Goal: Task Accomplishment & Management: Use online tool/utility

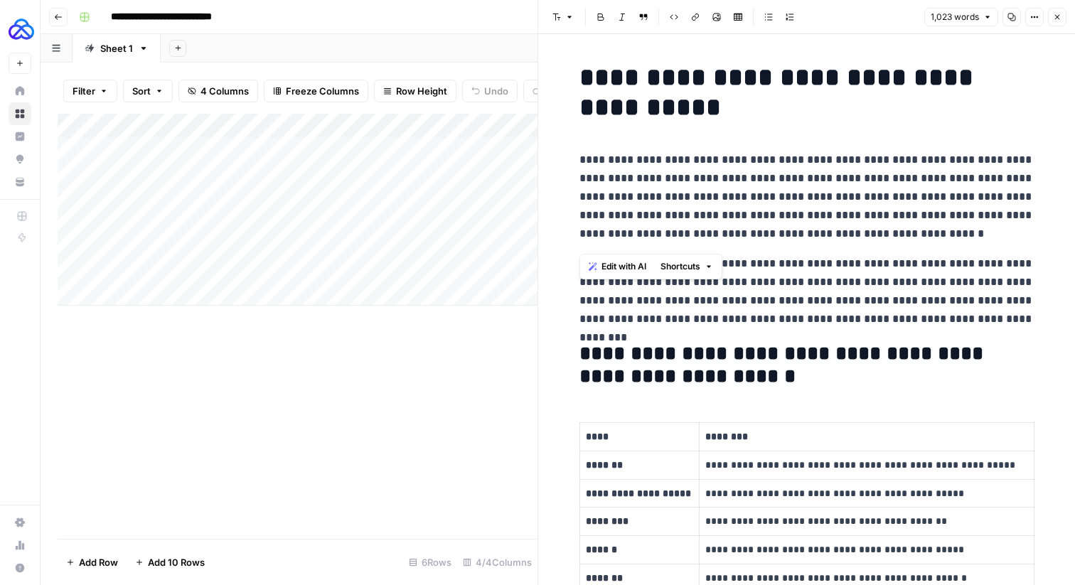
scroll to position [669, 0]
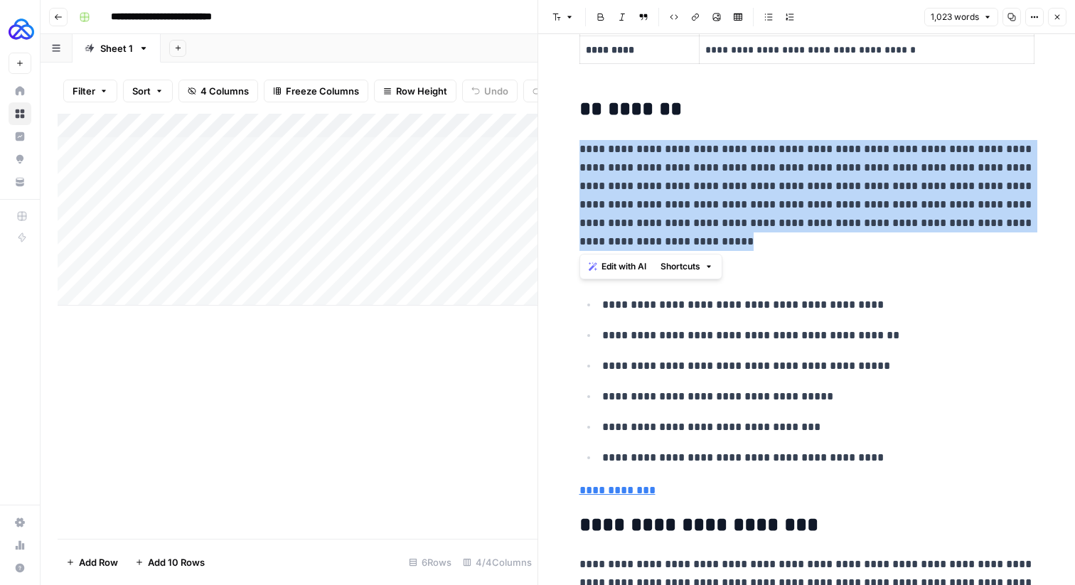
click at [1057, 21] on button "Close" at bounding box center [1057, 17] width 18 height 18
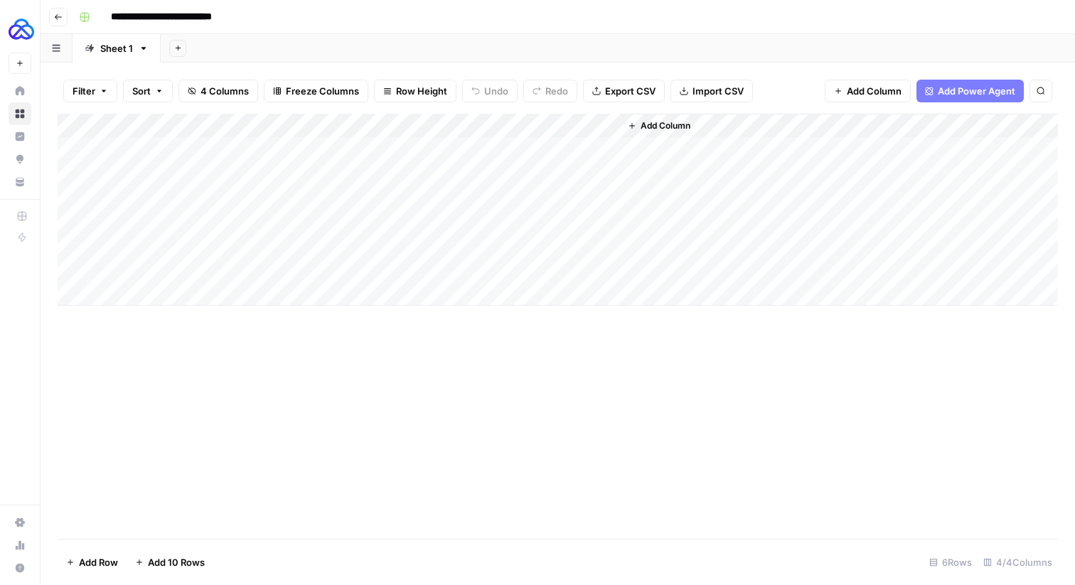
click at [140, 291] on div "Add Column" at bounding box center [558, 210] width 1000 height 192
type textarea "**********"
paste textarea "**********"
type textarea "**********"
click at [301, 364] on div "Add Column" at bounding box center [558, 326] width 1000 height 425
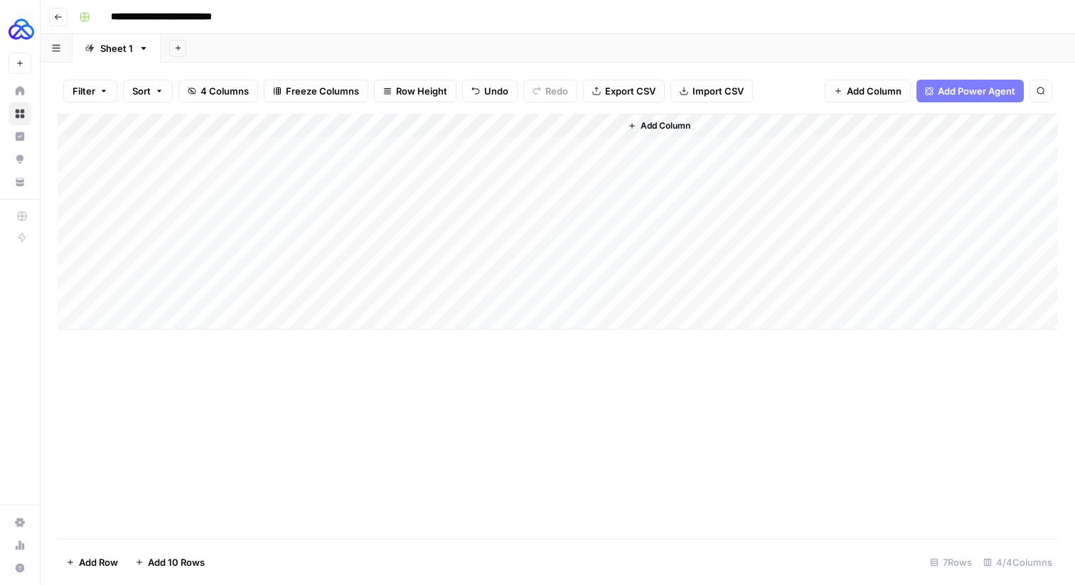
click at [300, 270] on div "Add Column" at bounding box center [558, 222] width 1000 height 216
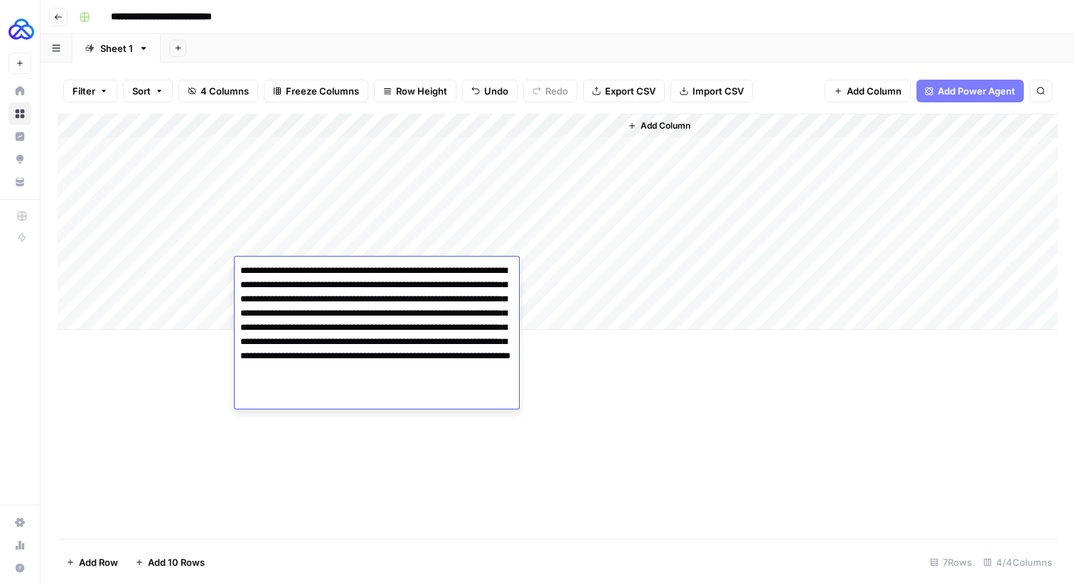
click at [300, 270] on textarea "**********" at bounding box center [377, 335] width 284 height 148
click at [172, 402] on div "Add Column" at bounding box center [558, 326] width 1000 height 425
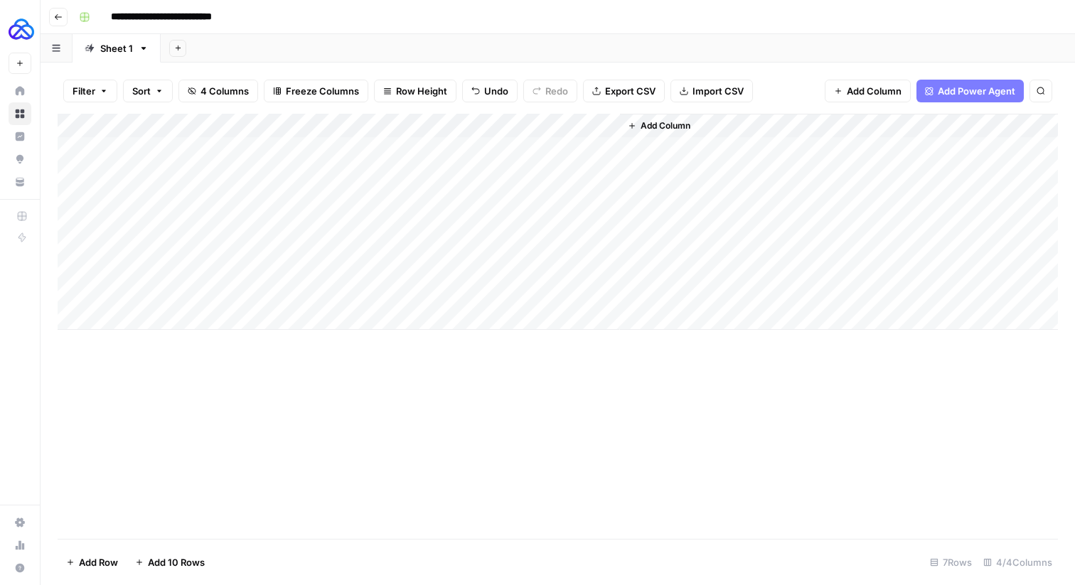
click at [272, 299] on div "Add Column" at bounding box center [558, 222] width 1000 height 216
type textarea "**********"
click at [124, 298] on div "Add Column" at bounding box center [558, 222] width 1000 height 216
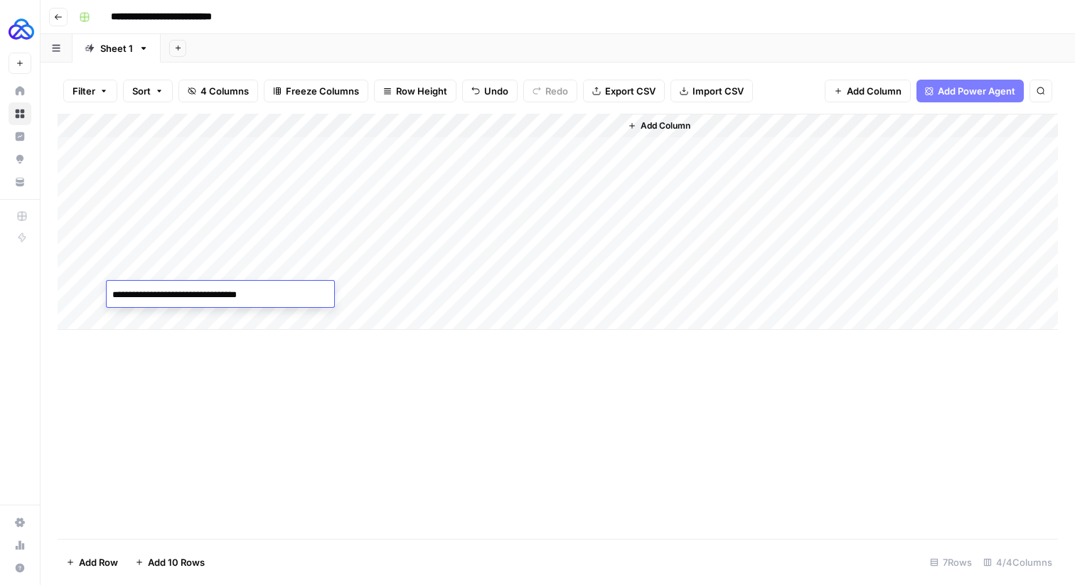
click at [109, 293] on textarea "**********" at bounding box center [220, 295] width 227 height 20
type textarea "**********"
click at [304, 372] on div "Add Column" at bounding box center [558, 326] width 1000 height 425
click at [424, 292] on div "Add Column" at bounding box center [558, 222] width 1000 height 216
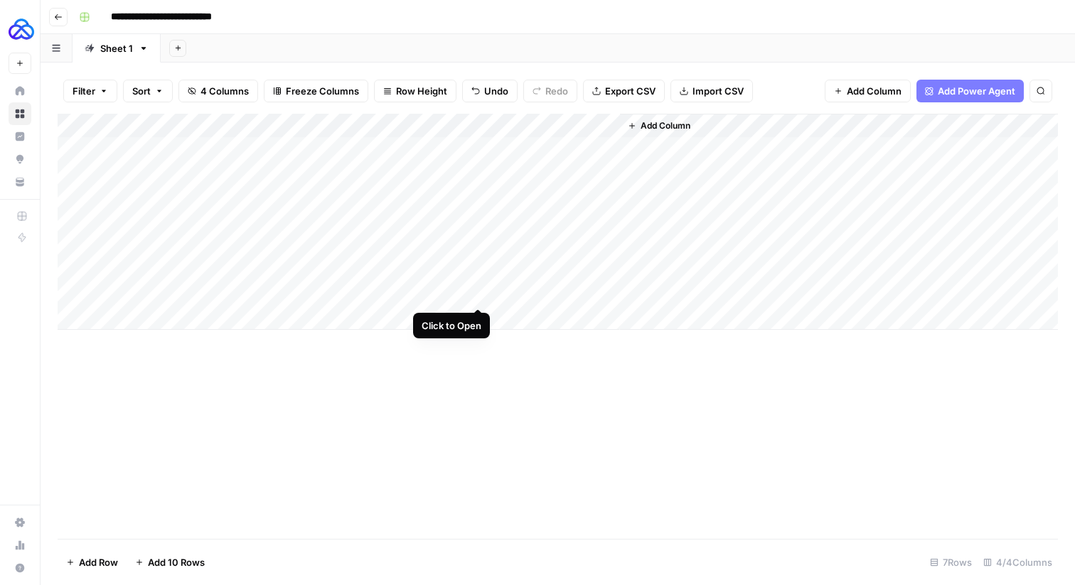
click at [476, 295] on div "Add Column" at bounding box center [558, 222] width 1000 height 216
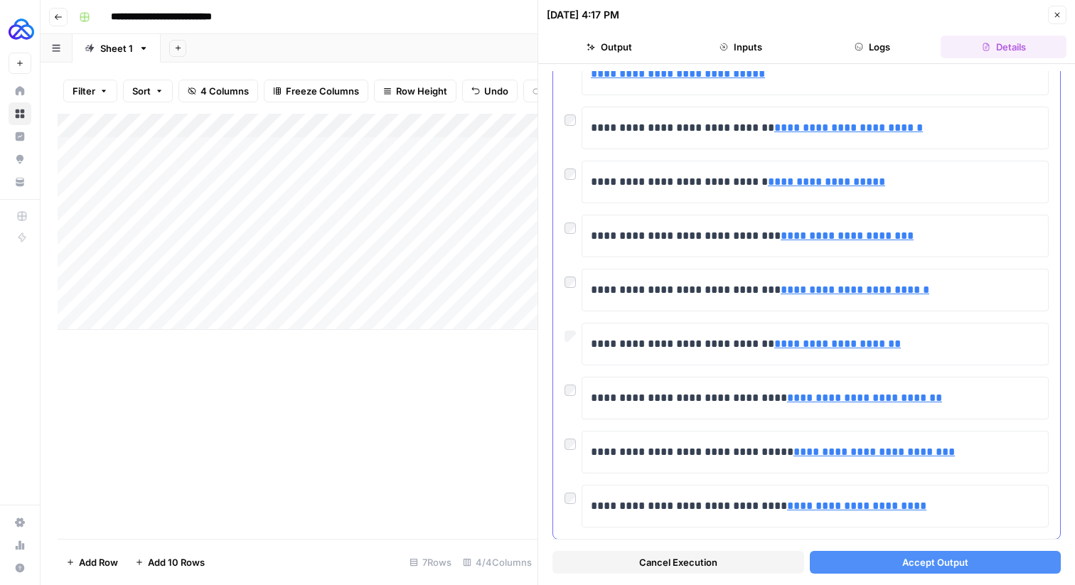
scroll to position [478, 0]
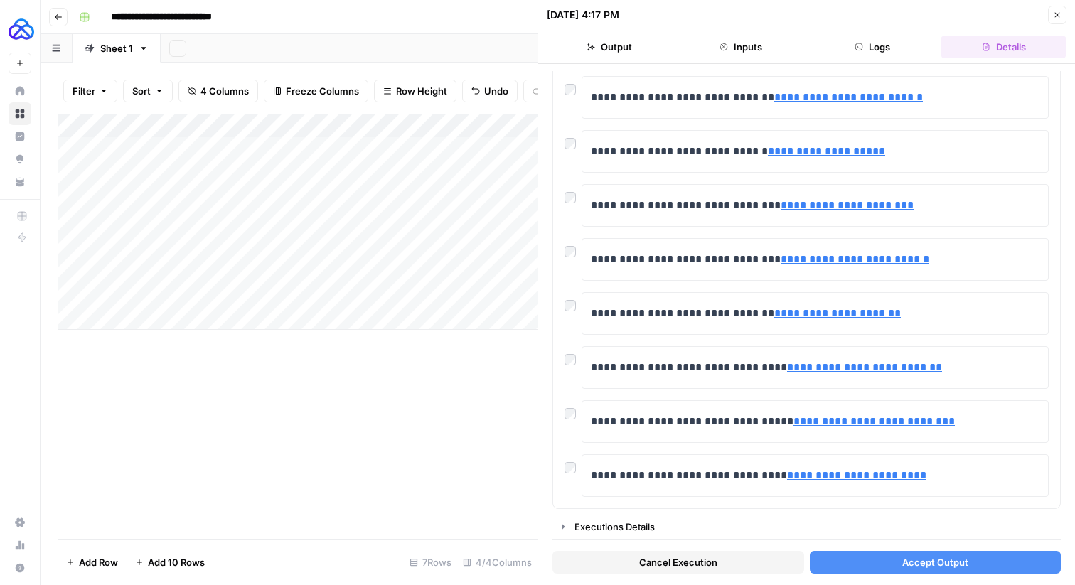
click at [162, 296] on div "Add Column" at bounding box center [298, 222] width 480 height 216
click at [162, 296] on textarea "**********" at bounding box center [220, 295] width 227 height 20
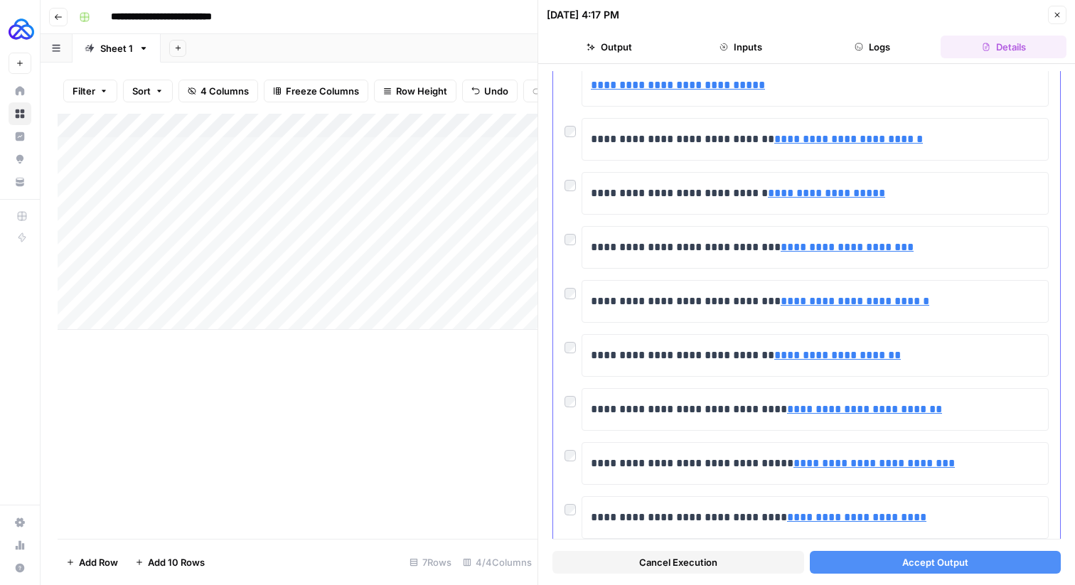
scroll to position [450, 0]
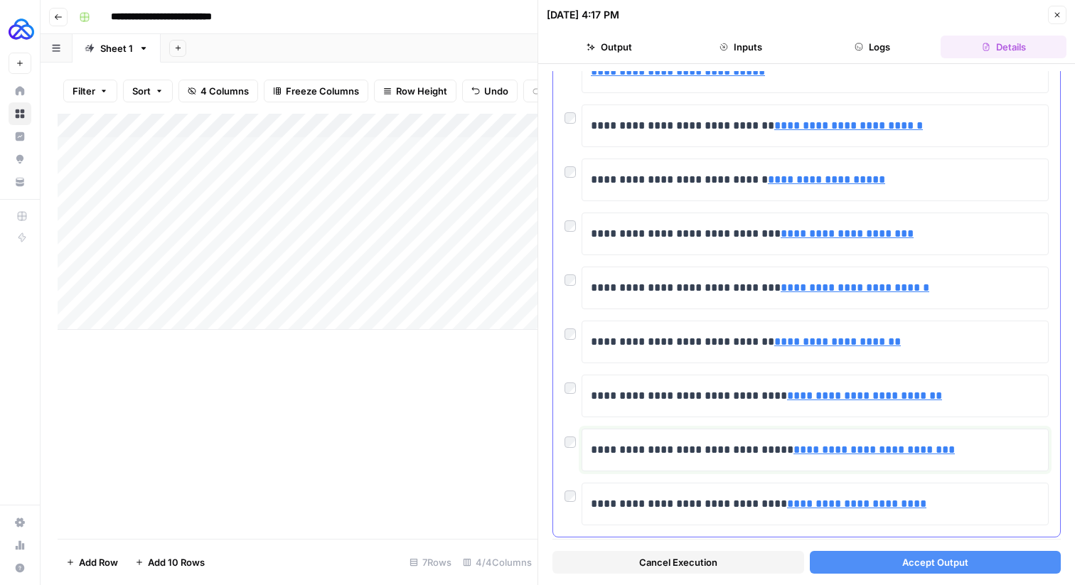
click at [828, 453] on link "**********" at bounding box center [873, 449] width 161 height 11
click at [799, 452] on link "**********" at bounding box center [873, 449] width 161 height 11
drag, startPoint x: 799, startPoint y: 452, endPoint x: 949, endPoint y: 453, distance: 150.7
click at [949, 453] on link "**********" at bounding box center [873, 449] width 161 height 11
copy link "**********"
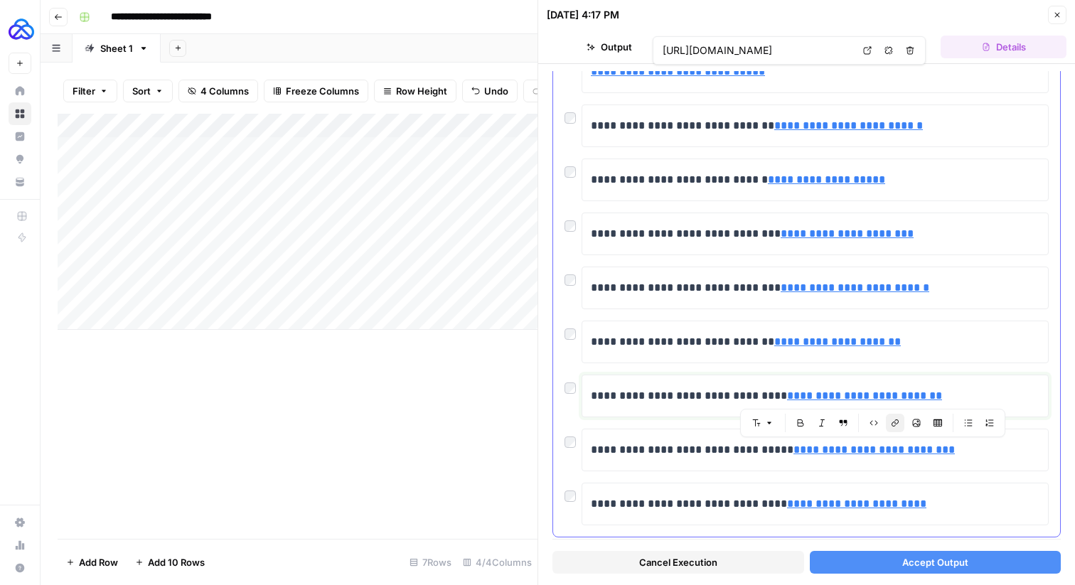
click at [842, 397] on link "**********" at bounding box center [864, 395] width 155 height 11
drag, startPoint x: 799, startPoint y: 397, endPoint x: 946, endPoint y: 403, distance: 147.2
click at [946, 403] on p "**********" at bounding box center [815, 396] width 448 height 18
copy link "**********"
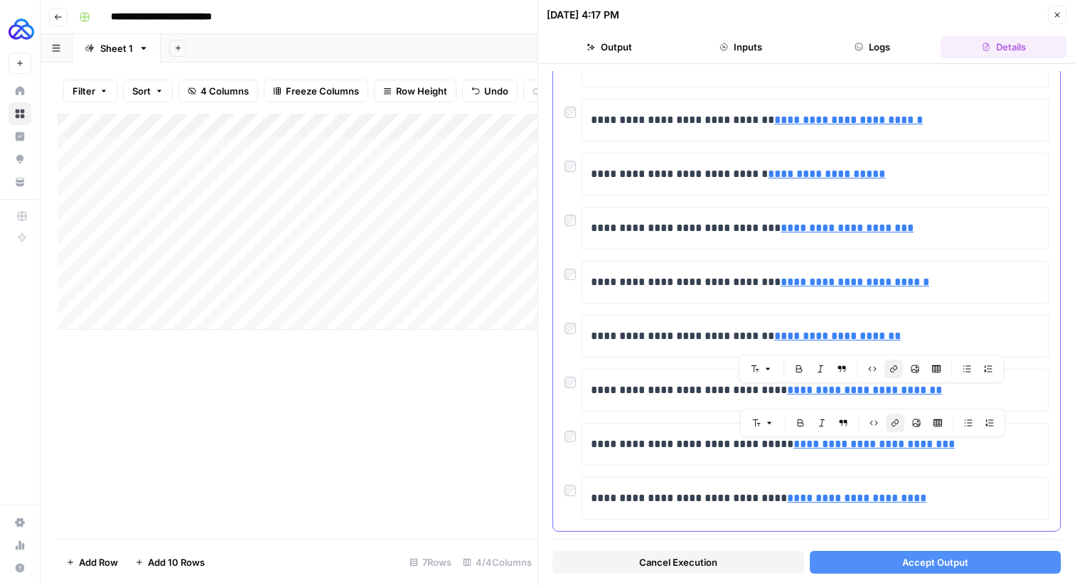
scroll to position [458, 0]
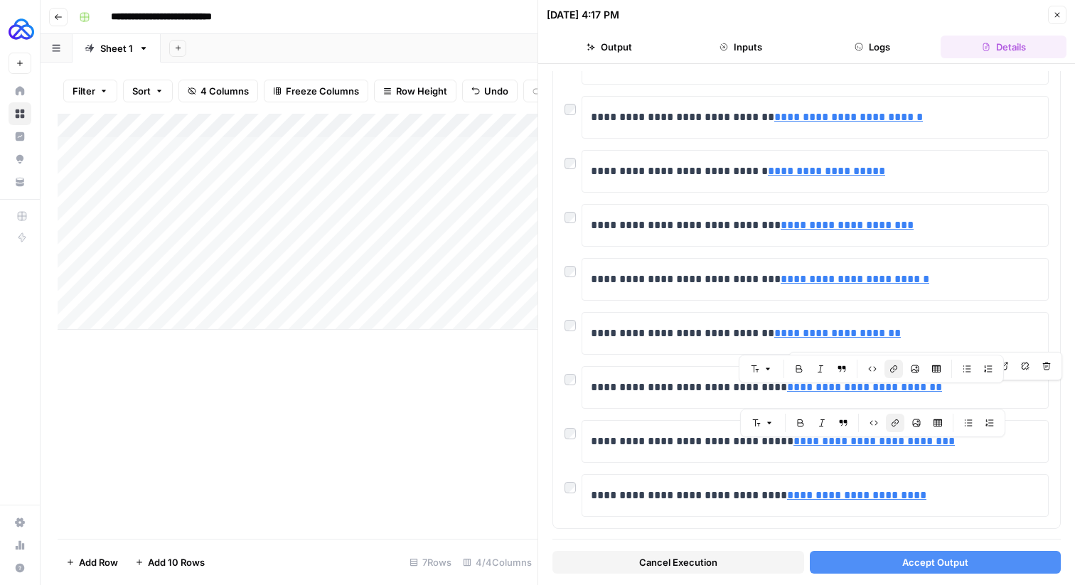
click at [849, 556] on button "Accept Output" at bounding box center [935, 562] width 252 height 23
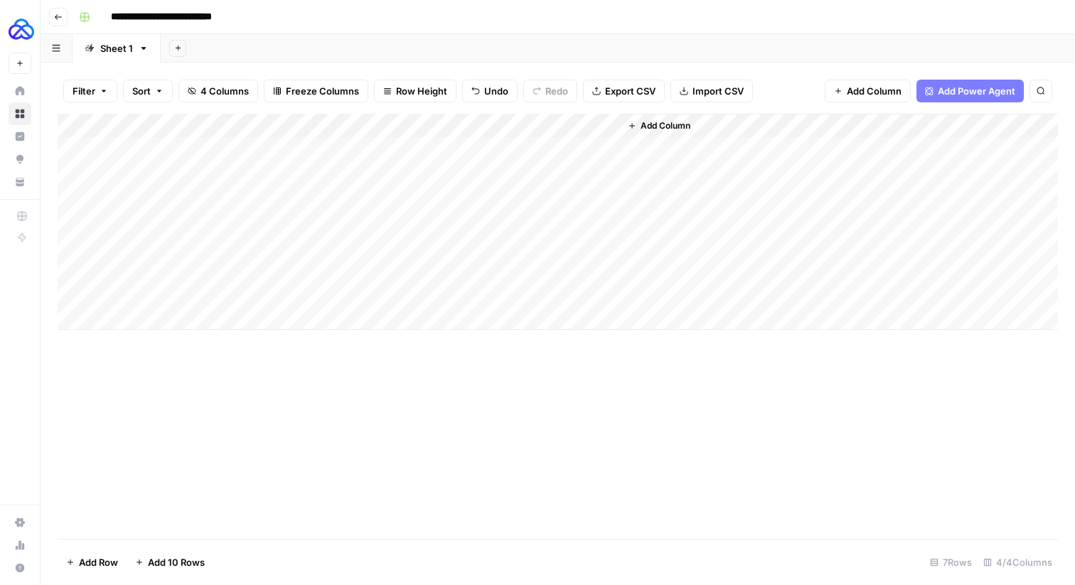
click at [136, 319] on div "Add Column" at bounding box center [558, 222] width 1000 height 216
type textarea "**********"
click at [295, 296] on div "Add Column" at bounding box center [558, 234] width 1000 height 240
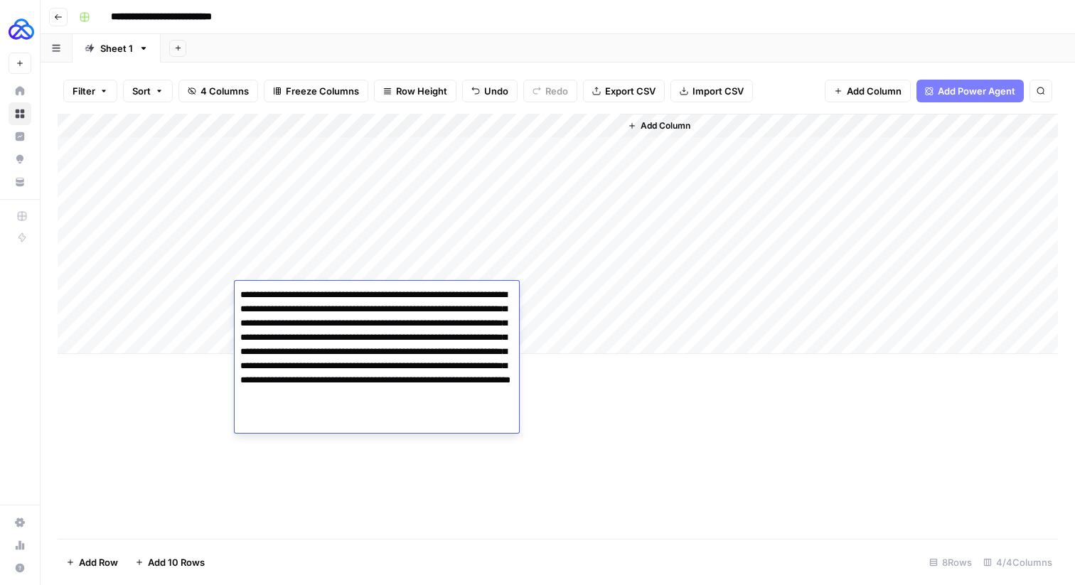
click at [295, 296] on textarea "**********" at bounding box center [377, 359] width 284 height 148
click at [161, 401] on div "Add Column" at bounding box center [558, 326] width 1000 height 425
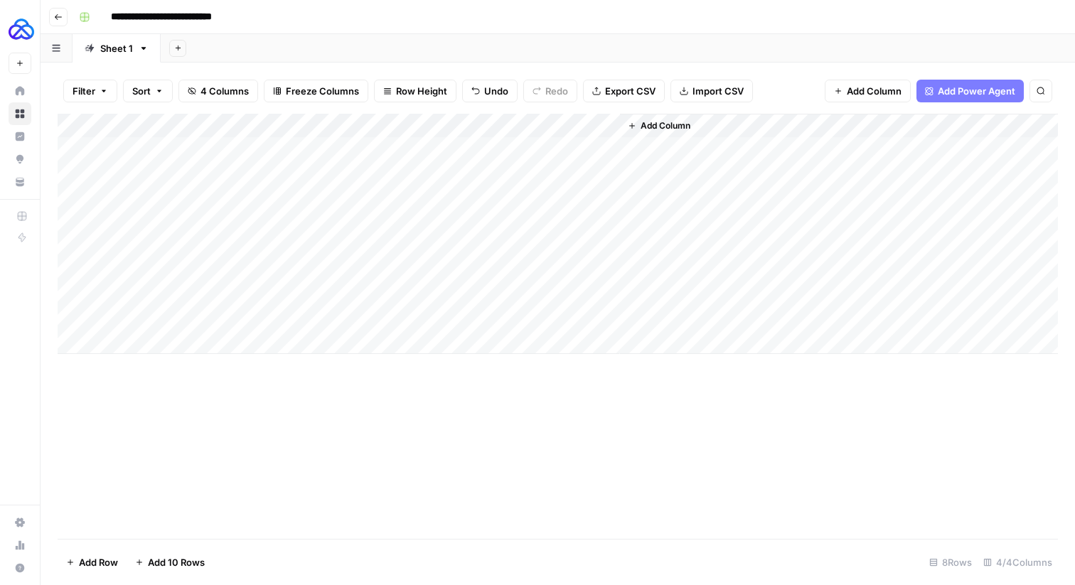
click at [259, 321] on div "Add Column" at bounding box center [558, 234] width 1000 height 240
type textarea "**********"
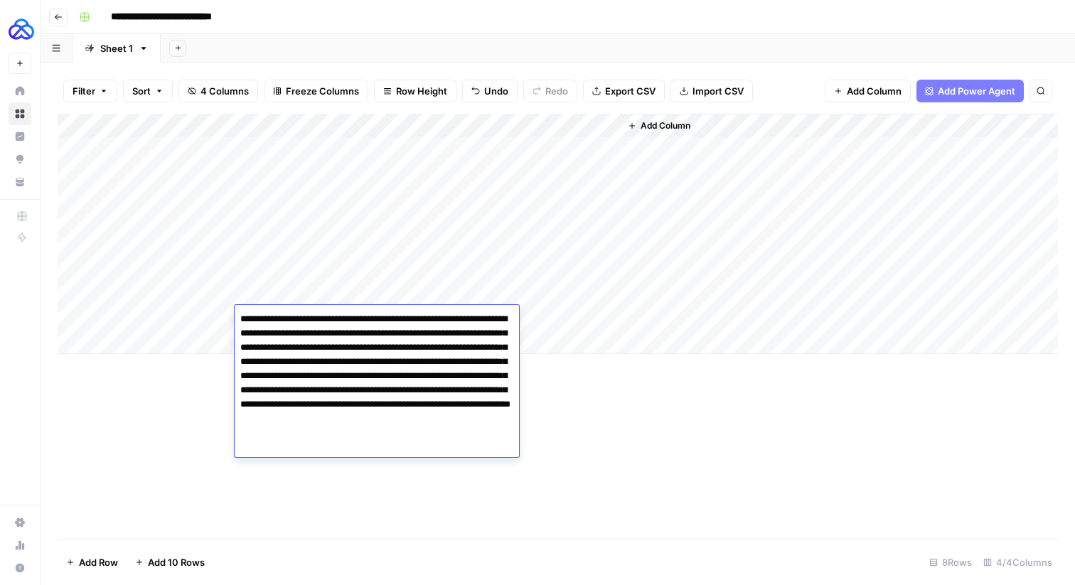
click at [117, 426] on div "Add Column" at bounding box center [558, 326] width 1000 height 425
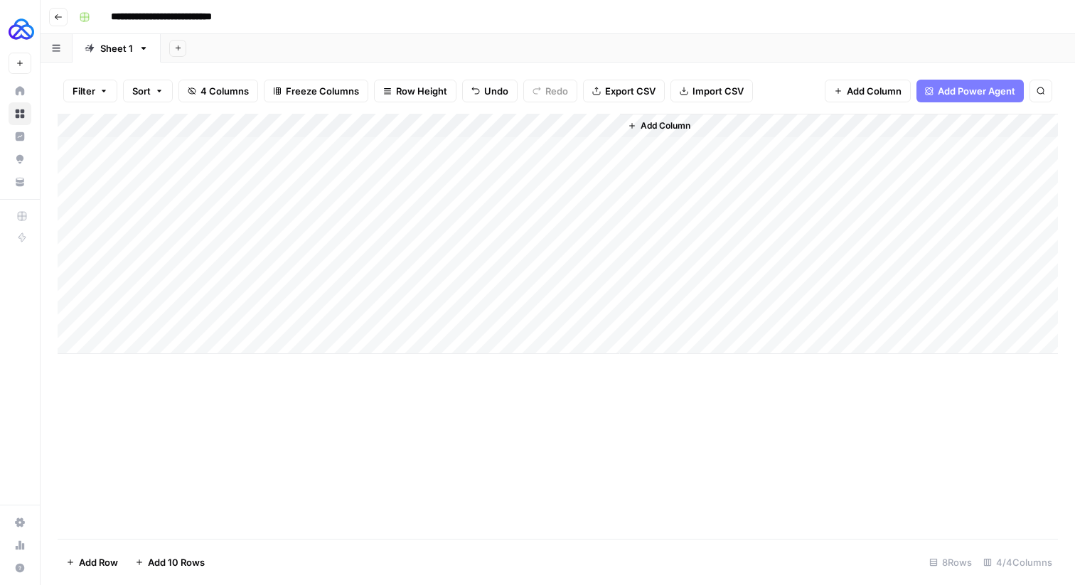
click at [424, 316] on div "Add Column" at bounding box center [558, 234] width 1000 height 240
click at [148, 318] on div "Add Column" at bounding box center [558, 234] width 1000 height 240
click at [474, 316] on div "Add Column" at bounding box center [558, 234] width 1000 height 240
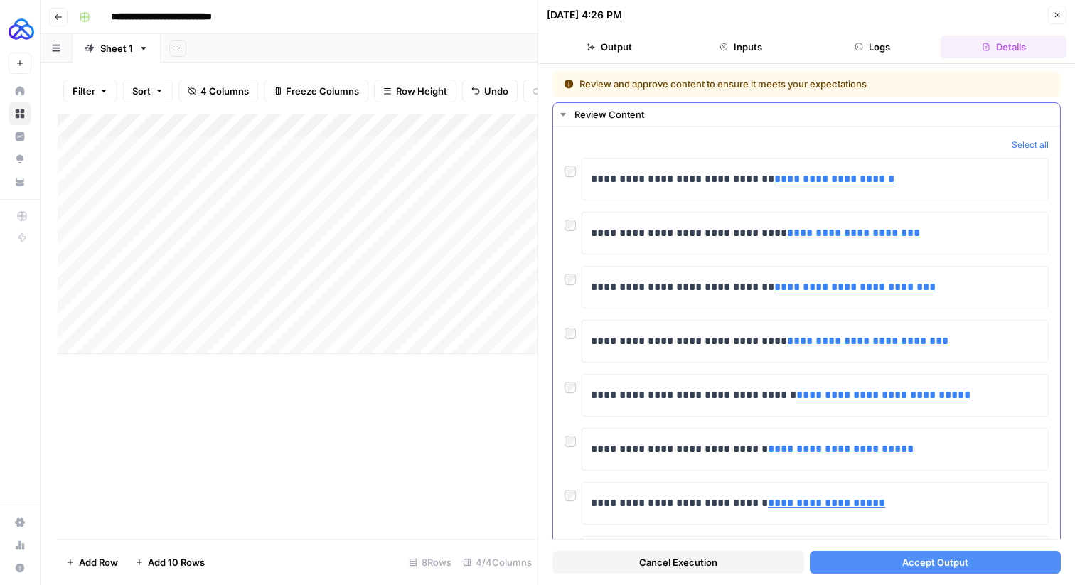
click at [571, 231] on div at bounding box center [572, 222] width 17 height 20
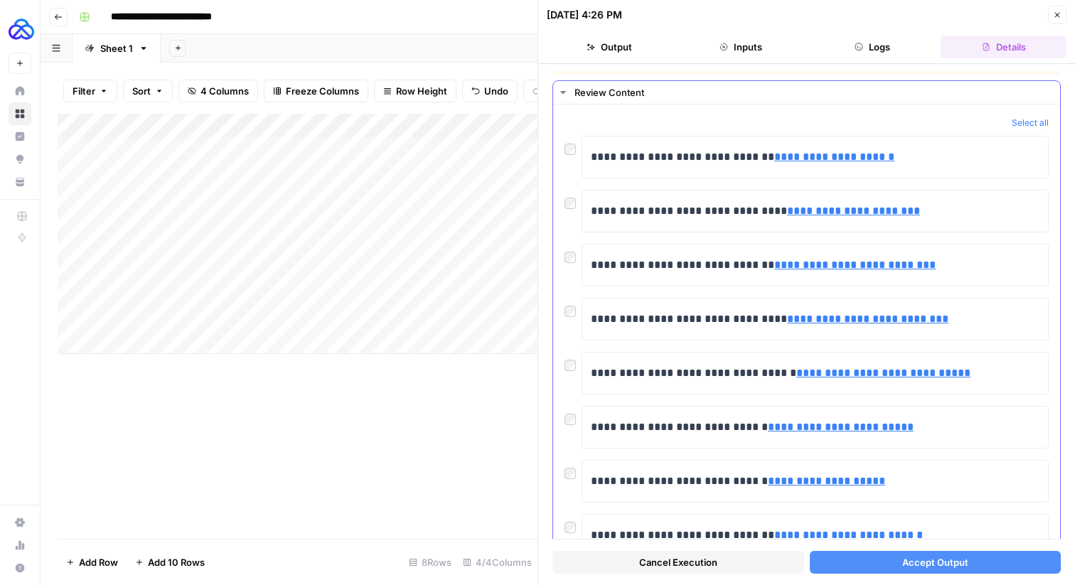
scroll to position [19, 0]
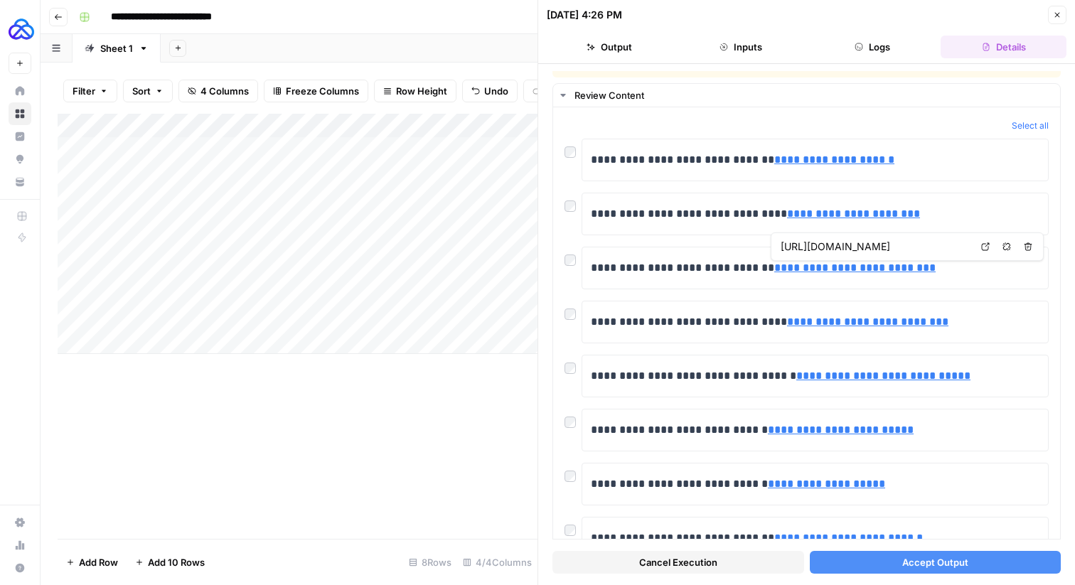
click at [1052, 21] on button "Close" at bounding box center [1057, 15] width 18 height 18
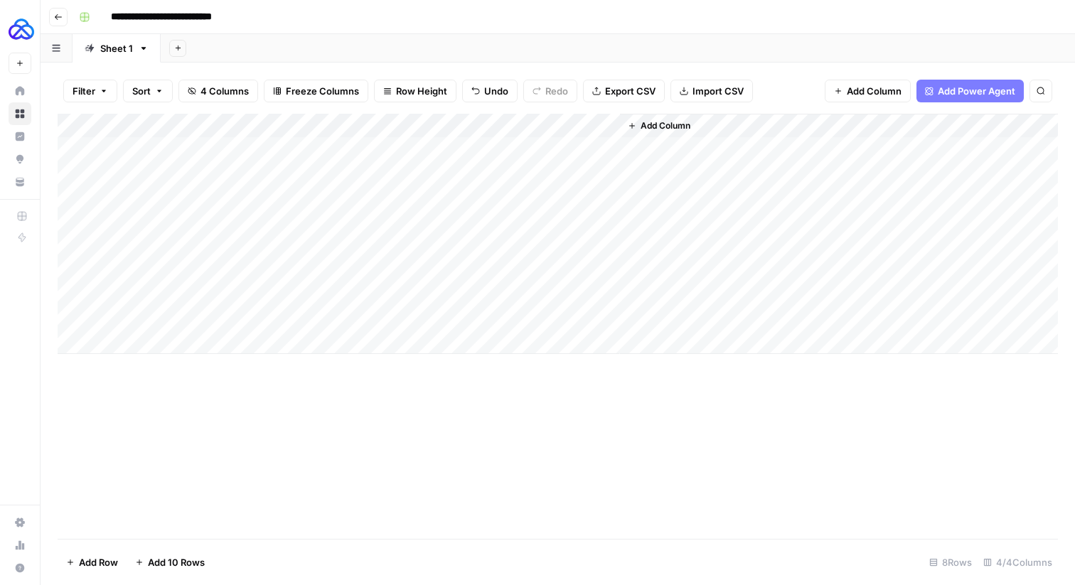
click at [458, 125] on div "Add Column" at bounding box center [558, 234] width 1000 height 240
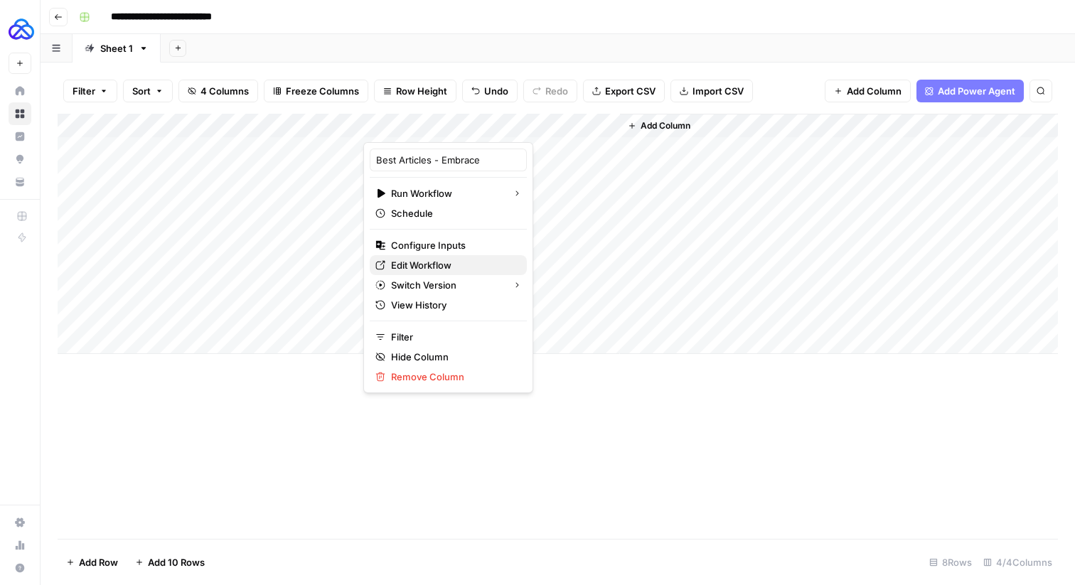
click at [426, 267] on span "Edit Workflow" at bounding box center [453, 265] width 124 height 14
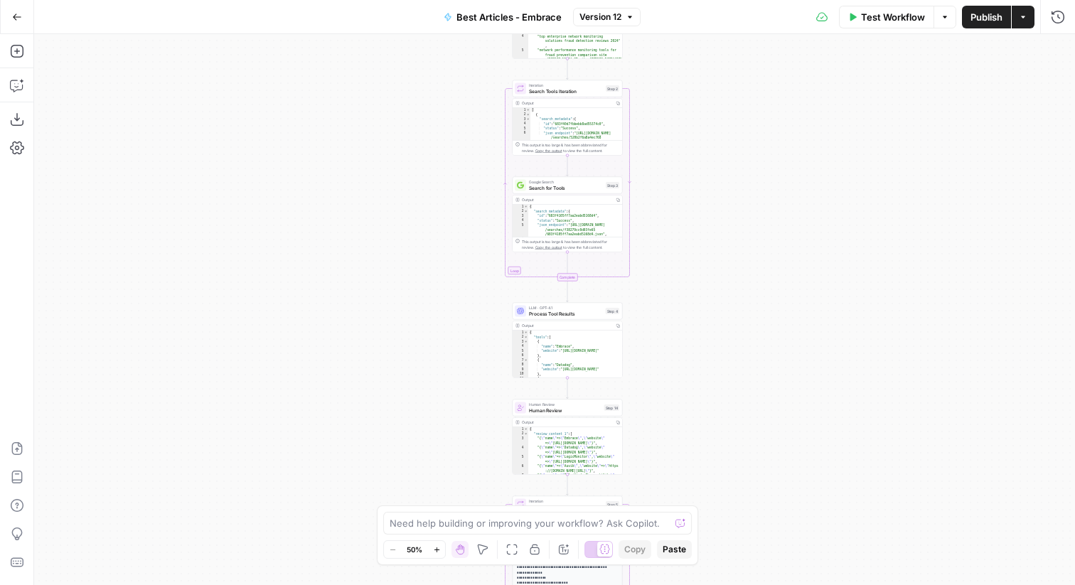
click at [554, 409] on span "Human Review" at bounding box center [565, 409] width 72 height 7
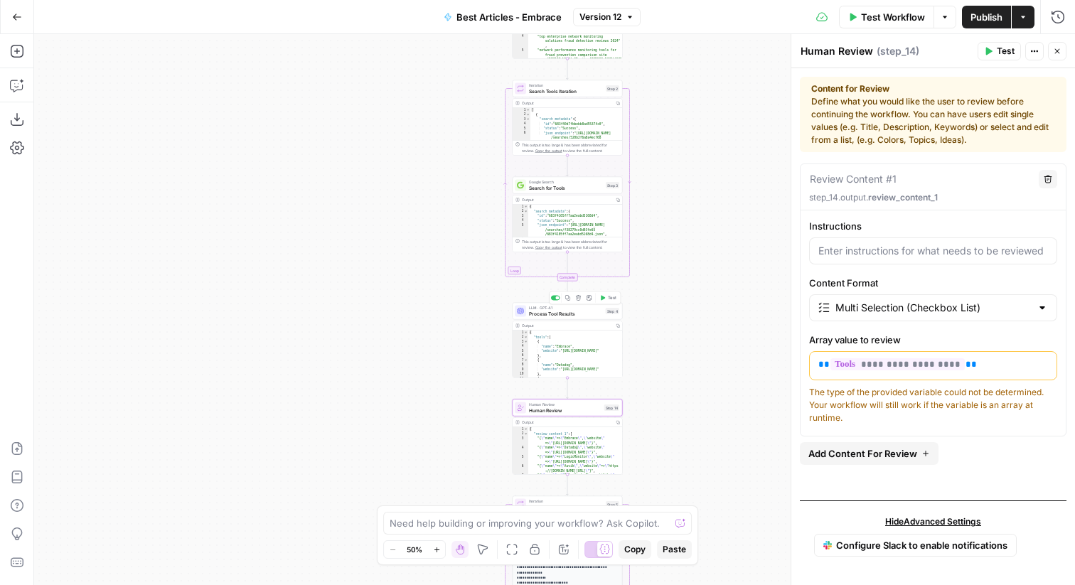
click at [543, 311] on span "Process Tool Results" at bounding box center [566, 313] width 74 height 7
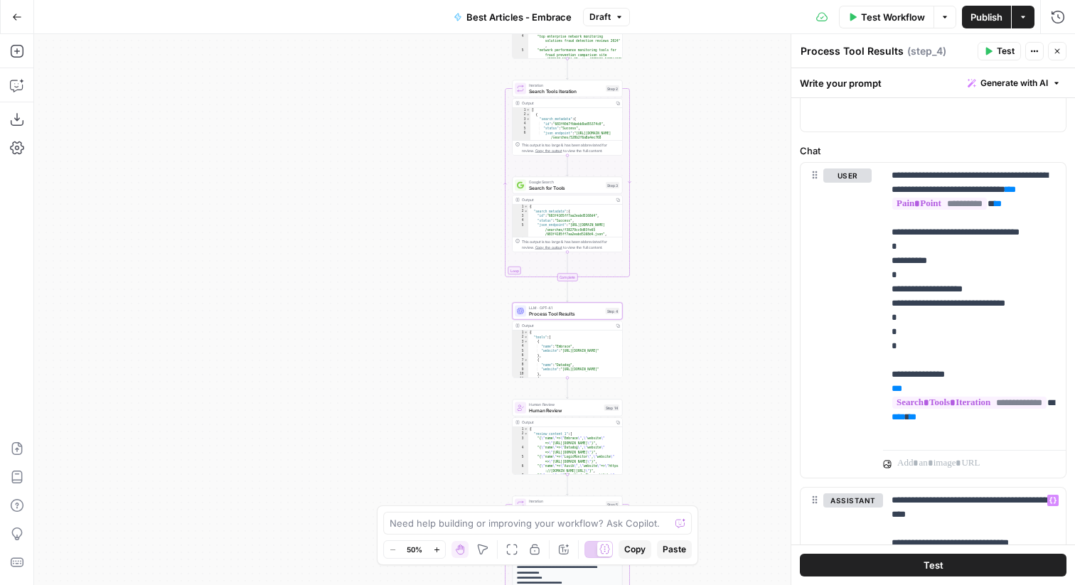
scroll to position [586, 0]
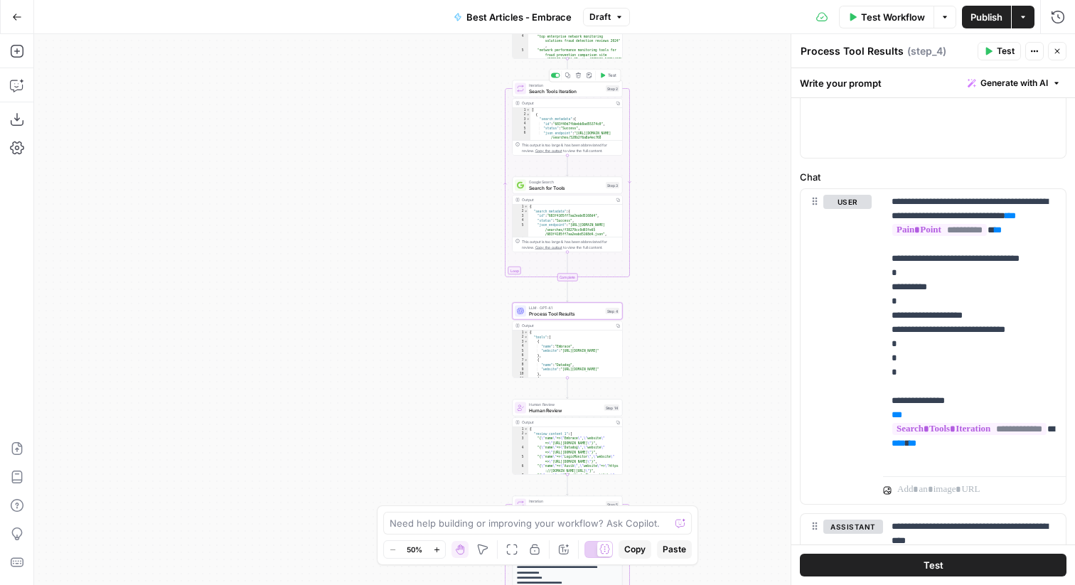
click at [549, 86] on span "Iteration" at bounding box center [566, 85] width 74 height 6
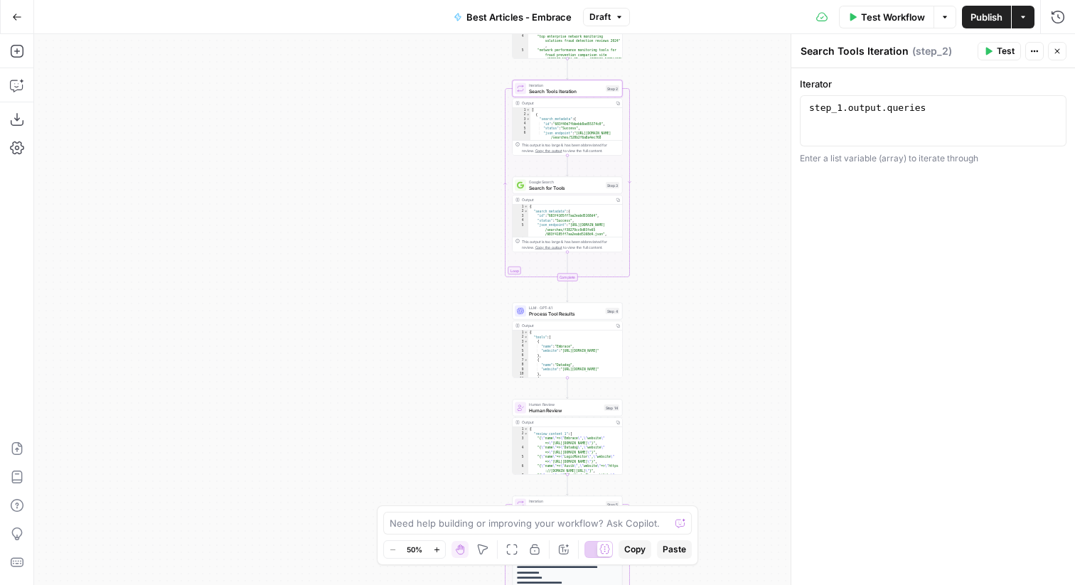
click at [576, 184] on span "Search for Tools" at bounding box center [566, 187] width 74 height 7
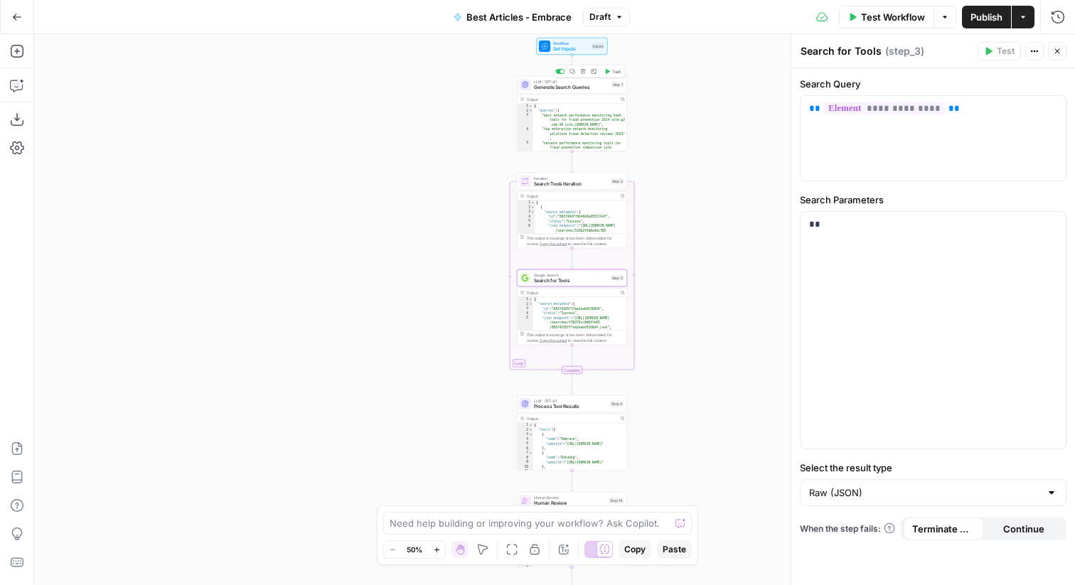
click at [572, 87] on span "Generate Search Queries" at bounding box center [571, 87] width 75 height 7
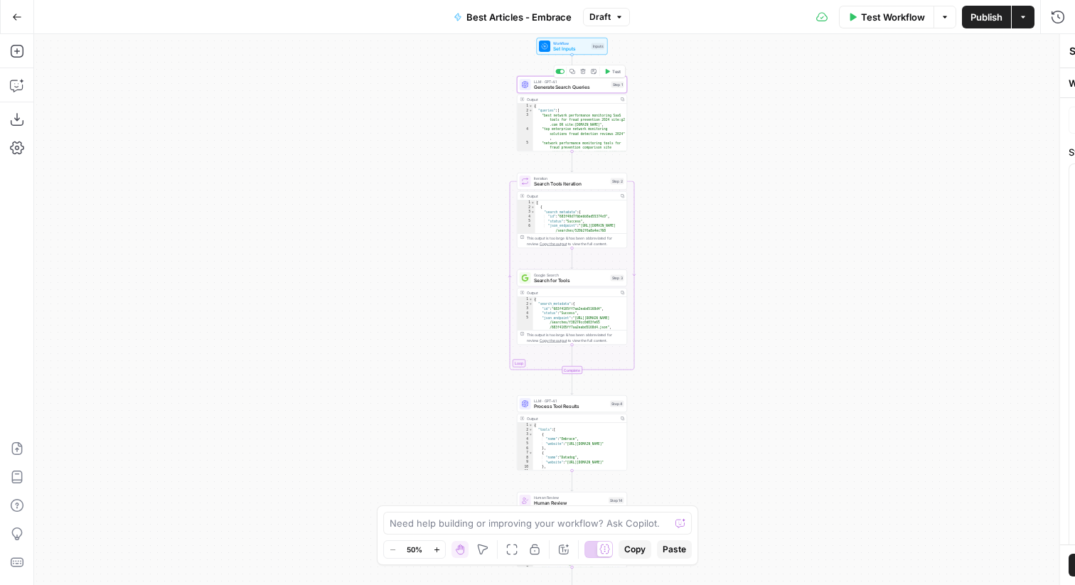
type textarea "Generate Search Queries"
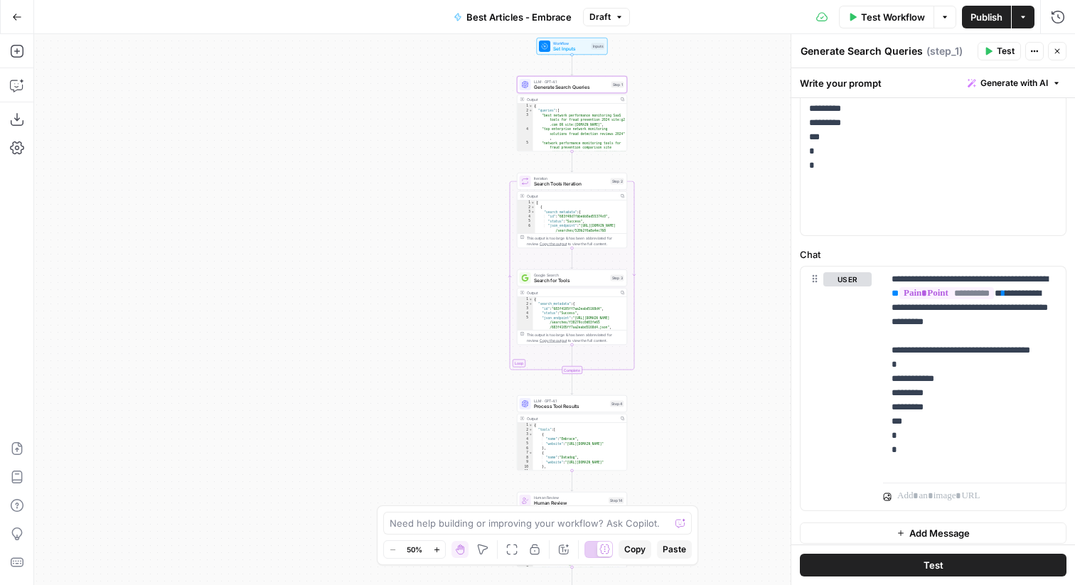
scroll to position [516, 0]
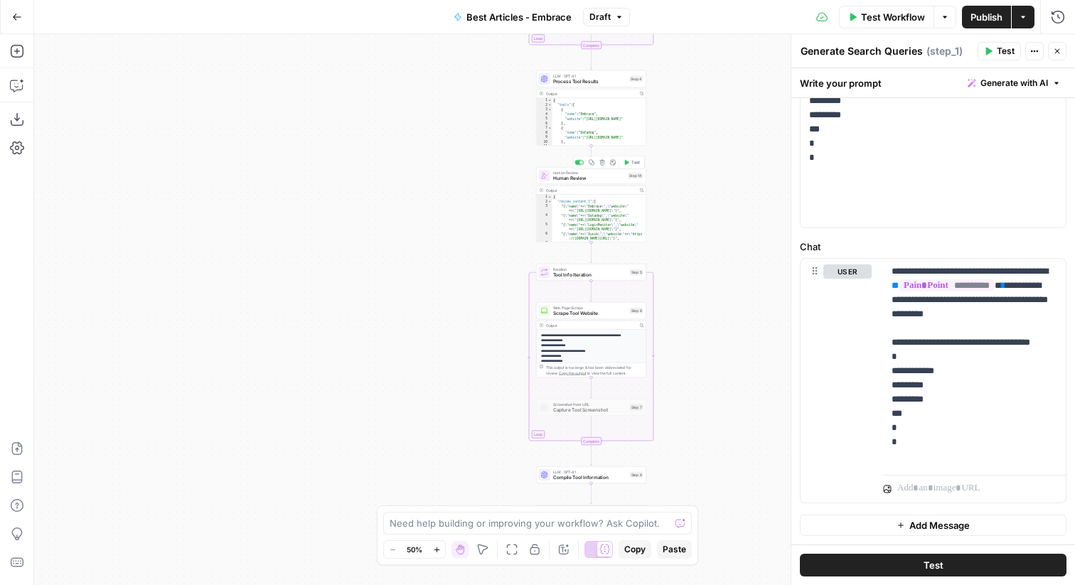
click at [580, 181] on span "Human Review" at bounding box center [589, 178] width 72 height 7
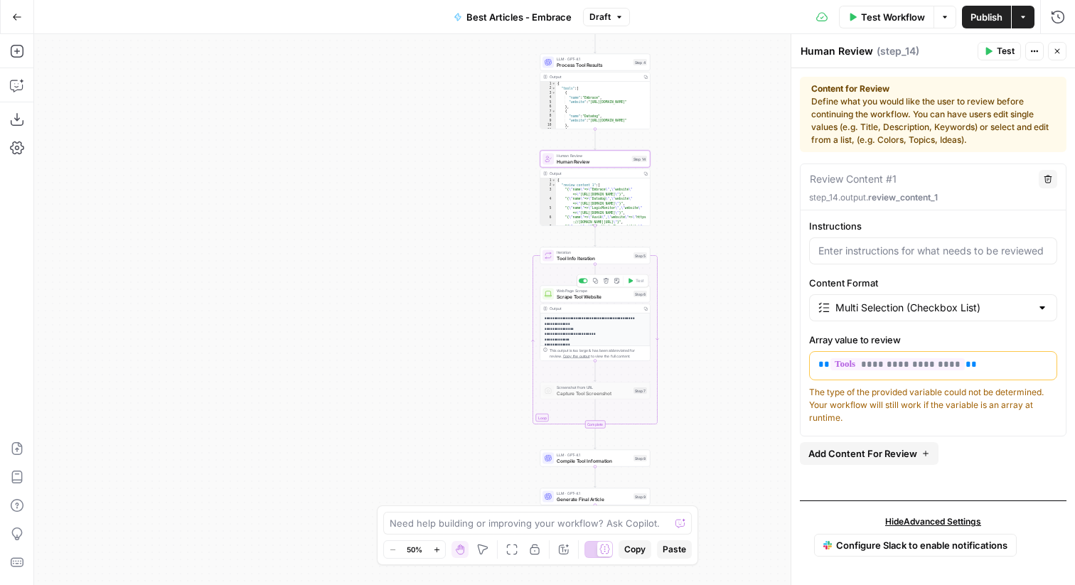
click at [598, 294] on span "Scrape Tool Website" at bounding box center [593, 296] width 74 height 7
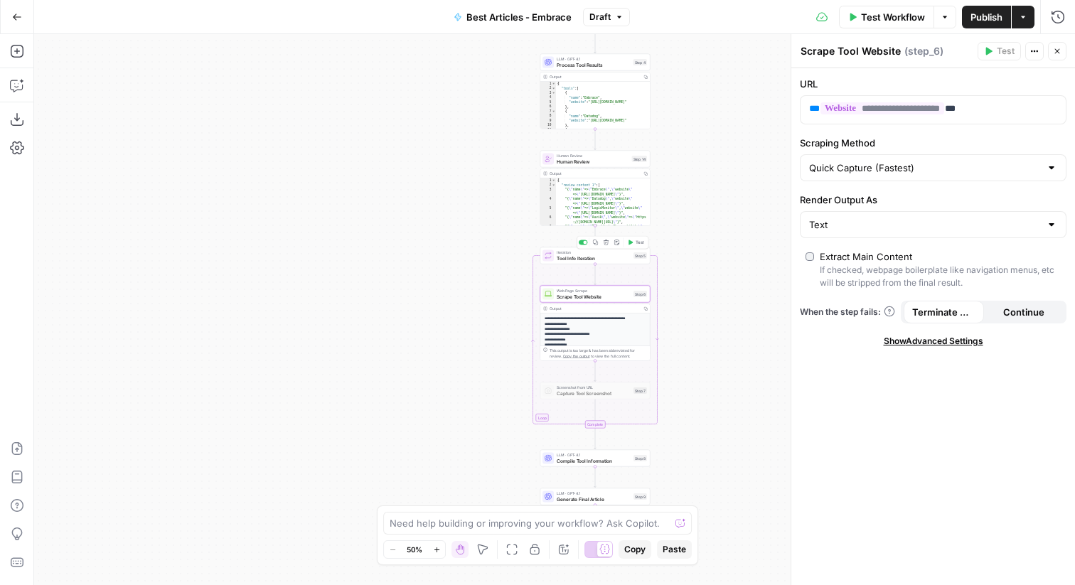
click at [573, 255] on span "Tool Info Iteration" at bounding box center [593, 257] width 74 height 7
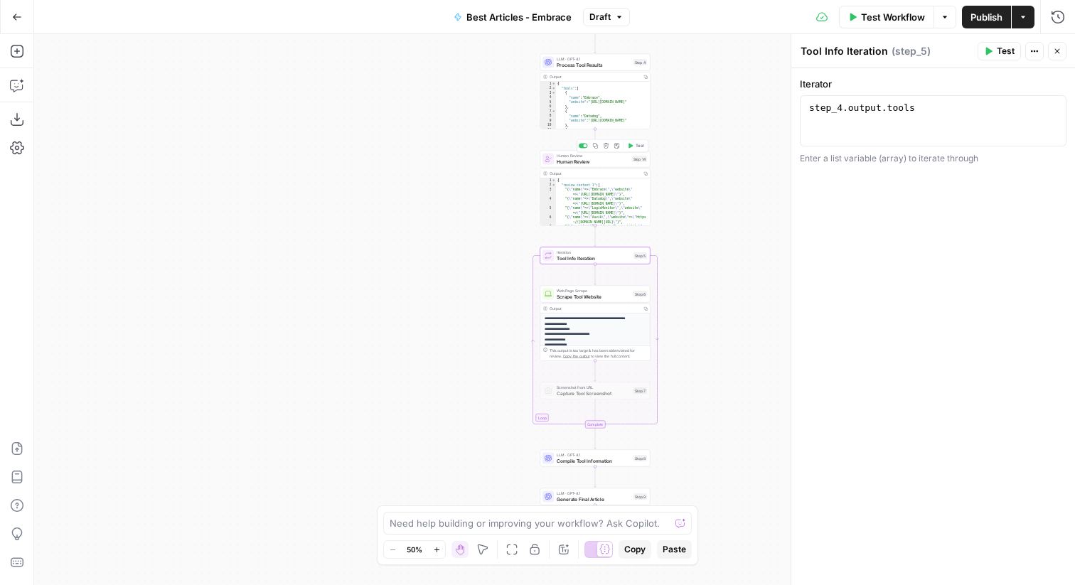
click at [562, 158] on span "Human Review" at bounding box center [592, 161] width 72 height 7
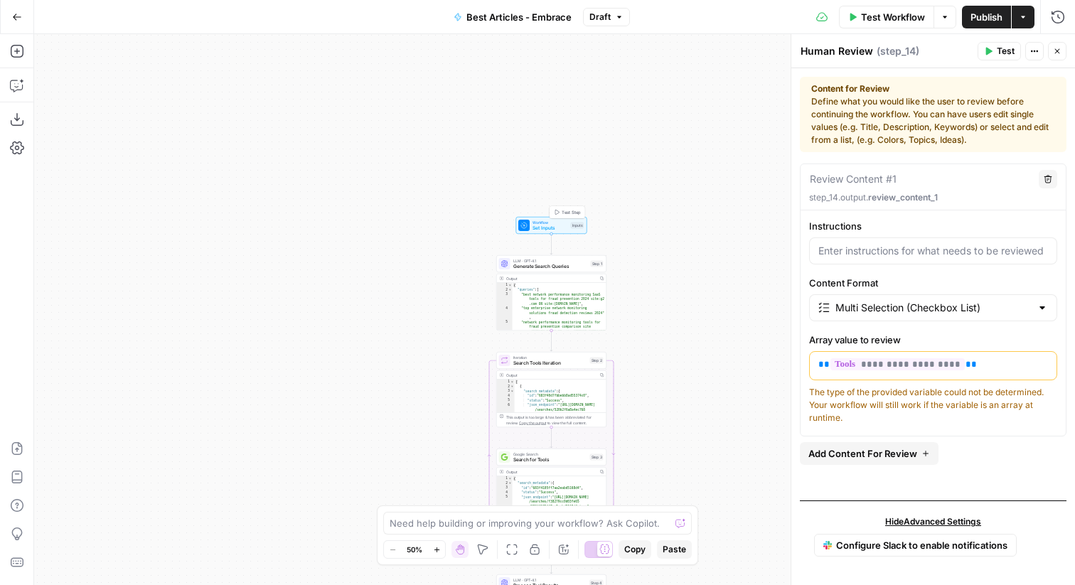
click at [539, 228] on span "Set Inputs" at bounding box center [550, 228] width 36 height 7
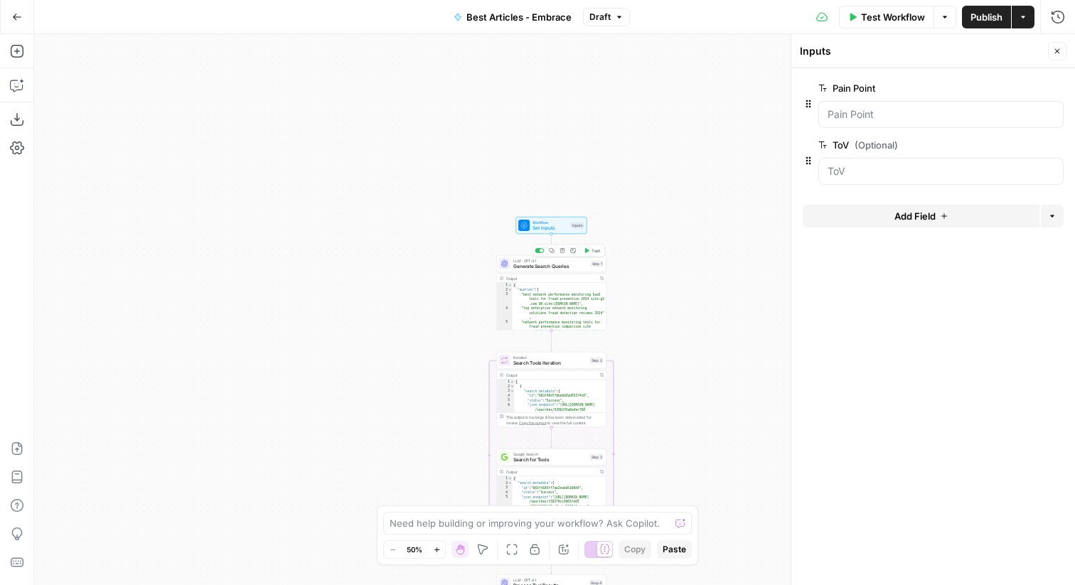
click at [521, 266] on span "Generate Search Queries" at bounding box center [550, 266] width 75 height 7
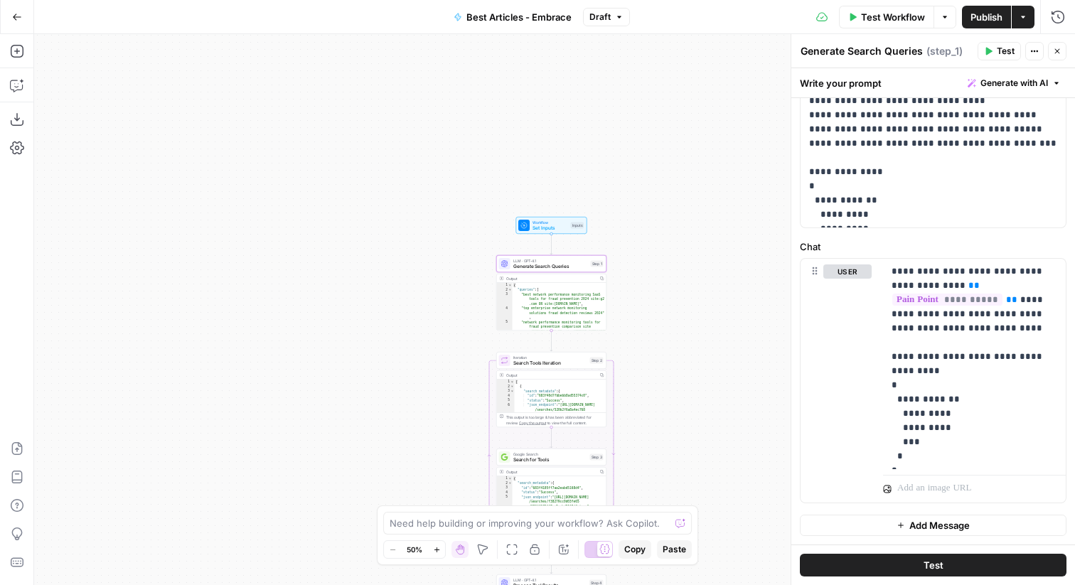
click at [572, 362] on span "Search Tools Iteration" at bounding box center [550, 363] width 74 height 7
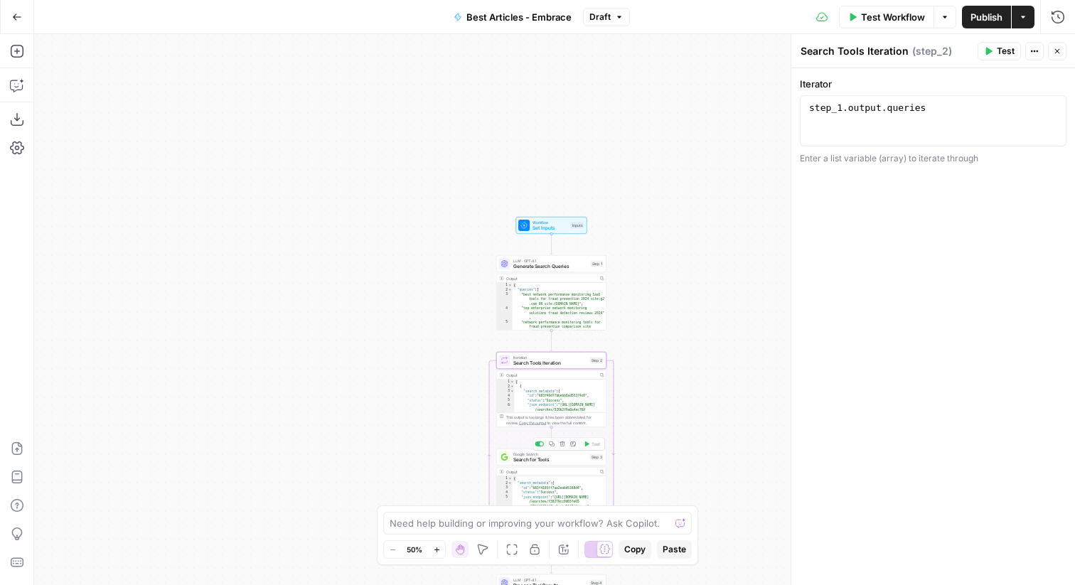
click at [519, 463] on div "Google Search Search for Tools Step 3 Copy step Delete step Add Note Test" at bounding box center [551, 456] width 110 height 17
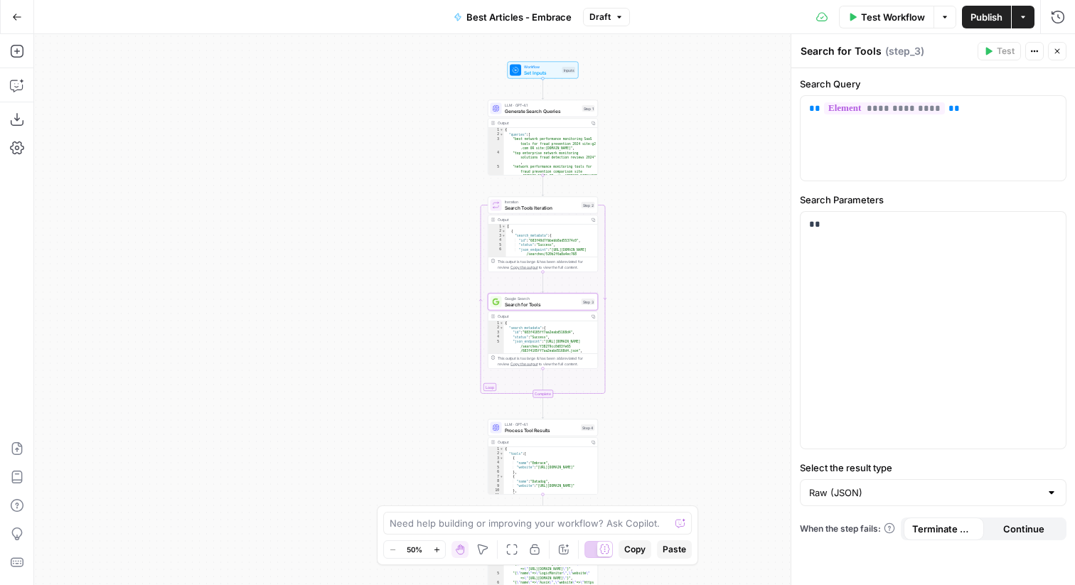
click at [510, 431] on span "Process Tool Results" at bounding box center [542, 429] width 74 height 7
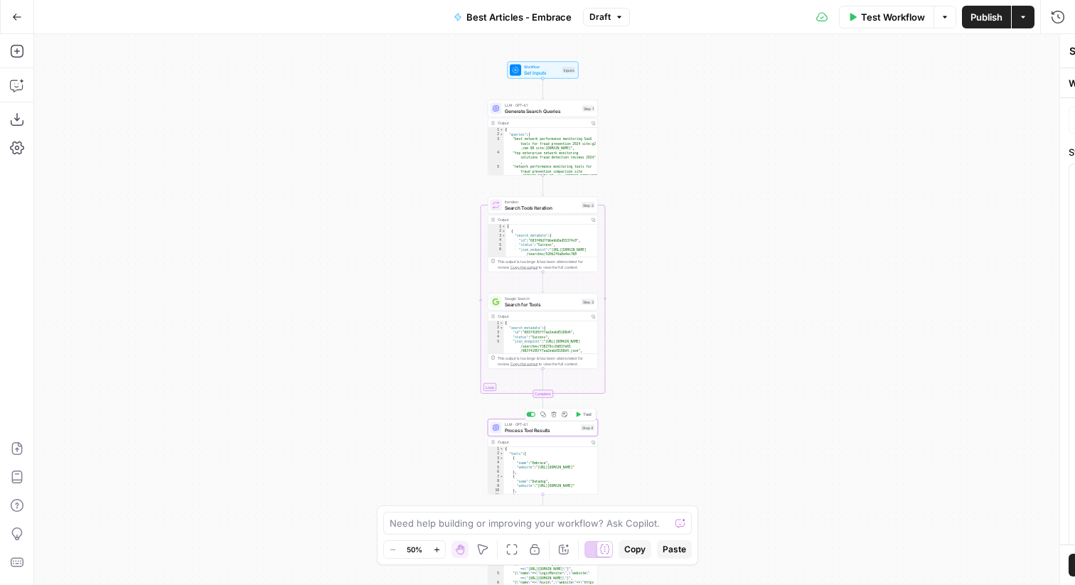
type textarea "Process Tool Results"
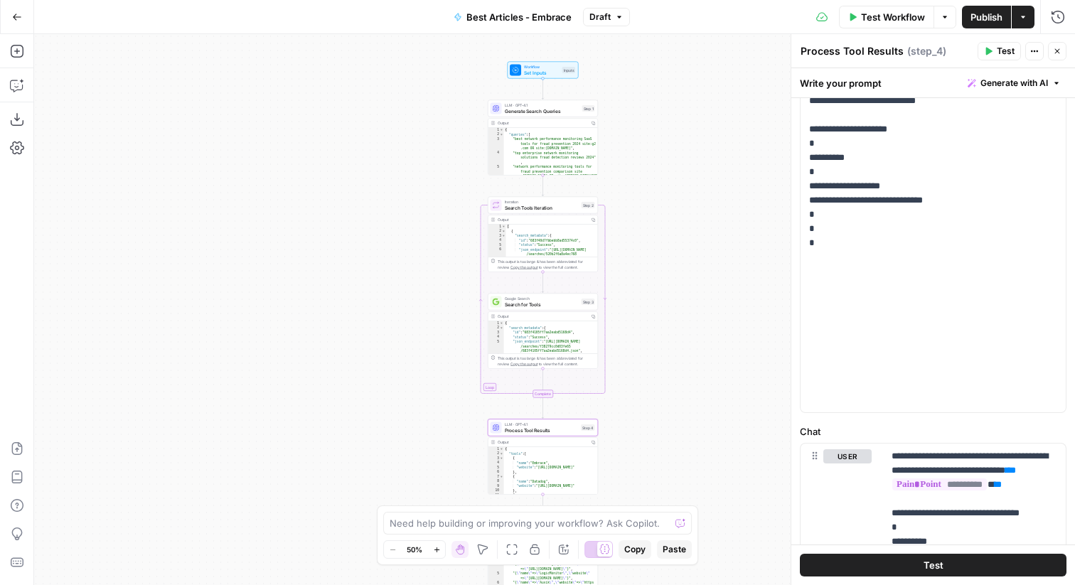
scroll to position [333, 0]
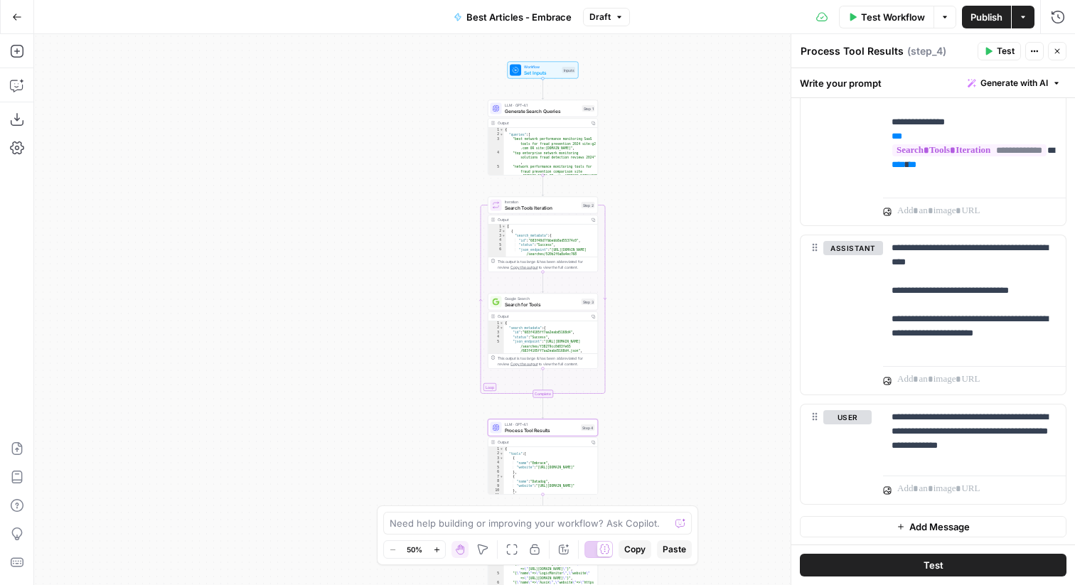
scroll to position [866, 0]
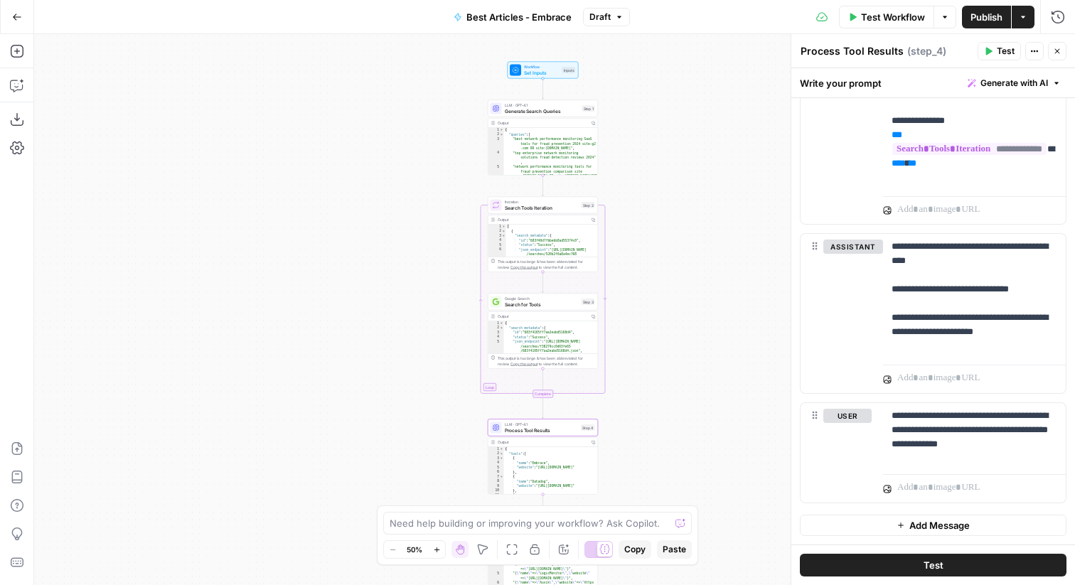
click at [989, 18] on span "Publish" at bounding box center [986, 17] width 32 height 14
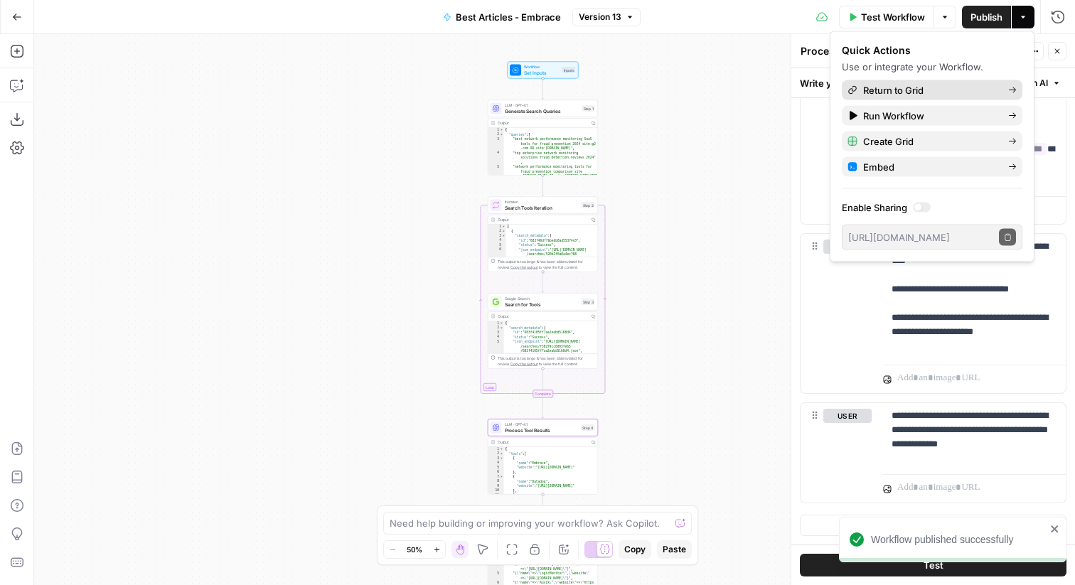
click at [909, 95] on span "Return to Grid" at bounding box center [930, 90] width 134 height 14
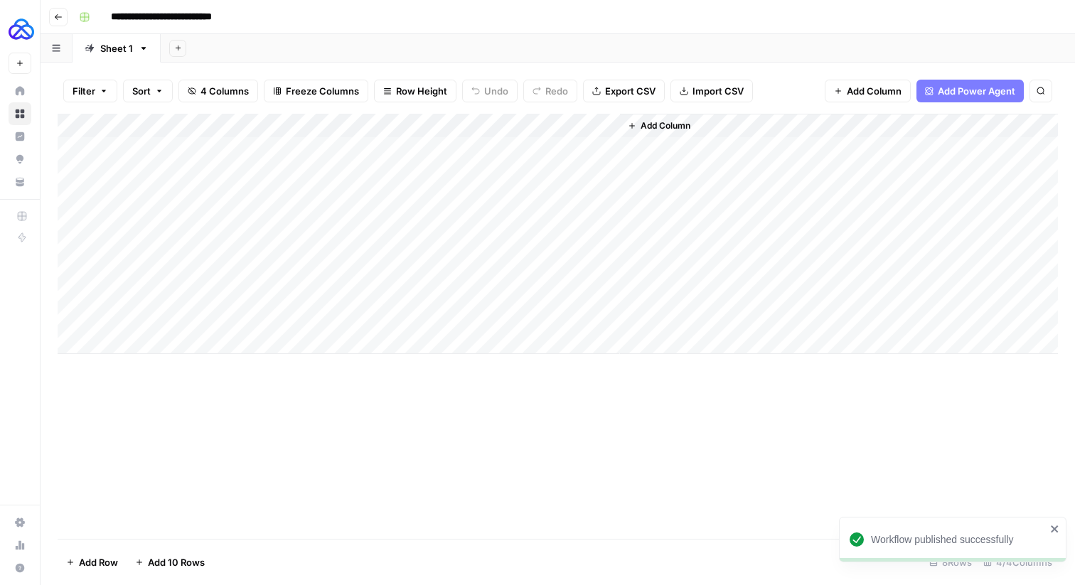
click at [476, 319] on div "Add Column" at bounding box center [558, 234] width 1000 height 240
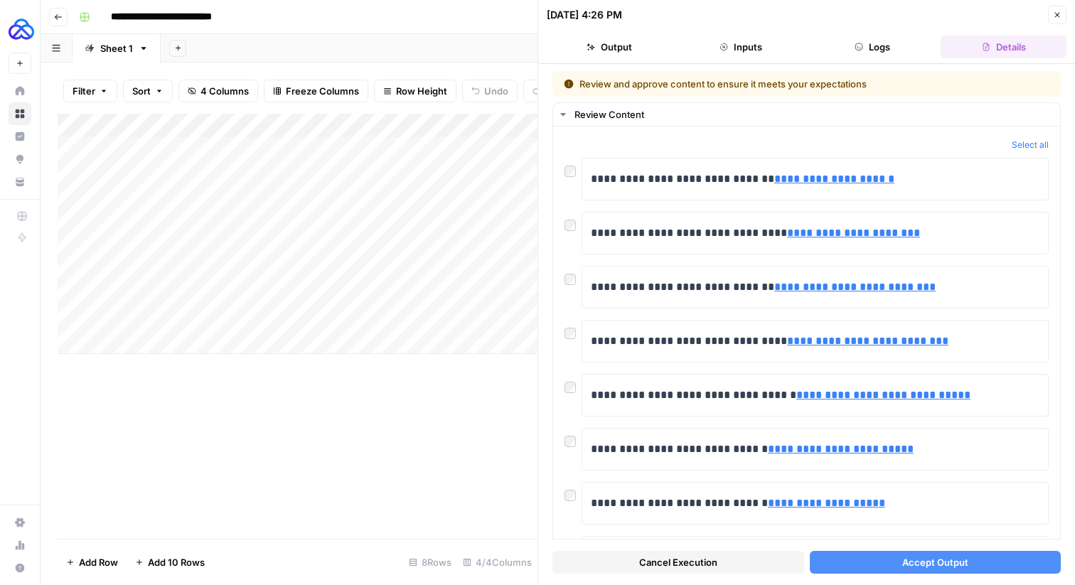
click at [670, 566] on span "Cancel Execution" at bounding box center [678, 562] width 78 height 14
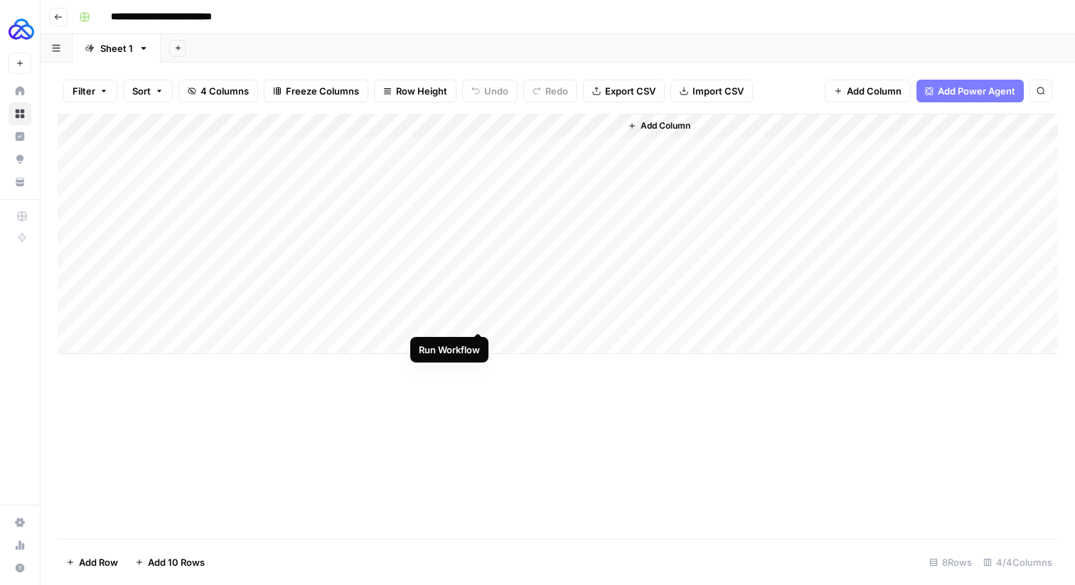
click at [479, 315] on div "Add Column" at bounding box center [558, 234] width 1000 height 240
click at [604, 292] on div "Add Column" at bounding box center [558, 234] width 1000 height 240
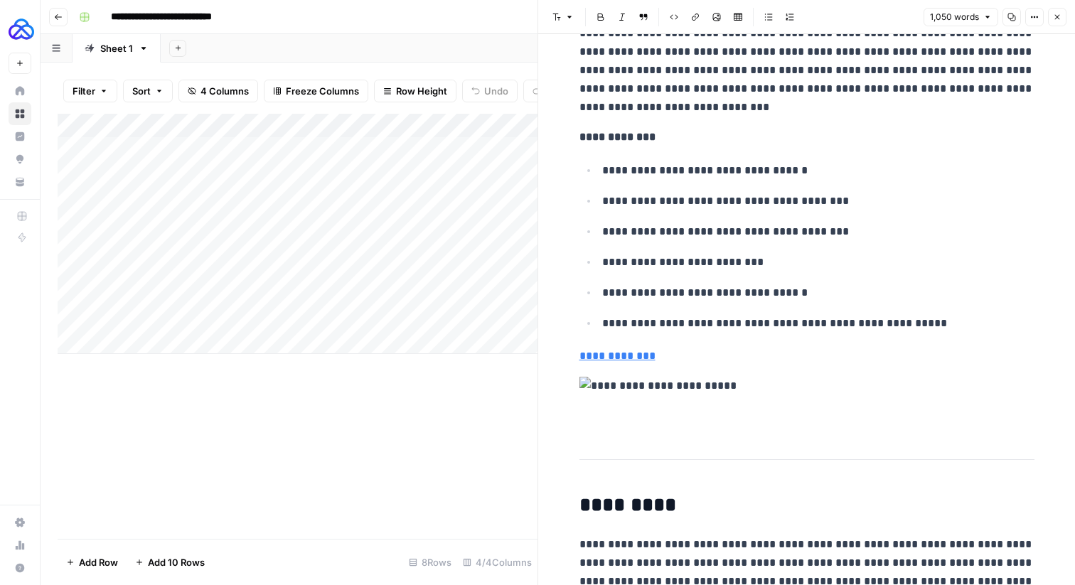
scroll to position [927, 0]
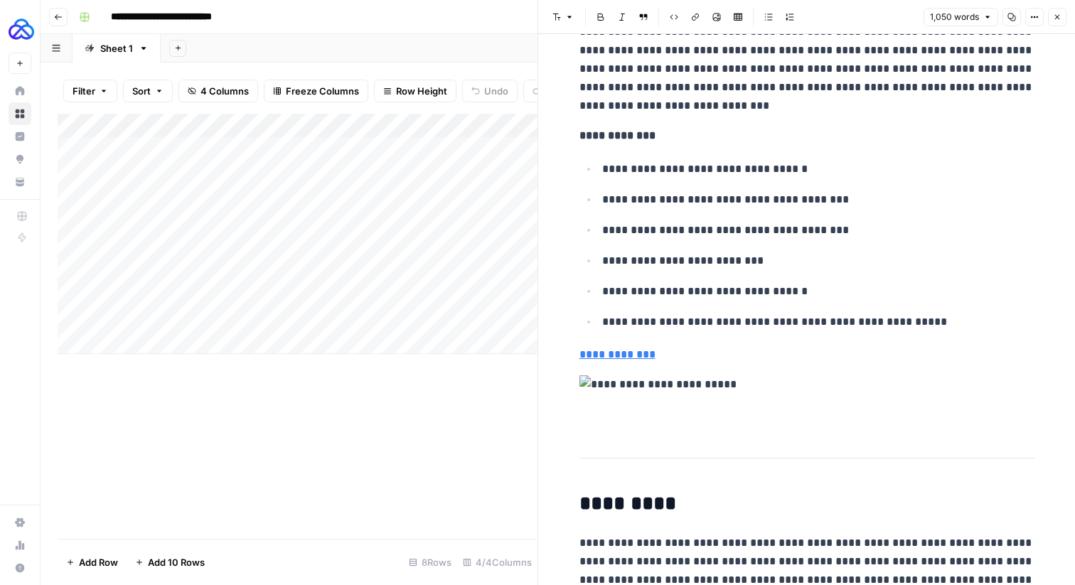
click at [661, 234] on p "**********" at bounding box center [818, 230] width 432 height 18
click at [738, 380] on img at bounding box center [806, 384] width 455 height 18
click at [763, 385] on img at bounding box center [806, 384] width 455 height 18
click at [752, 384] on img at bounding box center [806, 384] width 455 height 18
click at [734, 382] on img at bounding box center [806, 384] width 455 height 18
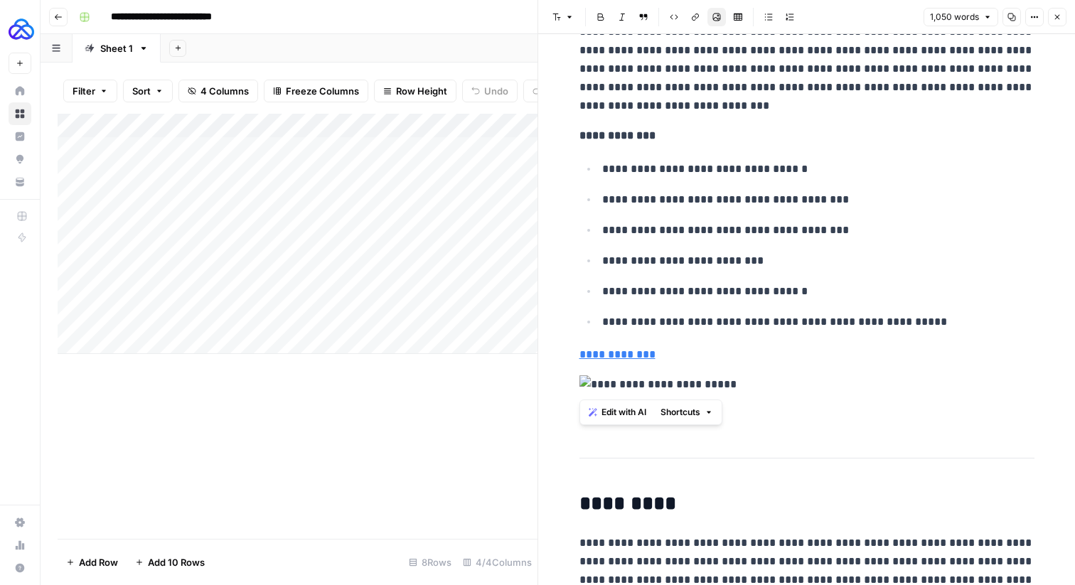
click at [733, 382] on img at bounding box center [806, 384] width 455 height 18
drag, startPoint x: 578, startPoint y: 500, endPoint x: 571, endPoint y: 379, distance: 121.7
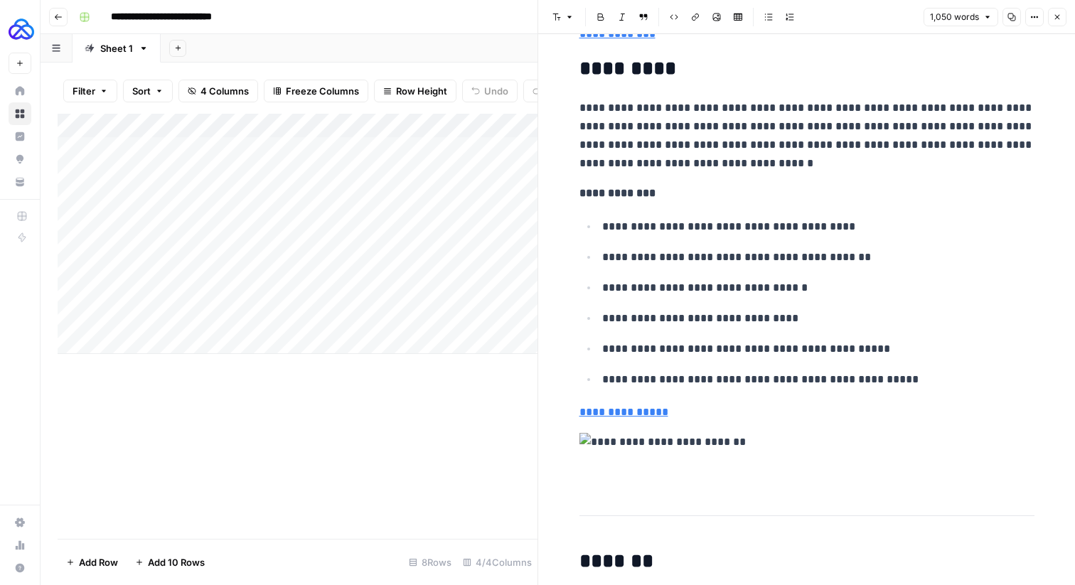
scroll to position [1251, 0]
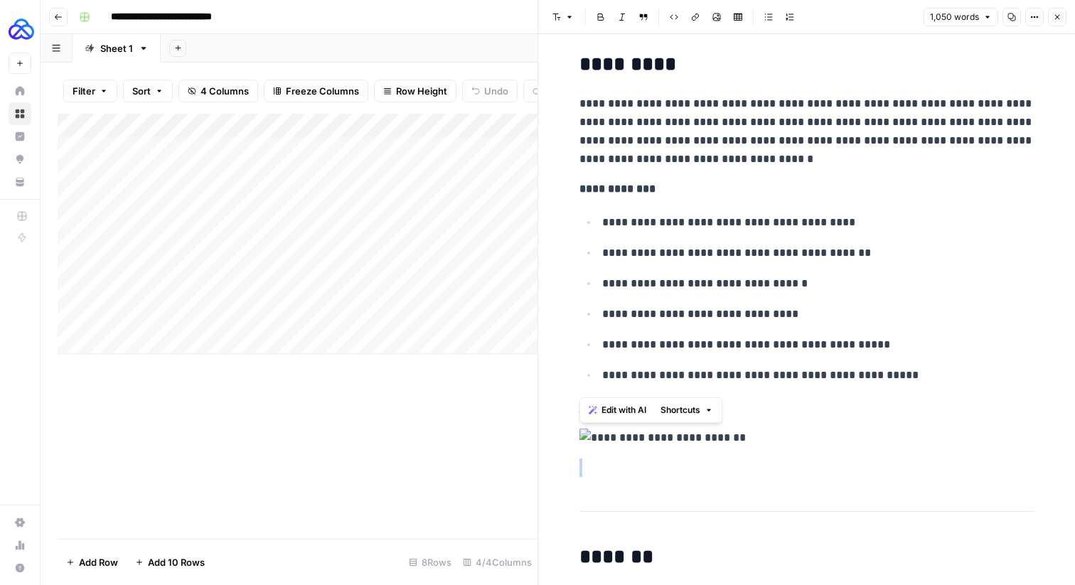
drag, startPoint x: 577, startPoint y: 546, endPoint x: 571, endPoint y: 434, distance: 113.2
drag, startPoint x: 575, startPoint y: 552, endPoint x: 571, endPoint y: 405, distance: 147.2
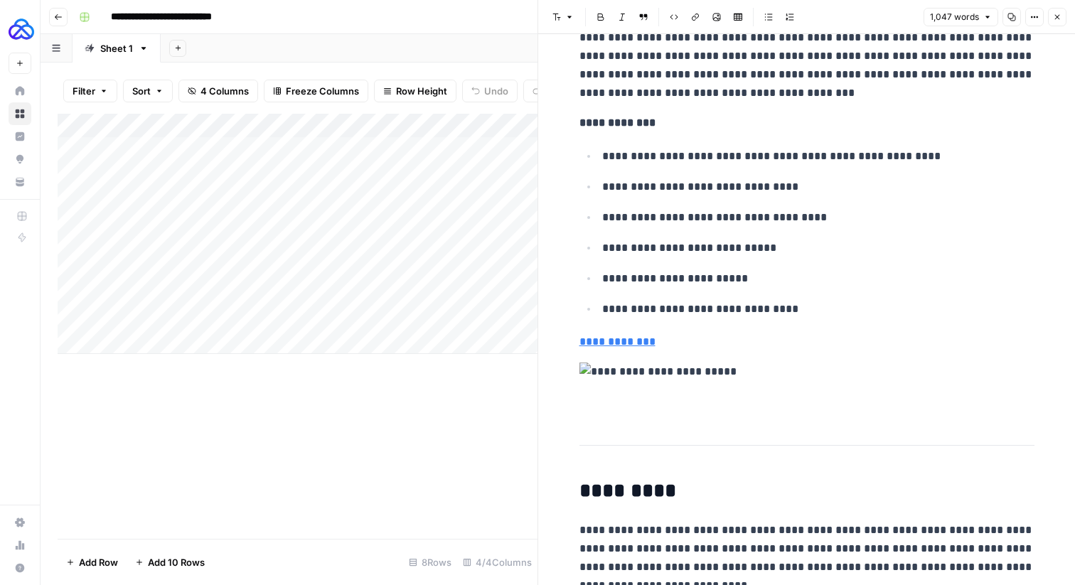
scroll to position [1689, 0]
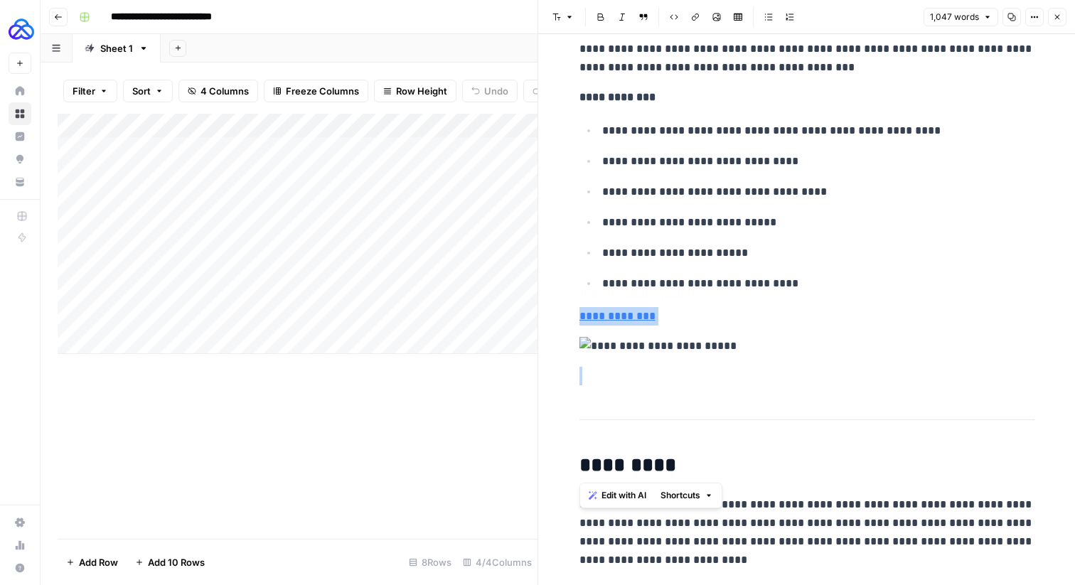
drag, startPoint x: 578, startPoint y: 454, endPoint x: 575, endPoint y: 305, distance: 149.3
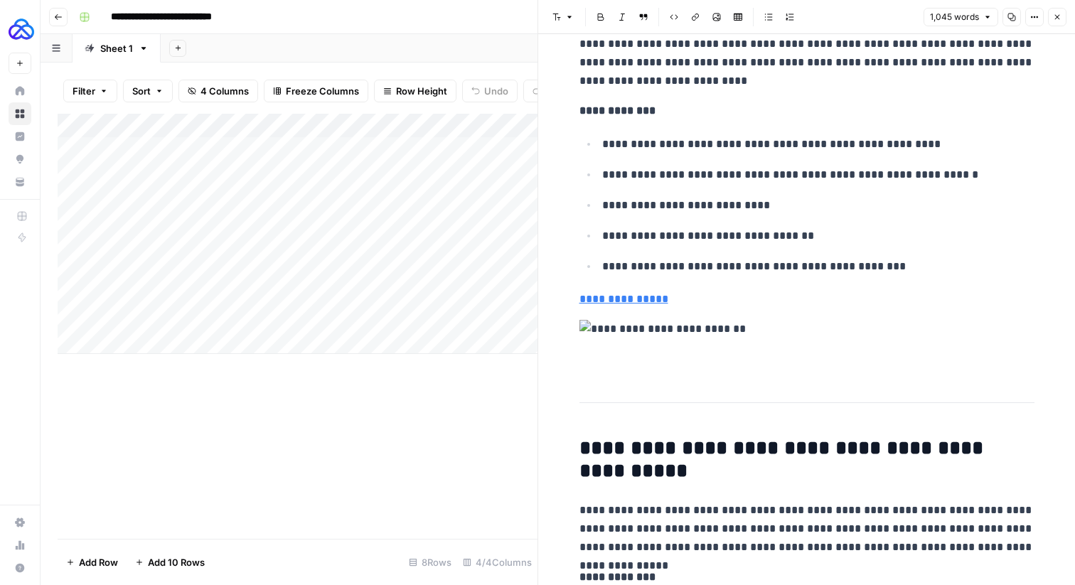
scroll to position [2029, 0]
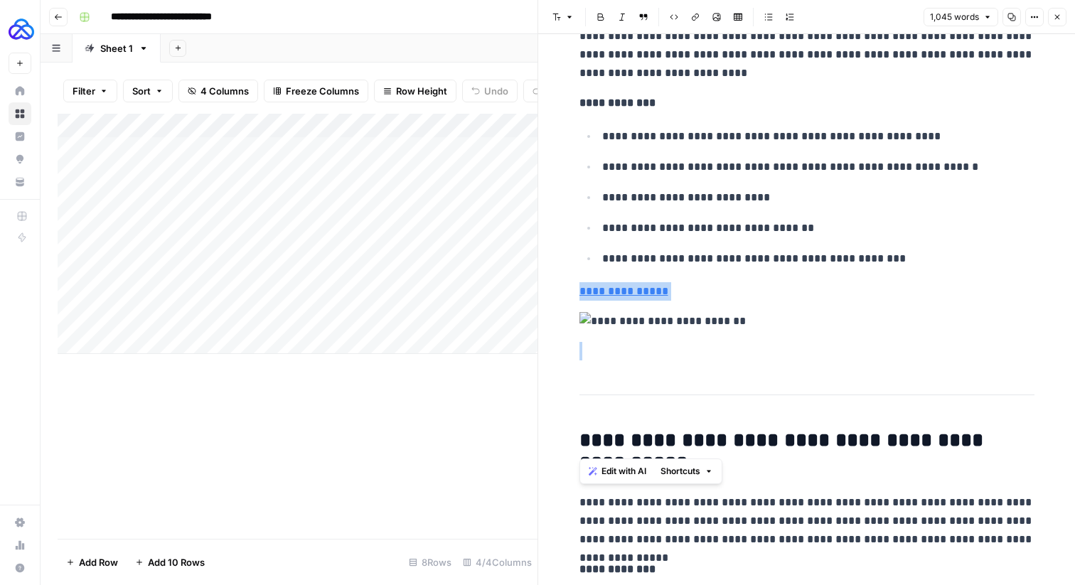
drag, startPoint x: 577, startPoint y: 435, endPoint x: 573, endPoint y: 284, distance: 150.7
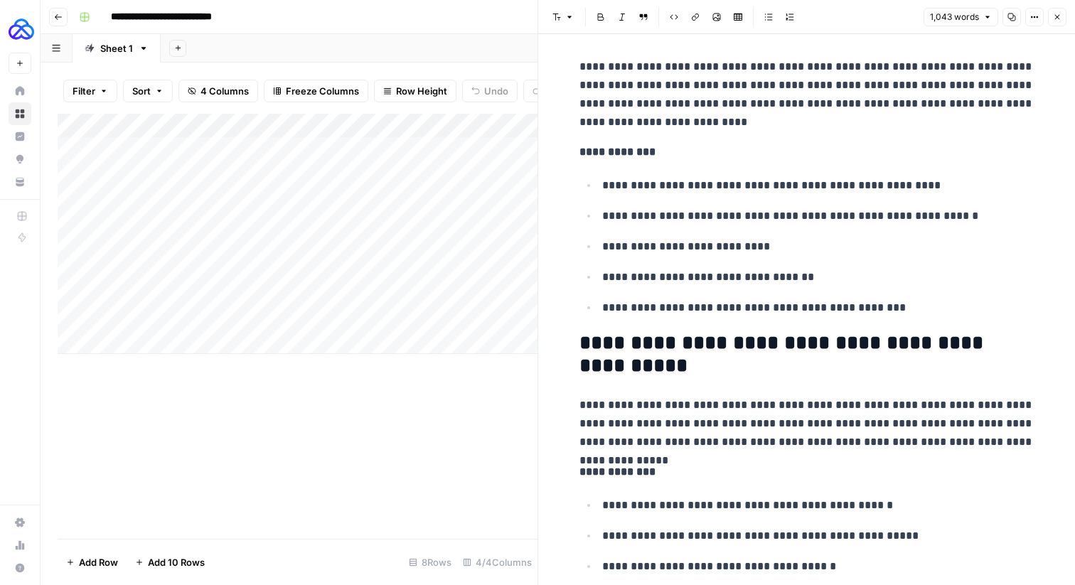
scroll to position [1984, 0]
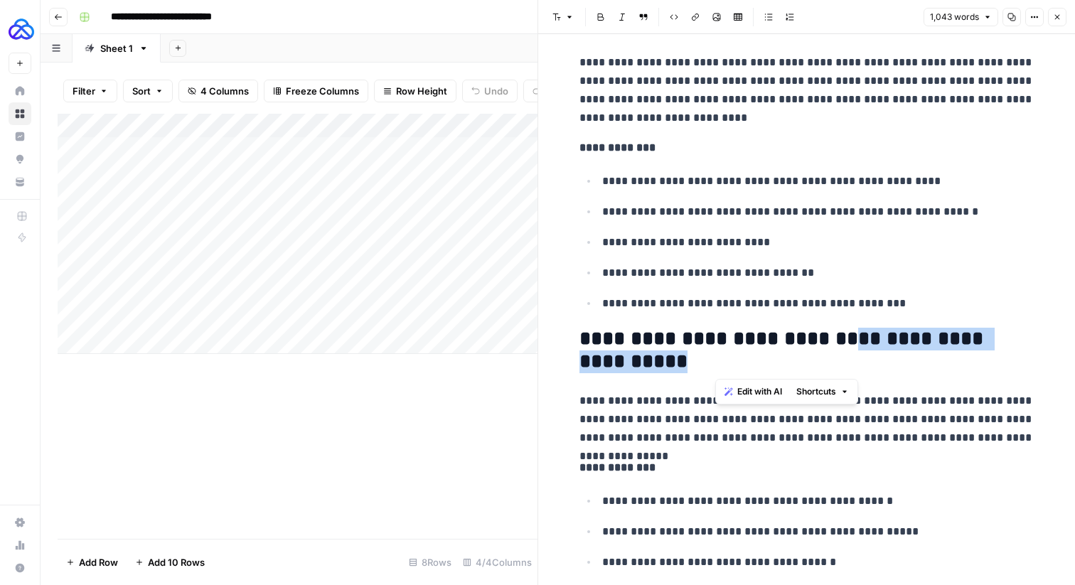
drag, startPoint x: 755, startPoint y: 364, endPoint x: 831, endPoint y: 334, distance: 82.4
click at [831, 334] on h2 "**********" at bounding box center [806, 350] width 455 height 45
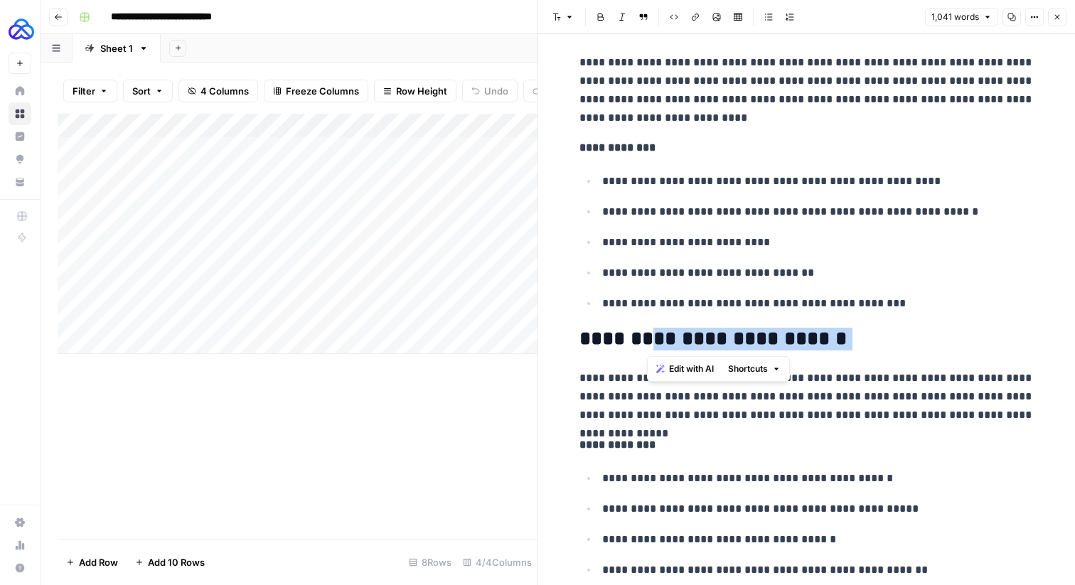
drag, startPoint x: 847, startPoint y: 338, endPoint x: 649, endPoint y: 340, distance: 198.3
click at [649, 340] on h2 "**********" at bounding box center [806, 339] width 455 height 23
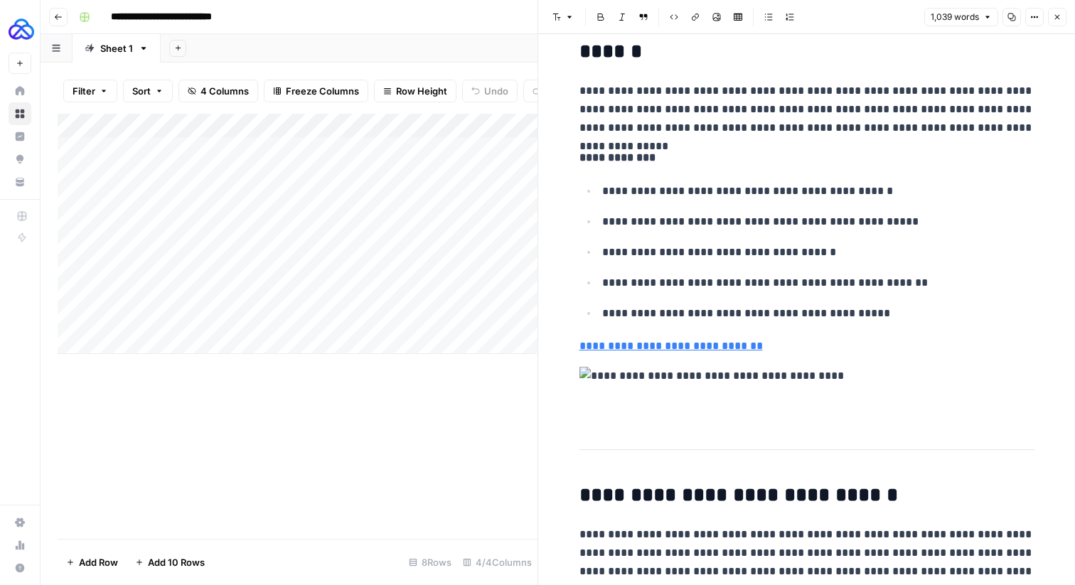
scroll to position [2274, 0]
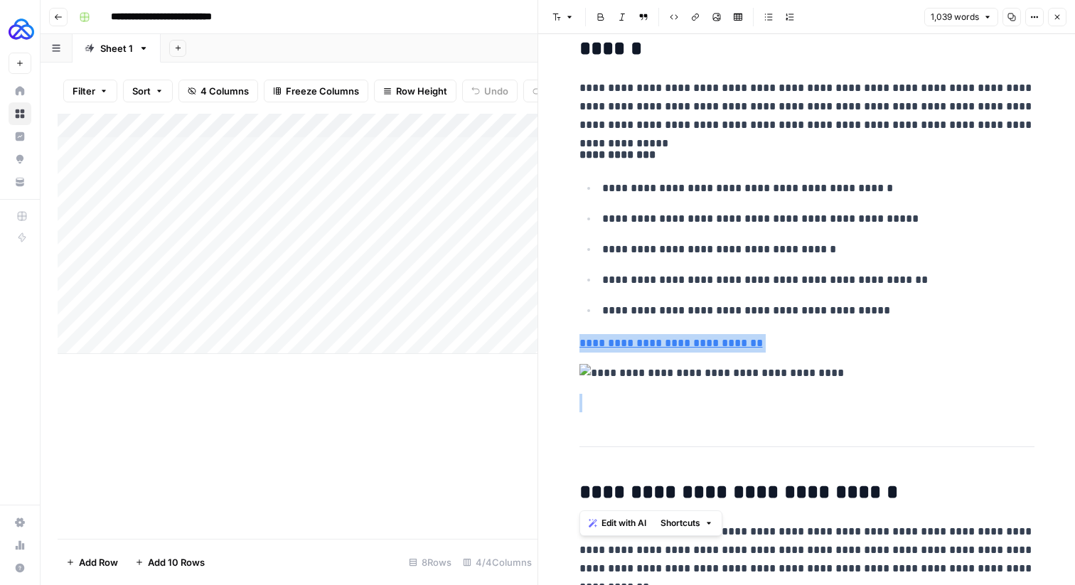
drag, startPoint x: 578, startPoint y: 492, endPoint x: 569, endPoint y: 342, distance: 150.9
click at [569, 342] on div "**********" at bounding box center [806, 477] width 537 height 5435
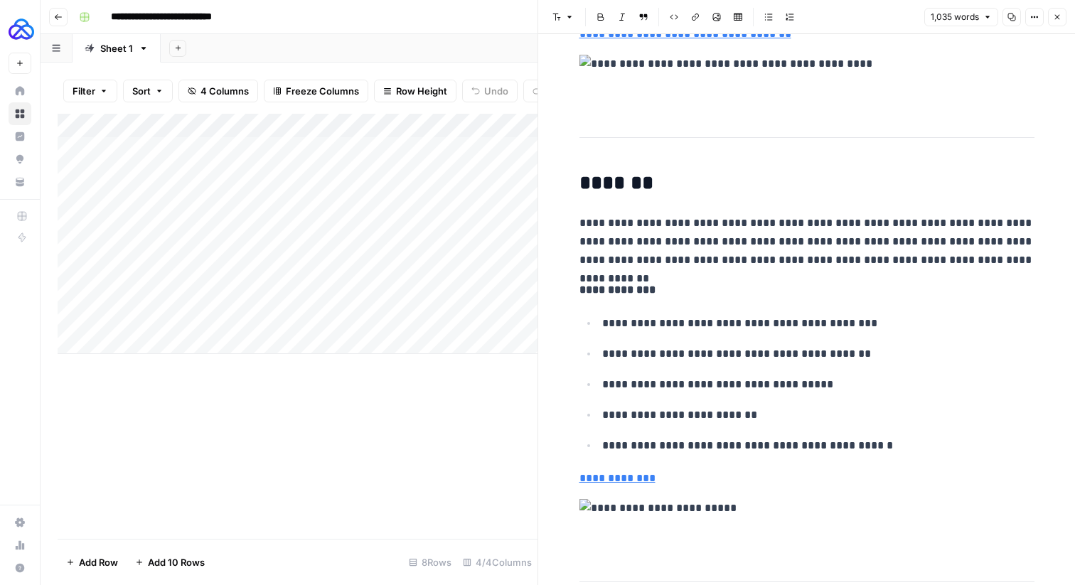
scroll to position [2846, 0]
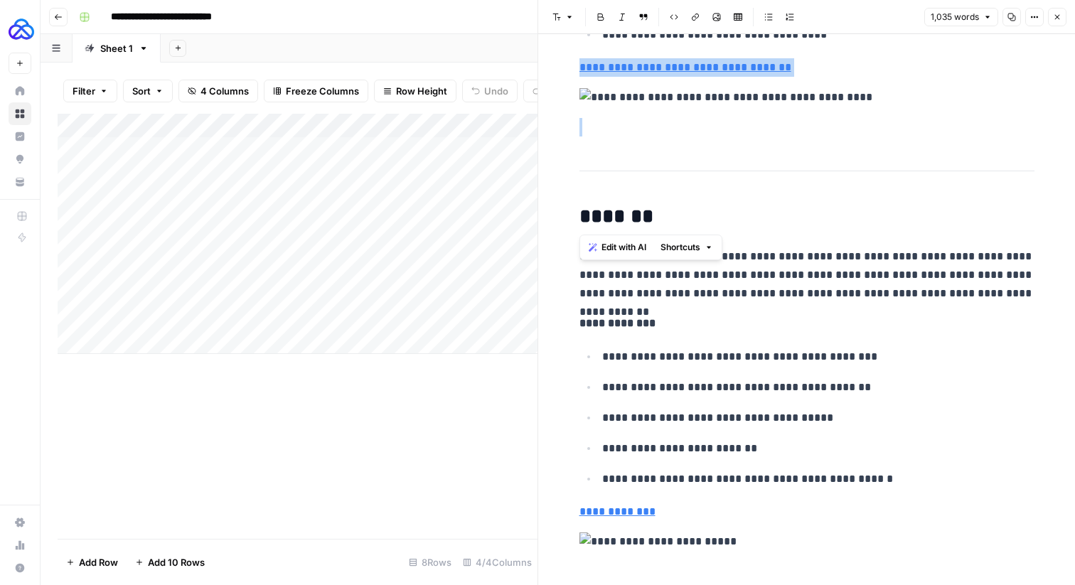
drag, startPoint x: 578, startPoint y: 212, endPoint x: 575, endPoint y: 67, distance: 145.7
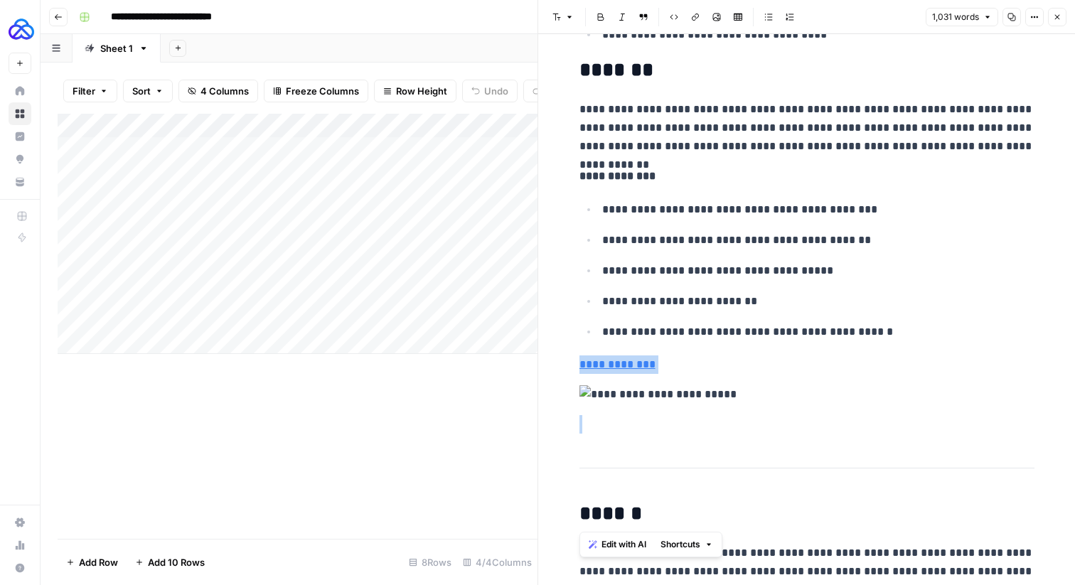
drag, startPoint x: 571, startPoint y: 505, endPoint x: 572, endPoint y: 342, distance: 163.5
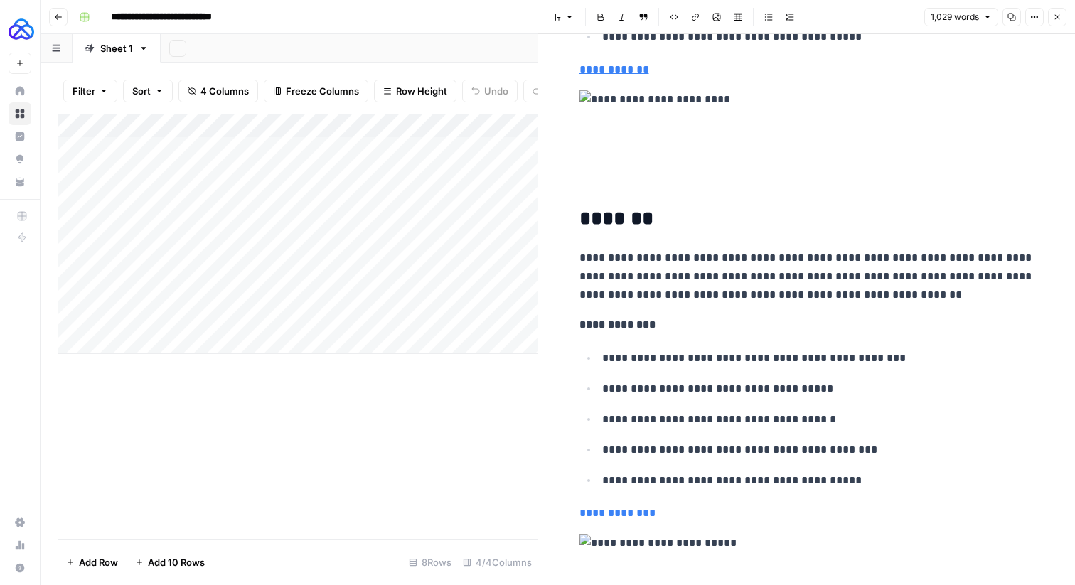
scroll to position [3425, 0]
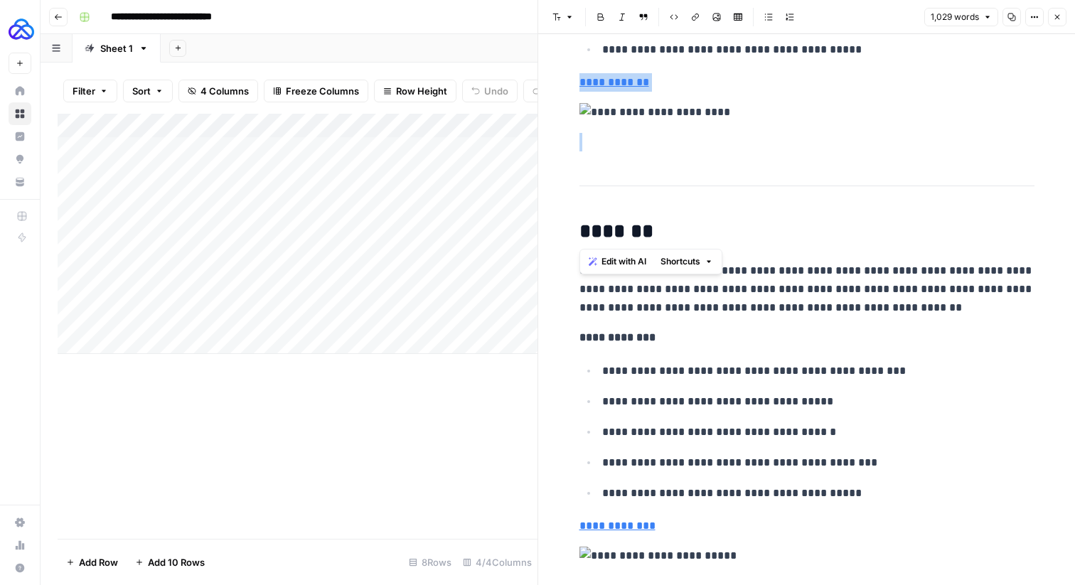
drag, startPoint x: 577, startPoint y: 226, endPoint x: 572, endPoint y: 85, distance: 141.5
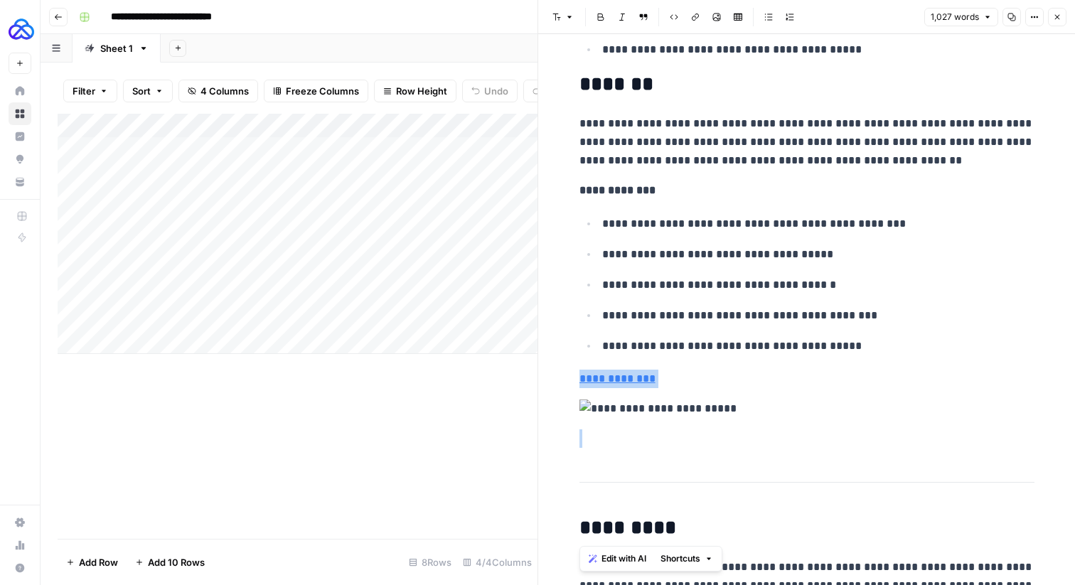
drag, startPoint x: 578, startPoint y: 530, endPoint x: 577, endPoint y: 356, distance: 174.1
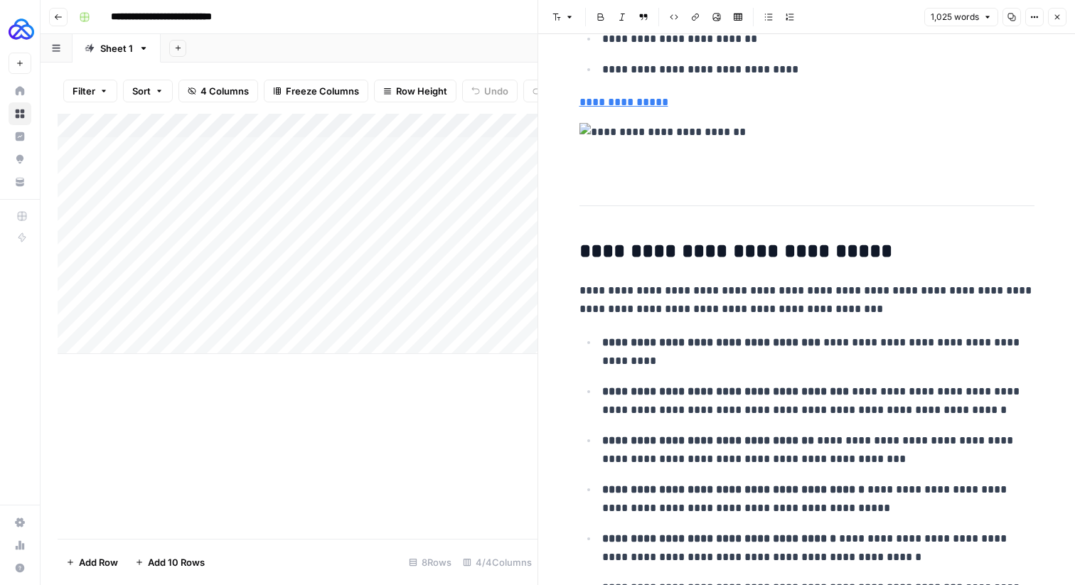
scroll to position [4011, 0]
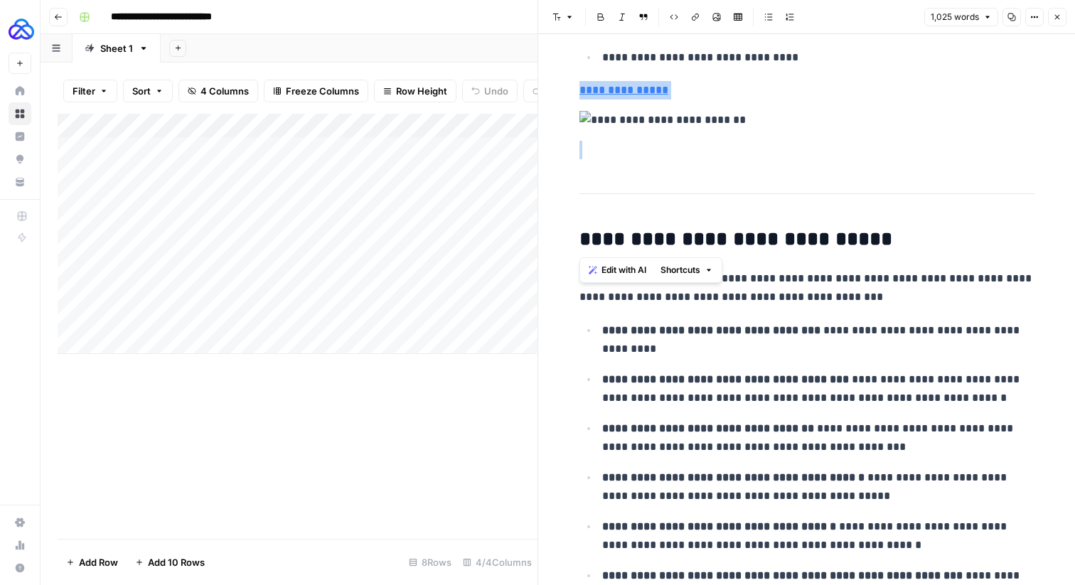
drag, startPoint x: 581, startPoint y: 248, endPoint x: 571, endPoint y: 99, distance: 149.6
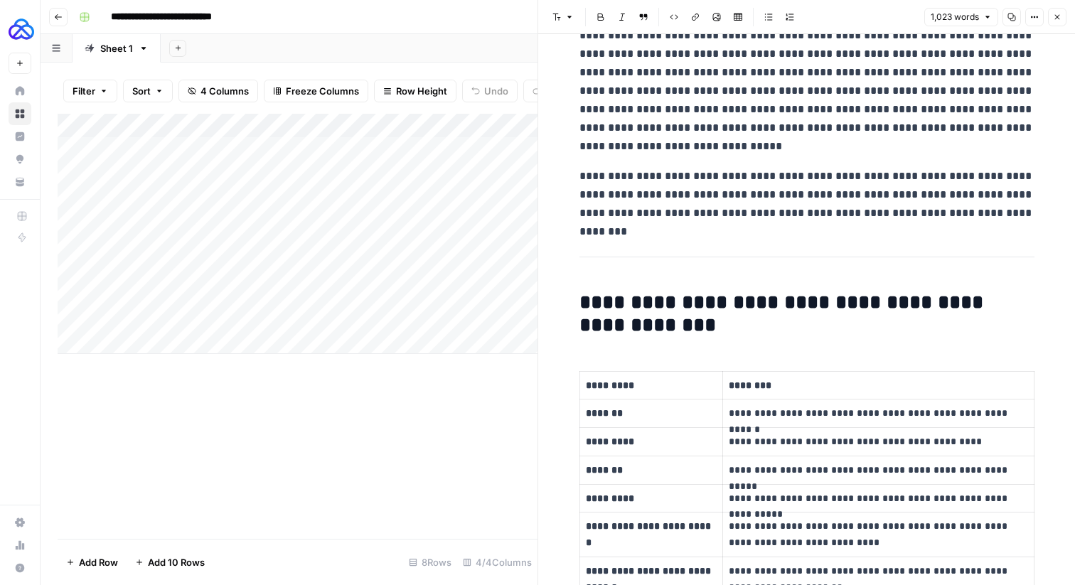
scroll to position [0, 0]
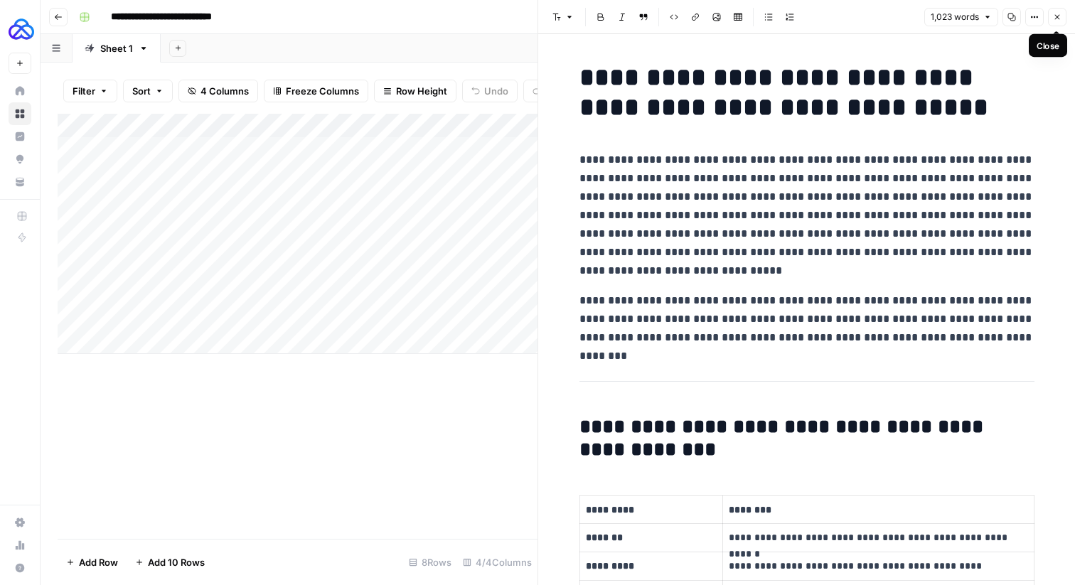
click at [1060, 15] on icon "button" at bounding box center [1056, 17] width 9 height 9
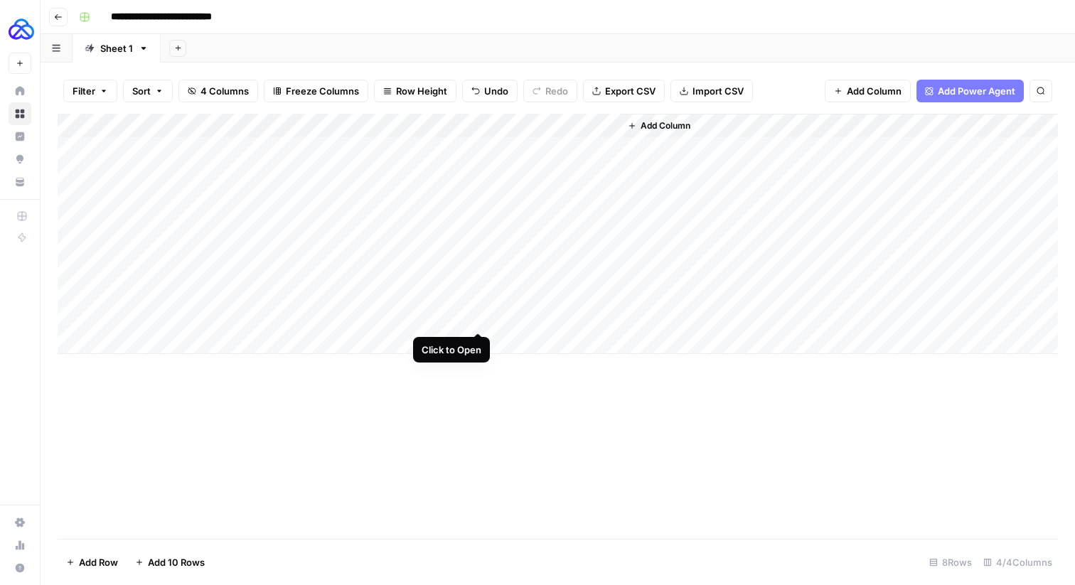
click at [480, 315] on div "Add Column" at bounding box center [558, 234] width 1000 height 240
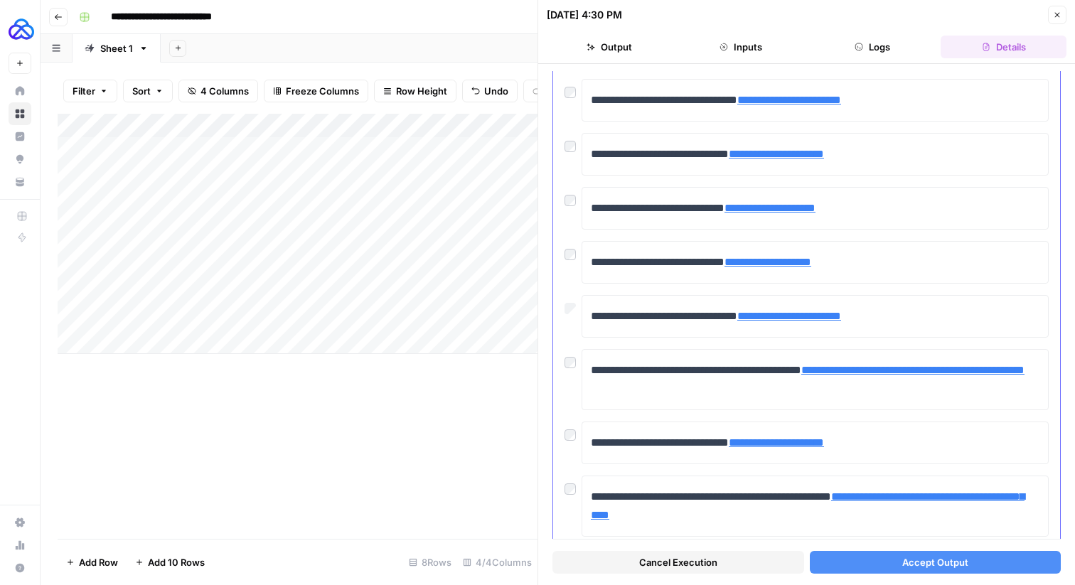
scroll to position [696, 0]
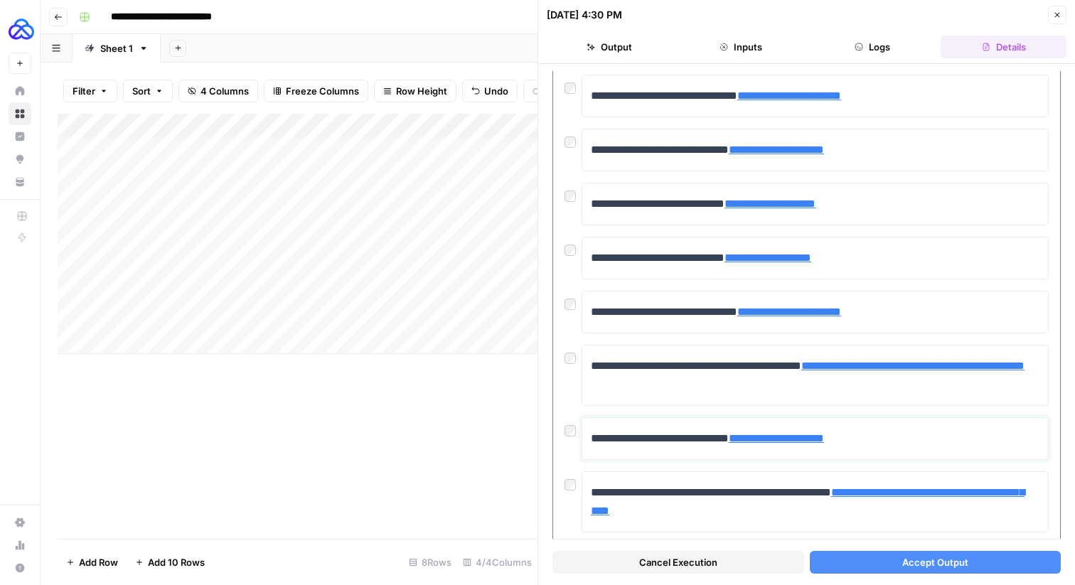
click at [808, 436] on link "**********" at bounding box center [775, 438] width 95 height 11
drag, startPoint x: 777, startPoint y: 438, endPoint x: 881, endPoint y: 442, distance: 103.8
click at [824, 442] on link "**********" at bounding box center [775, 438] width 95 height 11
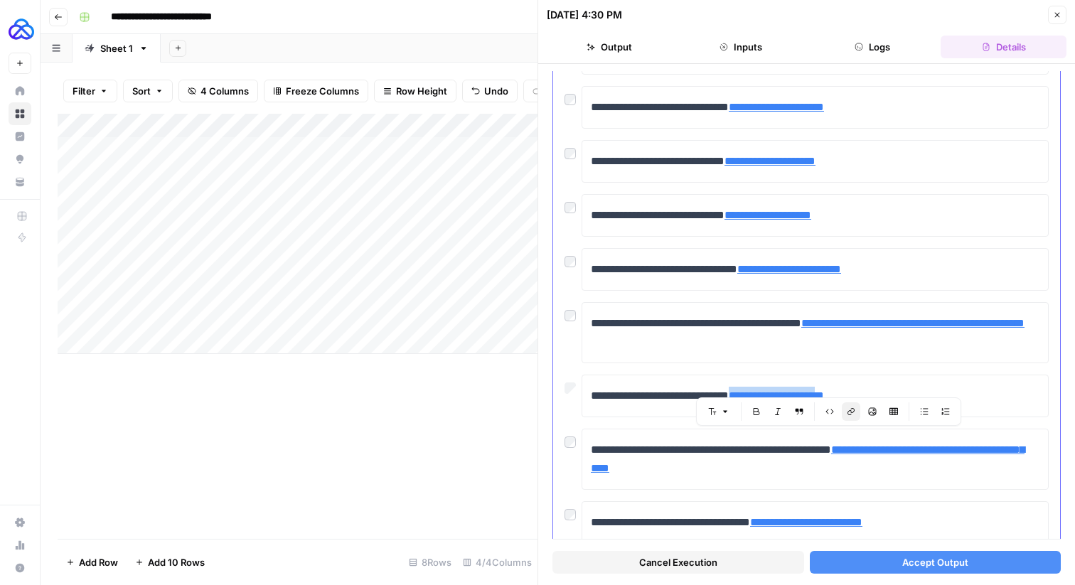
scroll to position [785, 0]
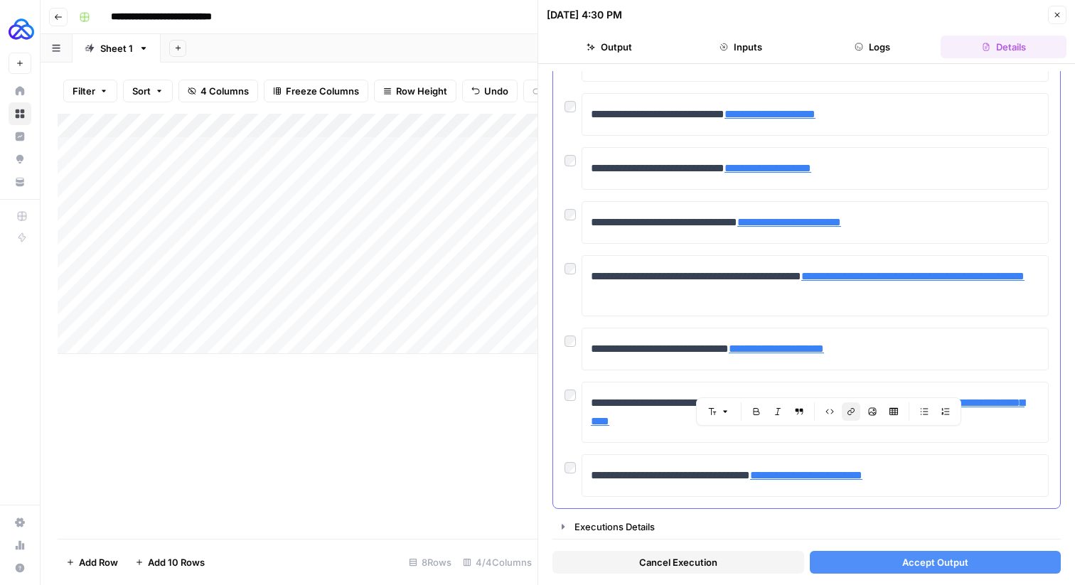
click at [799, 166] on link "**********" at bounding box center [767, 168] width 87 height 11
drag, startPoint x: 858, startPoint y: 171, endPoint x: 775, endPoint y: 170, distance: 83.9
click at [775, 170] on link "**********" at bounding box center [767, 168] width 87 height 11
copy link "**********"
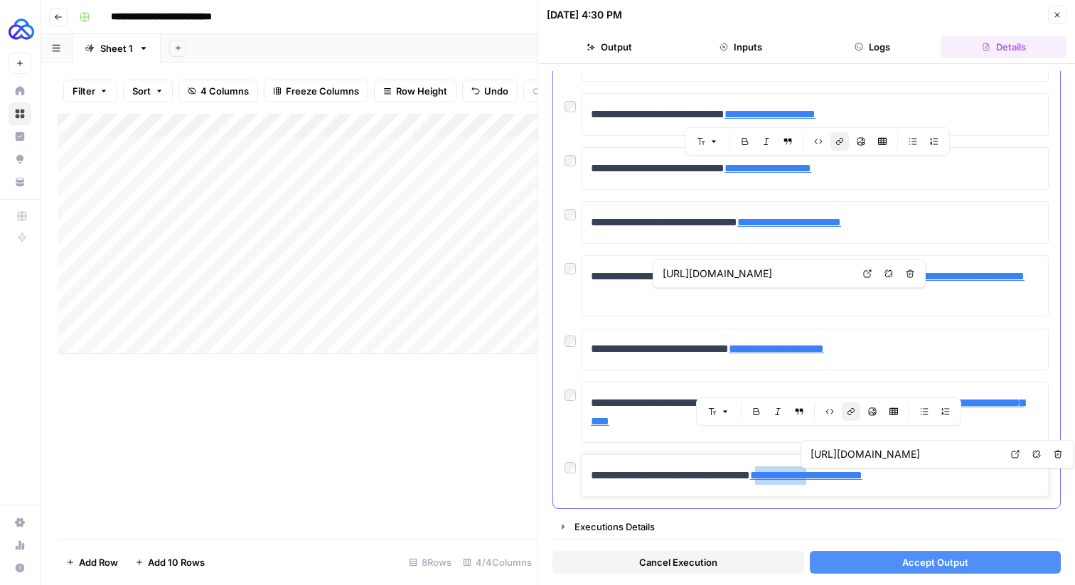
drag, startPoint x: 812, startPoint y: 476, endPoint x: 874, endPoint y: 475, distance: 61.8
click at [862, 475] on link "**********" at bounding box center [806, 475] width 112 height 11
drag, startPoint x: 932, startPoint y: 479, endPoint x: 811, endPoint y: 478, distance: 120.8
click at [811, 478] on link "**********" at bounding box center [806, 475] width 112 height 11
copy link "**********"
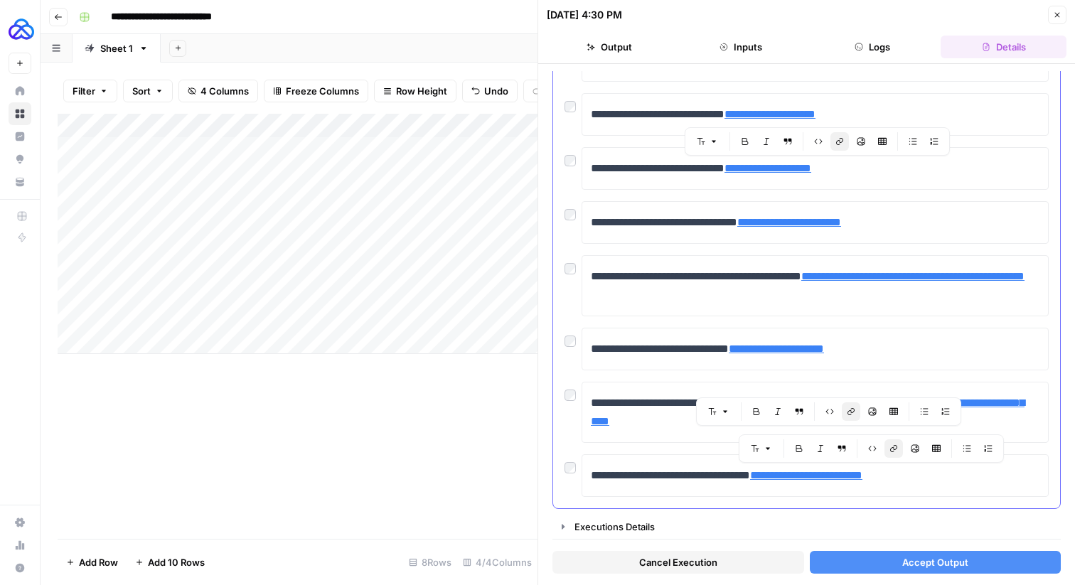
click at [568, 425] on div "**********" at bounding box center [806, 412] width 484 height 61
click at [887, 558] on button "Accept Output" at bounding box center [935, 562] width 252 height 23
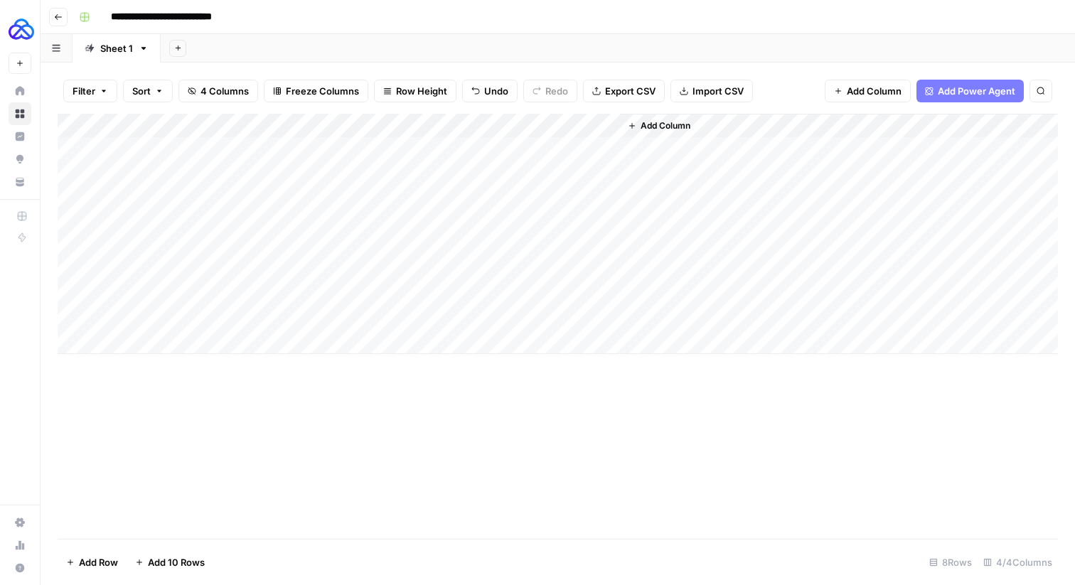
click at [480, 321] on div "Add Column" at bounding box center [558, 234] width 1000 height 240
click at [477, 317] on div "Add Column" at bounding box center [558, 234] width 1000 height 240
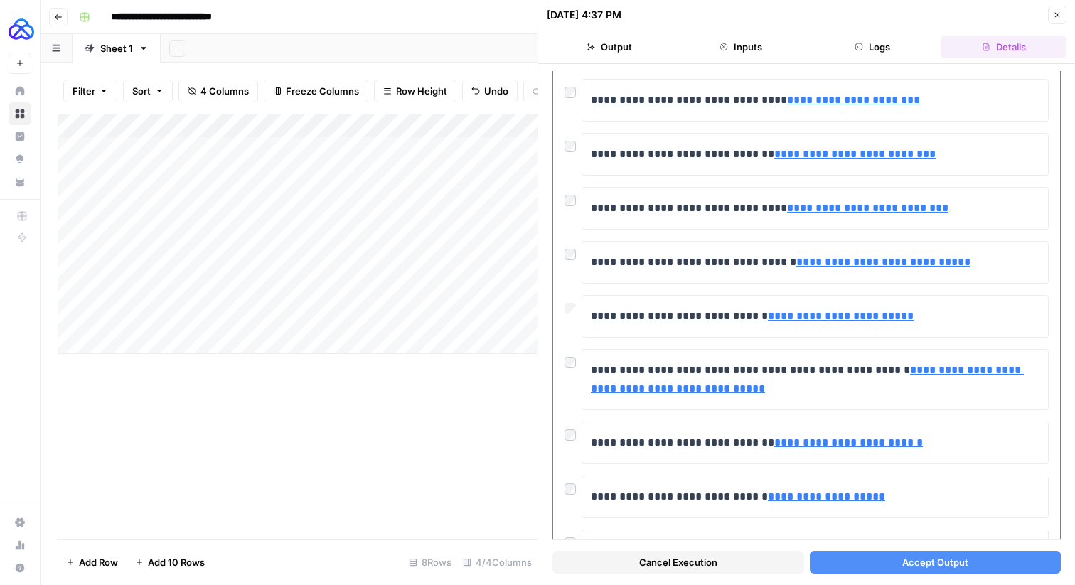
scroll to position [163, 0]
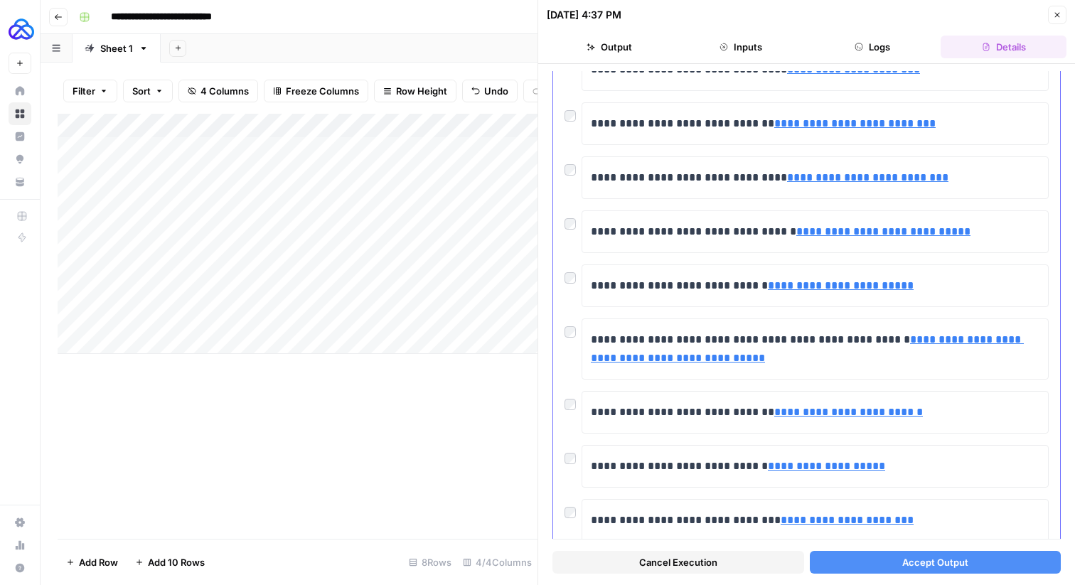
click at [568, 412] on div "**********" at bounding box center [806, 412] width 484 height 43
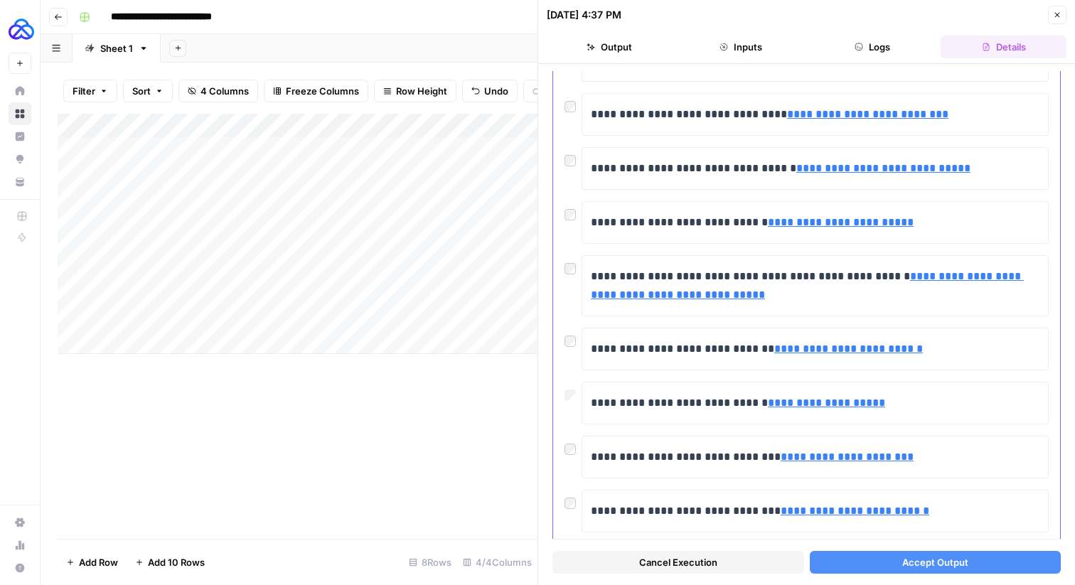
scroll to position [228, 0]
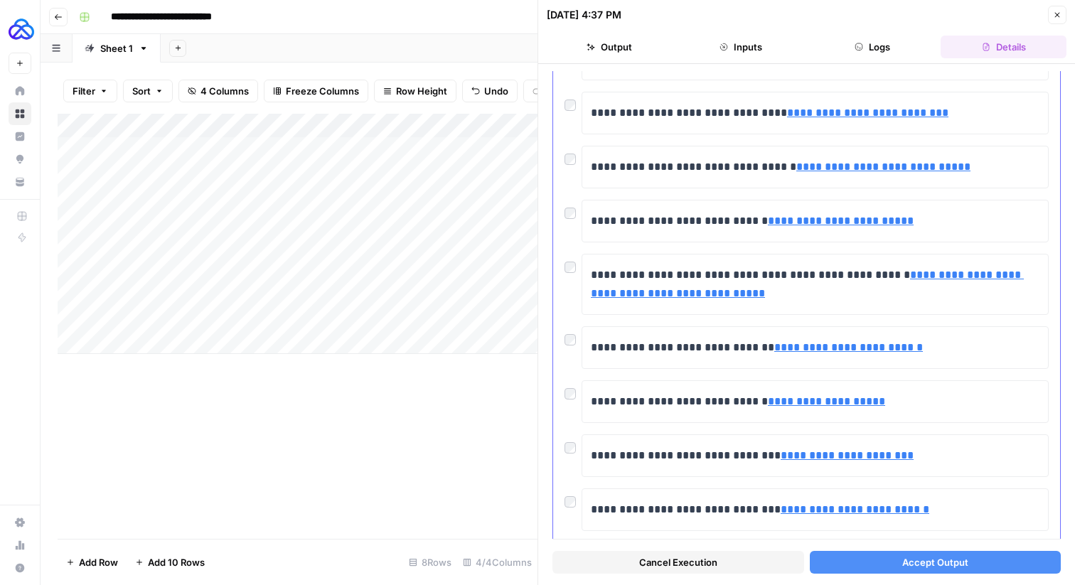
click at [573, 456] on div "**********" at bounding box center [806, 455] width 484 height 43
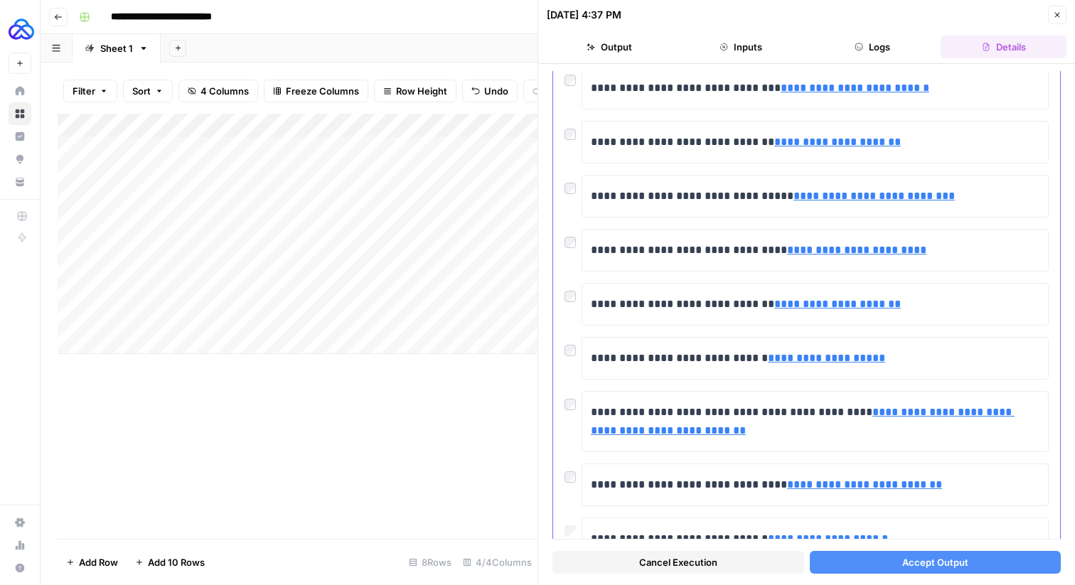
scroll to position [661, 0]
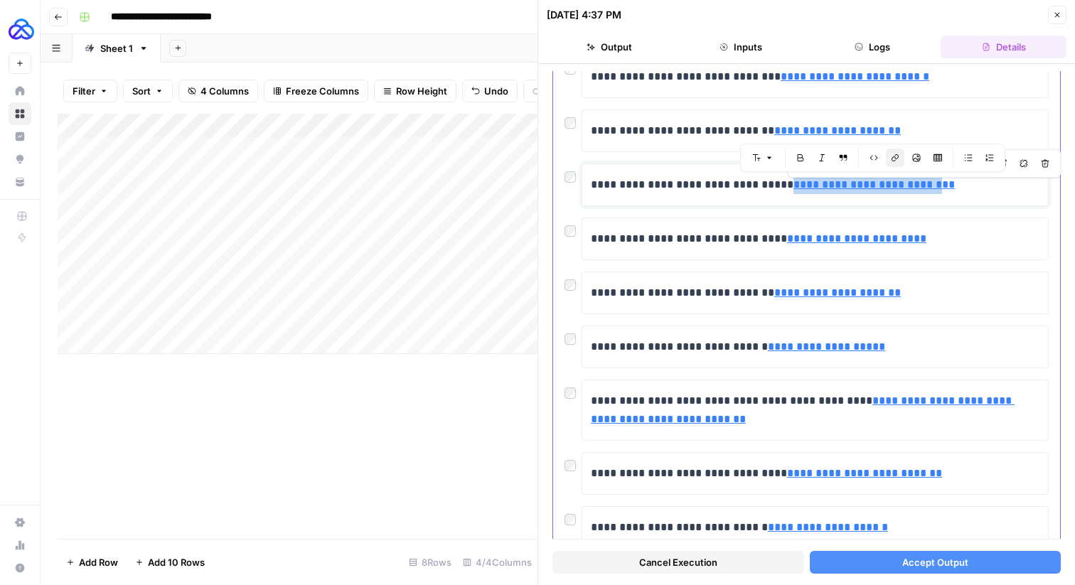
drag, startPoint x: 797, startPoint y: 186, endPoint x: 948, endPoint y: 188, distance: 151.4
click at [949, 188] on link "**********" at bounding box center [873, 184] width 161 height 11
copy link "**********"
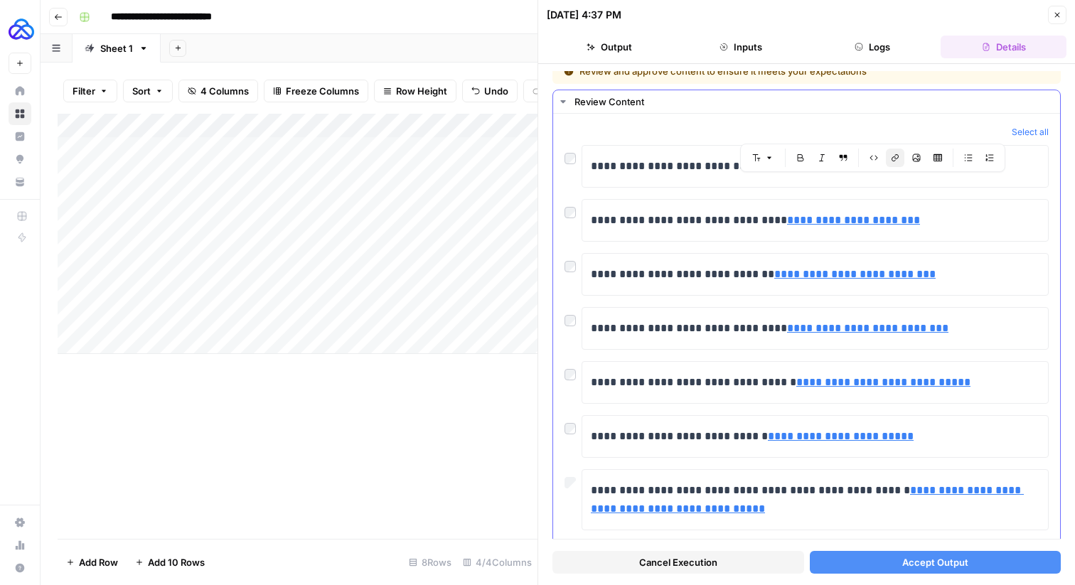
scroll to position [0, 0]
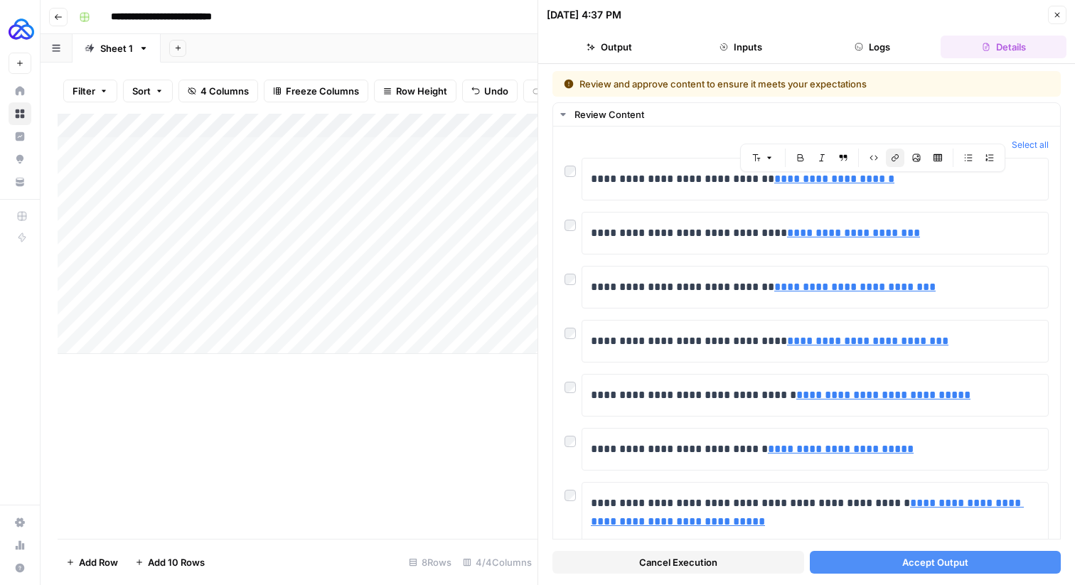
click at [830, 559] on button "Accept Output" at bounding box center [935, 562] width 252 height 23
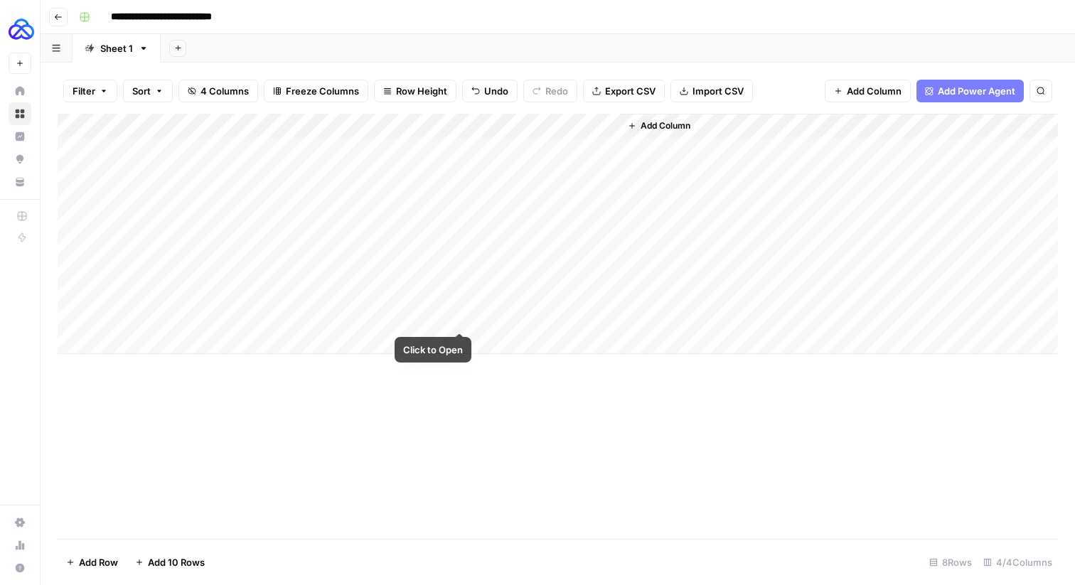
click at [461, 318] on div "Add Column" at bounding box center [558, 234] width 1000 height 240
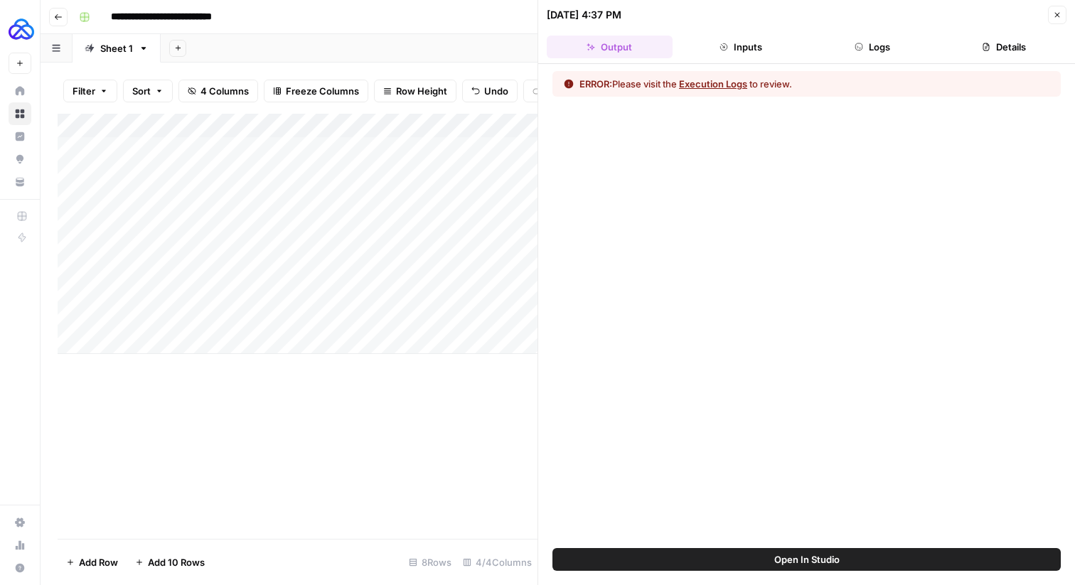
click at [716, 80] on button "Execution Logs" at bounding box center [713, 84] width 68 height 14
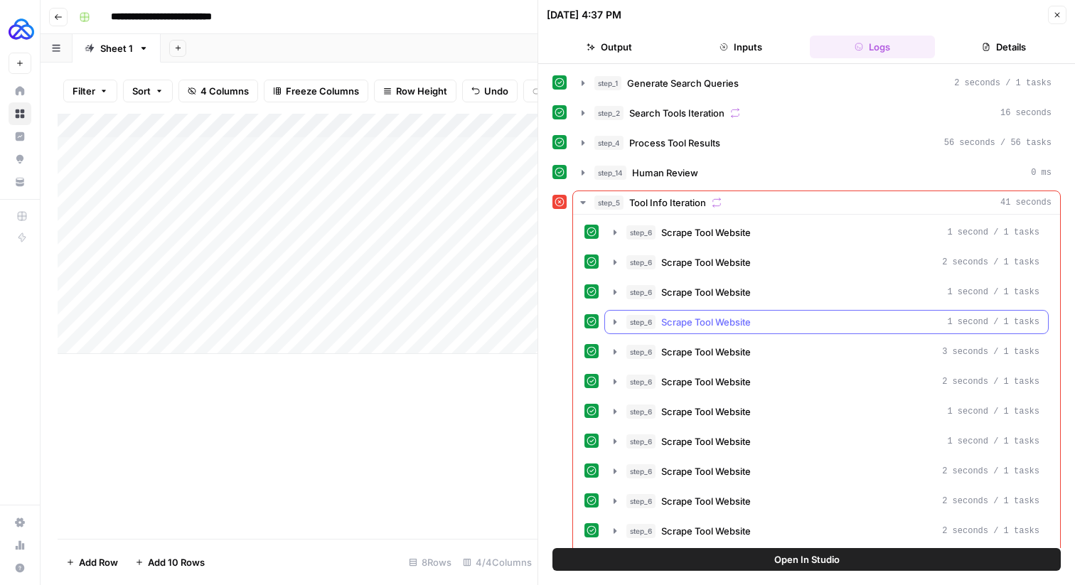
scroll to position [188, 0]
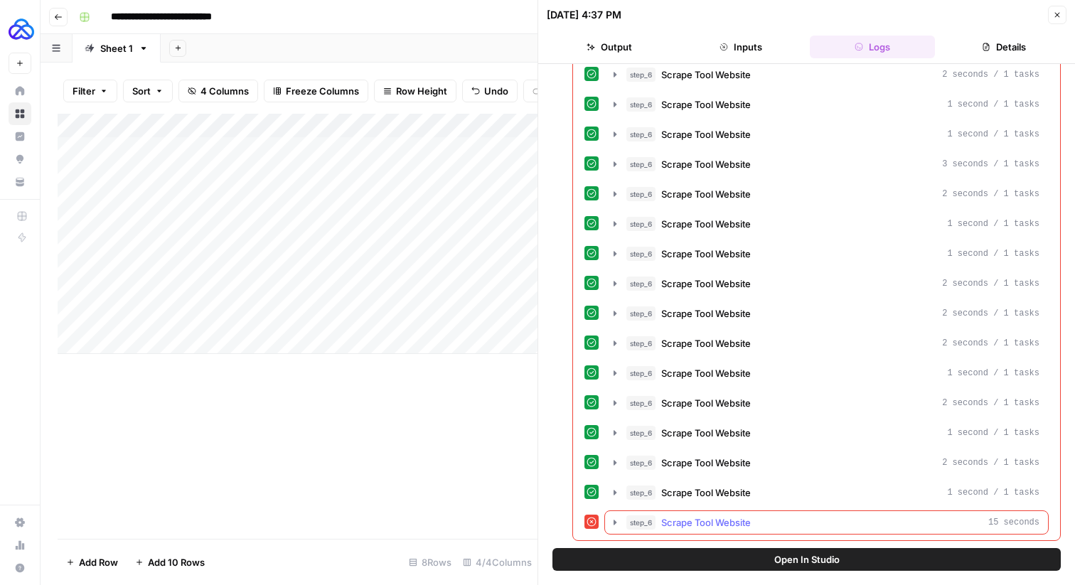
click at [613, 522] on icon "button" at bounding box center [614, 521] width 3 height 5
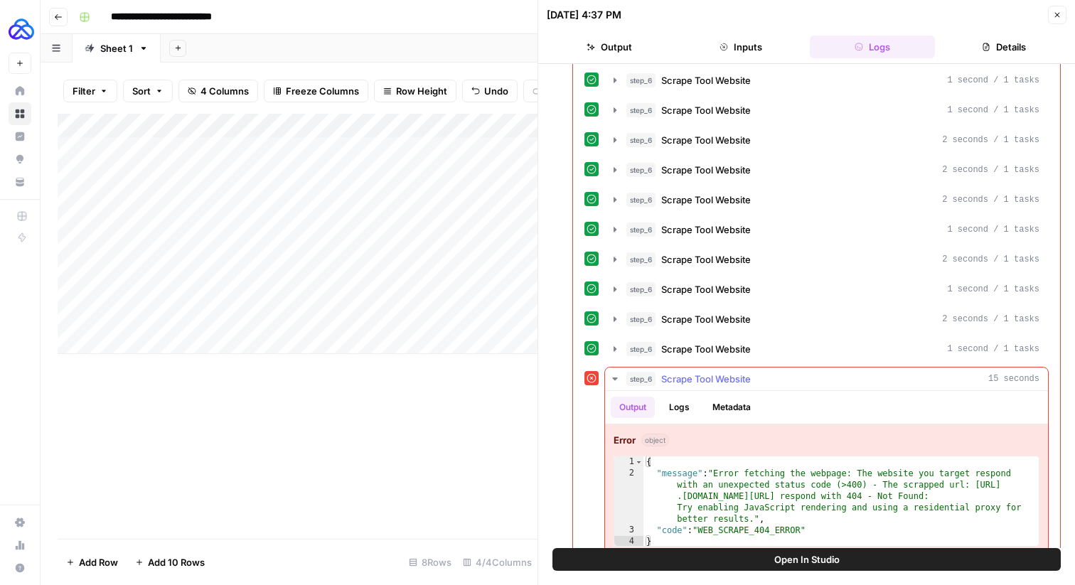
scroll to position [352, 0]
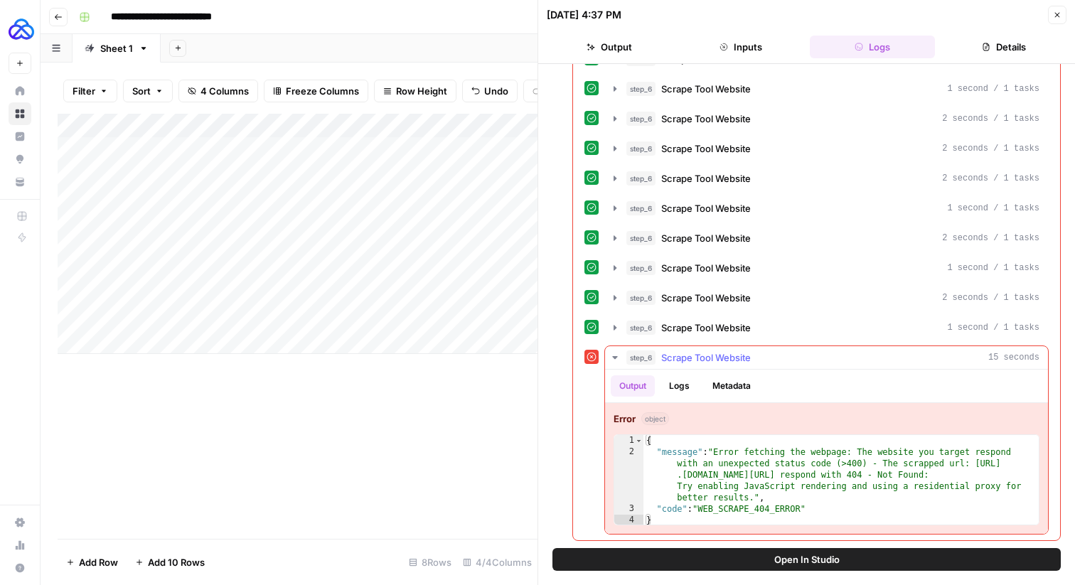
type textarea "**********"
drag, startPoint x: 876, startPoint y: 474, endPoint x: 977, endPoint y: 462, distance: 101.6
click at [977, 462] on div "{ "message" : "Error fetching the webpage: The website you target respond with …" at bounding box center [840, 492] width 395 height 114
click at [756, 471] on div "{ "message" : "Error fetching the webpage: The website you target respond with …" at bounding box center [840, 492] width 395 height 114
drag, startPoint x: 755, startPoint y: 473, endPoint x: 974, endPoint y: 466, distance: 219.0
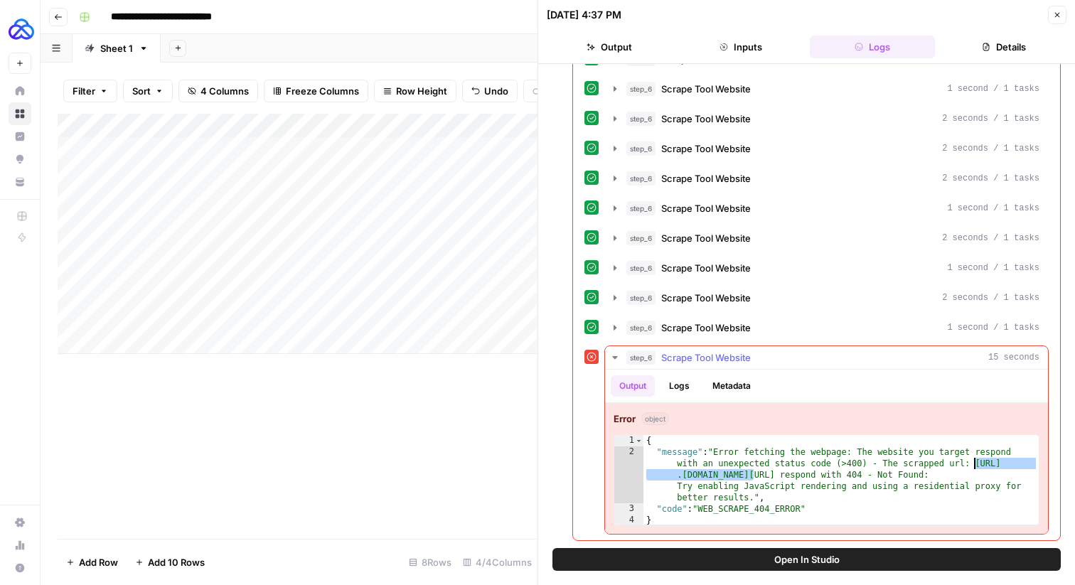
click at [974, 466] on div "{ "message" : "Error fetching the webpage: The website you target respond with …" at bounding box center [840, 492] width 395 height 114
click at [1057, 16] on icon "button" at bounding box center [1057, 15] width 5 height 5
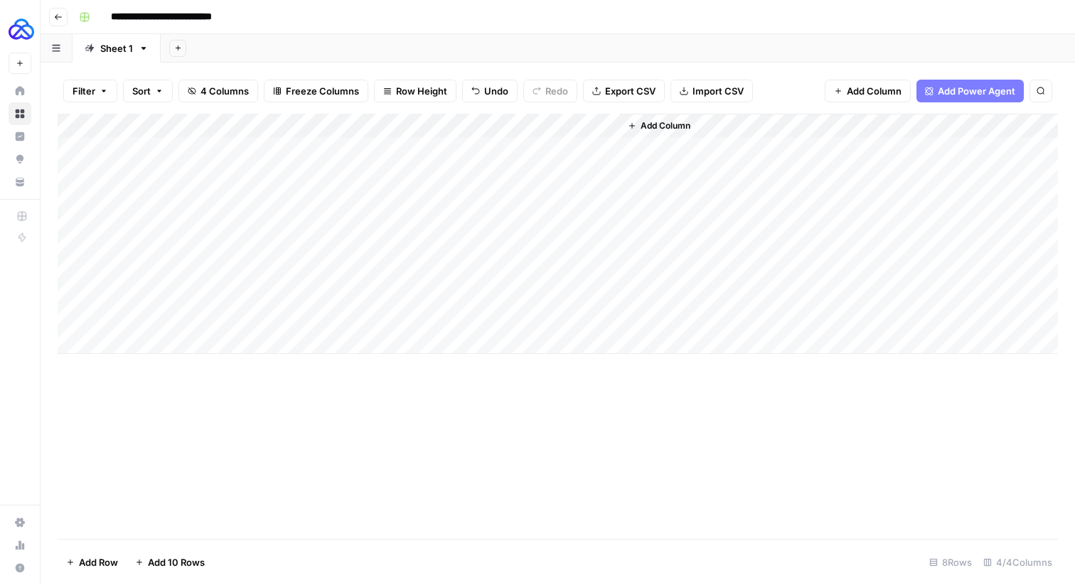
click at [462, 123] on div "Add Column" at bounding box center [558, 234] width 1000 height 240
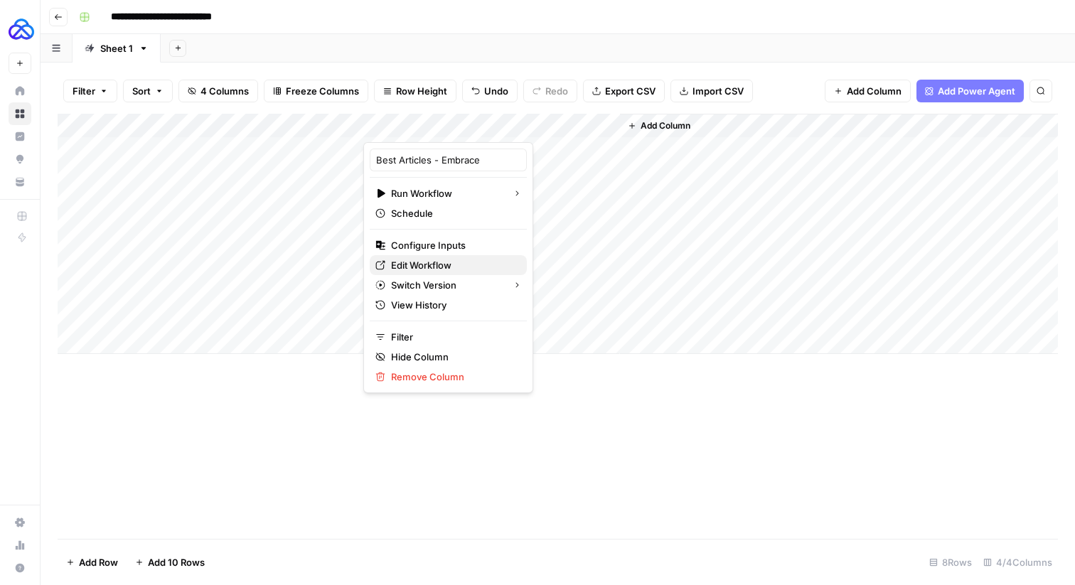
click at [411, 267] on span "Edit Workflow" at bounding box center [453, 265] width 124 height 14
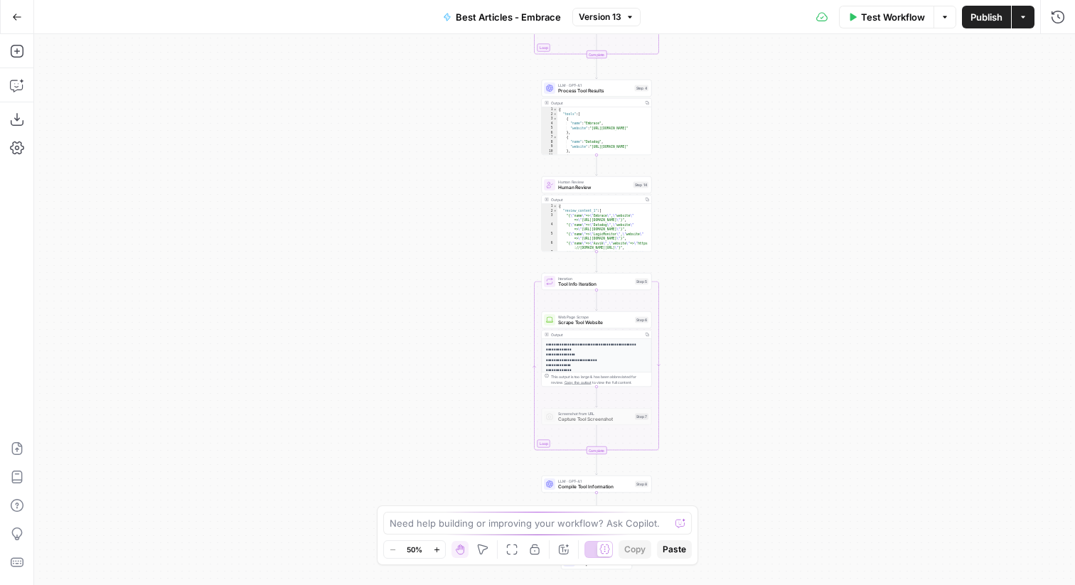
click at [588, 416] on span "Capture Tool Screenshot" at bounding box center [595, 419] width 74 height 7
click at [608, 402] on icon "button" at bounding box center [607, 403] width 5 height 5
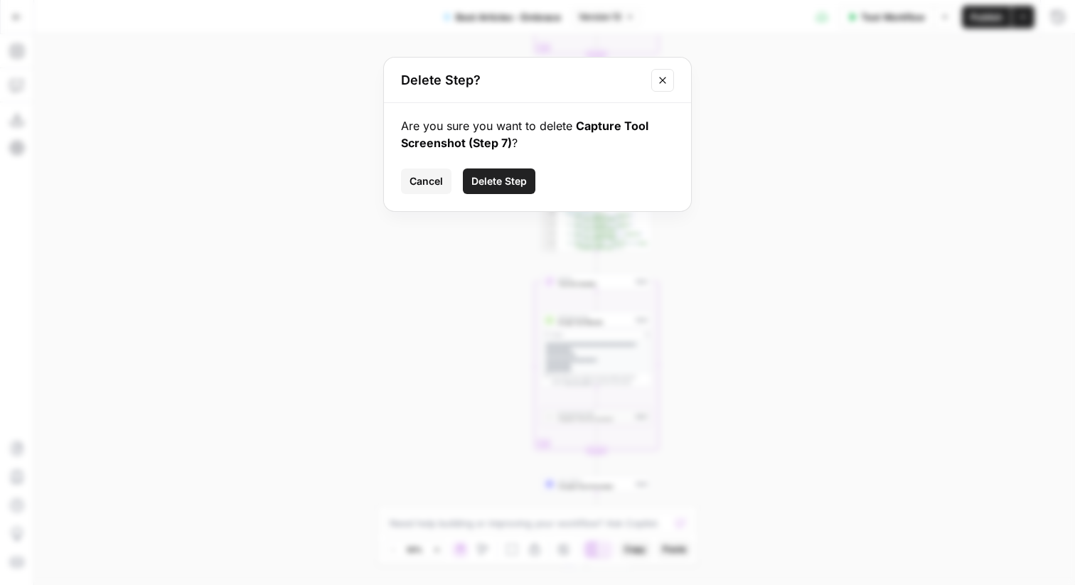
click at [495, 181] on span "Delete Step" at bounding box center [498, 181] width 55 height 14
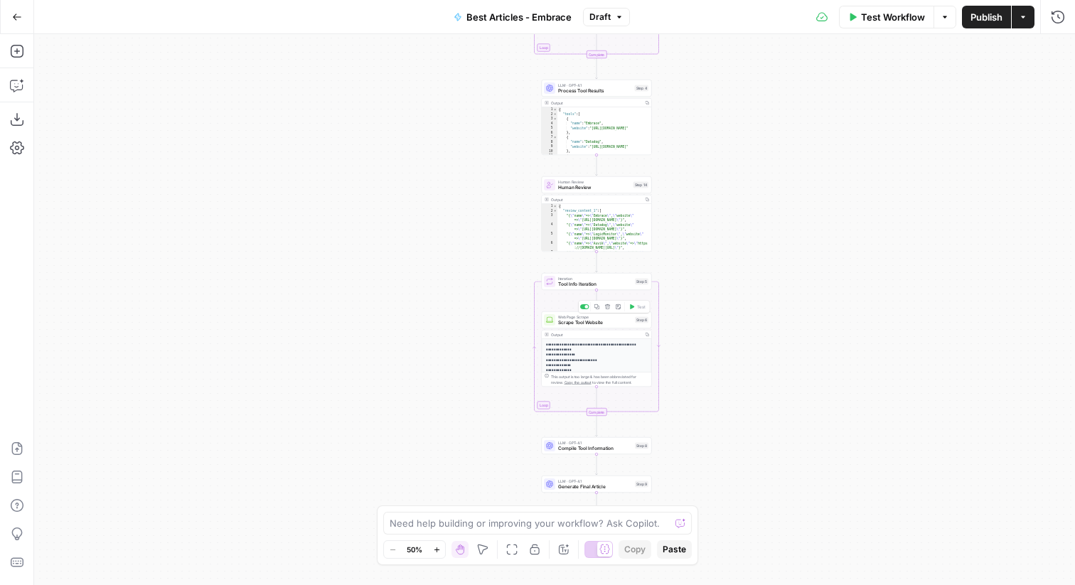
click at [575, 320] on span "Scrape Tool Website" at bounding box center [595, 322] width 74 height 7
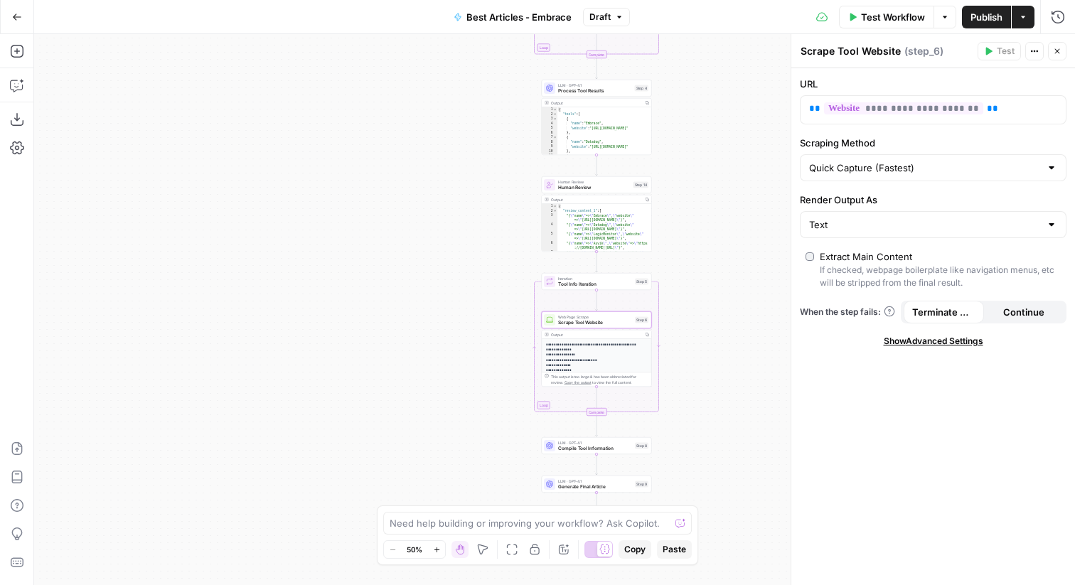
click at [1052, 42] on button "Close" at bounding box center [1057, 51] width 18 height 18
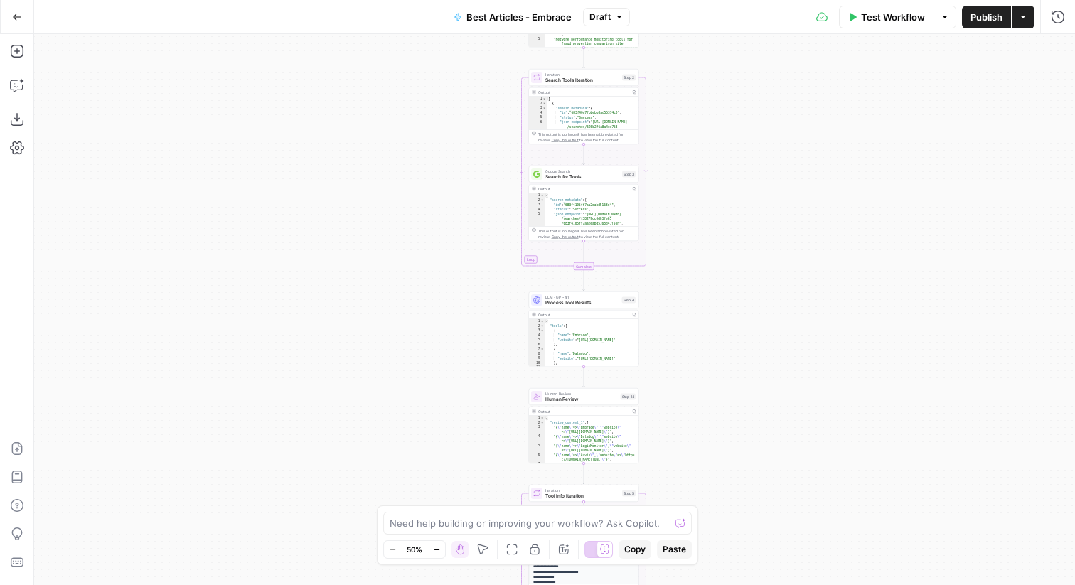
drag, startPoint x: 745, startPoint y: 198, endPoint x: 730, endPoint y: 406, distance: 209.5
click at [731, 407] on div "Workflow Set Inputs Inputs LLM · GPT-4.1 Generate Search Queries Step 1 Output …" at bounding box center [554, 309] width 1040 height 551
click at [727, 497] on div "Workflow Set Inputs Inputs LLM · GPT-4.1 Generate Search Queries Step 1 Output …" at bounding box center [554, 309] width 1040 height 551
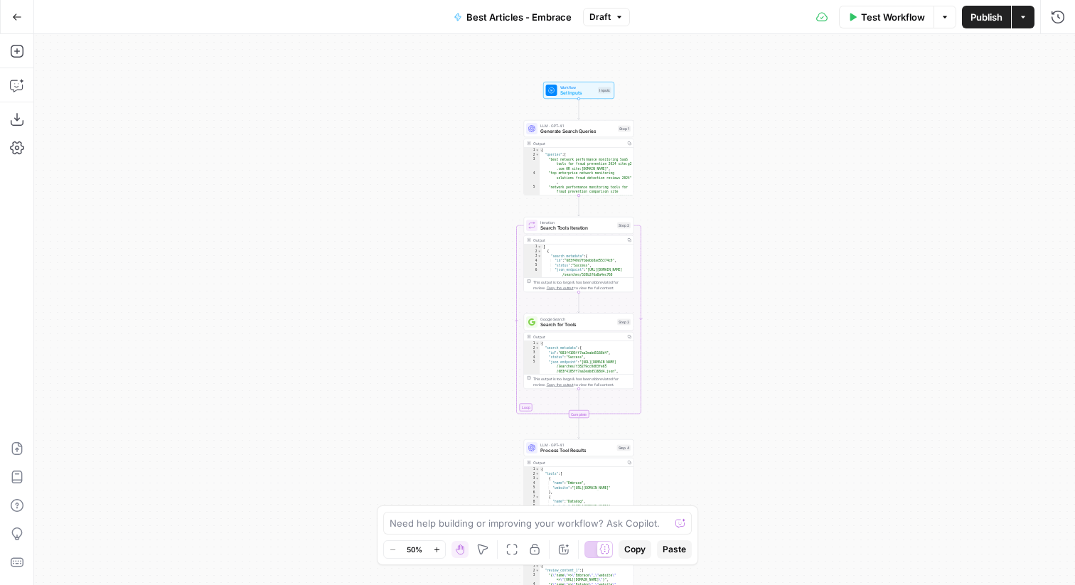
drag, startPoint x: 686, startPoint y: 294, endPoint x: 683, endPoint y: 406, distance: 113.0
click at [683, 406] on div "Workflow Set Inputs Inputs LLM · GPT-4.1 Generate Search Queries Step 1 Output …" at bounding box center [554, 309] width 1040 height 551
click at [568, 134] on span "Generate Search Queries" at bounding box center [577, 132] width 75 height 7
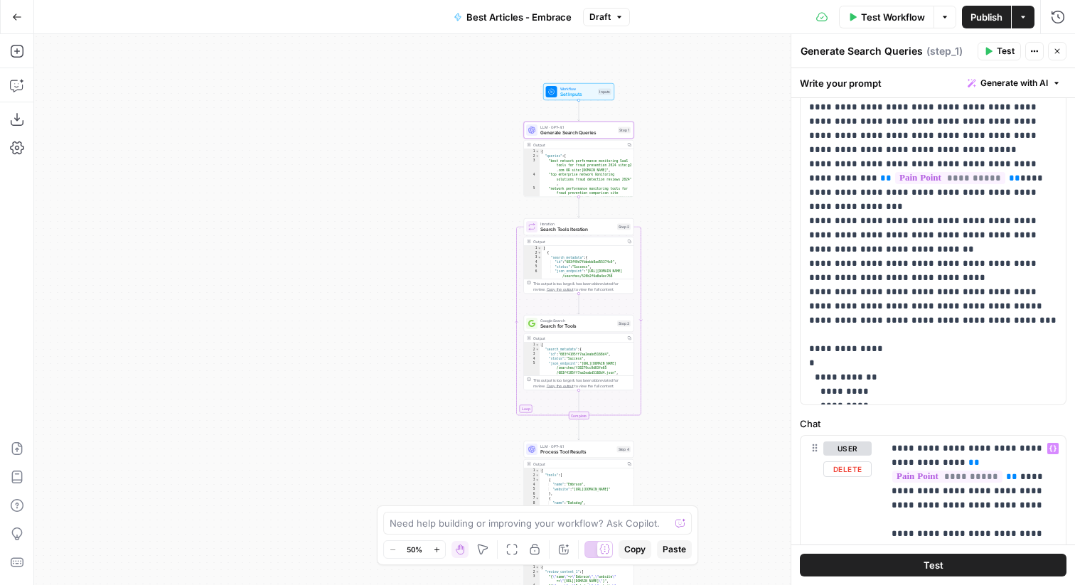
scroll to position [334, 0]
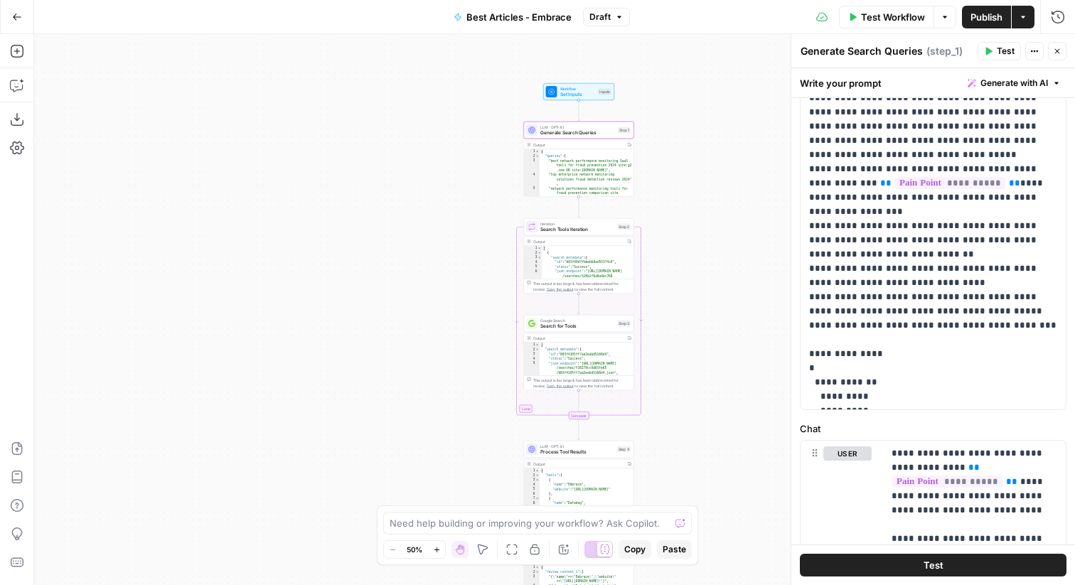
click at [546, 230] on span "Search Tools Iteration" at bounding box center [577, 229] width 74 height 7
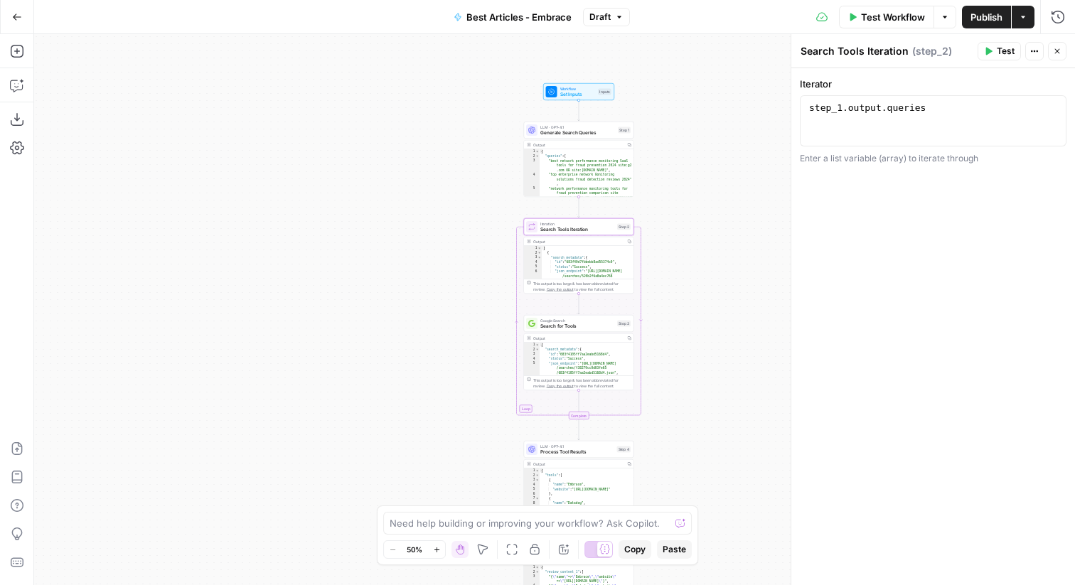
click at [569, 323] on span "Search for Tools" at bounding box center [577, 326] width 74 height 7
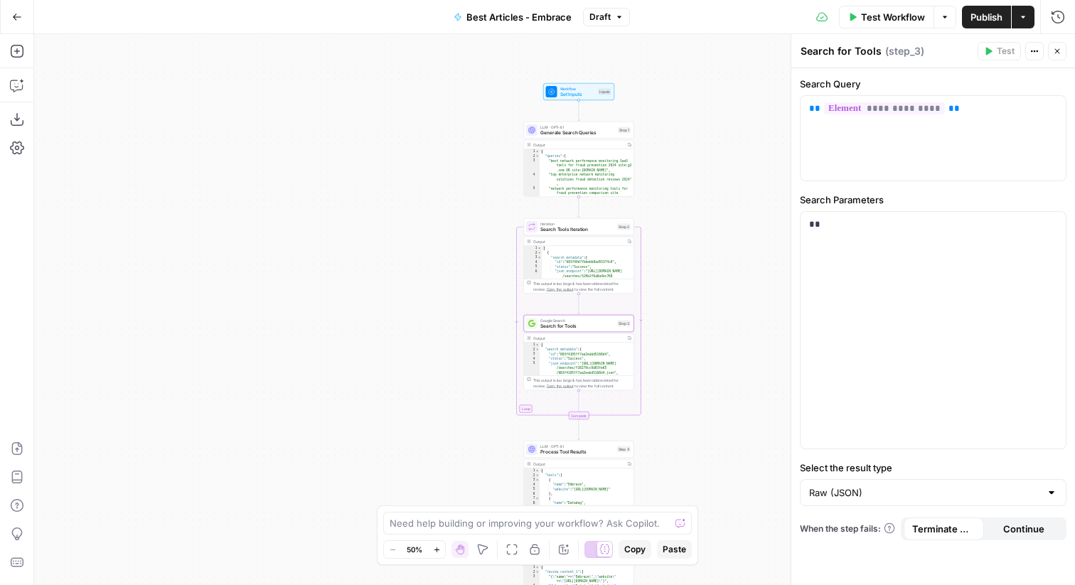
click at [567, 452] on span "Process Tool Results" at bounding box center [577, 451] width 74 height 7
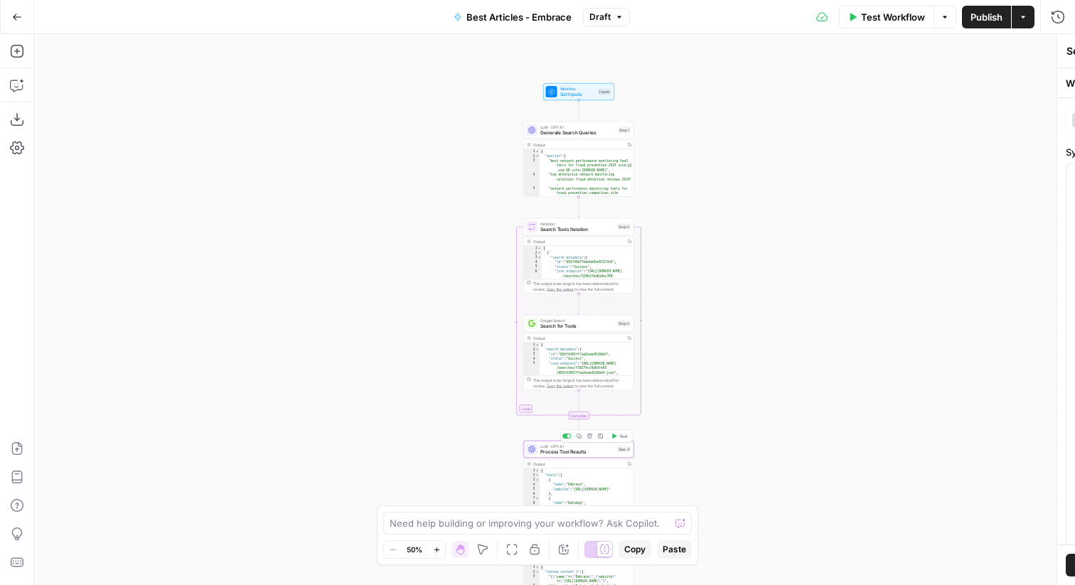
type textarea "Process Tool Results"
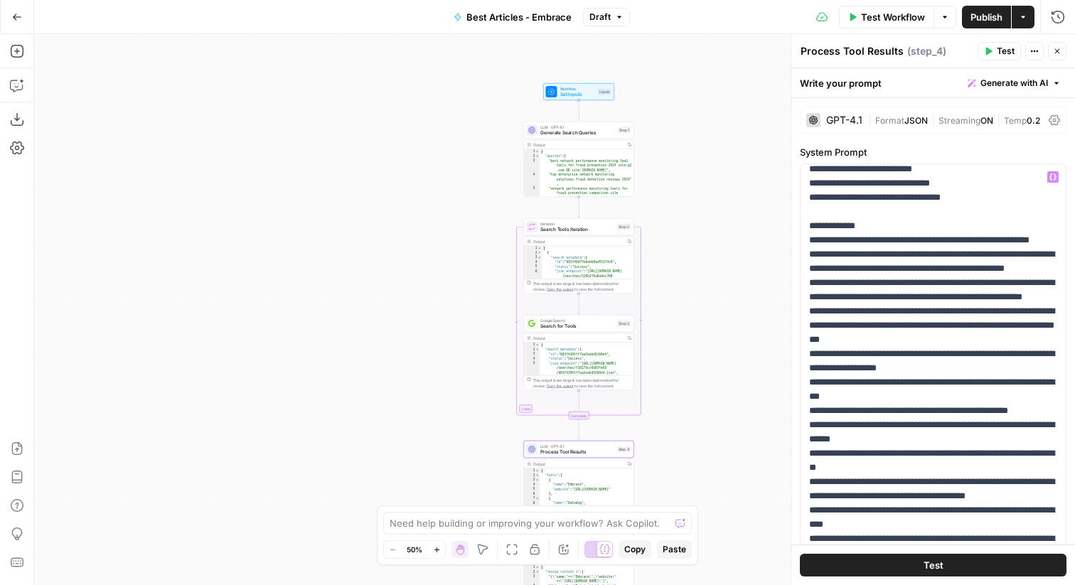
scroll to position [319, 0]
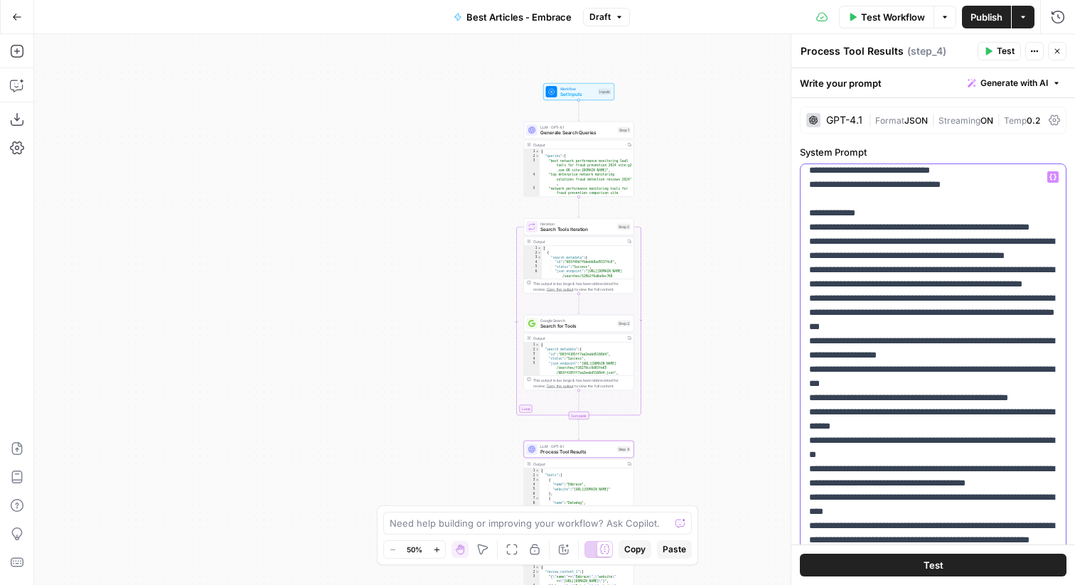
click at [990, 228] on p "**********" at bounding box center [933, 412] width 248 height 1123
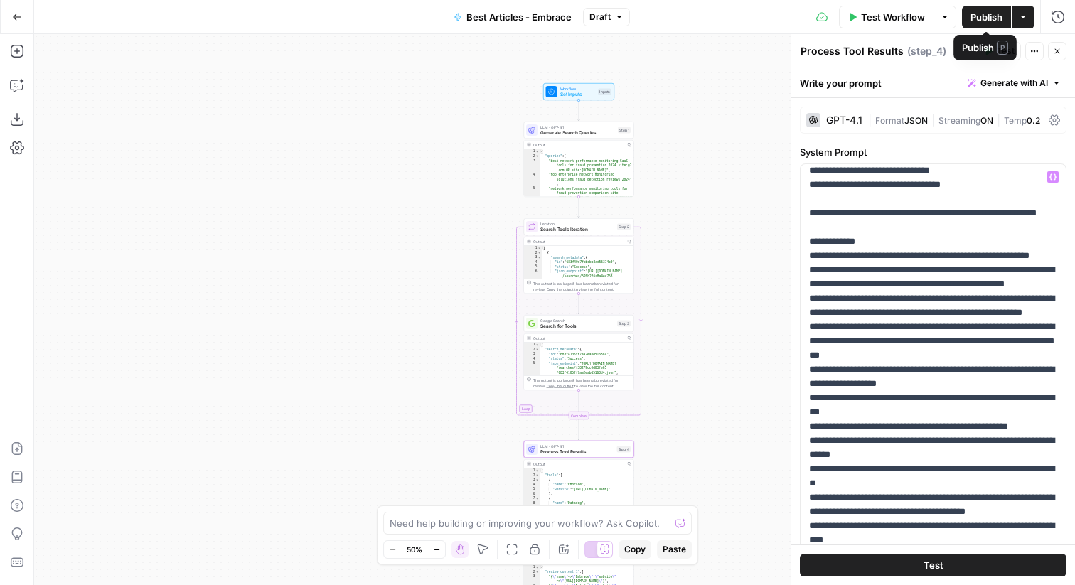
click at [989, 18] on span "Publish" at bounding box center [986, 17] width 32 height 14
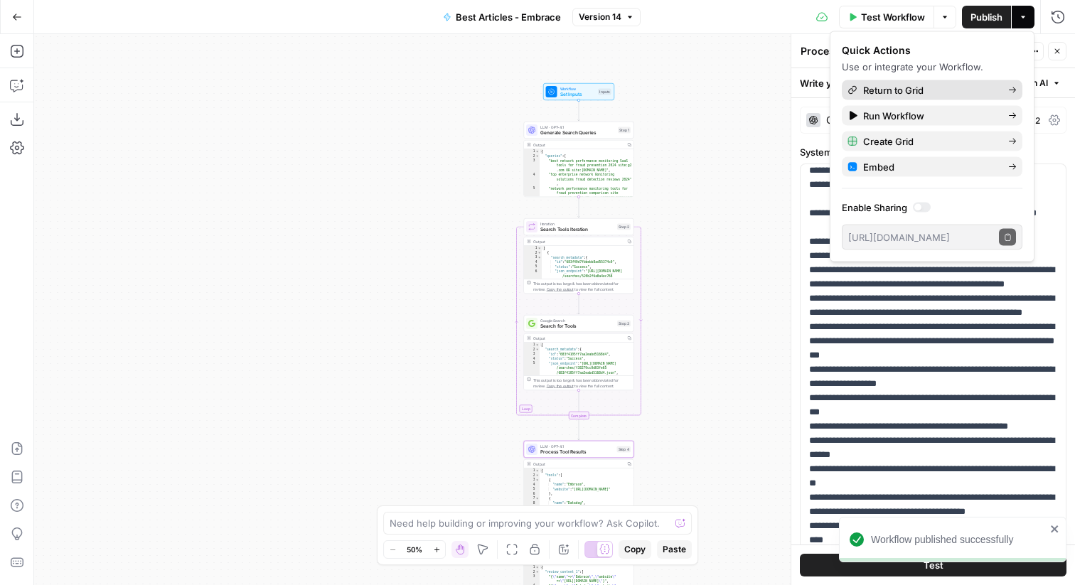
click at [912, 91] on span "Return to Grid" at bounding box center [930, 90] width 134 height 14
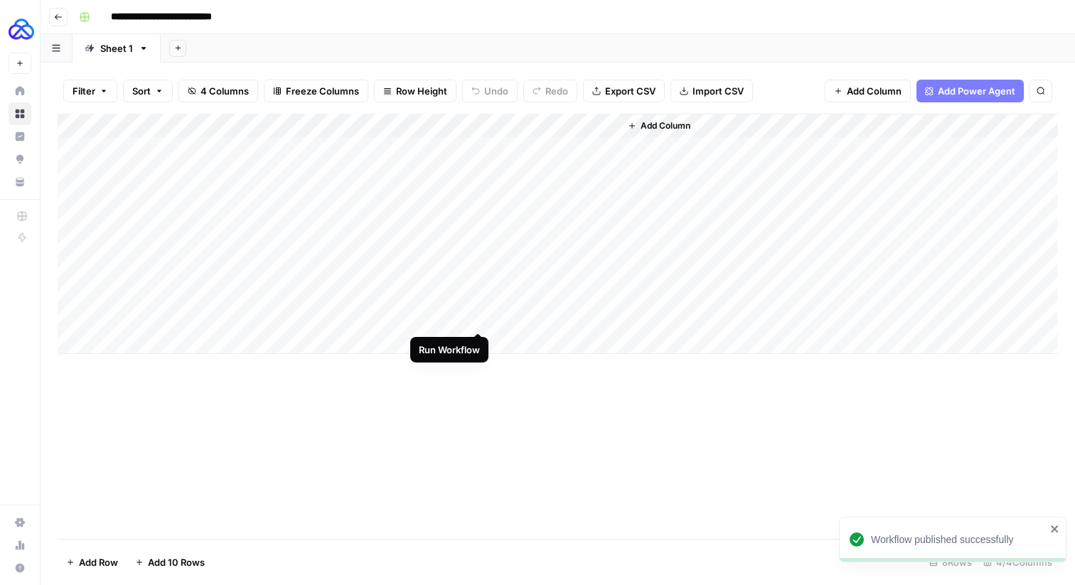
click at [478, 318] on div "Add Column" at bounding box center [558, 234] width 1000 height 240
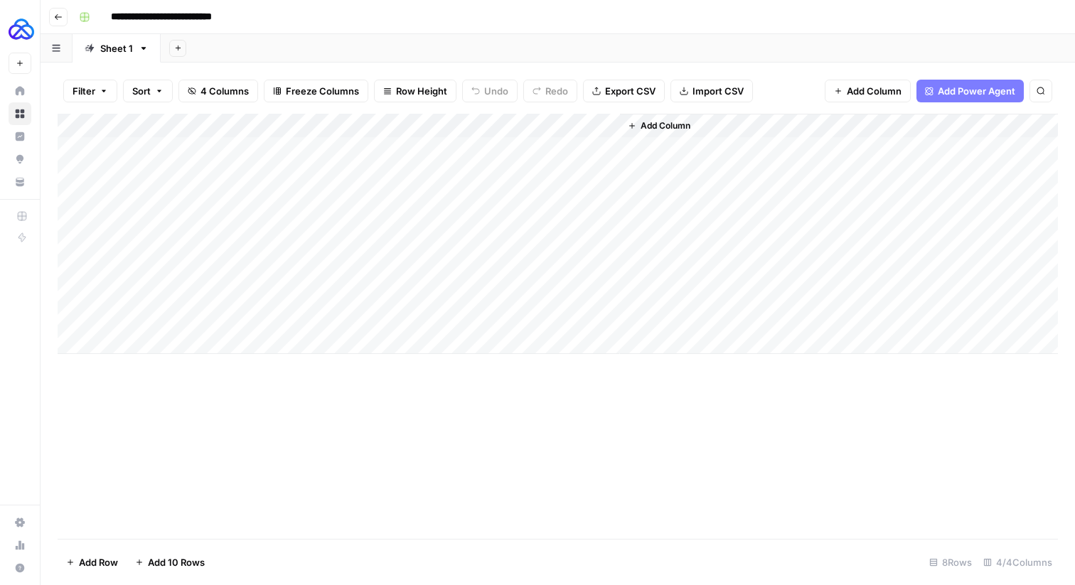
click at [478, 318] on div "Add Column" at bounding box center [558, 234] width 1000 height 240
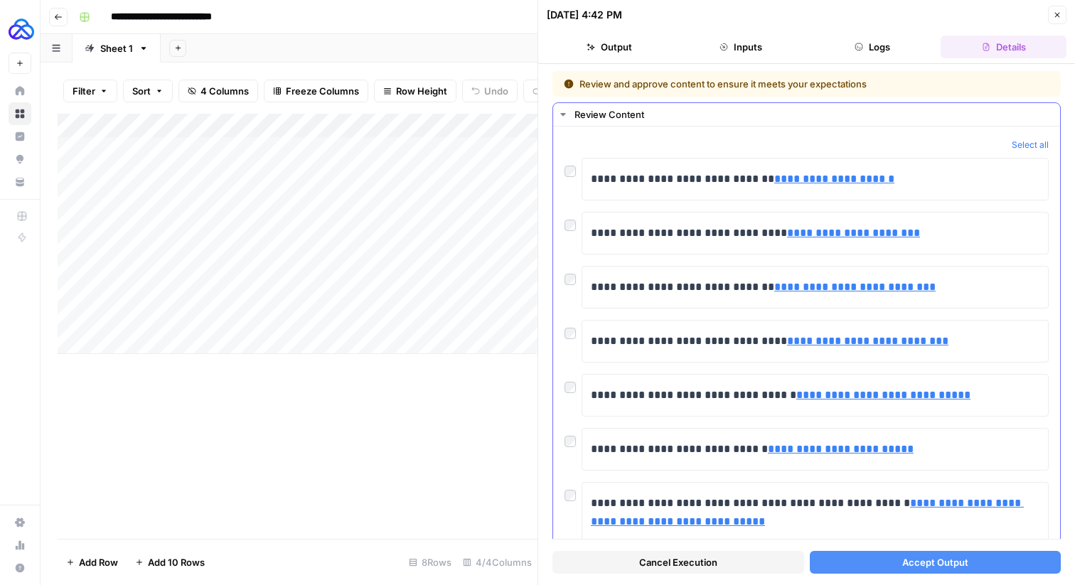
click at [571, 341] on div "**********" at bounding box center [806, 341] width 484 height 43
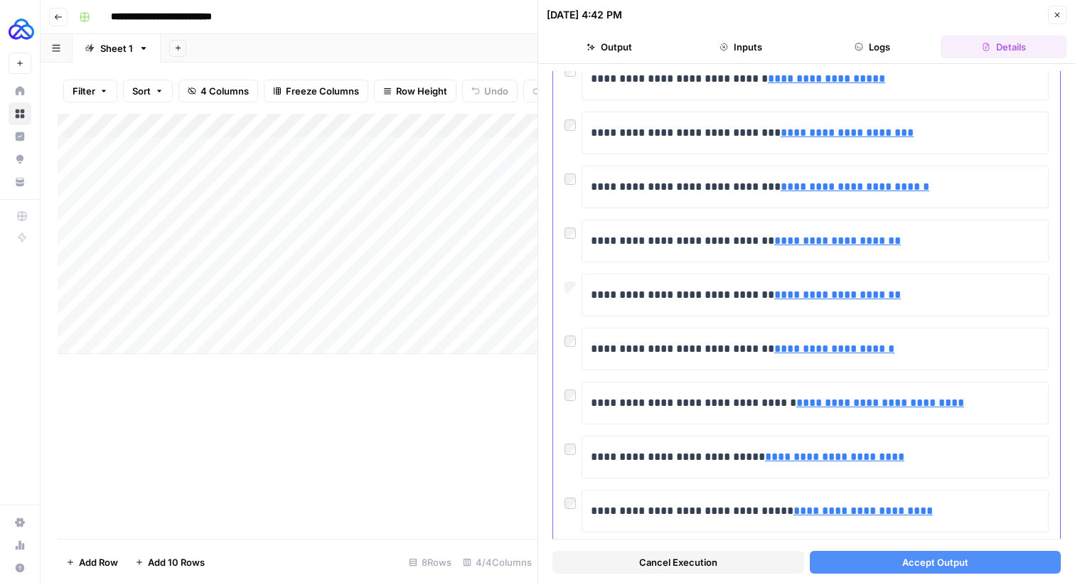
scroll to position [549, 0]
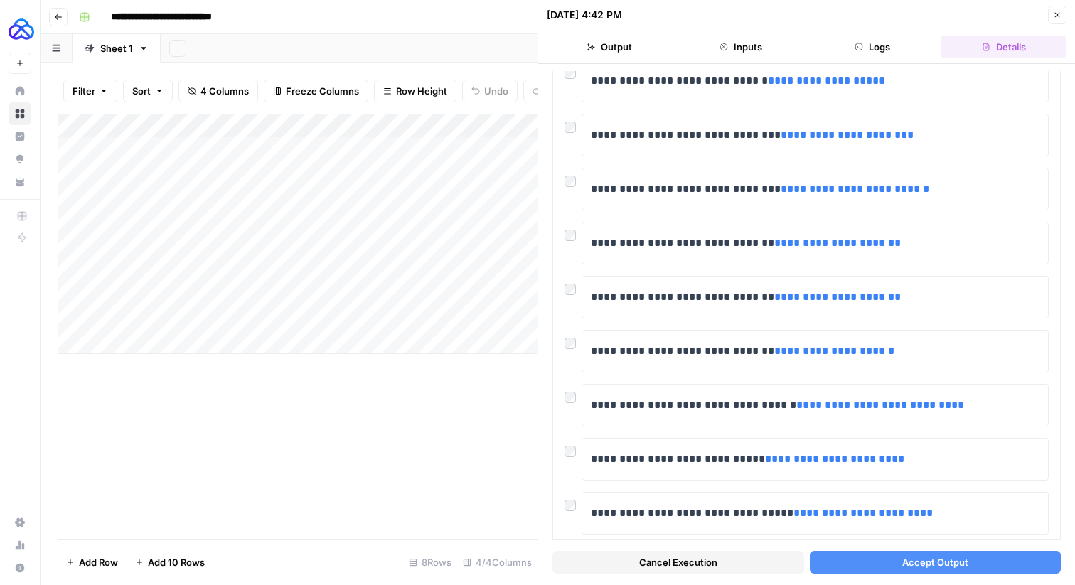
click at [876, 564] on button "Accept Output" at bounding box center [935, 562] width 252 height 23
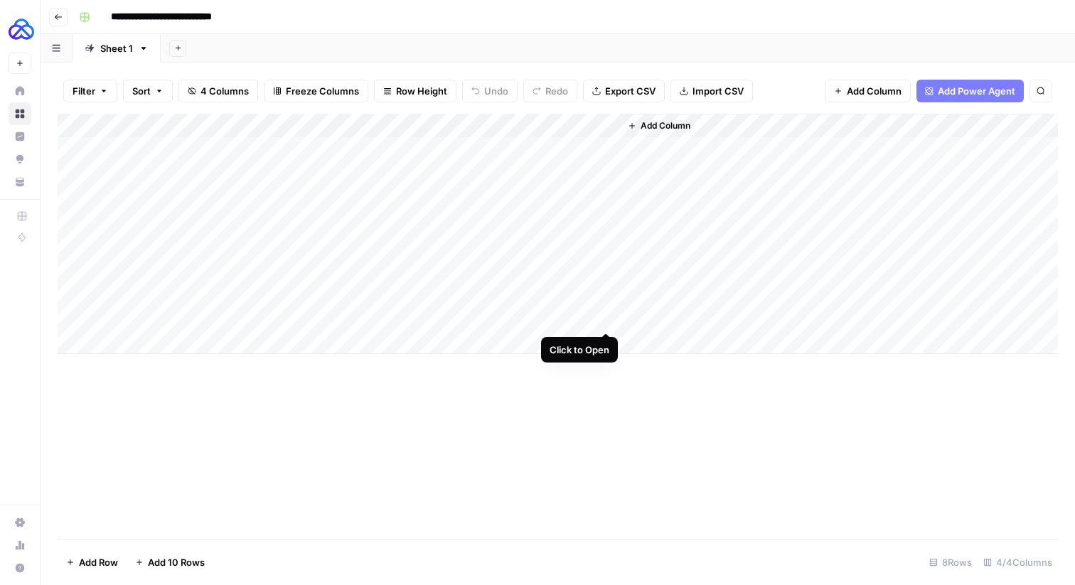
click at [608, 316] on div "Add Column" at bounding box center [558, 234] width 1000 height 240
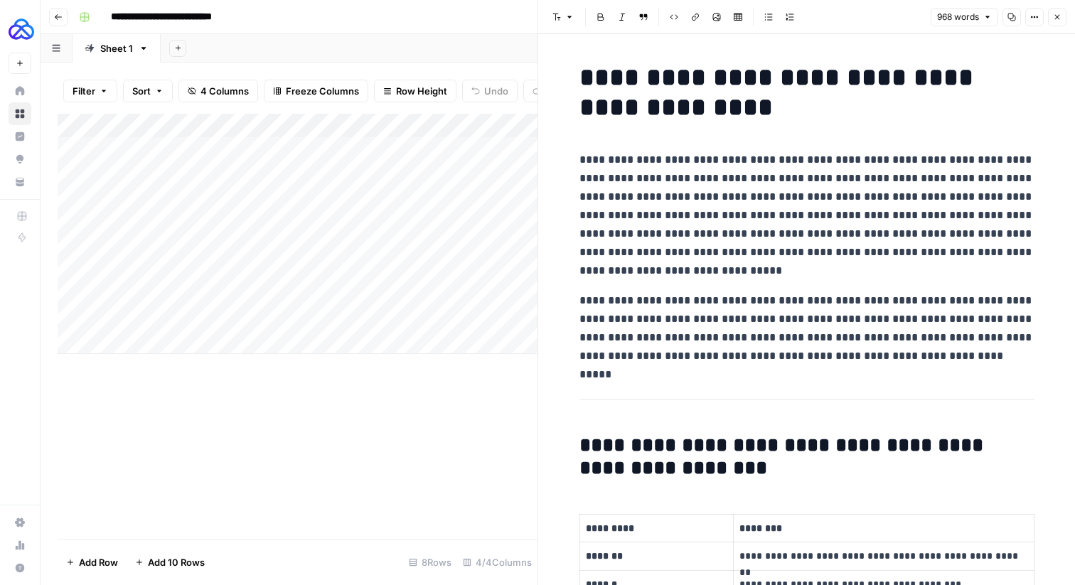
click at [713, 75] on h1 "**********" at bounding box center [806, 93] width 455 height 60
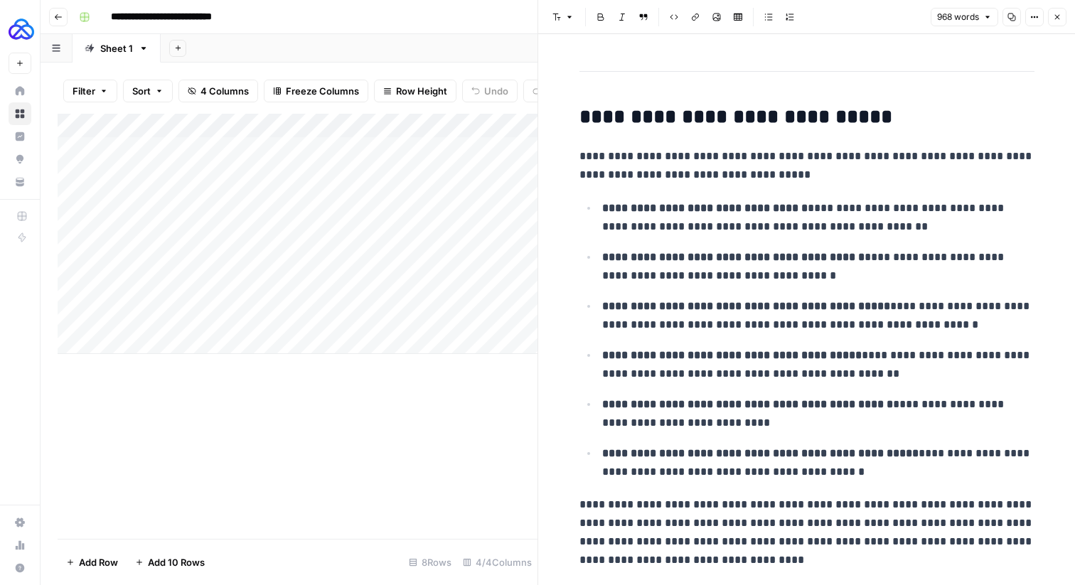
scroll to position [5289, 0]
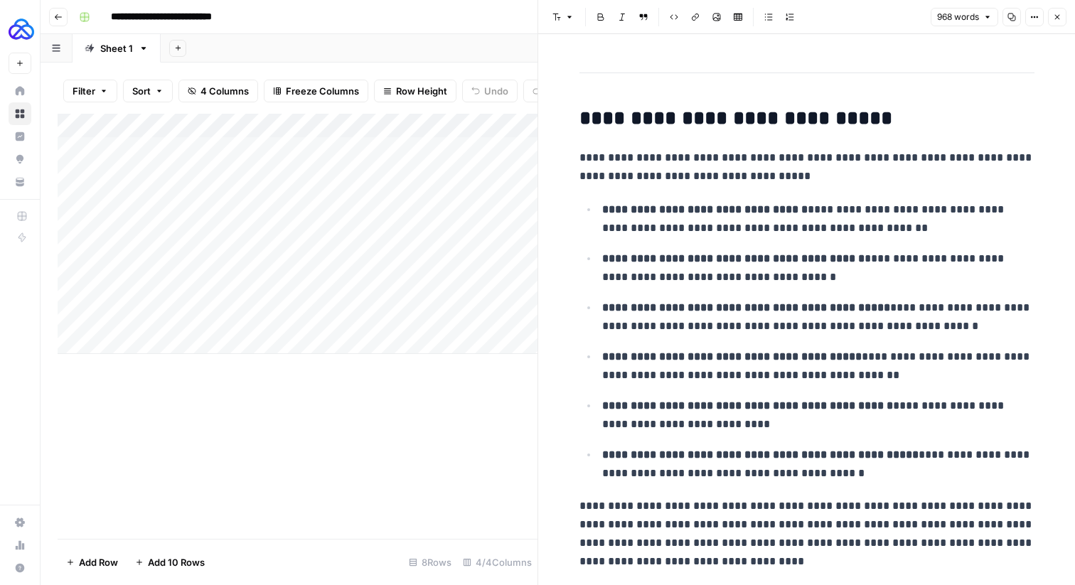
click at [1049, 19] on button "Close" at bounding box center [1057, 17] width 18 height 18
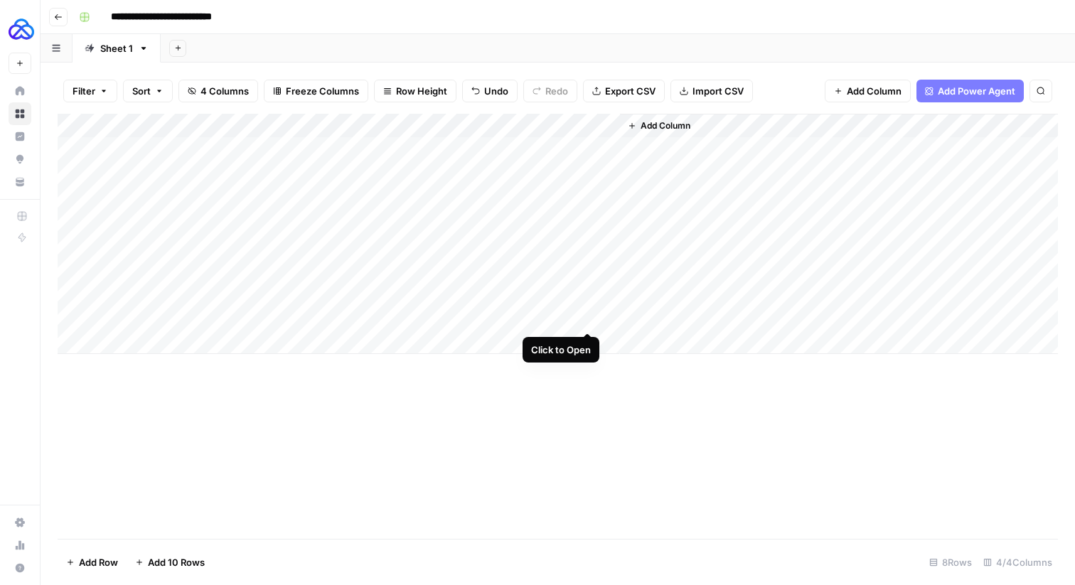
click at [584, 316] on div "Add Column" at bounding box center [558, 234] width 1000 height 240
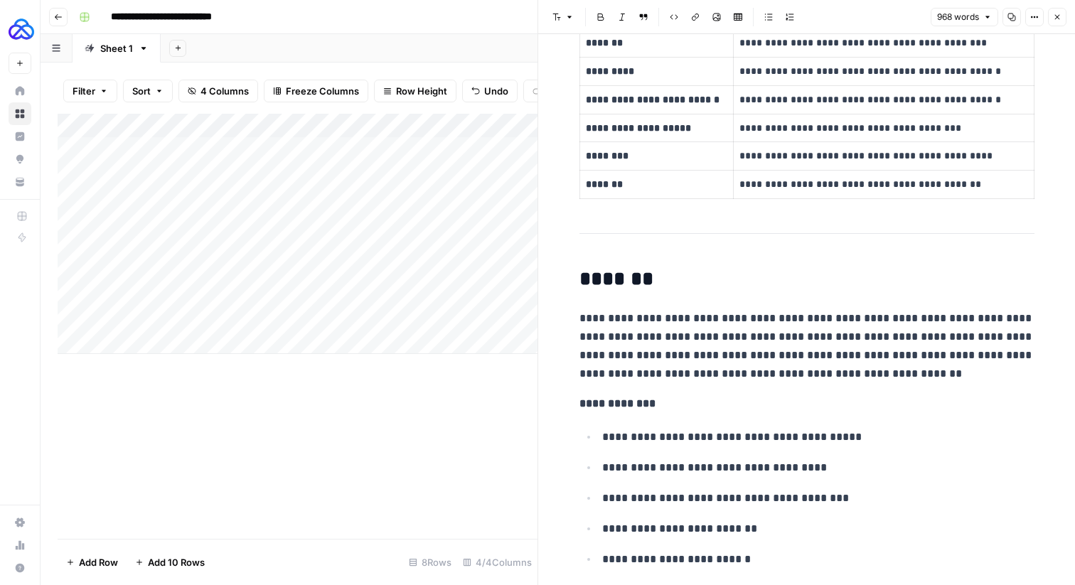
scroll to position [625, 0]
click at [1058, 17] on icon "button" at bounding box center [1056, 17] width 9 height 9
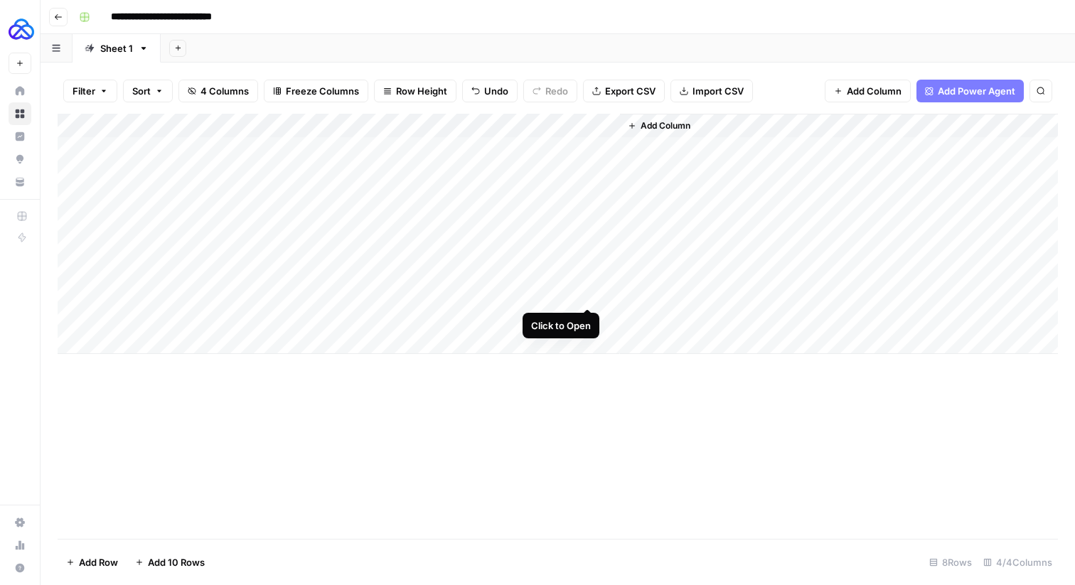
click at [586, 293] on div "Add Column" at bounding box center [558, 234] width 1000 height 240
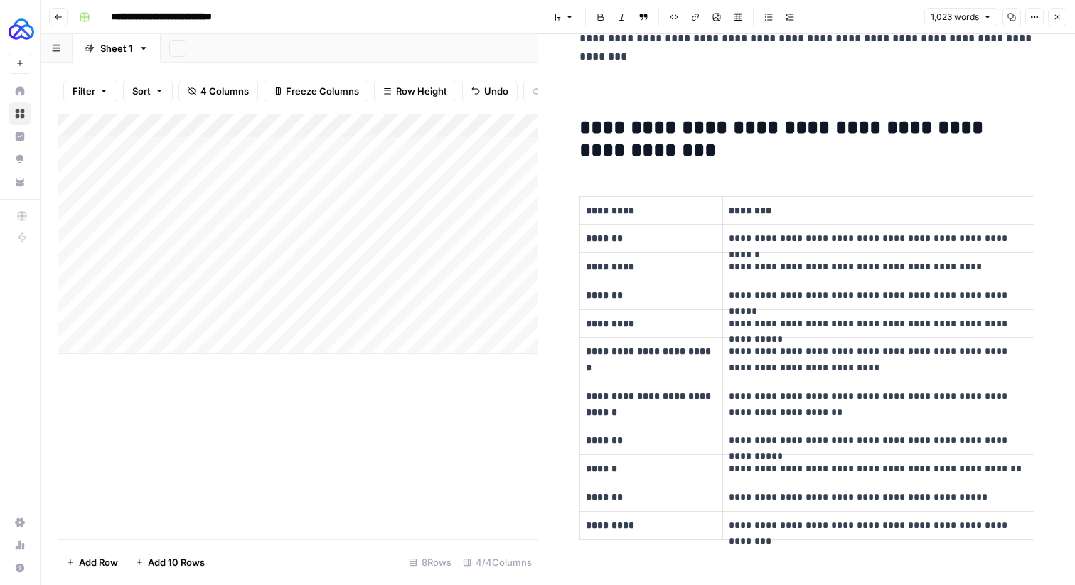
scroll to position [330, 0]
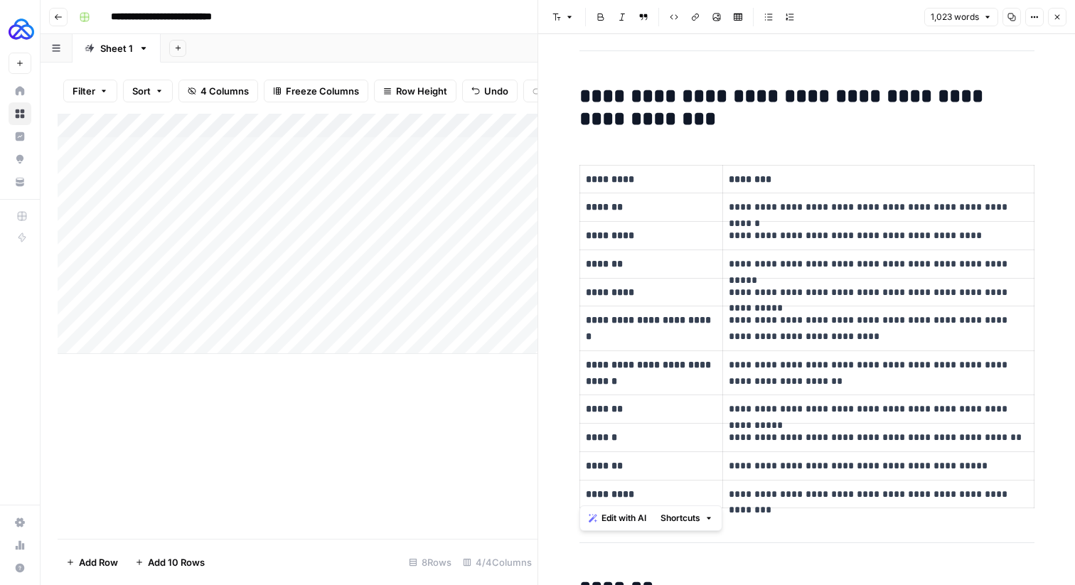
drag, startPoint x: 576, startPoint y: 92, endPoint x: 705, endPoint y: 534, distance: 461.0
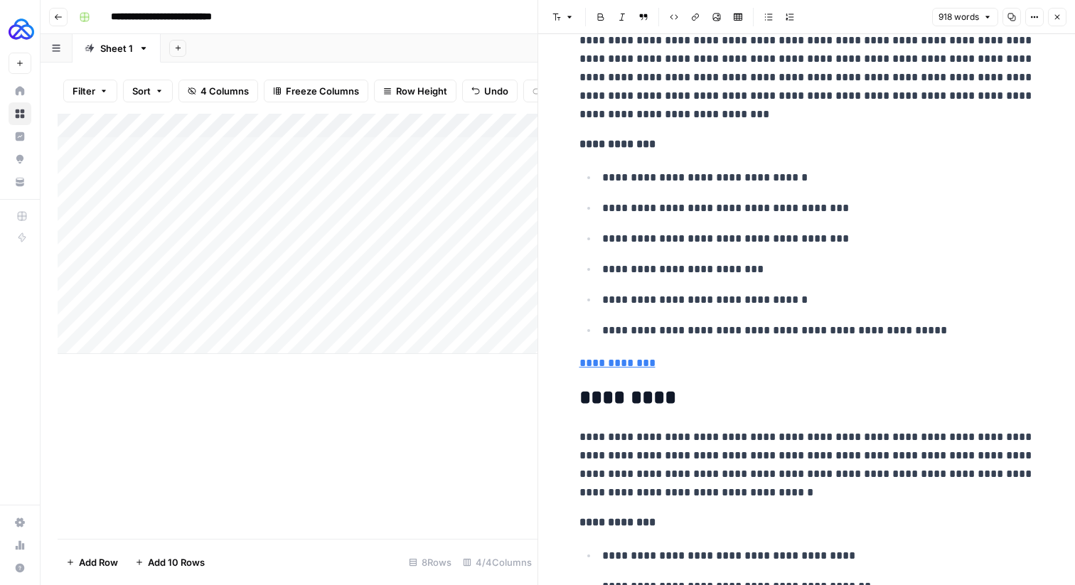
scroll to position [383, 0]
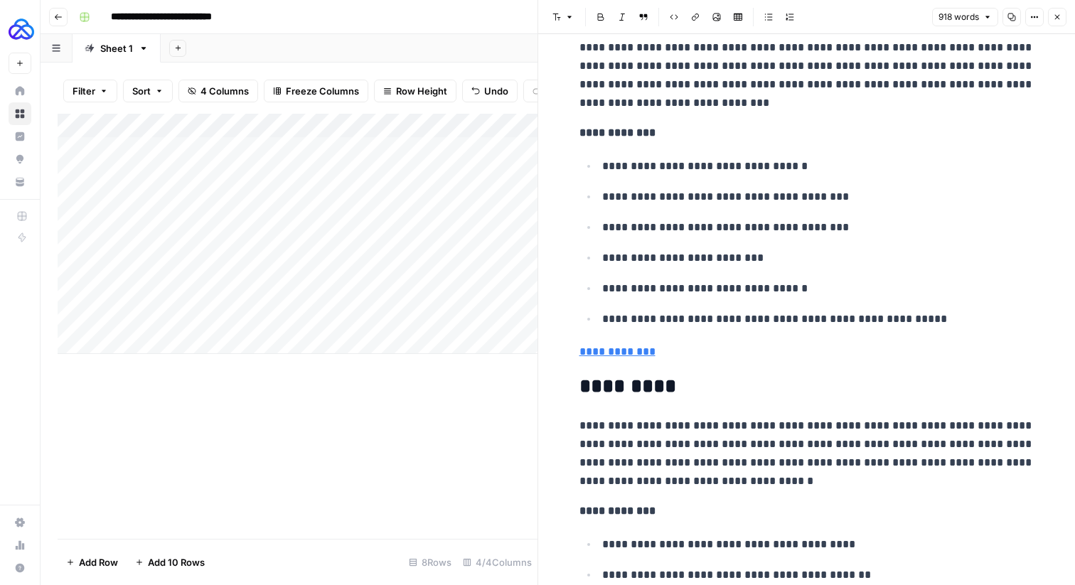
click at [581, 381] on h2 "*********" at bounding box center [806, 386] width 455 height 23
drag, startPoint x: 665, startPoint y: 349, endPoint x: 566, endPoint y: 349, distance: 99.5
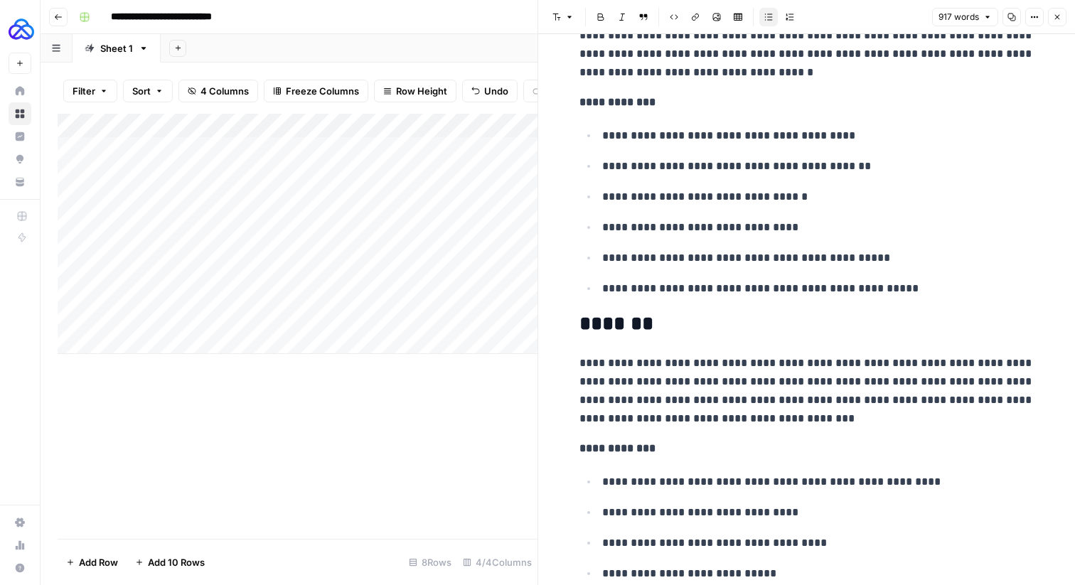
scroll to position [762, 0]
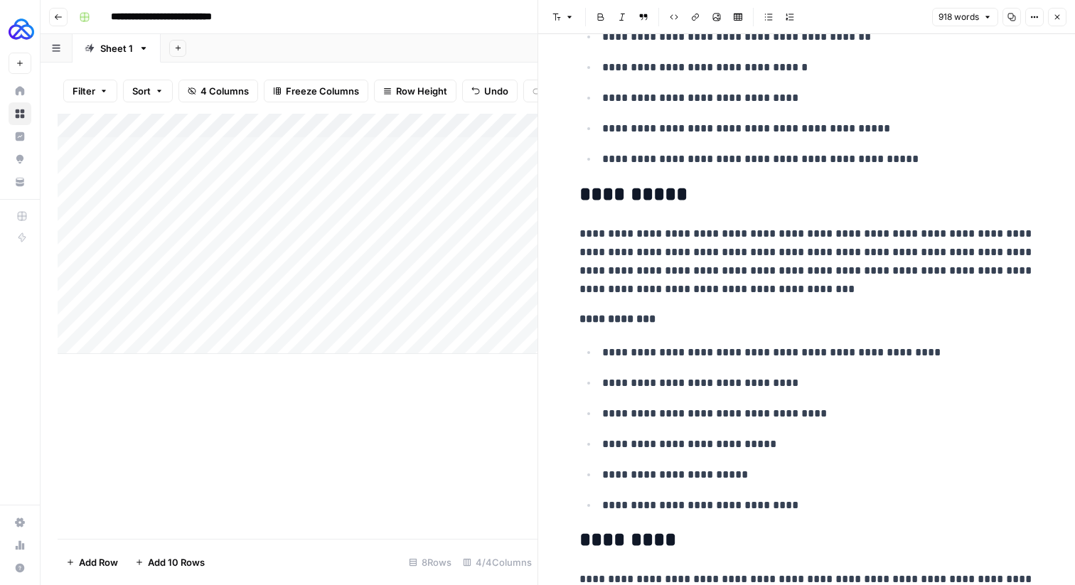
scroll to position [1005, 0]
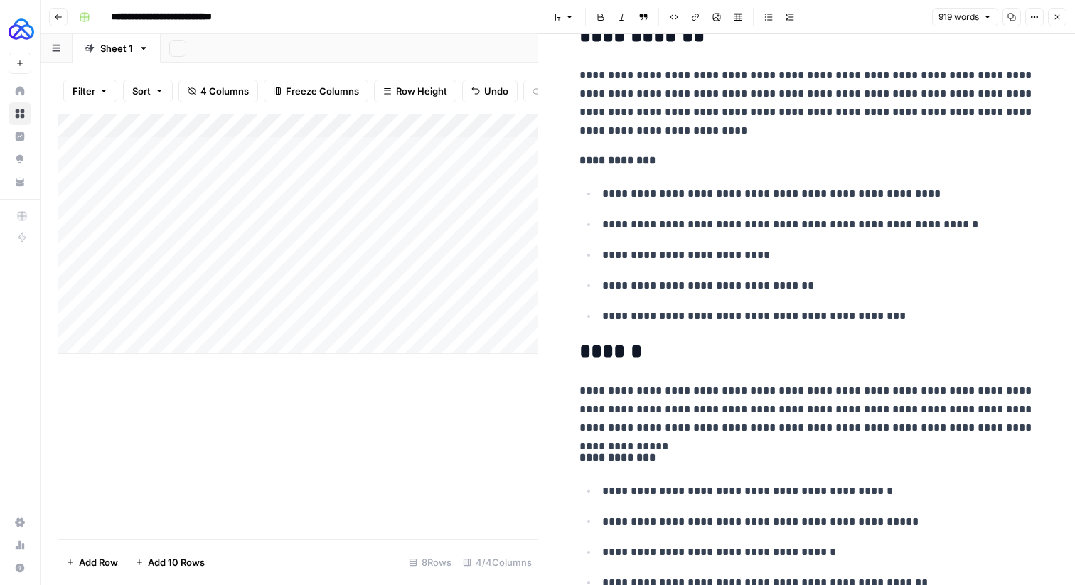
scroll to position [1399, 0]
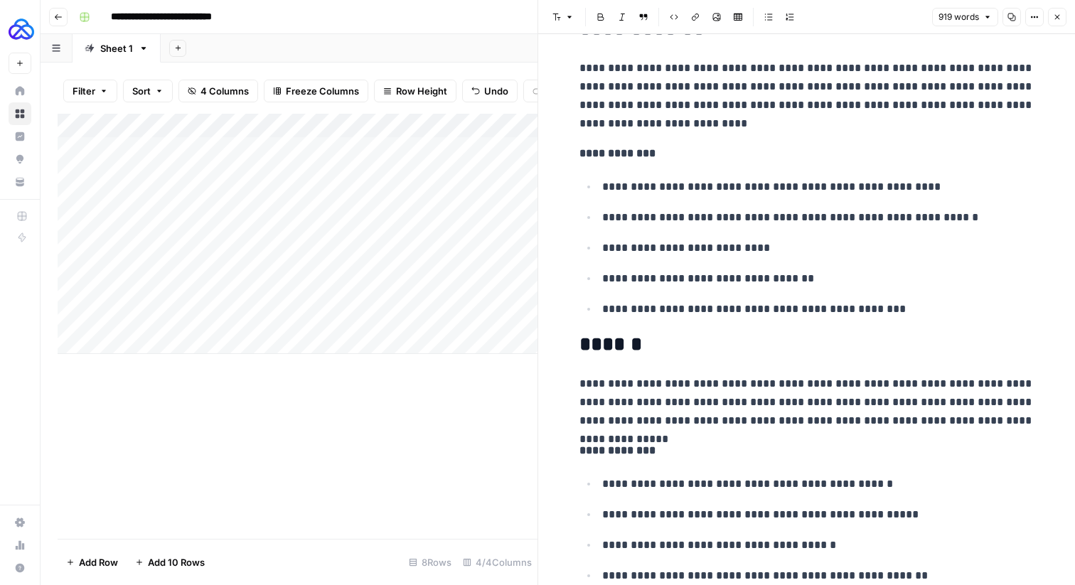
click at [581, 348] on h2 "******" at bounding box center [806, 344] width 455 height 23
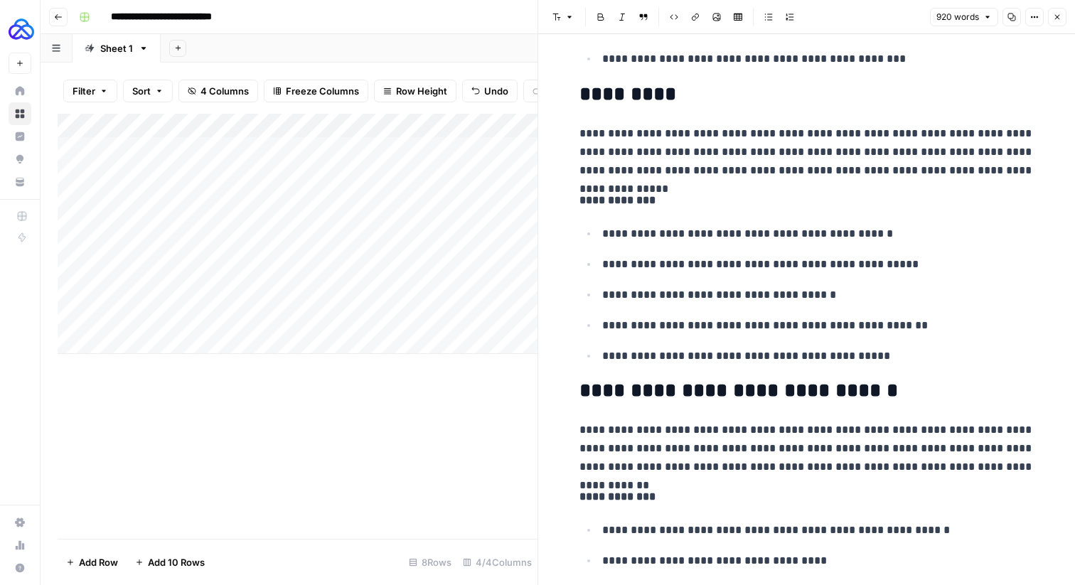
scroll to position [1669, 0]
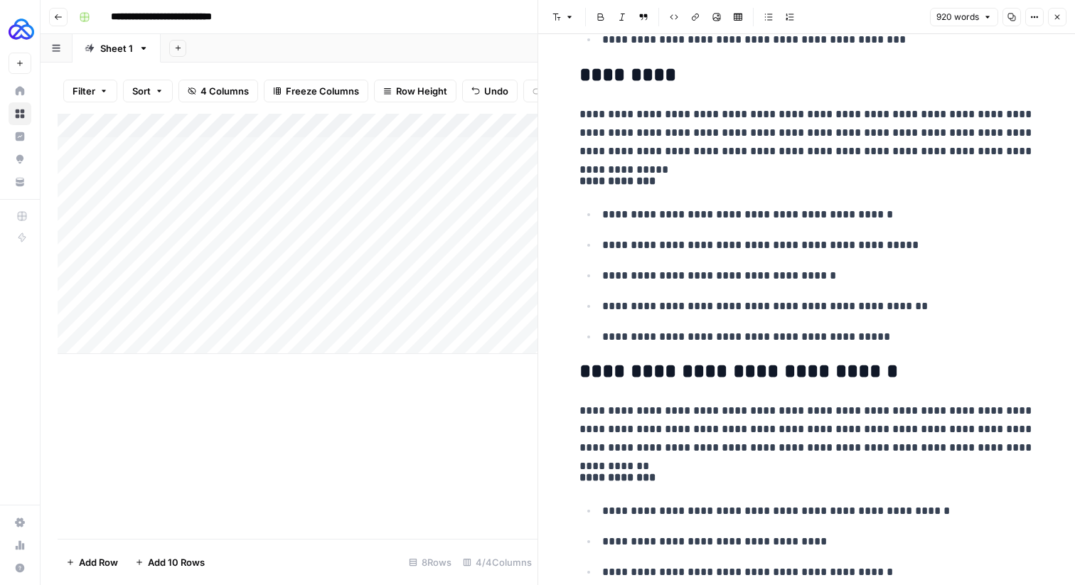
click at [579, 372] on h2 "**********" at bounding box center [806, 371] width 455 height 23
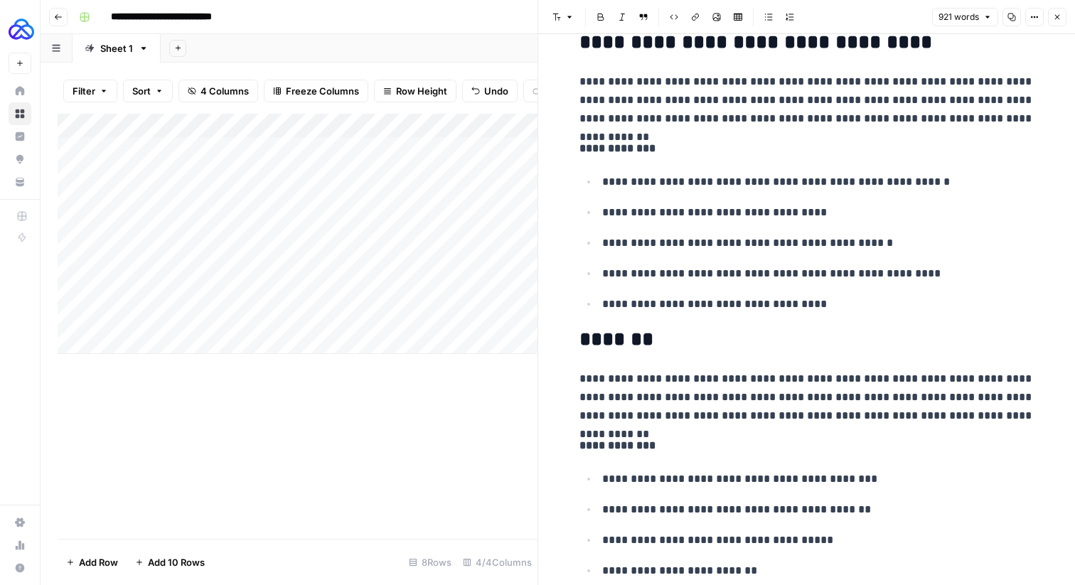
scroll to position [2017, 0]
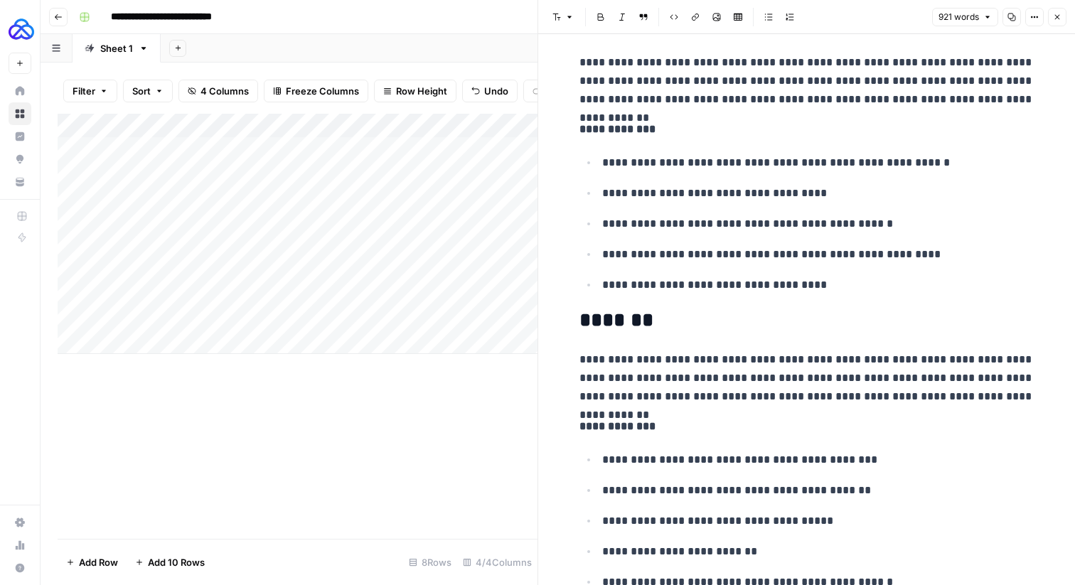
click at [583, 328] on h2 "*******" at bounding box center [806, 320] width 455 height 23
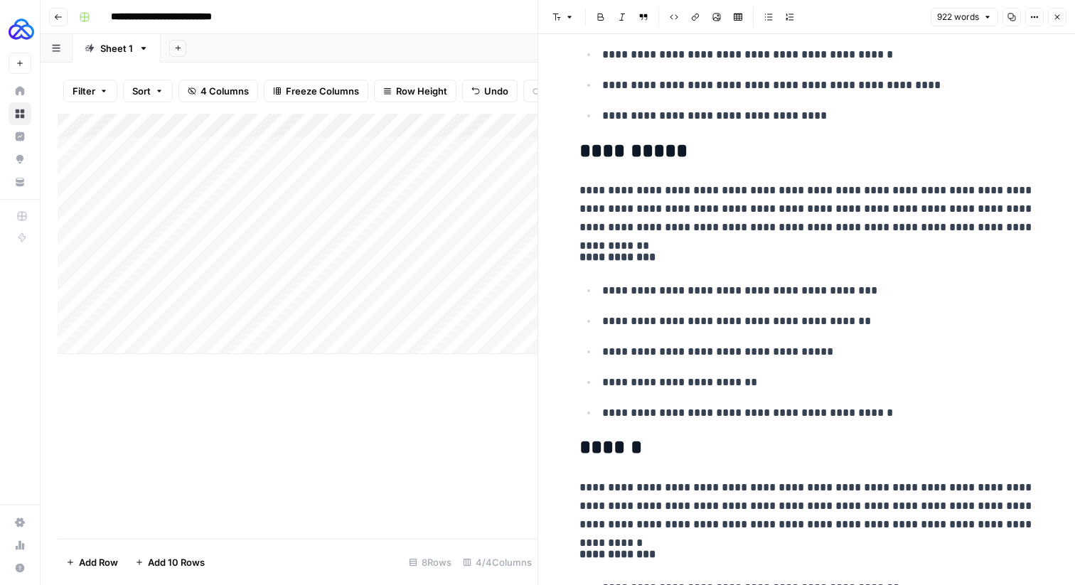
scroll to position [2320, 0]
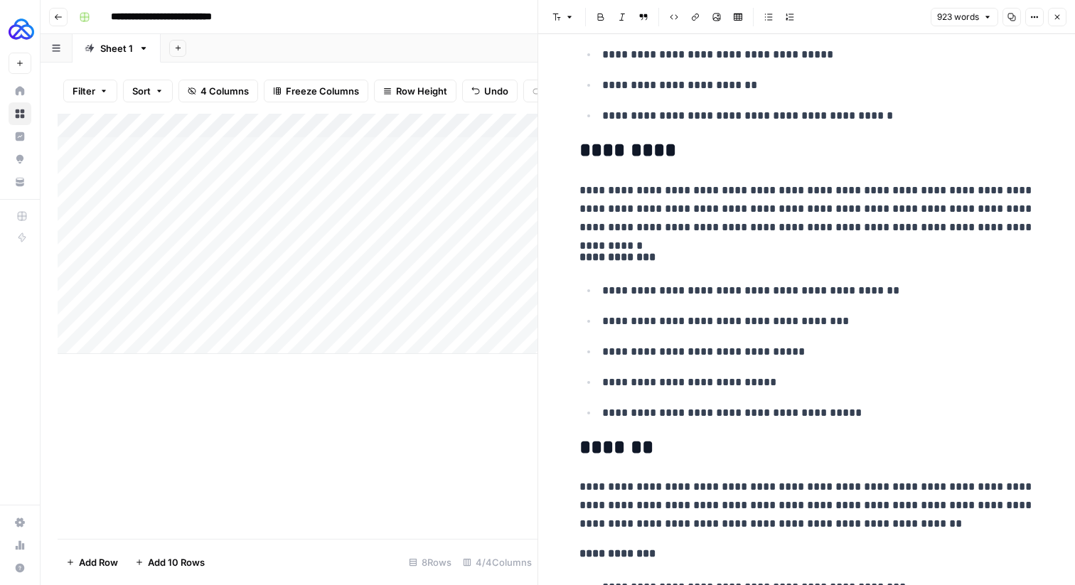
scroll to position [2713, 0]
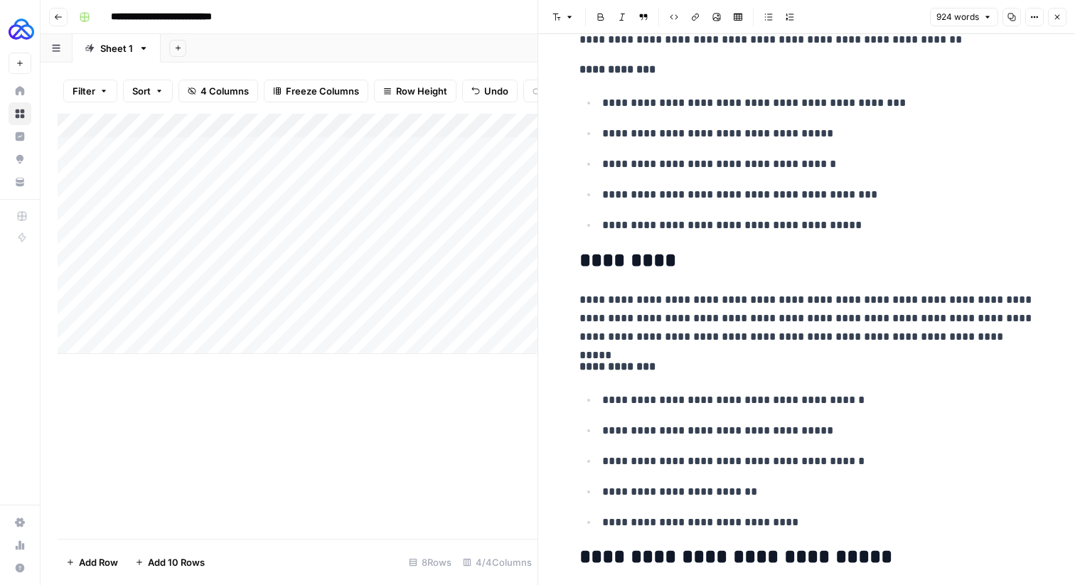
scroll to position [3055, 0]
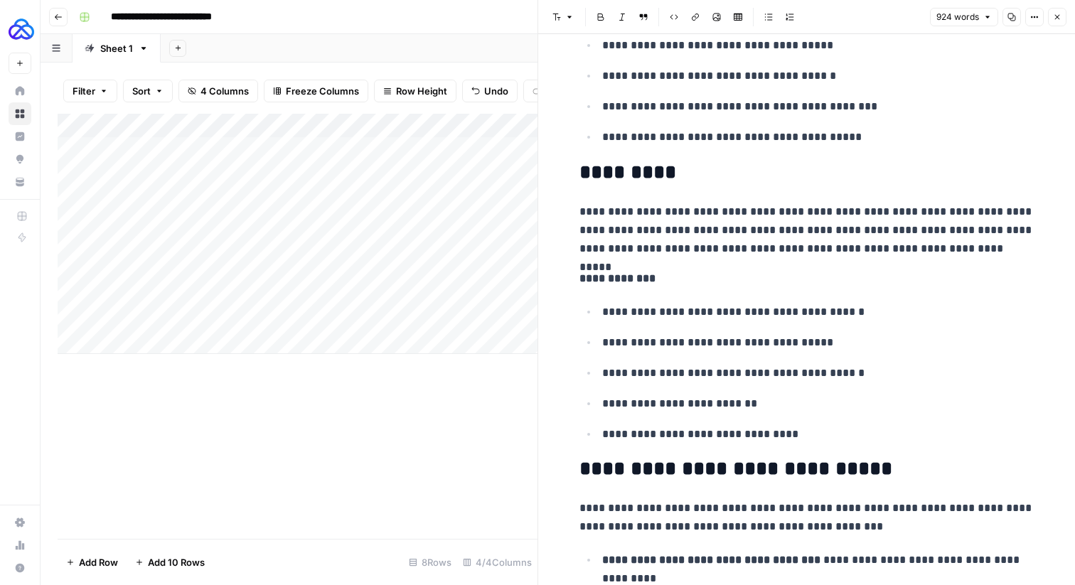
click at [579, 165] on h2 "*********" at bounding box center [806, 172] width 455 height 23
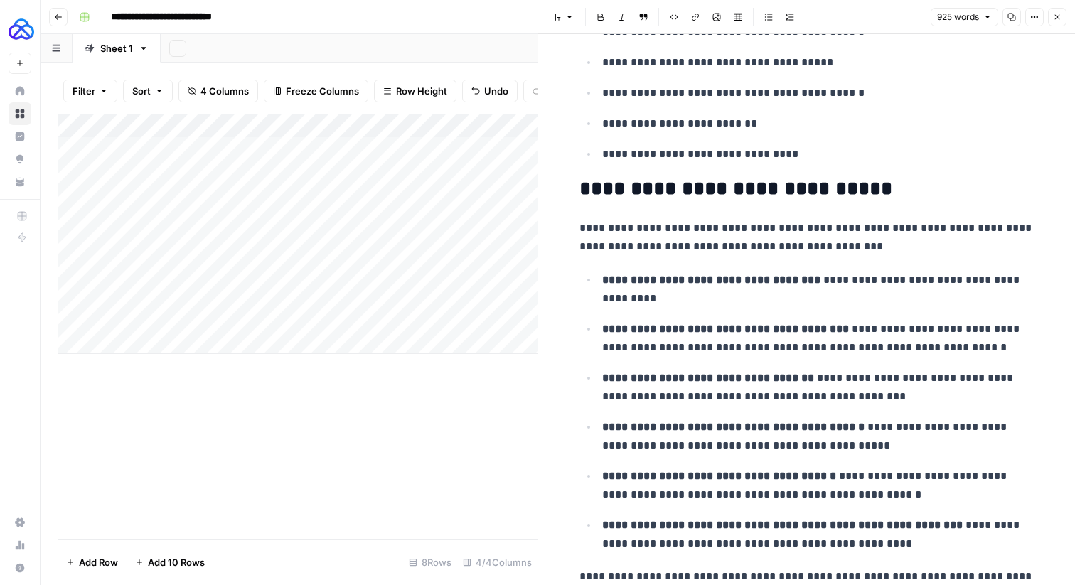
scroll to position [3424, 0]
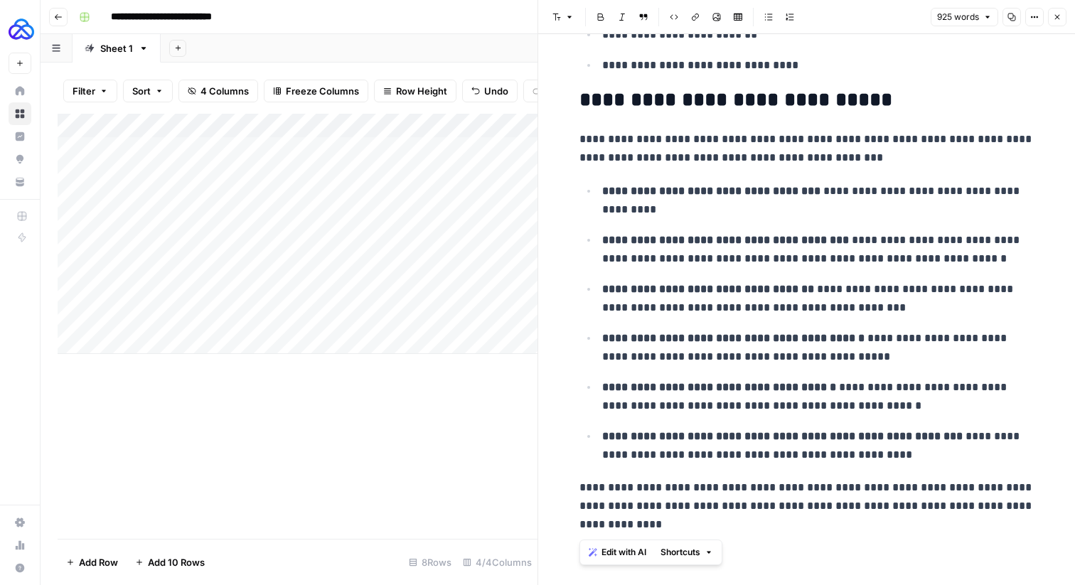
copy div "**********"
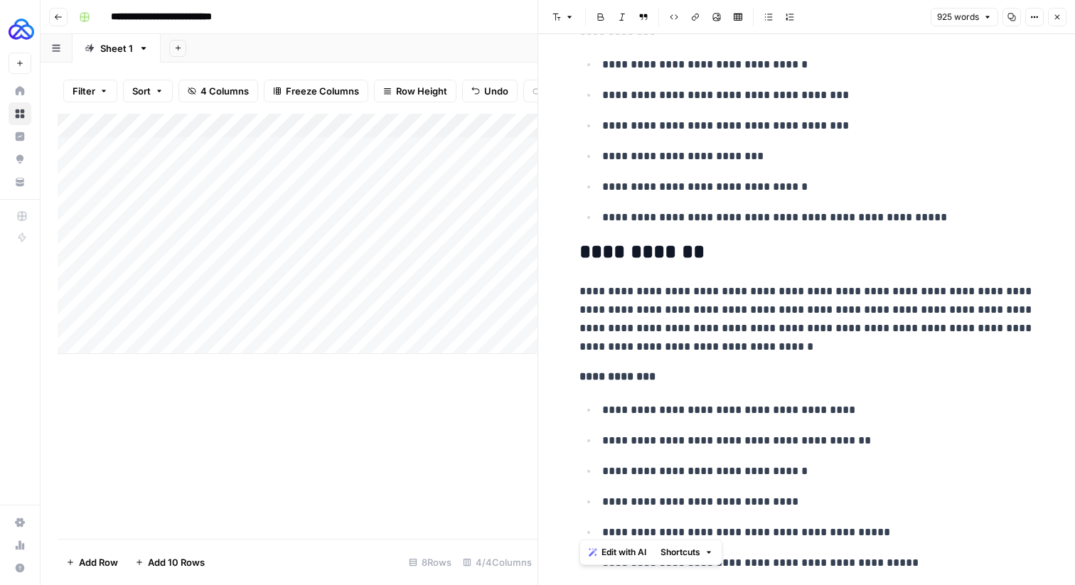
scroll to position [0, 0]
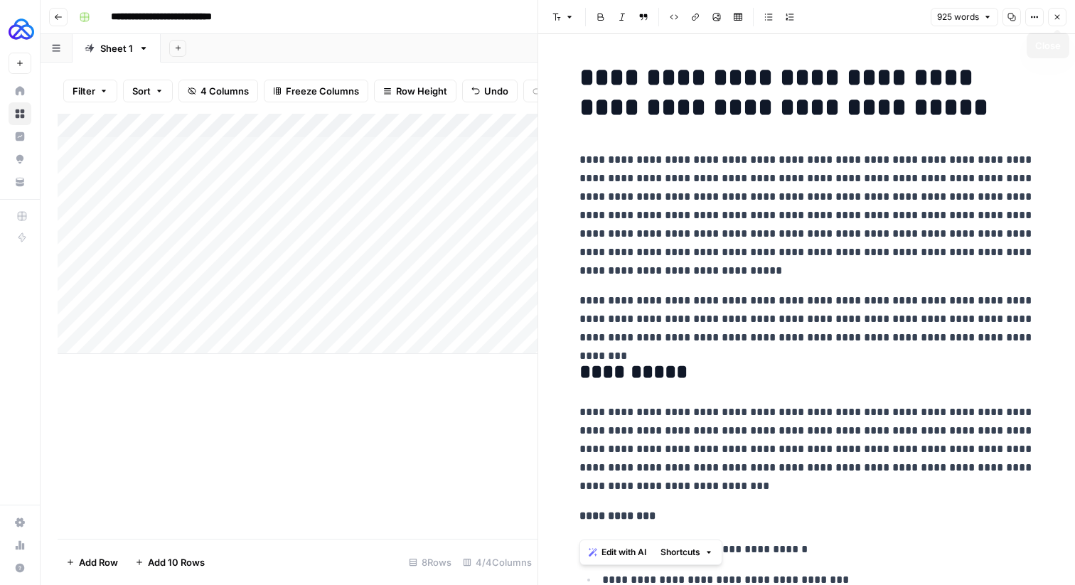
click at [1055, 16] on icon "button" at bounding box center [1056, 17] width 9 height 9
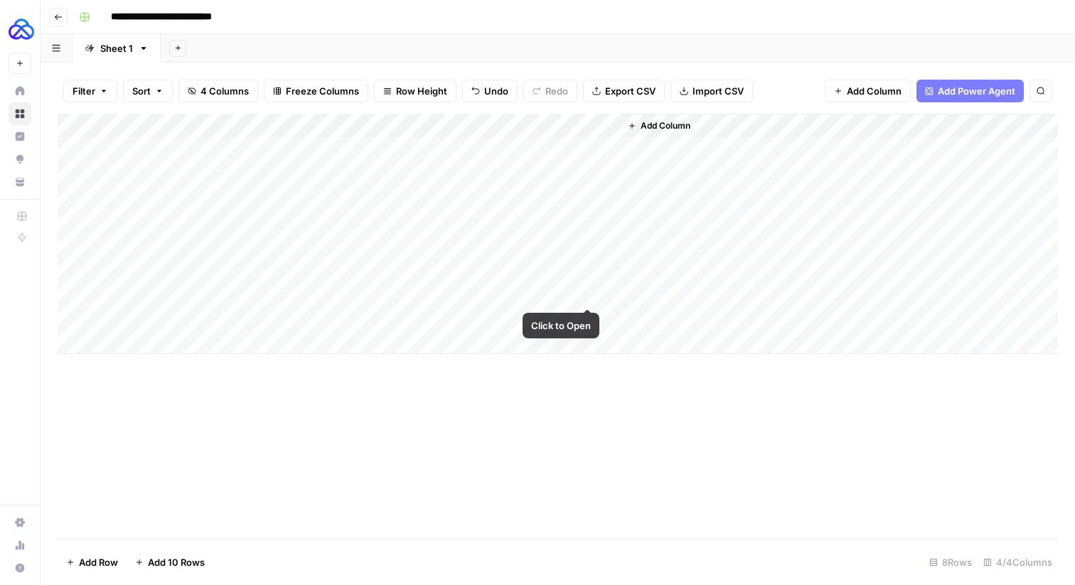
click at [586, 290] on div "Add Column" at bounding box center [558, 234] width 1000 height 240
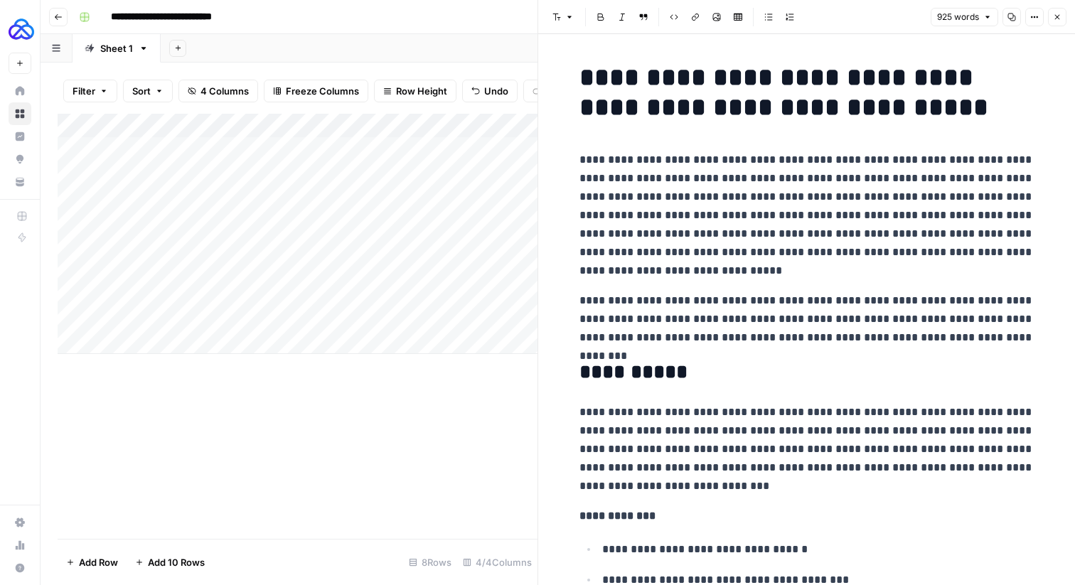
copy div "**********"
click at [1057, 16] on icon "button" at bounding box center [1056, 17] width 9 height 9
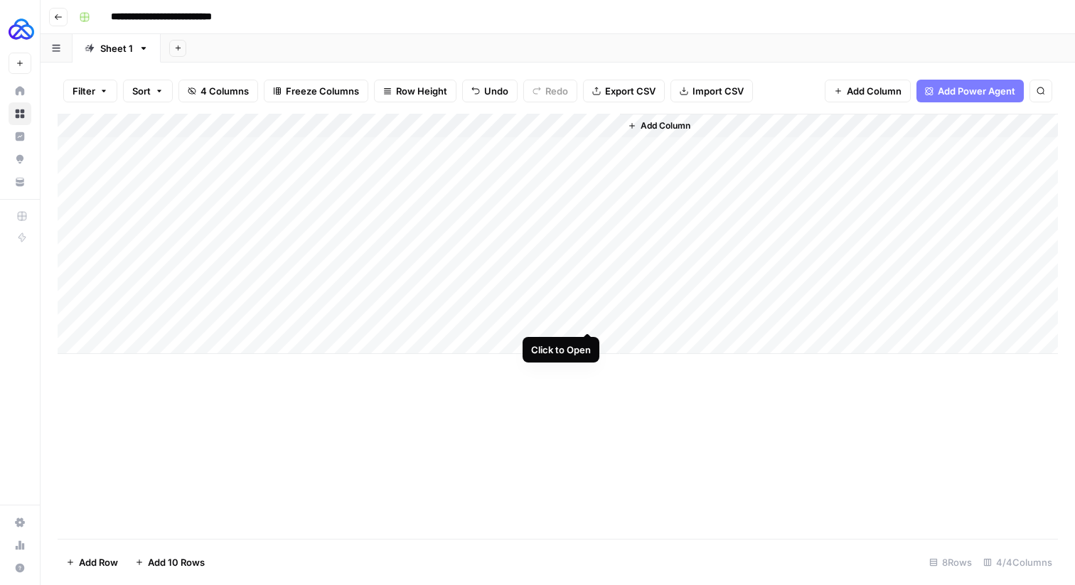
click at [581, 318] on div "Add Column" at bounding box center [558, 234] width 1000 height 240
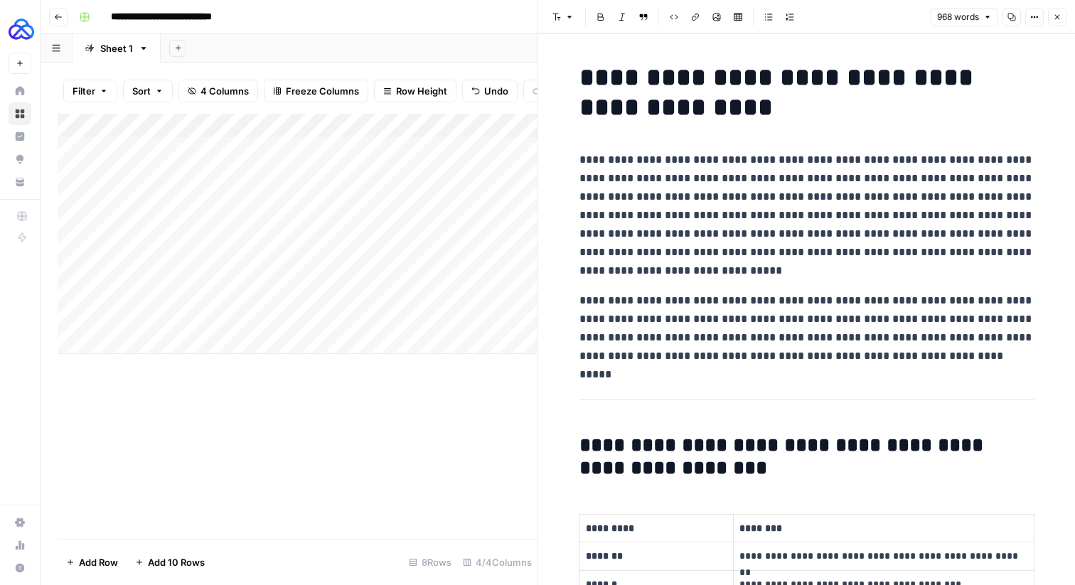
click at [730, 306] on p "**********" at bounding box center [806, 328] width 455 height 74
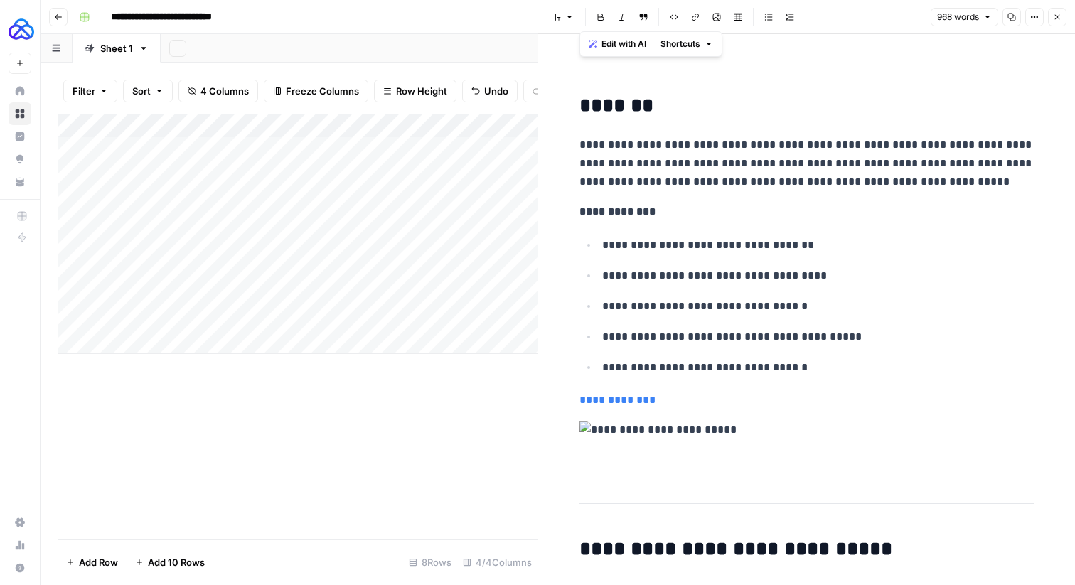
scroll to position [4850, 0]
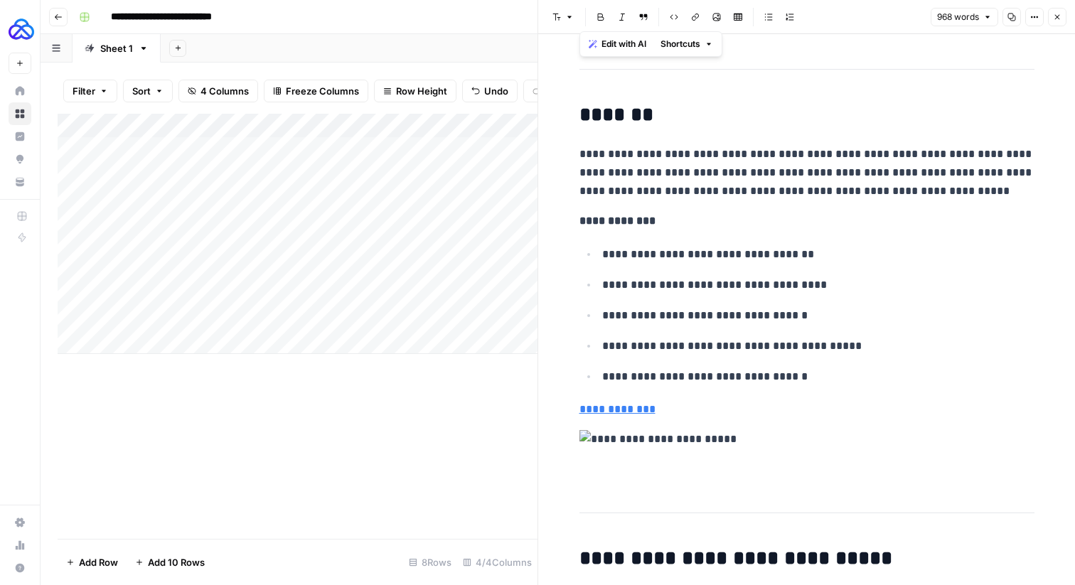
drag, startPoint x: 578, startPoint y: 566, endPoint x: 554, endPoint y: 410, distance: 157.5
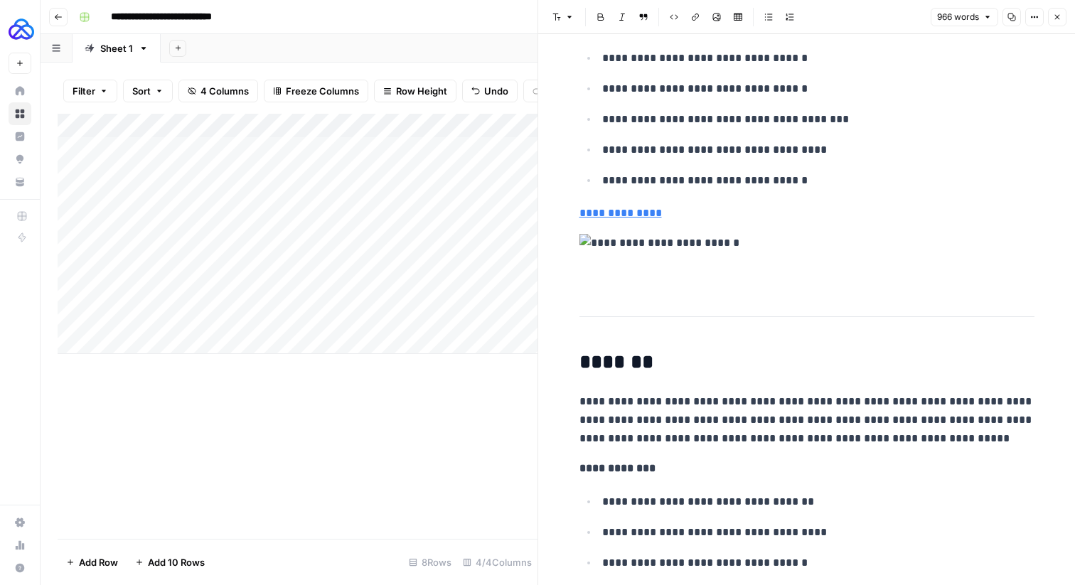
scroll to position [4575, 0]
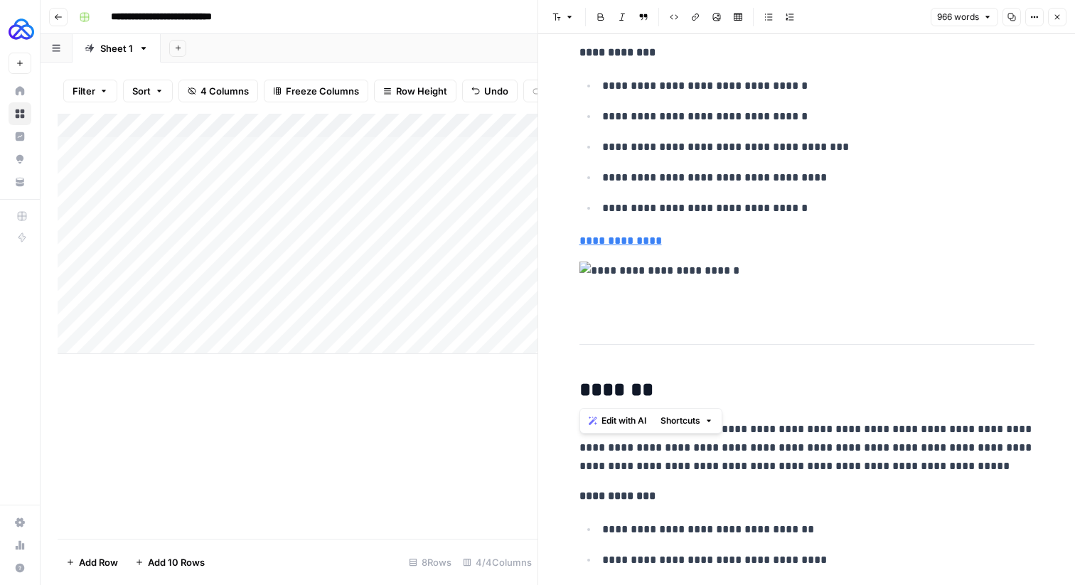
drag, startPoint x: 578, startPoint y: 388, endPoint x: 571, endPoint y: 249, distance: 138.8
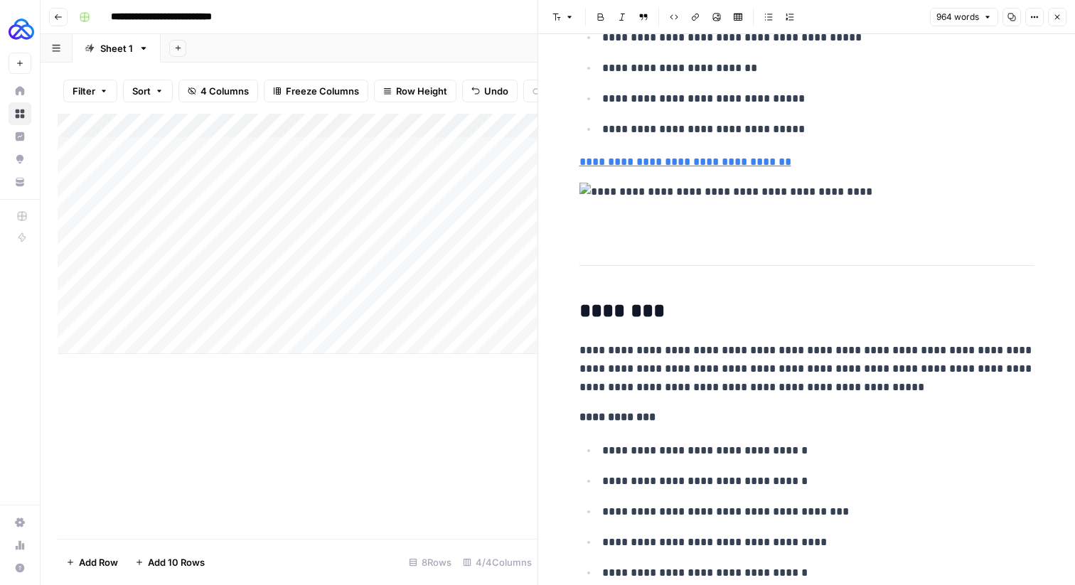
scroll to position [4206, 0]
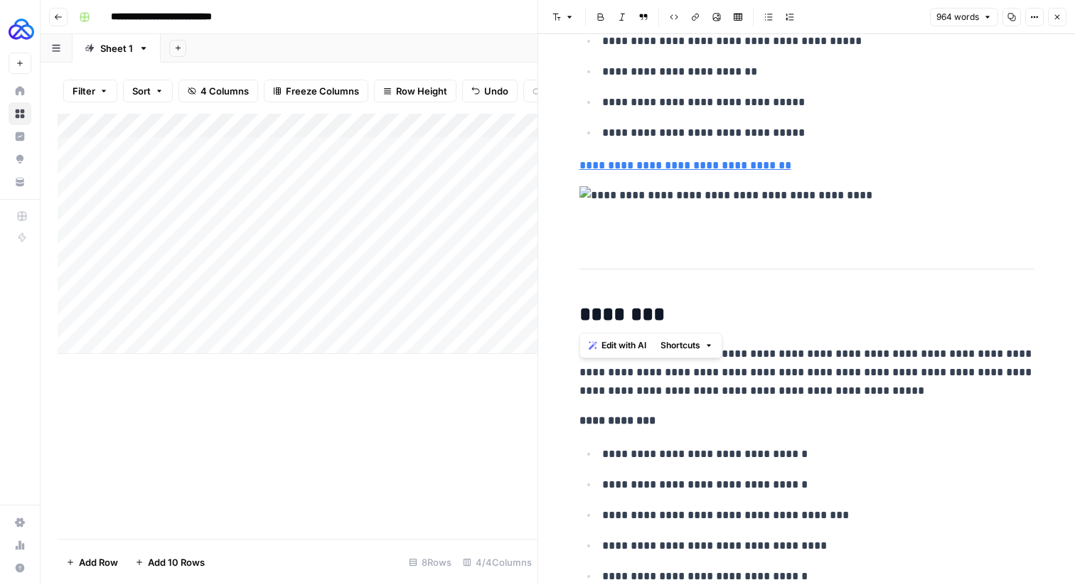
drag, startPoint x: 575, startPoint y: 313, endPoint x: 578, endPoint y: 171, distance: 142.2
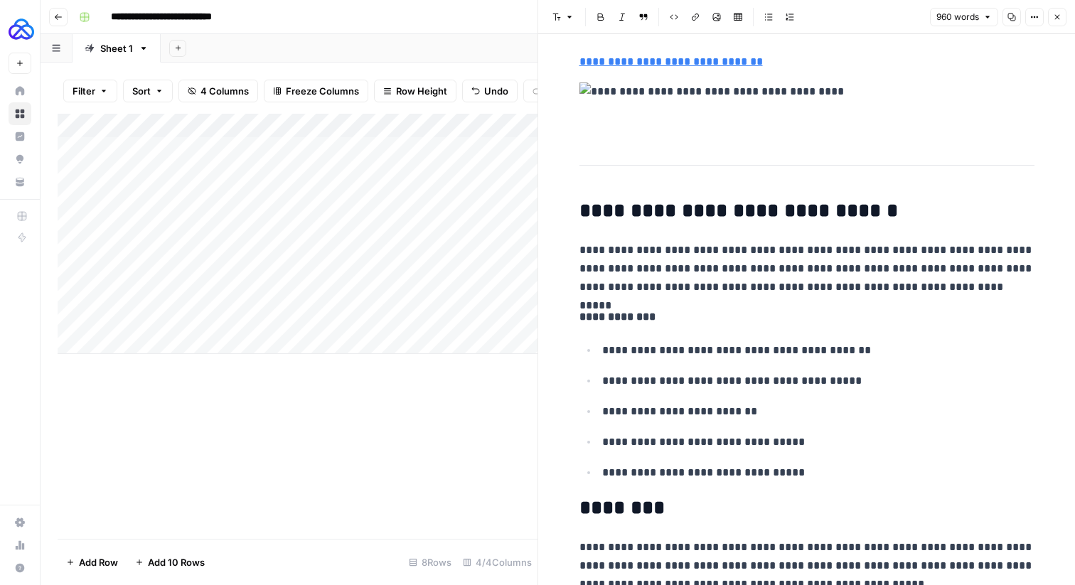
scroll to position [3856, 0]
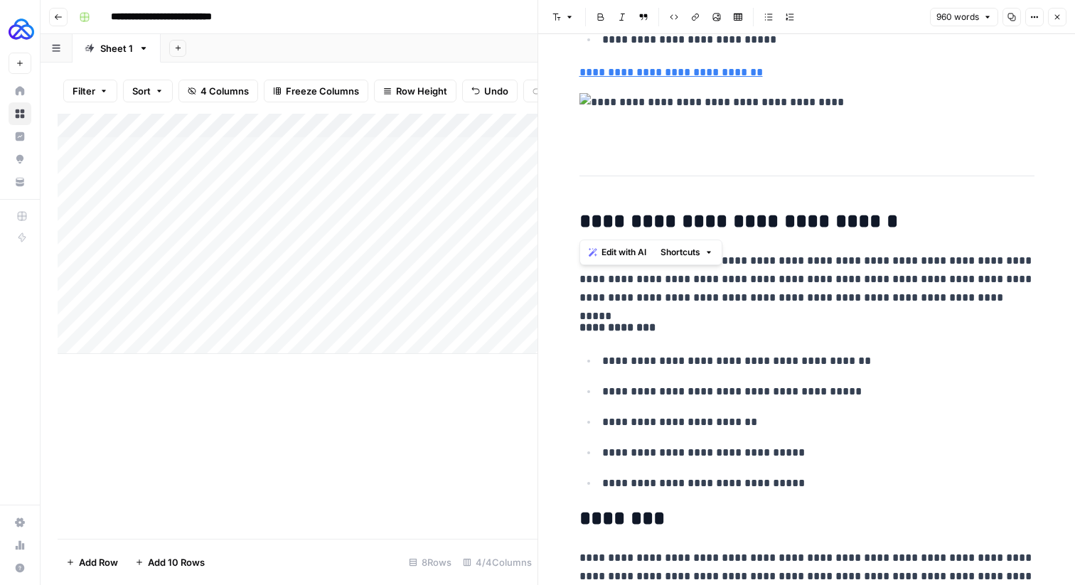
drag, startPoint x: 578, startPoint y: 215, endPoint x: 571, endPoint y: 75, distance: 139.5
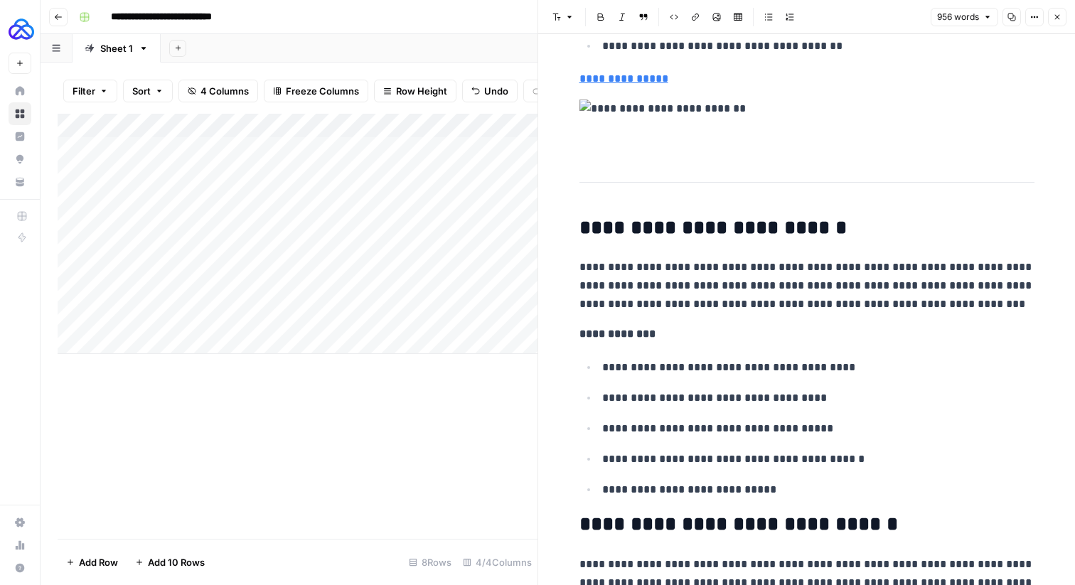
scroll to position [3401, 0]
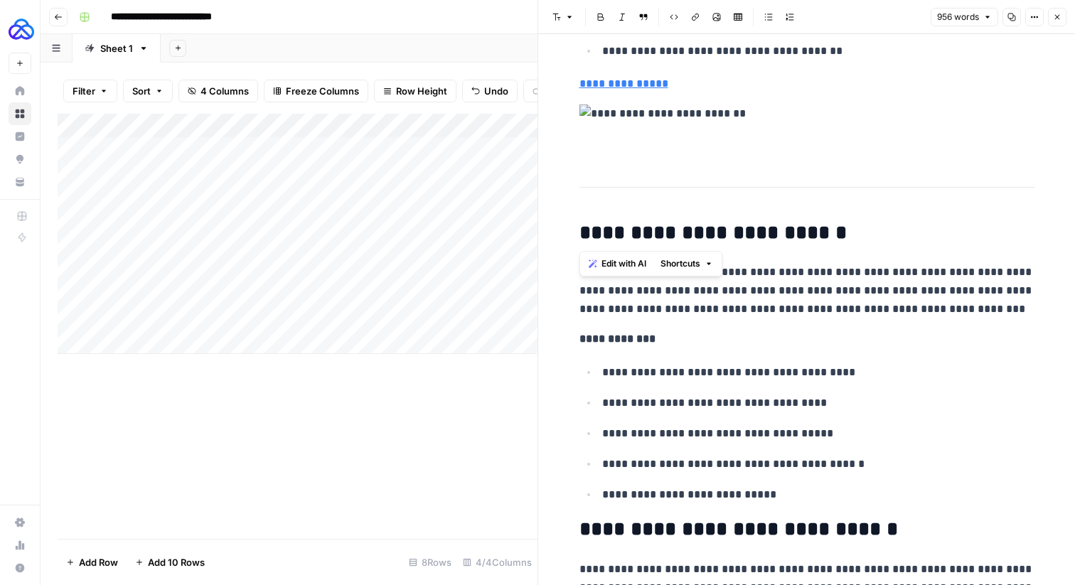
drag, startPoint x: 574, startPoint y: 225, endPoint x: 567, endPoint y: 80, distance: 145.1
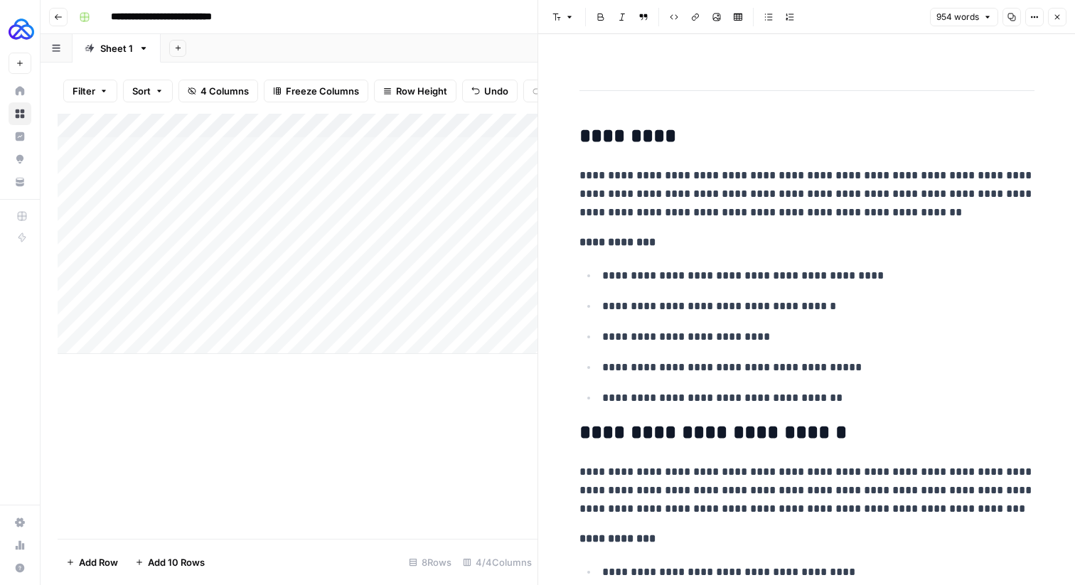
scroll to position [3038, 0]
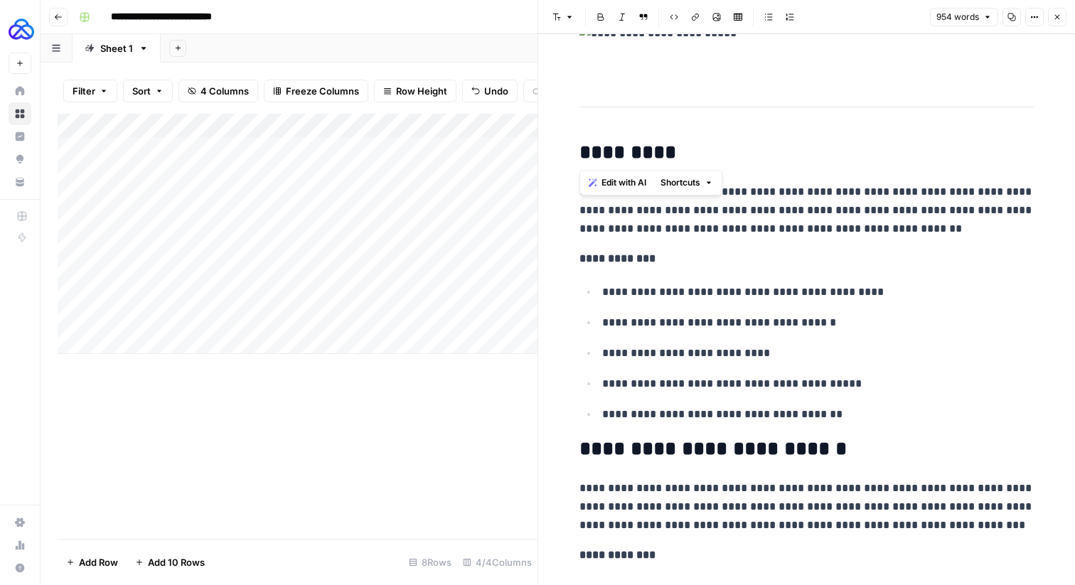
drag, startPoint x: 578, startPoint y: 155, endPoint x: 576, endPoint y: 70, distance: 84.6
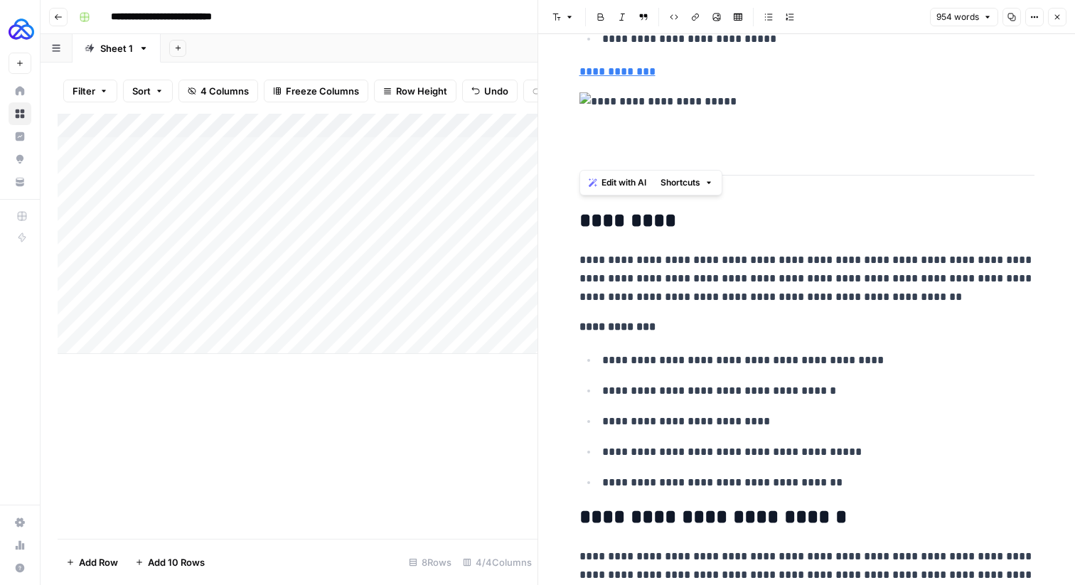
scroll to position [2951, 0]
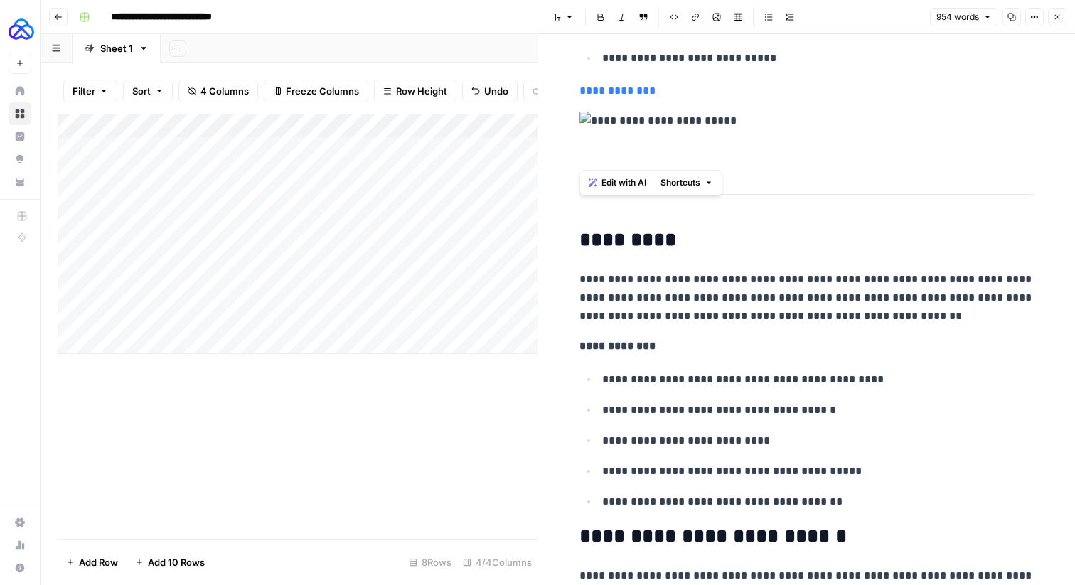
drag, startPoint x: 580, startPoint y: 247, endPoint x: 559, endPoint y: 92, distance: 156.3
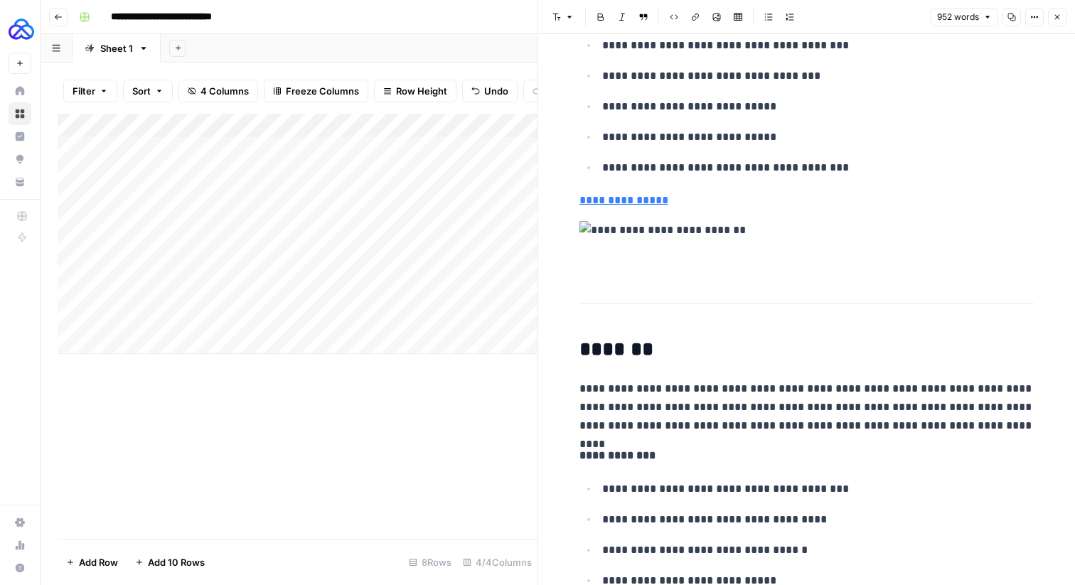
scroll to position [2386, 0]
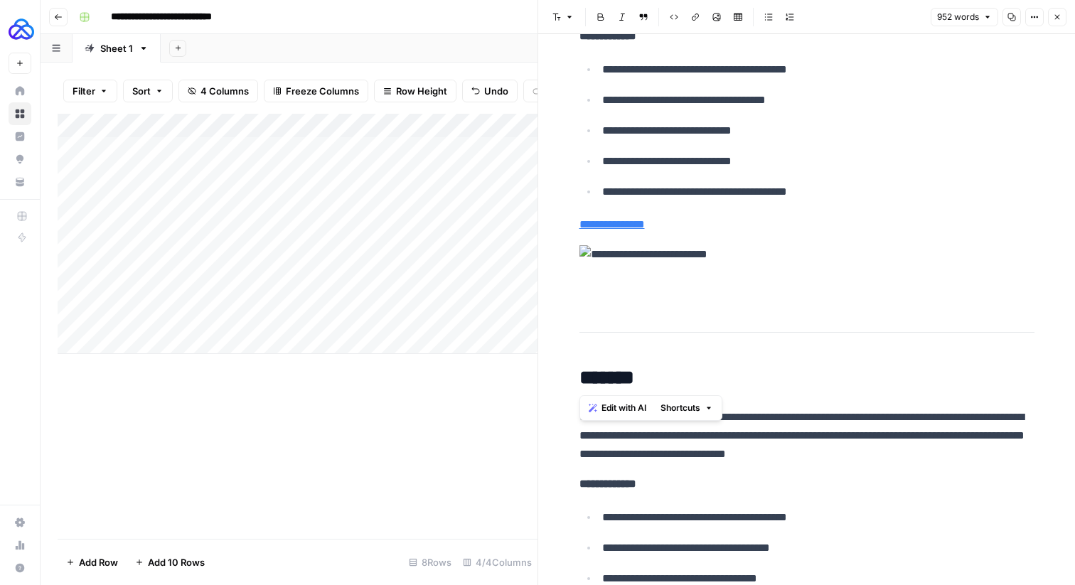
drag, startPoint x: 578, startPoint y: 372, endPoint x: 575, endPoint y: 218, distance: 153.5
click at [574, 218] on div "**********" at bounding box center [807, 143] width 472 height 4946
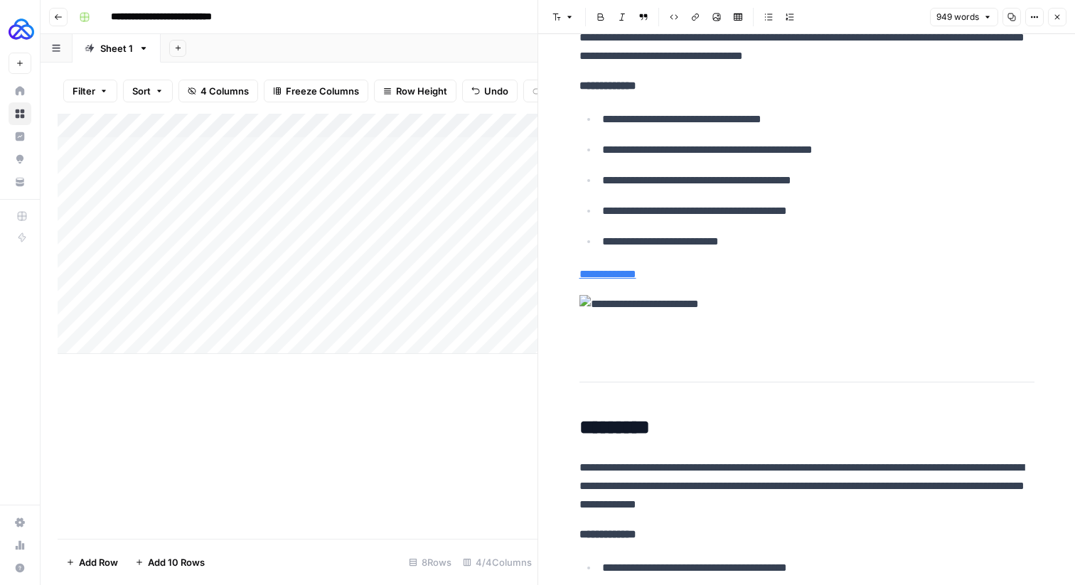
scroll to position [1880, 0]
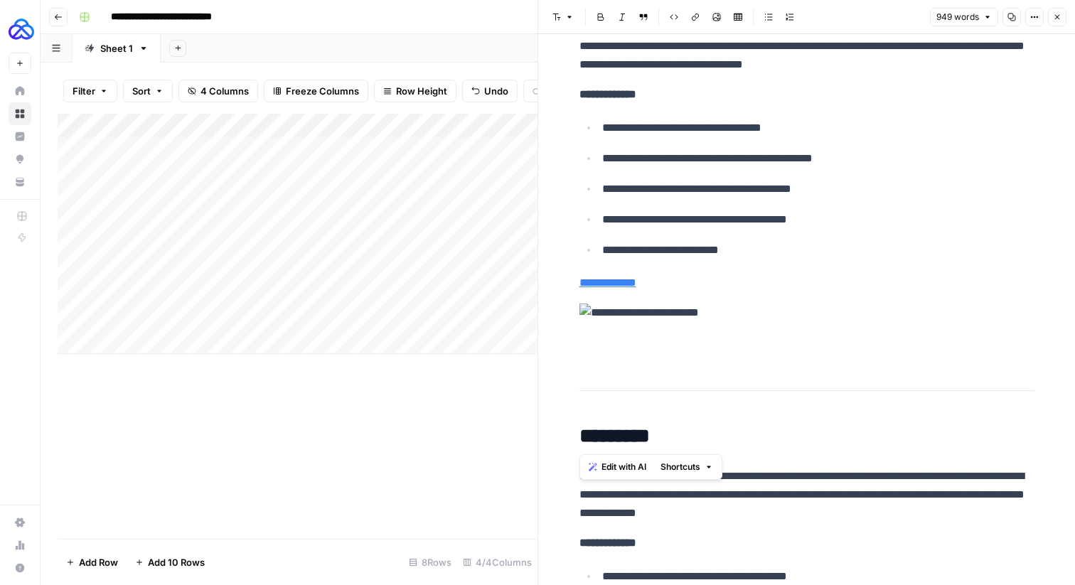
drag, startPoint x: 573, startPoint y: 436, endPoint x: 558, endPoint y: 274, distance: 162.0
click at [558, 274] on div "**********" at bounding box center [806, 585] width 537 height 4863
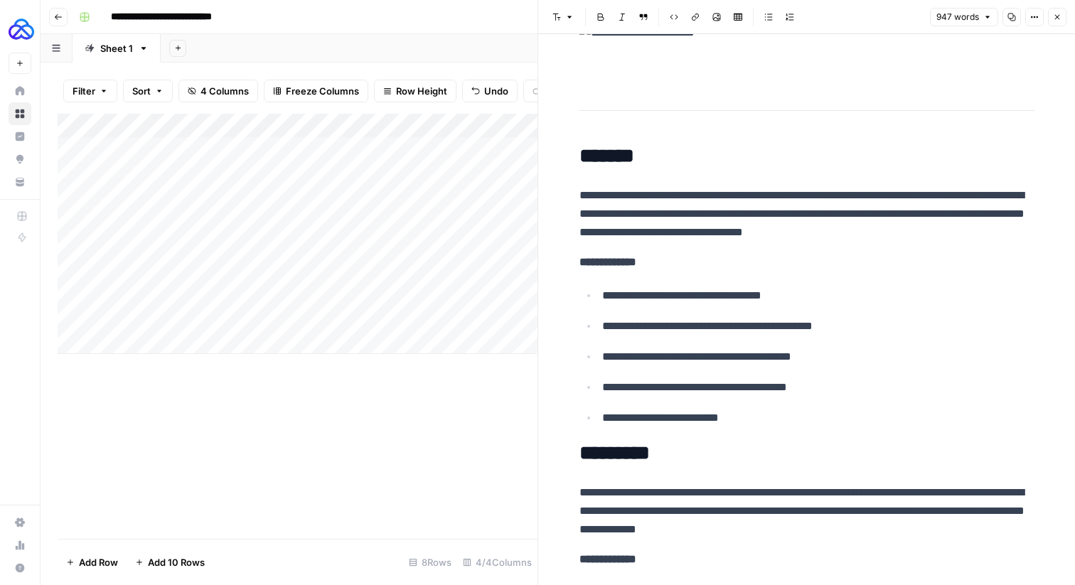
scroll to position [1418, 0]
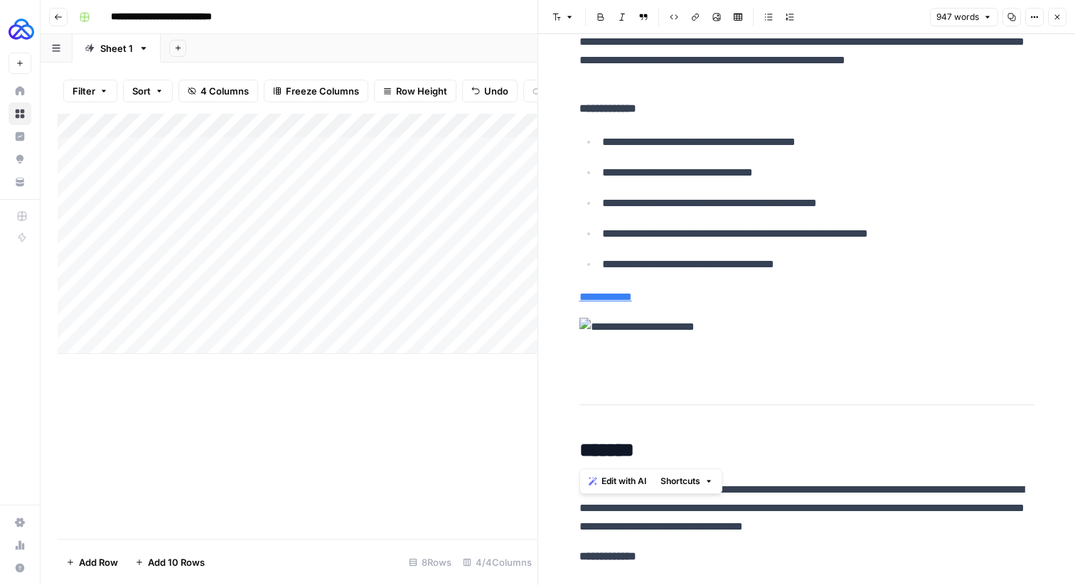
drag, startPoint x: 576, startPoint y: 434, endPoint x: 566, endPoint y: 281, distance: 153.8
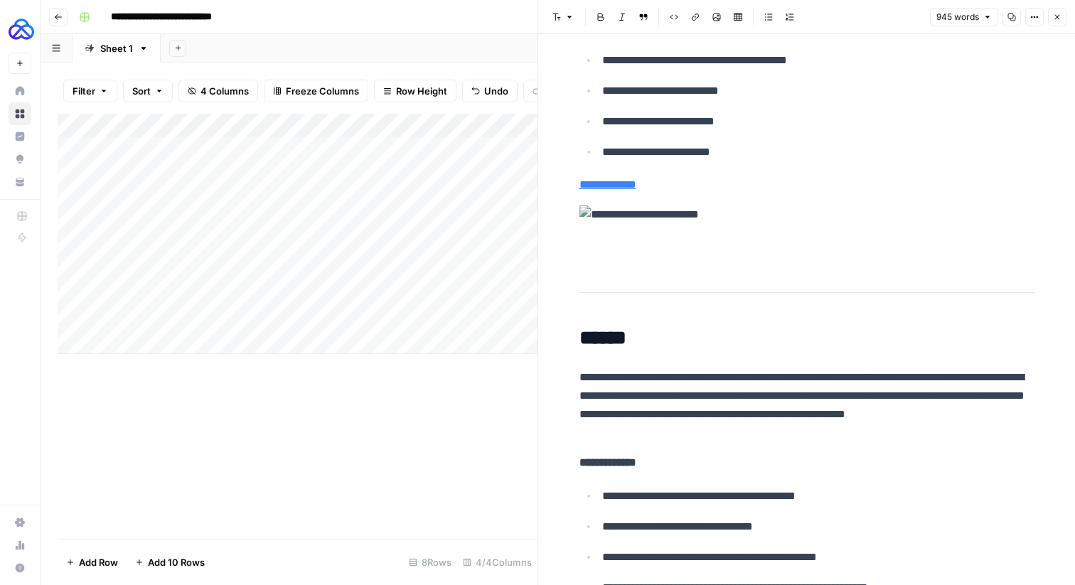
scroll to position [1006, 0]
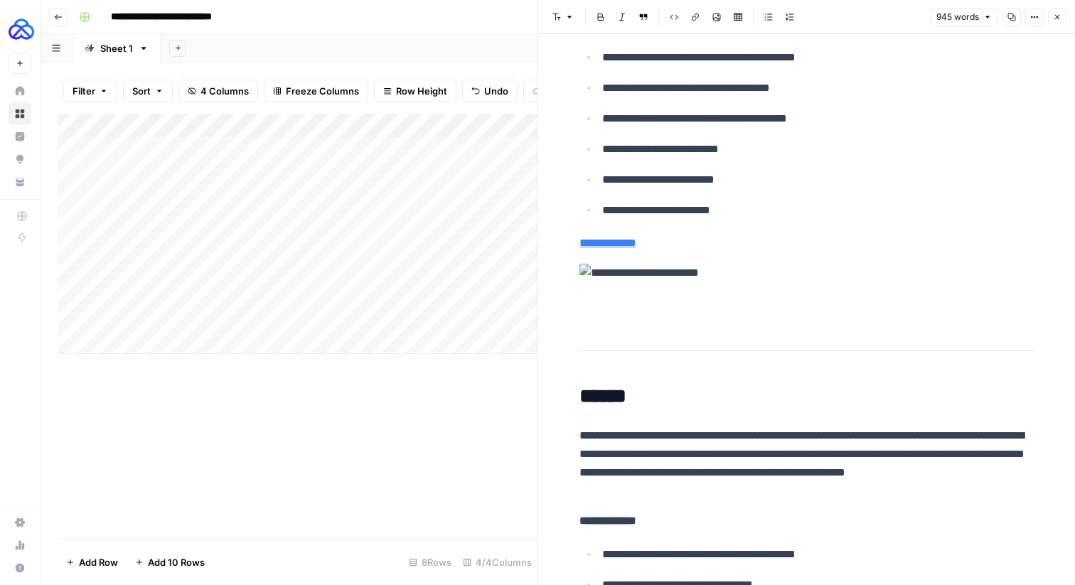
drag, startPoint x: 576, startPoint y: 398, endPoint x: 551, endPoint y: 240, distance: 159.7
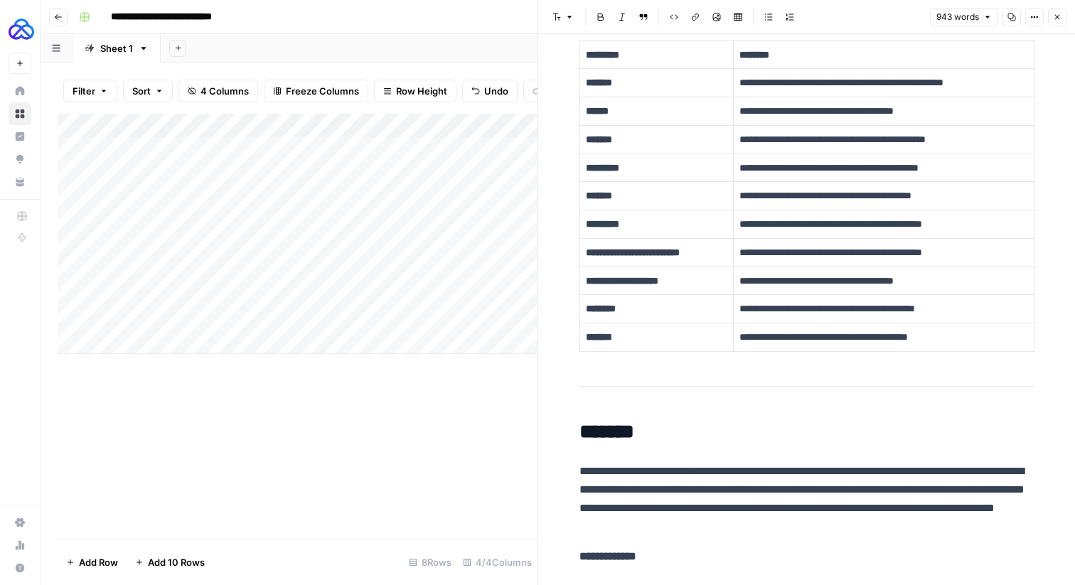
scroll to position [462, 0]
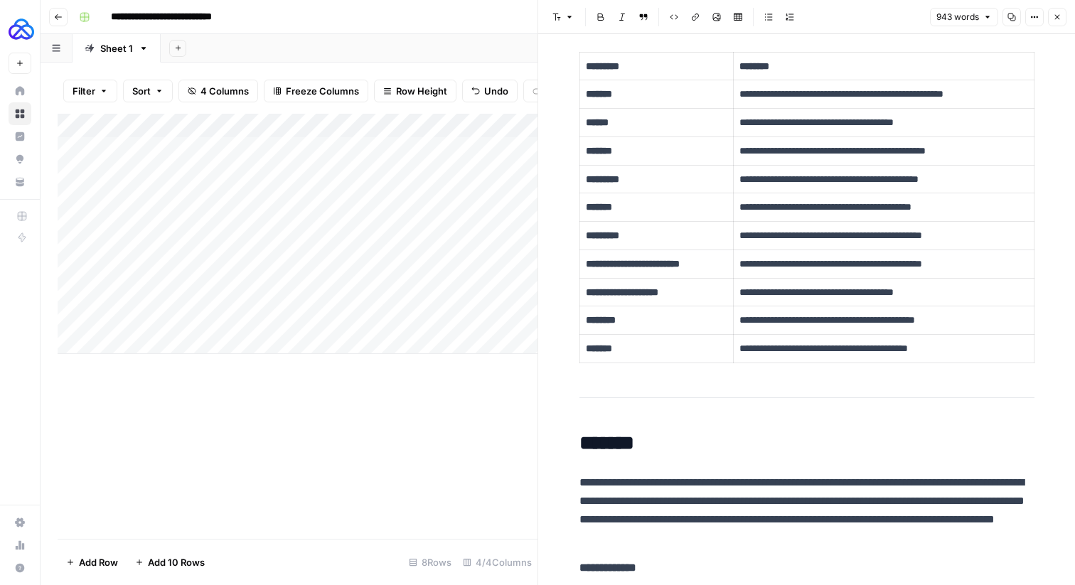
drag, startPoint x: 570, startPoint y: 431, endPoint x: 572, endPoint y: 392, distance: 39.9
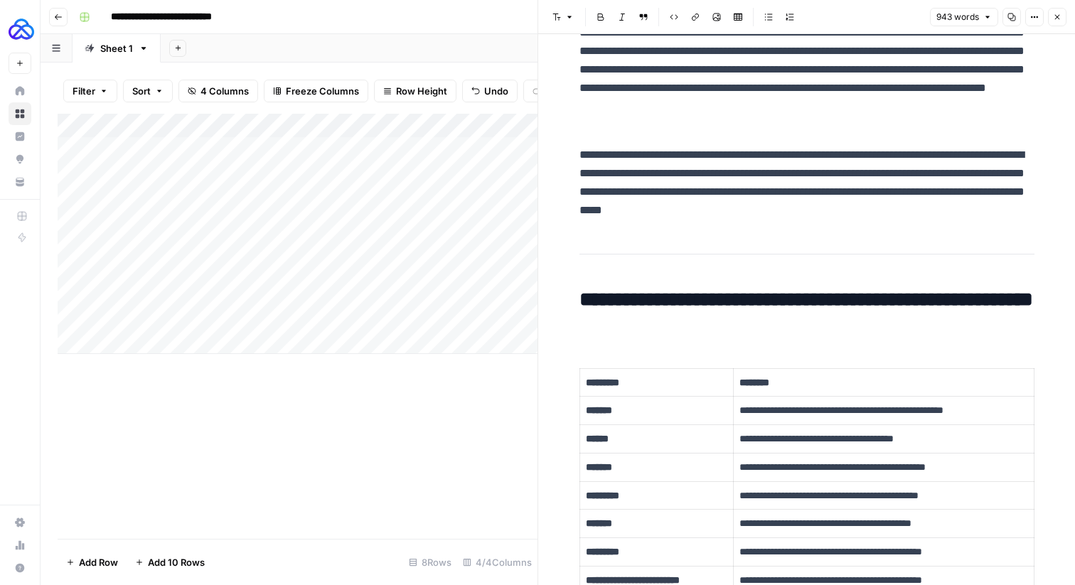
scroll to position [145, 0]
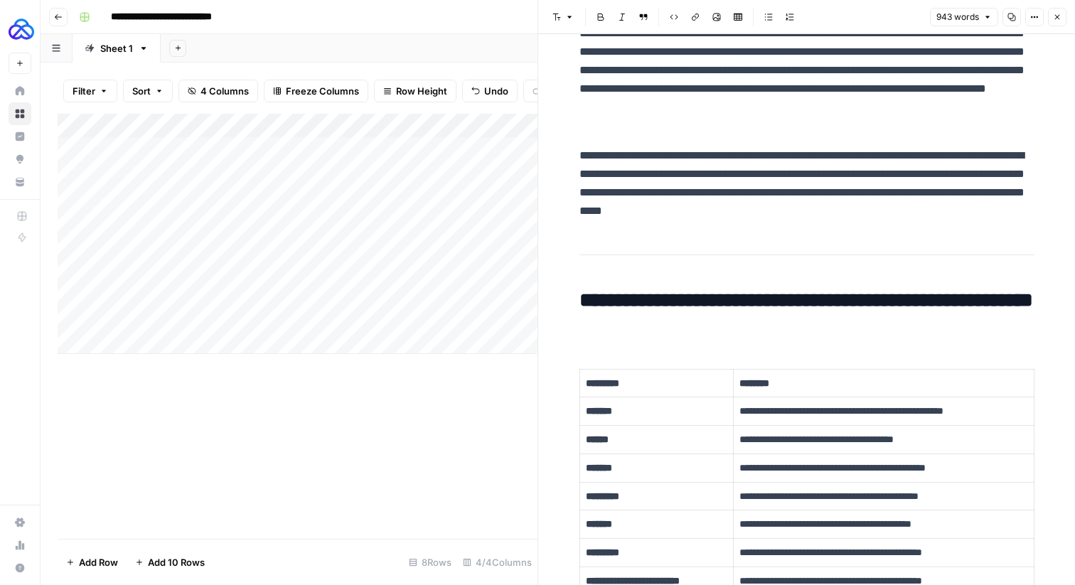
click at [579, 301] on h2 "**********" at bounding box center [806, 311] width 455 height 45
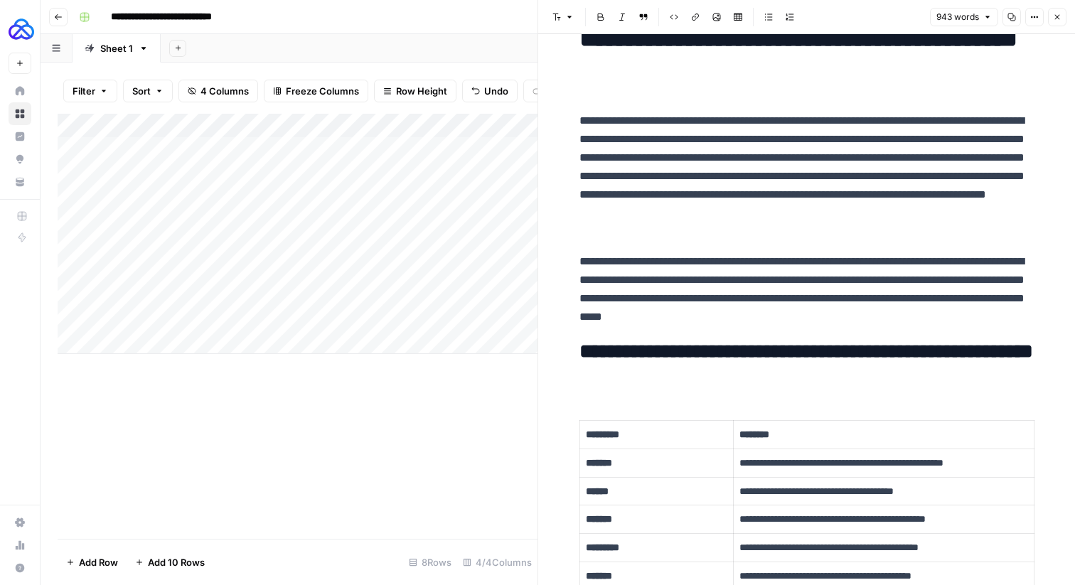
scroll to position [0, 0]
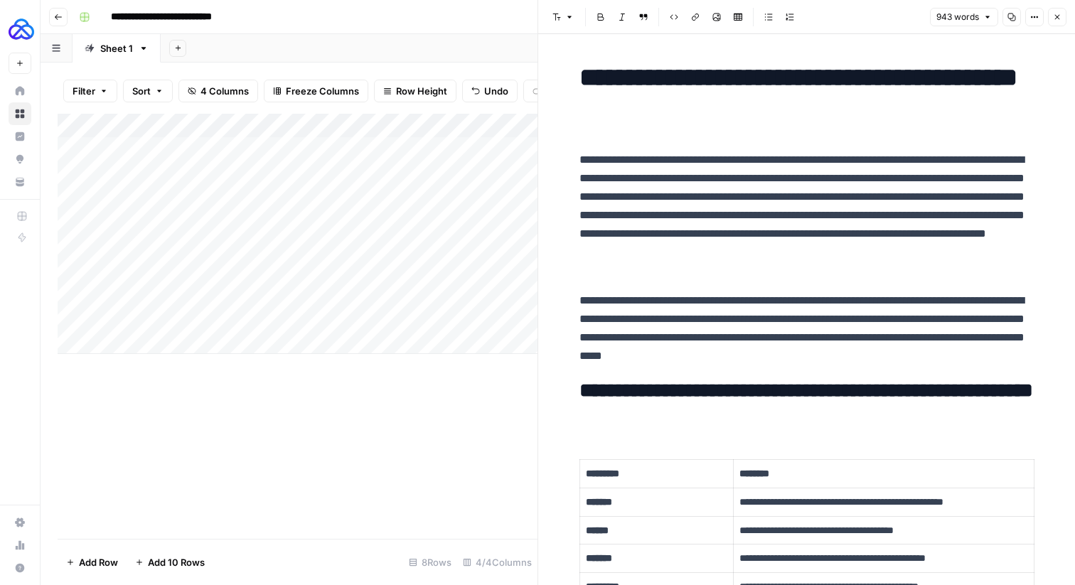
click at [709, 271] on p "**********" at bounding box center [806, 215] width 455 height 129
copy div "**********"
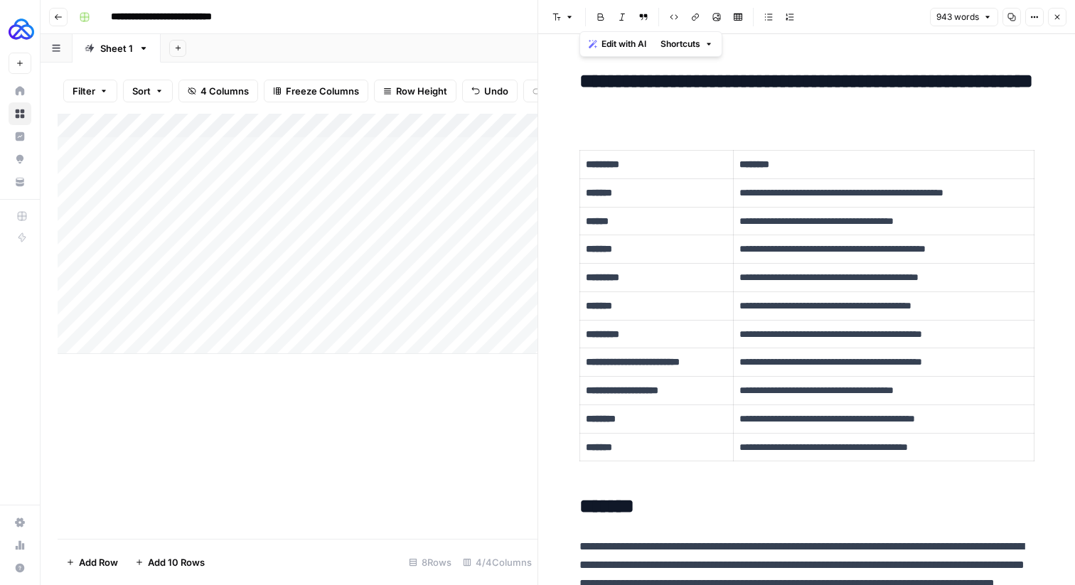
scroll to position [348, 0]
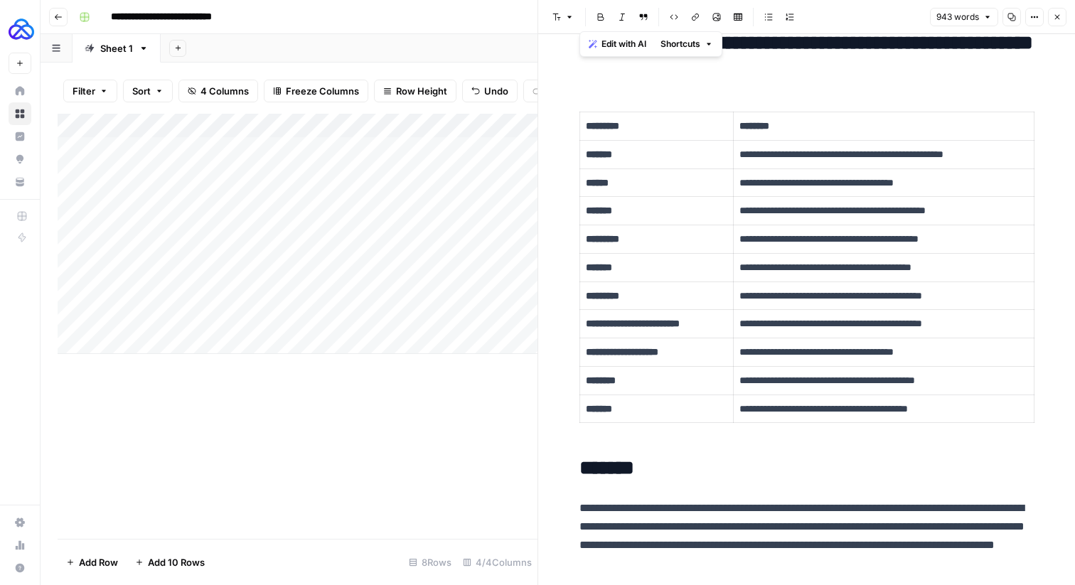
click at [657, 415] on p "*******" at bounding box center [657, 409] width 142 height 16
click at [636, 384] on p "********" at bounding box center [657, 380] width 142 height 16
click at [637, 350] on strong "**********" at bounding box center [622, 352] width 72 height 10
click at [630, 327] on strong "**********" at bounding box center [633, 323] width 94 height 10
click at [605, 294] on strong "*********" at bounding box center [602, 296] width 33 height 10
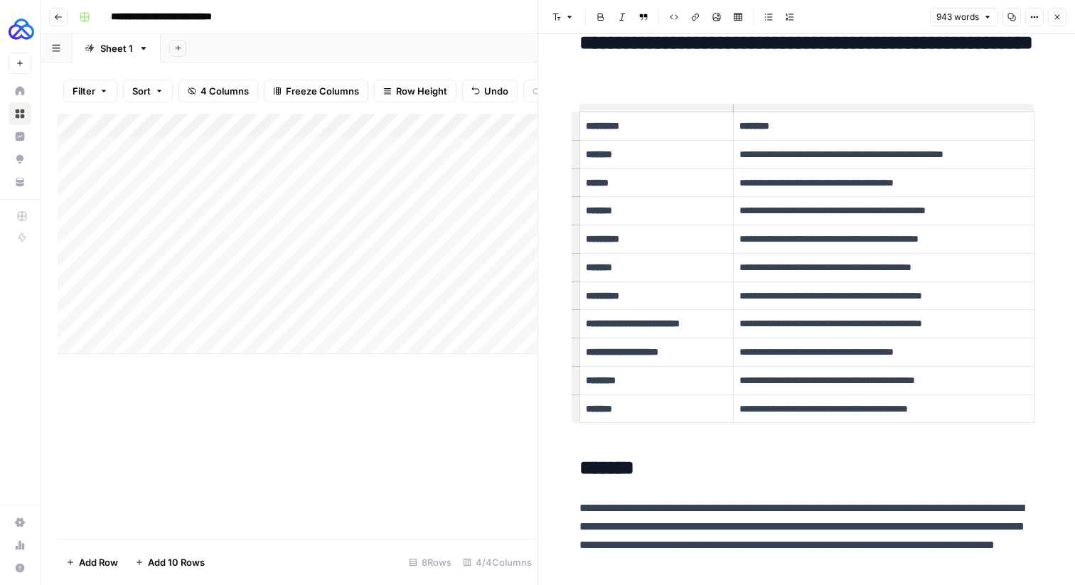
click at [605, 268] on strong "*******" at bounding box center [599, 267] width 26 height 10
click at [598, 244] on strong "*********" at bounding box center [602, 239] width 33 height 10
click at [598, 214] on strong "*******" at bounding box center [599, 210] width 26 height 10
click at [599, 183] on strong "******" at bounding box center [597, 183] width 23 height 10
click at [603, 158] on strong "*******" at bounding box center [599, 154] width 26 height 10
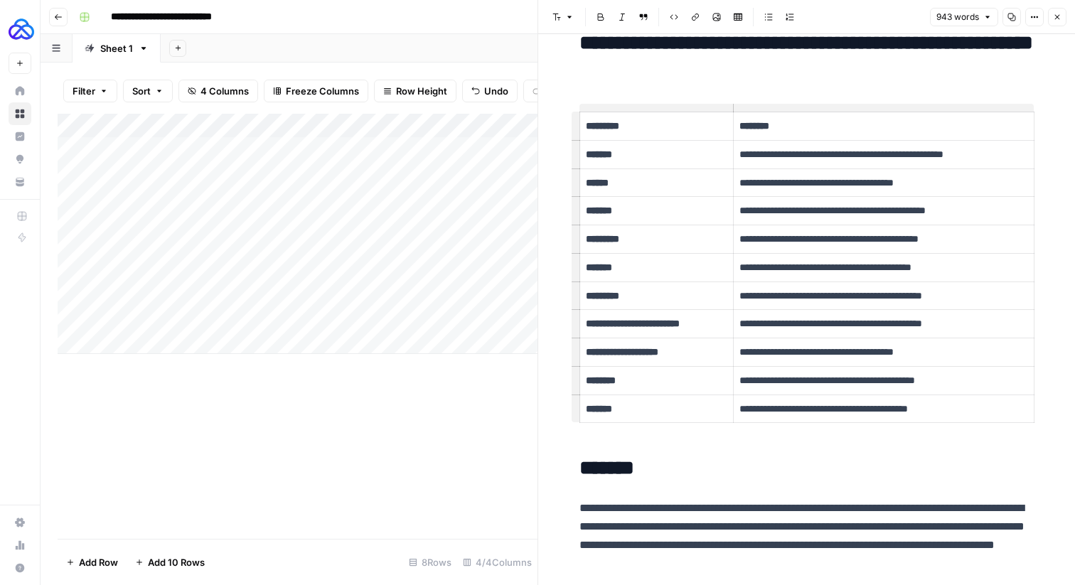
click at [1059, 16] on icon "button" at bounding box center [1056, 17] width 9 height 9
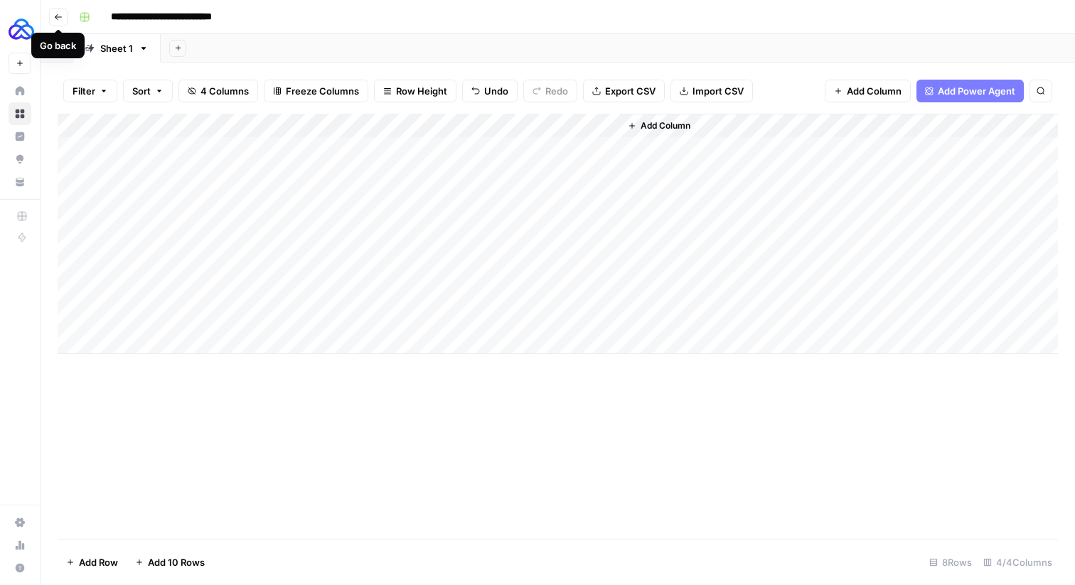
click at [58, 18] on icon "button" at bounding box center [58, 17] width 9 height 9
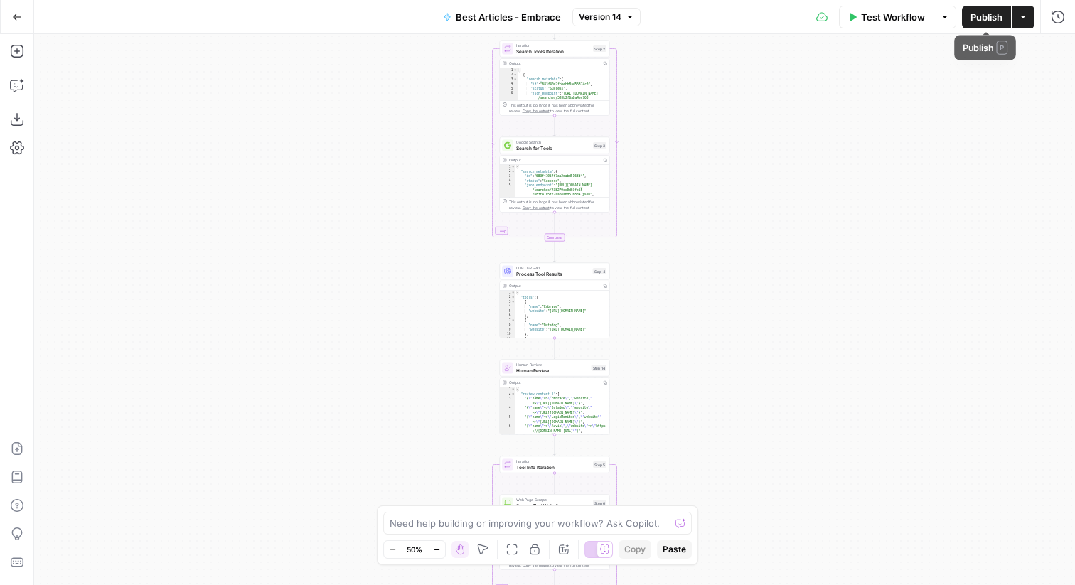
click at [991, 18] on span "Publish" at bounding box center [986, 17] width 32 height 14
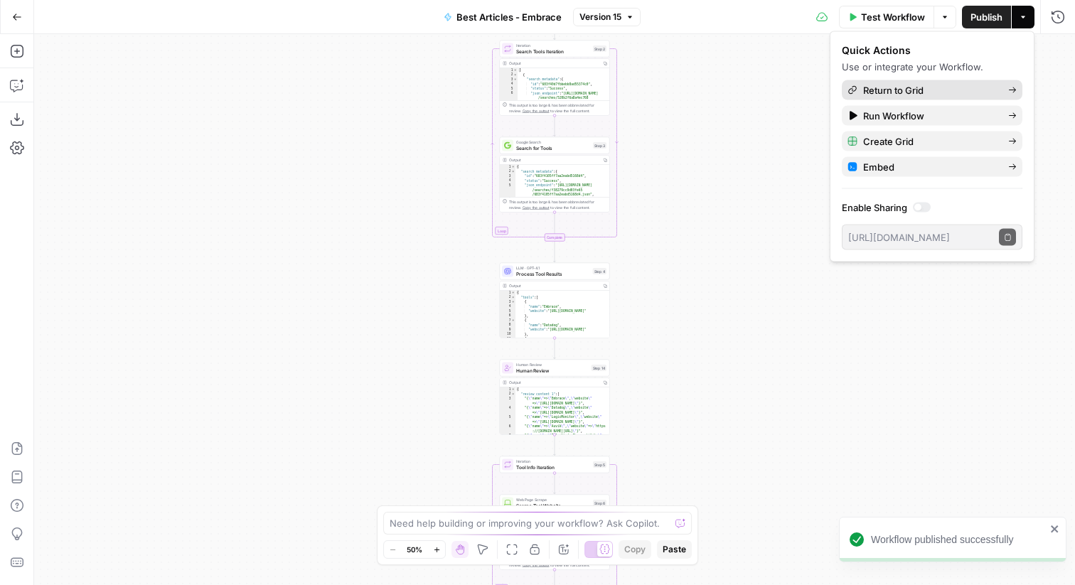
click at [909, 97] on link "Return to Grid" at bounding box center [931, 90] width 181 height 20
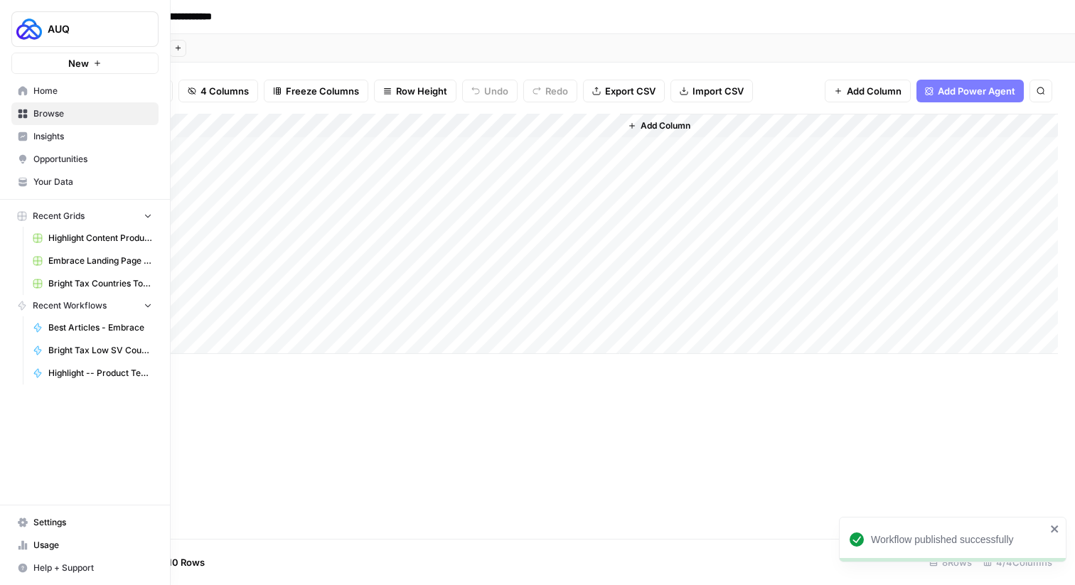
click at [23, 112] on icon at bounding box center [22, 113] width 9 height 9
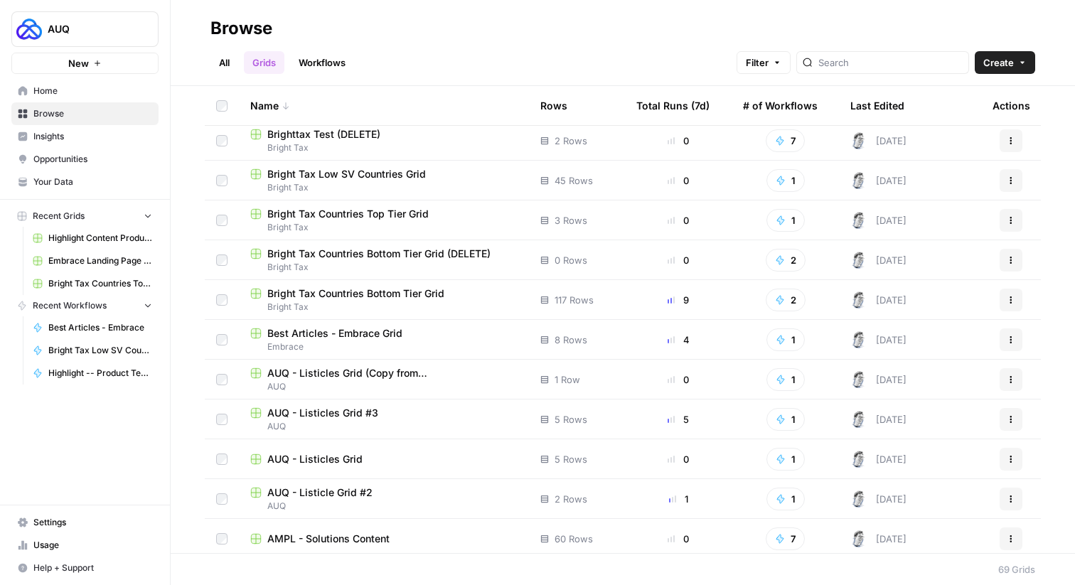
scroll to position [1806, 0]
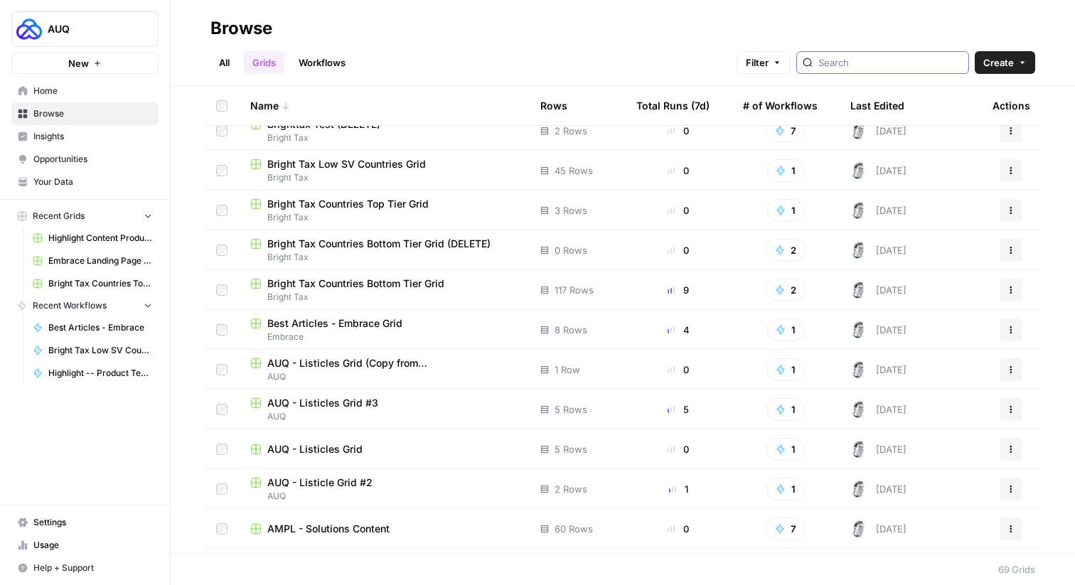
click at [892, 66] on input "search" at bounding box center [890, 62] width 144 height 14
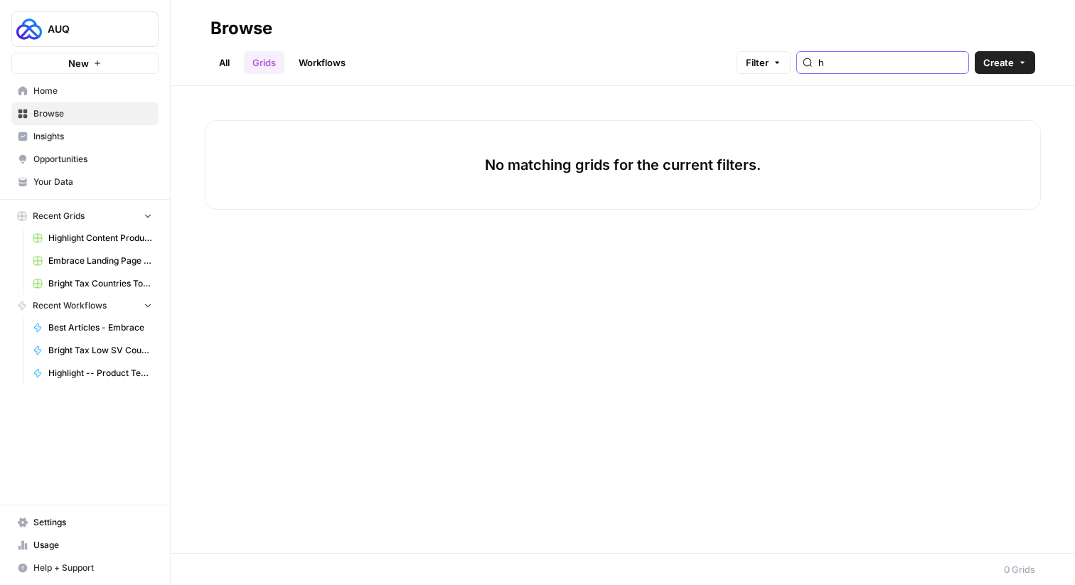
type input "h"
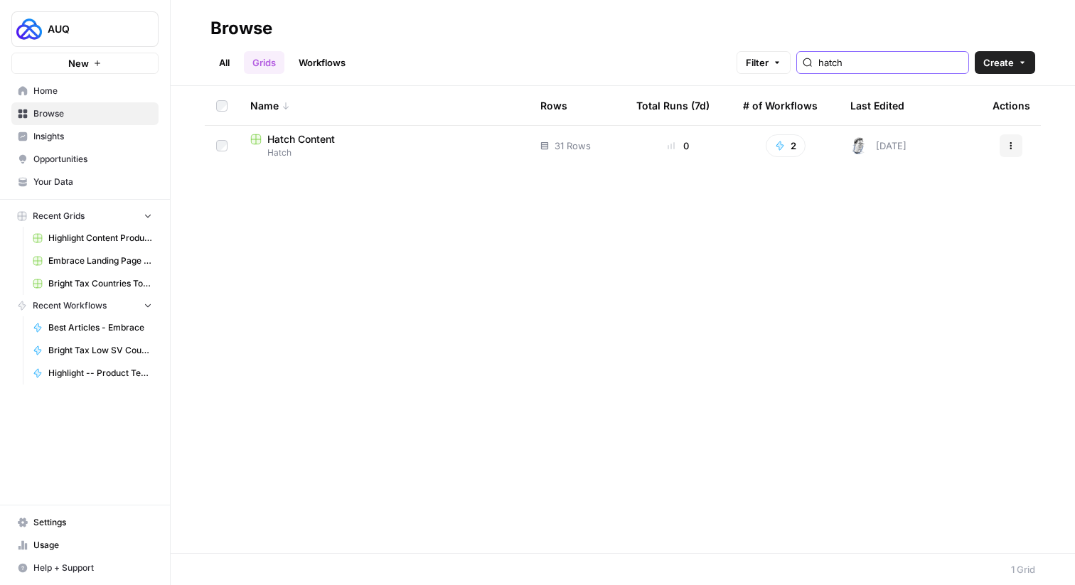
type input "hatch"
click at [302, 136] on span "Hatch Content" at bounding box center [301, 139] width 68 height 14
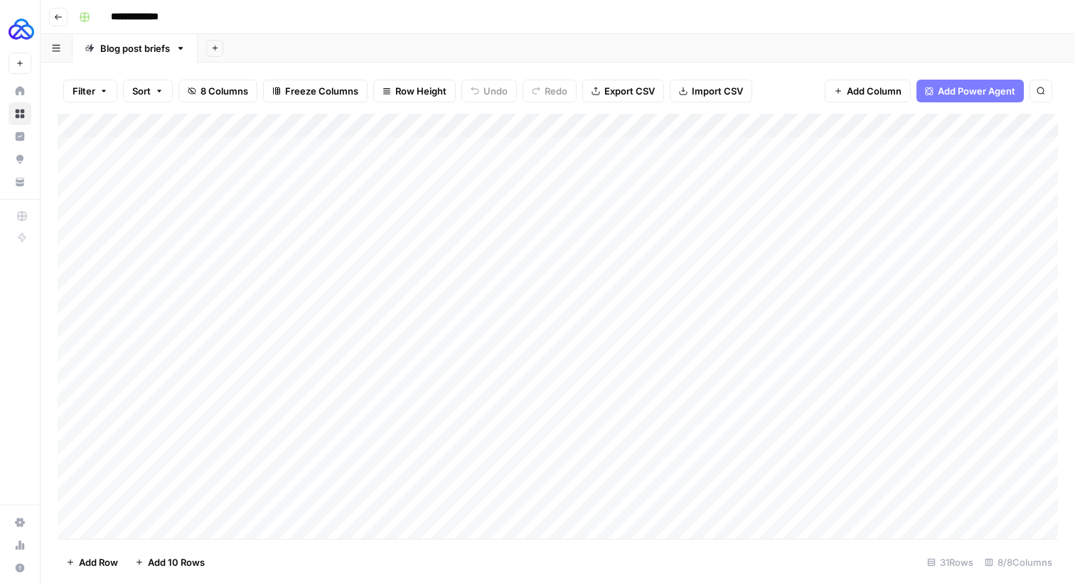
click at [181, 46] on icon "button" at bounding box center [181, 48] width 10 height 10
click at [208, 95] on span "Duplicate Sheet" at bounding box center [238, 95] width 68 height 14
click at [310, 50] on icon "button" at bounding box center [306, 48] width 10 height 10
click at [190, 241] on div "Add Column" at bounding box center [558, 326] width 1000 height 425
click at [145, 53] on div "Blog post briefs" at bounding box center [135, 48] width 70 height 14
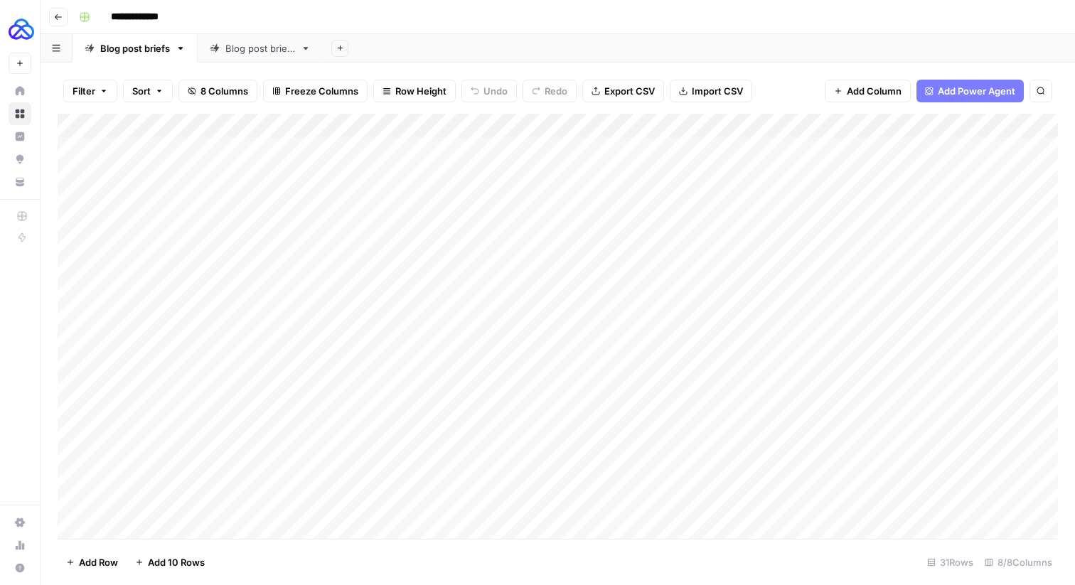
click at [306, 48] on icon at bounding box center [305, 48] width 5 height 3
click at [306, 48] on icon "button" at bounding box center [305, 48] width 5 height 3
click at [308, 283] on div "Add Column" at bounding box center [558, 326] width 1000 height 425
click at [303, 52] on icon "button" at bounding box center [306, 48] width 10 height 10
click at [278, 48] on div "Blog post briefs" at bounding box center [260, 48] width 70 height 14
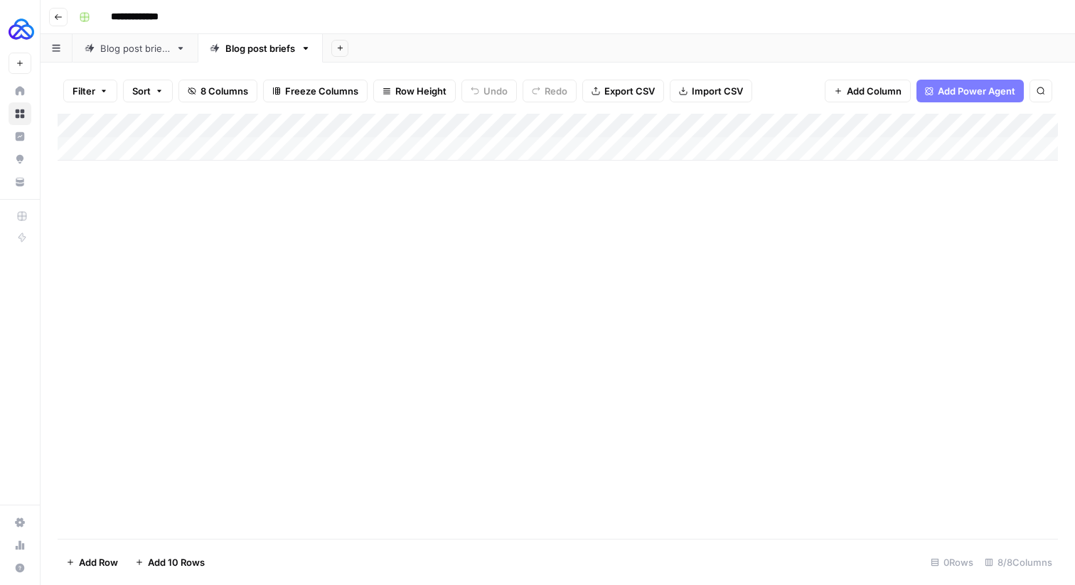
click at [278, 48] on div "Blog post briefs" at bounding box center [260, 48] width 70 height 14
click at [311, 49] on icon "button" at bounding box center [308, 48] width 10 height 10
click at [222, 268] on div "Add Column" at bounding box center [558, 326] width 1000 height 425
click at [136, 56] on link "Blog post briefs" at bounding box center [134, 48] width 125 height 28
click at [269, 50] on div "Blog post briefs" at bounding box center [260, 48] width 70 height 14
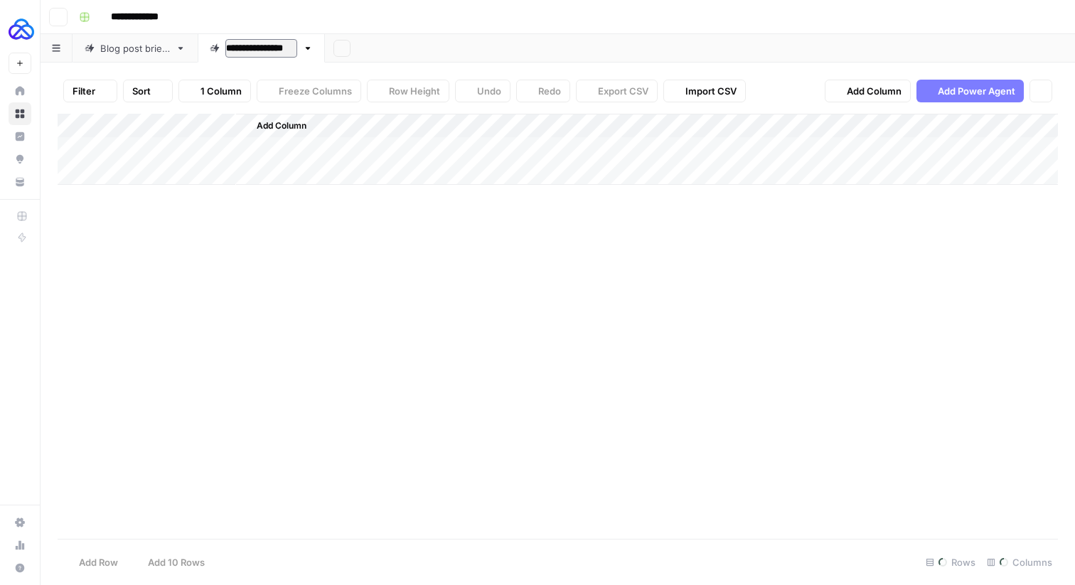
click at [269, 50] on input "**********" at bounding box center [261, 48] width 72 height 18
type input "*"
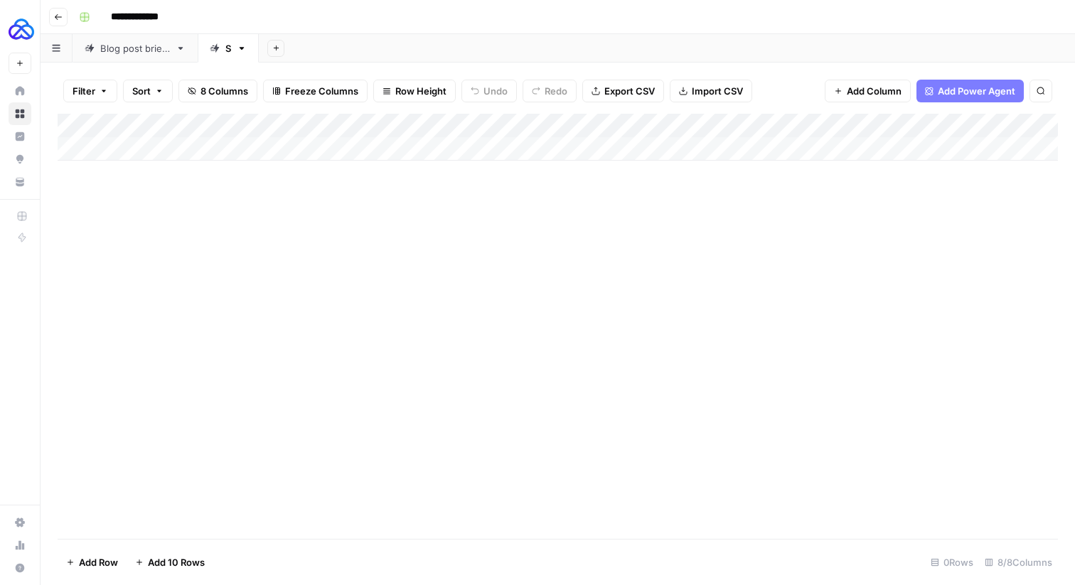
click at [228, 41] on div "S" at bounding box center [228, 48] width 6 height 14
click at [228, 50] on div "S" at bounding box center [228, 48] width 6 height 14
type input "******"
click at [193, 341] on div "Add Column" at bounding box center [558, 326] width 1000 height 425
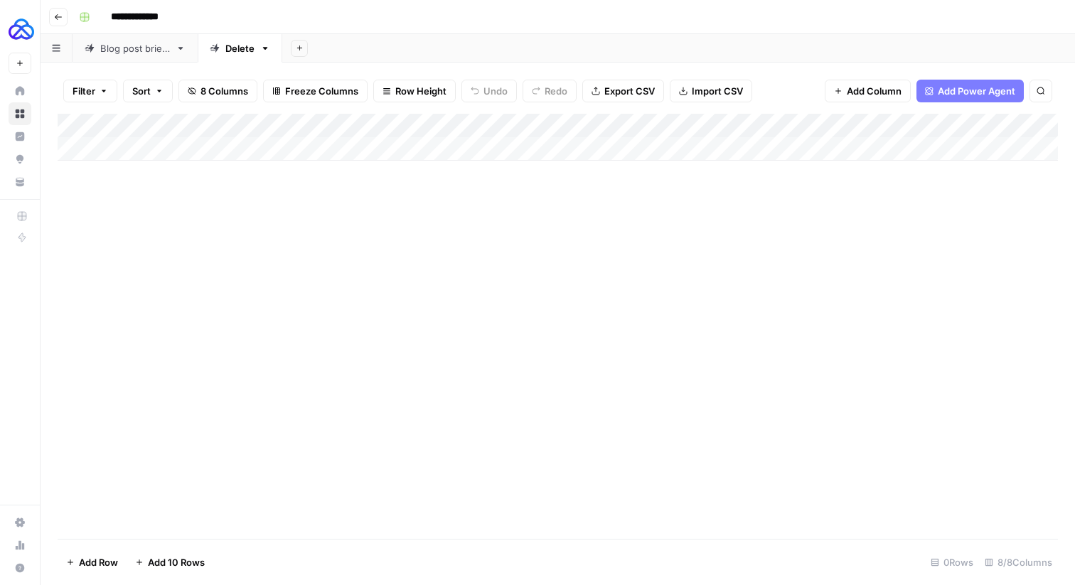
click at [70, 19] on header "**********" at bounding box center [558, 17] width 1034 height 34
click at [67, 15] on button "Go back" at bounding box center [58, 17] width 18 height 18
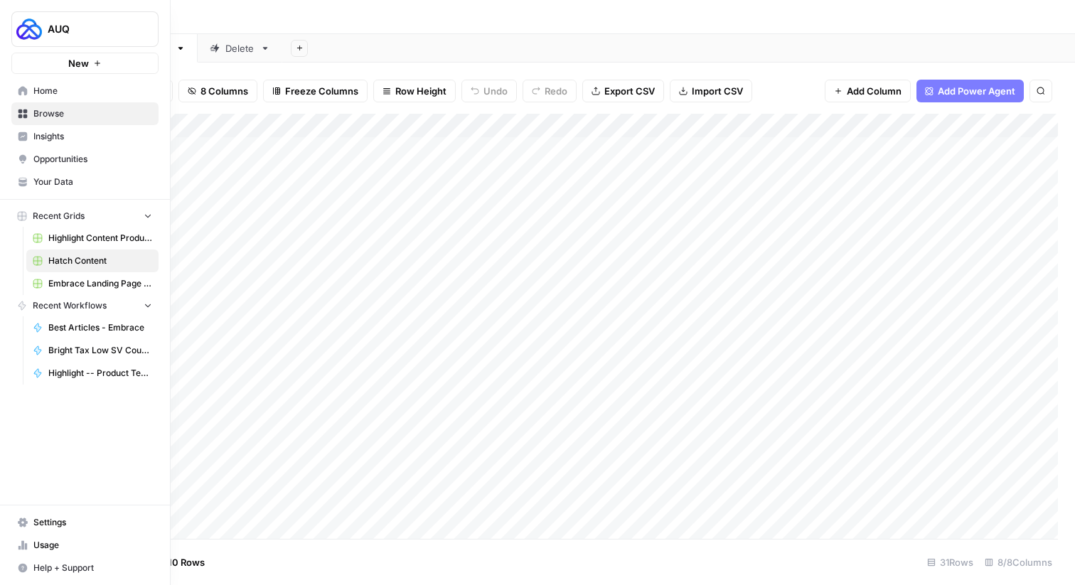
click at [50, 120] on link "Browse" at bounding box center [84, 113] width 147 height 23
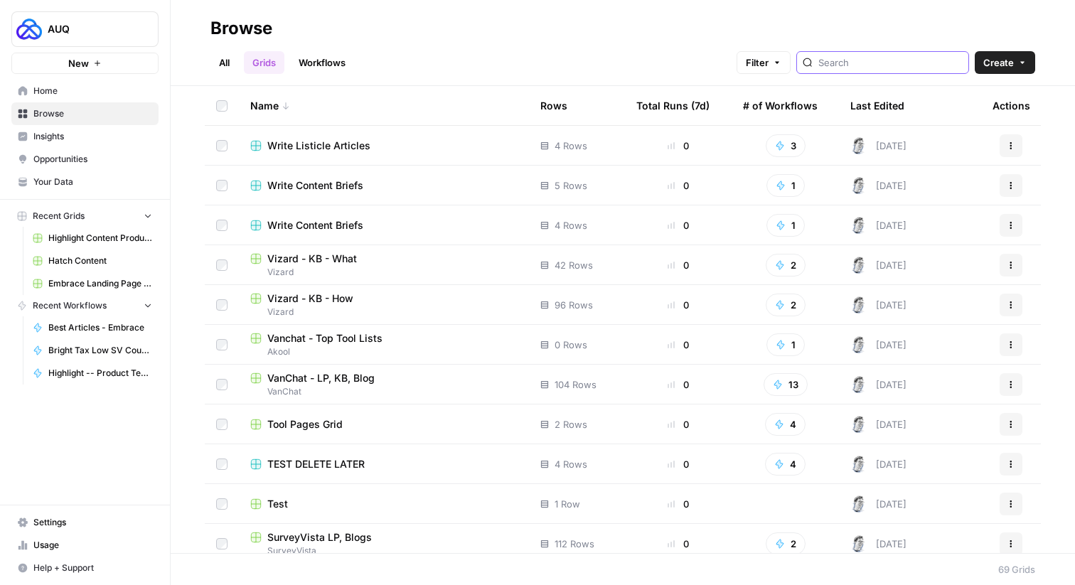
click at [887, 65] on input "search" at bounding box center [890, 62] width 144 height 14
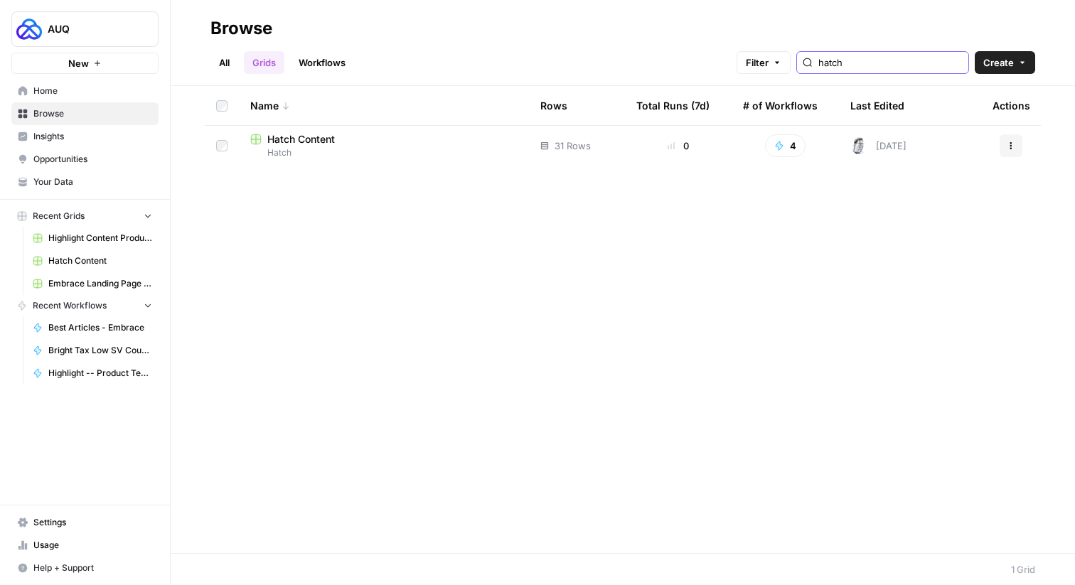
type input "hatch"
click at [320, 142] on span "Hatch Content" at bounding box center [301, 139] width 68 height 14
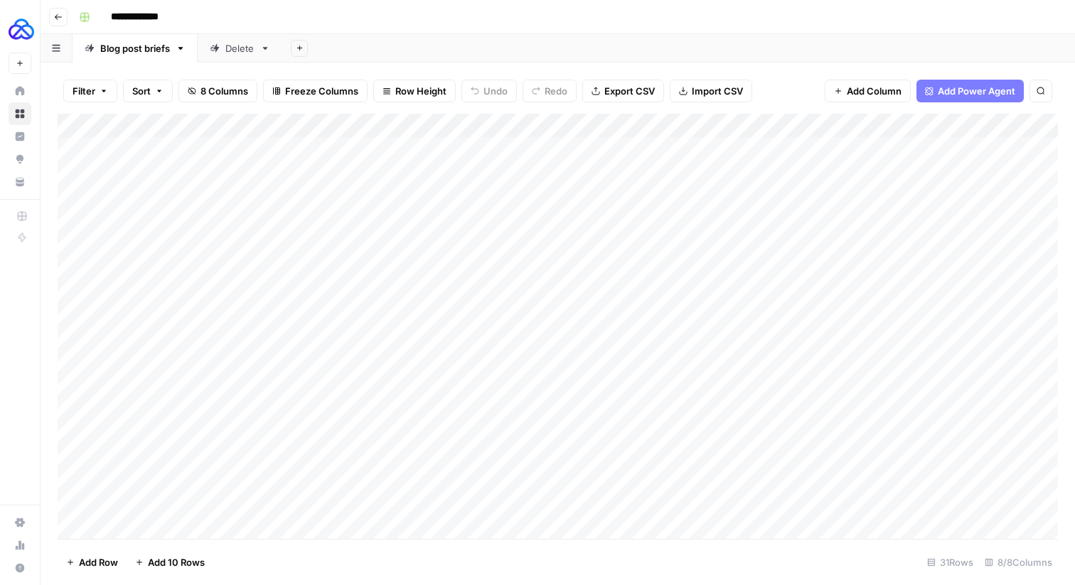
click at [109, 52] on div "Blog post briefs" at bounding box center [135, 48] width 70 height 14
click at [109, 52] on input "**********" at bounding box center [136, 48] width 72 height 18
click at [58, 11] on button "Go back" at bounding box center [58, 17] width 18 height 18
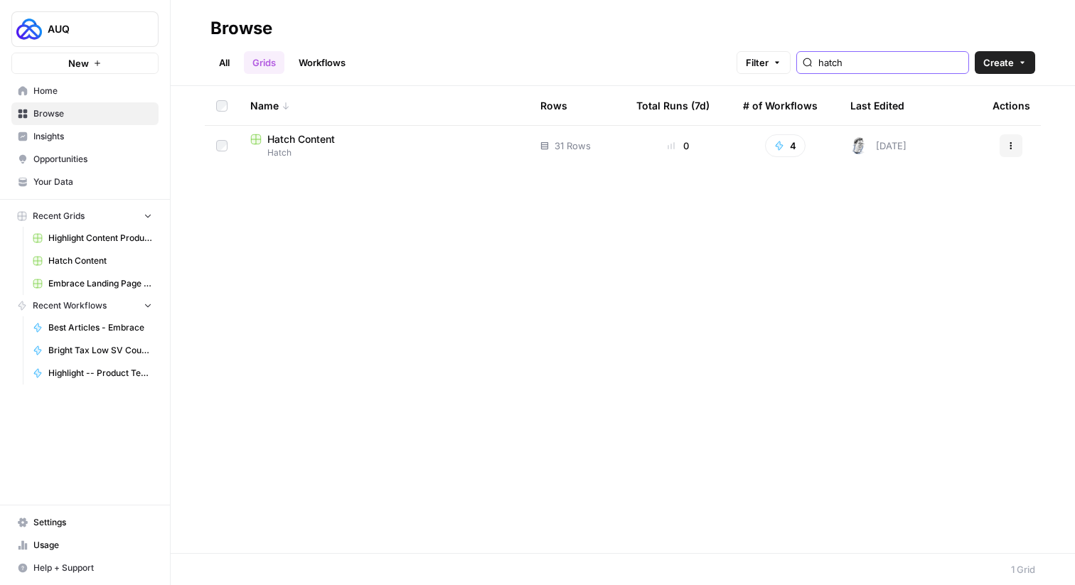
click at [890, 62] on input "hatch" at bounding box center [890, 62] width 144 height 14
type input "Blog post briefs"
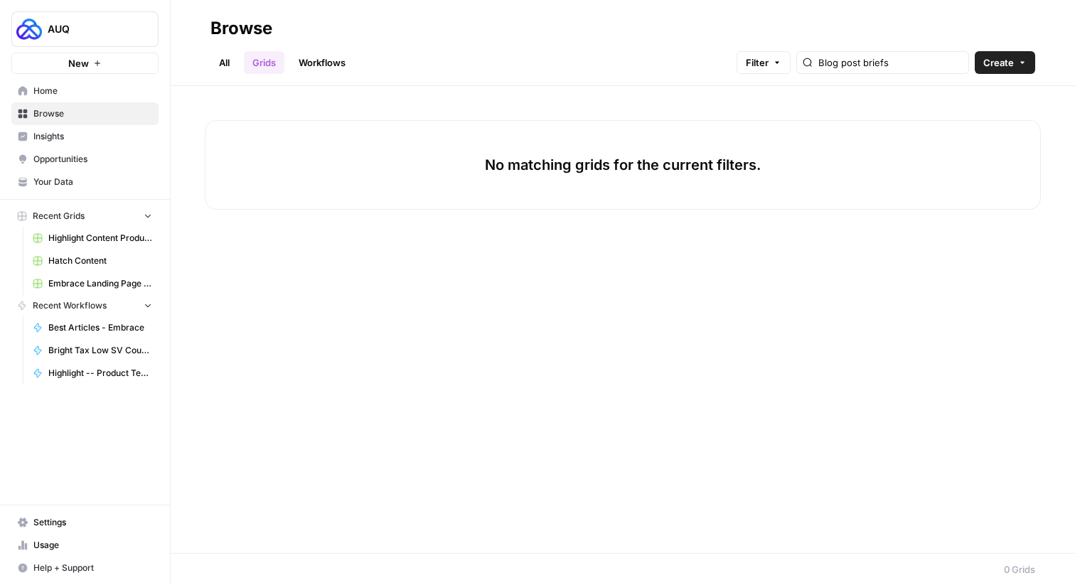
click at [327, 62] on link "Workflows" at bounding box center [322, 62] width 64 height 23
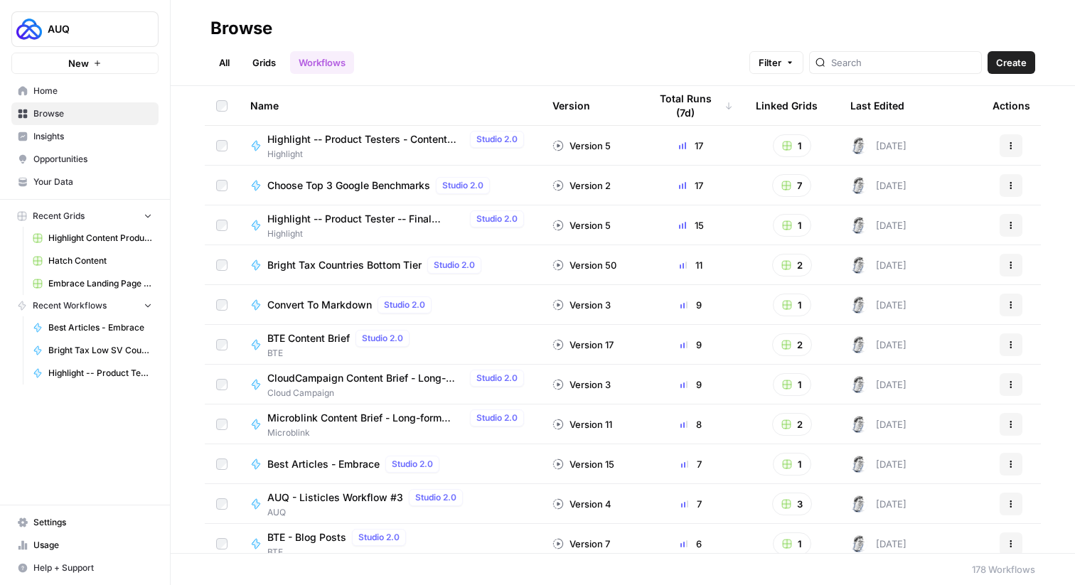
click at [876, 54] on div at bounding box center [895, 62] width 173 height 23
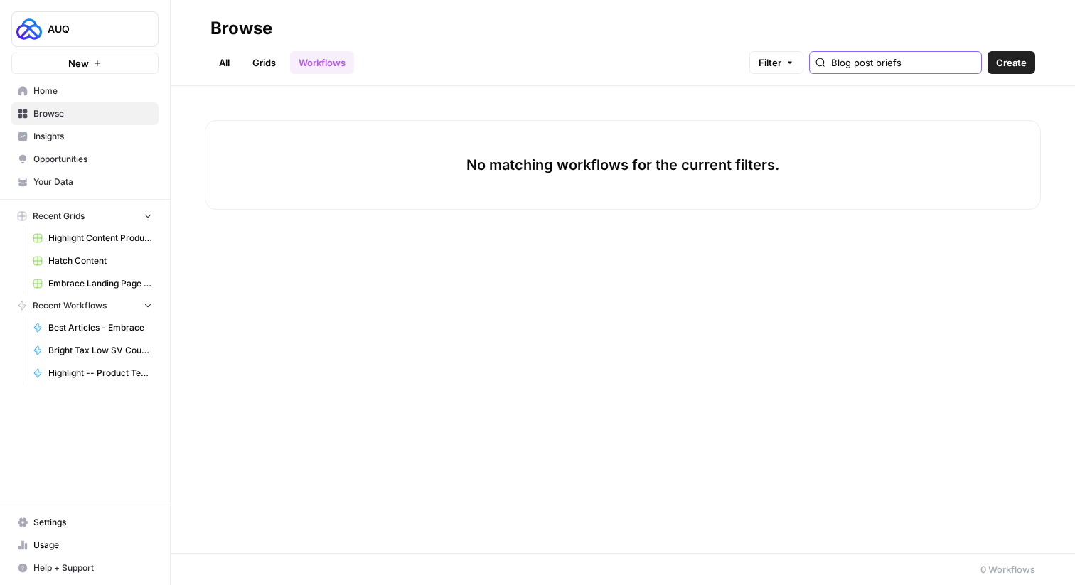
click at [967, 63] on input "Blog post briefs" at bounding box center [903, 62] width 144 height 14
type input "Blog post briefs"
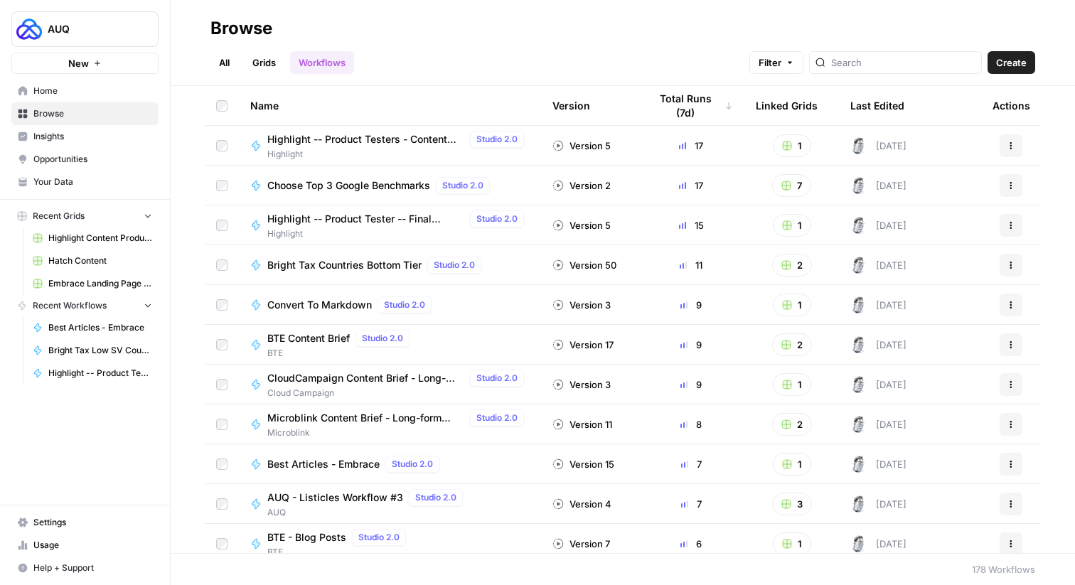
click at [232, 62] on link "All" at bounding box center [224, 62] width 28 height 23
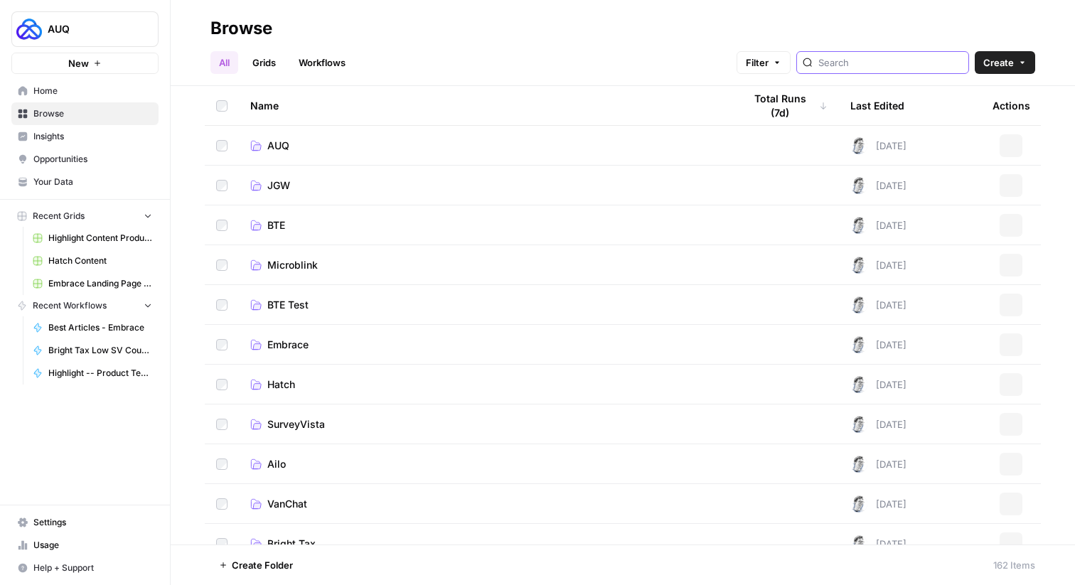
click at [867, 66] on input "search" at bounding box center [890, 62] width 144 height 14
type input "Blog post briefs"
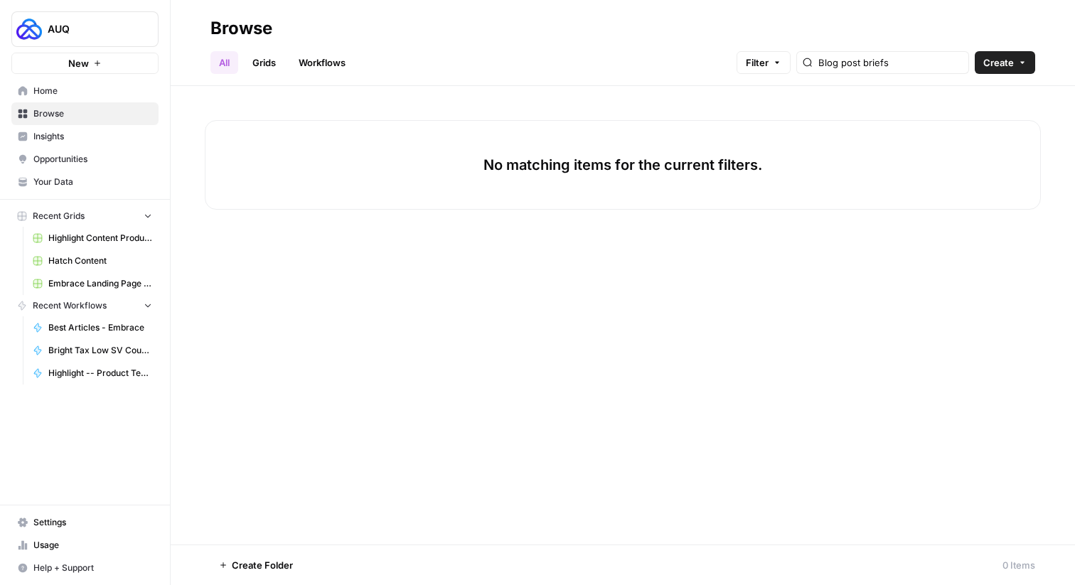
click at [257, 58] on link "Grids" at bounding box center [264, 62] width 41 height 23
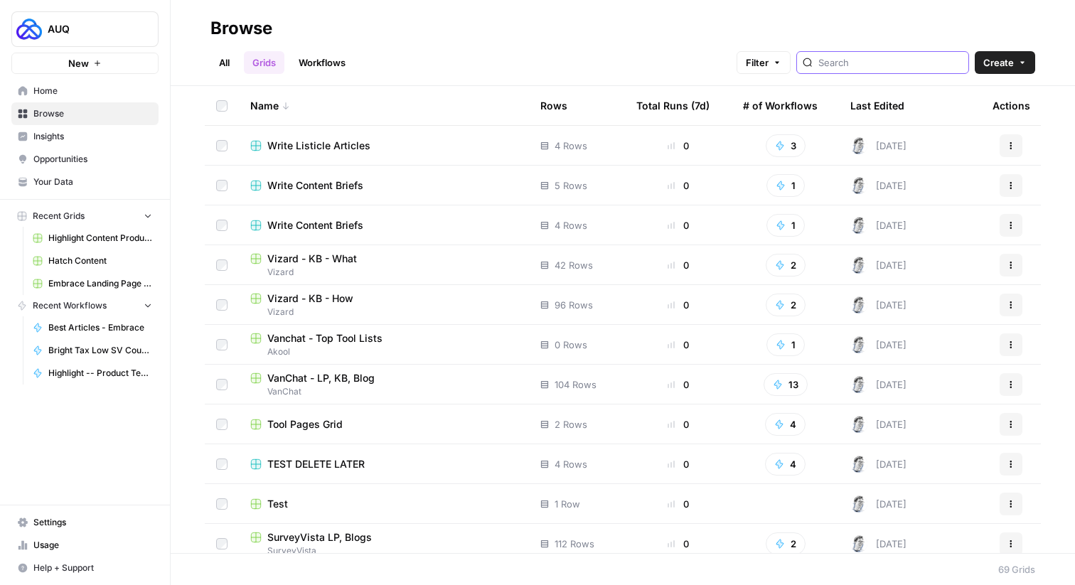
click at [867, 58] on input "search" at bounding box center [890, 62] width 144 height 14
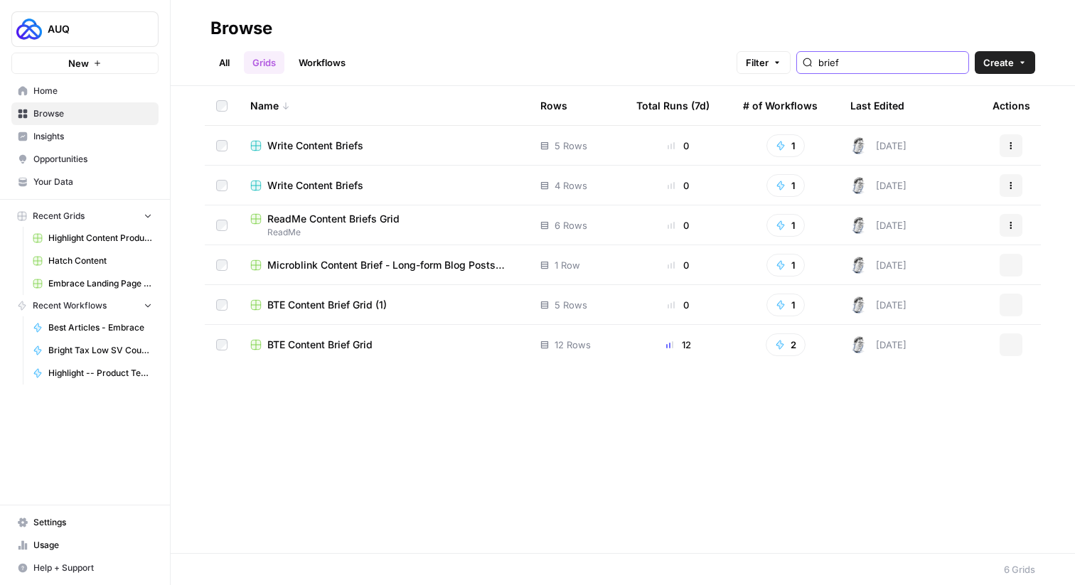
type input "brief"
click at [340, 343] on span "BTE Content Brief Grid" at bounding box center [319, 345] width 105 height 14
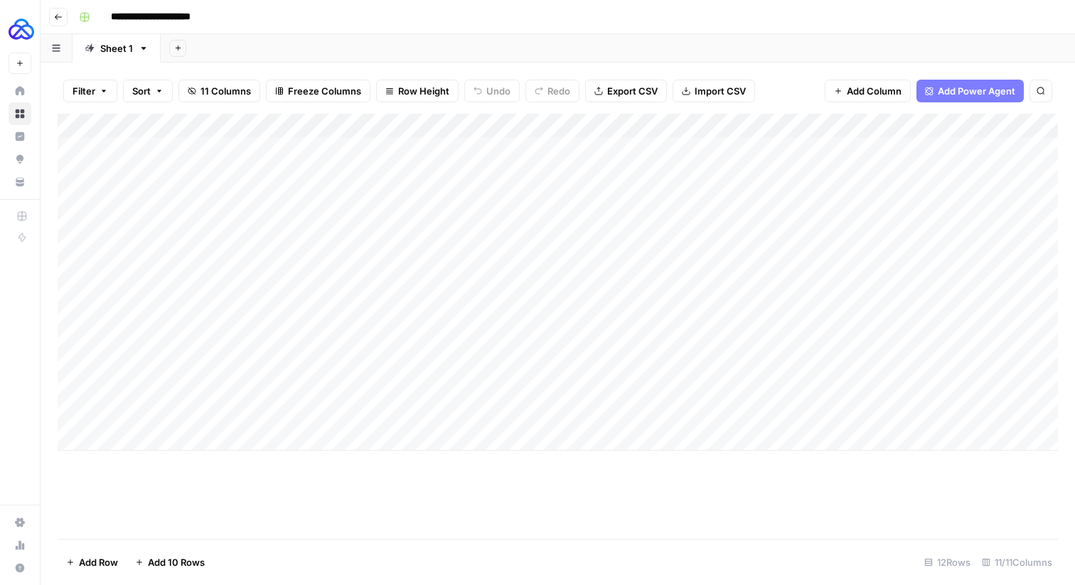
click at [62, 23] on button "Go back" at bounding box center [58, 17] width 18 height 18
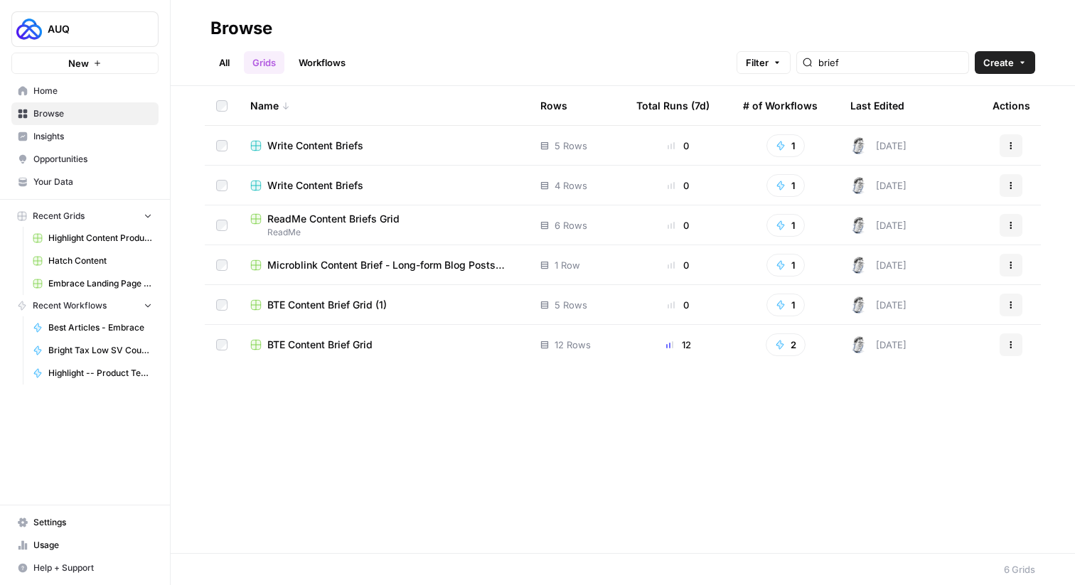
click at [313, 68] on link "Workflows" at bounding box center [322, 62] width 64 height 23
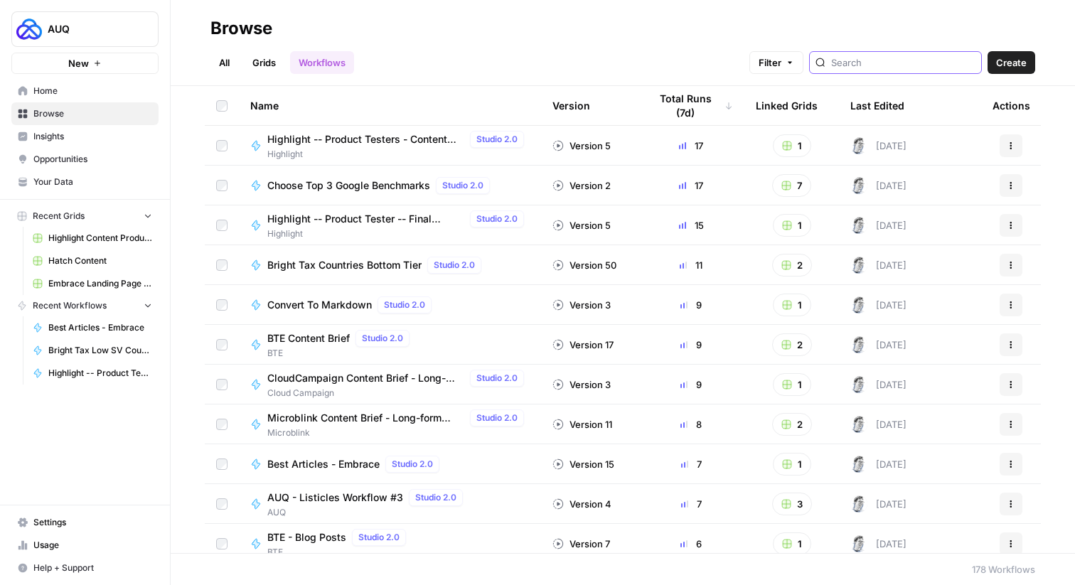
click at [898, 64] on input "search" at bounding box center [903, 62] width 144 height 14
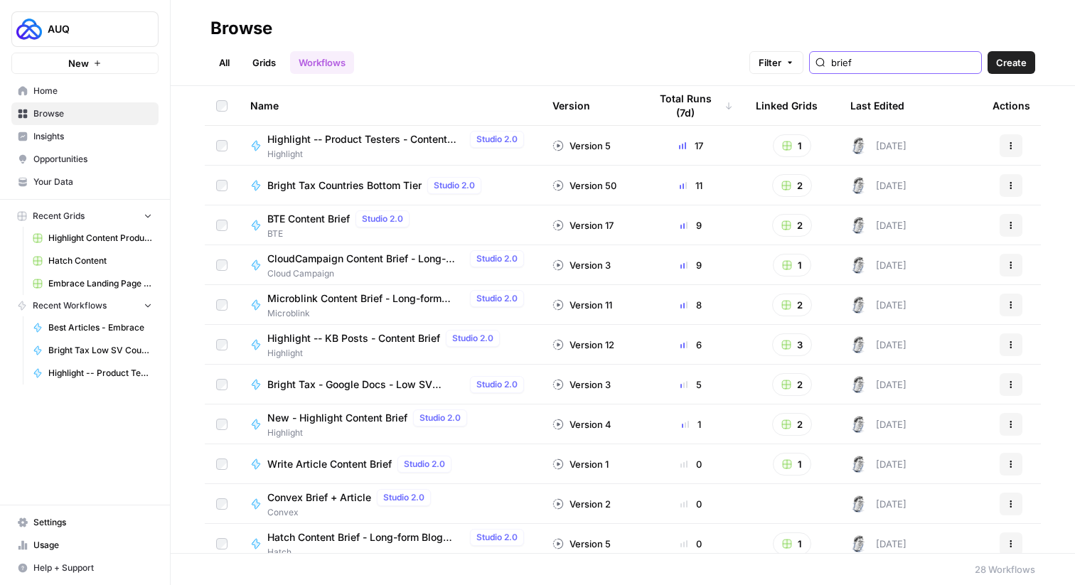
type input "brief"
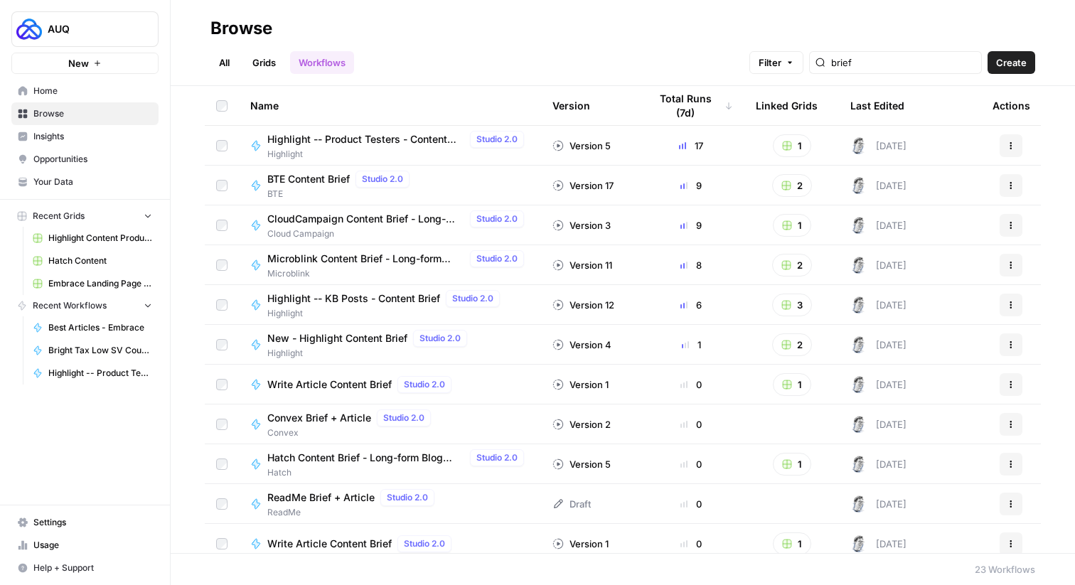
click at [1012, 139] on button "Actions" at bounding box center [1010, 145] width 23 height 23
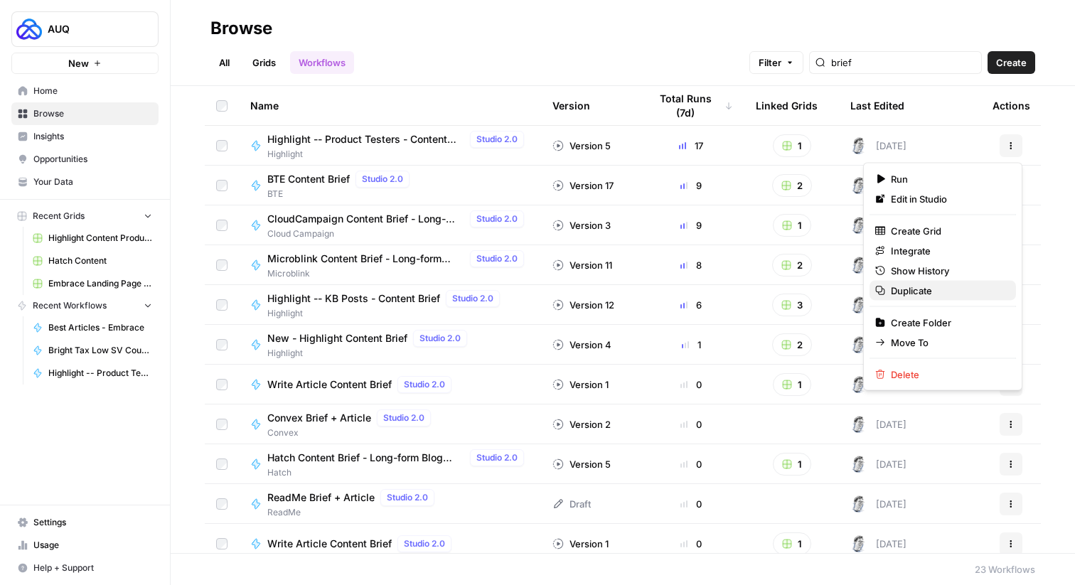
click at [932, 292] on span "Duplicate" at bounding box center [947, 291] width 114 height 14
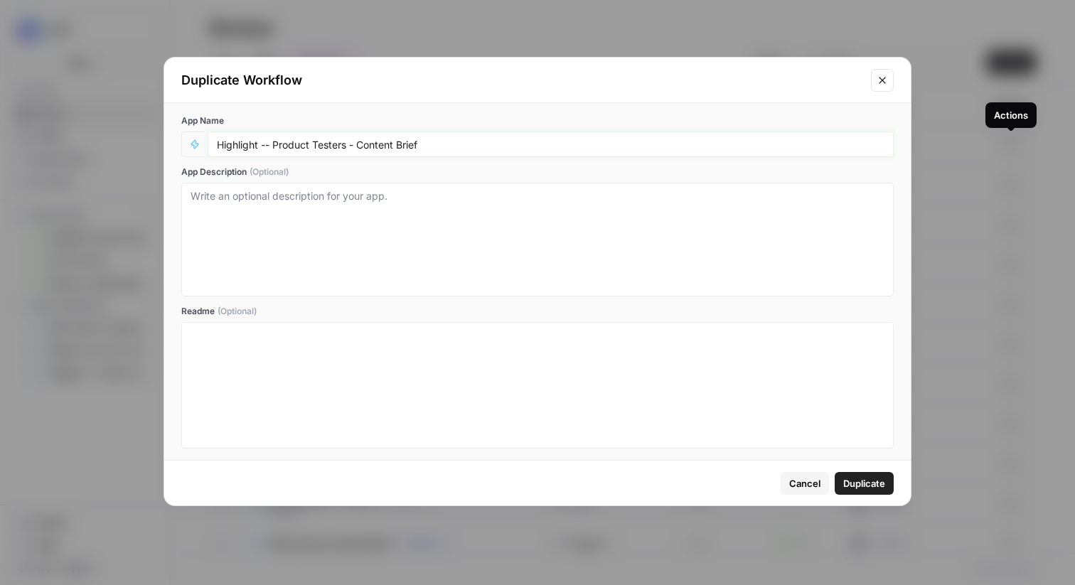
click at [243, 144] on input "Highlight -- Product Testers - Content Brief" at bounding box center [550, 144] width 667 height 13
drag, startPoint x: 258, startPoint y: 144, endPoint x: 132, endPoint y: 144, distance: 125.8
click at [133, 144] on div "Duplicate Workflow App Name Highlight -- Product Testers - Content Brief App De…" at bounding box center [537, 292] width 1075 height 585
drag, startPoint x: 358, startPoint y: 144, endPoint x: 274, endPoint y: 143, distance: 83.9
click at [274, 143] on input "Embrace -- Product Testers - Content Brief" at bounding box center [550, 144] width 667 height 13
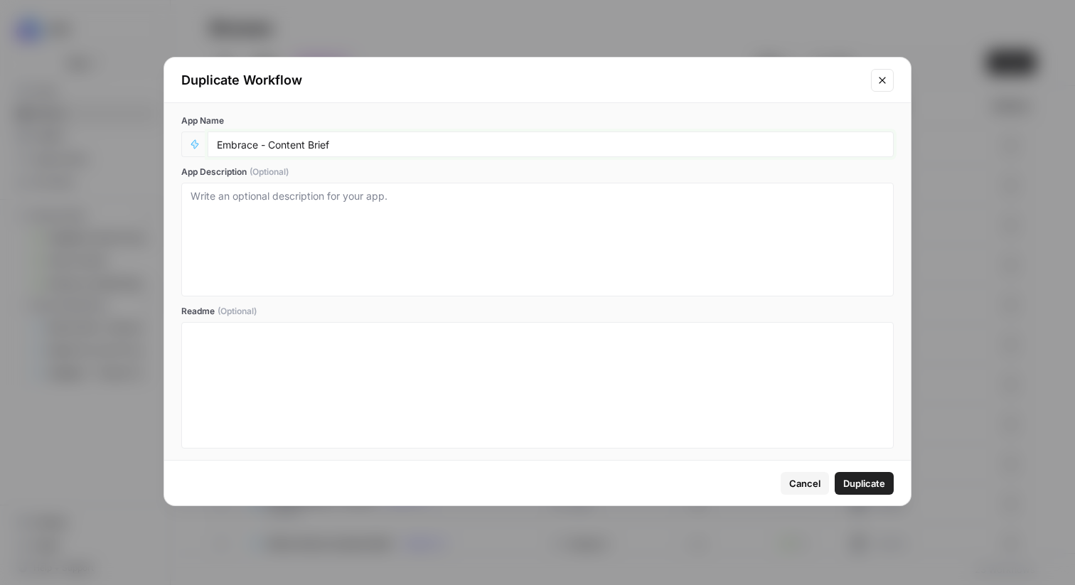
type input "Embrace - Content Brief"
click at [855, 478] on span "Duplicate" at bounding box center [864, 483] width 42 height 14
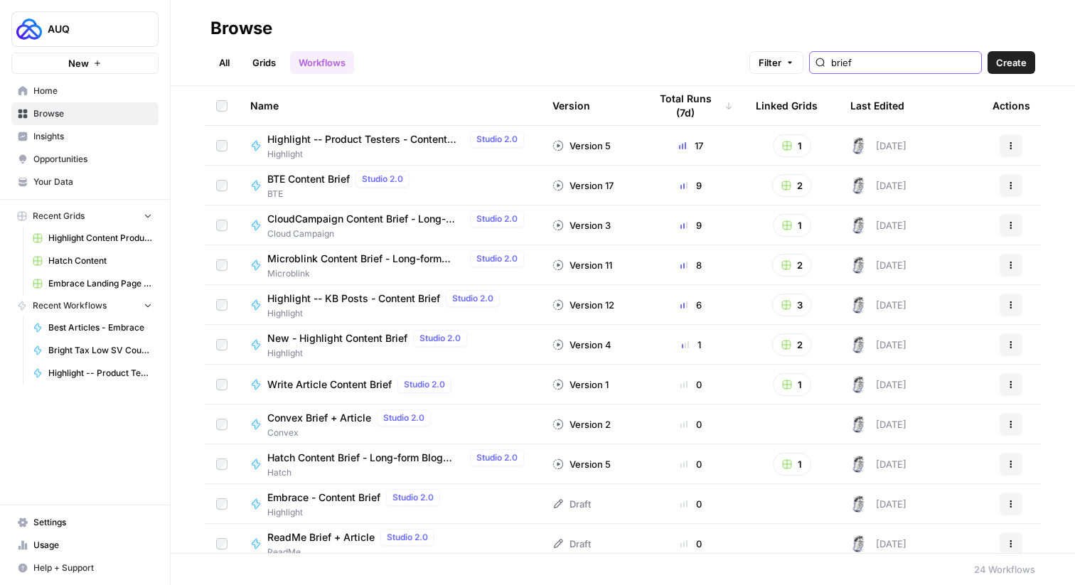
click at [894, 63] on input "brief" at bounding box center [903, 62] width 144 height 14
click at [894, 64] on input "brief" at bounding box center [903, 62] width 144 height 14
type input "brief"
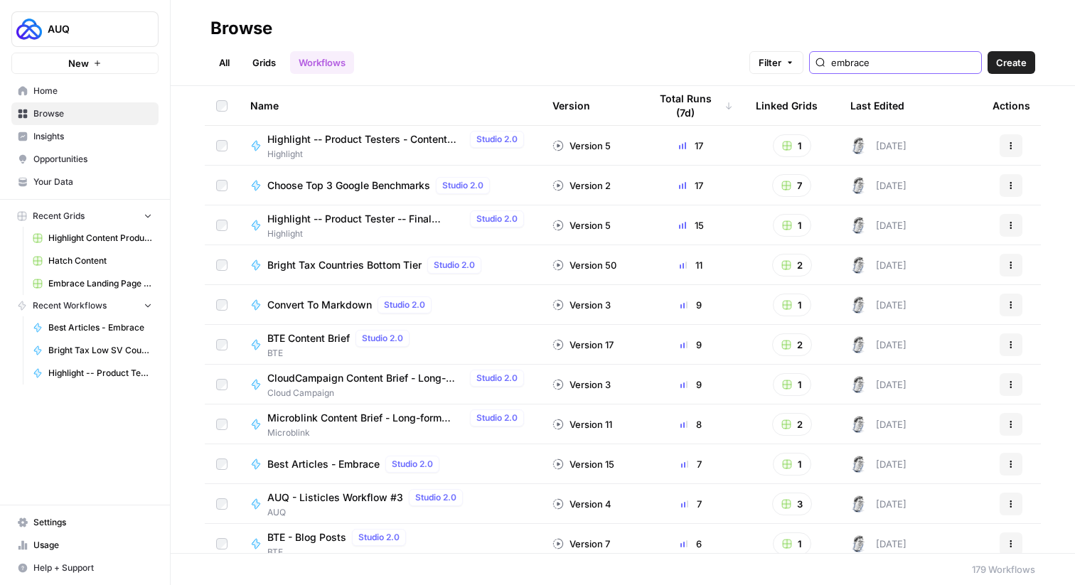
type input "embrace"
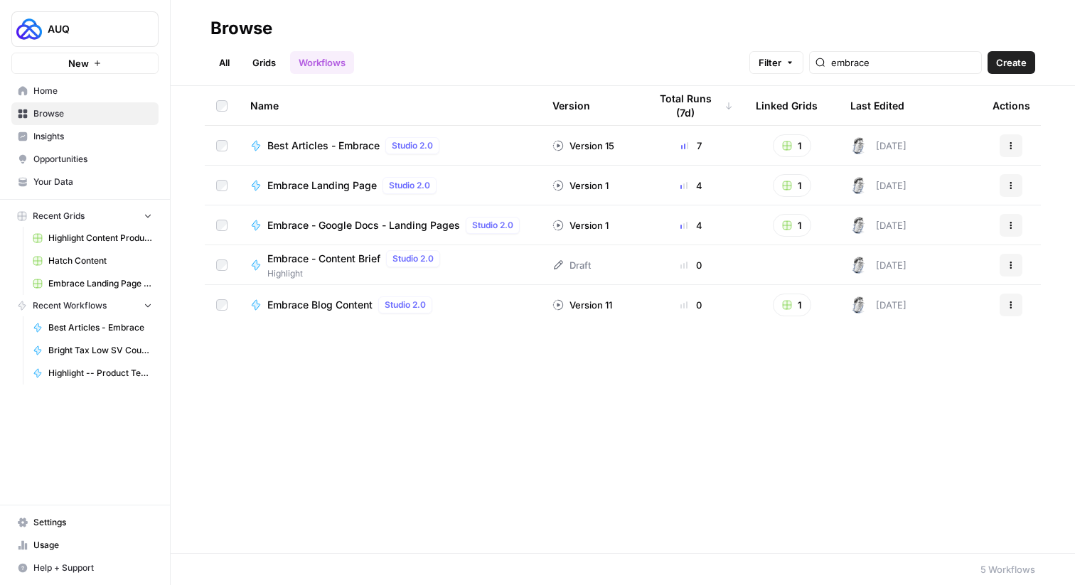
click at [284, 275] on span "Highlight" at bounding box center [356, 273] width 178 height 13
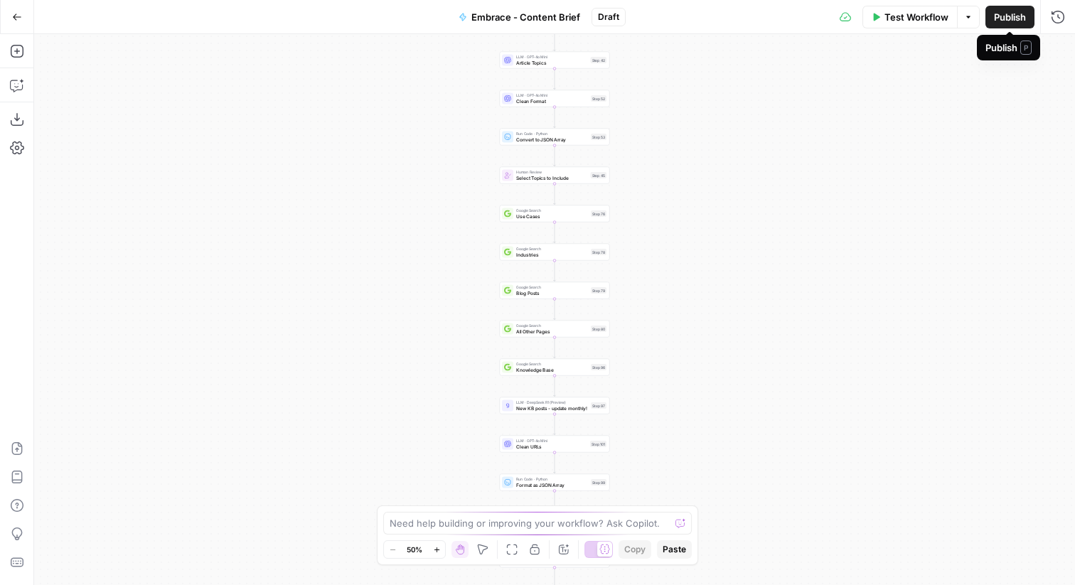
click at [991, 24] on button "Publish" at bounding box center [1009, 17] width 49 height 23
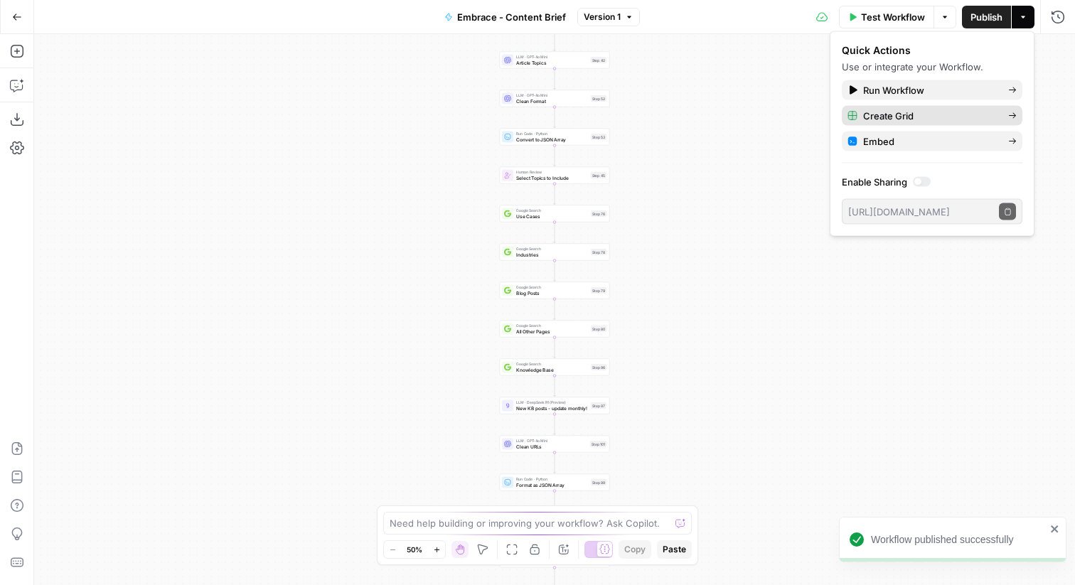
click at [893, 112] on span "Create Grid" at bounding box center [930, 116] width 134 height 14
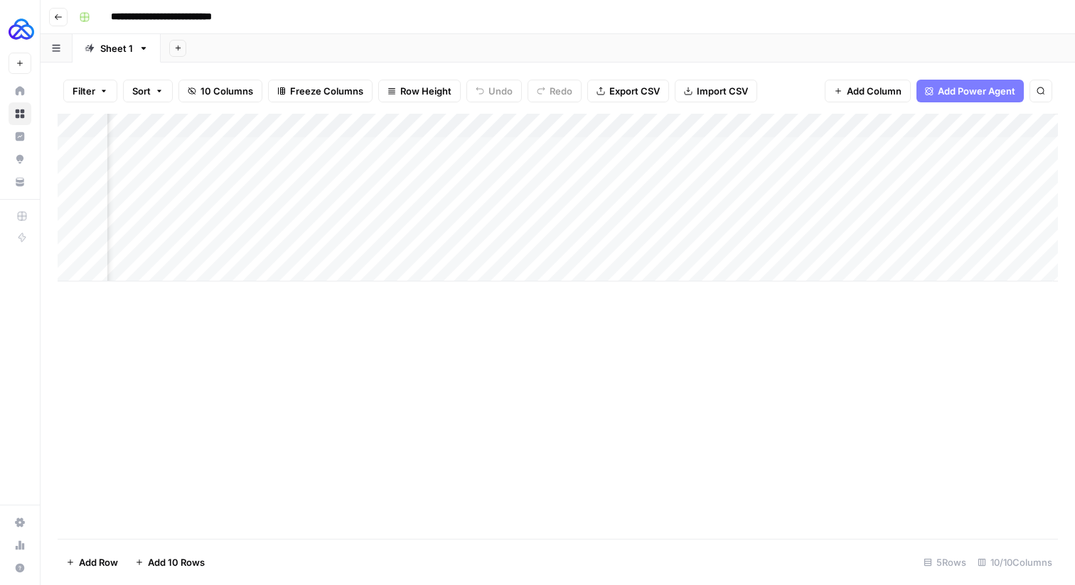
scroll to position [0, 1146]
click at [946, 122] on div "Add Column" at bounding box center [558, 198] width 1000 height 168
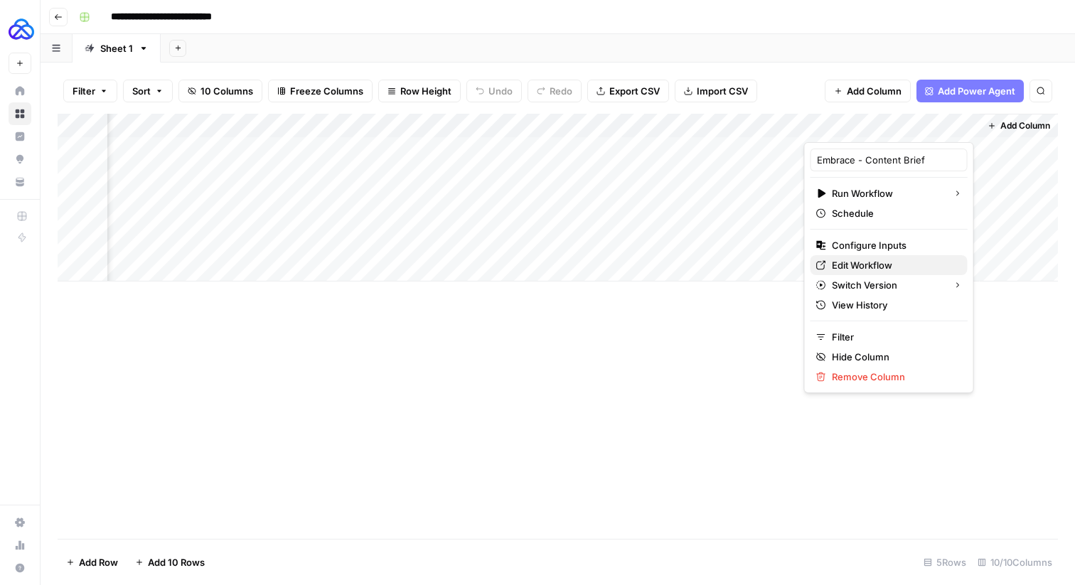
click at [888, 268] on span "Edit Workflow" at bounding box center [893, 265] width 124 height 14
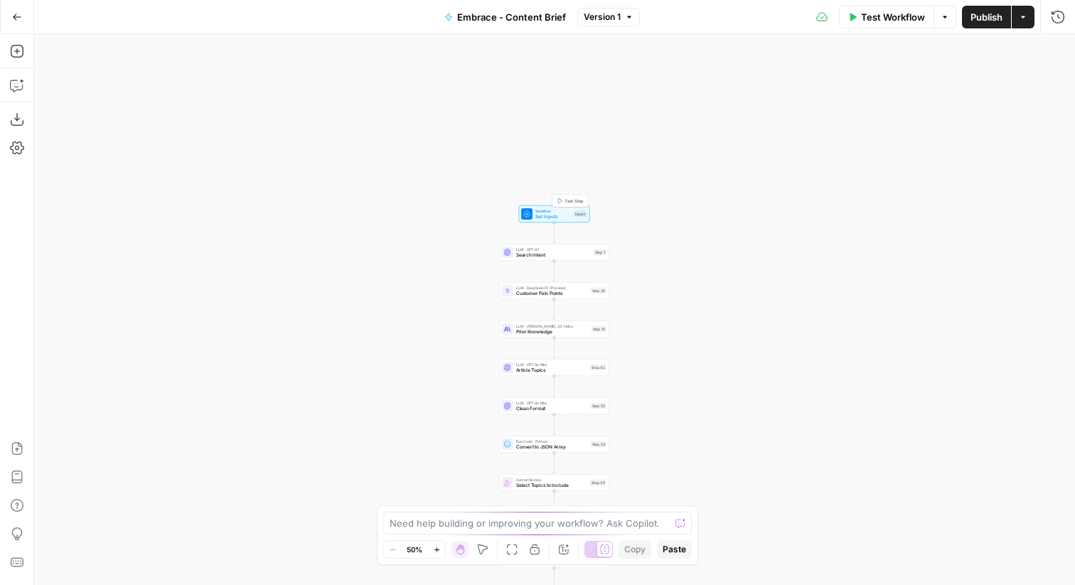
click at [528, 210] on div at bounding box center [526, 213] width 11 height 11
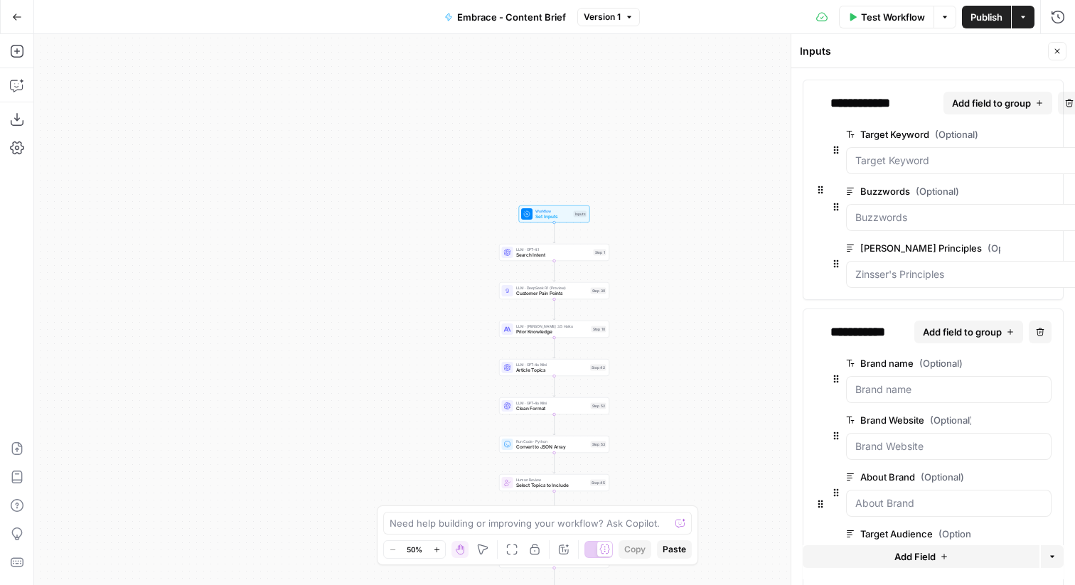
click at [923, 260] on div "Zinsser's Principles (Optional) edit field Delete group" at bounding box center [963, 263] width 235 height 48
click at [1011, 247] on span "edit field" at bounding box center [1026, 247] width 31 height 11
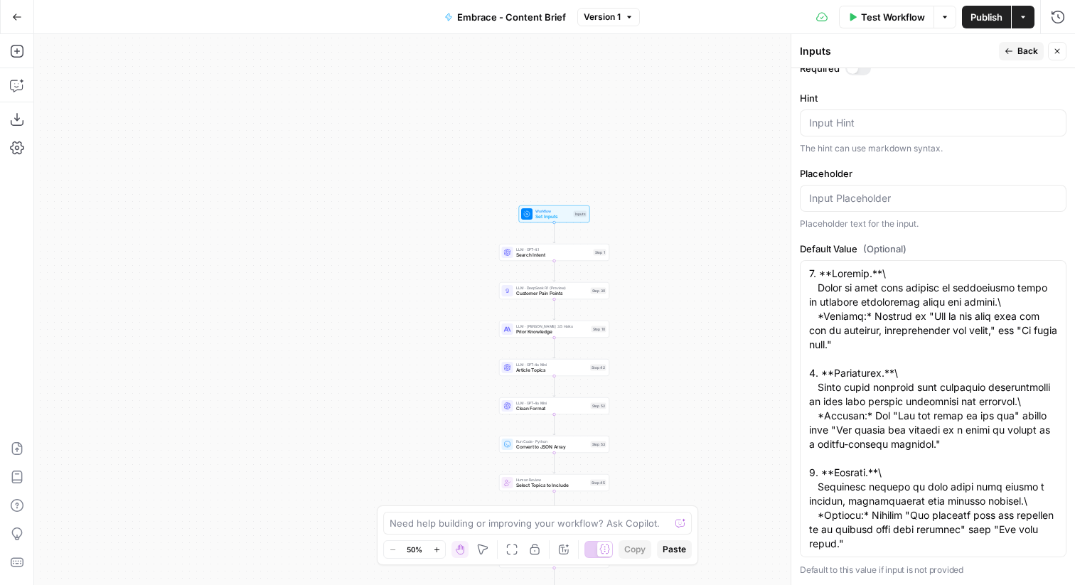
click at [1023, 52] on span "Back" at bounding box center [1027, 51] width 21 height 13
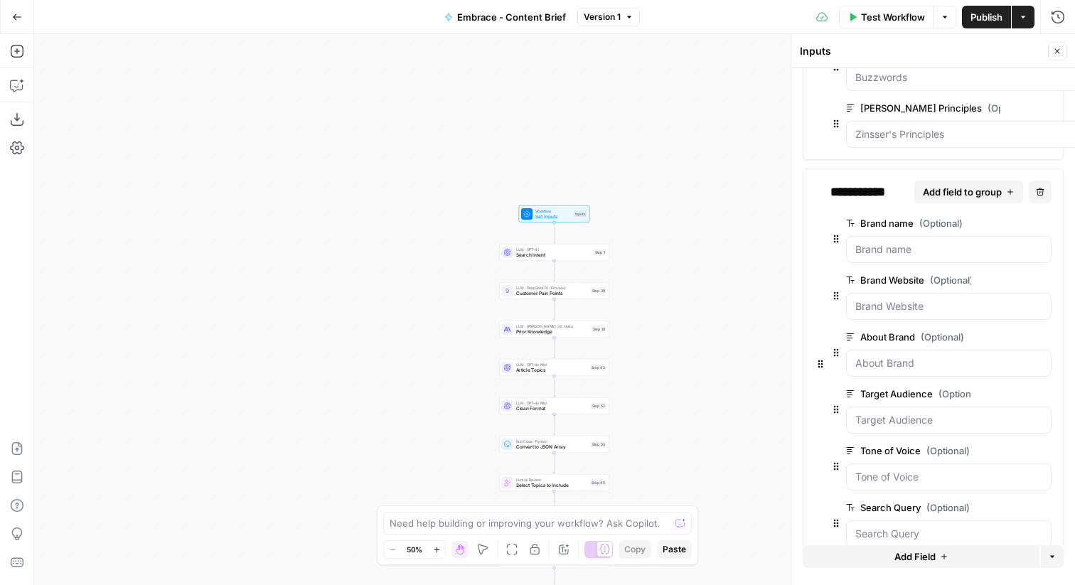
scroll to position [174, 0]
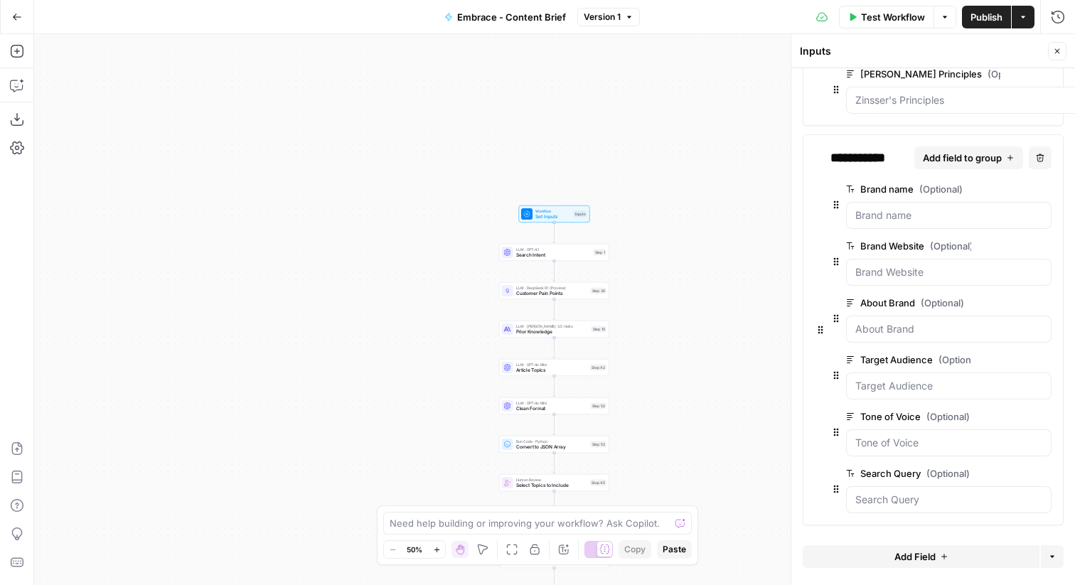
click at [1019, 417] on icon "button" at bounding box center [1022, 416] width 8 height 7
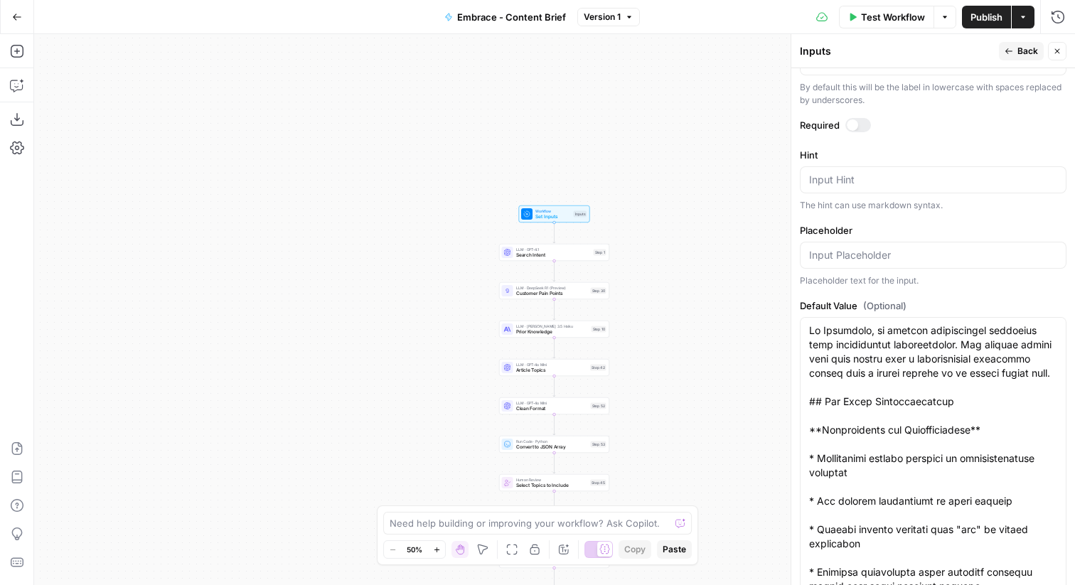
scroll to position [561, 0]
click at [1018, 55] on span "Back" at bounding box center [1027, 51] width 21 height 13
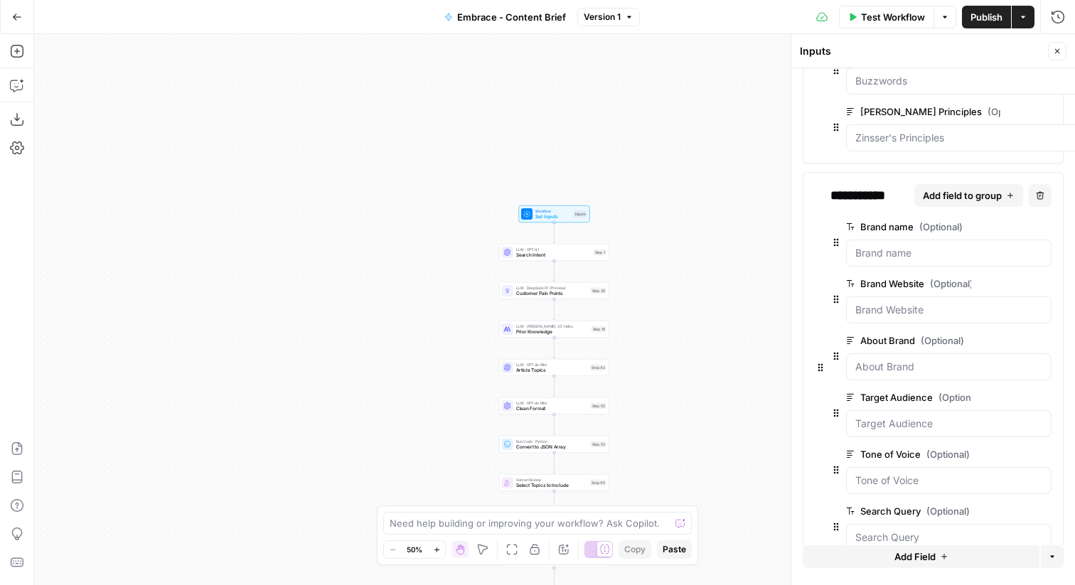
scroll to position [174, 0]
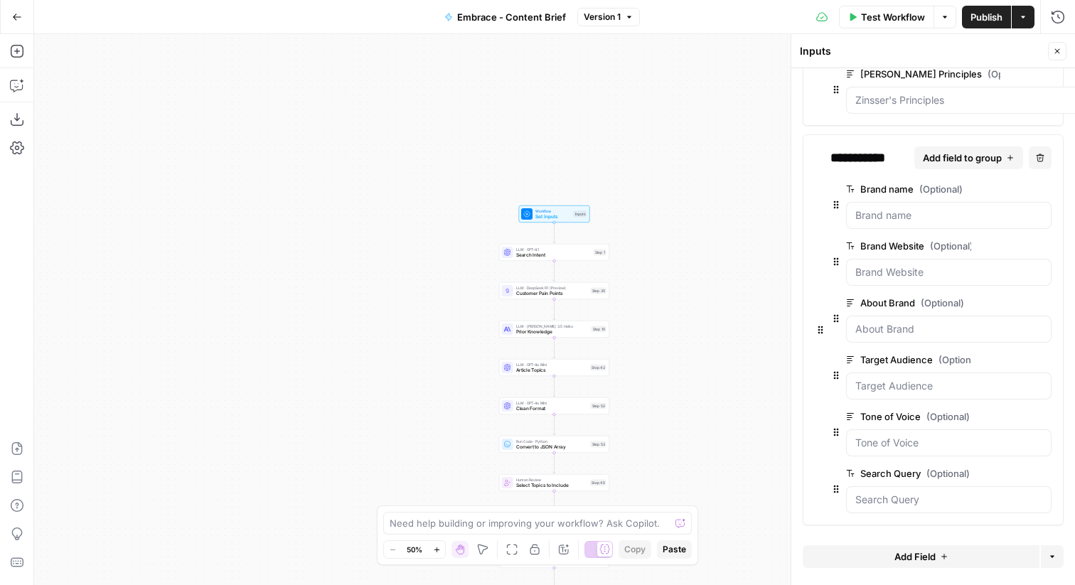
click at [1016, 244] on button "edit field" at bounding box center [1003, 245] width 55 height 17
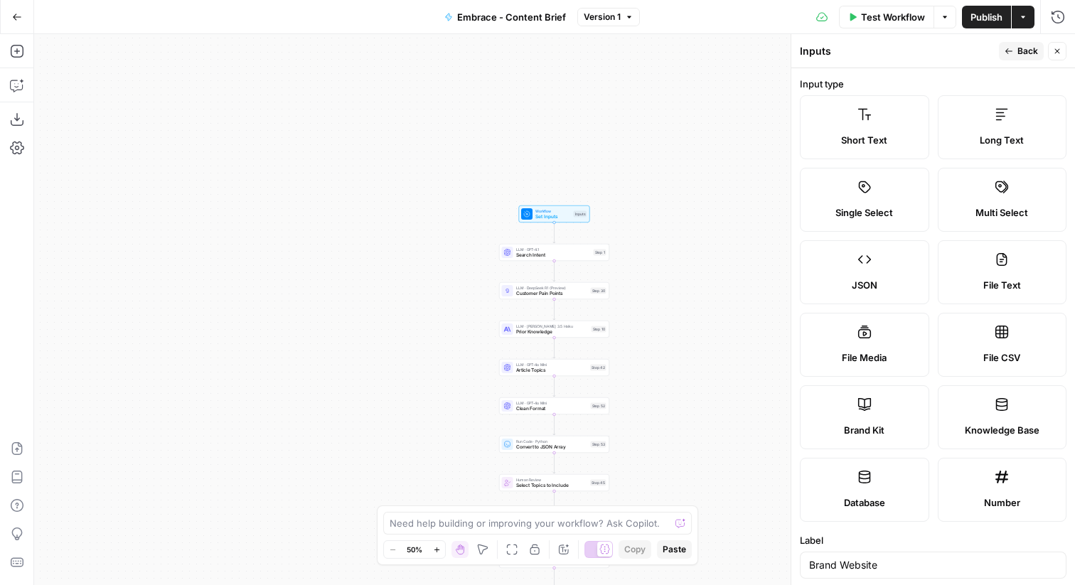
scroll to position [347, 0]
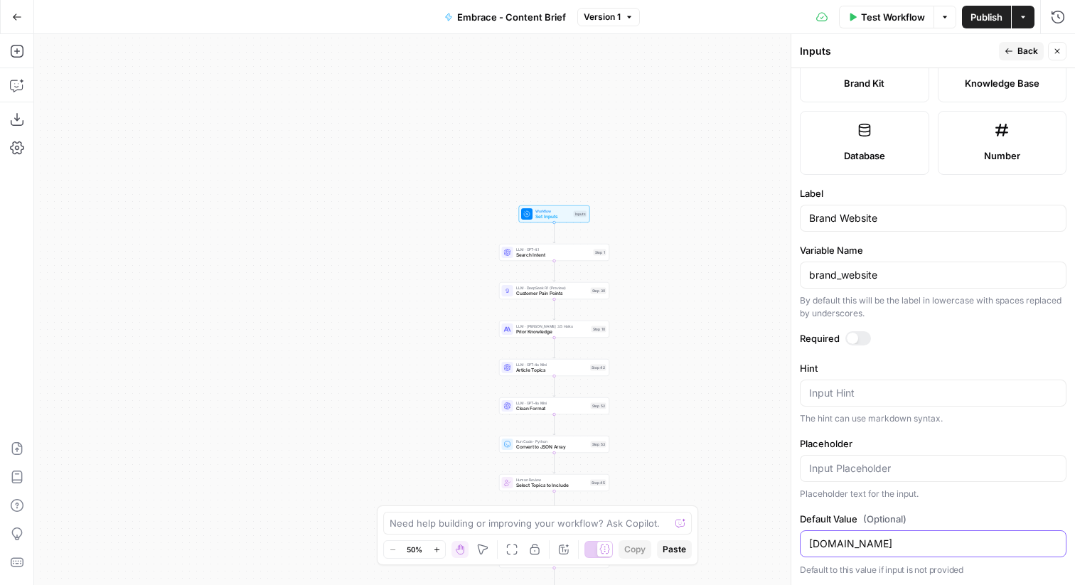
click at [852, 549] on input "letshighlight.com" at bounding box center [933, 544] width 248 height 14
paste input "[URL][DOMAIN_NAME]"
type input "[URL][DOMAIN_NAME]"
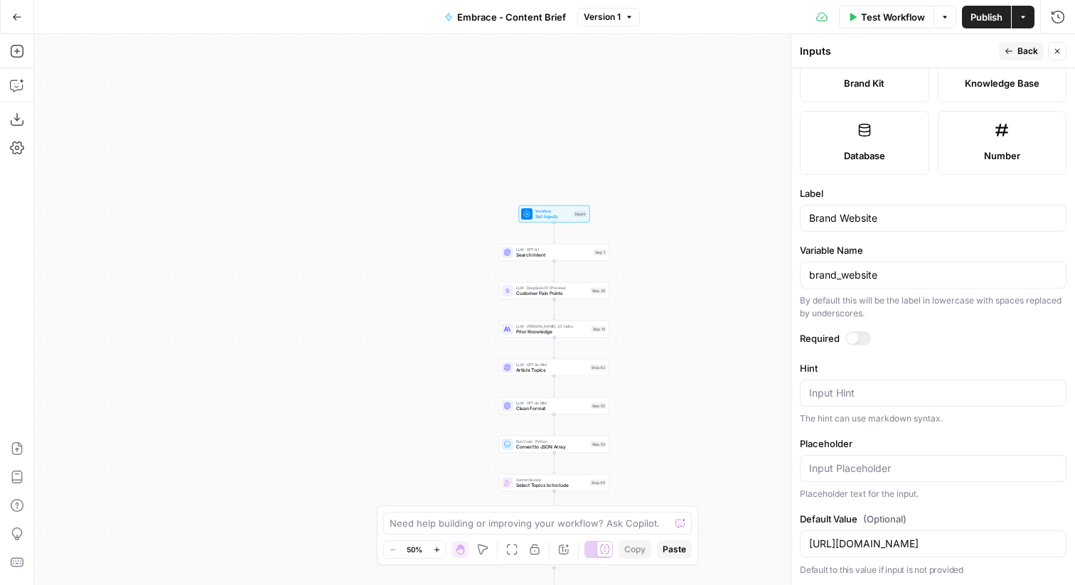
click at [1008, 54] on icon "button" at bounding box center [1008, 51] width 9 height 9
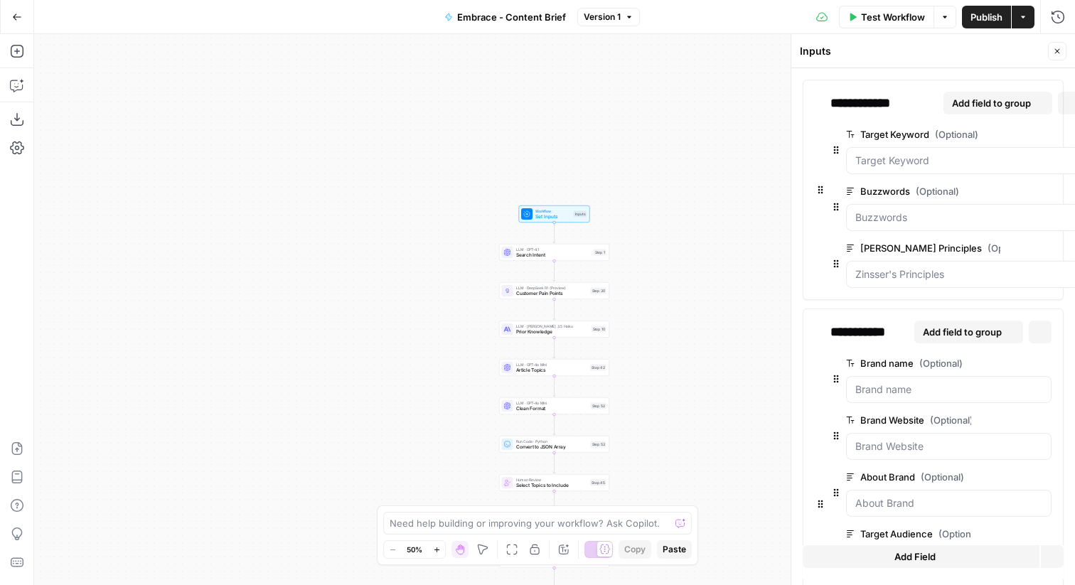
click at [976, 16] on span "Publish" at bounding box center [986, 17] width 32 height 14
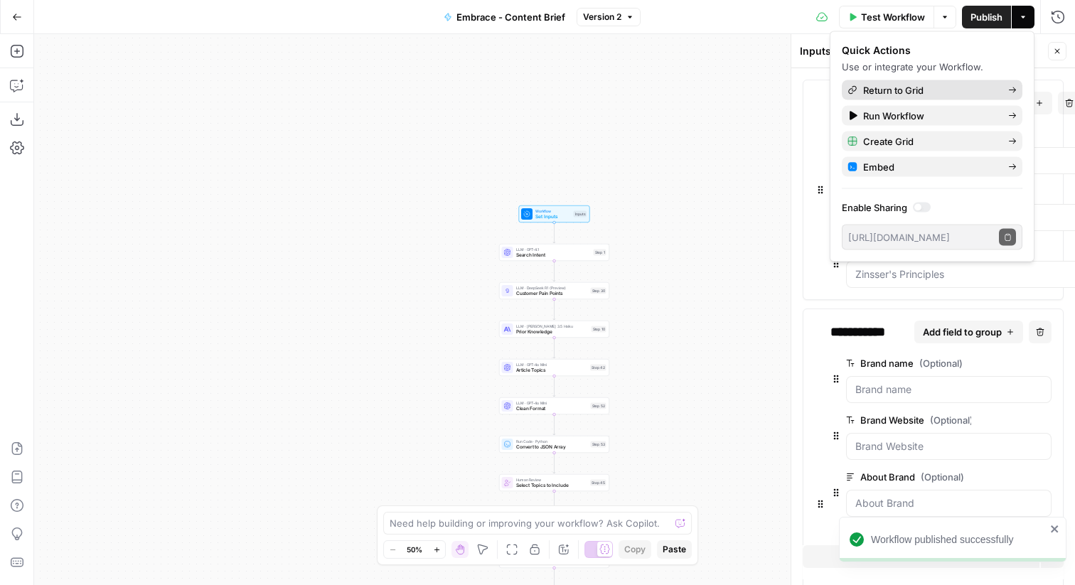
click at [924, 90] on span "Return to Grid" at bounding box center [930, 90] width 134 height 14
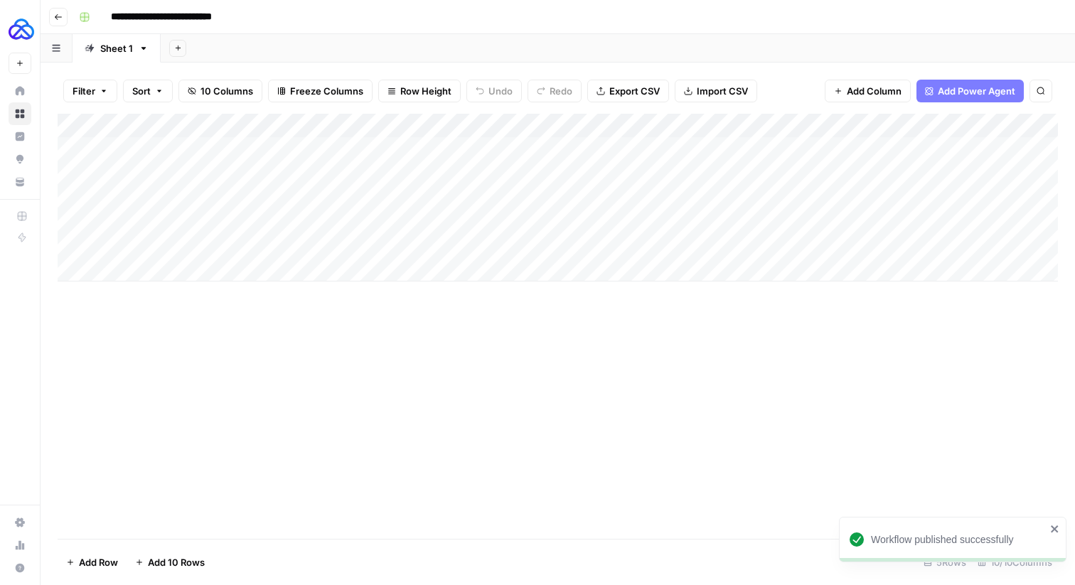
click at [58, 17] on icon "button" at bounding box center [58, 17] width 9 height 9
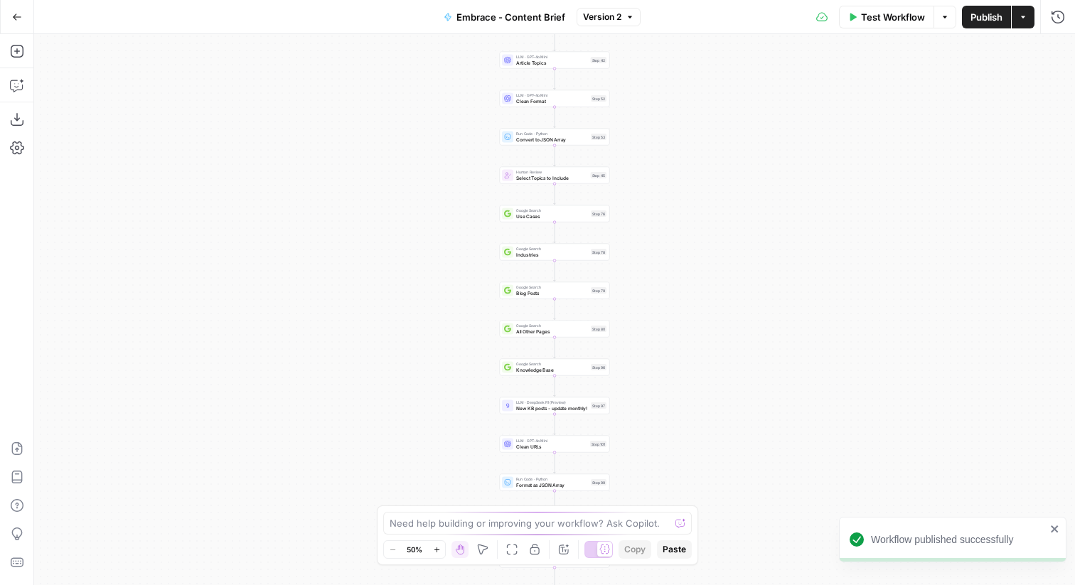
click at [9, 16] on button "Go Back" at bounding box center [17, 17] width 26 height 26
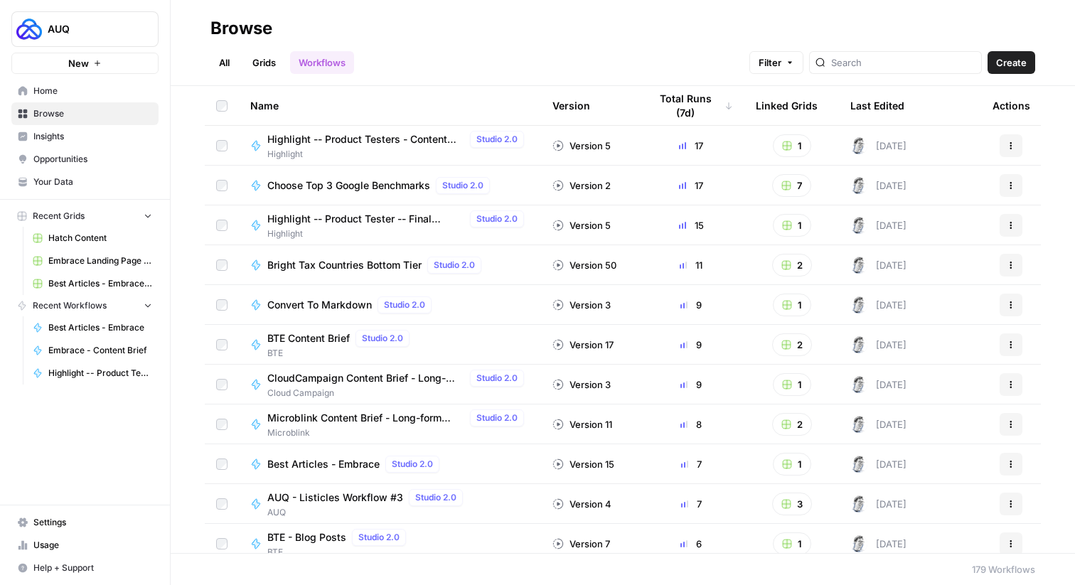
click at [56, 112] on span "Browse" at bounding box center [92, 113] width 119 height 13
click at [260, 65] on link "Grids" at bounding box center [264, 62] width 41 height 23
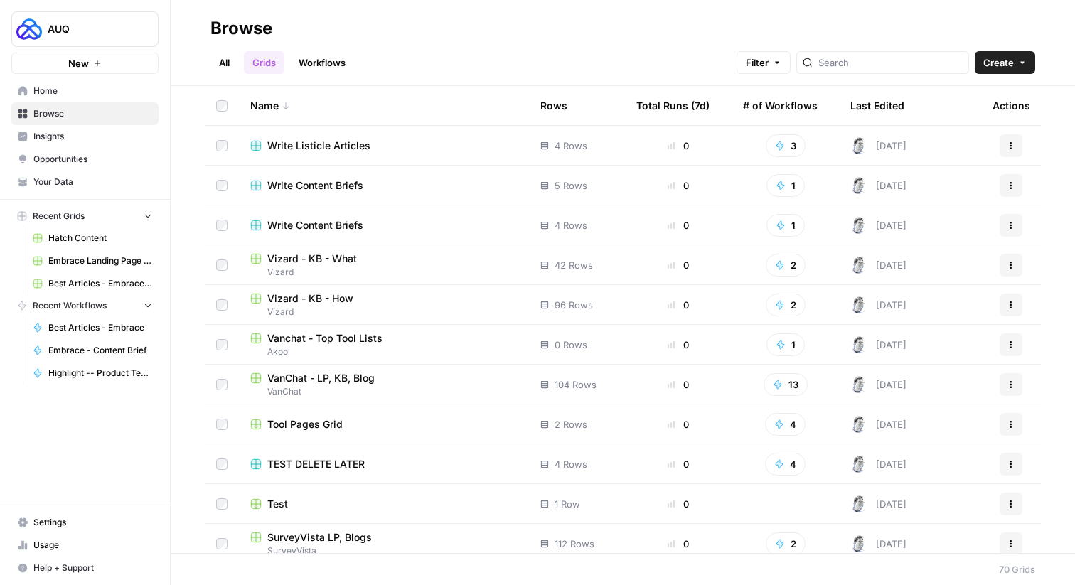
click at [883, 71] on div at bounding box center [882, 62] width 173 height 23
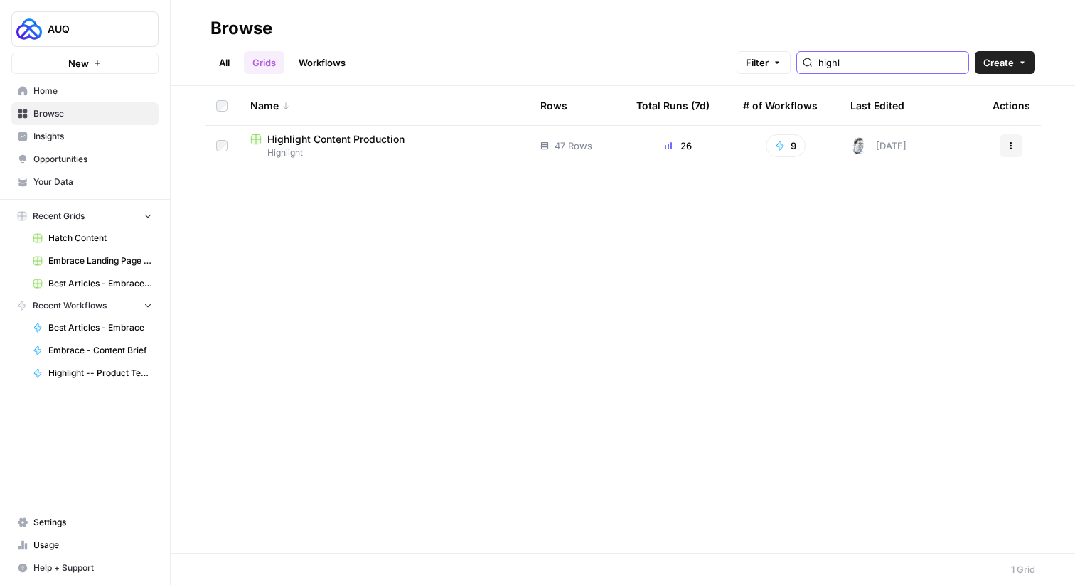
type input "highl"
click at [301, 144] on span "Highlight Content Production" at bounding box center [335, 139] width 137 height 14
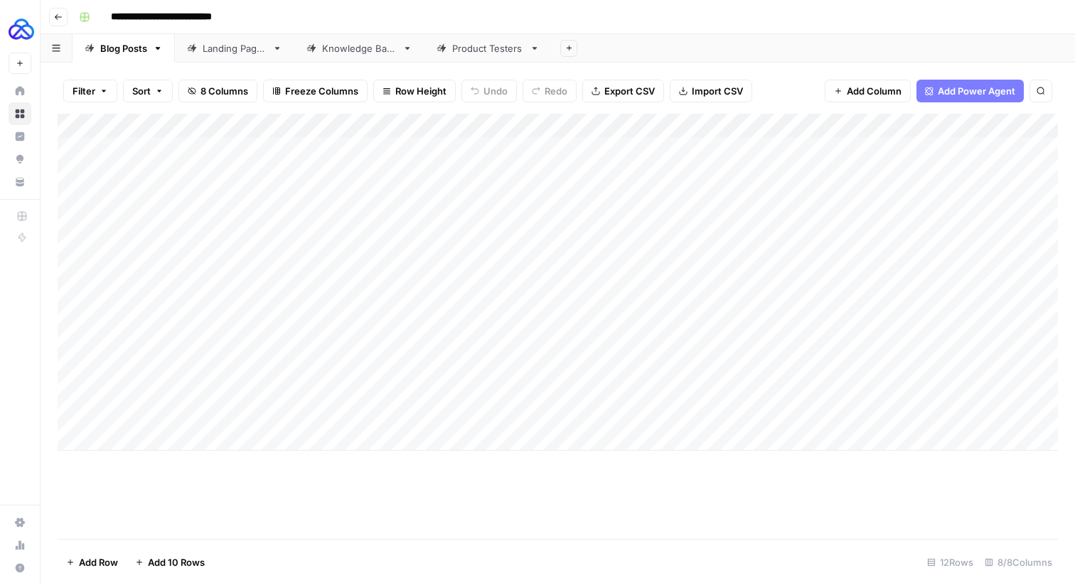
click at [473, 55] on link "Product Testers" at bounding box center [487, 48] width 127 height 28
click at [669, 126] on div "Add Column" at bounding box center [558, 222] width 1000 height 216
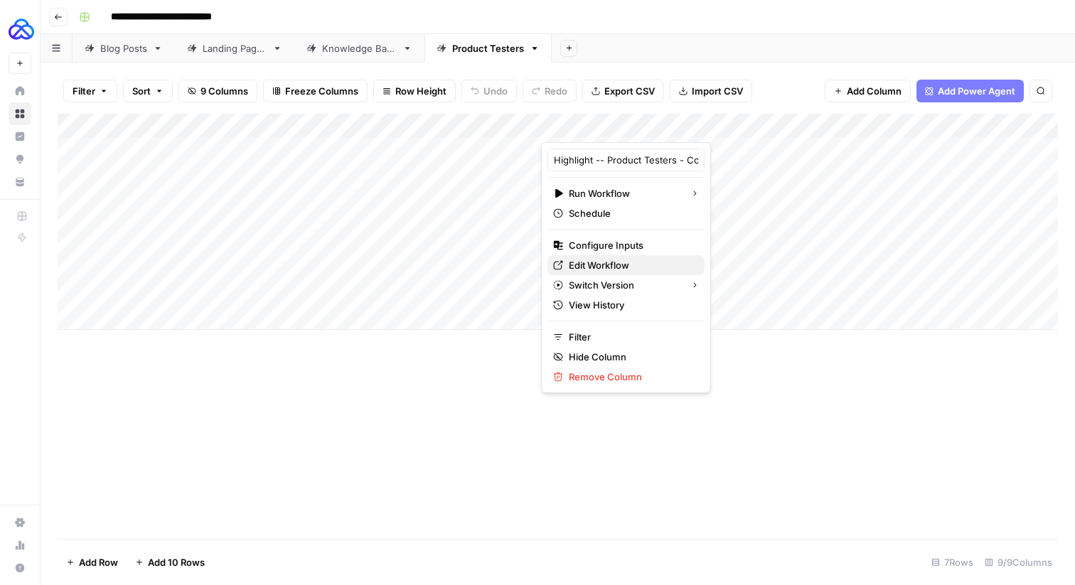
click at [604, 265] on span "Edit Workflow" at bounding box center [631, 265] width 124 height 14
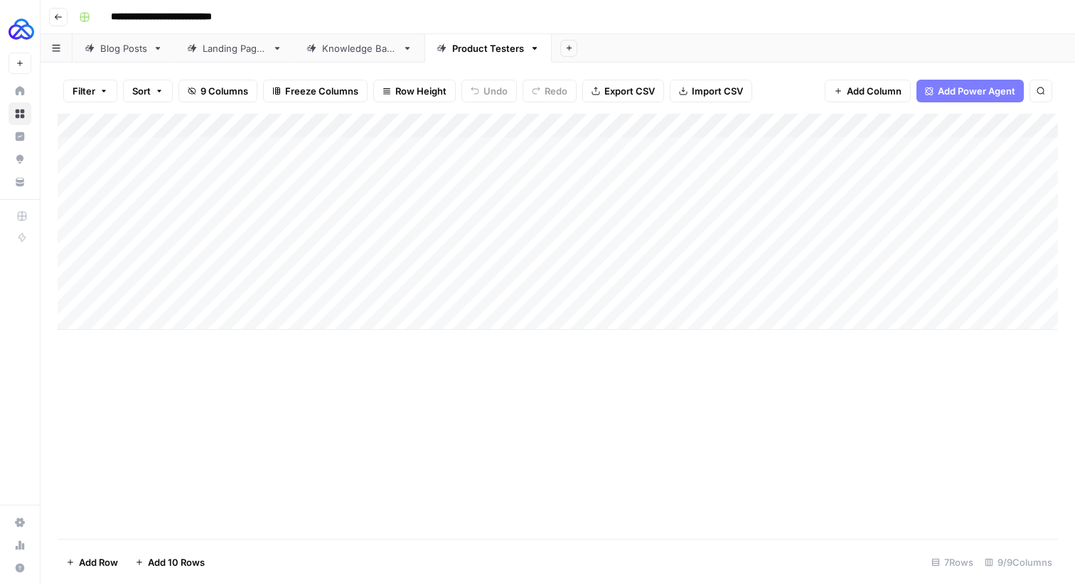
click at [59, 14] on icon "button" at bounding box center [58, 17] width 9 height 9
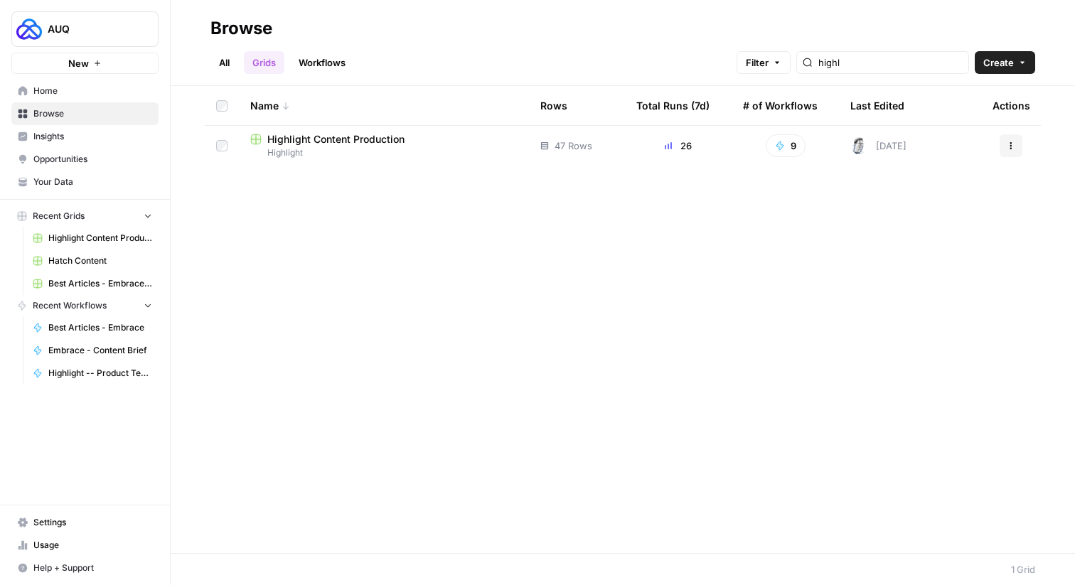
click at [840, 65] on div "highl" at bounding box center [882, 62] width 173 height 23
click at [878, 62] on input "highl" at bounding box center [890, 62] width 144 height 14
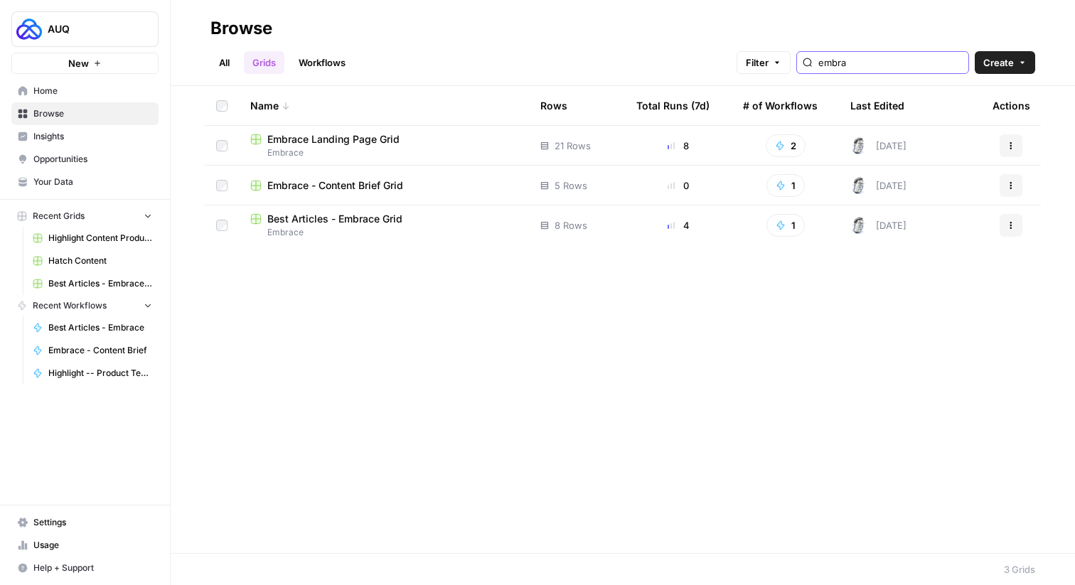
type input "embra"
click at [303, 188] on span "Embrace - Content Brief Grid" at bounding box center [335, 185] width 136 height 14
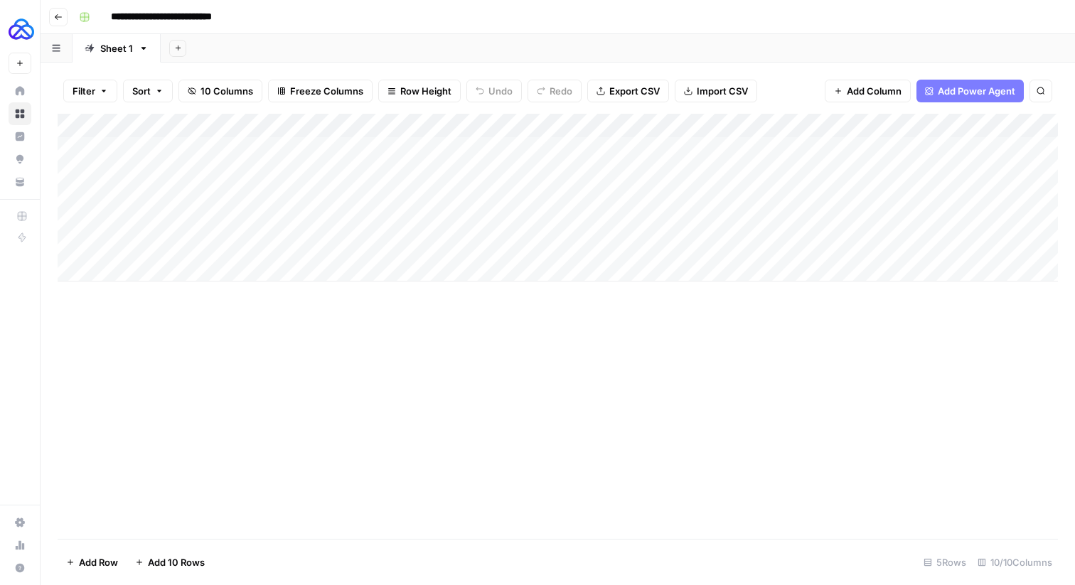
click at [506, 122] on div "Add Column" at bounding box center [558, 198] width 1000 height 168
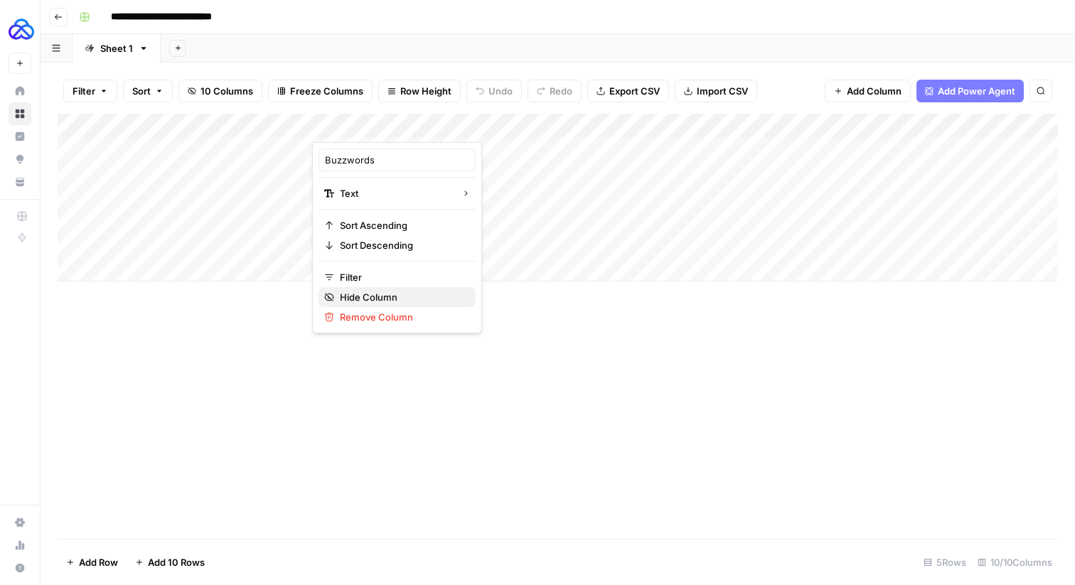
click at [404, 291] on span "Hide Column" at bounding box center [402, 297] width 124 height 14
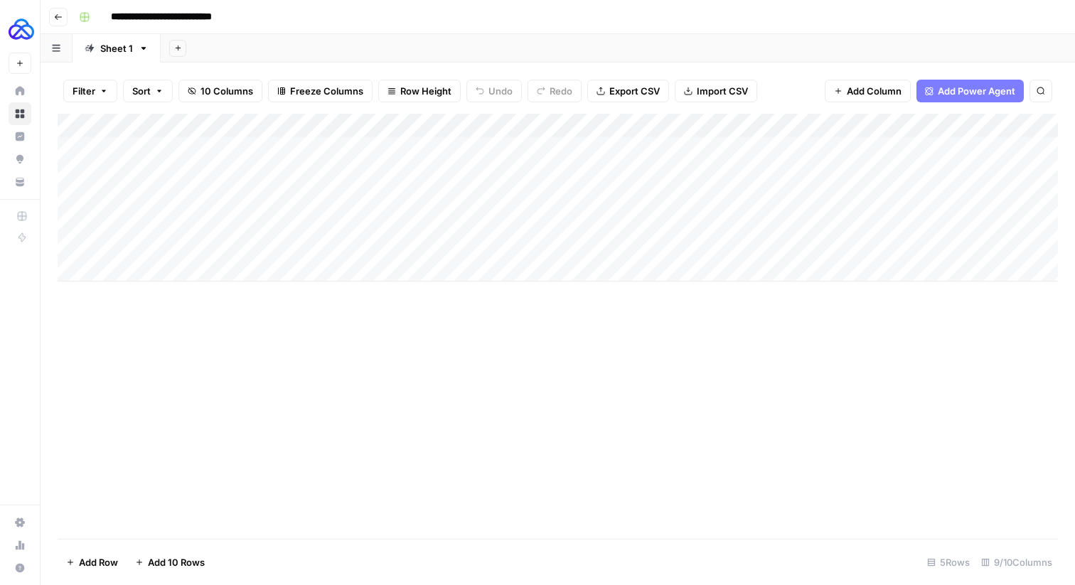
click at [506, 122] on div "Add Column" at bounding box center [558, 198] width 1000 height 168
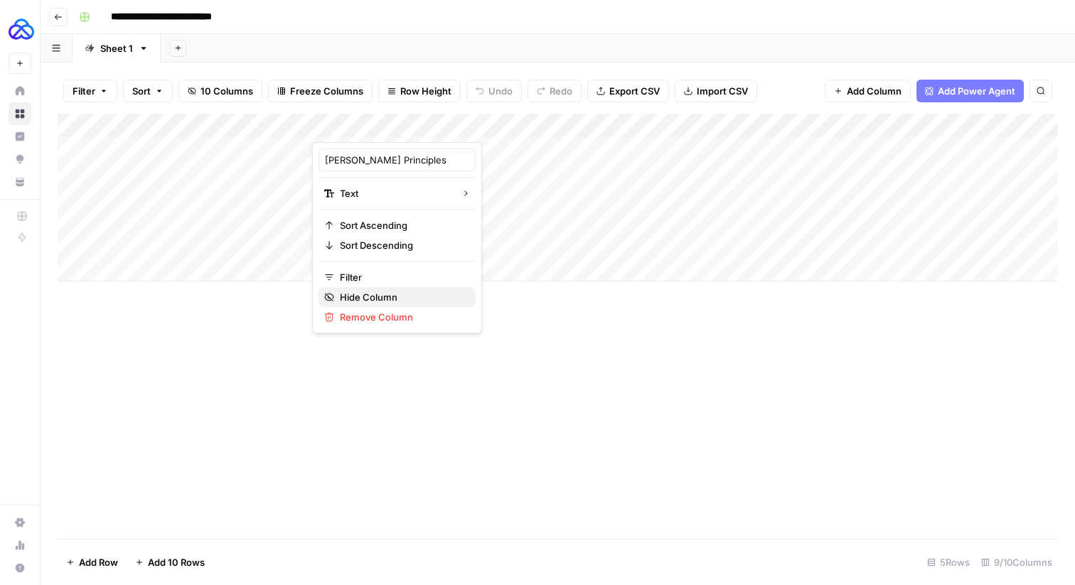
click at [393, 294] on span "Hide Column" at bounding box center [402, 297] width 124 height 14
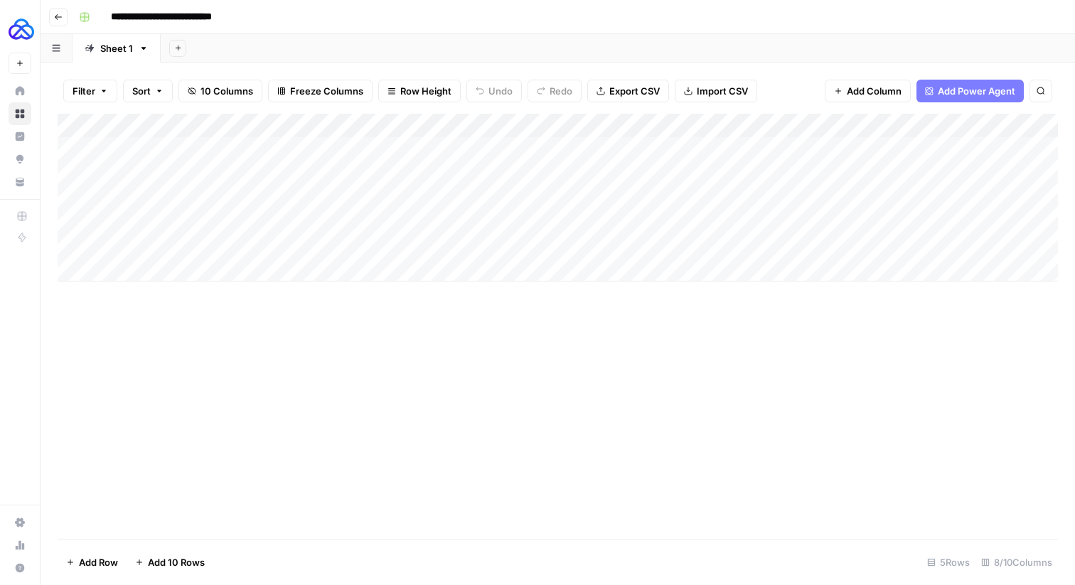
click at [508, 127] on div "Add Column" at bounding box center [558, 198] width 1000 height 168
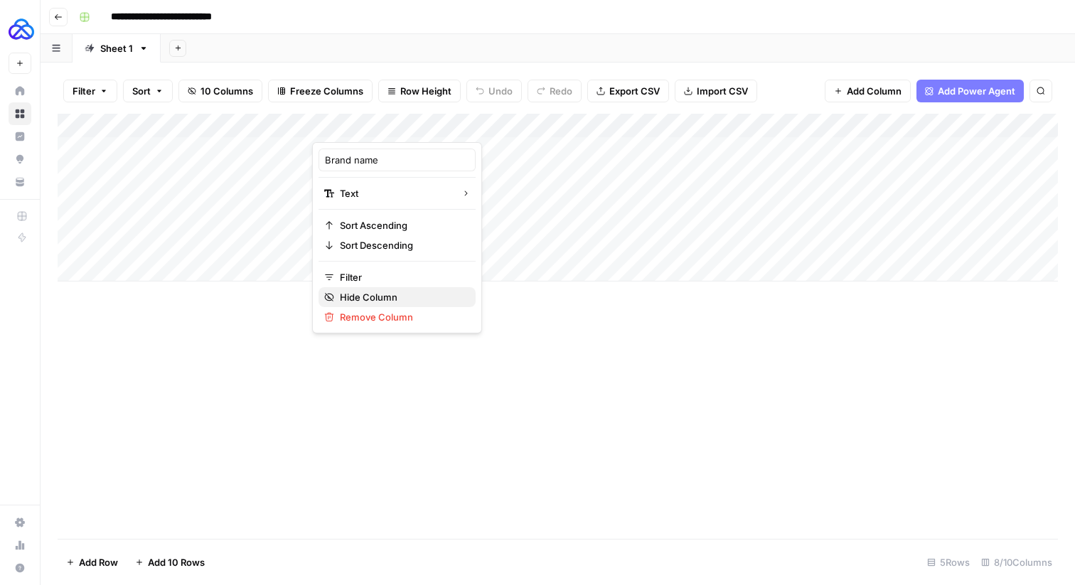
click at [390, 303] on span "Hide Column" at bounding box center [402, 297] width 124 height 14
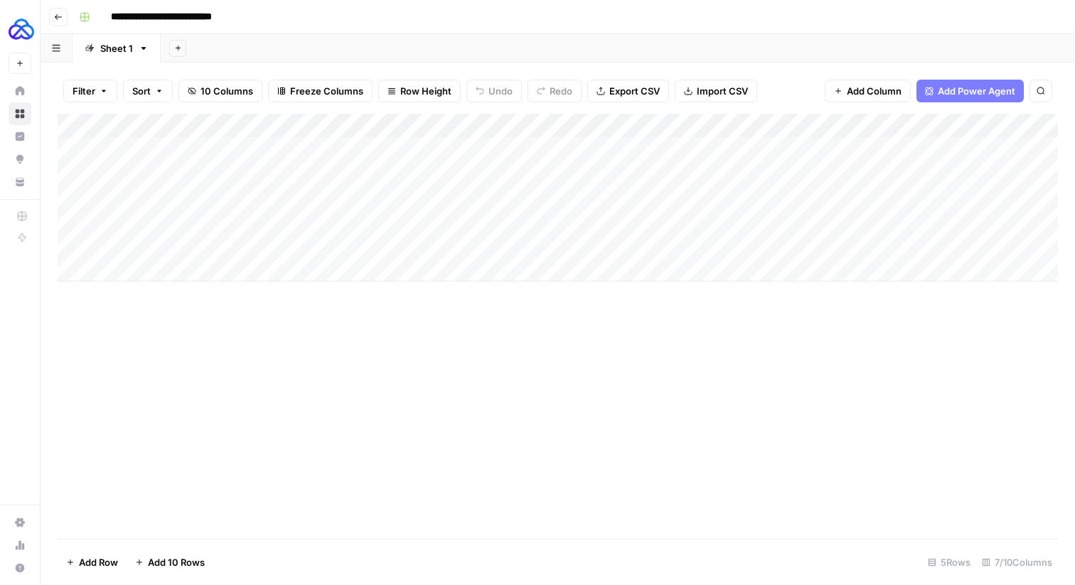
click at [505, 119] on div "Add Column" at bounding box center [558, 198] width 1000 height 168
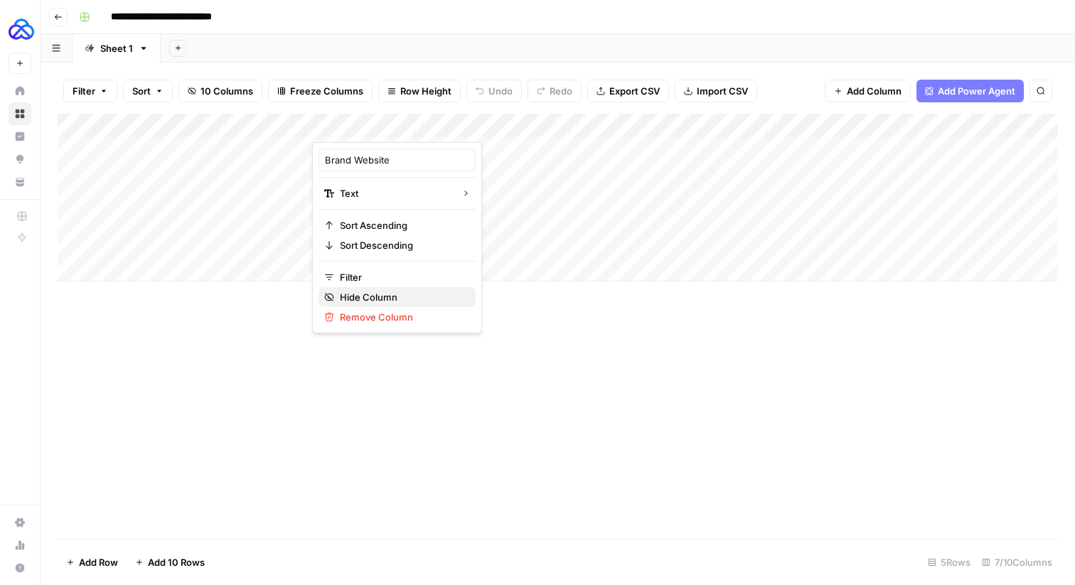
click at [405, 292] on span "Hide Column" at bounding box center [402, 297] width 124 height 14
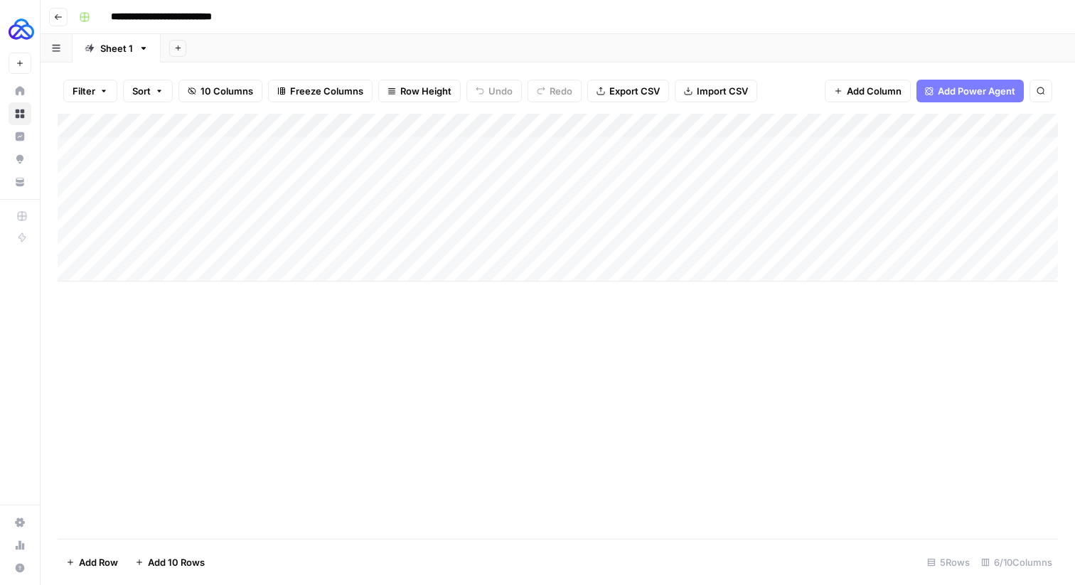
click at [499, 122] on div "Add Column" at bounding box center [558, 198] width 1000 height 168
click at [399, 284] on button "Filter" at bounding box center [396, 277] width 157 height 20
type input "About Brand"
click at [387, 291] on div "Add Column" at bounding box center [558, 326] width 1000 height 425
click at [503, 124] on div "Add Column" at bounding box center [558, 198] width 1000 height 168
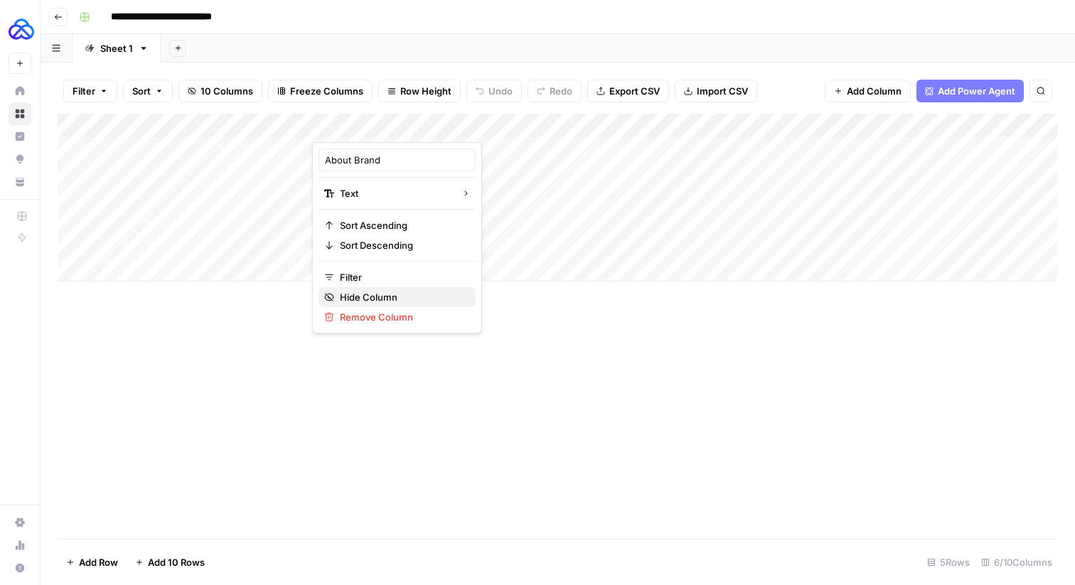
click at [379, 297] on span "Hide Column" at bounding box center [402, 297] width 124 height 14
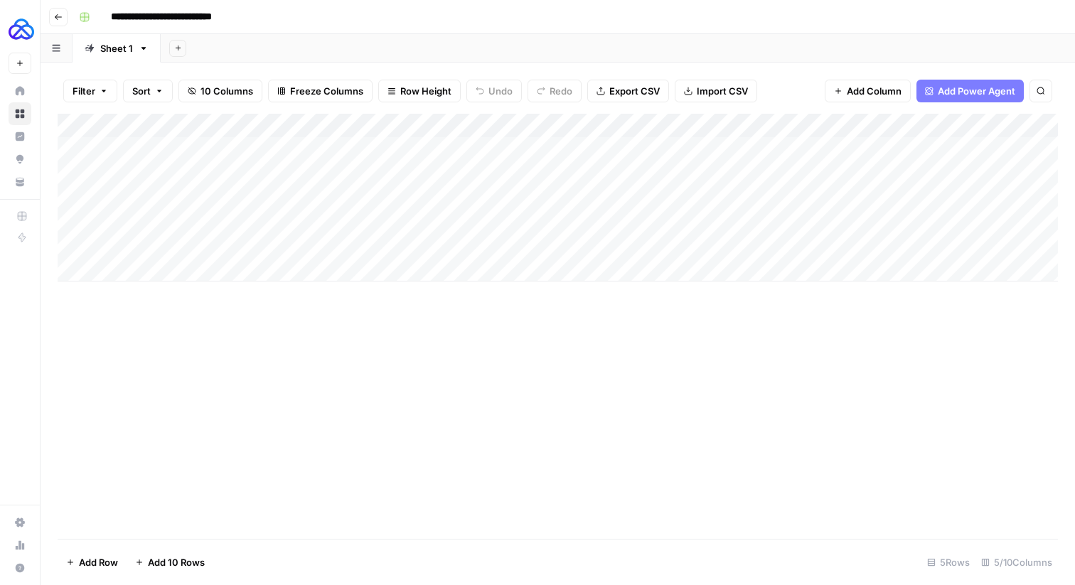
click at [506, 129] on div "Add Column" at bounding box center [558, 198] width 1000 height 168
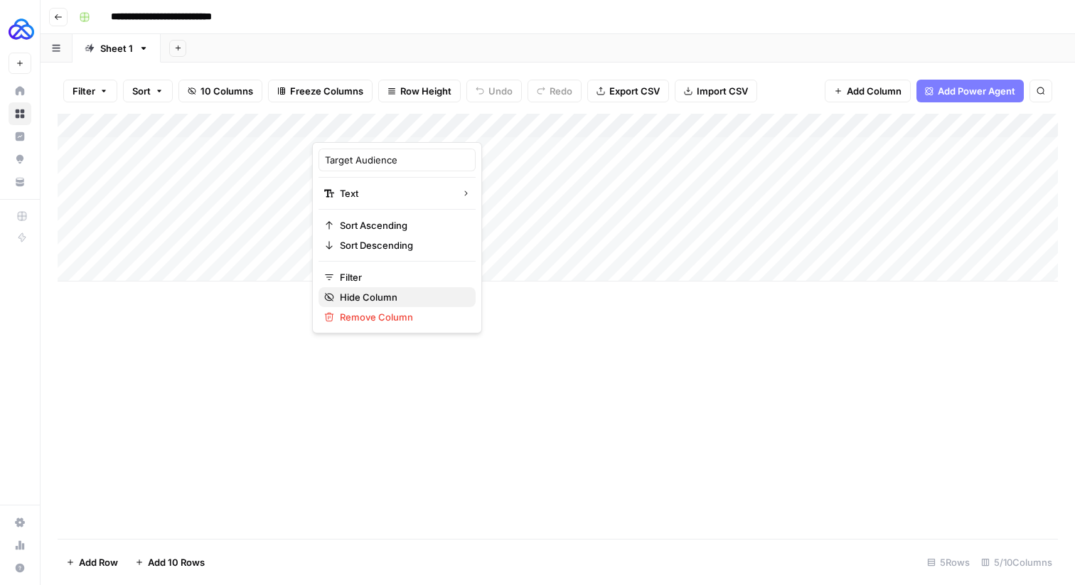
click at [387, 295] on span "Hide Column" at bounding box center [402, 297] width 124 height 14
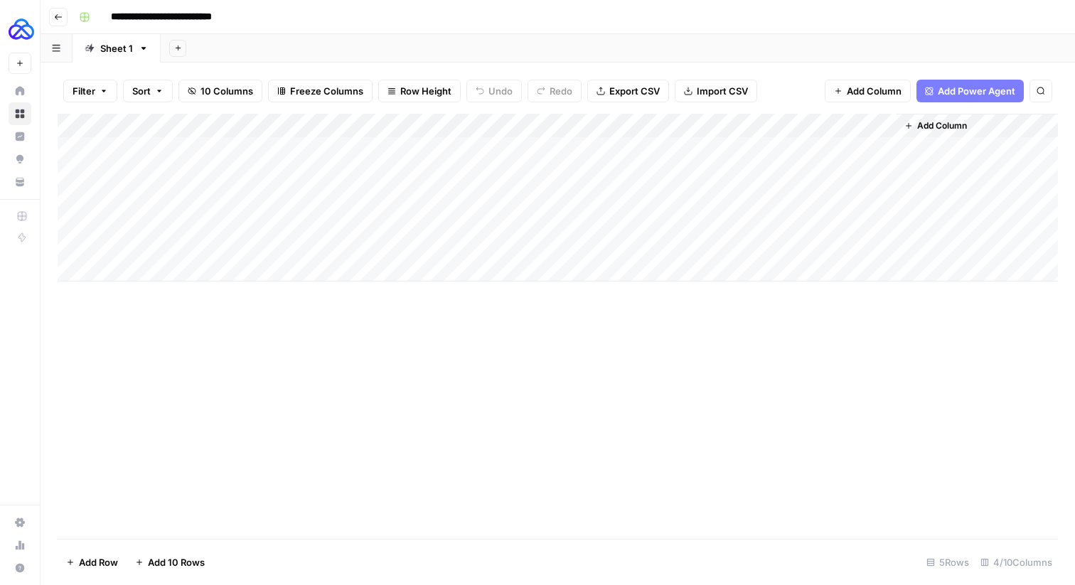
click at [503, 122] on div "Add Column" at bounding box center [558, 198] width 1000 height 168
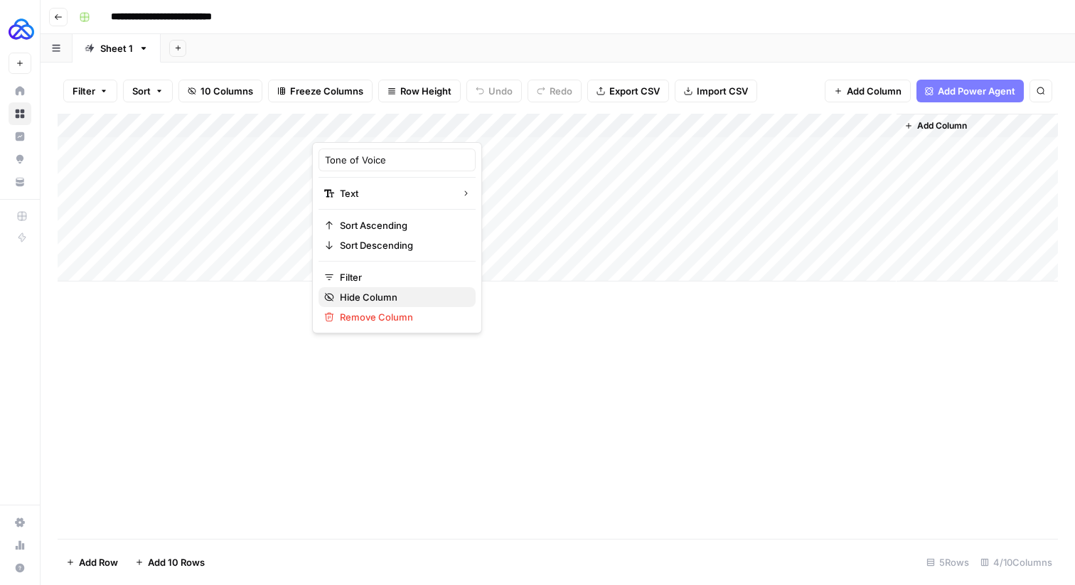
click at [406, 292] on span "Hide Column" at bounding box center [402, 297] width 124 height 14
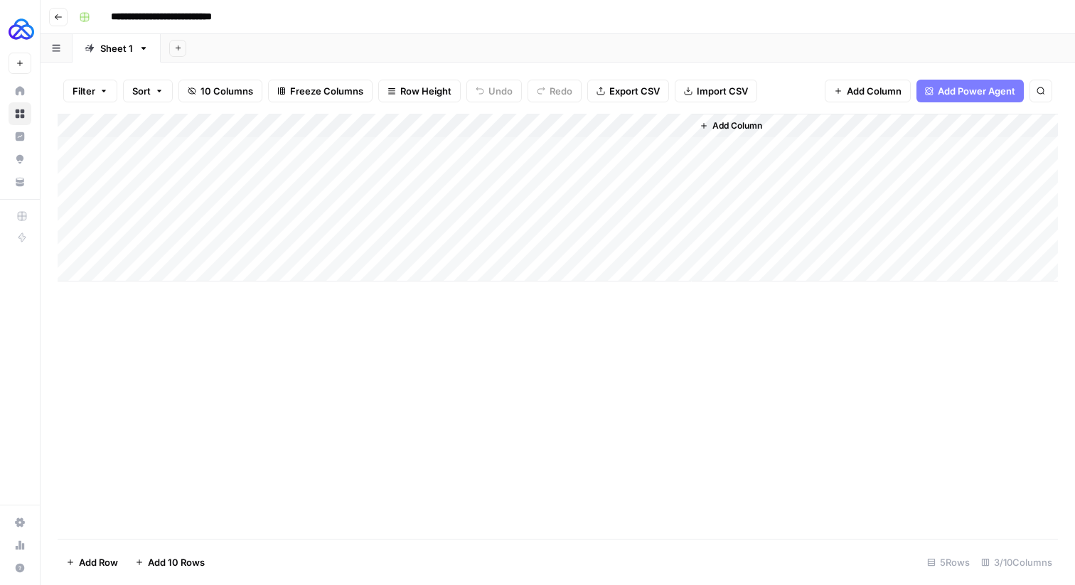
click at [505, 126] on div "Add Column" at bounding box center [558, 198] width 1000 height 168
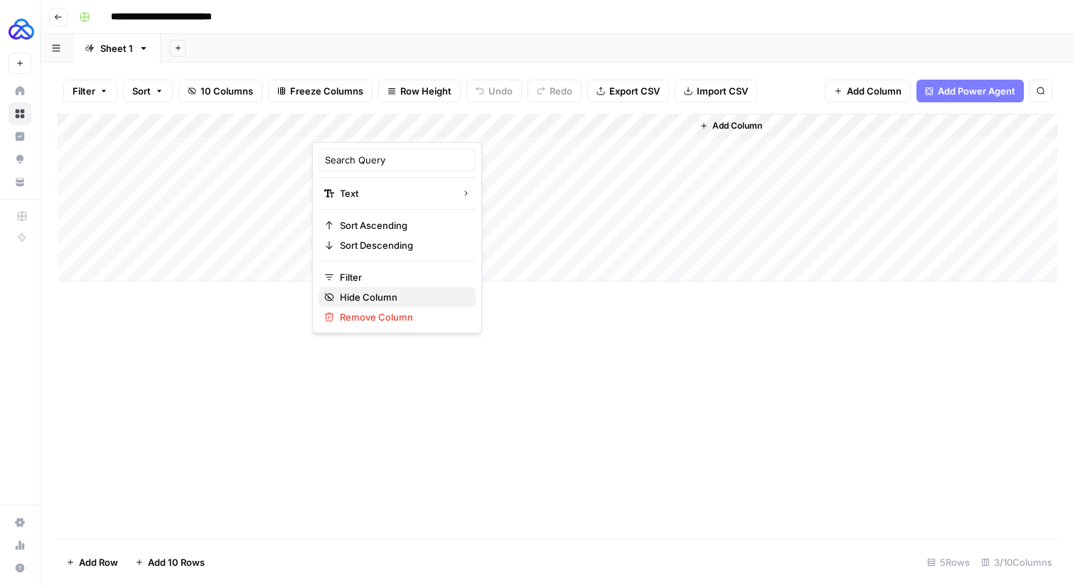
click at [402, 292] on span "Hide Column" at bounding box center [402, 297] width 124 height 14
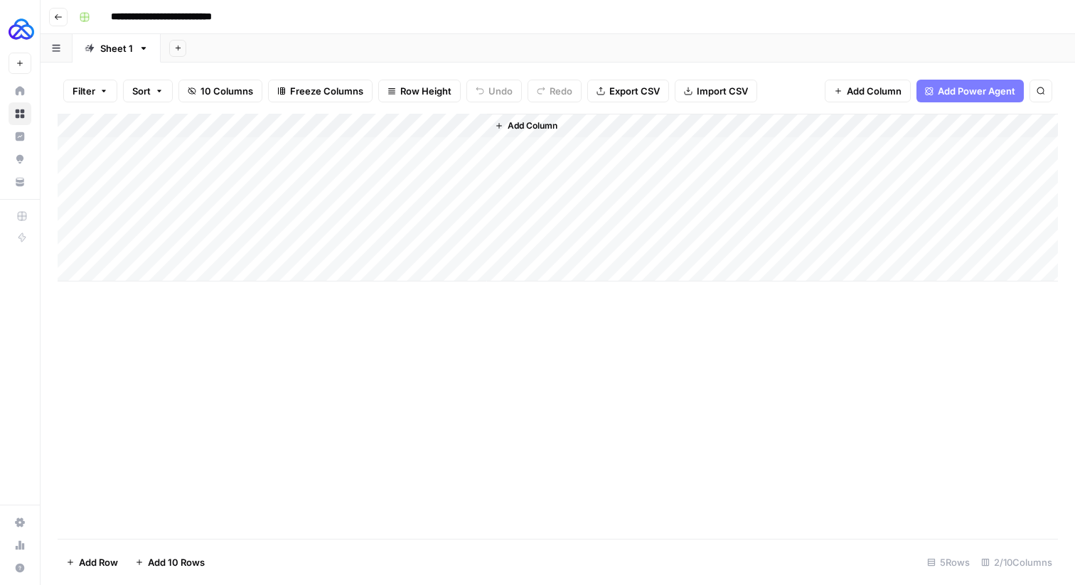
click at [456, 126] on div "Add Column" at bounding box center [558, 198] width 1000 height 168
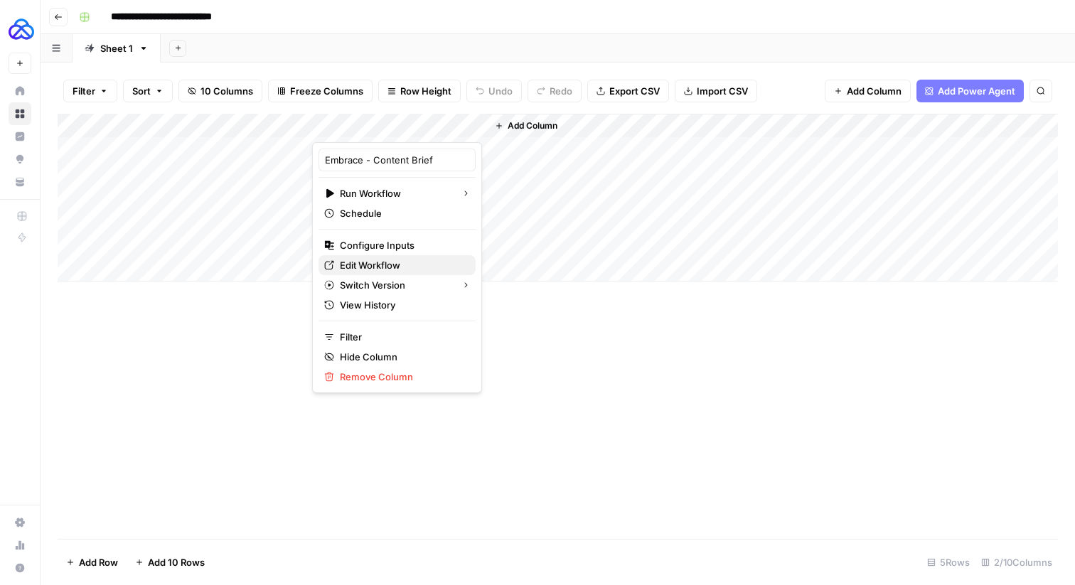
click at [380, 261] on span "Edit Workflow" at bounding box center [402, 265] width 124 height 14
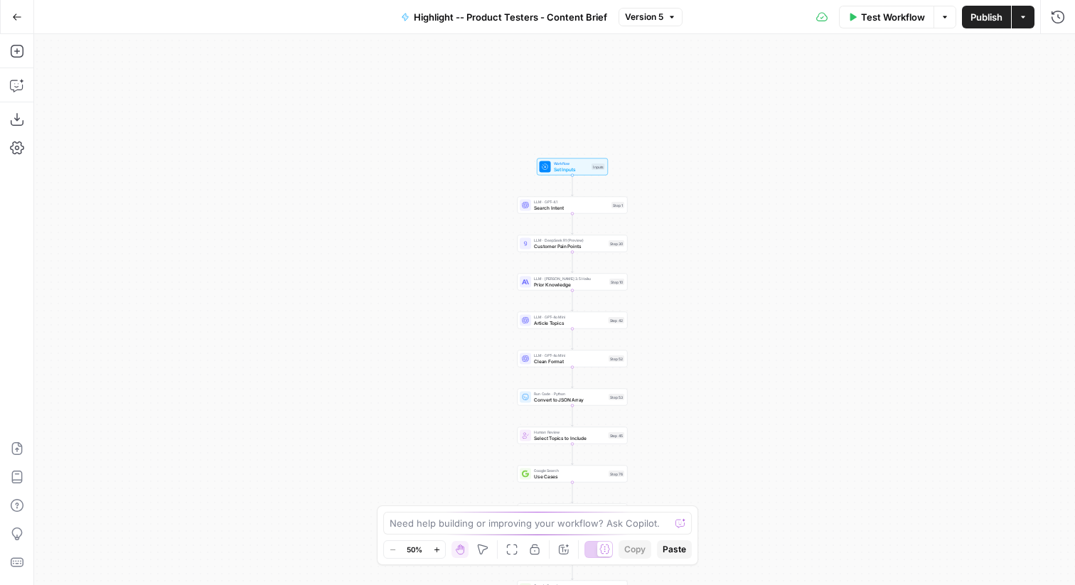
click at [569, 170] on span "Set Inputs" at bounding box center [572, 169] width 36 height 7
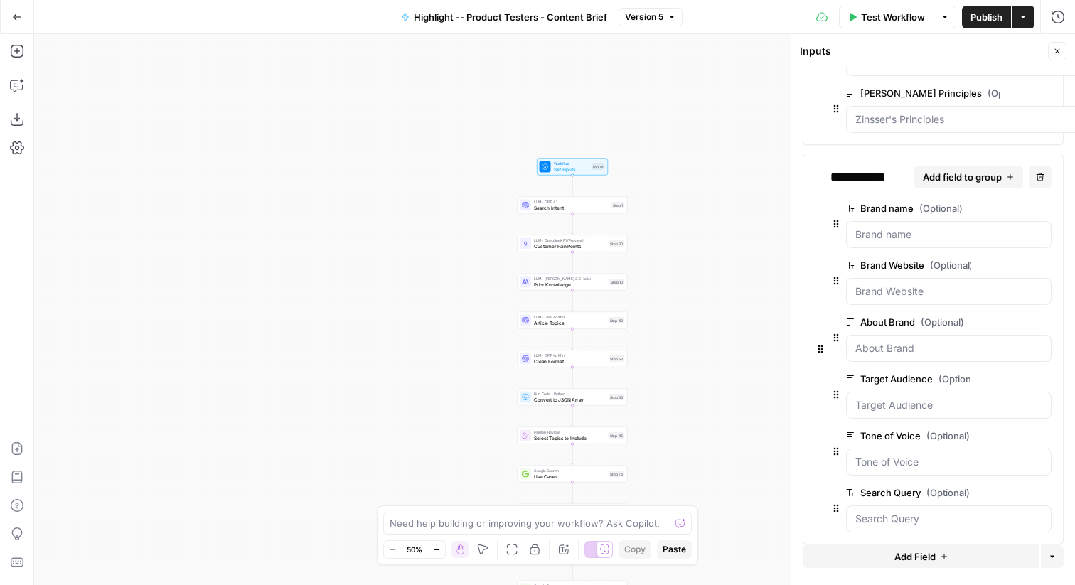
scroll to position [164, 0]
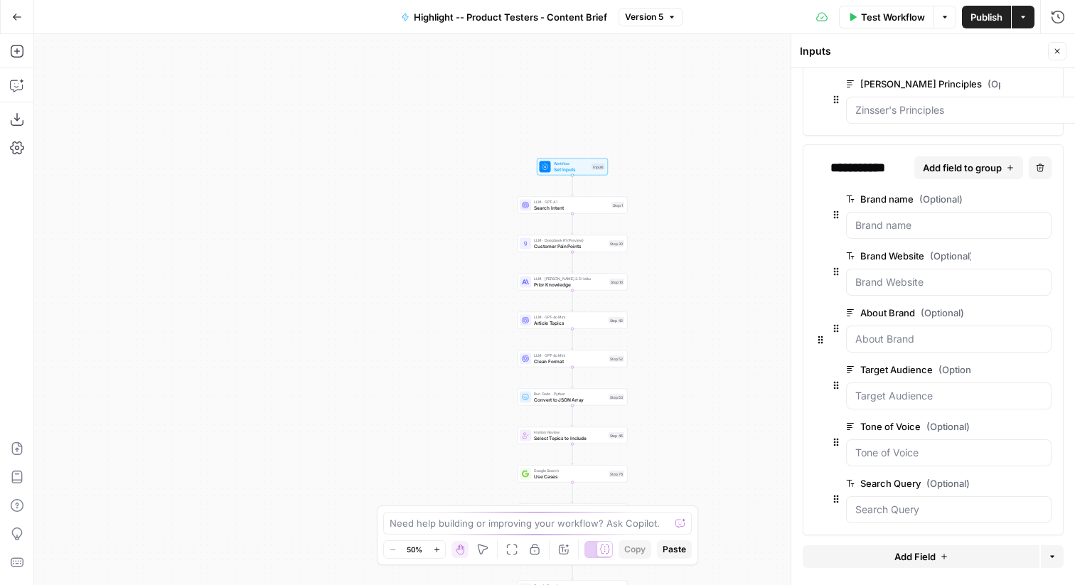
click at [1007, 251] on span "edit field" at bounding box center [997, 255] width 31 height 11
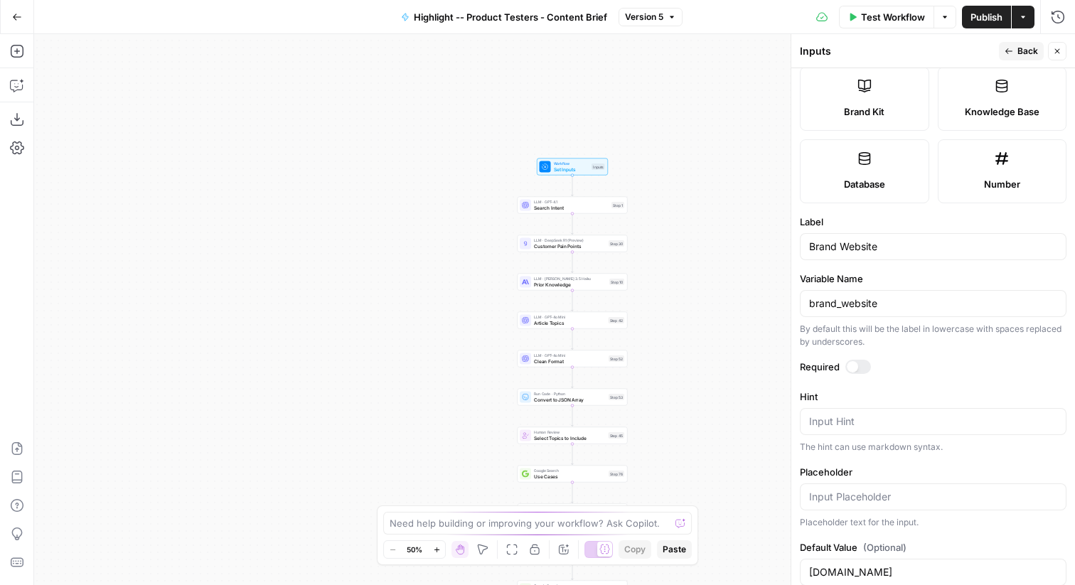
scroll to position [347, 0]
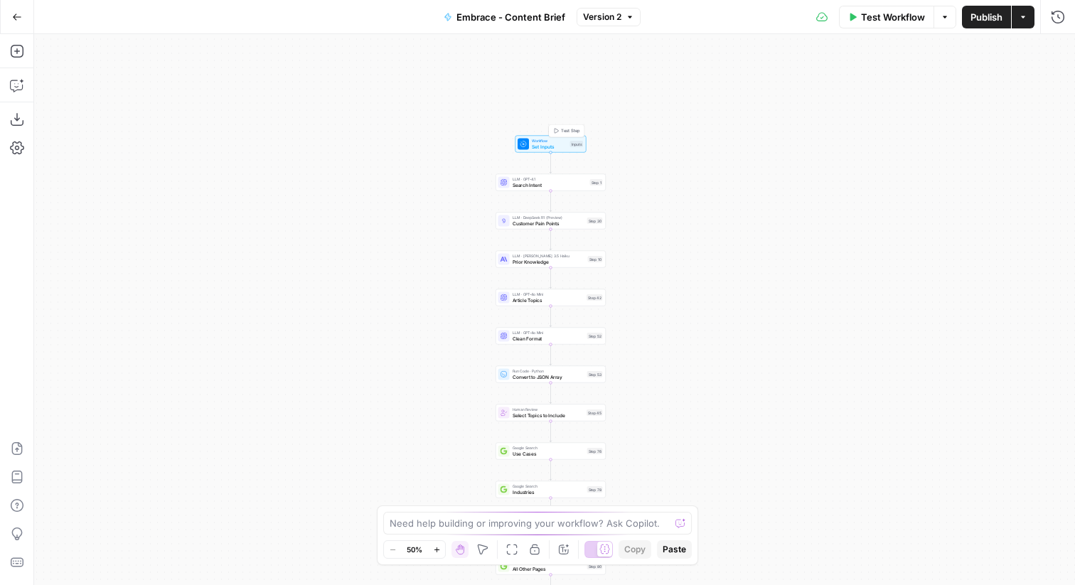
click at [544, 146] on span "Set Inputs" at bounding box center [550, 146] width 36 height 7
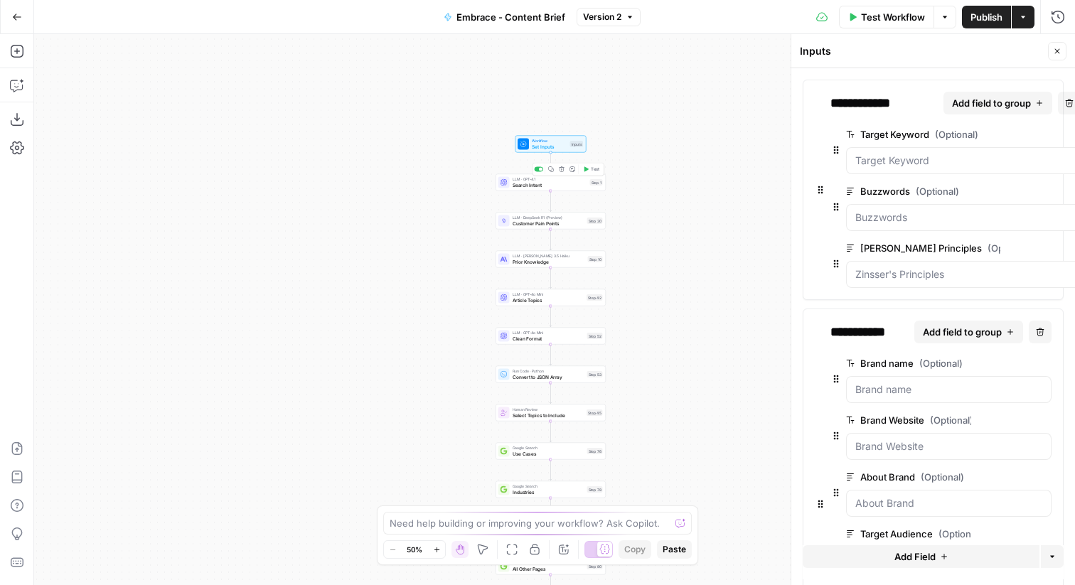
click at [561, 184] on span "Search Intent" at bounding box center [549, 184] width 75 height 7
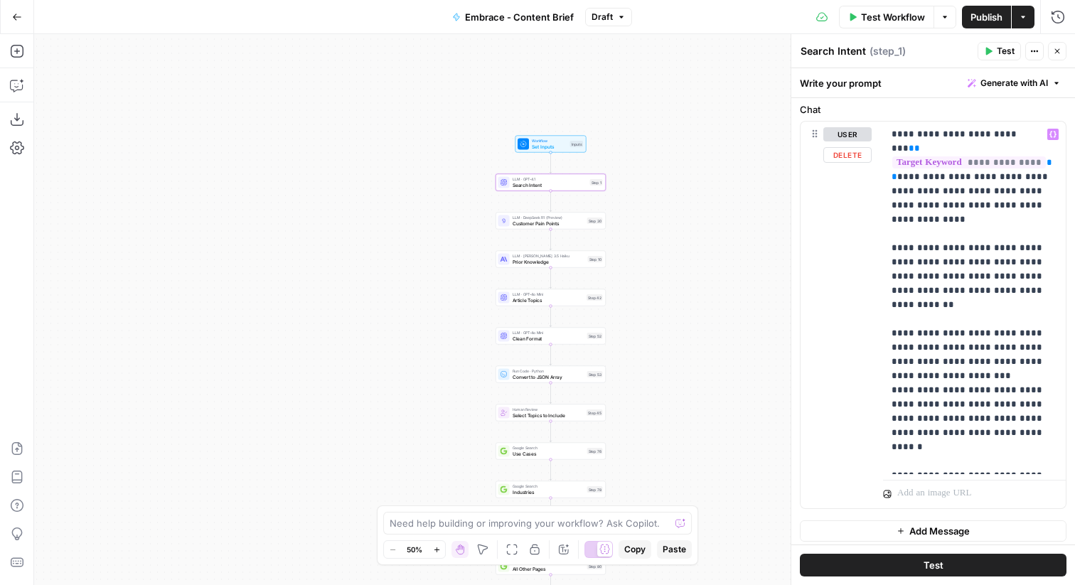
scroll to position [162, 0]
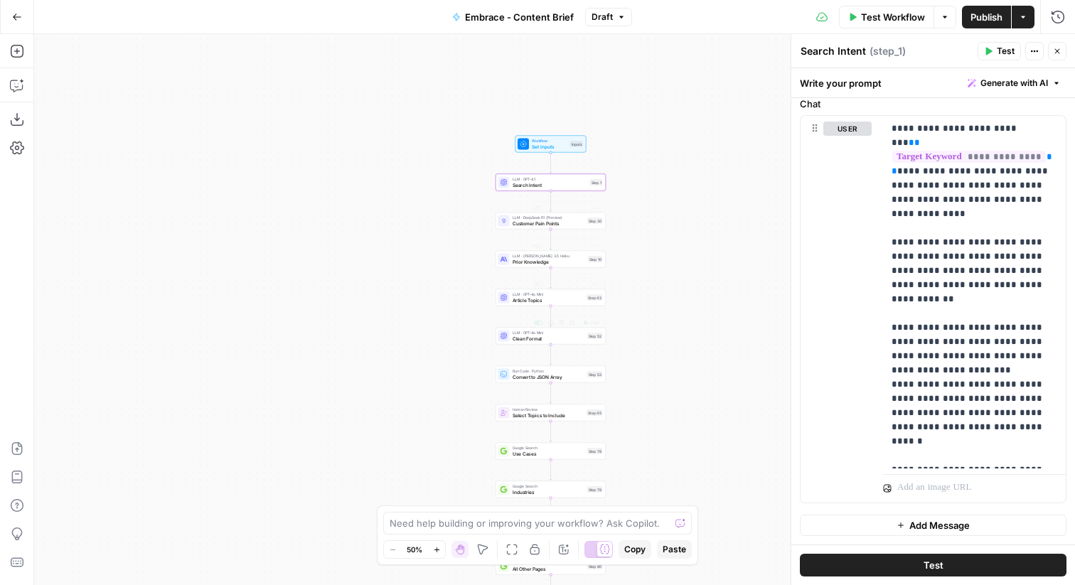
click at [523, 144] on icon at bounding box center [523, 144] width 6 height 6
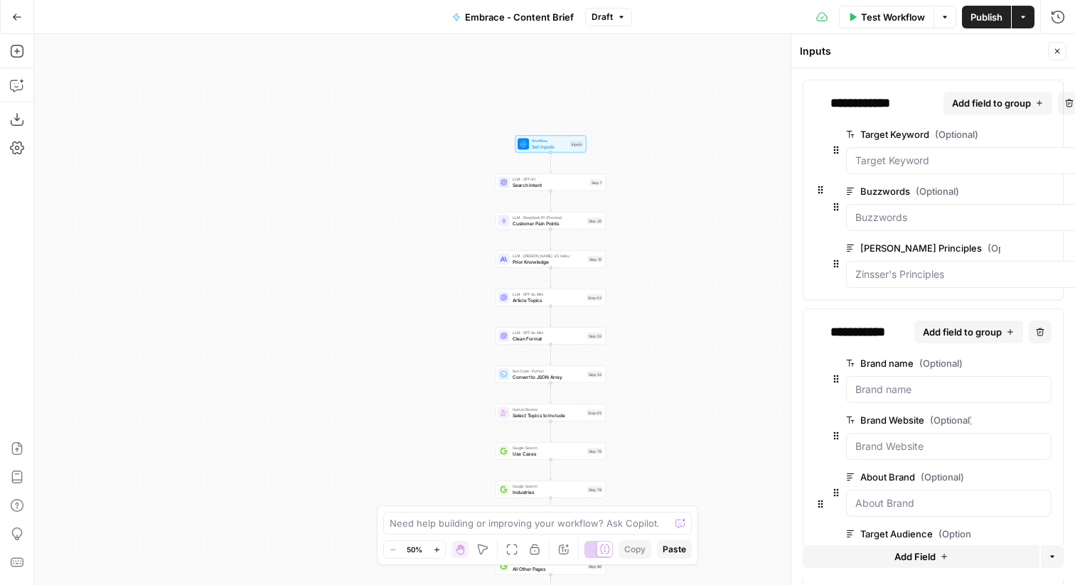
click at [529, 300] on span "Article Topics" at bounding box center [548, 299] width 72 height 7
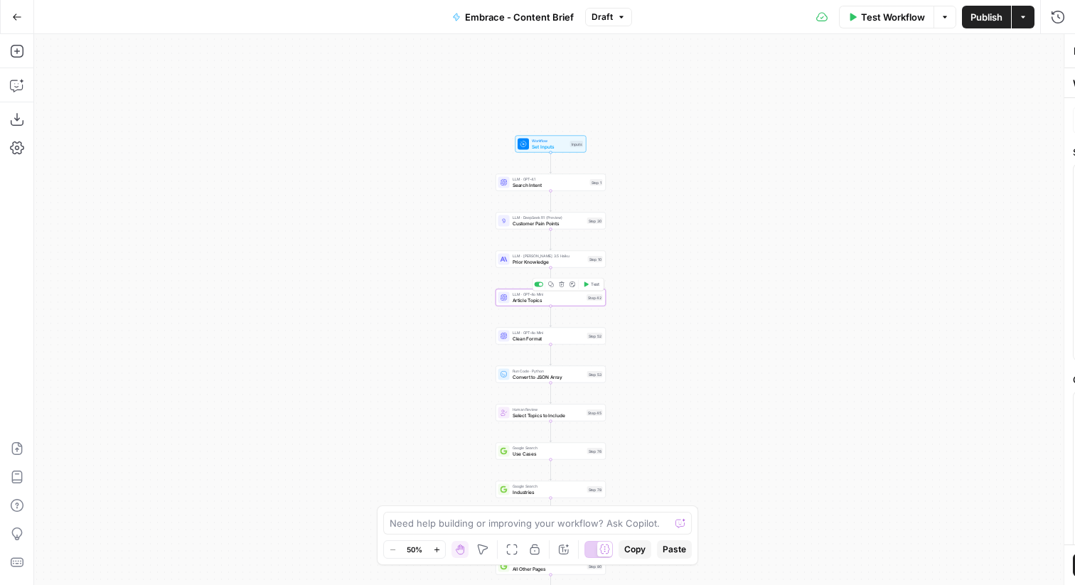
type textarea "Article Topics"
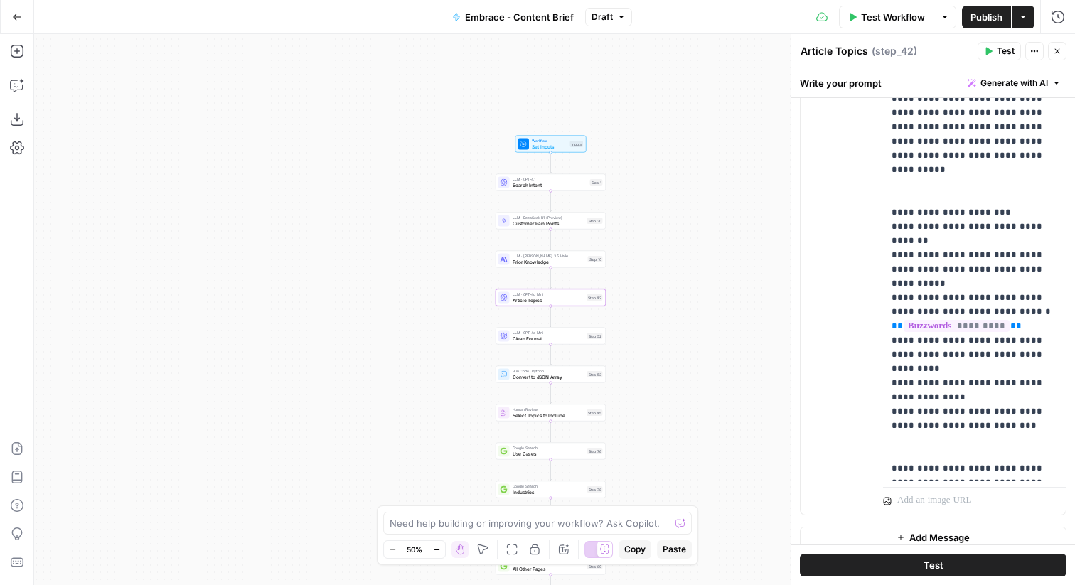
scroll to position [473, 0]
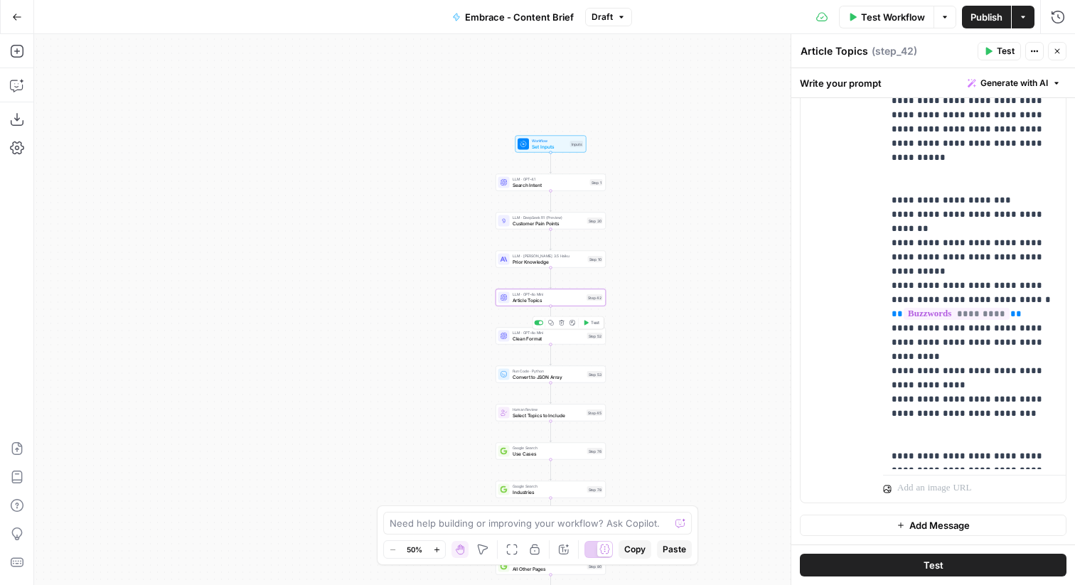
click at [530, 343] on div "LLM · GPT-4o Mini Clean Format Step 52 Copy step Delete step Add Note Test" at bounding box center [550, 336] width 110 height 17
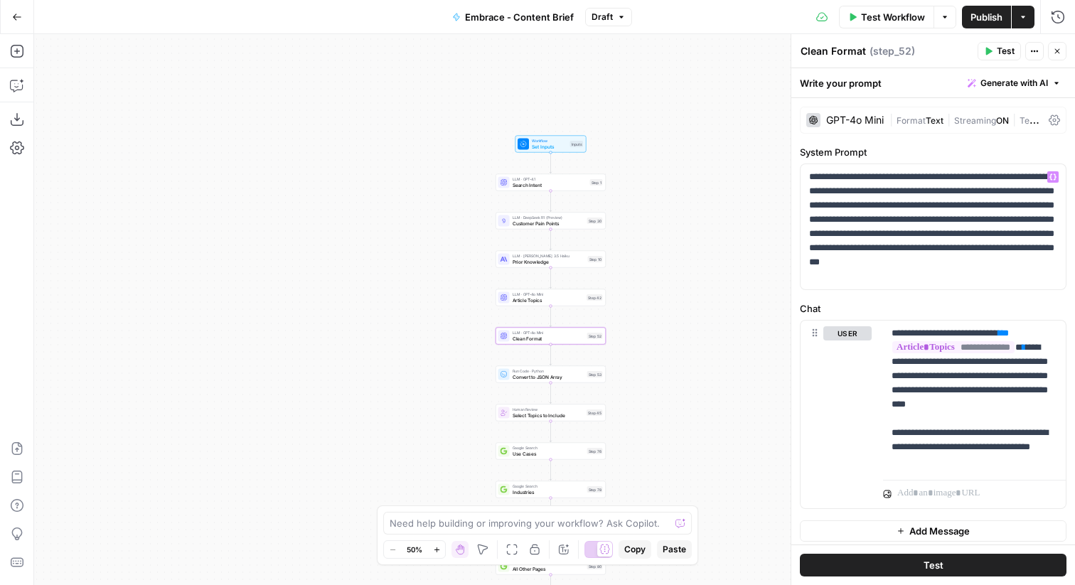
scroll to position [6, 0]
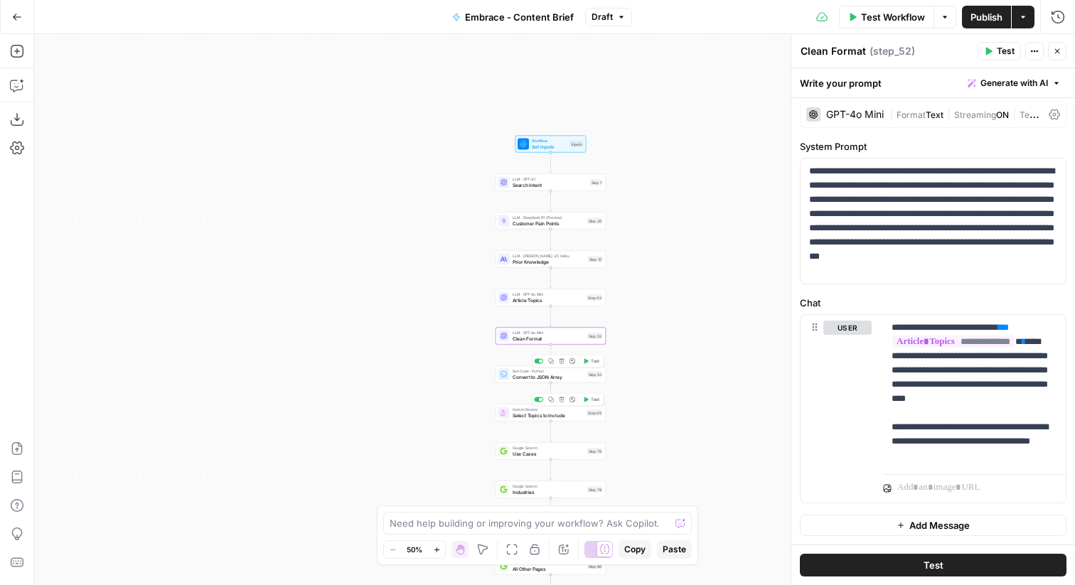
click at [505, 379] on div "Run Code · Python Convert to JSON Array Step 53 Copy step Delete step Add Note …" at bounding box center [550, 374] width 104 height 12
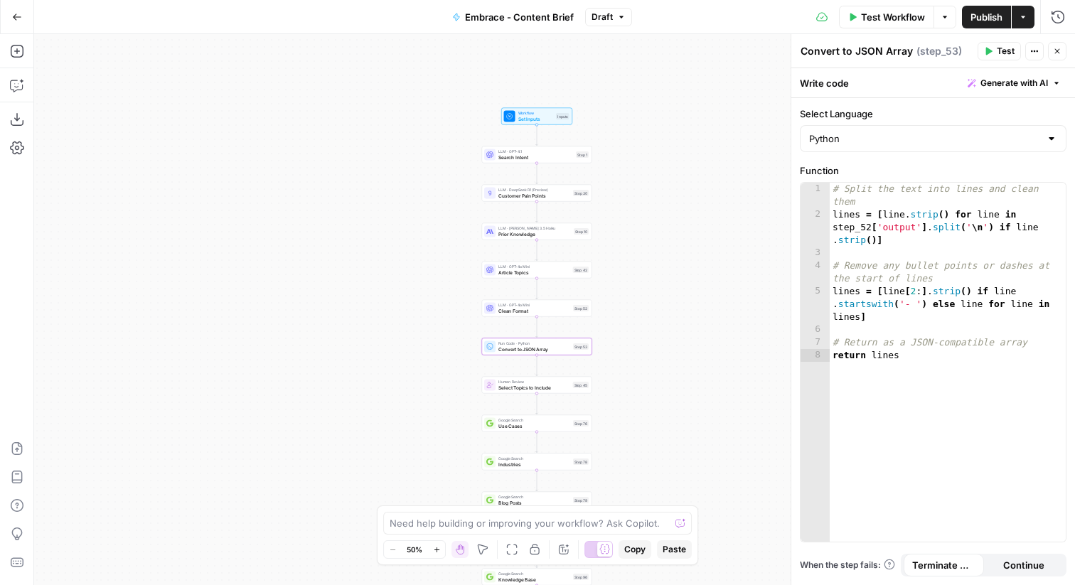
click at [497, 383] on div "Human Review Select Topics to Include Step 45 Copy step Delete step Add Note Te…" at bounding box center [536, 385] width 104 height 12
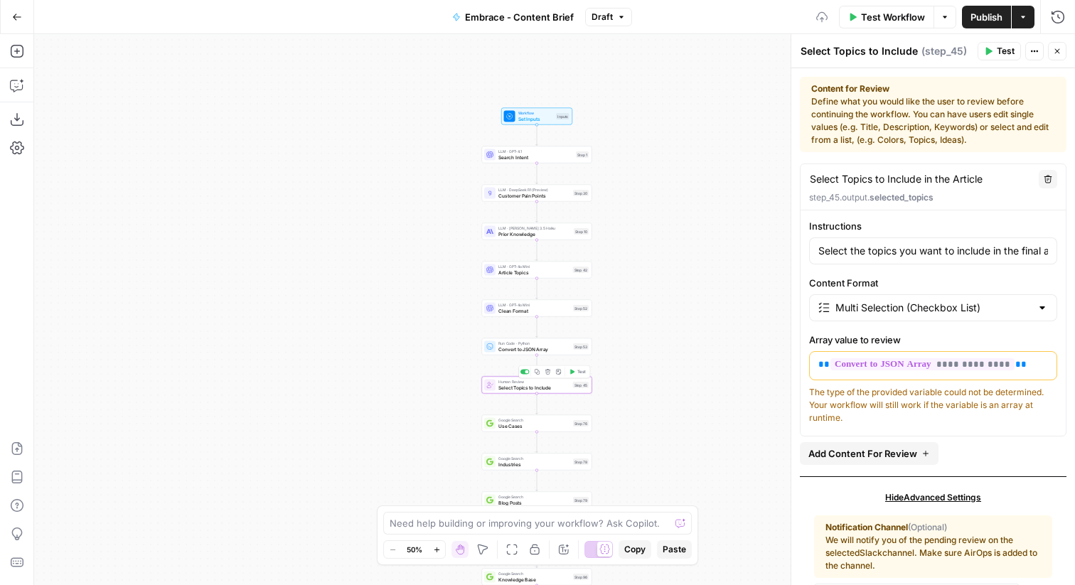
type input "Select the topics you want to include in the final article. Consider keeping to…"
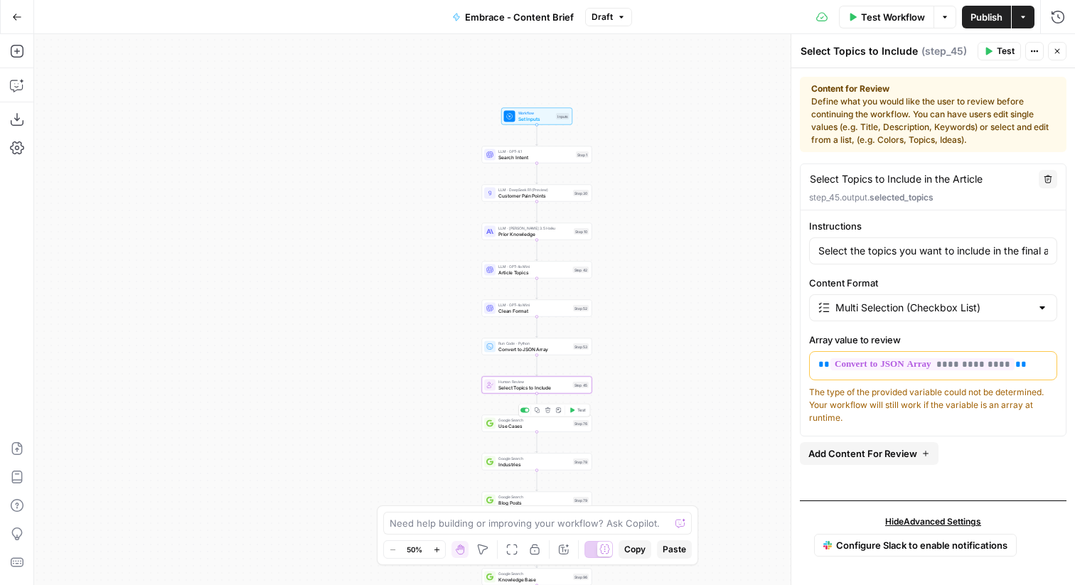
click at [507, 428] on span "Use Cases" at bounding box center [534, 425] width 72 height 7
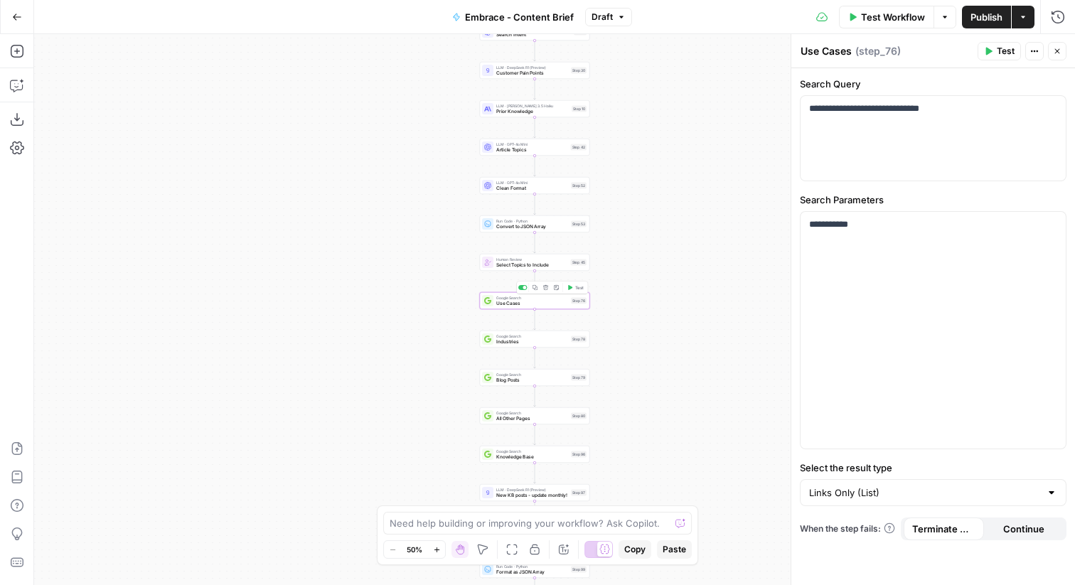
click at [508, 298] on span "Google Search" at bounding box center [532, 298] width 72 height 6
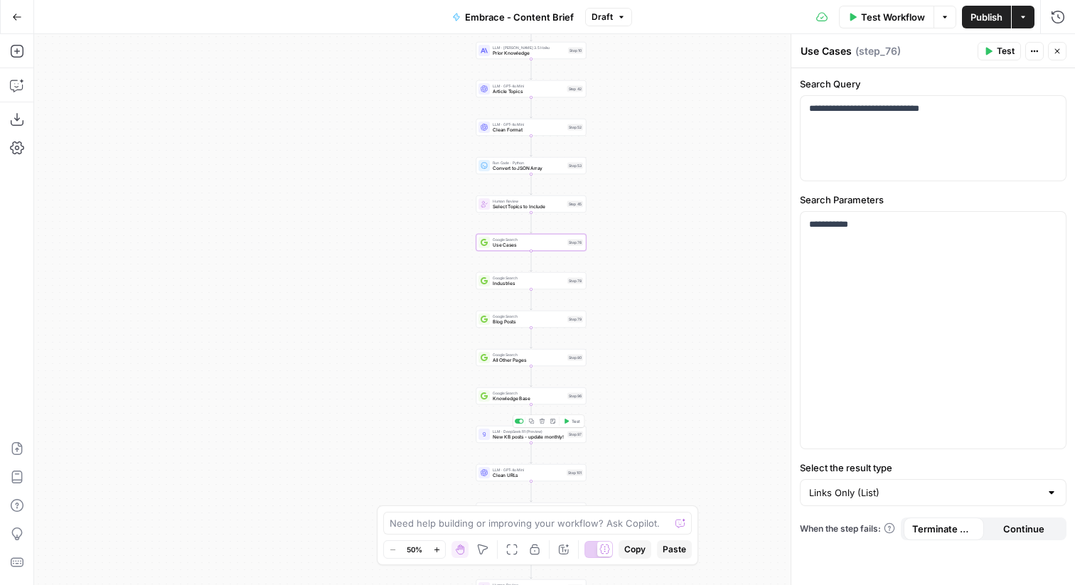
click at [511, 436] on span "New KB posts - update monthly!" at bounding box center [528, 437] width 72 height 7
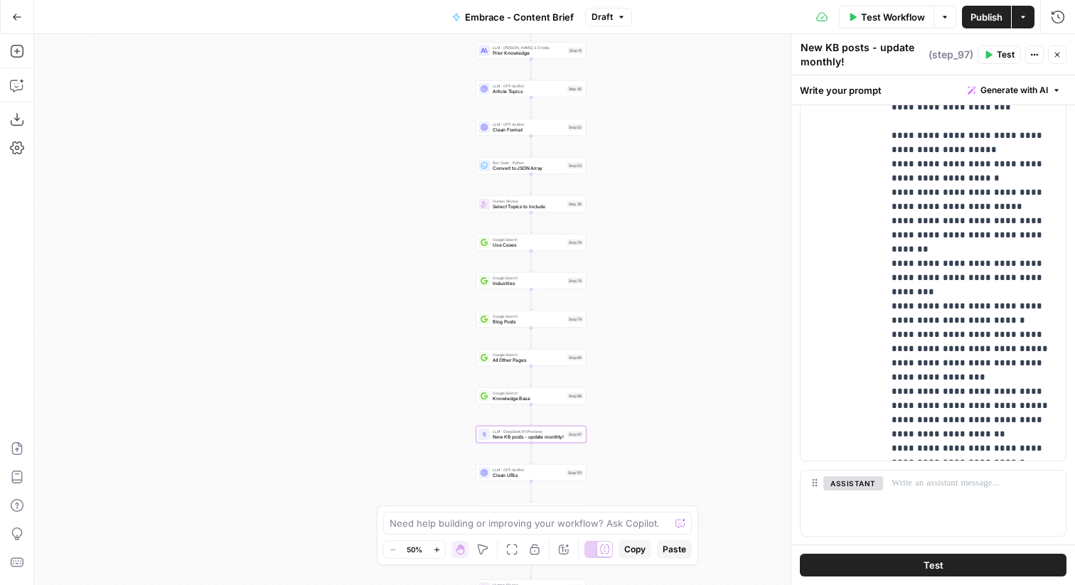
scroll to position [522, 0]
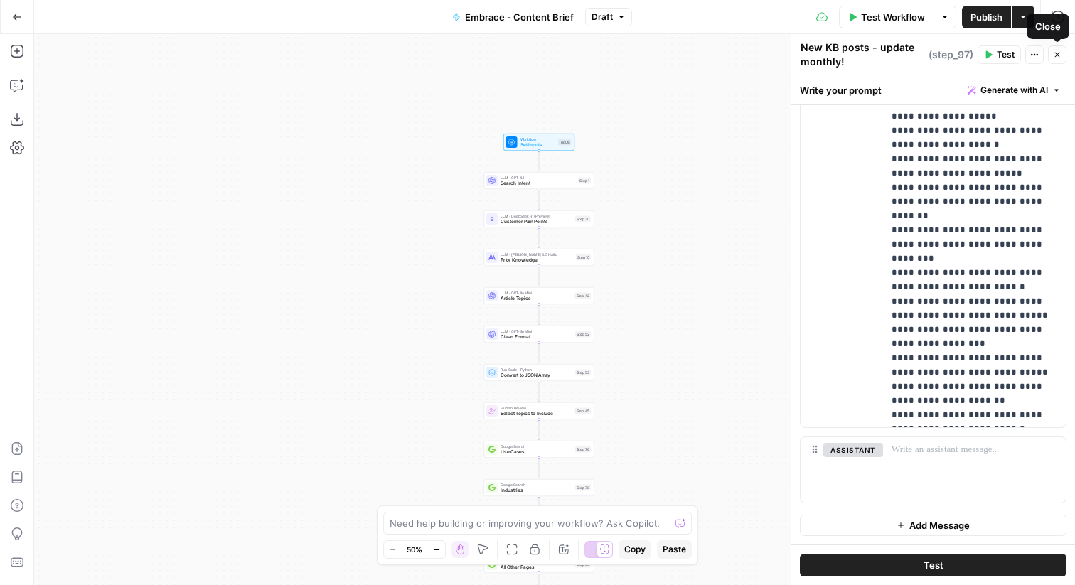
click at [1055, 59] on button "Close" at bounding box center [1057, 54] width 18 height 18
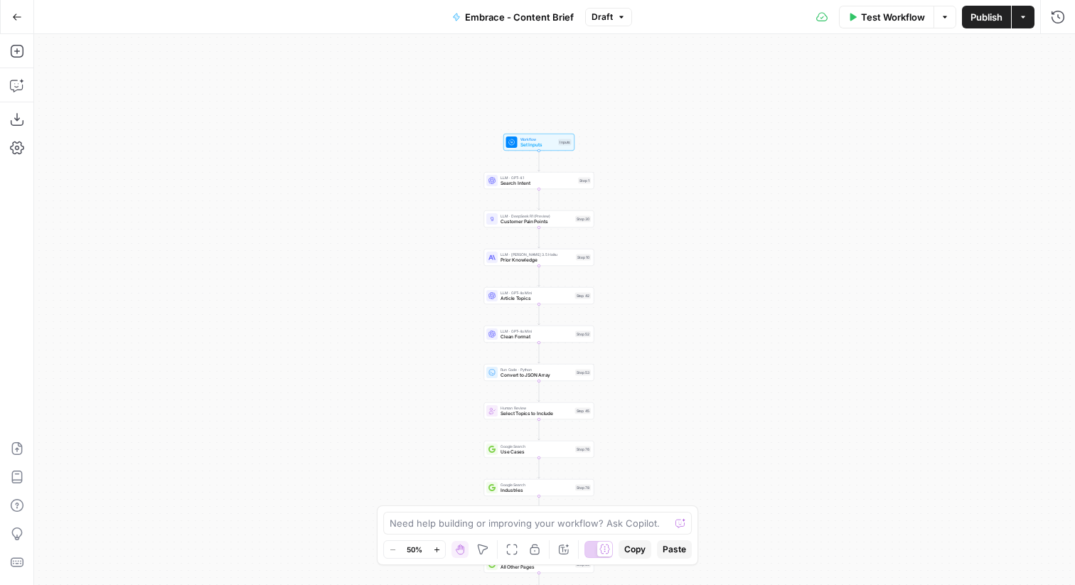
click at [511, 221] on span "Customer Pain Points" at bounding box center [536, 221] width 72 height 7
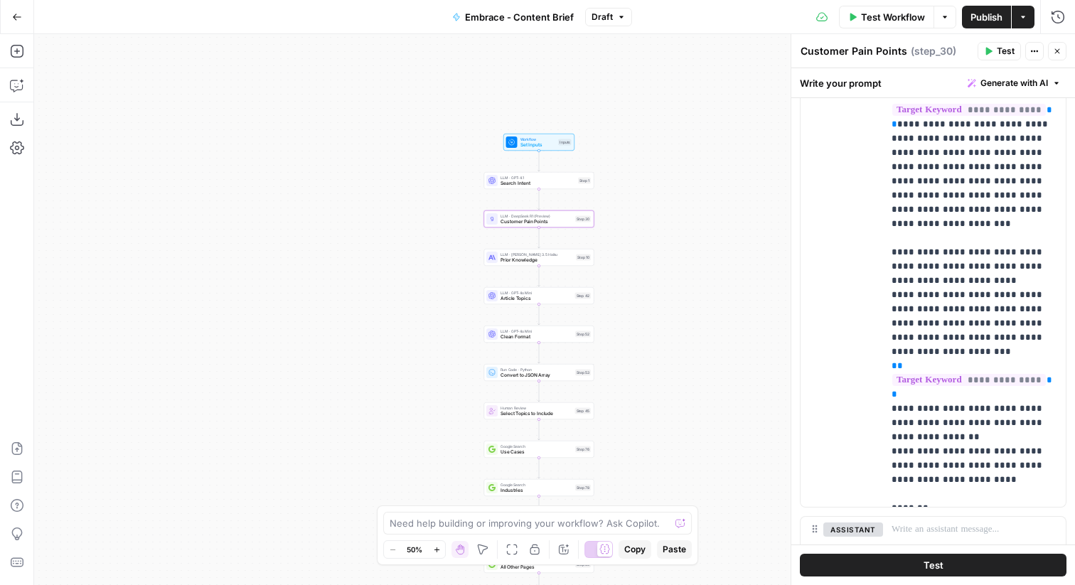
scroll to position [249, 0]
click at [505, 185] on span "Search Intent" at bounding box center [537, 183] width 75 height 7
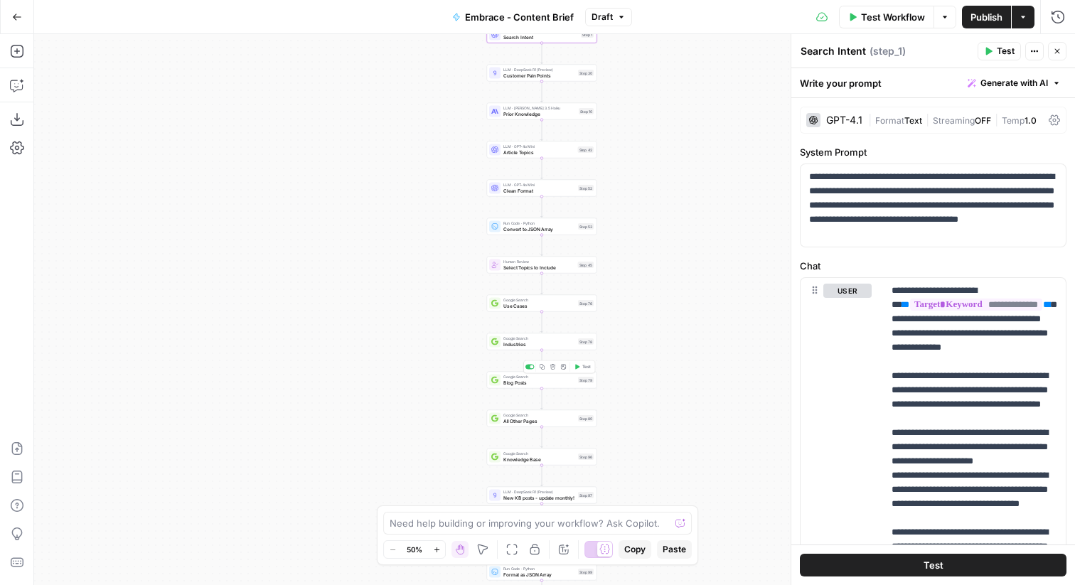
click at [512, 377] on span "Google Search" at bounding box center [539, 377] width 72 height 6
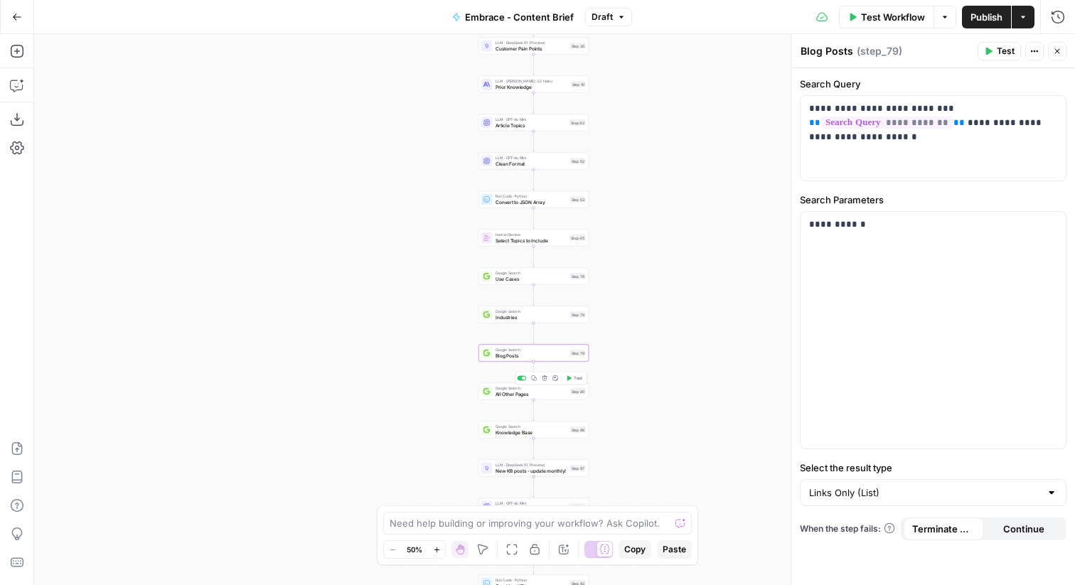
click at [505, 396] on span "All Other Pages" at bounding box center [531, 393] width 72 height 7
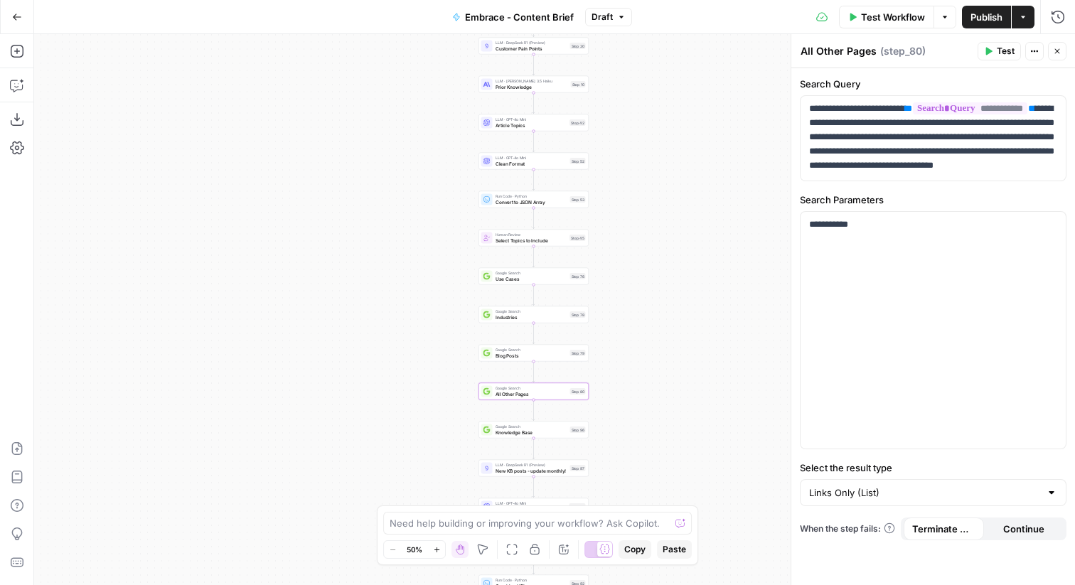
click at [512, 431] on span "Knowledge Base" at bounding box center [531, 432] width 72 height 7
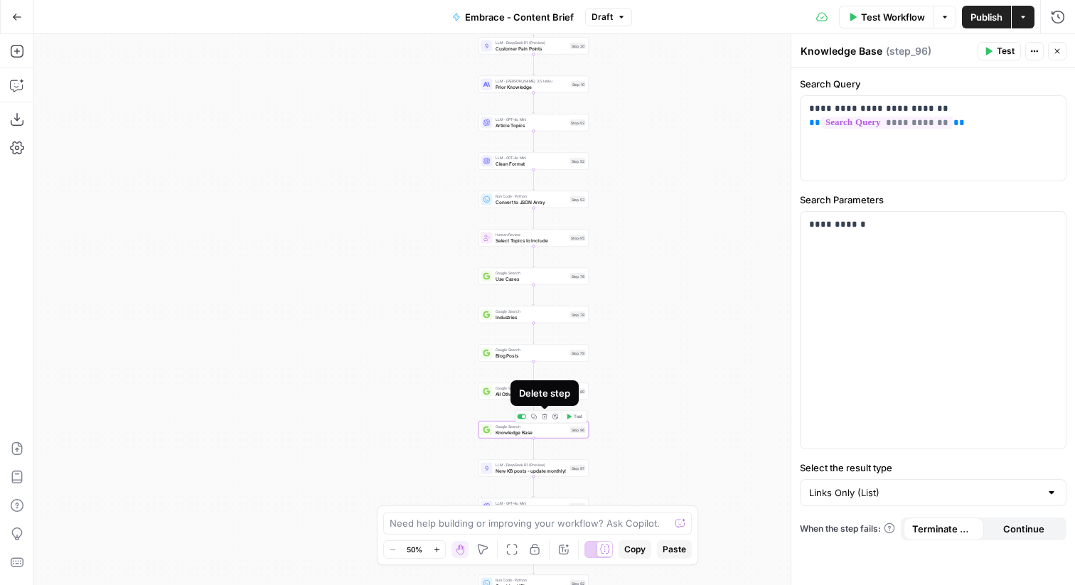
click at [542, 417] on icon "button" at bounding box center [545, 417] width 6 height 6
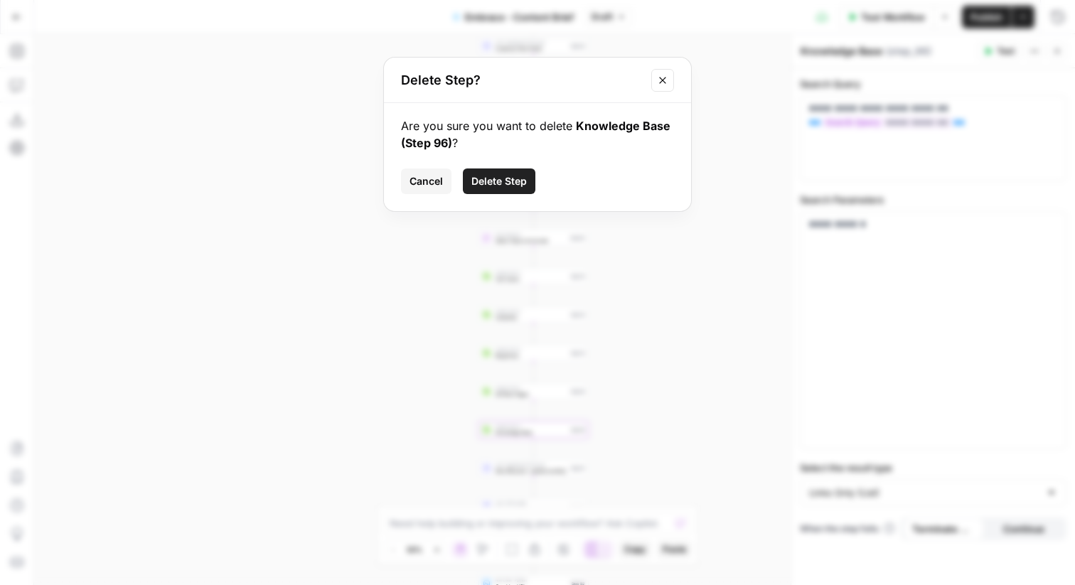
click at [493, 178] on span "Delete Step" at bounding box center [498, 181] width 55 height 14
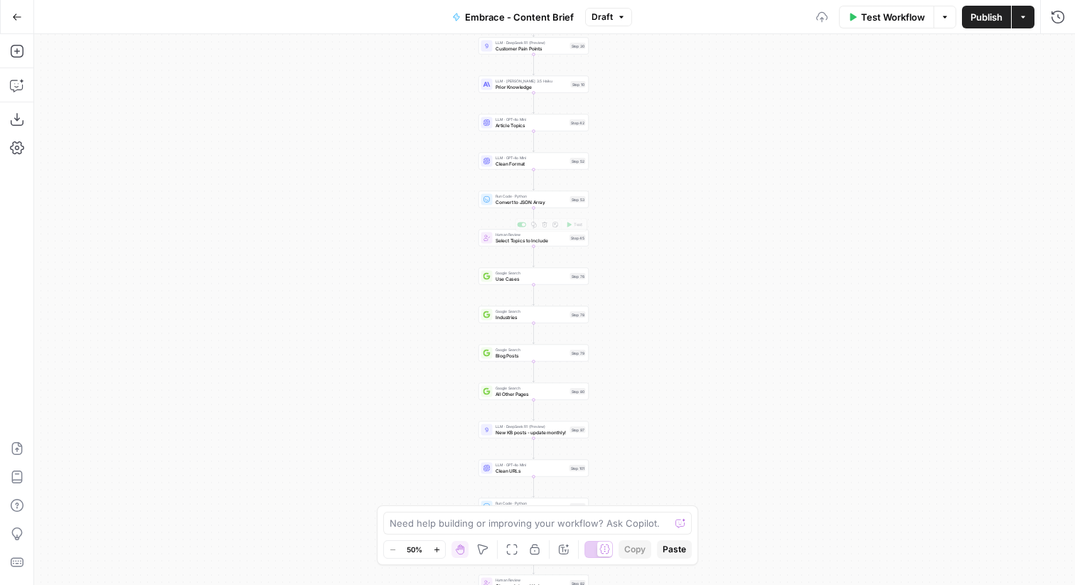
click at [513, 280] on span "Use Cases" at bounding box center [531, 278] width 72 height 7
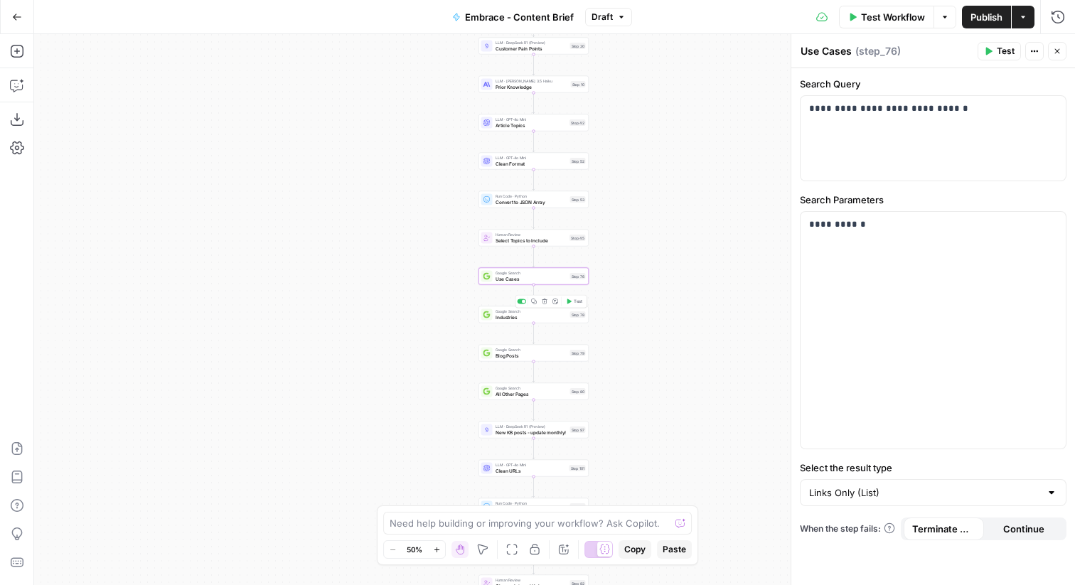
click at [512, 320] on span "Industries" at bounding box center [531, 316] width 72 height 7
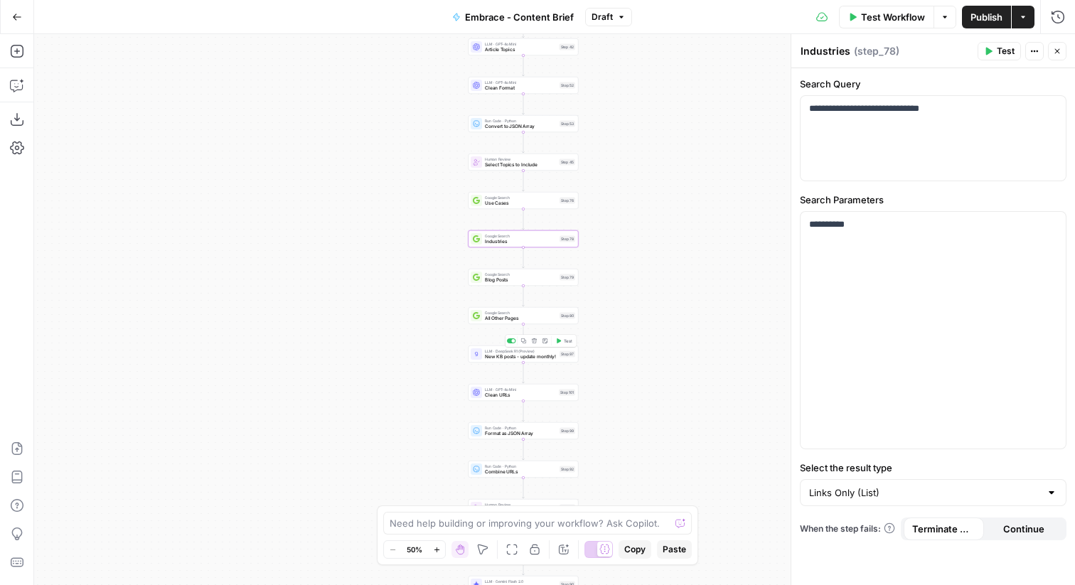
click at [534, 362] on div "LLM · DeepSeek R1 (Preview) New KB posts - update monthly! Step 97 Copy step De…" at bounding box center [523, 353] width 110 height 17
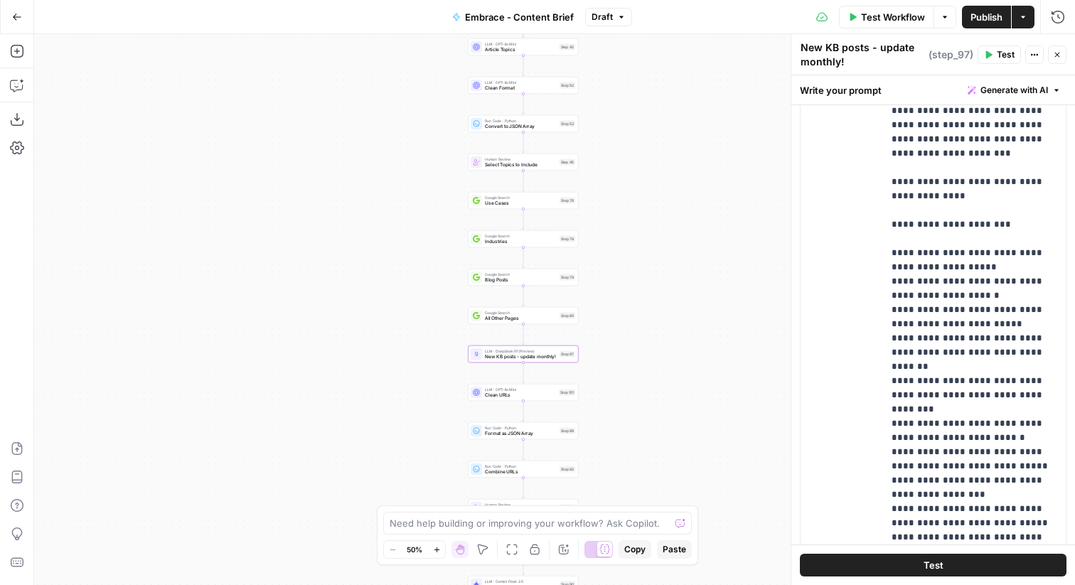
scroll to position [366, 0]
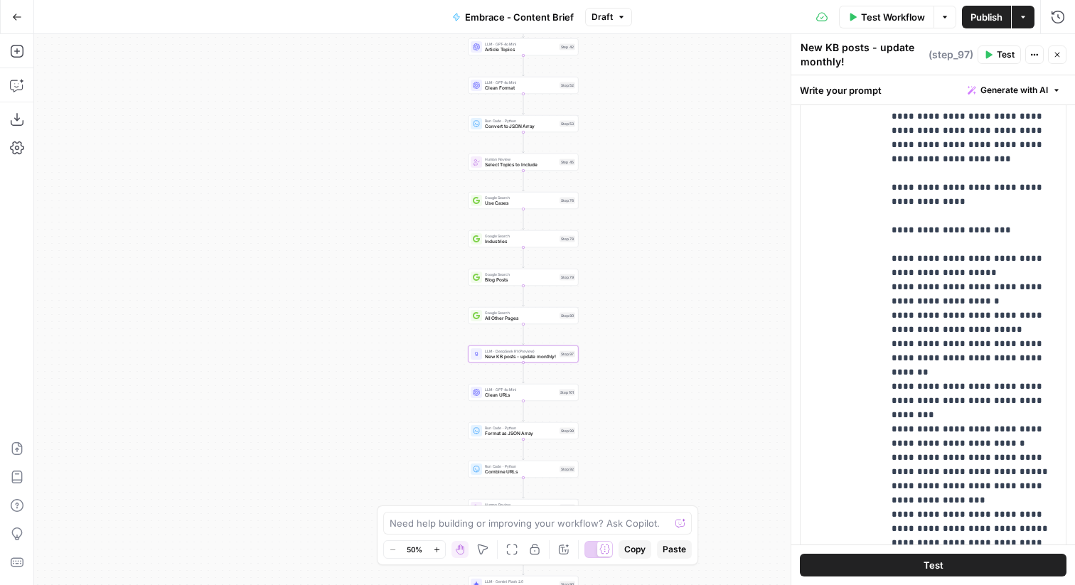
click at [1060, 55] on icon "button" at bounding box center [1056, 54] width 9 height 9
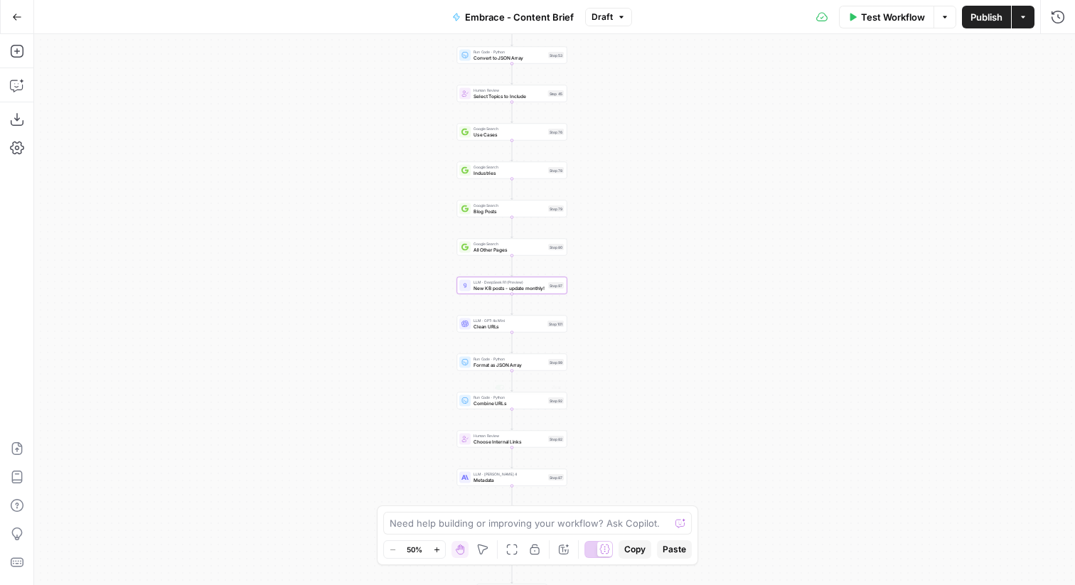
click at [527, 446] on div "Human Review Choose Internal Links Step 82 Copy step Delete step Add Note Test" at bounding box center [512, 439] width 110 height 17
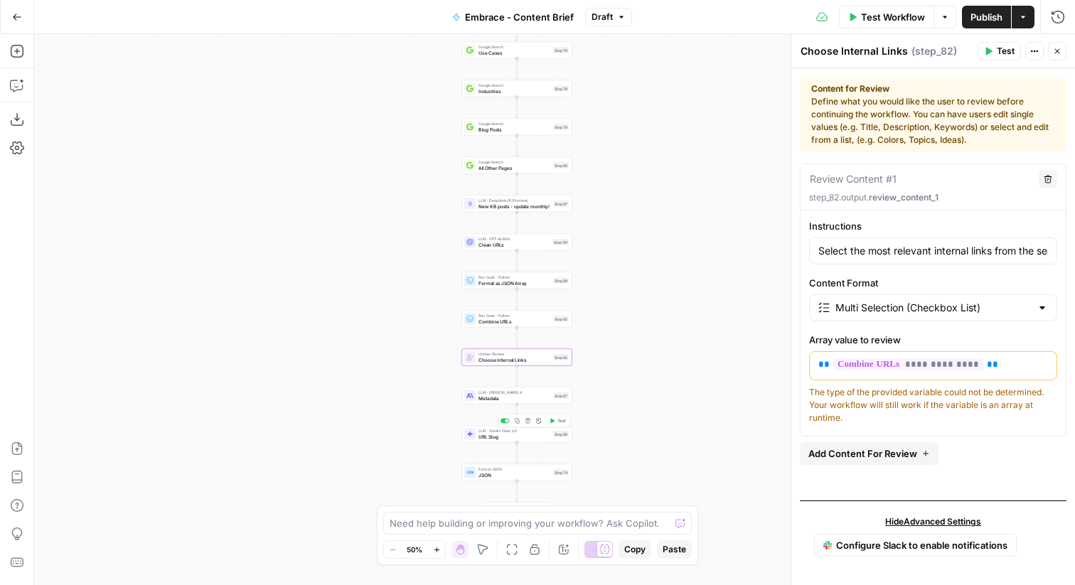
click at [525, 439] on span "URL Slug" at bounding box center [514, 436] width 72 height 7
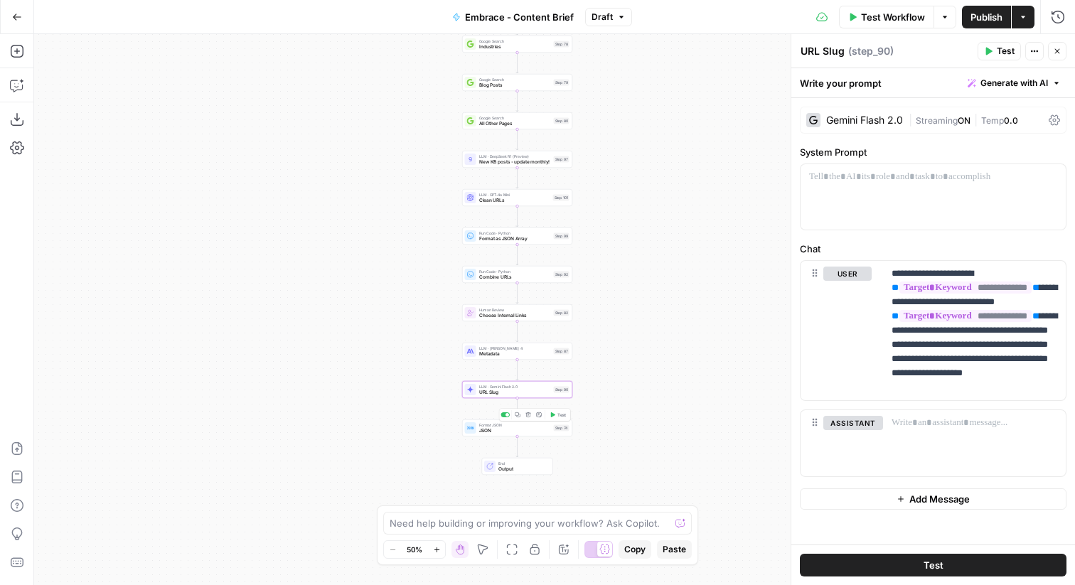
click at [521, 435] on div "Format JSON JSON Step 74 Copy step Delete step Add Note Test" at bounding box center [517, 427] width 110 height 17
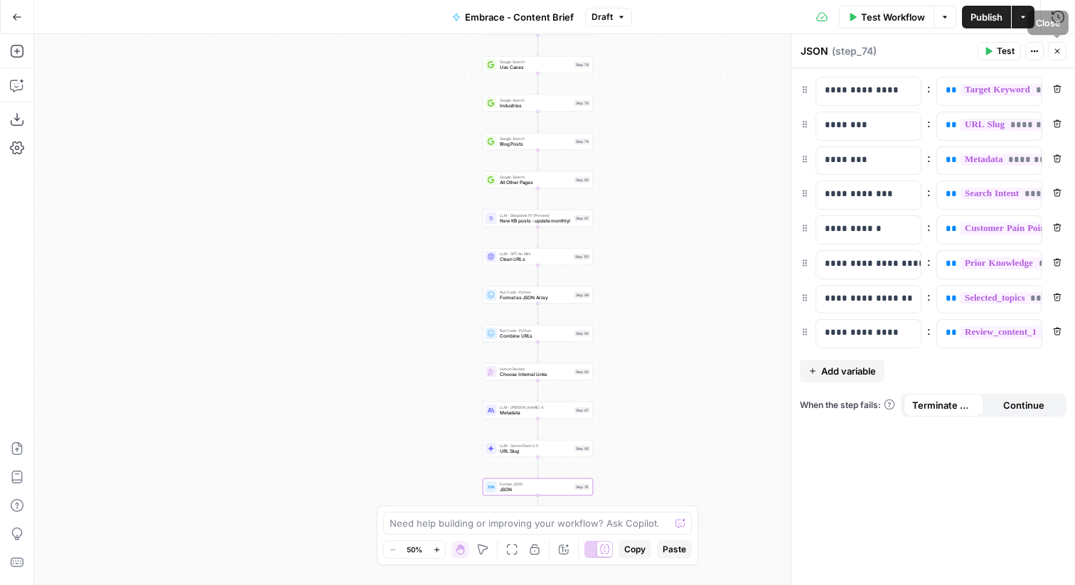
click at [1054, 47] on icon "button" at bounding box center [1056, 51] width 9 height 9
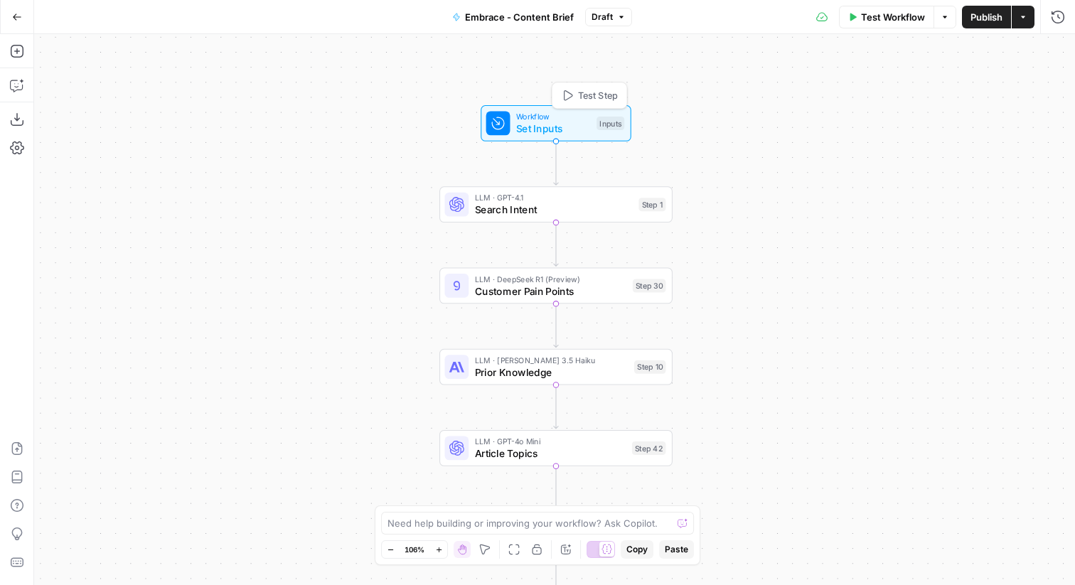
click at [515, 126] on div "Workflow Set Inputs Inputs Test Step" at bounding box center [555, 123] width 139 height 26
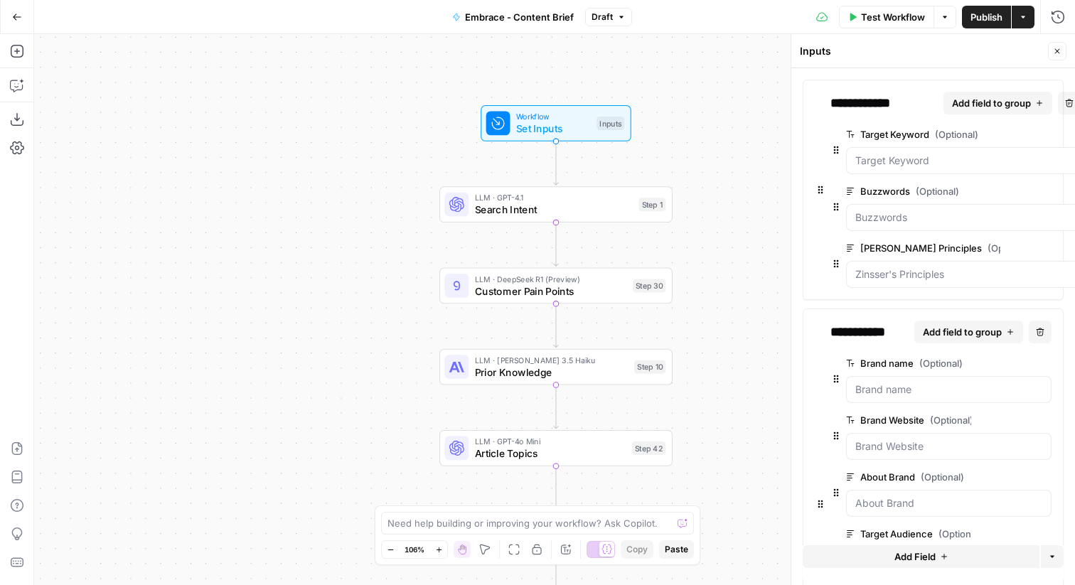
click at [1004, 365] on span "edit field" at bounding box center [997, 362] width 31 height 11
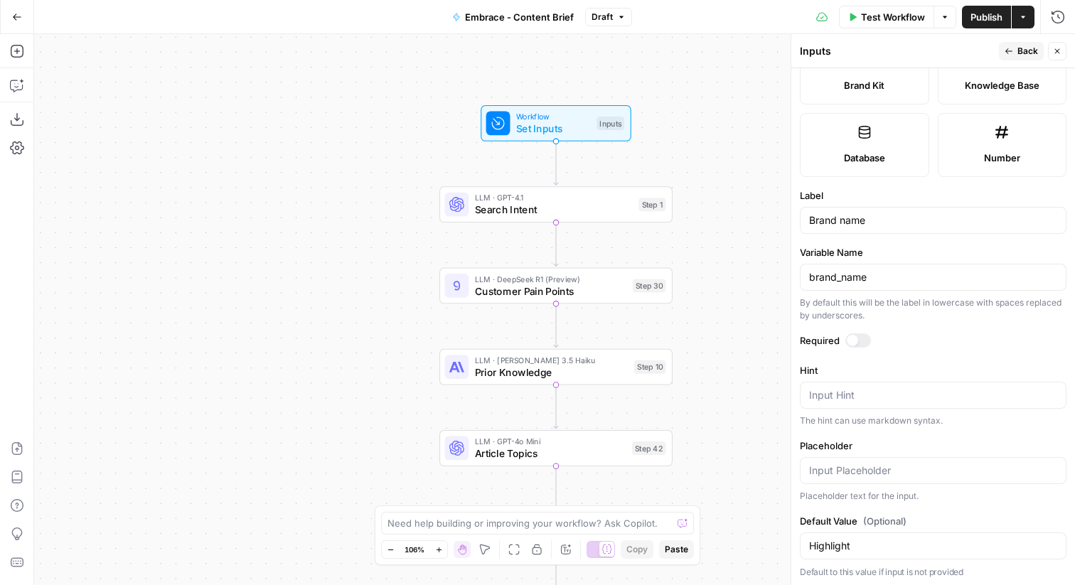
scroll to position [347, 0]
click at [814, 541] on input "Highlight" at bounding box center [933, 544] width 248 height 14
type input "Embrace"
click at [1023, 50] on span "Back" at bounding box center [1027, 51] width 21 height 13
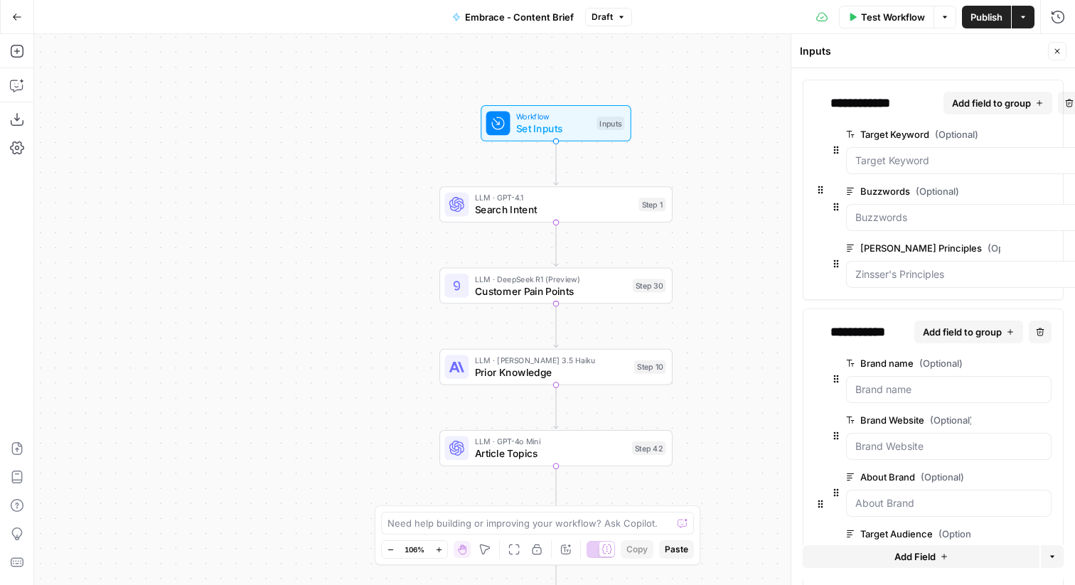
click at [1011, 192] on span "edit field" at bounding box center [1026, 190] width 31 height 11
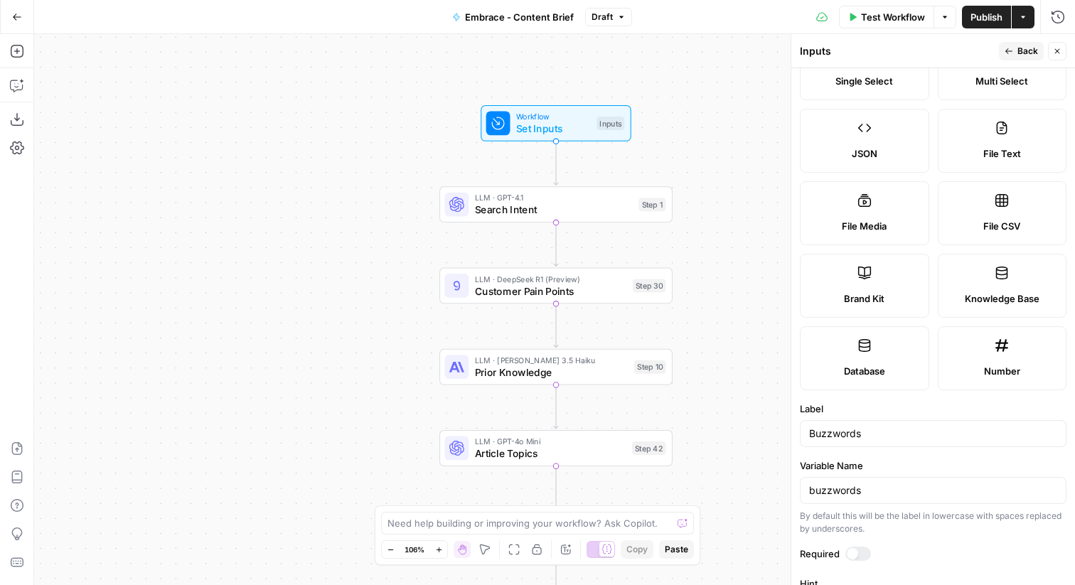
scroll to position [0, 0]
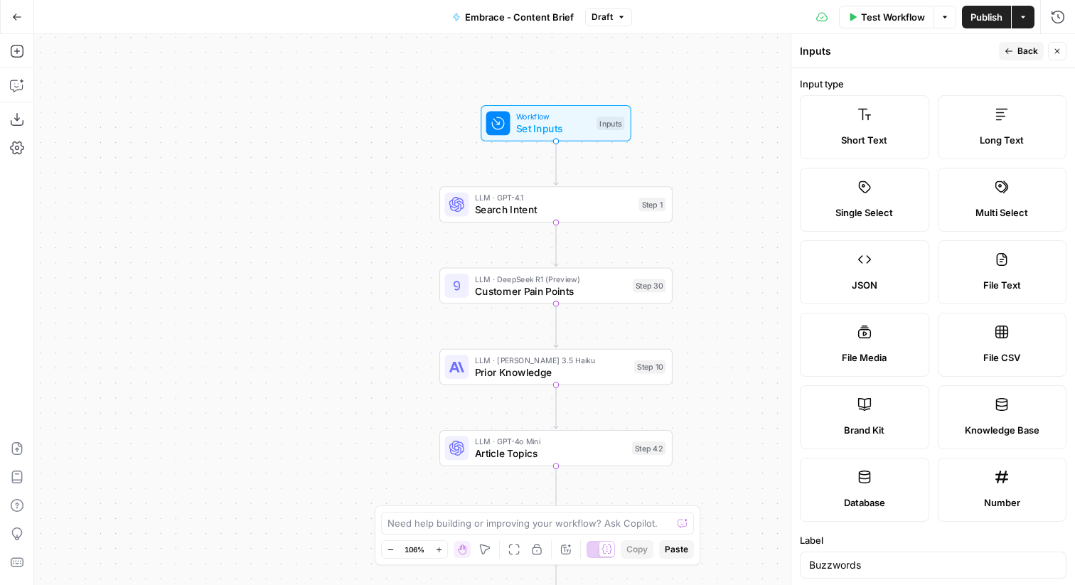
click at [1019, 50] on span "Back" at bounding box center [1027, 51] width 21 height 13
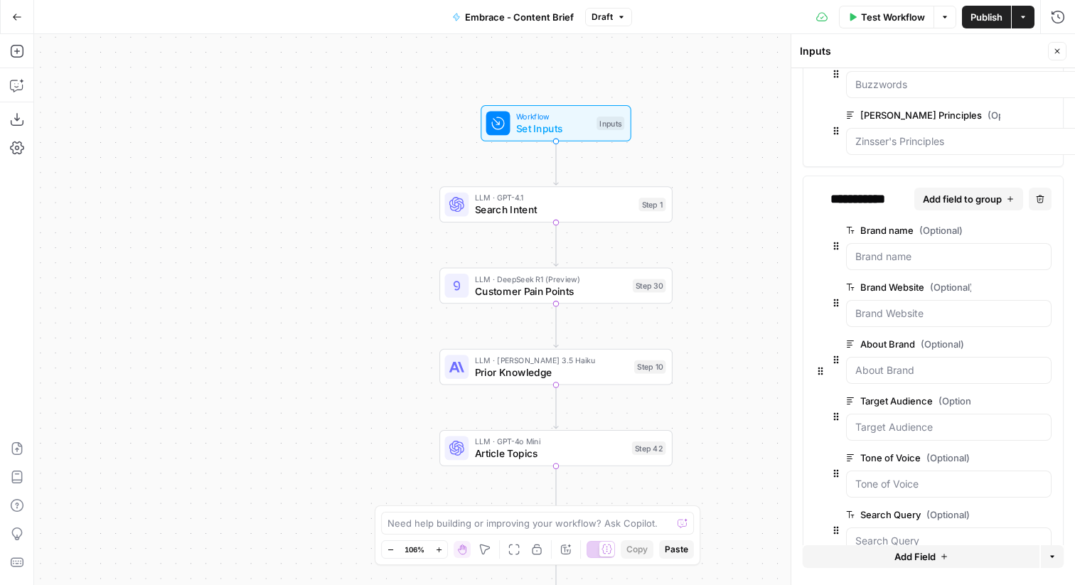
scroll to position [165, 0]
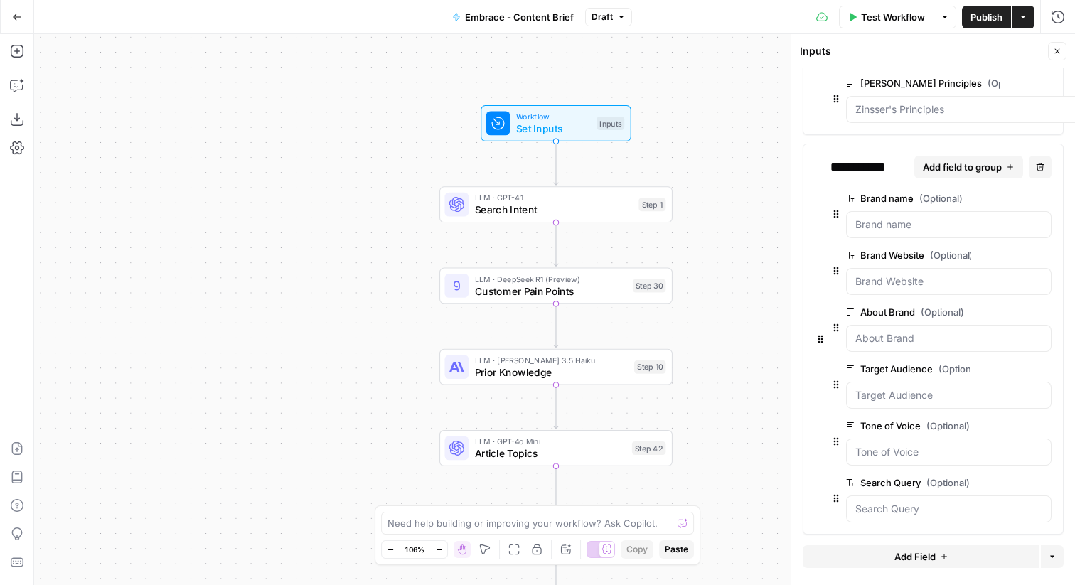
click at [1022, 257] on icon "button" at bounding box center [1022, 256] width 8 height 8
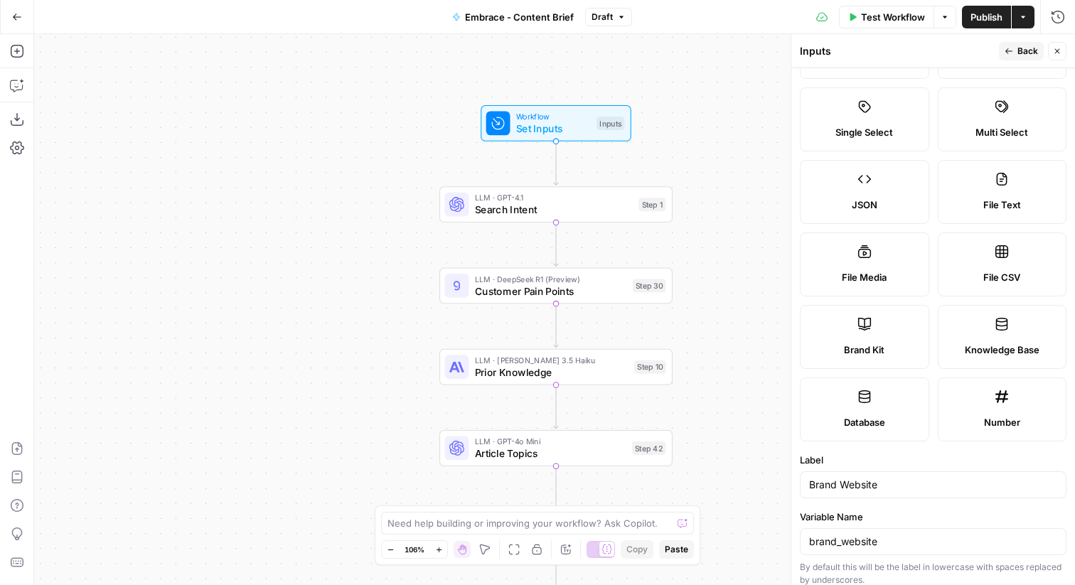
scroll to position [0, 0]
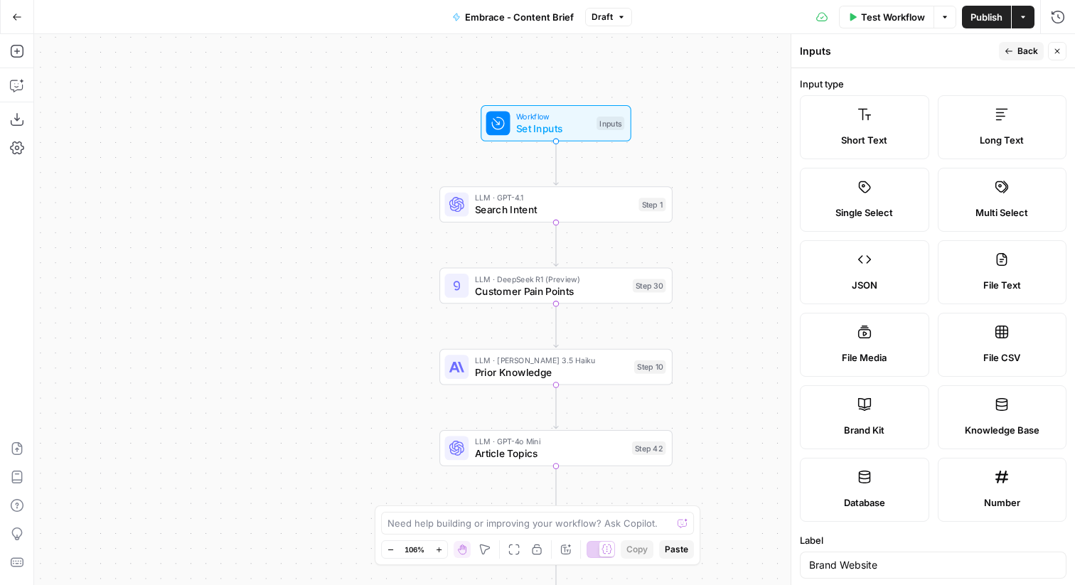
click at [1013, 53] on icon "button" at bounding box center [1008, 51] width 9 height 9
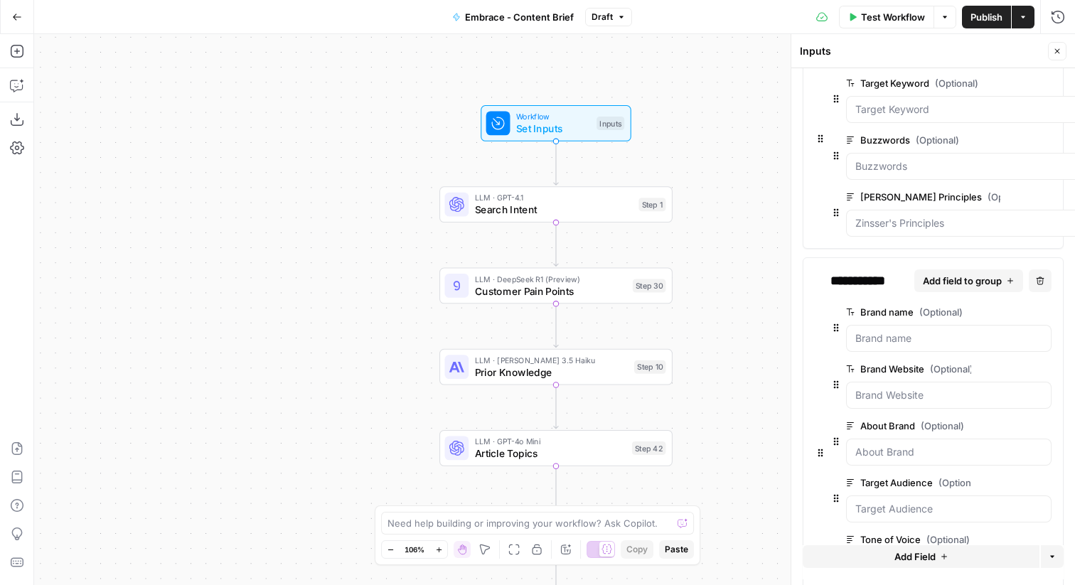
scroll to position [63, 0]
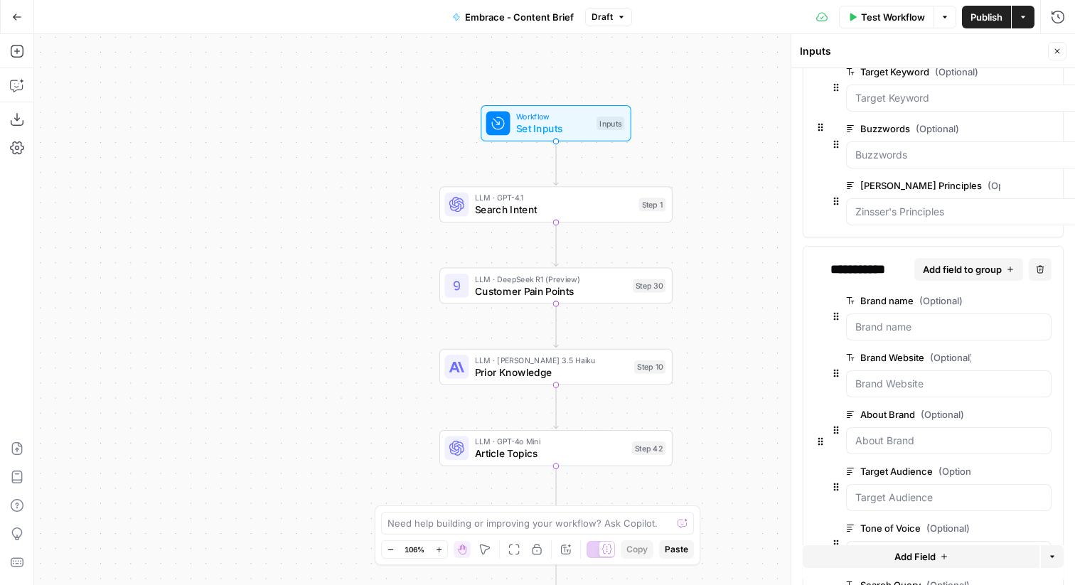
click at [1023, 416] on icon "button" at bounding box center [1022, 415] width 8 height 8
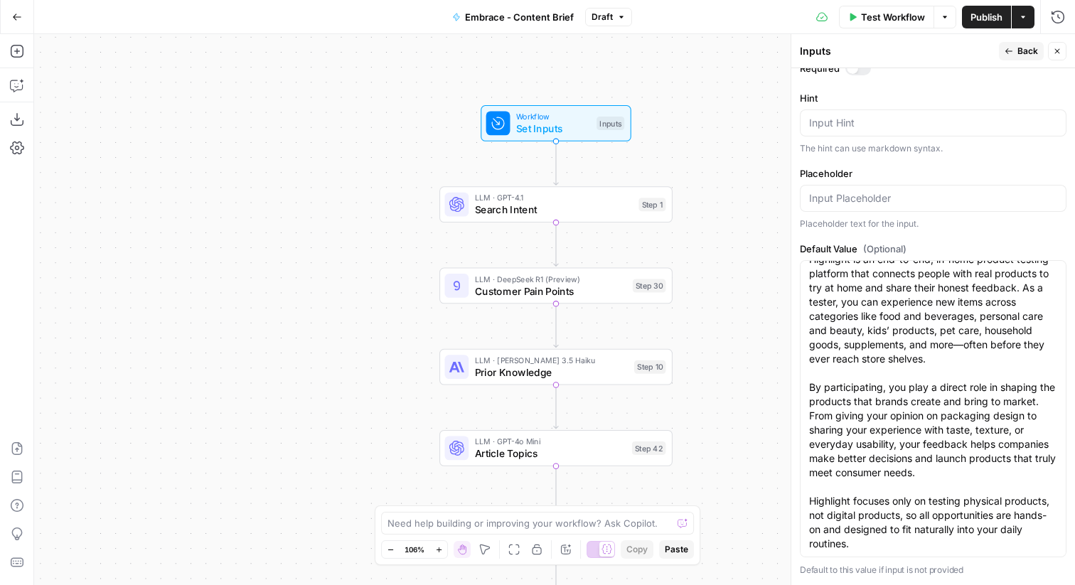
scroll to position [0, 0]
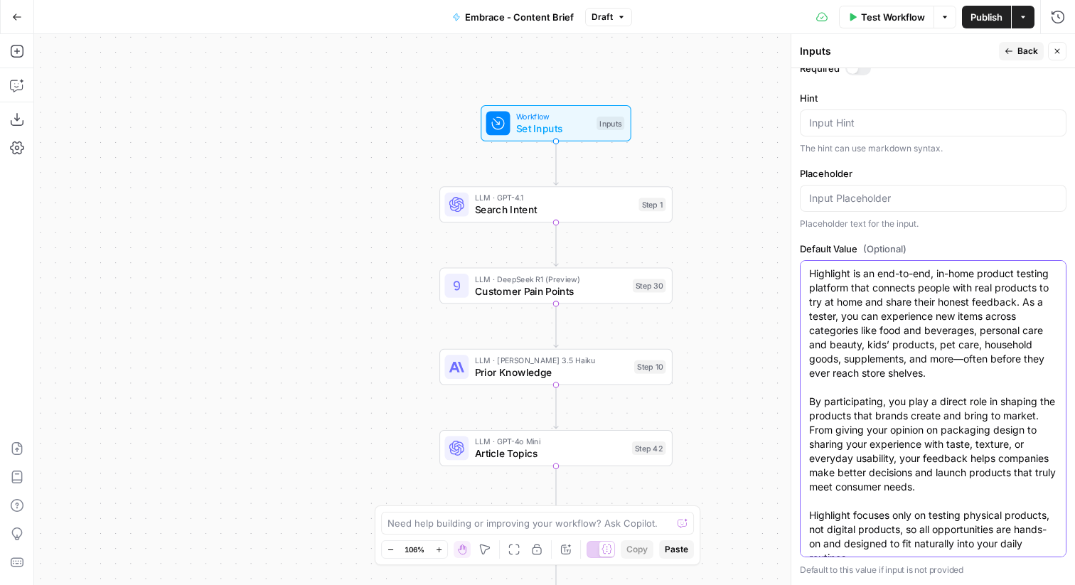
click at [834, 281] on textarea "Highlight is an end-to-end, in-home product testing platform that connects peop…" at bounding box center [933, 415] width 248 height 298
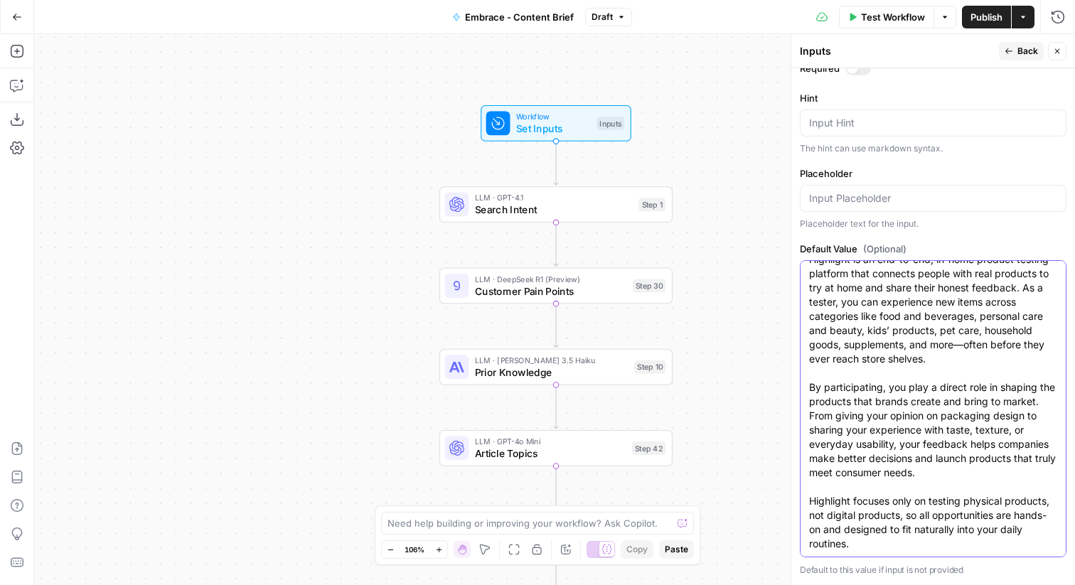
drag, startPoint x: 810, startPoint y: 274, endPoint x: 885, endPoint y: 584, distance: 319.4
click at [885, 584] on form "Input type Short Text Long Text Single Select Multi Select JSON File Text File …" at bounding box center [933, 326] width 284 height 517
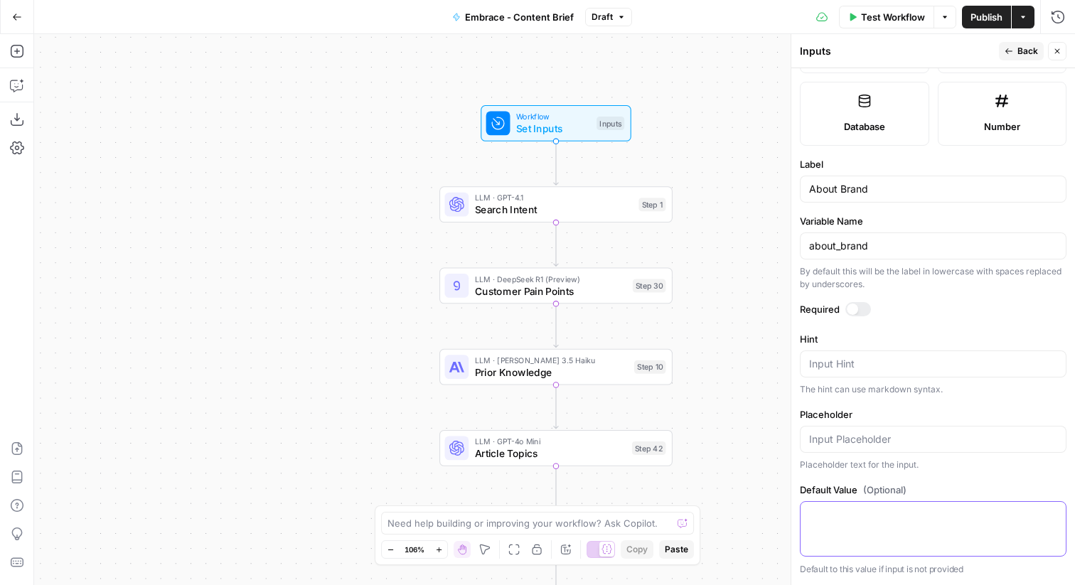
scroll to position [375, 0]
paste textarea "Embrace.io is an observability and performance monitoring platform built specif…"
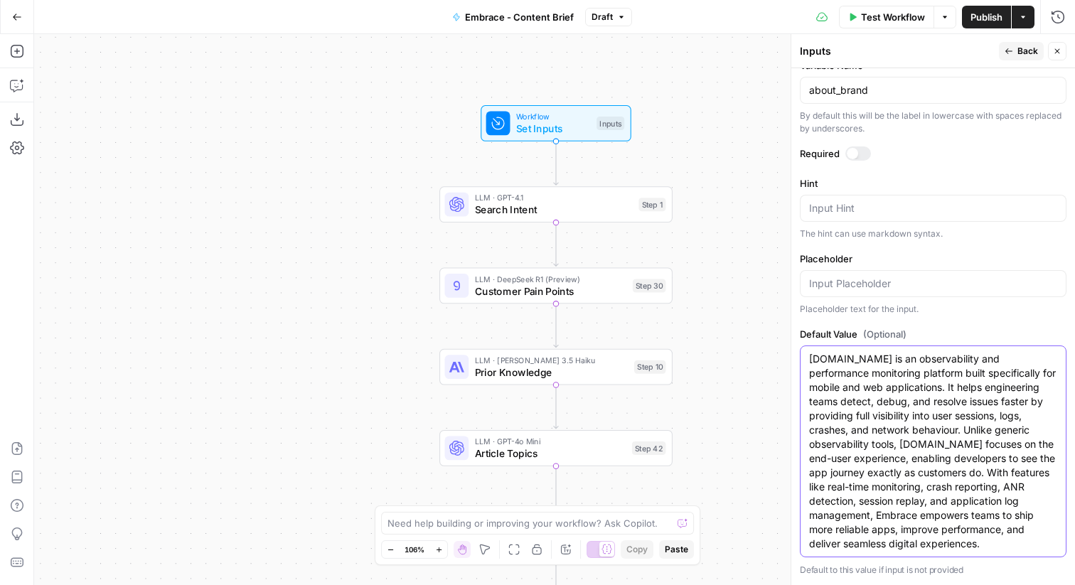
type textarea "Embrace.io is an observability and performance monitoring platform built specif…"
click at [1018, 47] on span "Back" at bounding box center [1027, 51] width 21 height 13
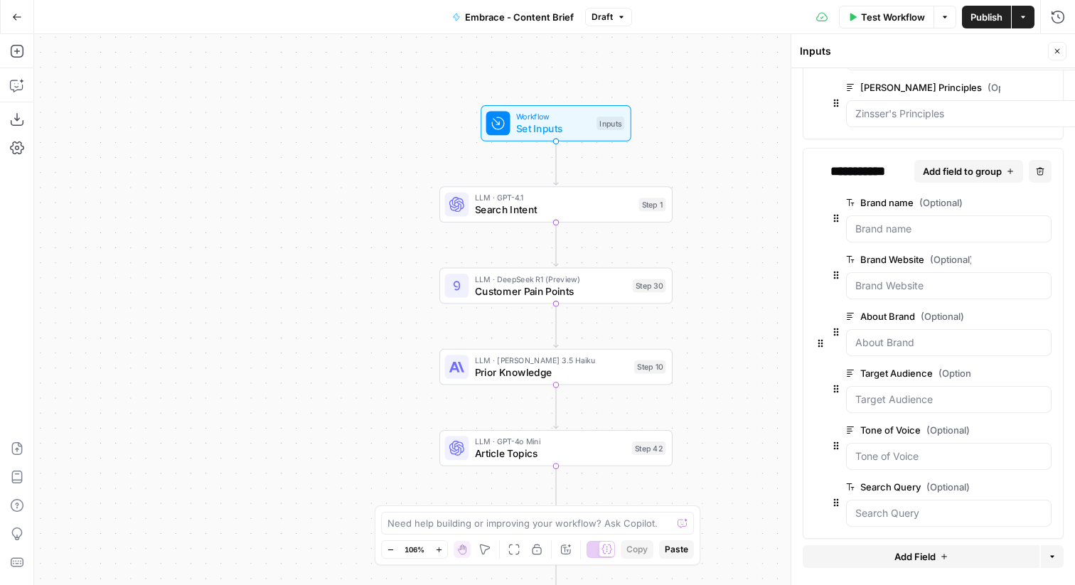
scroll to position [166, 0]
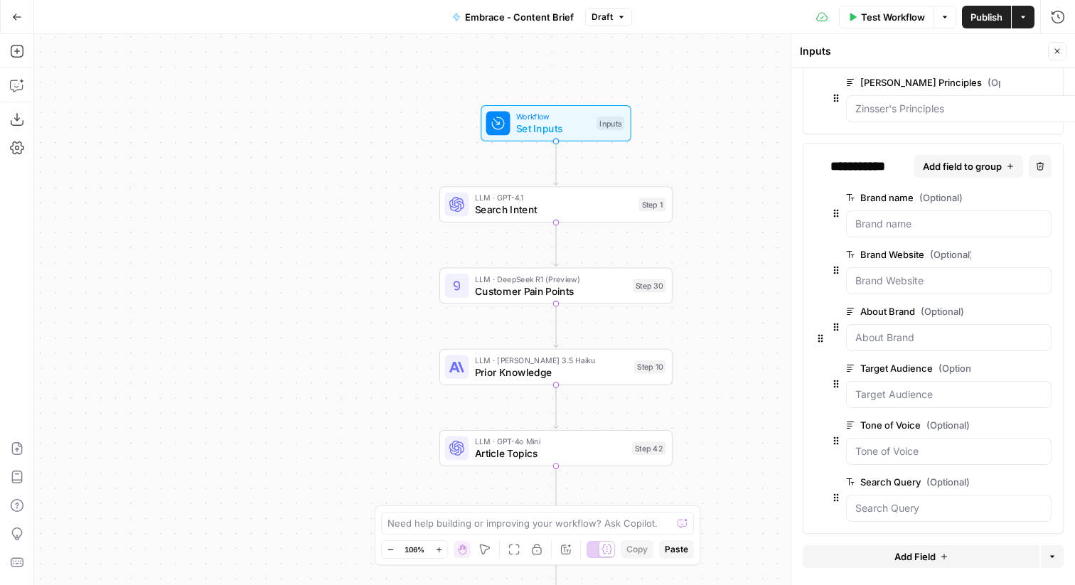
click at [944, 365] on span "(Optional)" at bounding box center [959, 368] width 43 height 14
click at [944, 387] on Audience "Target Audience (Optional)" at bounding box center [948, 394] width 187 height 14
click at [981, 365] on button "edit field" at bounding box center [1003, 368] width 55 height 17
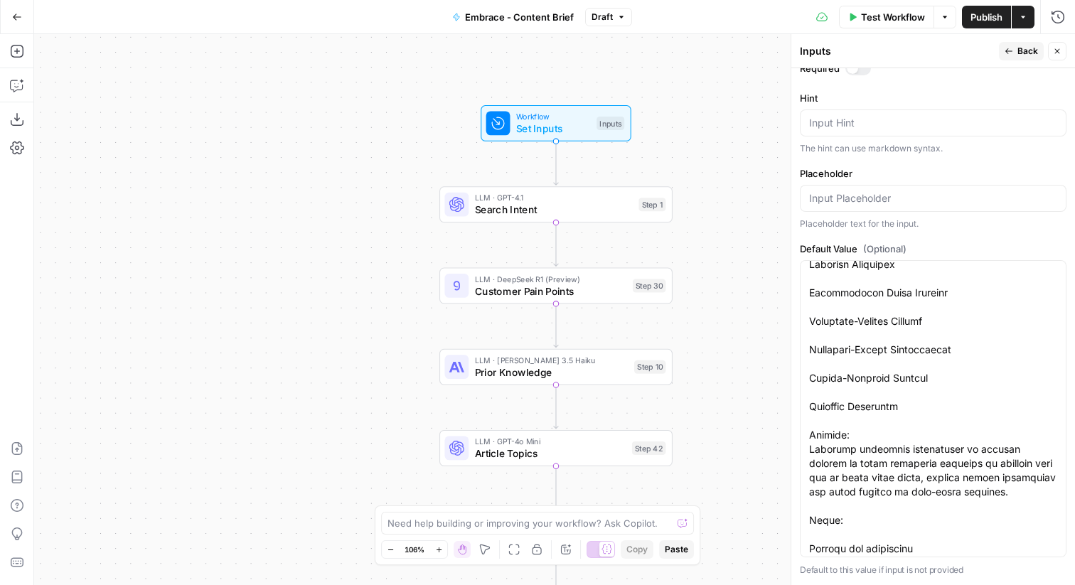
scroll to position [0, 0]
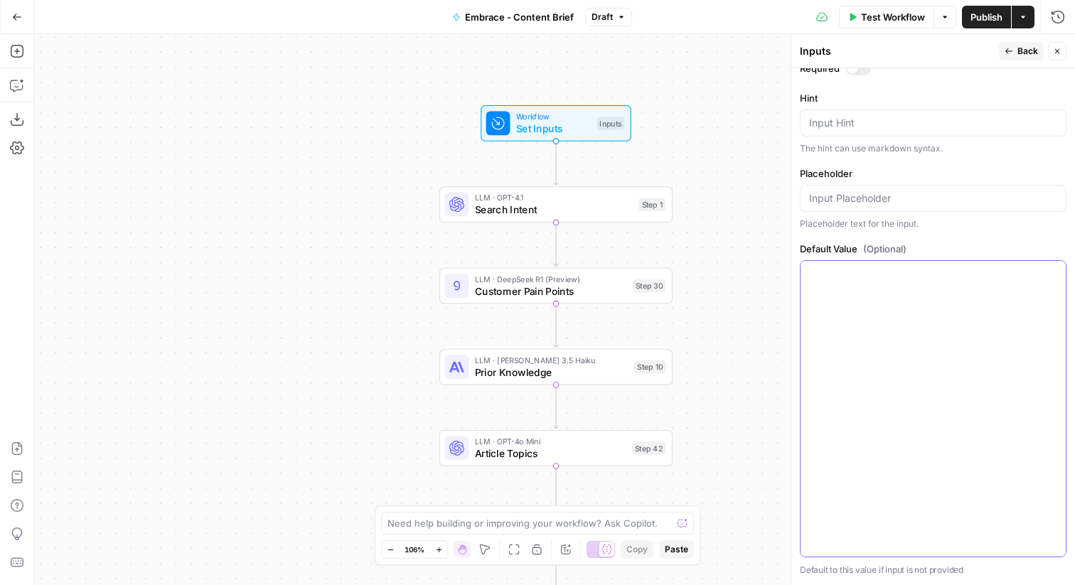
scroll to position [375, 0]
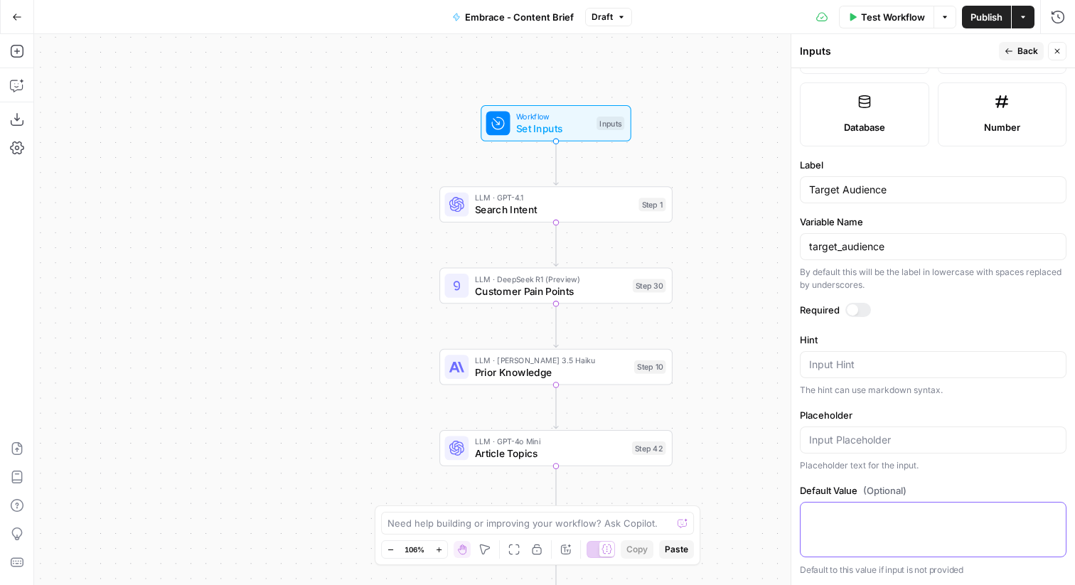
paste textarea "Android Engineer Frontend Engineer iOS Engineer Lead Frontend Engineer Mobile A…"
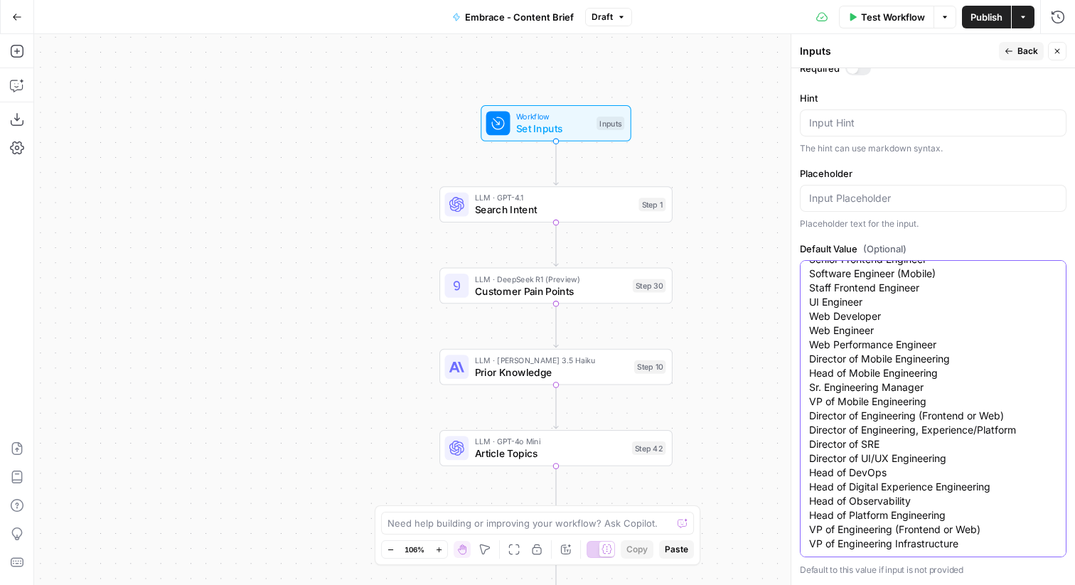
scroll to position [0, 0]
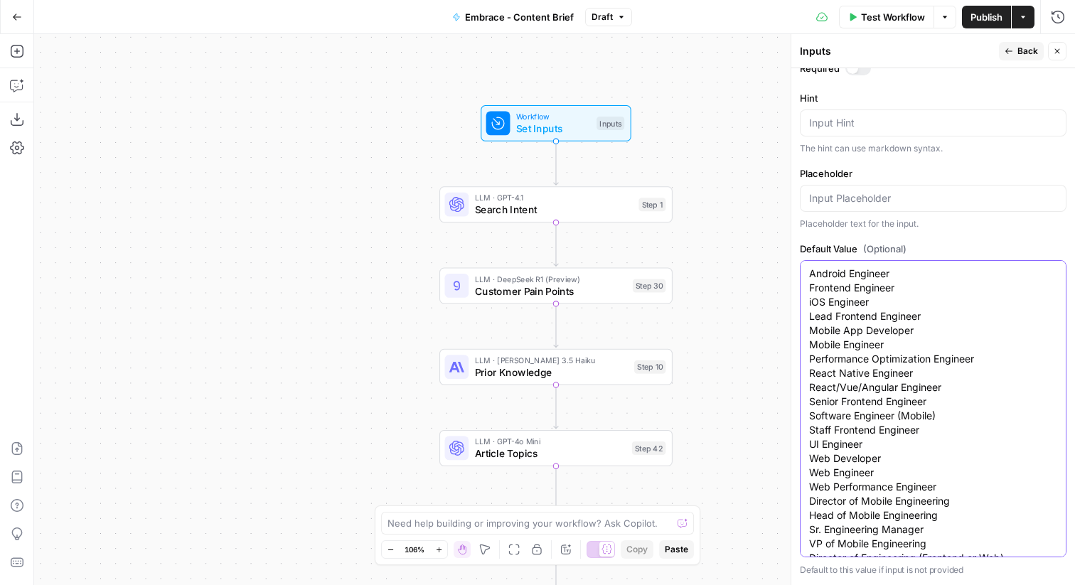
click at [809, 275] on textarea "Android Engineer Frontend Engineer iOS Engineer Lead Frontend Engineer Mobile A…" at bounding box center [933, 479] width 248 height 426
click at [848, 270] on textarea "Android Engineer Frontend Engineer iOS Engineer Lead Frontend Engineer Mobile A…" at bounding box center [933, 479] width 248 height 426
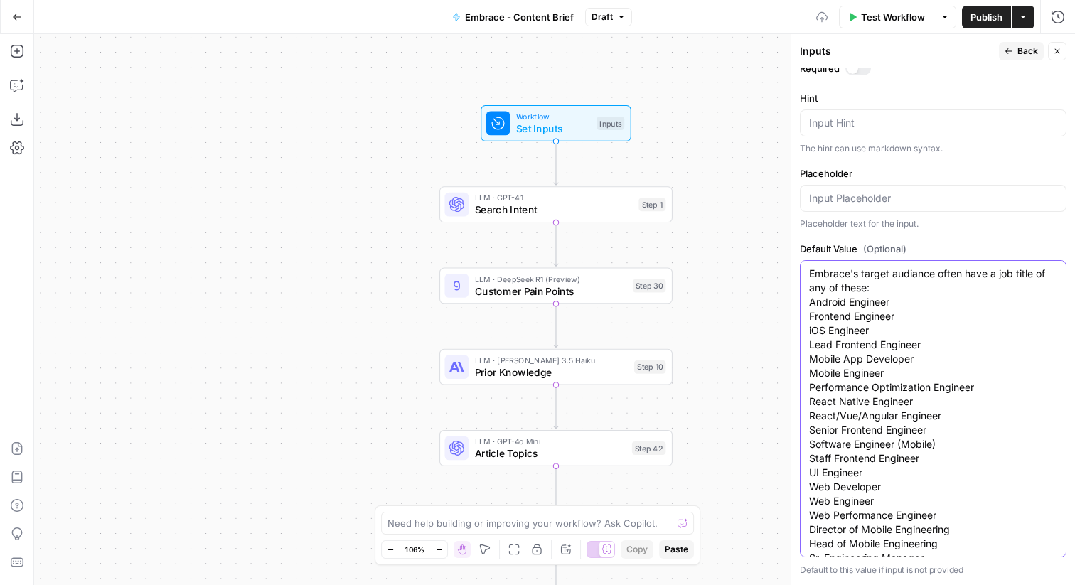
click at [913, 275] on textarea "Embrace's target audiance often have a job title of any of these: Android Engin…" at bounding box center [933, 493] width 248 height 455
type textarea "Embrace's target audience often have a job title of any of these: Android Engin…"
click at [1012, 49] on icon "button" at bounding box center [1008, 51] width 9 height 9
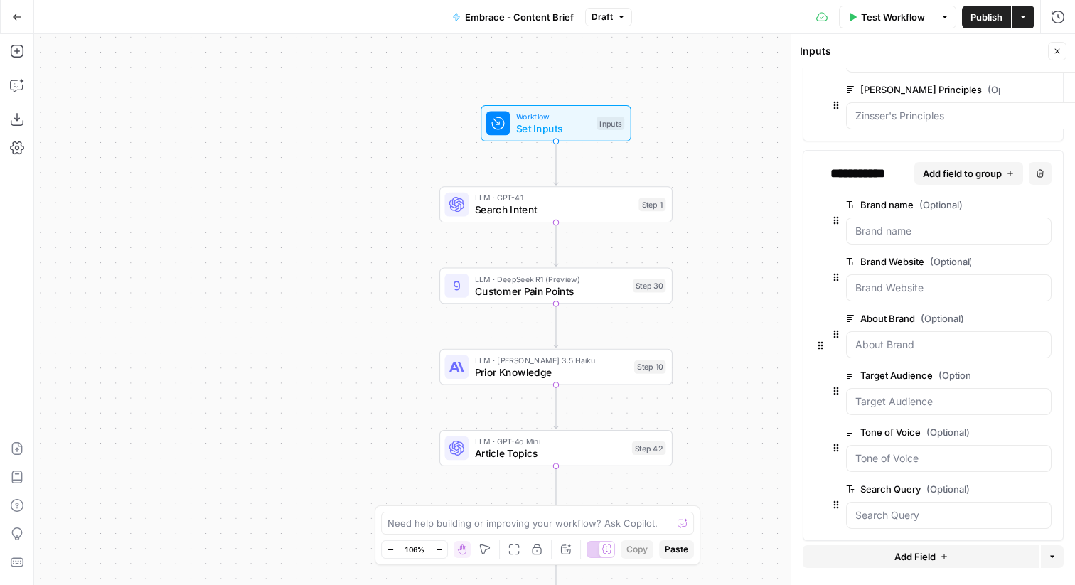
scroll to position [174, 0]
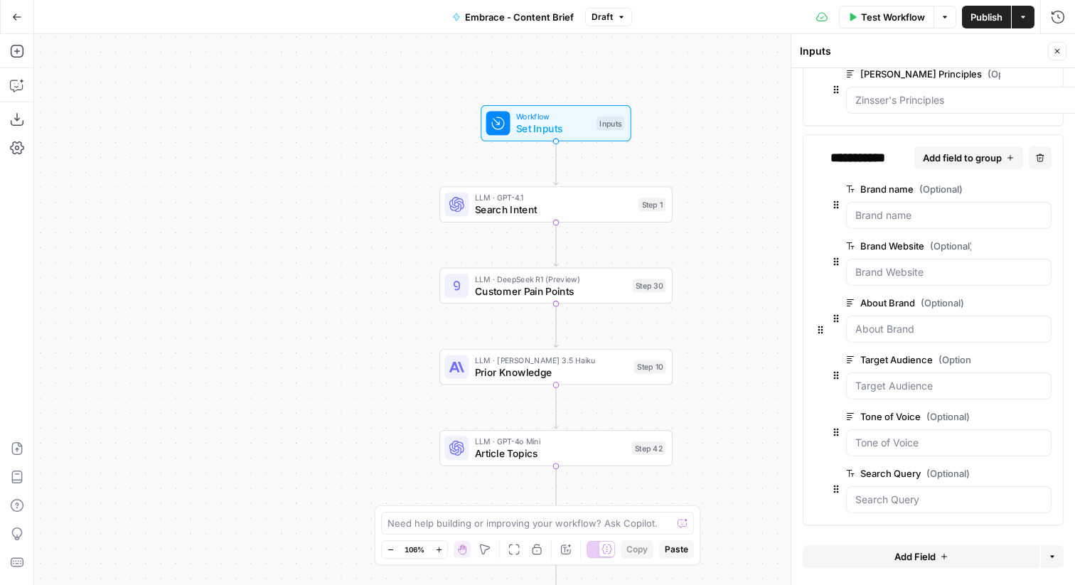
click at [1013, 417] on button "edit field" at bounding box center [1003, 416] width 55 height 17
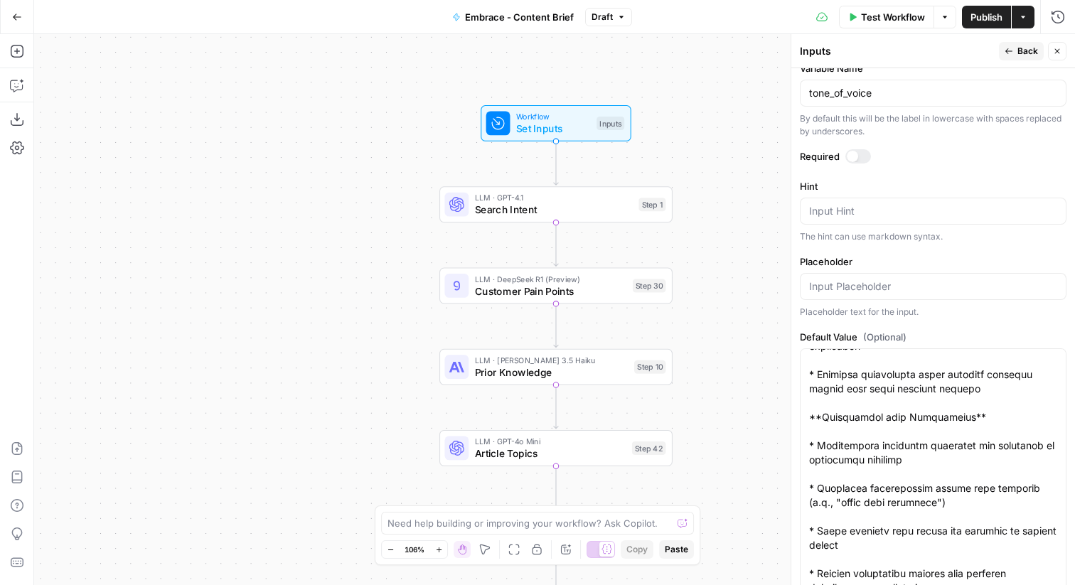
scroll to position [234, 0]
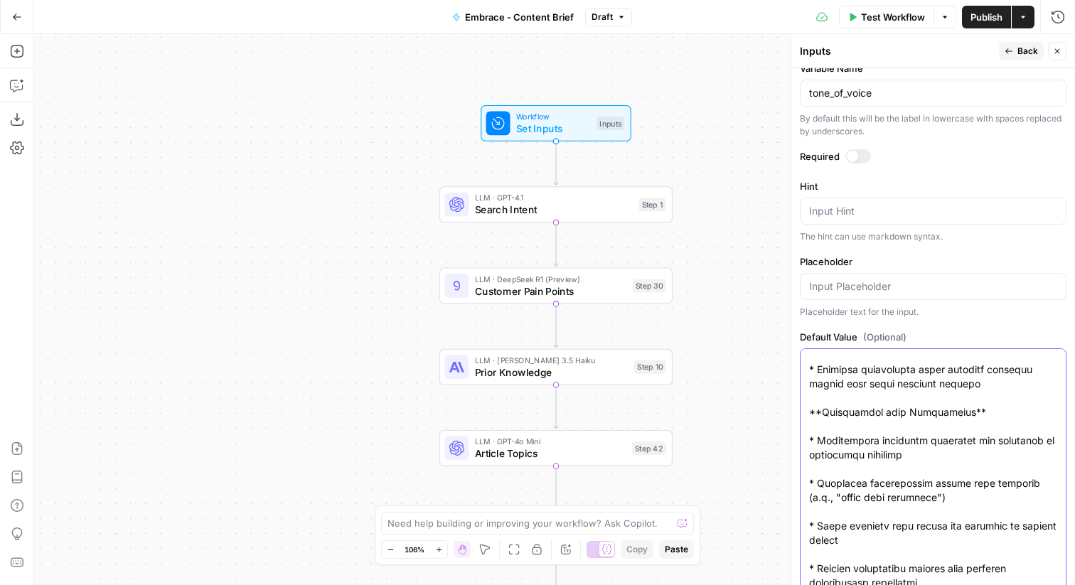
drag, startPoint x: 944, startPoint y: 496, endPoint x: 800, endPoint y: 481, distance: 145.0
click at [800, 481] on div at bounding box center [932, 496] width 266 height 297
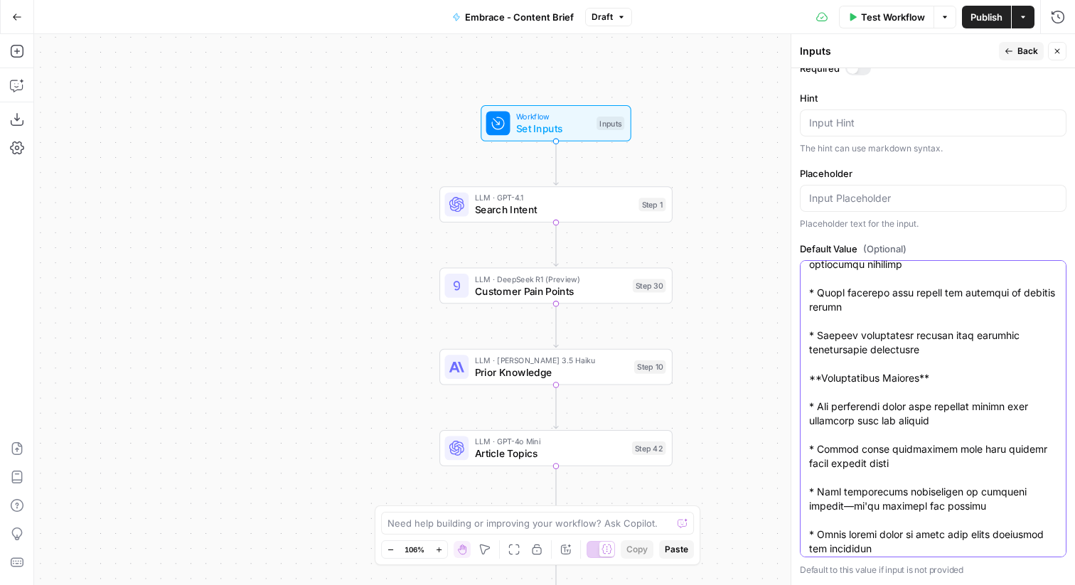
scroll to position [0, 0]
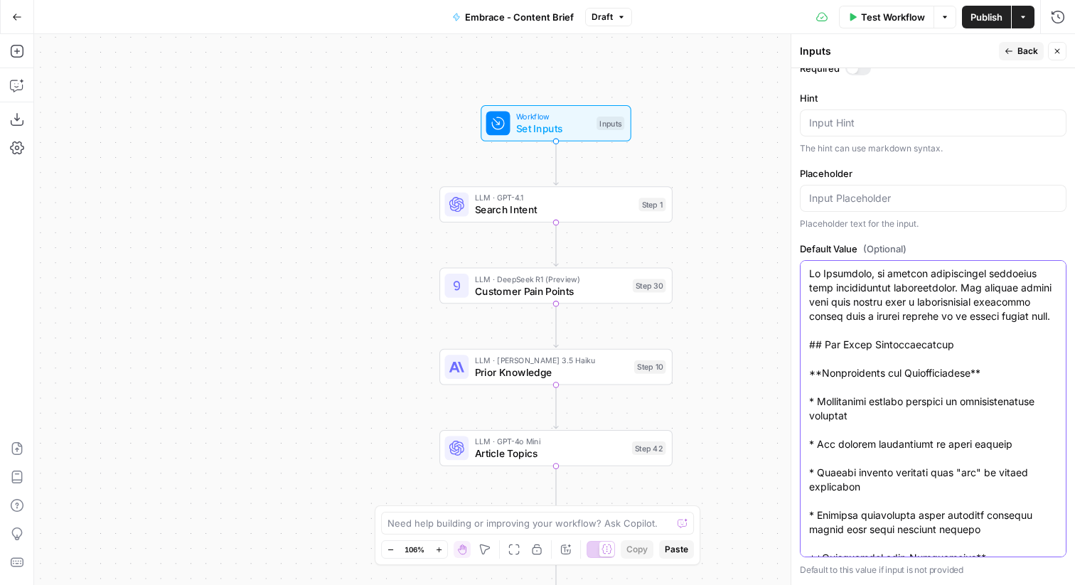
type textarea "At Embrace, we balance professional expertise with approachable communication. …"
click at [1027, 48] on span "Back" at bounding box center [1027, 51] width 21 height 13
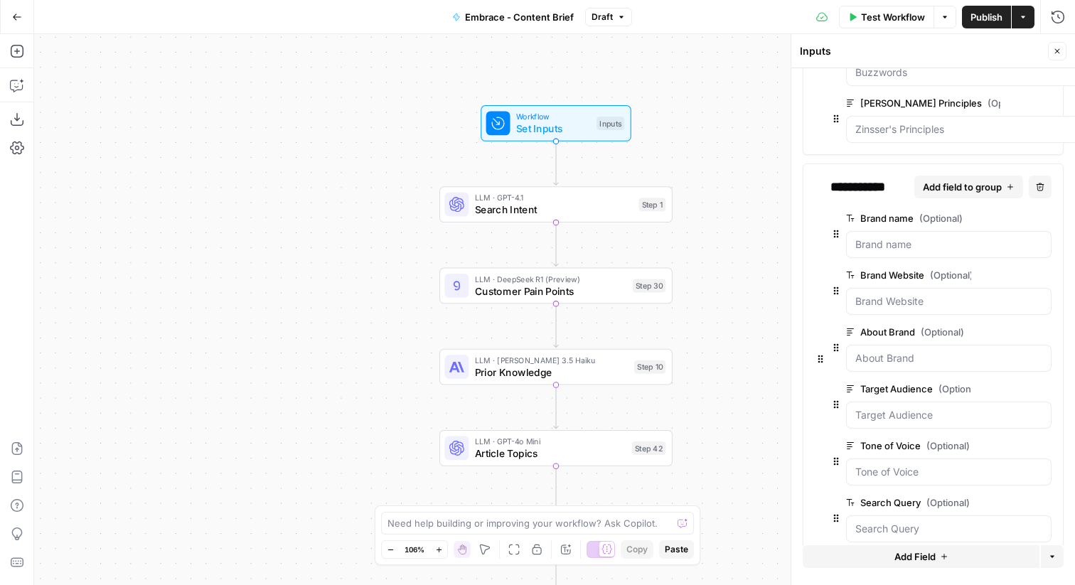
scroll to position [174, 0]
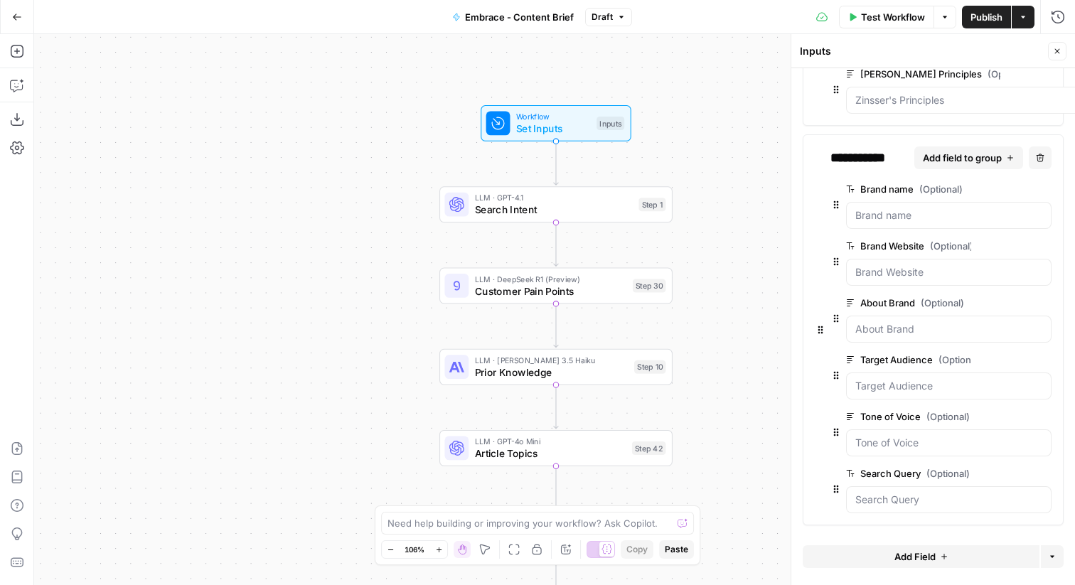
click at [991, 478] on span "edit field" at bounding box center [997, 473] width 31 height 11
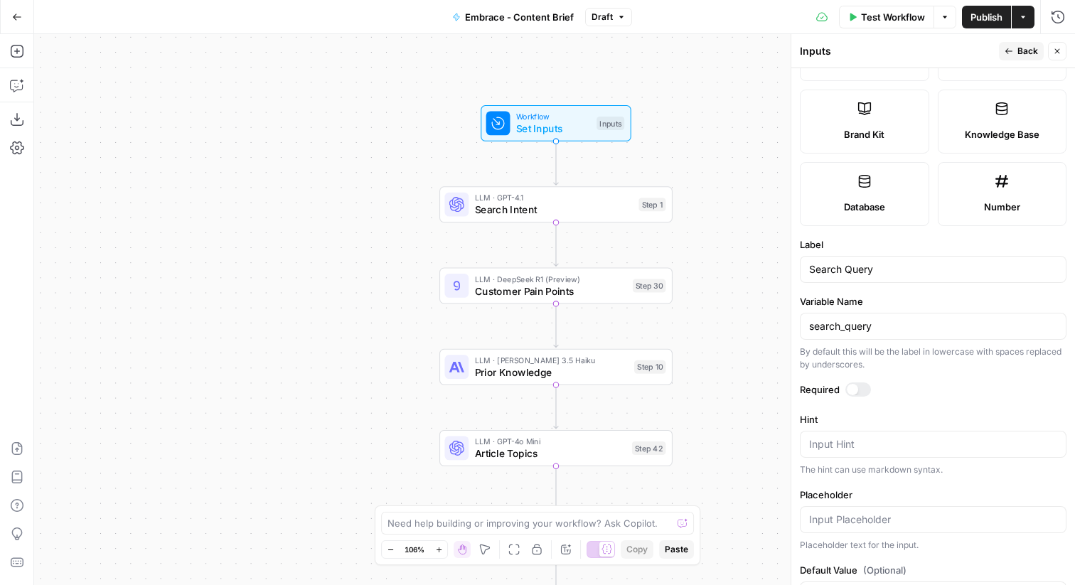
scroll to position [347, 0]
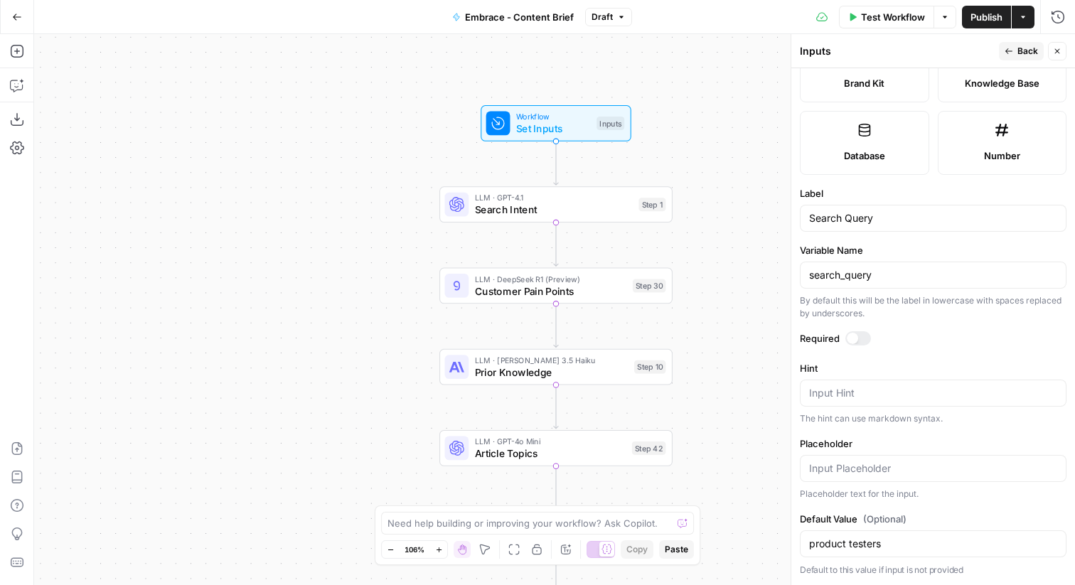
click at [1008, 56] on button "Back" at bounding box center [1020, 51] width 45 height 18
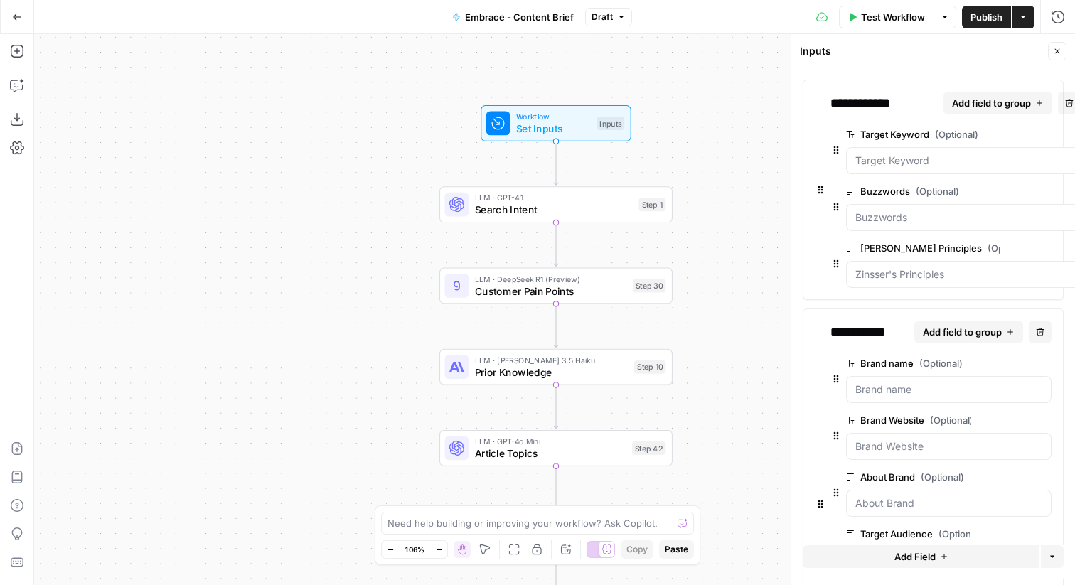
scroll to position [174, 0]
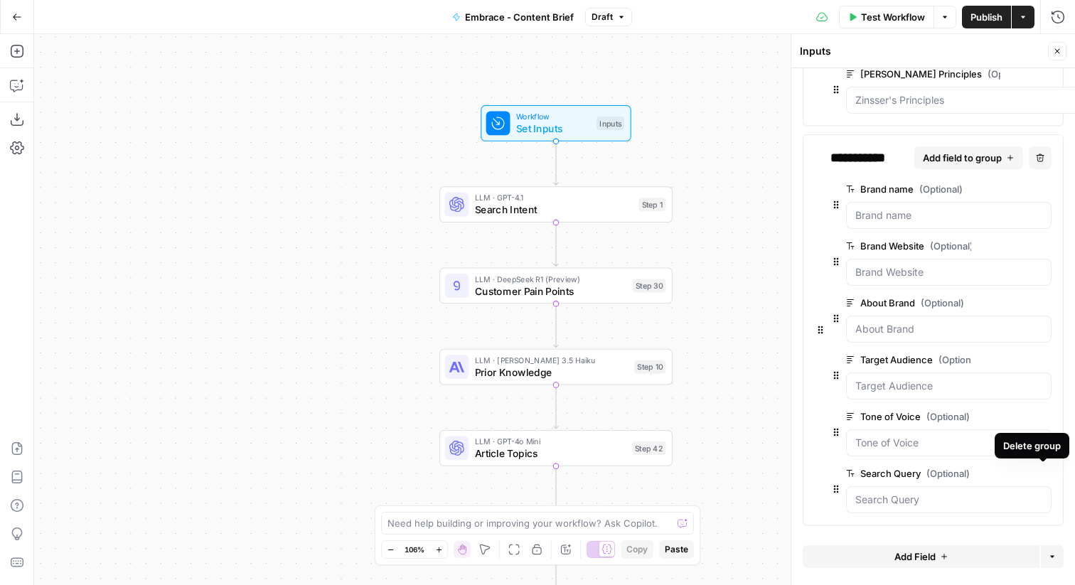
click at [1039, 474] on icon "button" at bounding box center [1043, 474] width 8 height 8
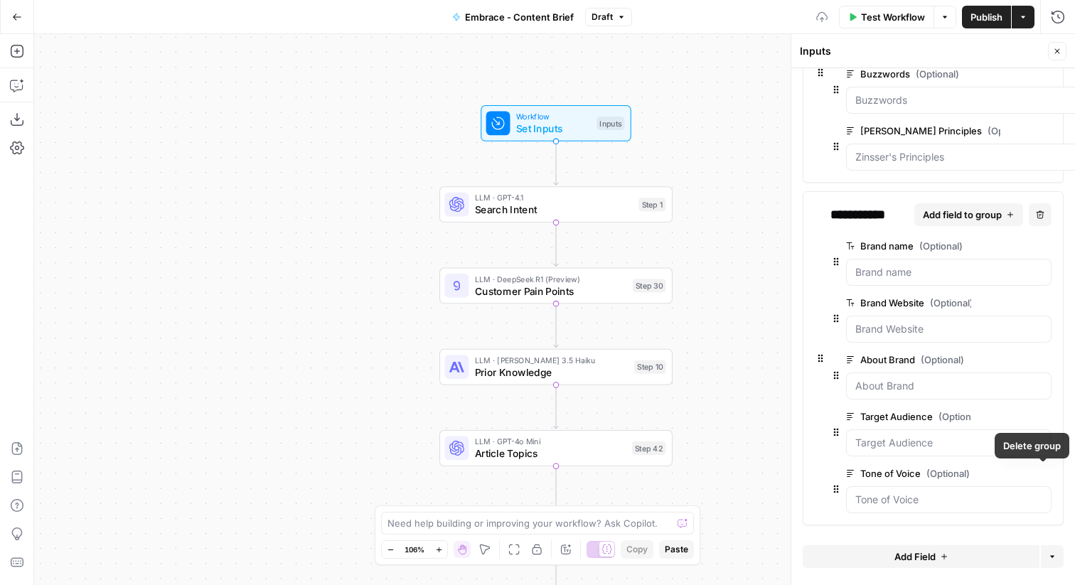
scroll to position [0, 0]
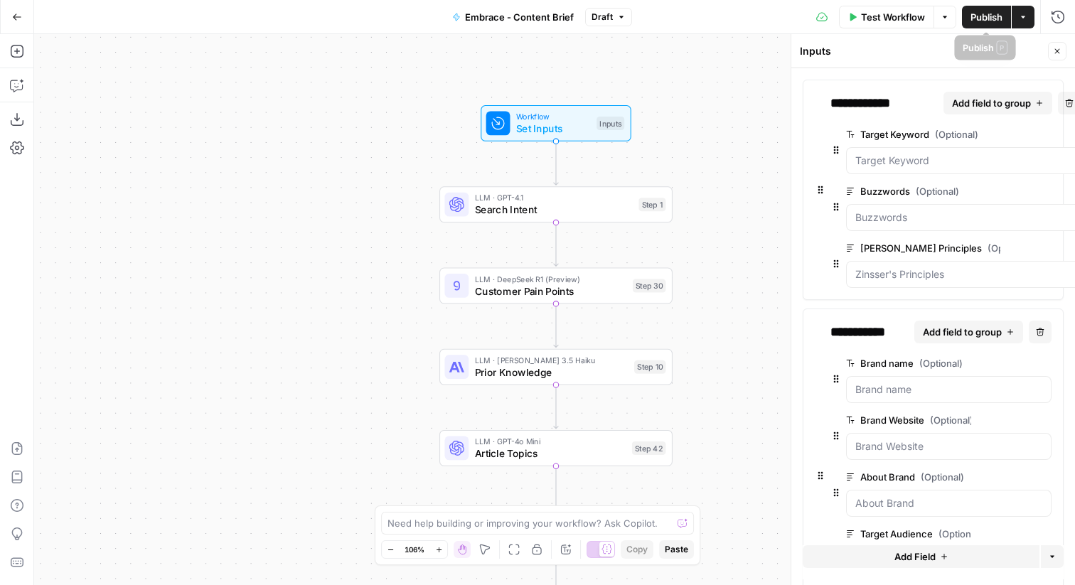
click at [991, 14] on span "Publish" at bounding box center [986, 17] width 32 height 14
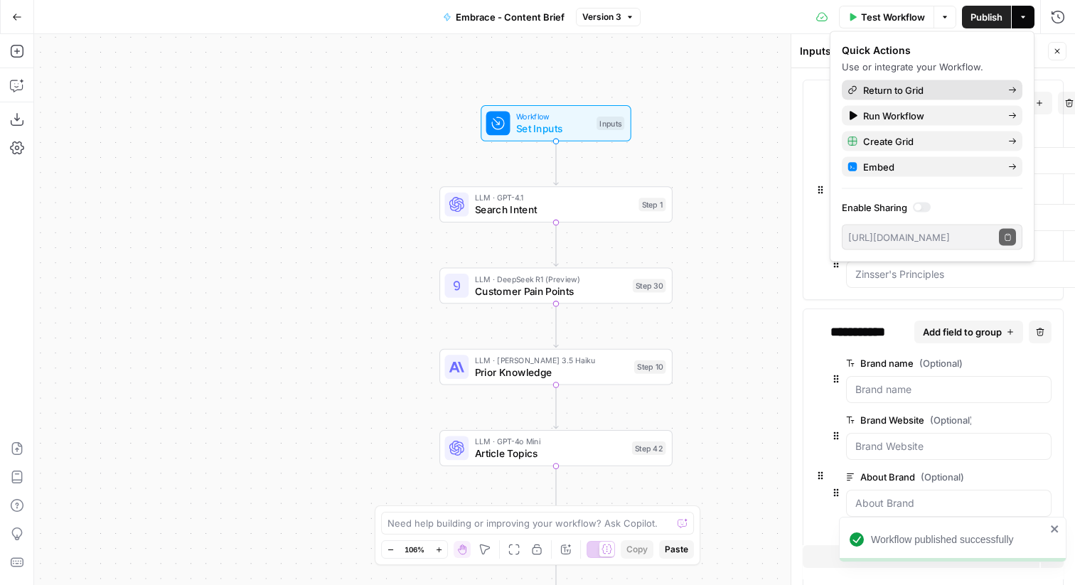
click at [912, 87] on span "Return to Grid" at bounding box center [930, 90] width 134 height 14
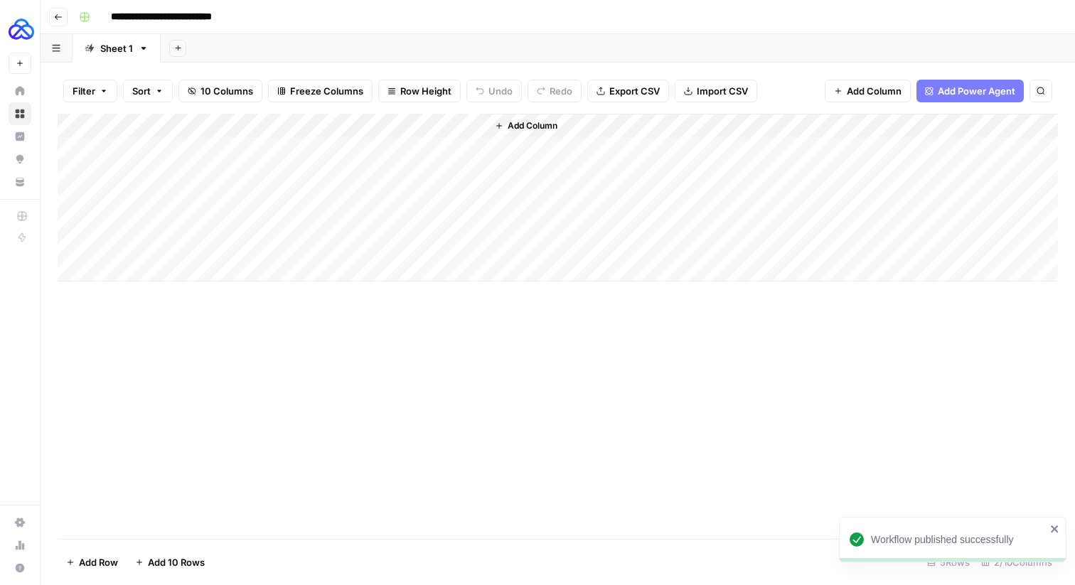
click at [456, 124] on div "Add Column" at bounding box center [558, 198] width 1000 height 168
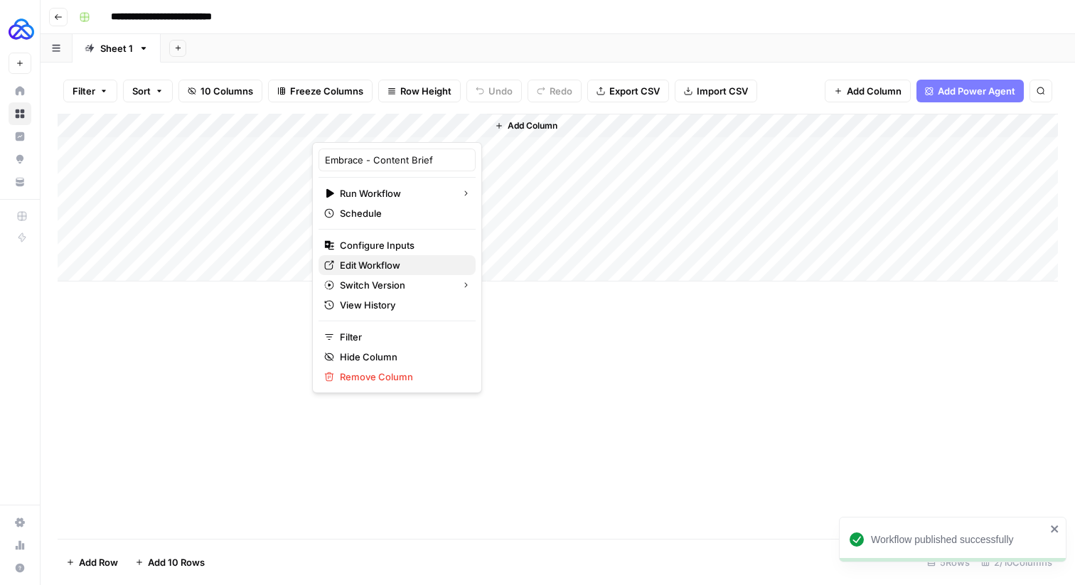
click at [370, 263] on span "Edit Workflow" at bounding box center [402, 265] width 124 height 14
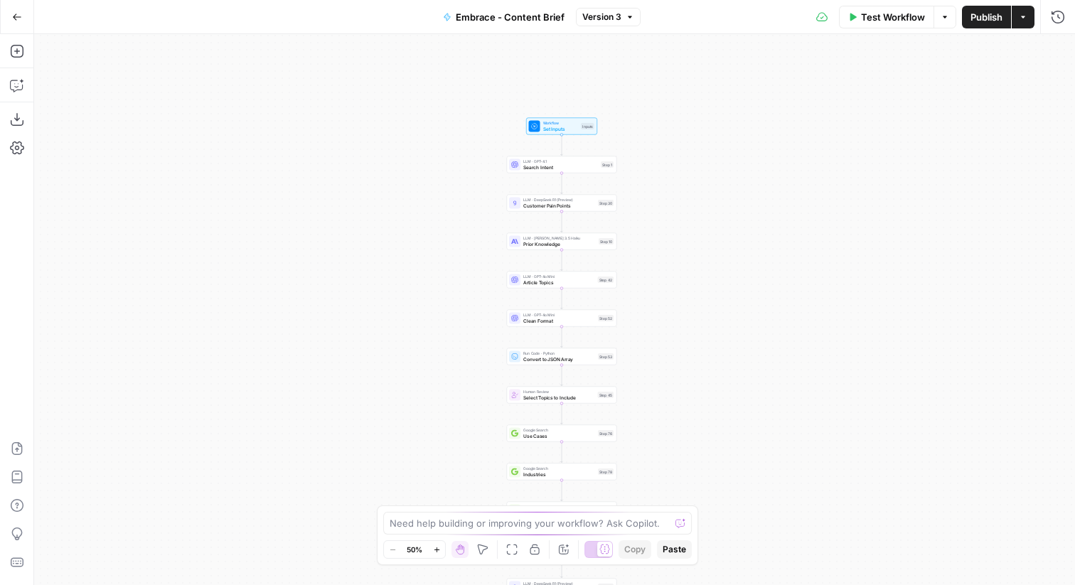
click at [532, 171] on div "LLM · GPT-4.1 Search Intent Step 1 Copy step Delete step Add Note Test" at bounding box center [562, 164] width 110 height 17
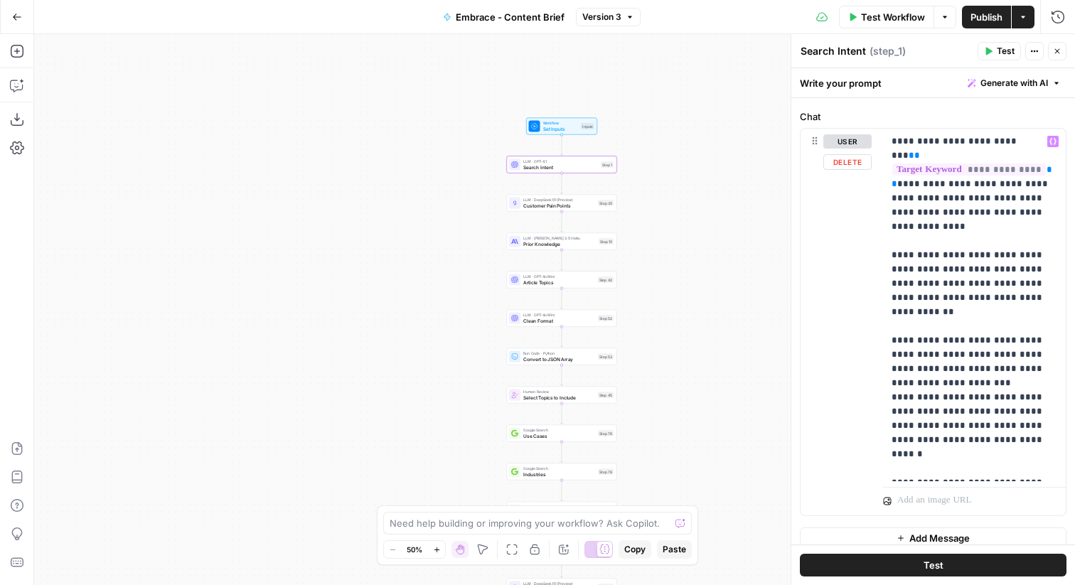
scroll to position [162, 0]
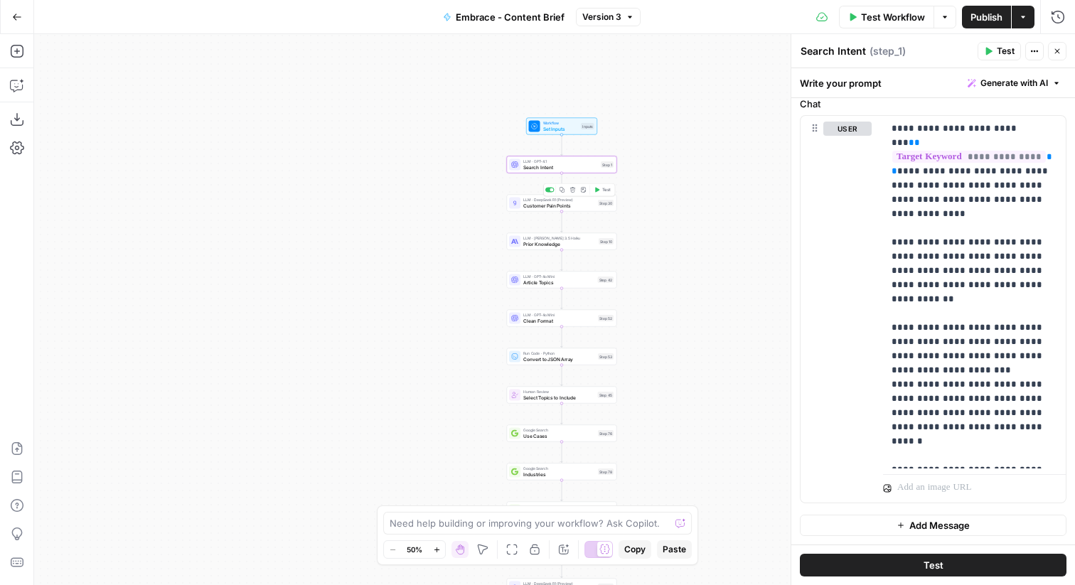
click at [536, 202] on span "Customer Pain Points" at bounding box center [559, 205] width 72 height 7
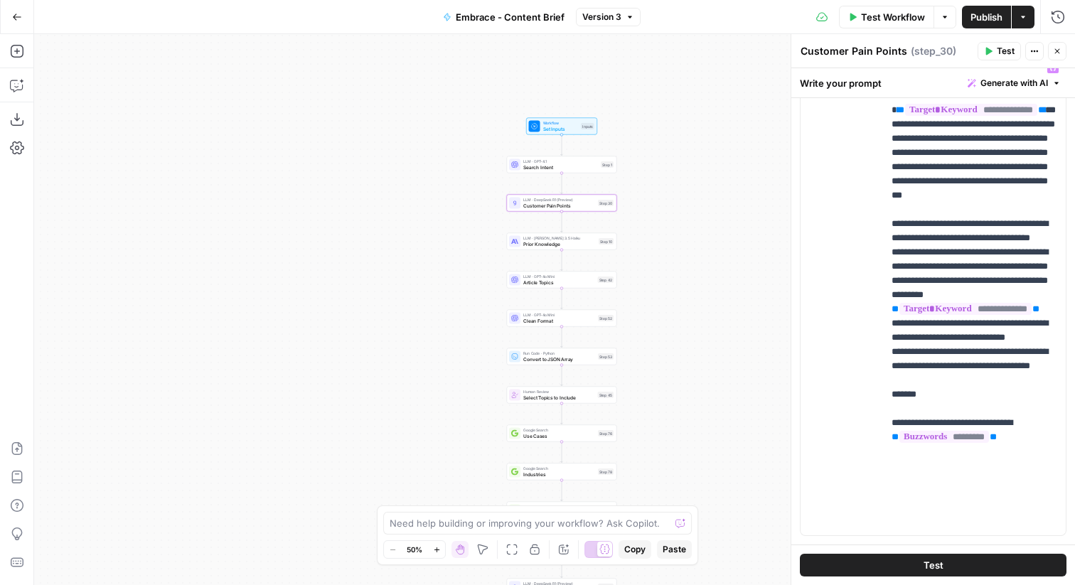
scroll to position [225, 0]
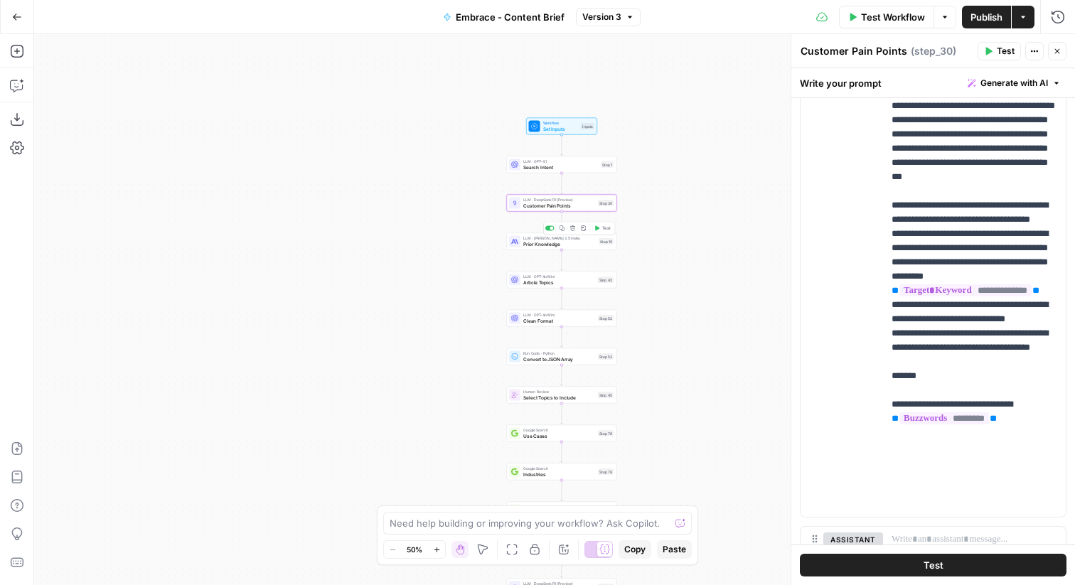
click at [558, 246] on span "Prior Knowledge" at bounding box center [559, 243] width 72 height 7
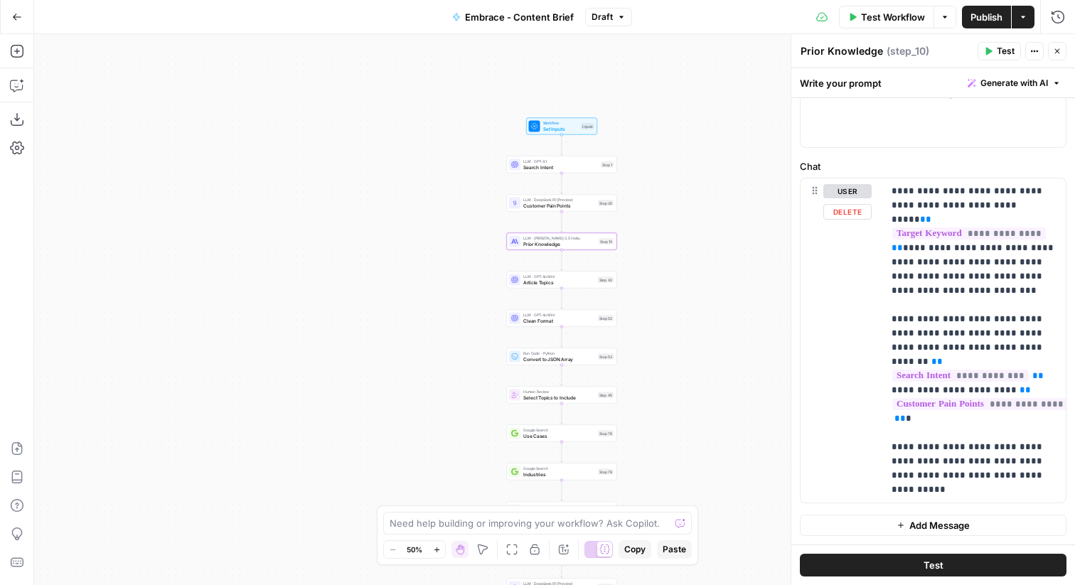
scroll to position [50, 0]
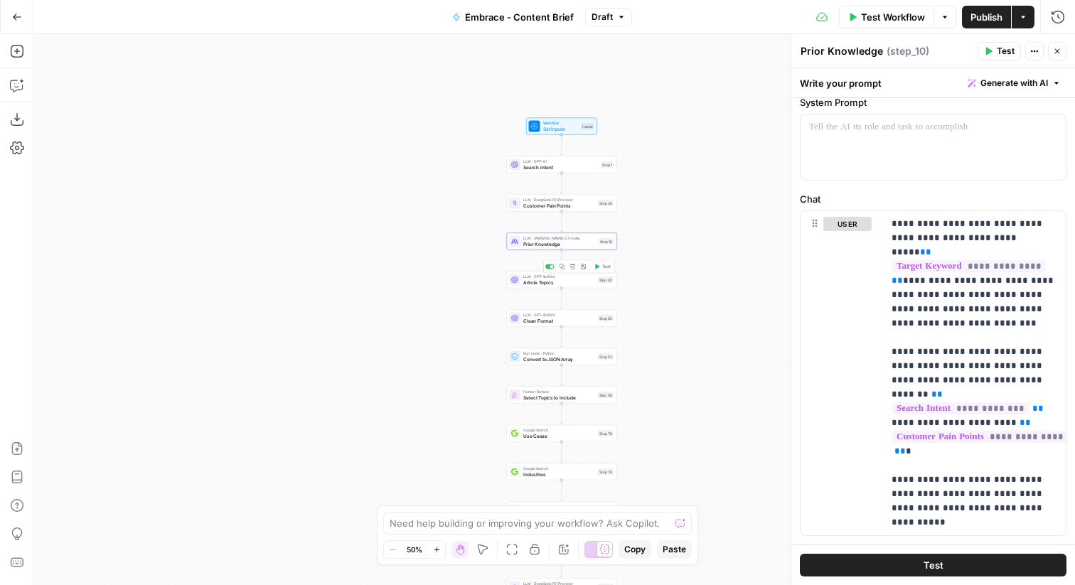
click at [528, 281] on span "Article Topics" at bounding box center [559, 282] width 72 height 7
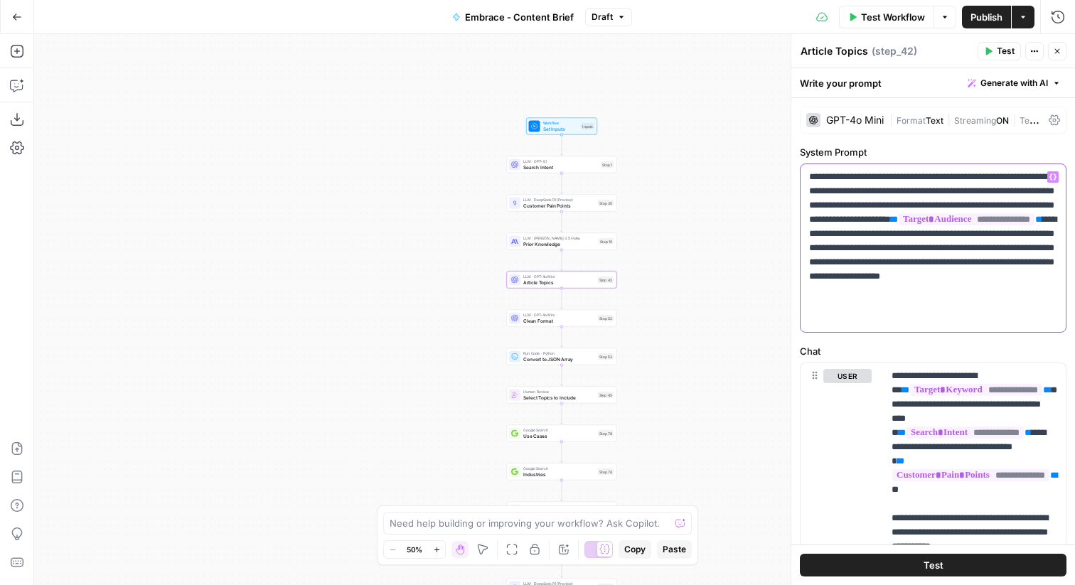
click at [1001, 190] on p "**********" at bounding box center [933, 248] width 248 height 156
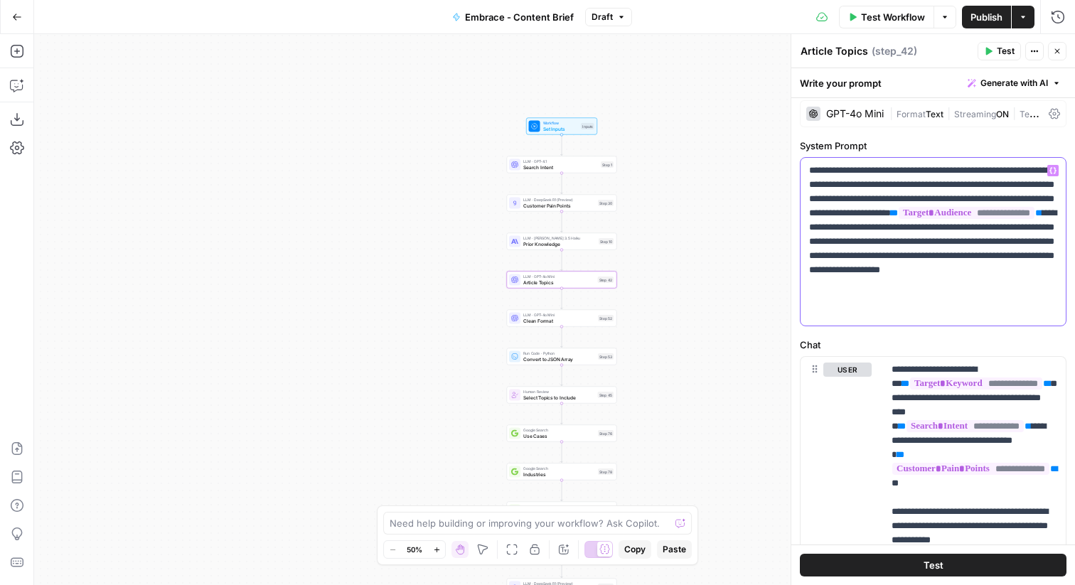
scroll to position [0, 0]
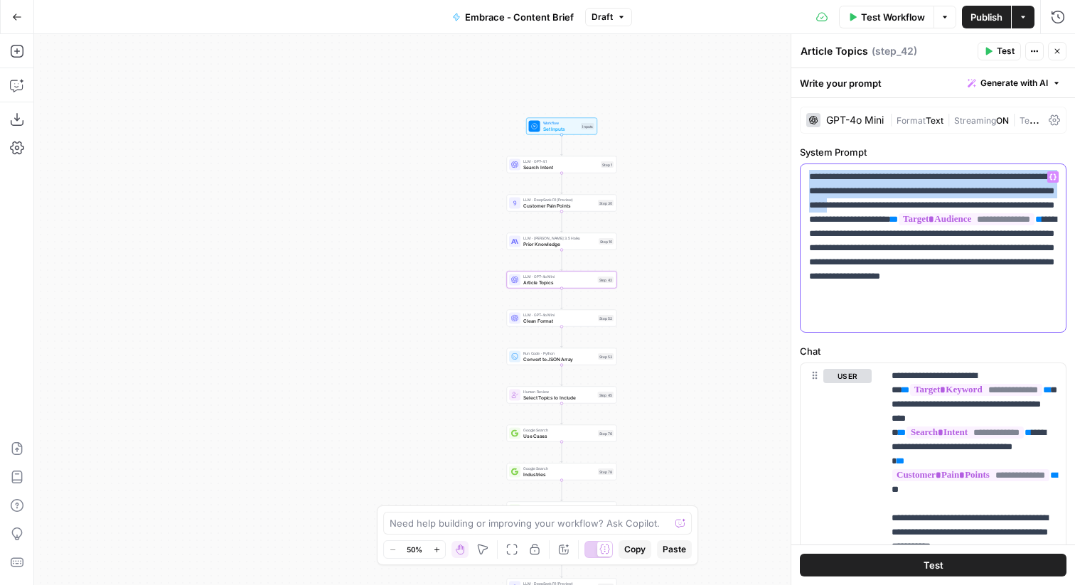
drag, startPoint x: 1026, startPoint y: 205, endPoint x: 807, endPoint y: 171, distance: 222.2
click at [807, 171] on div "**********" at bounding box center [932, 248] width 265 height 168
copy p "**********"
paste div
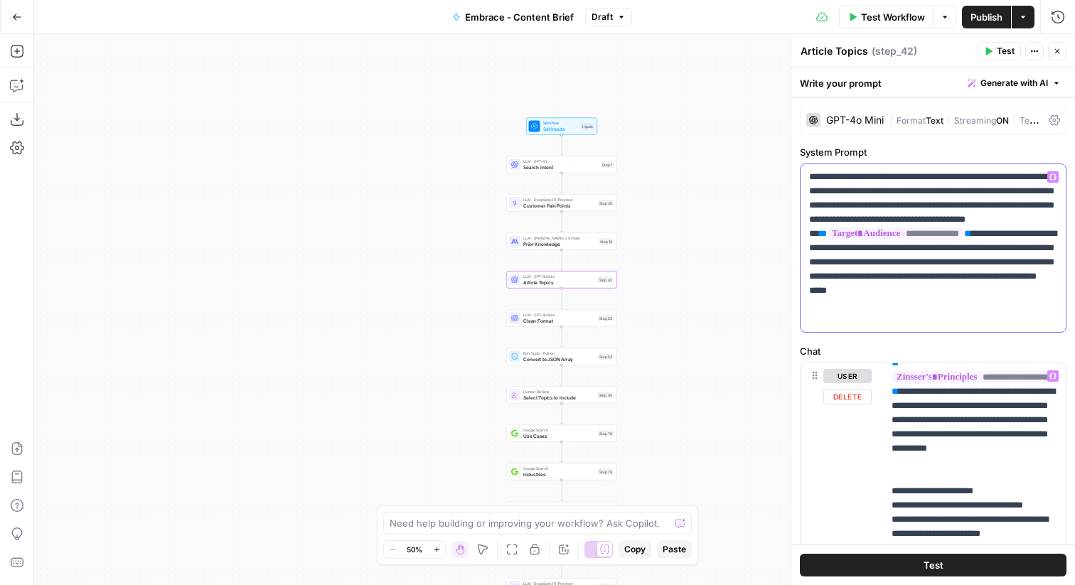
scroll to position [484, 0]
click at [531, 321] on span "Clean Format" at bounding box center [559, 320] width 72 height 7
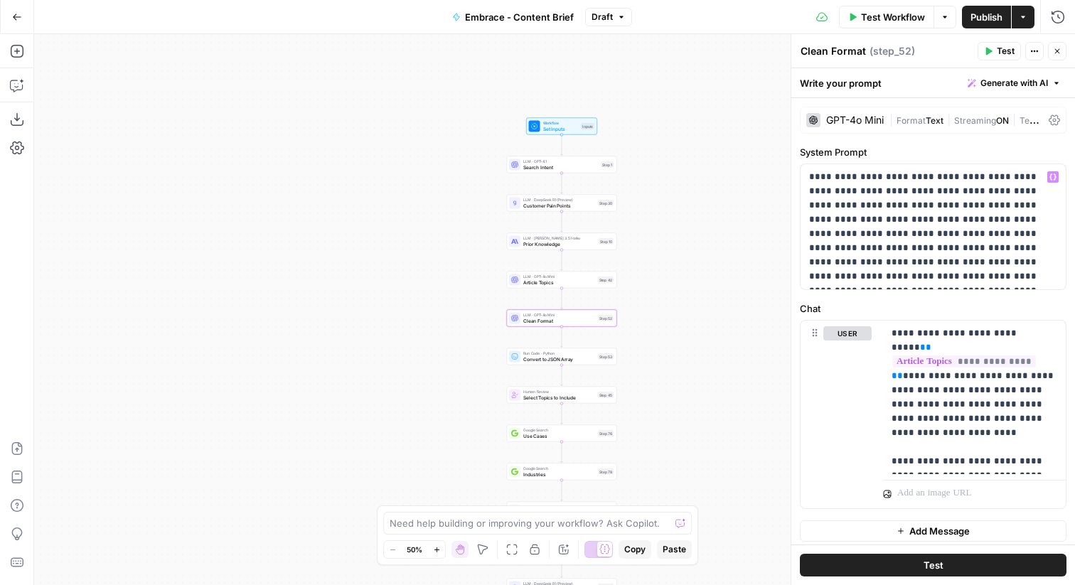
scroll to position [6, 0]
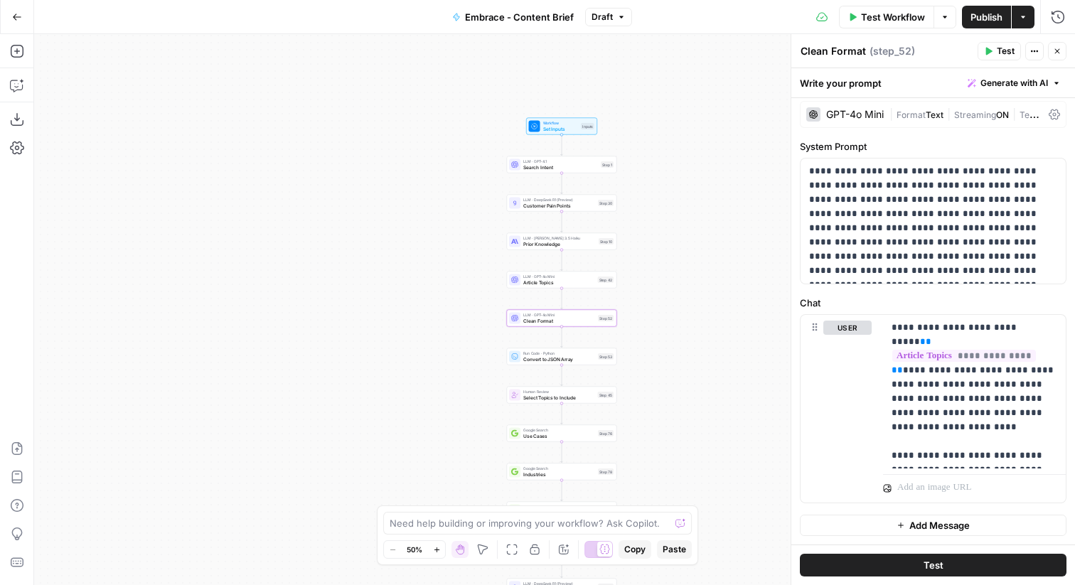
click at [546, 357] on span "Convert to JSON Array" at bounding box center [559, 358] width 72 height 7
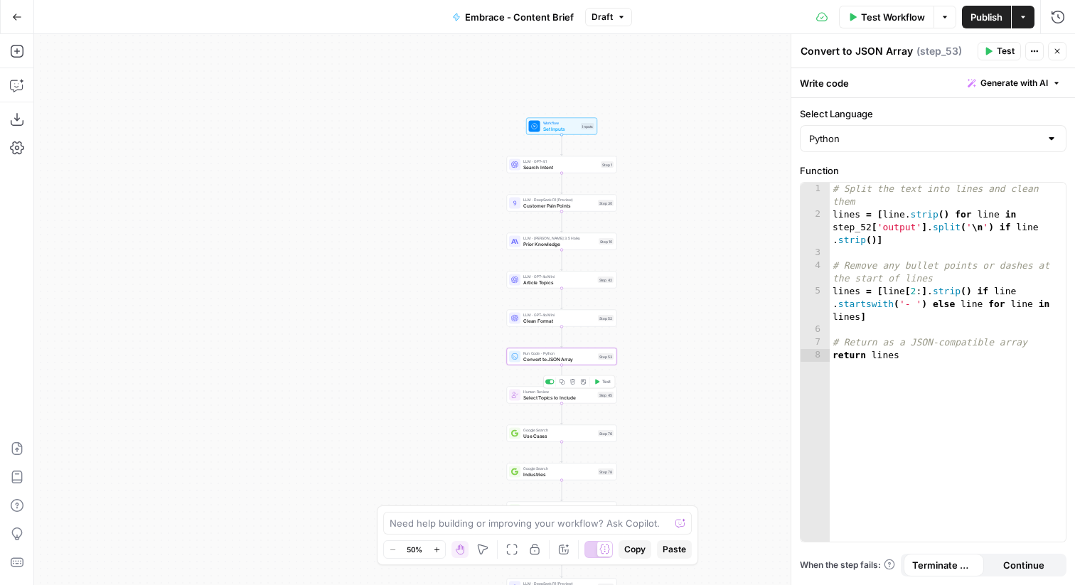
click at [532, 395] on span "Select Topics to Include" at bounding box center [559, 397] width 72 height 7
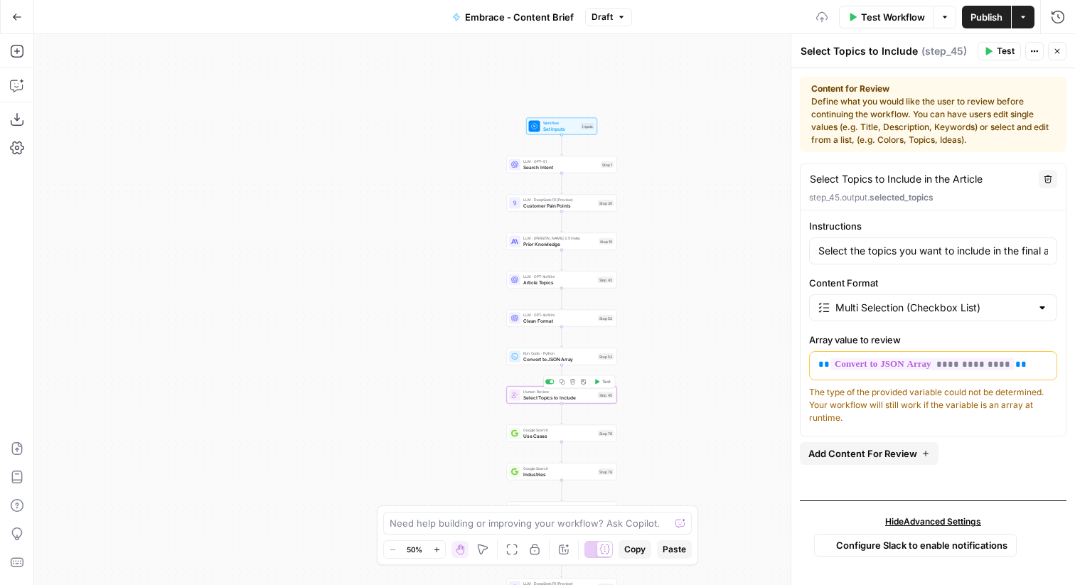
type input "Select the topics you want to include in the final article. Consider keeping to…"
click at [529, 436] on span "Use Cases" at bounding box center [559, 435] width 72 height 7
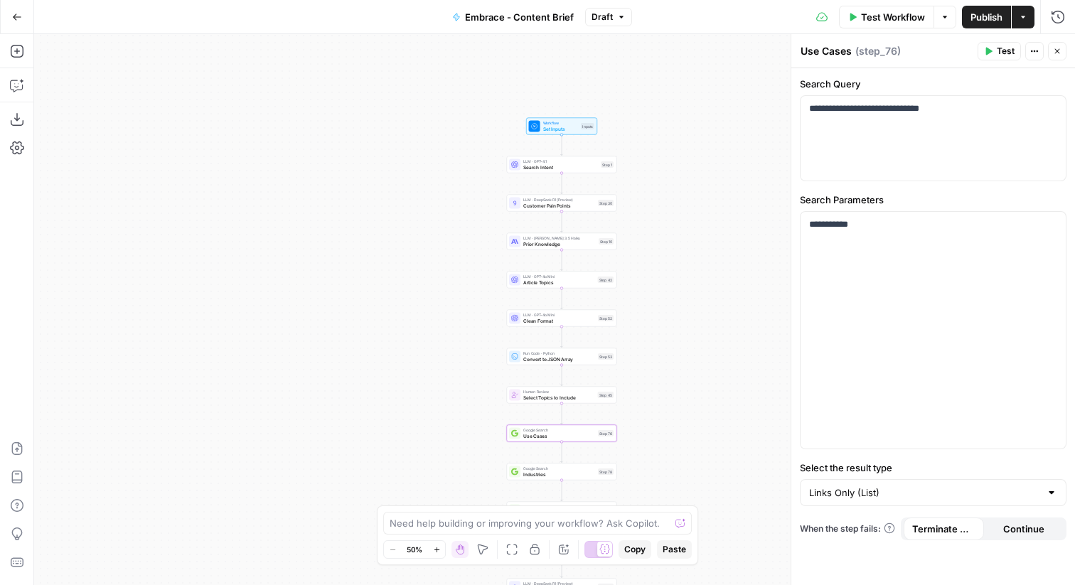
click at [835, 54] on textarea "Use Cases" at bounding box center [825, 51] width 51 height 14
type textarea "Products"
drag, startPoint x: 952, startPoint y: 114, endPoint x: 827, endPoint y: 115, distance: 125.1
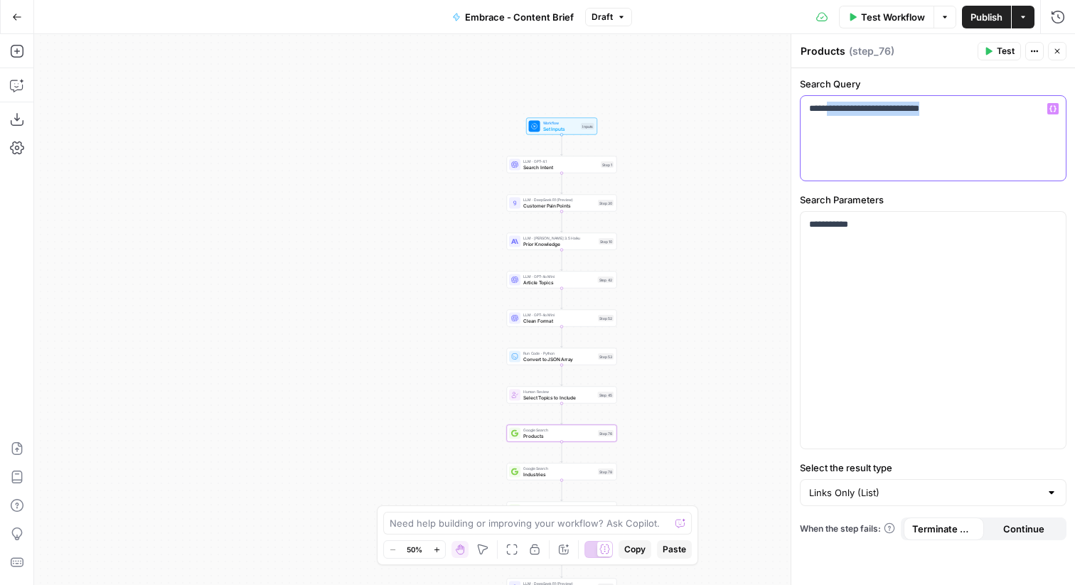
click at [827, 115] on p "**********" at bounding box center [933, 109] width 248 height 14
drag, startPoint x: 859, startPoint y: 112, endPoint x: 827, endPoint y: 112, distance: 32.0
click at [827, 112] on p "**********" at bounding box center [933, 109] width 248 height 14
click at [532, 481] on div "Workflow Set Inputs Inputs LLM · GPT-4.1 Search Intent Step 1 LLM · DeepSeek R1…" at bounding box center [554, 309] width 1040 height 551
click at [537, 470] on span "Industries" at bounding box center [559, 473] width 72 height 7
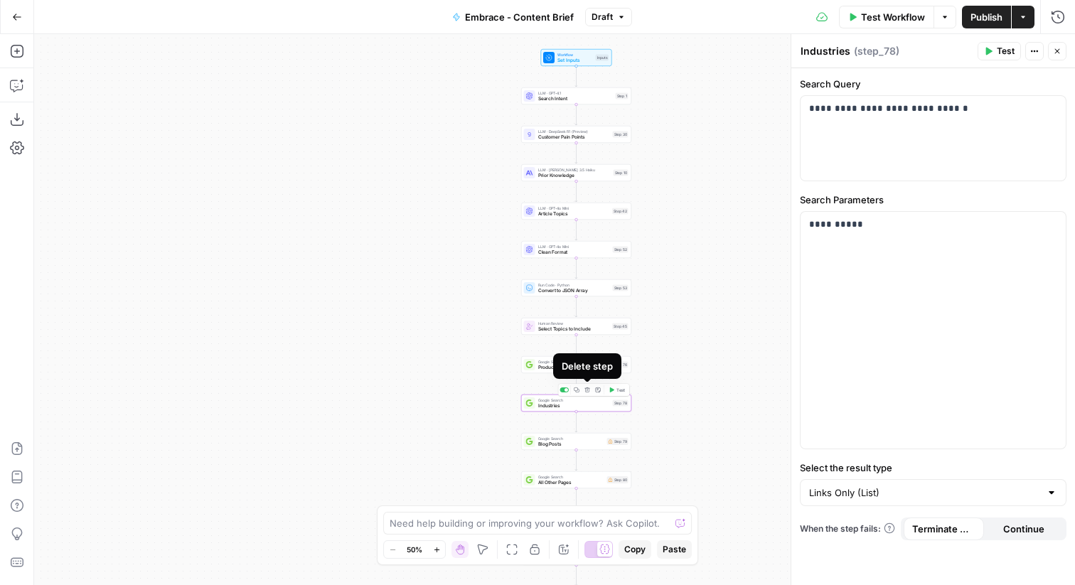
click at [586, 391] on icon "button" at bounding box center [587, 390] width 6 height 6
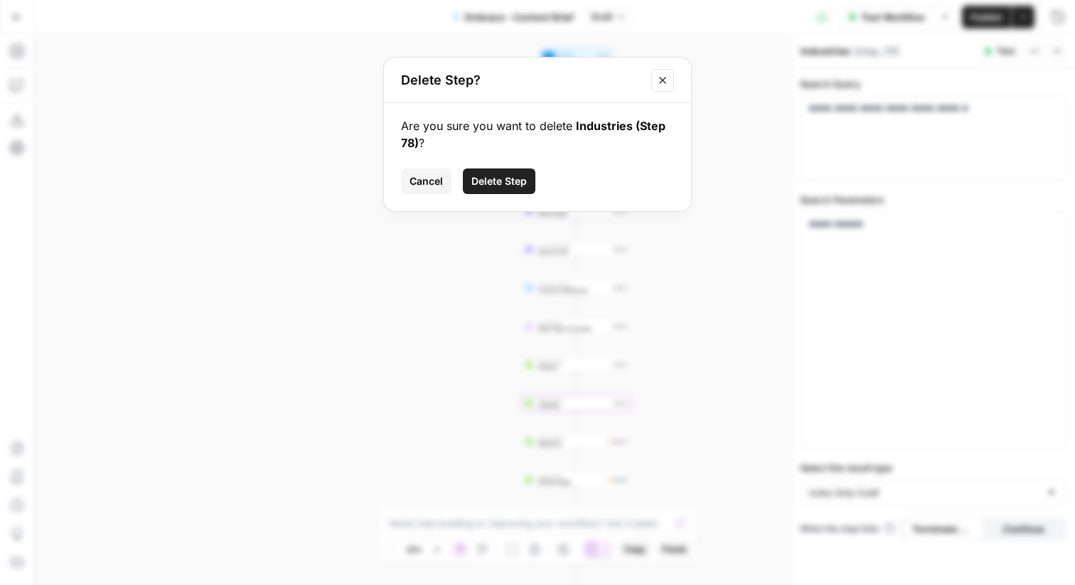
click at [495, 176] on span "Delete Step" at bounding box center [498, 181] width 55 height 14
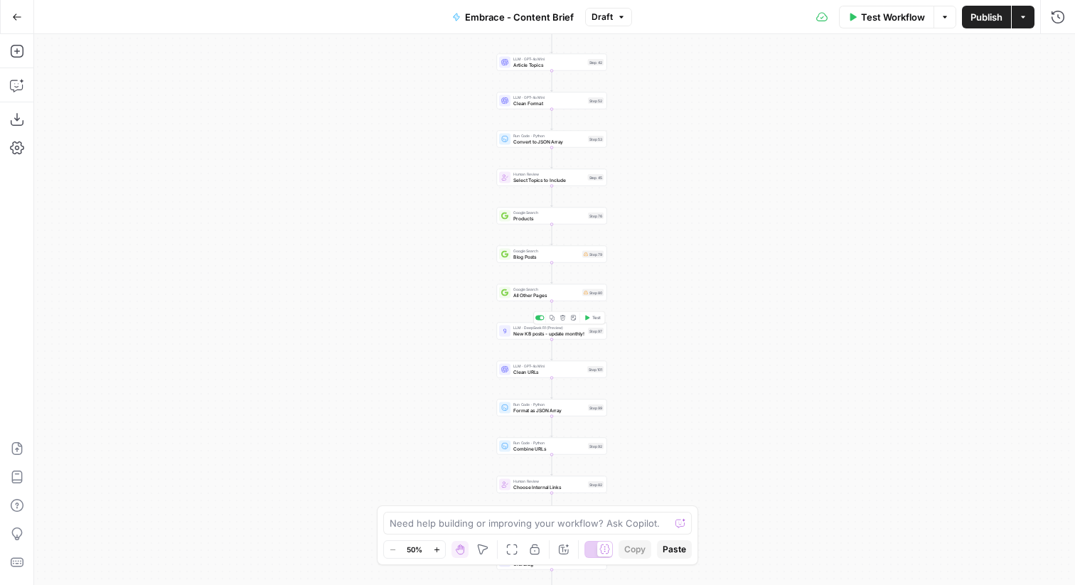
click at [514, 330] on span "New KB posts - update monthly!" at bounding box center [549, 333] width 72 height 7
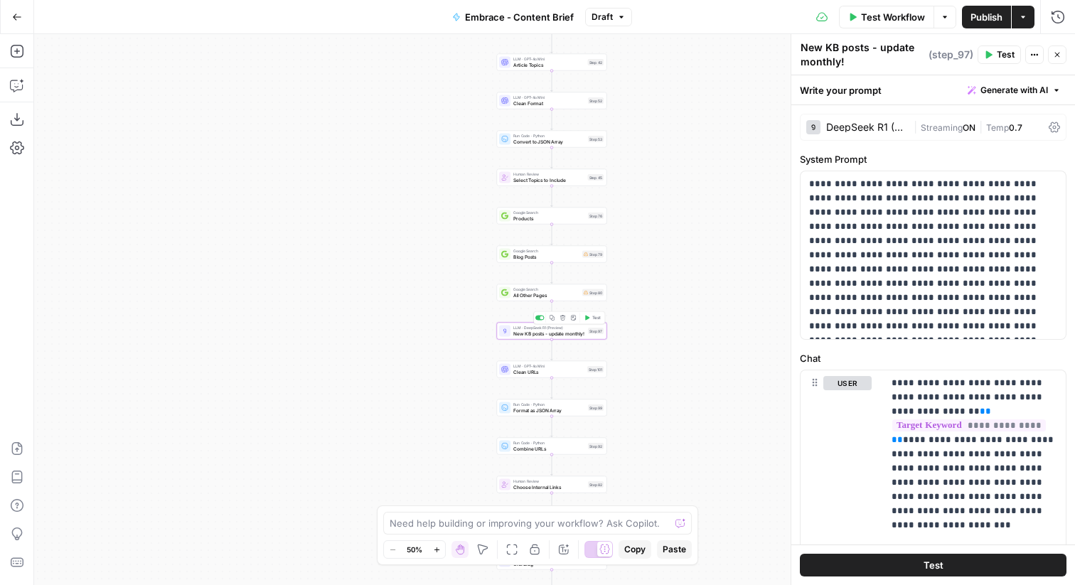
click at [541, 335] on span "New KB posts - update monthly!" at bounding box center [549, 333] width 72 height 7
click at [562, 315] on icon "button" at bounding box center [563, 318] width 6 height 6
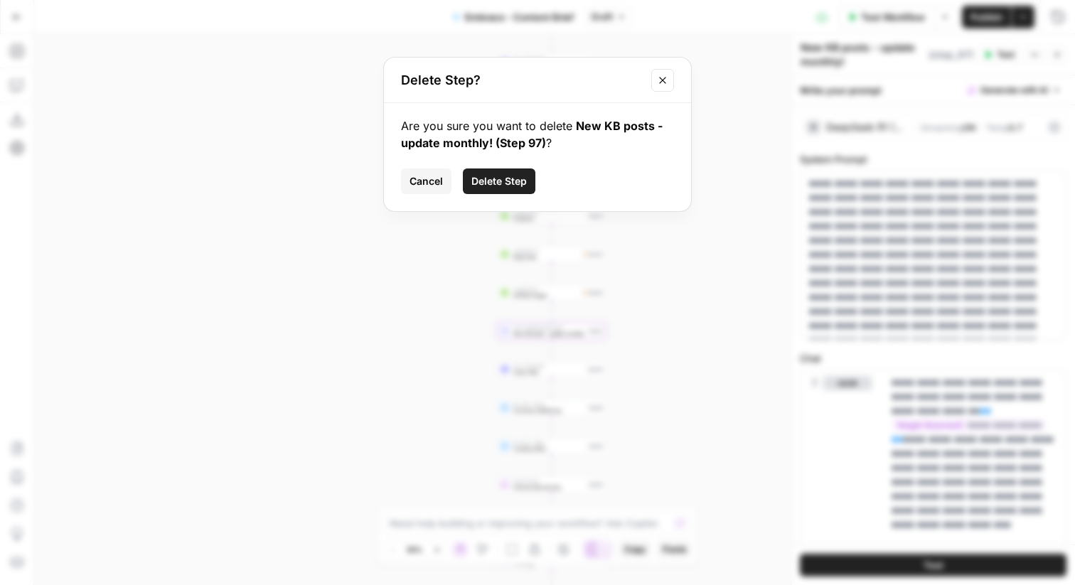
click at [495, 181] on span "Delete Step" at bounding box center [498, 181] width 55 height 14
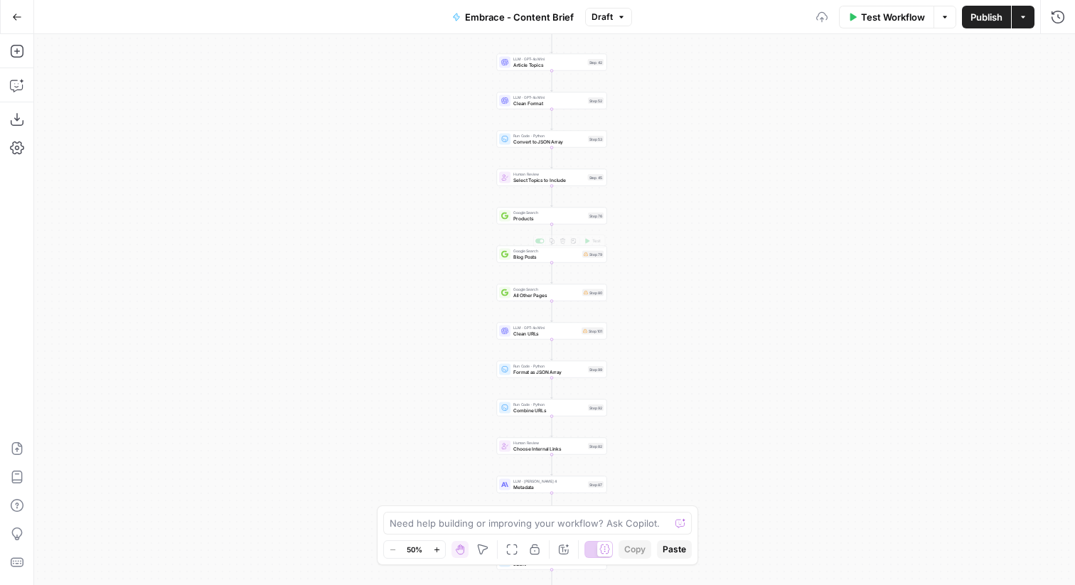
click at [522, 294] on span "All Other Pages" at bounding box center [546, 294] width 66 height 7
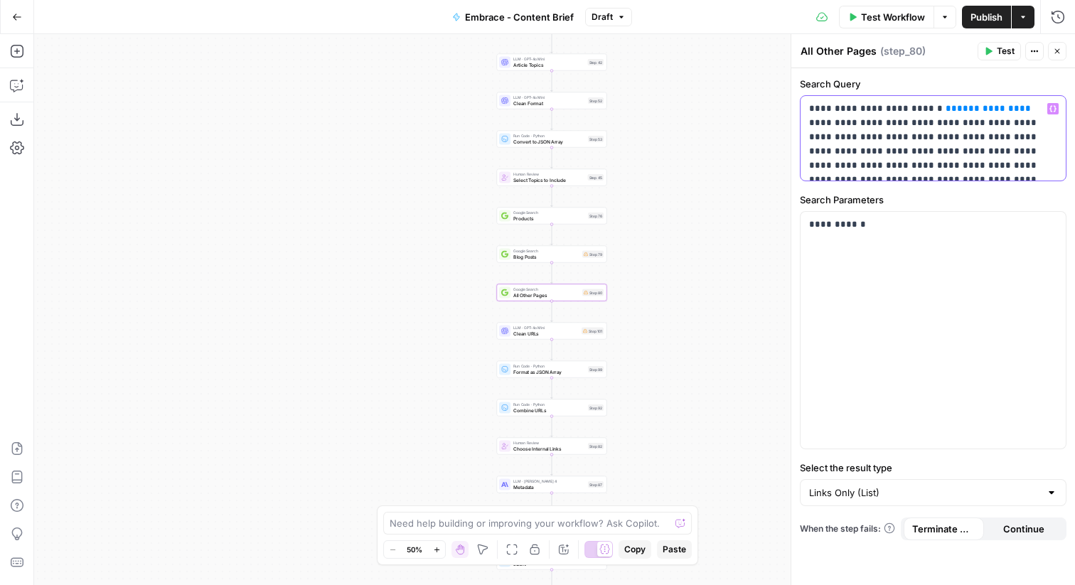
click at [858, 121] on p "**********" at bounding box center [933, 144] width 248 height 85
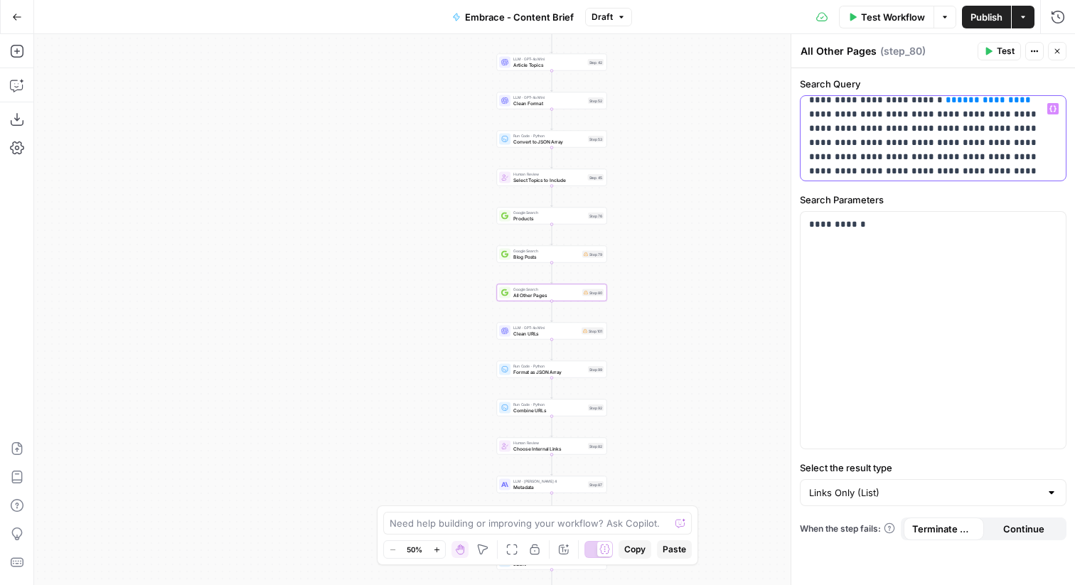
scroll to position [0, 0]
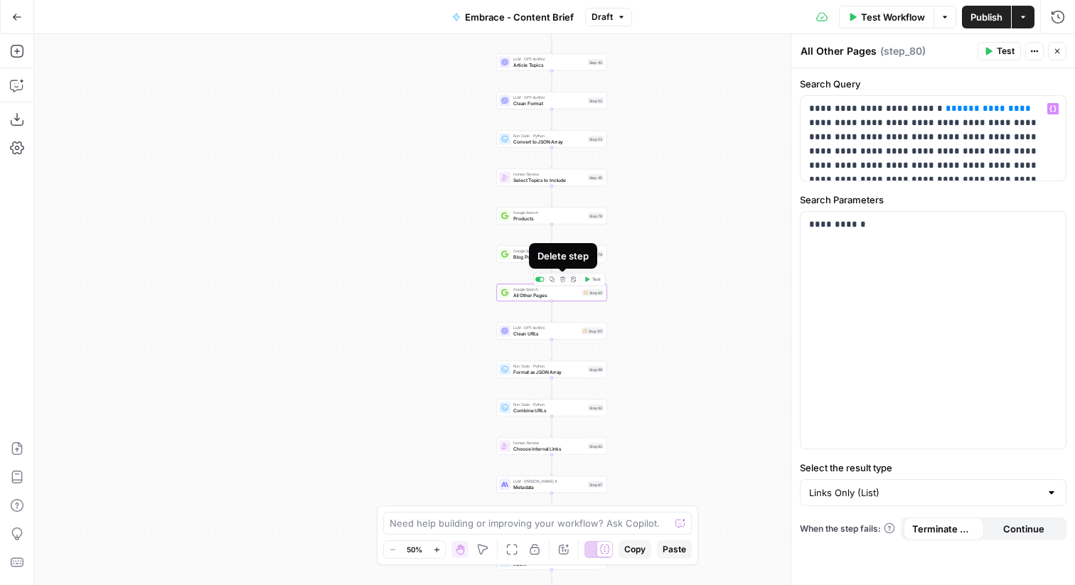
click at [564, 280] on icon "button" at bounding box center [562, 278] width 5 height 5
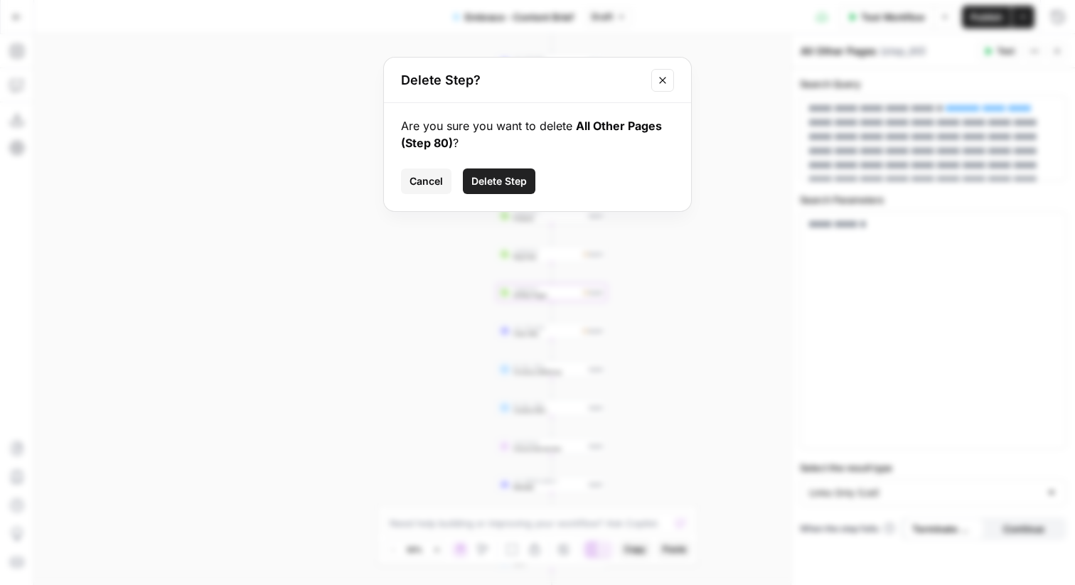
click at [488, 179] on span "Delete Step" at bounding box center [498, 181] width 55 height 14
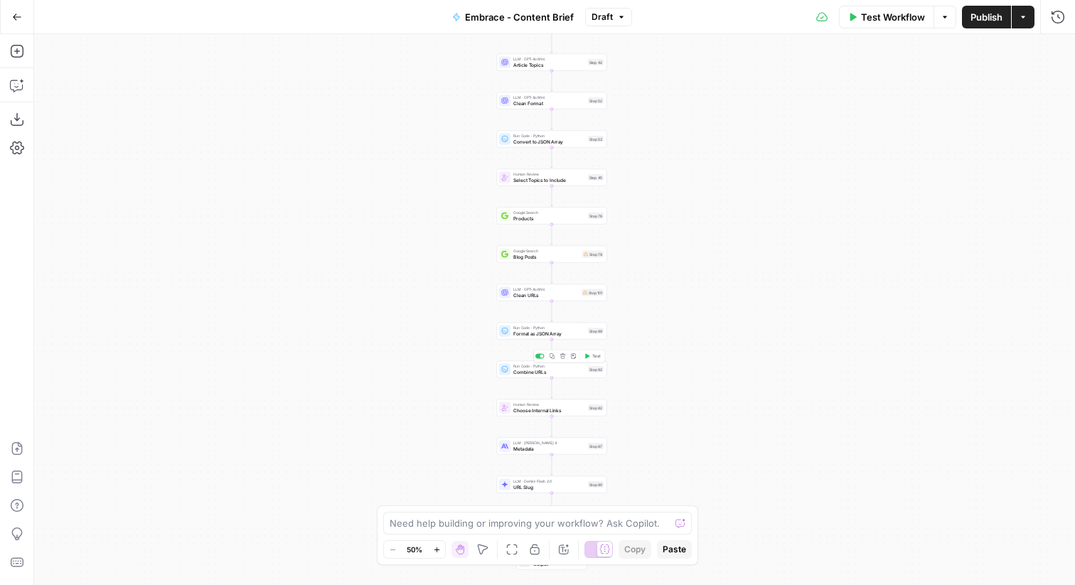
click at [534, 370] on span "Combine URLs" at bounding box center [549, 371] width 72 height 7
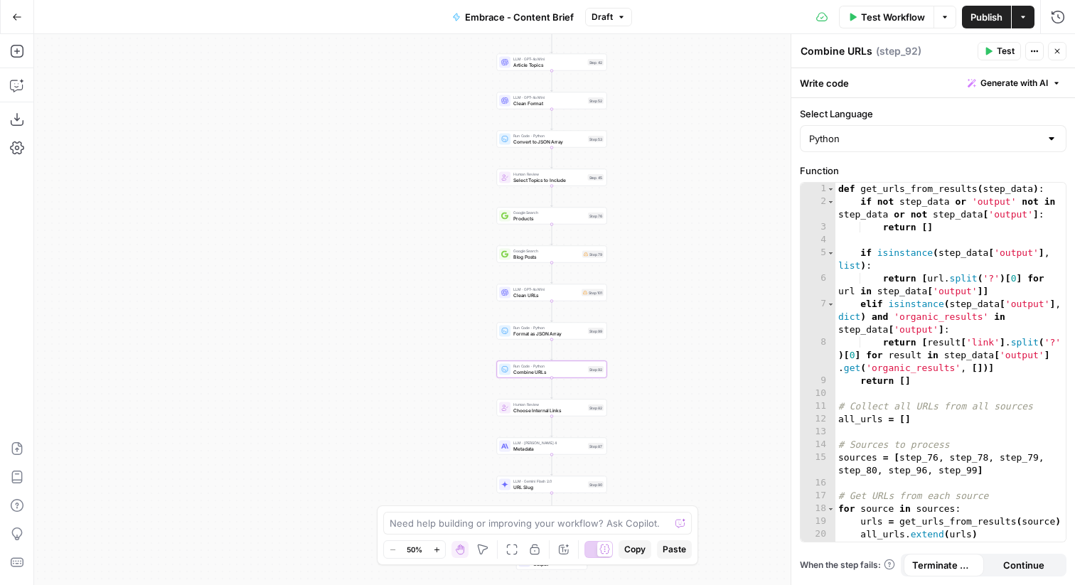
click at [528, 408] on span "Choose Internal Links" at bounding box center [549, 409] width 72 height 7
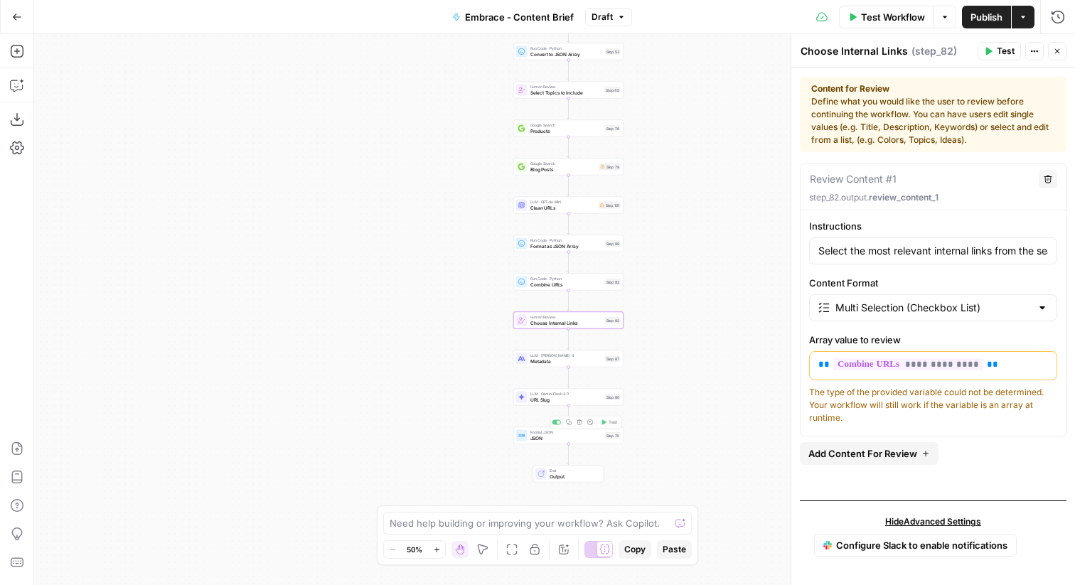
click at [532, 400] on span "URL Slug" at bounding box center [566, 399] width 72 height 7
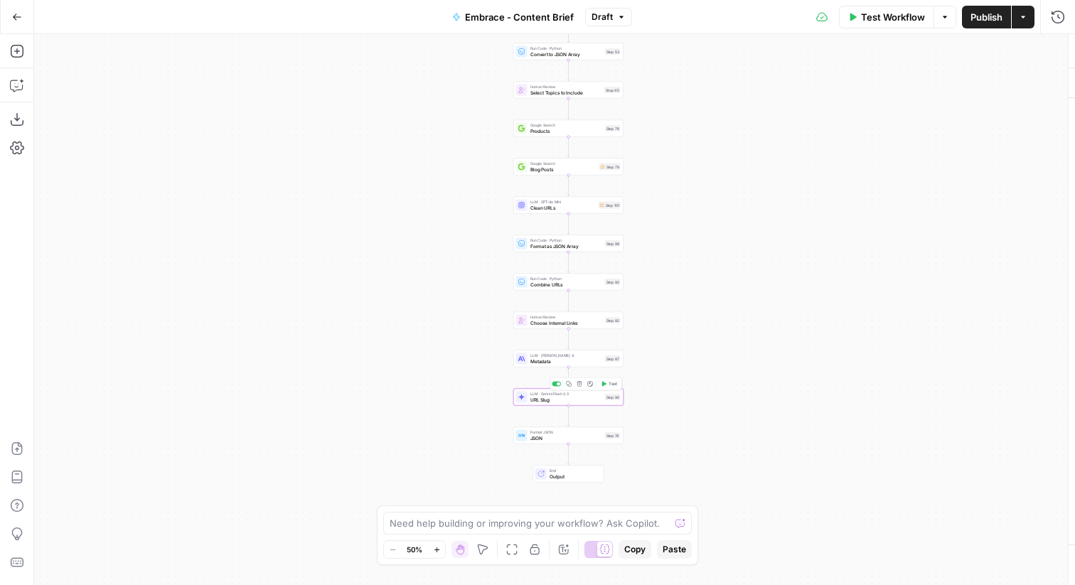
type textarea "URL Slug"
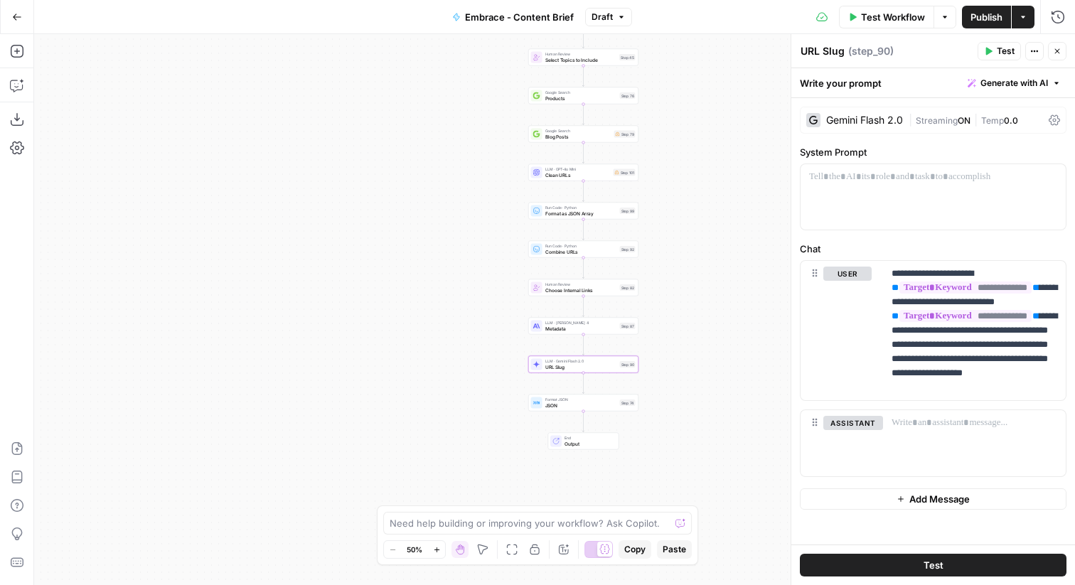
click at [979, 18] on span "Publish" at bounding box center [986, 17] width 32 height 14
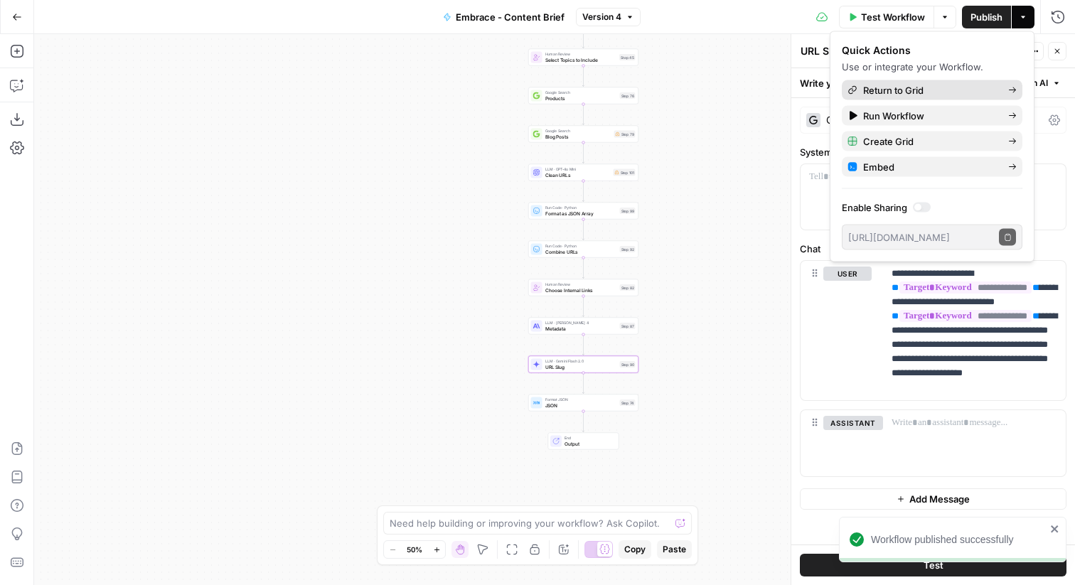
click at [899, 93] on span "Return to Grid" at bounding box center [930, 90] width 134 height 14
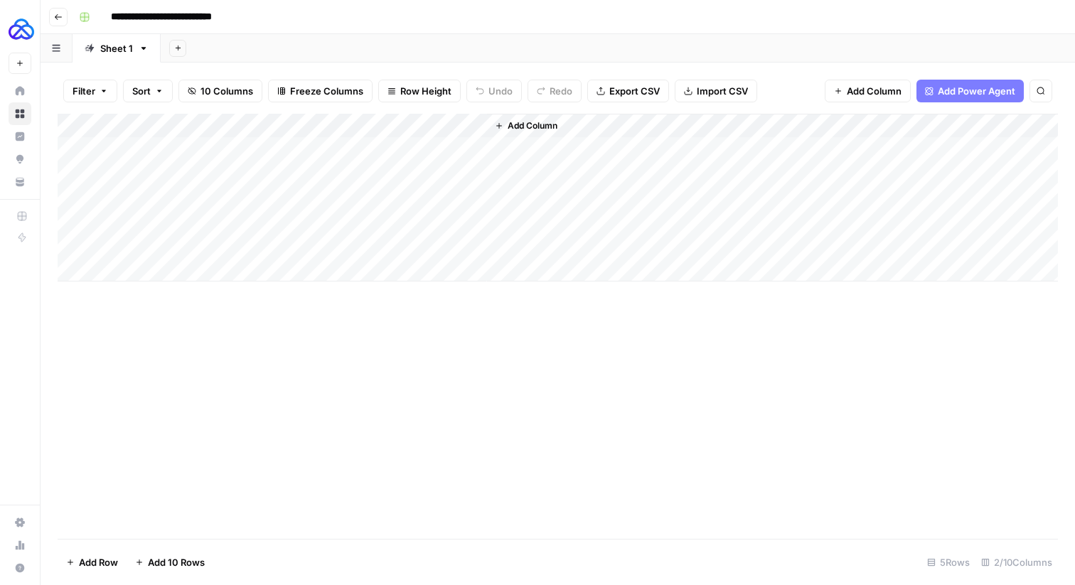
click at [262, 148] on div "Add Column" at bounding box center [558, 198] width 1000 height 168
type textarea "**********"
click at [249, 198] on div "Add Column" at bounding box center [558, 198] width 1000 height 168
click at [392, 144] on div "Add Column" at bounding box center [558, 198] width 1000 height 168
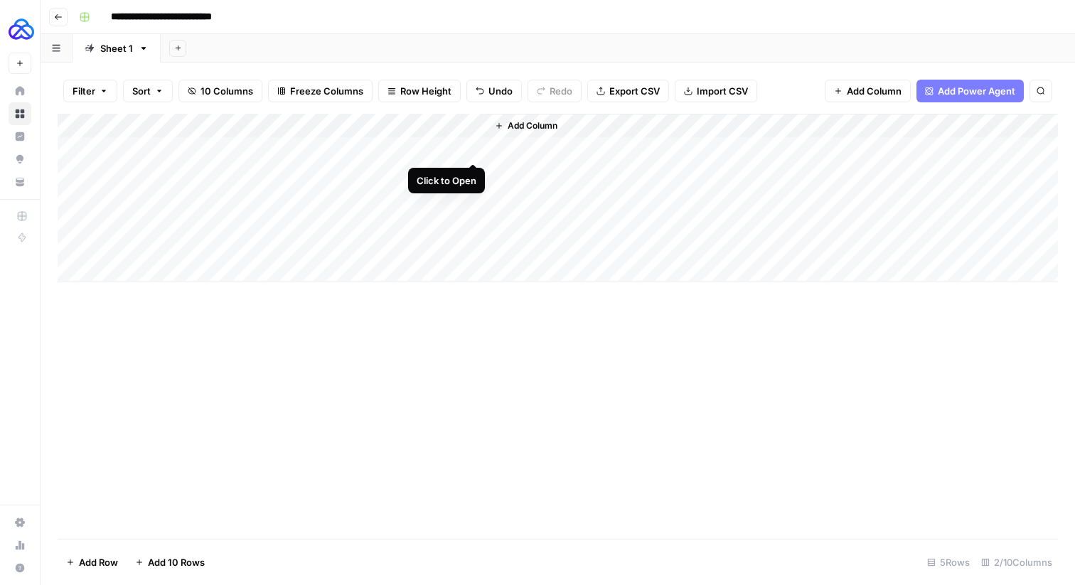
click at [470, 147] on div "Add Column" at bounding box center [558, 198] width 1000 height 168
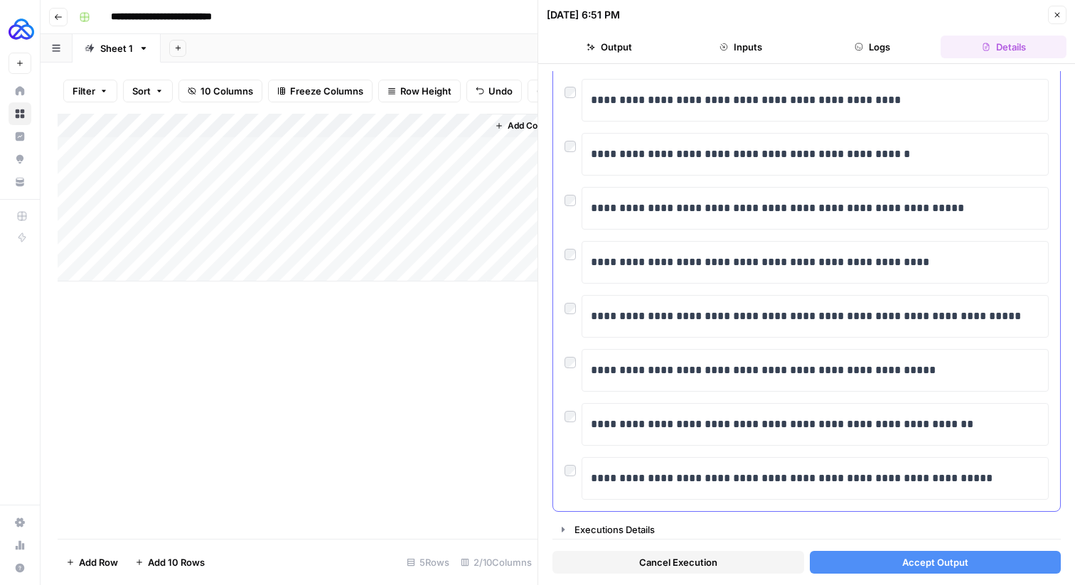
scroll to position [252, 0]
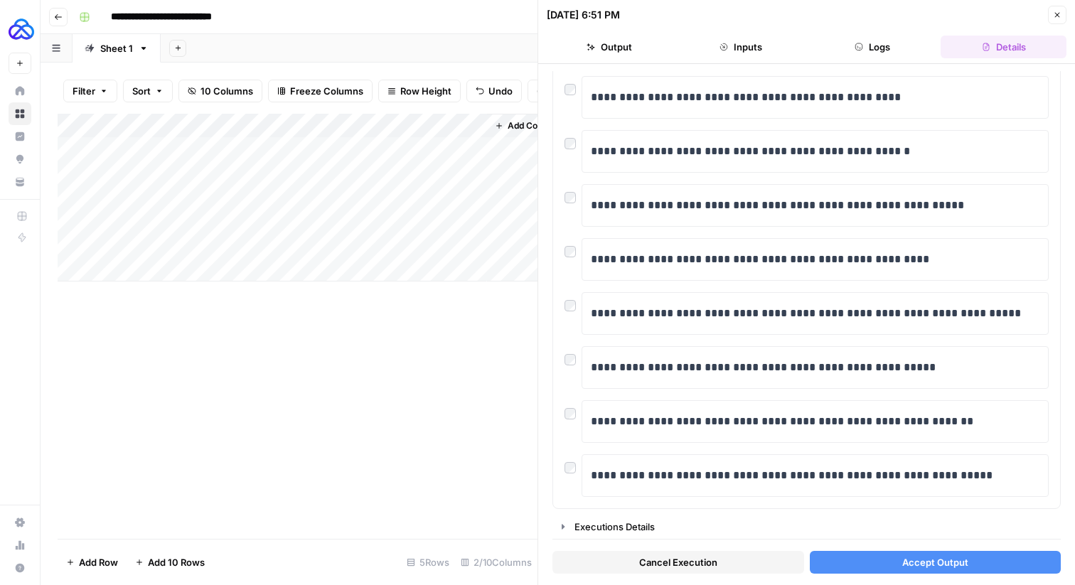
click at [1054, 14] on icon "button" at bounding box center [1056, 15] width 9 height 9
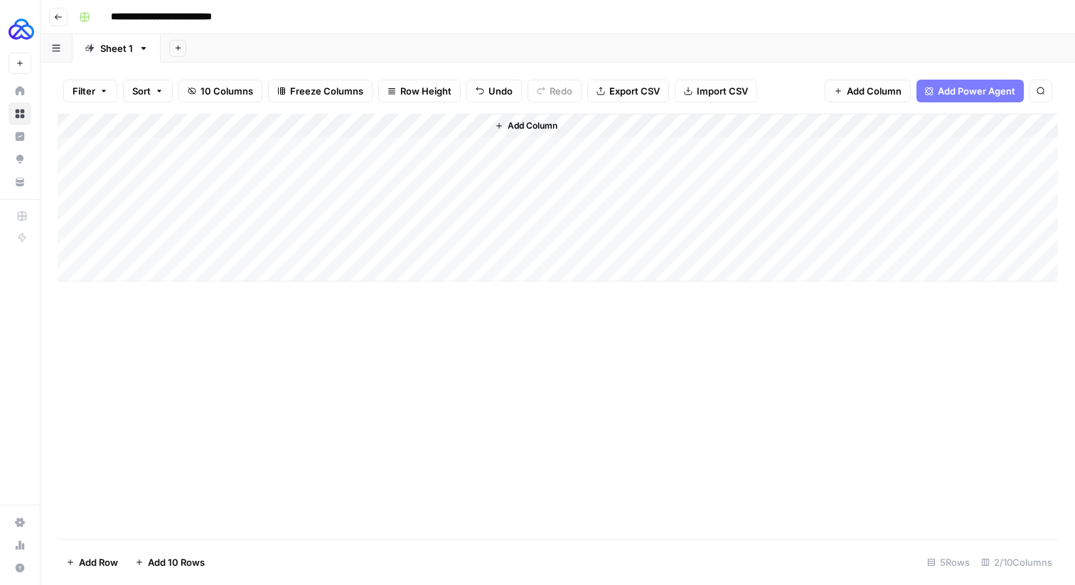
click at [455, 124] on div "Add Column" at bounding box center [558, 198] width 1000 height 168
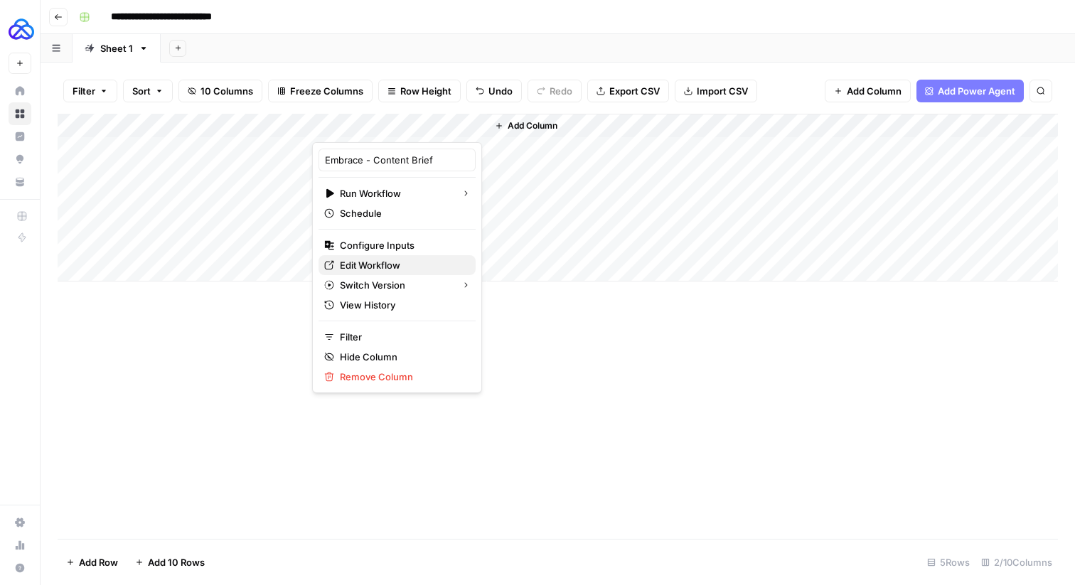
click at [356, 266] on span "Edit Workflow" at bounding box center [402, 265] width 124 height 14
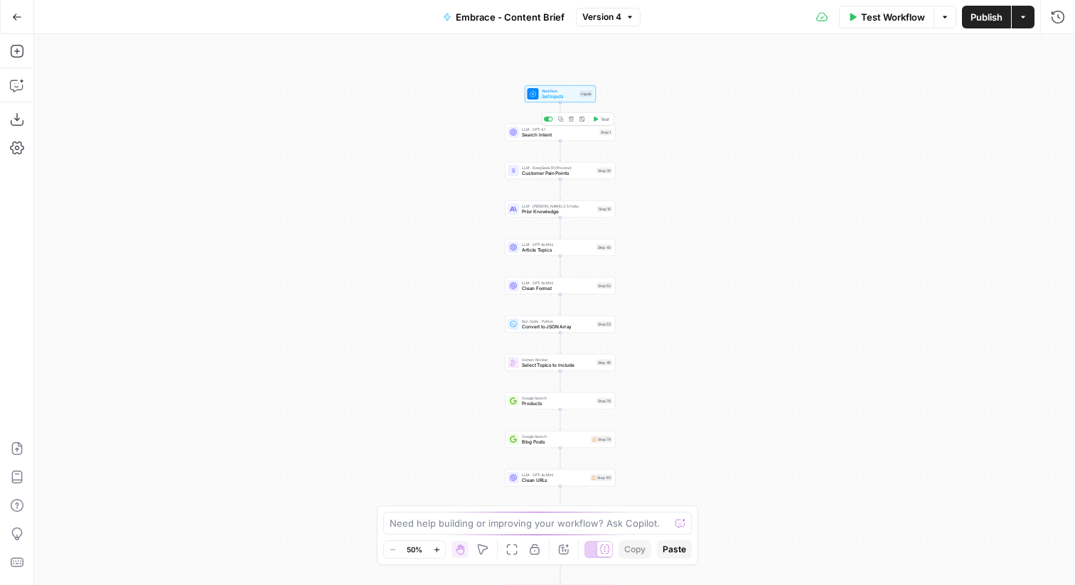
click at [527, 134] on span "Search Intent" at bounding box center [559, 134] width 75 height 7
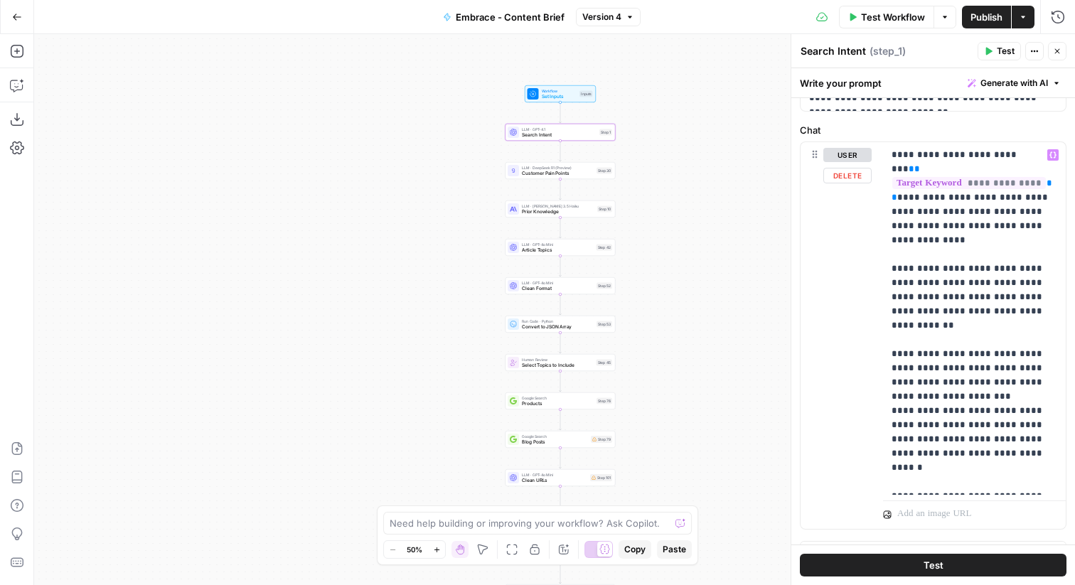
scroll to position [138, 0]
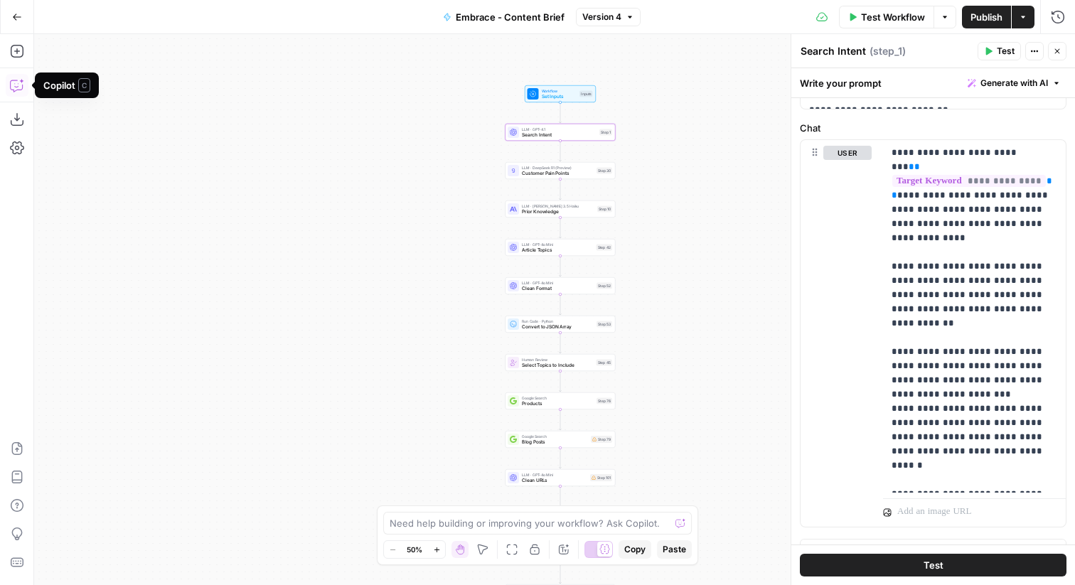
click at [19, 82] on icon "button" at bounding box center [17, 85] width 14 height 14
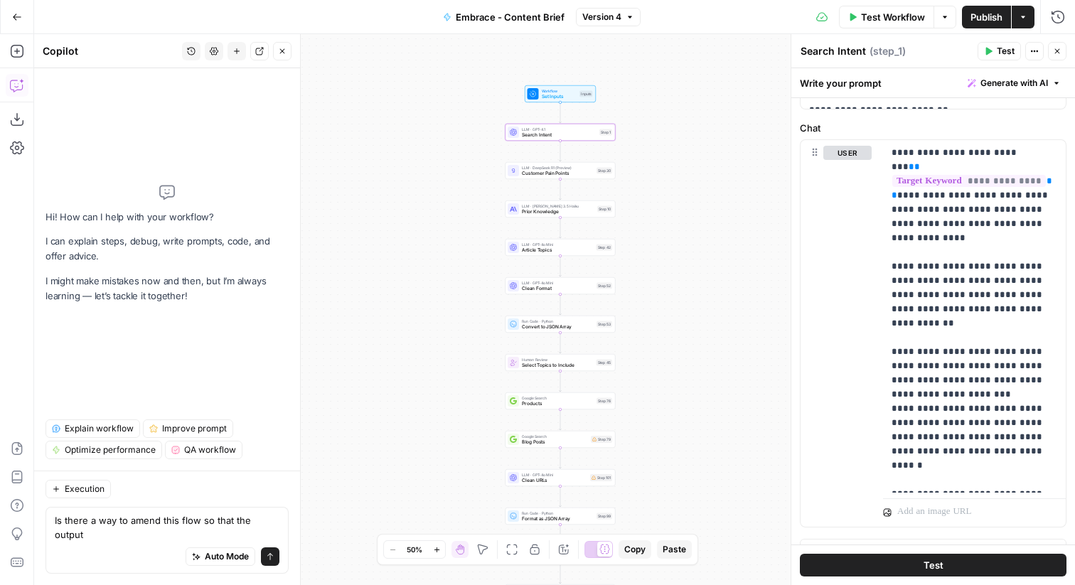
scroll to position [0, 0]
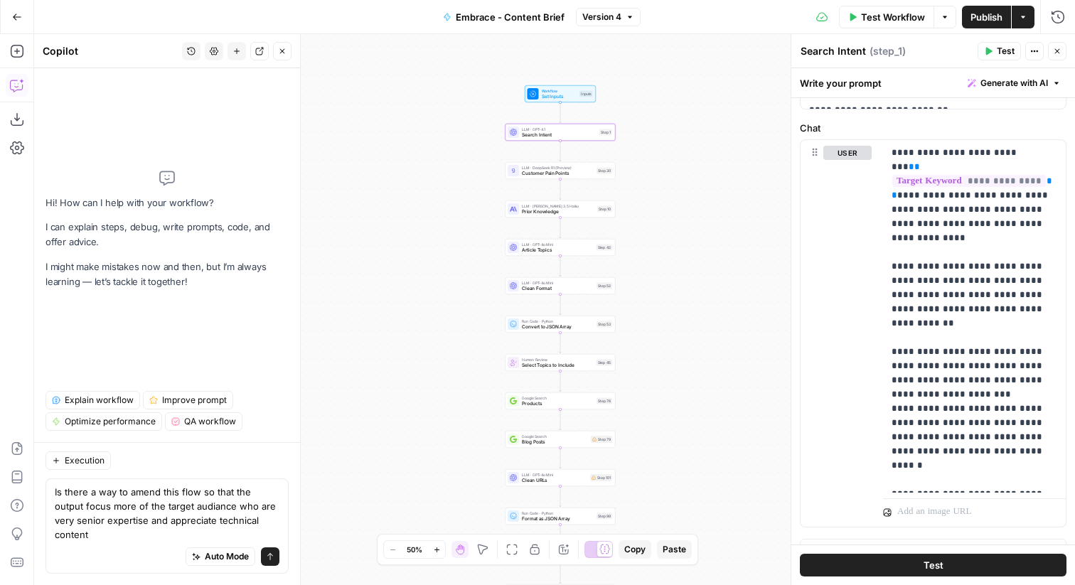
click at [176, 524] on textarea "Is there a way to amend this flow so that the output focus more of the target a…" at bounding box center [167, 513] width 225 height 57
type textarea "Is there a way to amend this flow so that the output focus more of the target a…"
click at [271, 560] on icon "submit" at bounding box center [270, 556] width 9 height 9
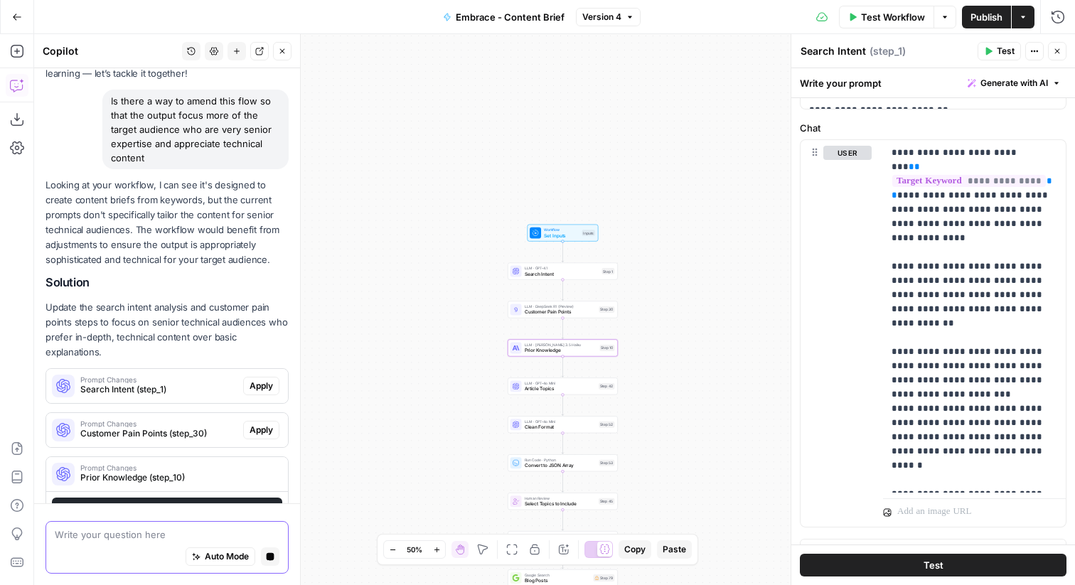
scroll to position [132, 0]
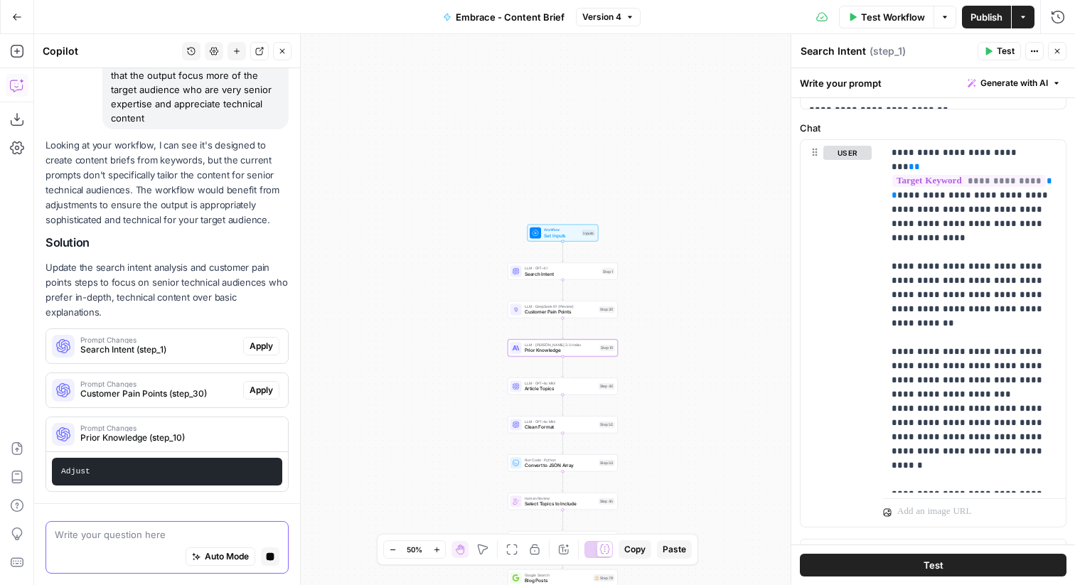
click at [138, 469] on pre "Adjust" at bounding box center [167, 472] width 230 height 28
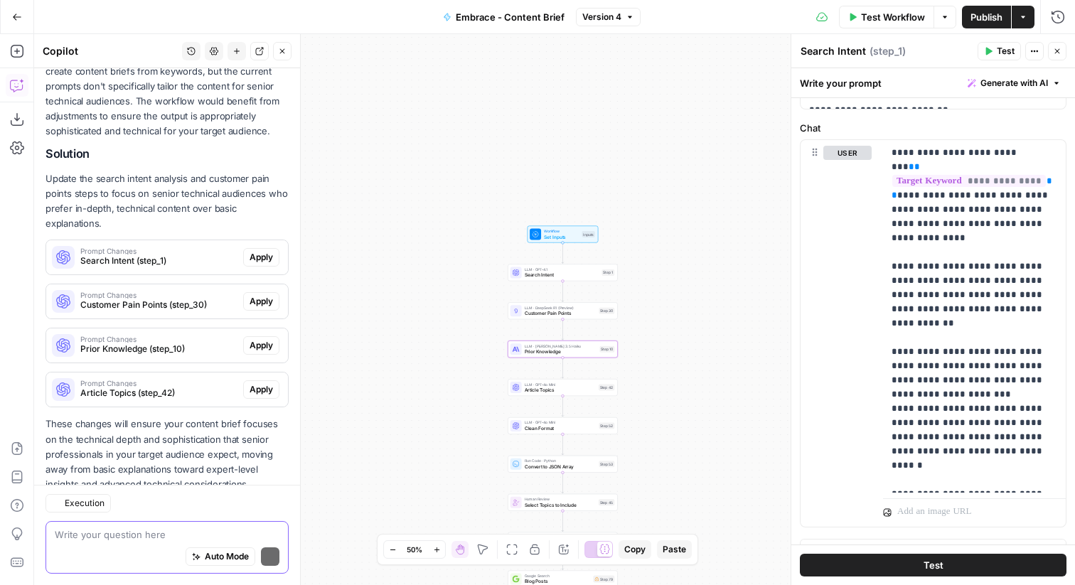
scroll to position [262, 0]
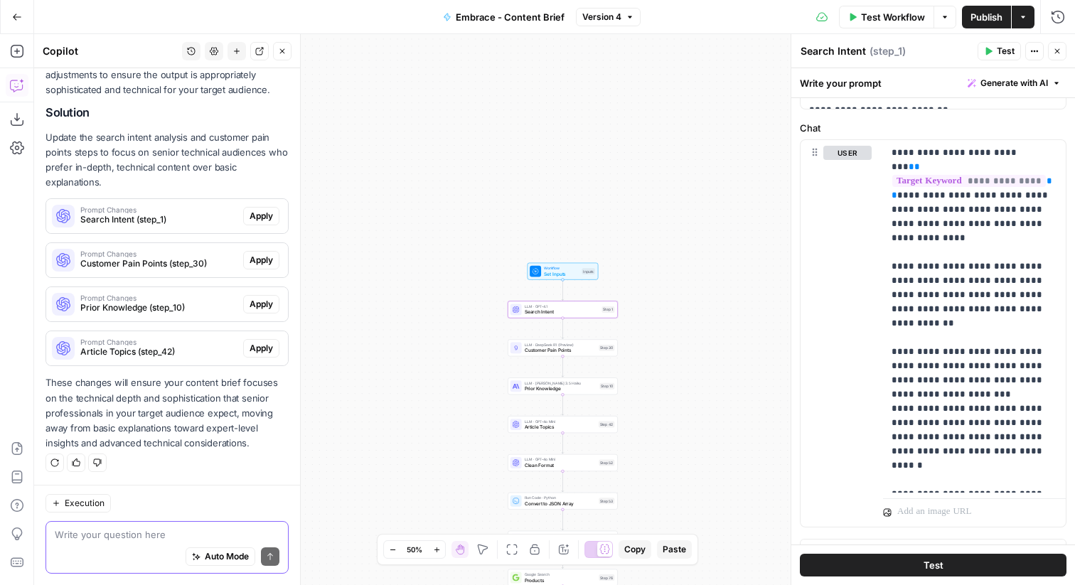
click at [147, 218] on span "Search Intent (step_1)" at bounding box center [158, 219] width 157 height 13
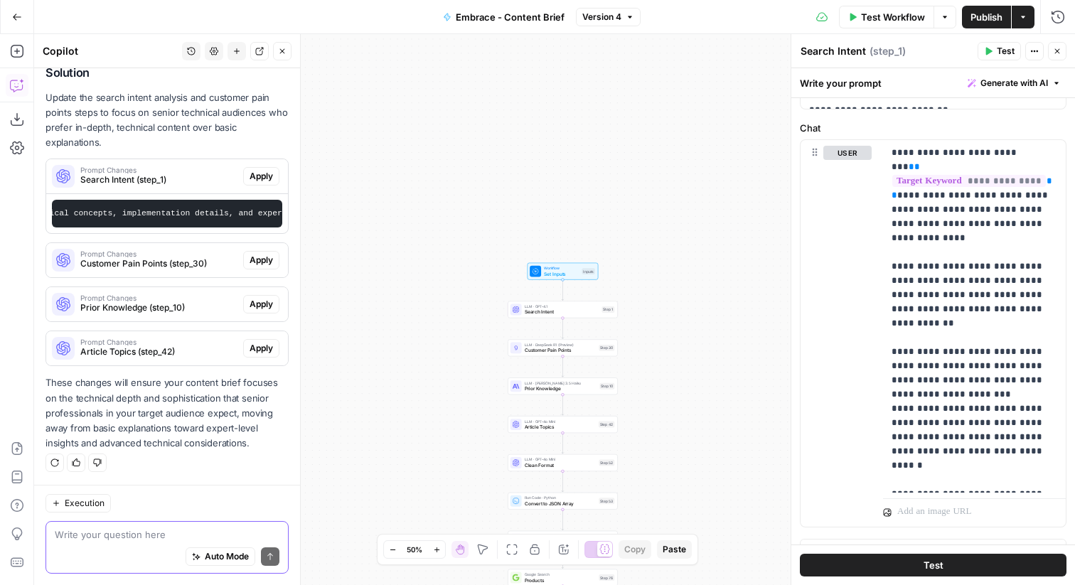
scroll to position [0, 1534]
drag, startPoint x: 134, startPoint y: 256, endPoint x: 299, endPoint y: 259, distance: 165.6
click at [299, 259] on div "Copilot History Settings New chat Detach Close Hi! How can I help with your wor…" at bounding box center [167, 309] width 266 height 551
click at [261, 174] on span "Apply" at bounding box center [260, 176] width 23 height 13
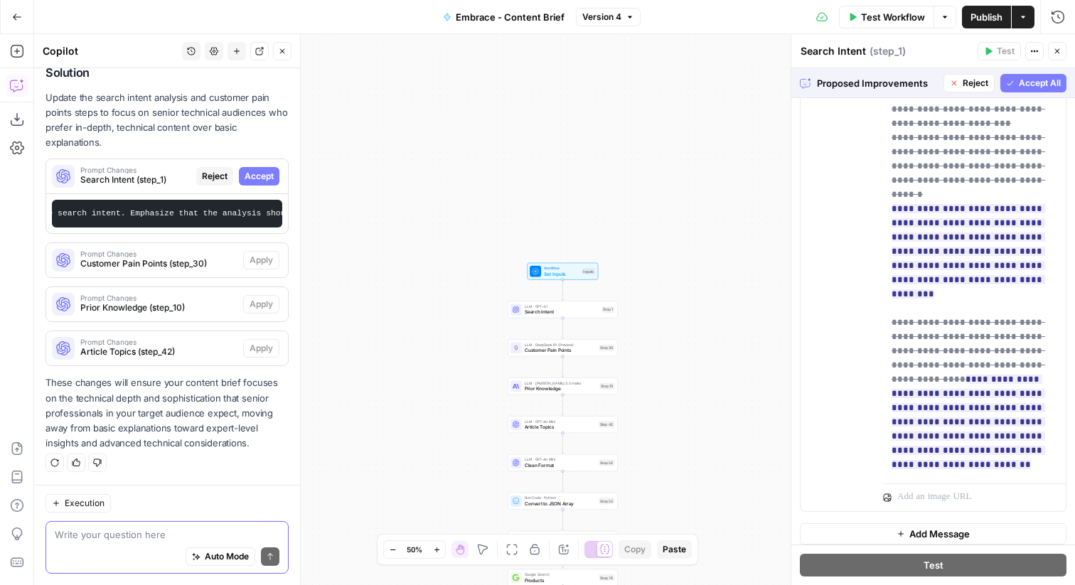
scroll to position [516, 0]
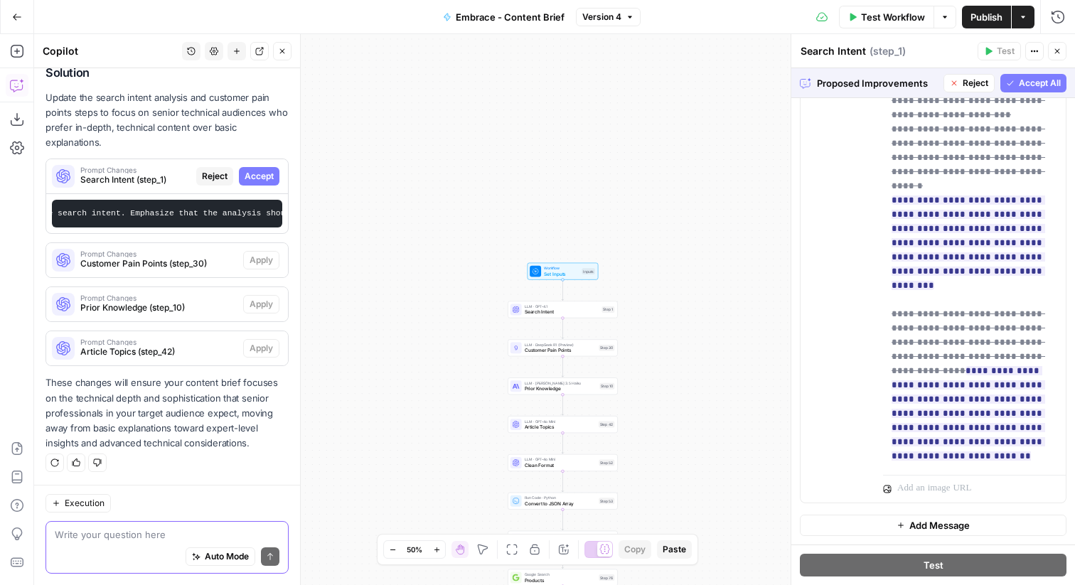
click at [1045, 82] on span "Accept All" at bounding box center [1039, 83] width 42 height 13
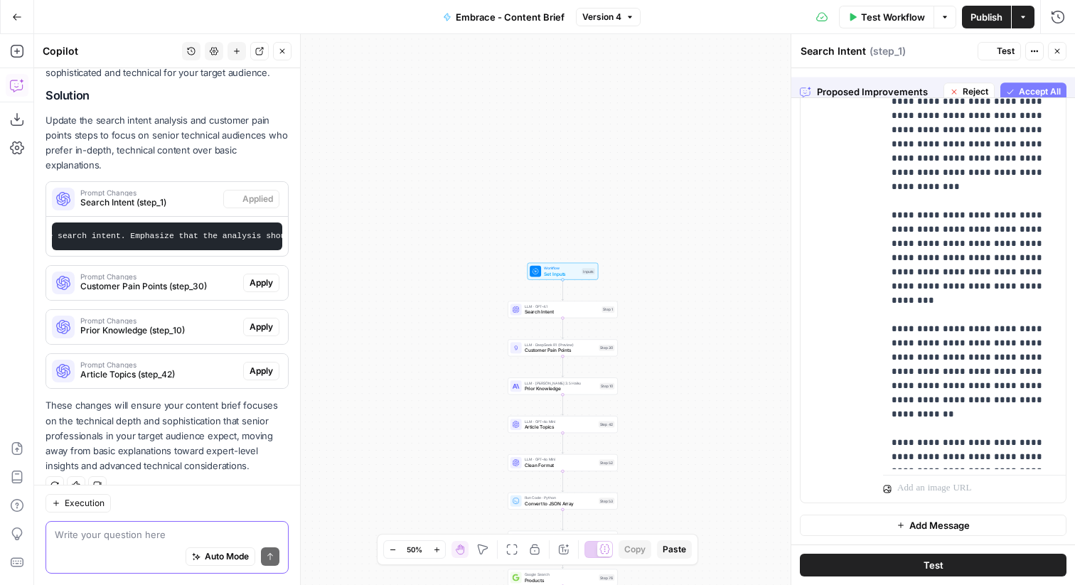
scroll to position [0, 0]
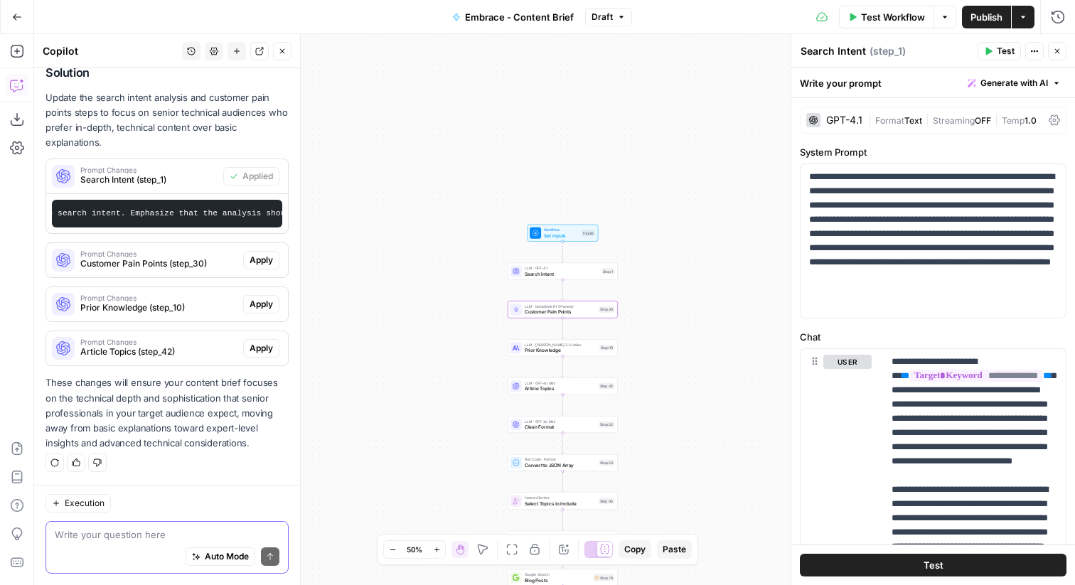
click at [207, 258] on span "Customer Pain Points (step_30)" at bounding box center [158, 263] width 157 height 13
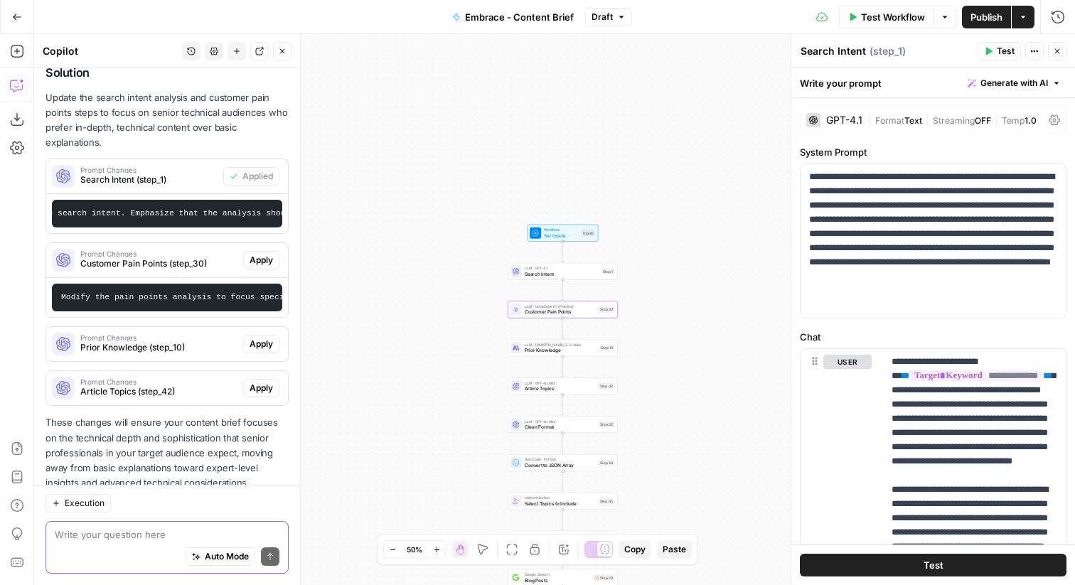
click at [252, 259] on span "Apply" at bounding box center [260, 260] width 23 height 13
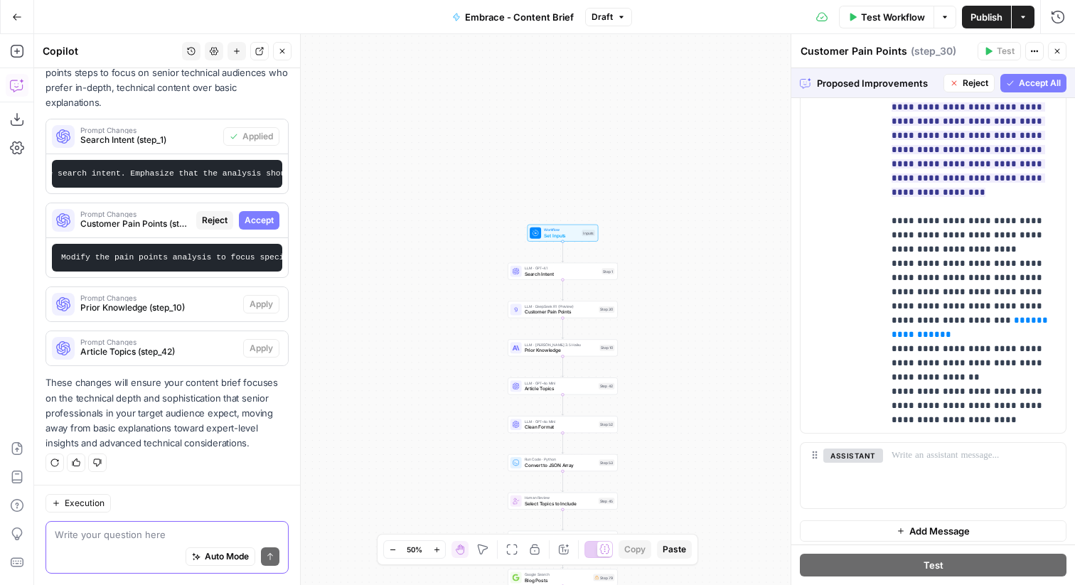
scroll to position [413, 0]
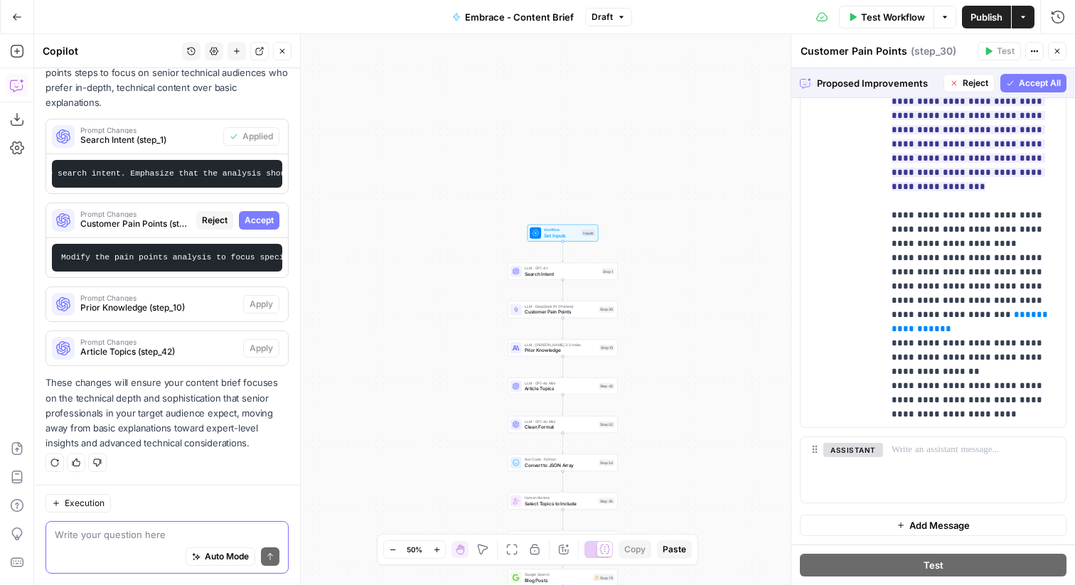
click at [1027, 87] on span "Accept All" at bounding box center [1039, 83] width 42 height 13
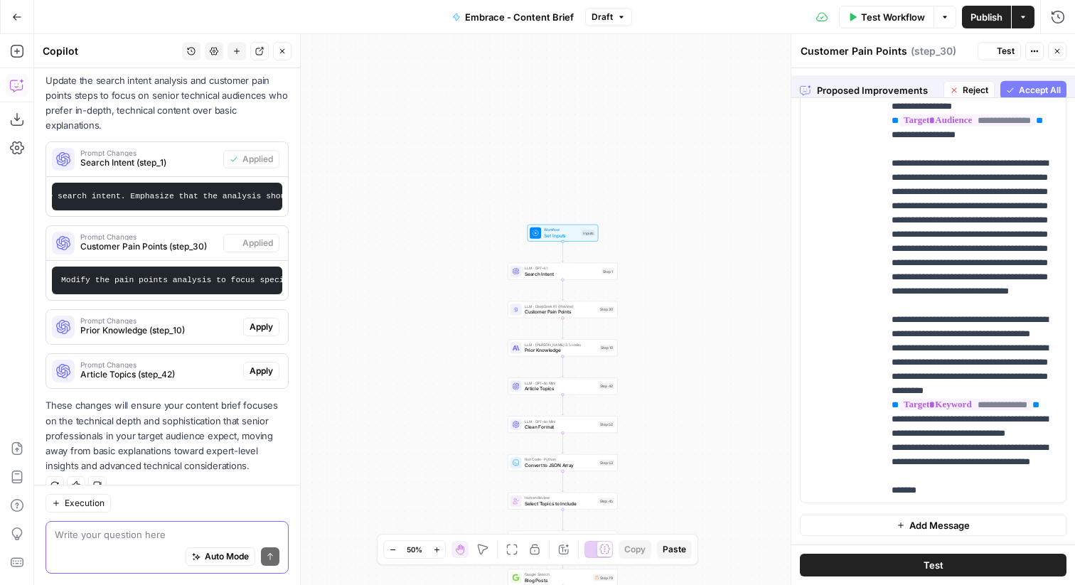
scroll to position [0, 0]
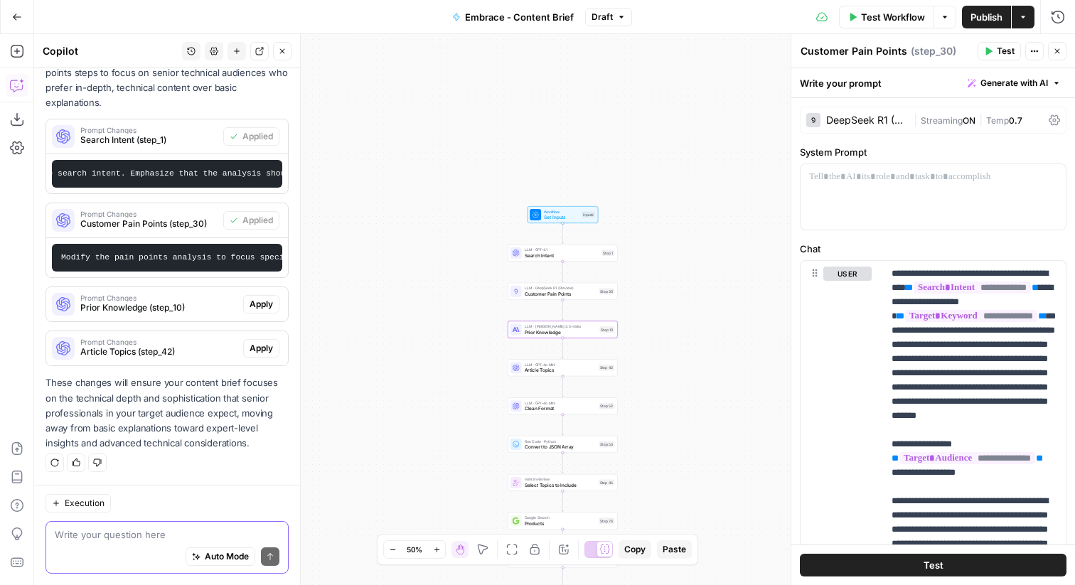
click at [172, 308] on span "Prior Knowledge (step_10)" at bounding box center [158, 307] width 157 height 13
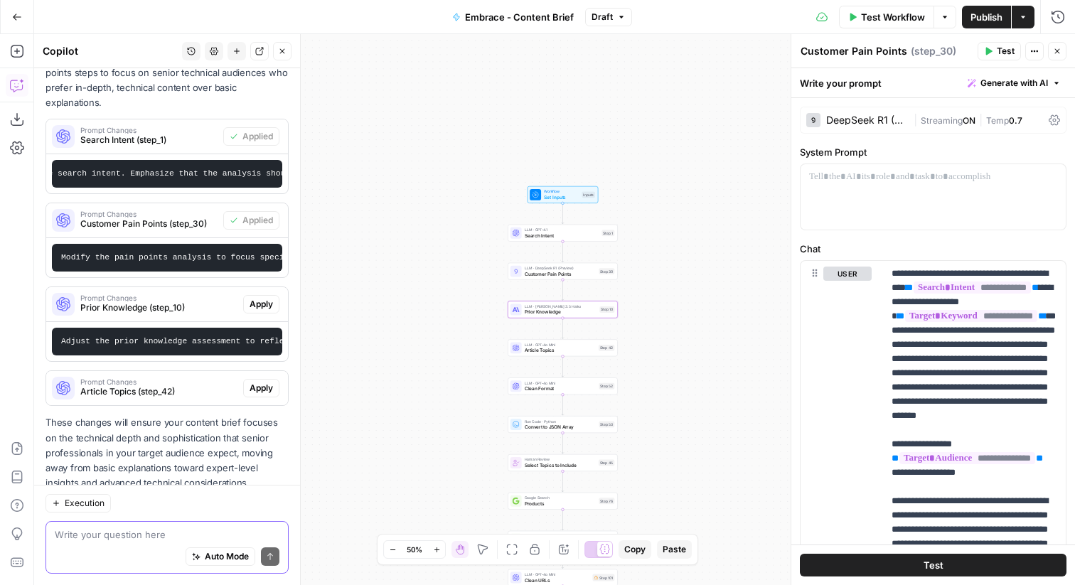
click at [259, 298] on span "Apply" at bounding box center [260, 304] width 23 height 13
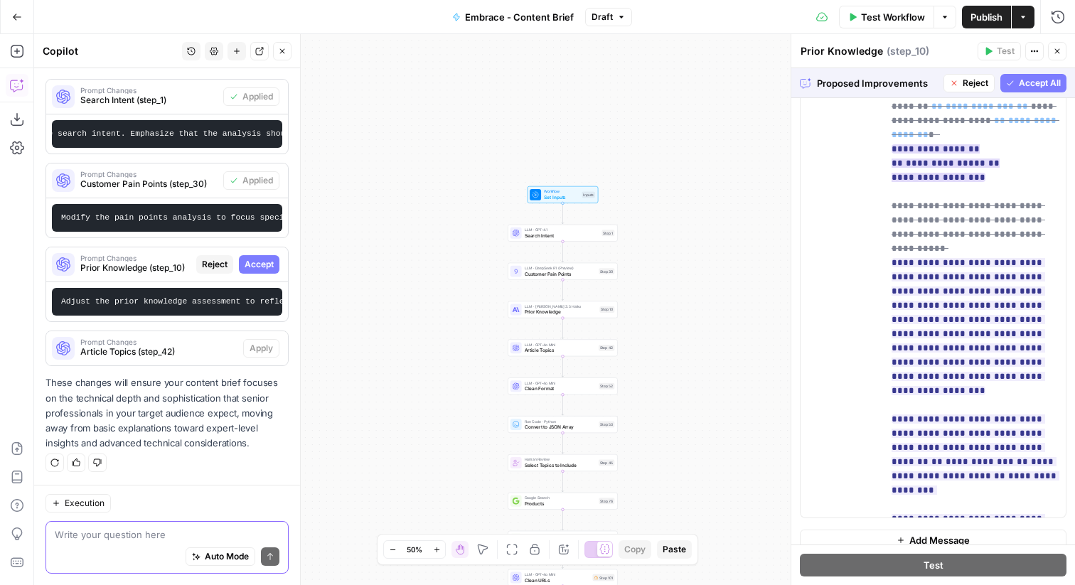
scroll to position [338, 0]
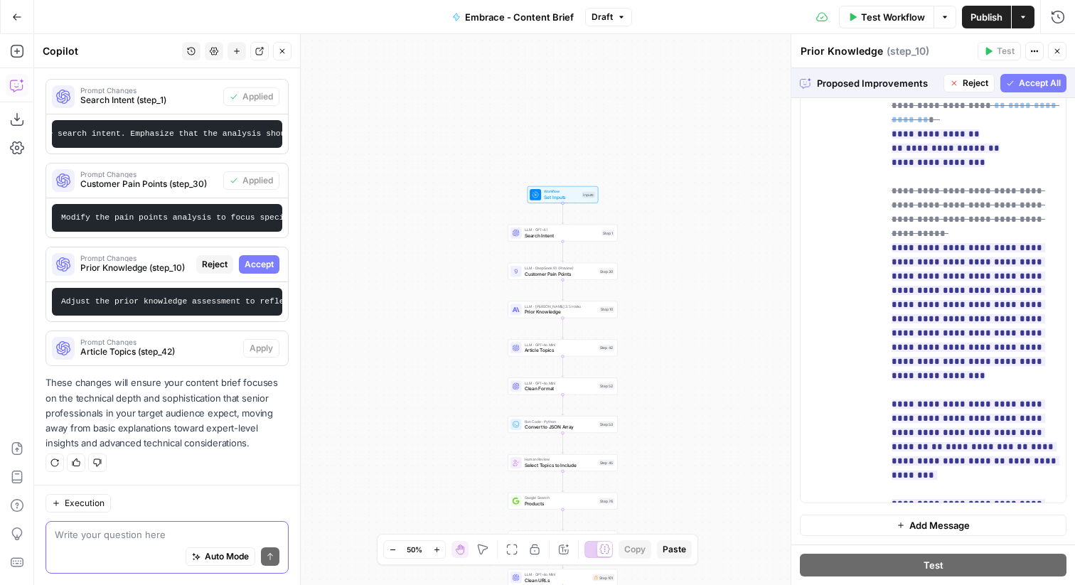
click at [1033, 81] on span "Accept All" at bounding box center [1039, 83] width 42 height 13
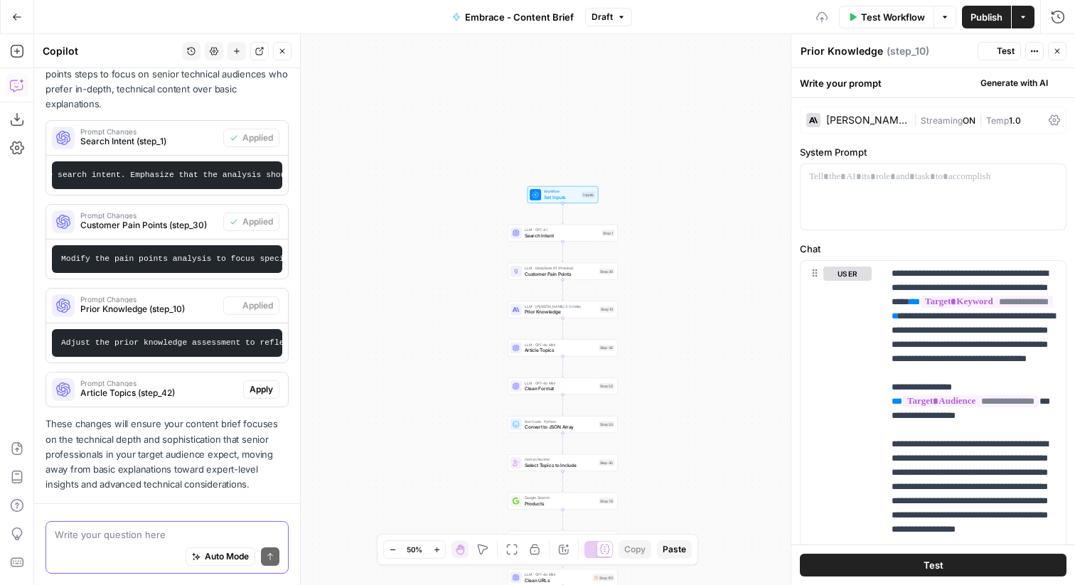
scroll to position [404, 0]
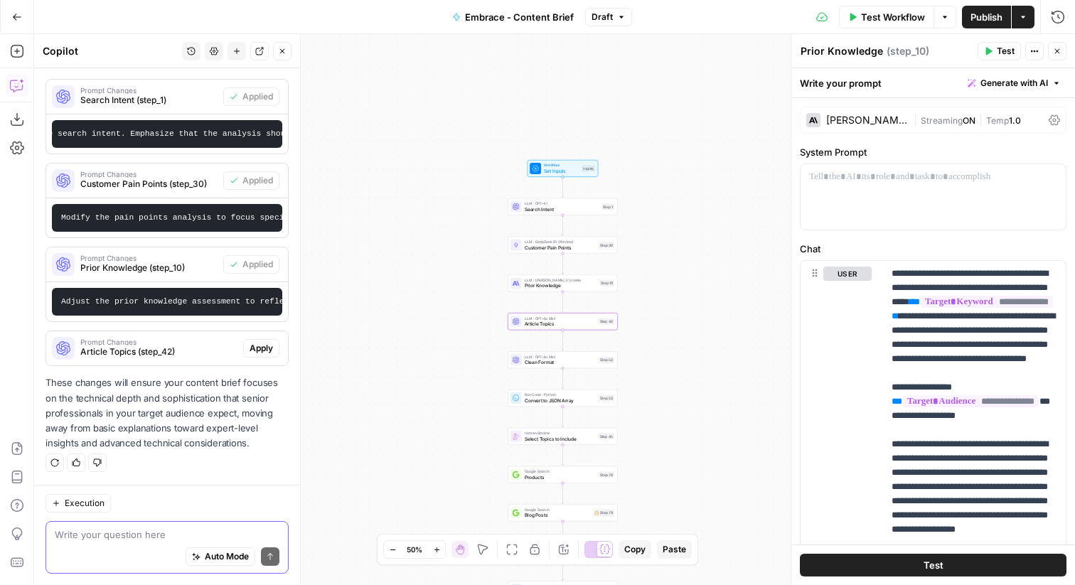
click at [180, 344] on span "Prompt Changes" at bounding box center [158, 341] width 157 height 7
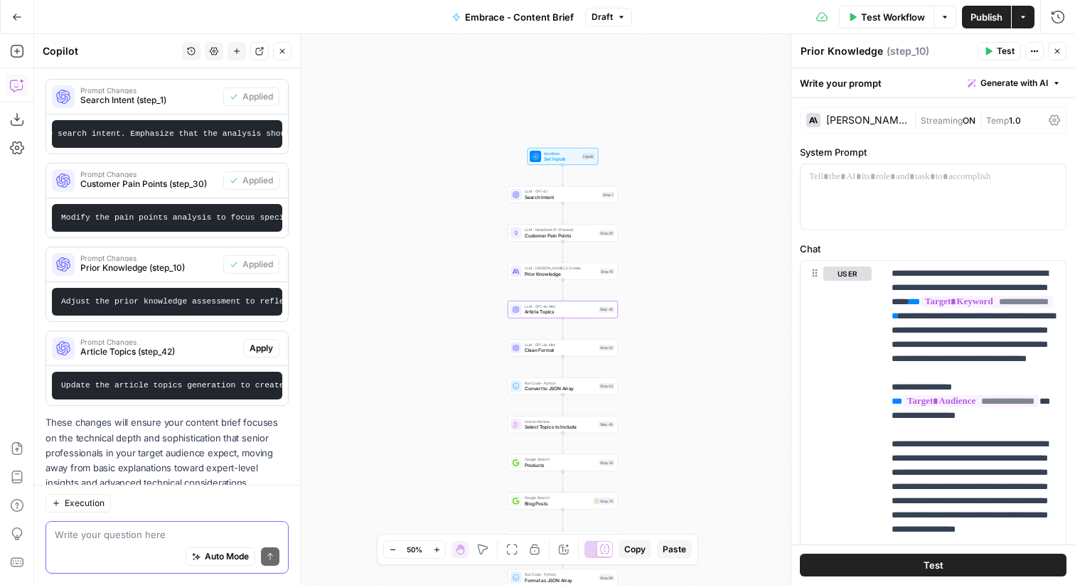
click at [250, 352] on span "Apply" at bounding box center [260, 348] width 23 height 13
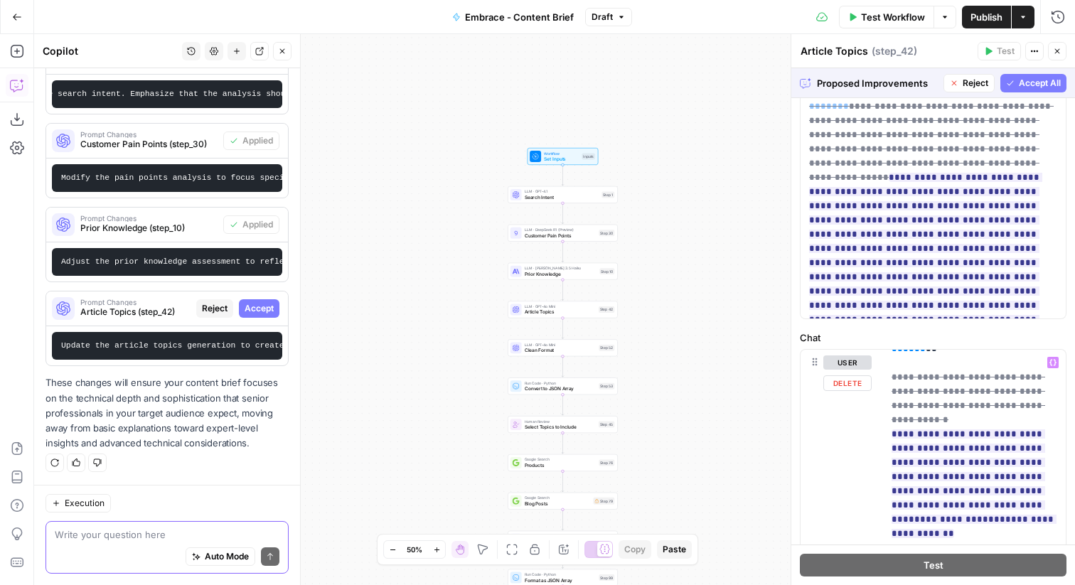
scroll to position [122, 0]
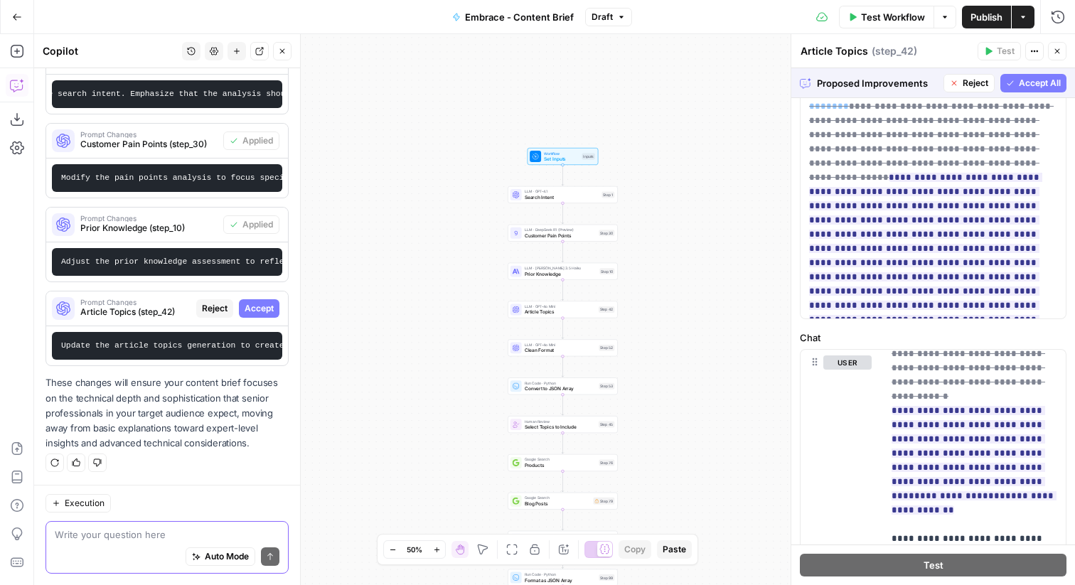
click at [1031, 79] on span "Accept All" at bounding box center [1039, 83] width 42 height 13
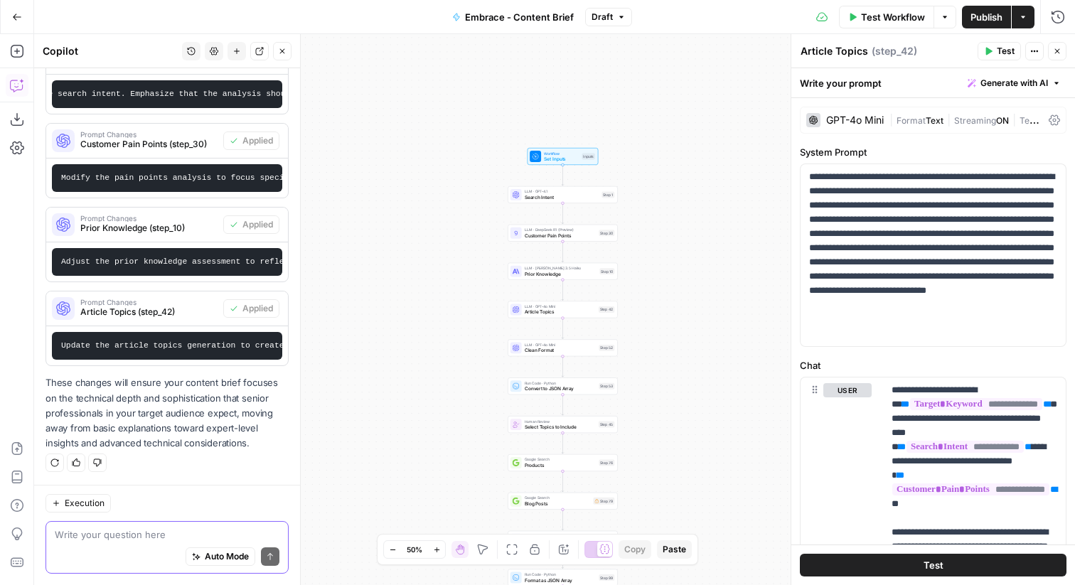
click at [996, 18] on span "Publish" at bounding box center [986, 17] width 32 height 14
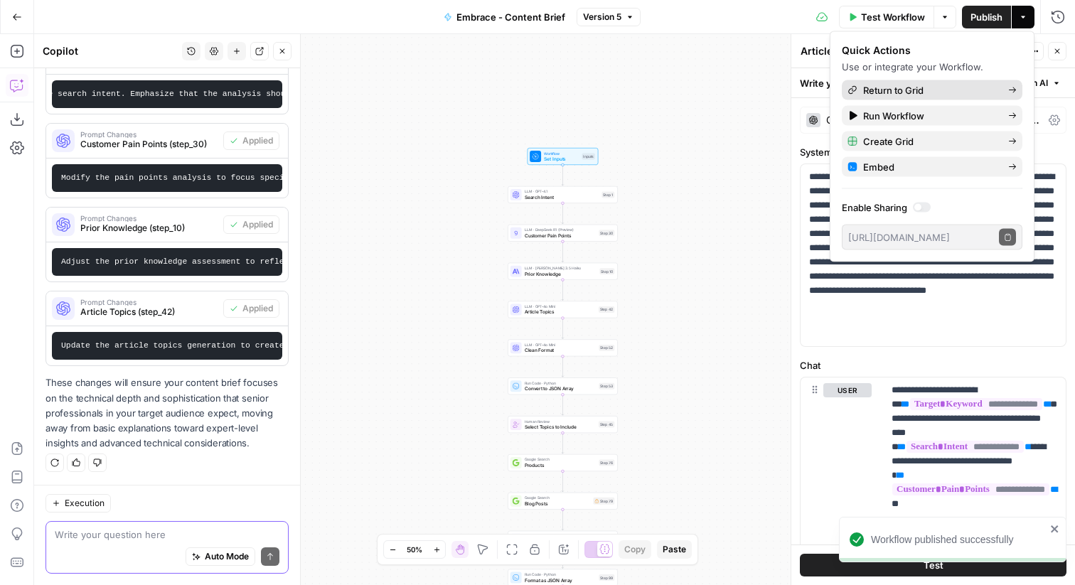
click at [888, 86] on span "Return to Grid" at bounding box center [930, 90] width 134 height 14
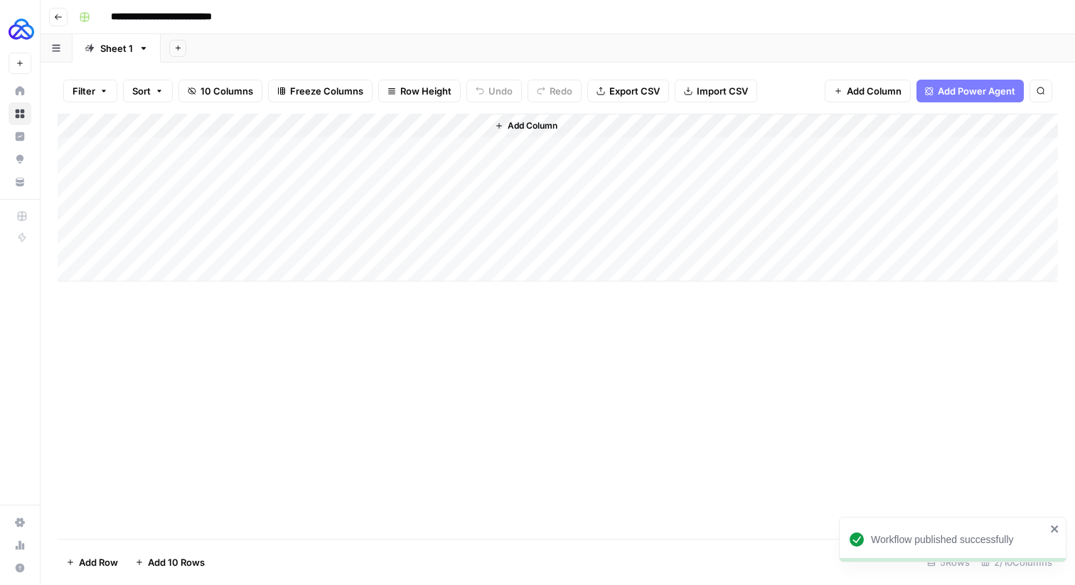
click at [471, 149] on div "Add Column" at bounding box center [558, 198] width 1000 height 168
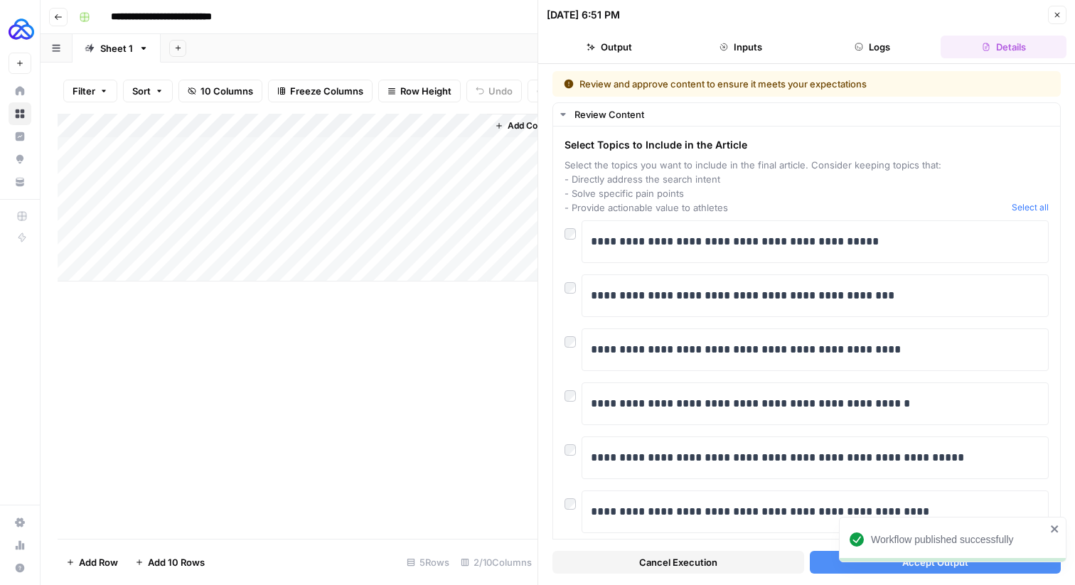
click at [669, 567] on span "Cancel Execution" at bounding box center [678, 562] width 78 height 14
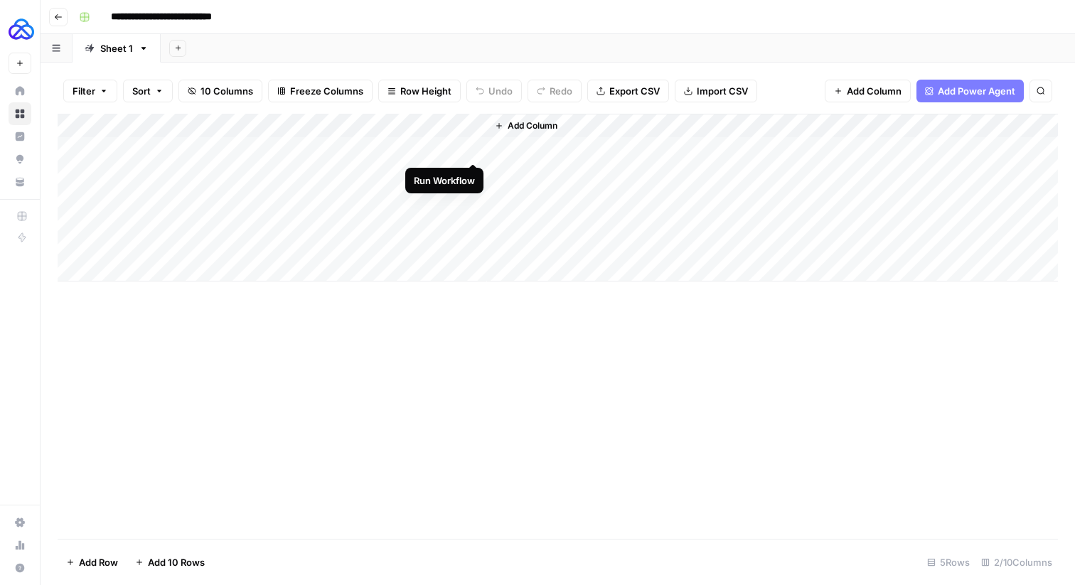
click at [473, 143] on div "Add Column" at bounding box center [558, 198] width 1000 height 168
click at [473, 144] on div "Add Column" at bounding box center [558, 198] width 1000 height 168
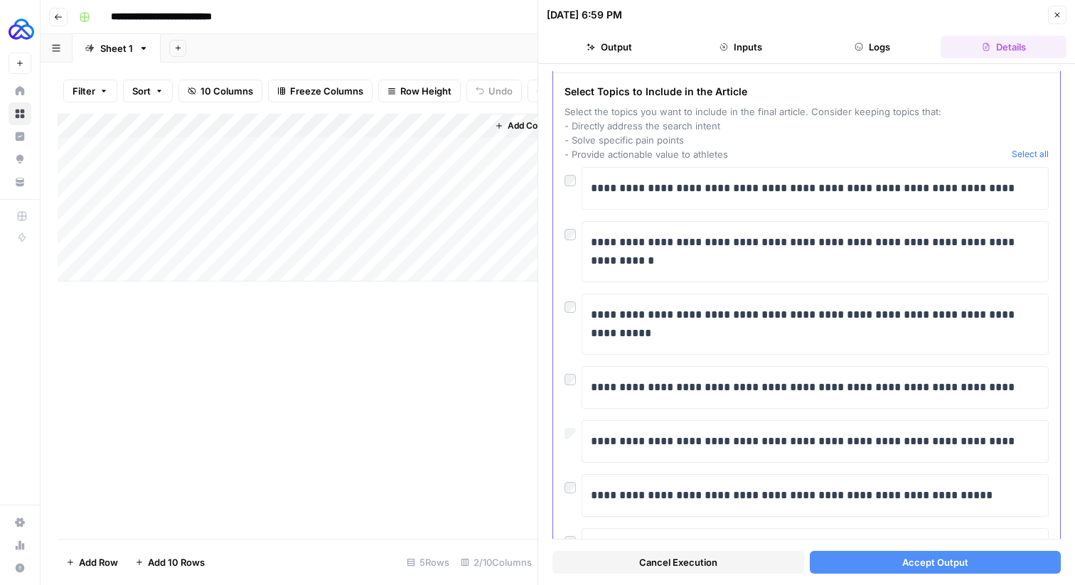
scroll to position [52, 0]
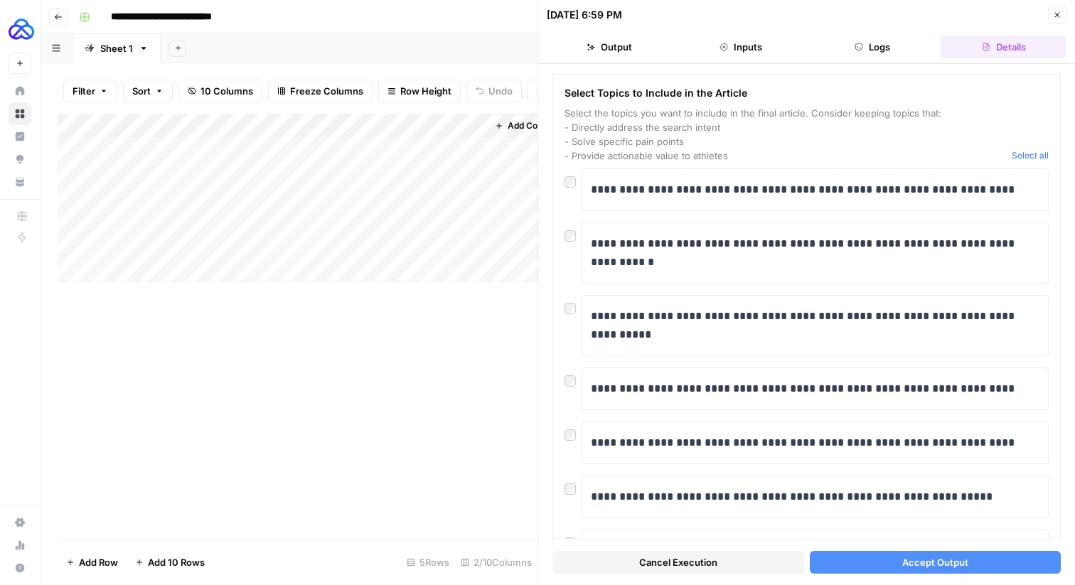
click at [893, 568] on button "Accept Output" at bounding box center [935, 562] width 252 height 23
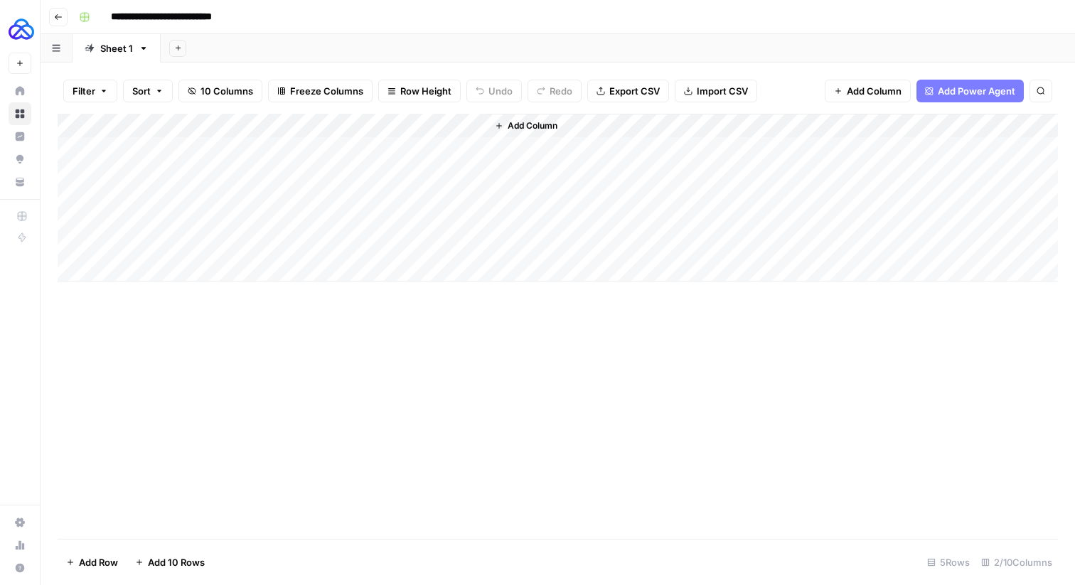
click at [453, 146] on div "Add Column" at bounding box center [558, 198] width 1000 height 168
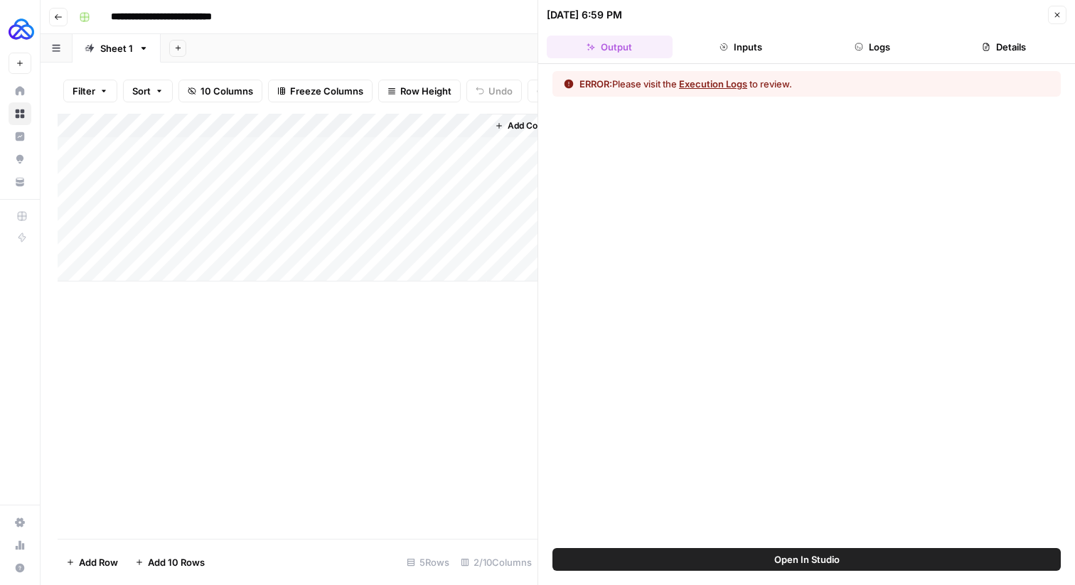
click at [716, 81] on button "Execution Logs" at bounding box center [713, 84] width 68 height 14
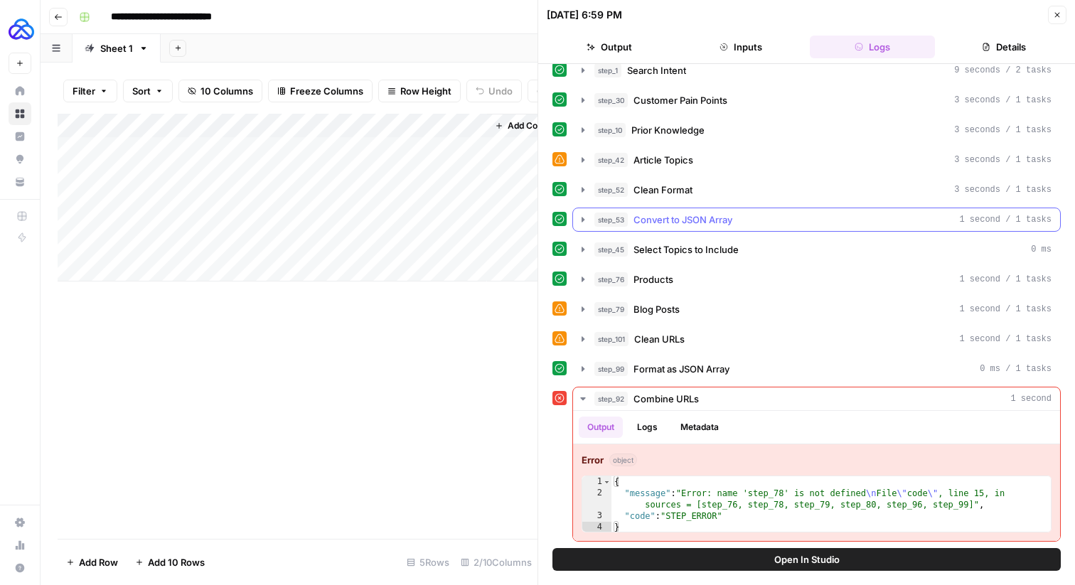
scroll to position [14, 0]
click at [454, 124] on div "Add Column" at bounding box center [298, 198] width 480 height 168
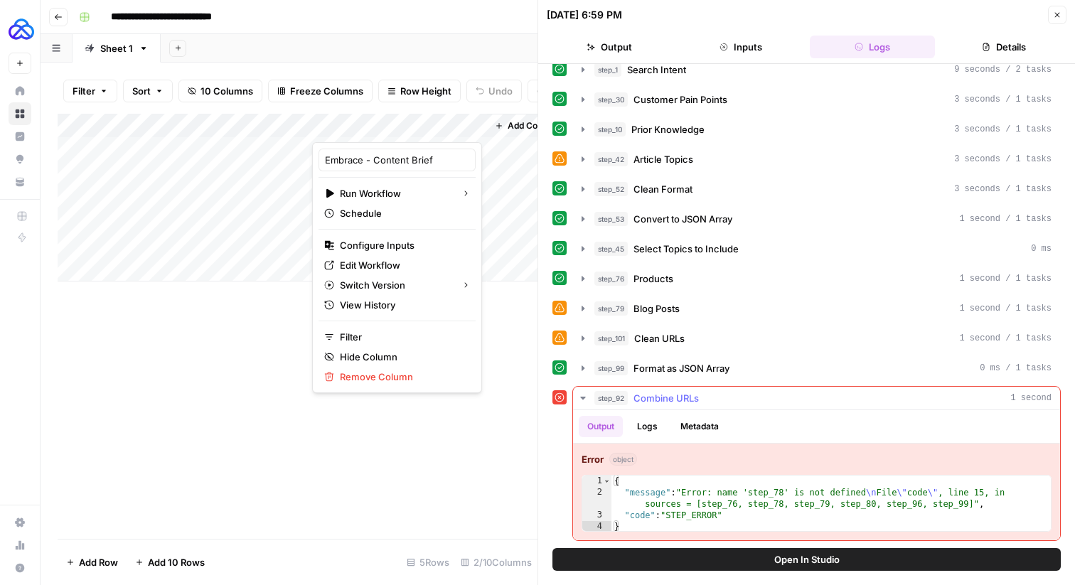
click at [712, 513] on div "{ "message" : "Error: name 'step_78' is not defined \n File \" code \" , line 1…" at bounding box center [830, 515] width 439 height 80
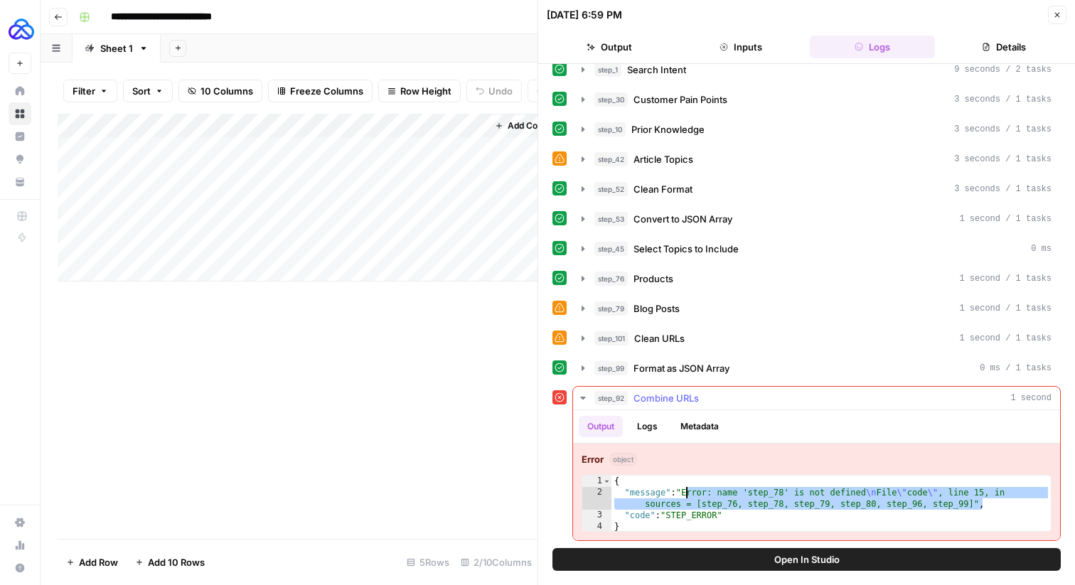
drag, startPoint x: 1000, startPoint y: 505, endPoint x: 684, endPoint y: 489, distance: 316.6
click at [684, 489] on div "{ "message" : "Error: name 'step_78' is not defined \n File \" code \" , line 1…" at bounding box center [830, 515] width 439 height 80
type textarea "**********"
click at [414, 244] on div "Add Column" at bounding box center [298, 198] width 480 height 168
click at [459, 124] on div "Add Column" at bounding box center [298, 198] width 480 height 168
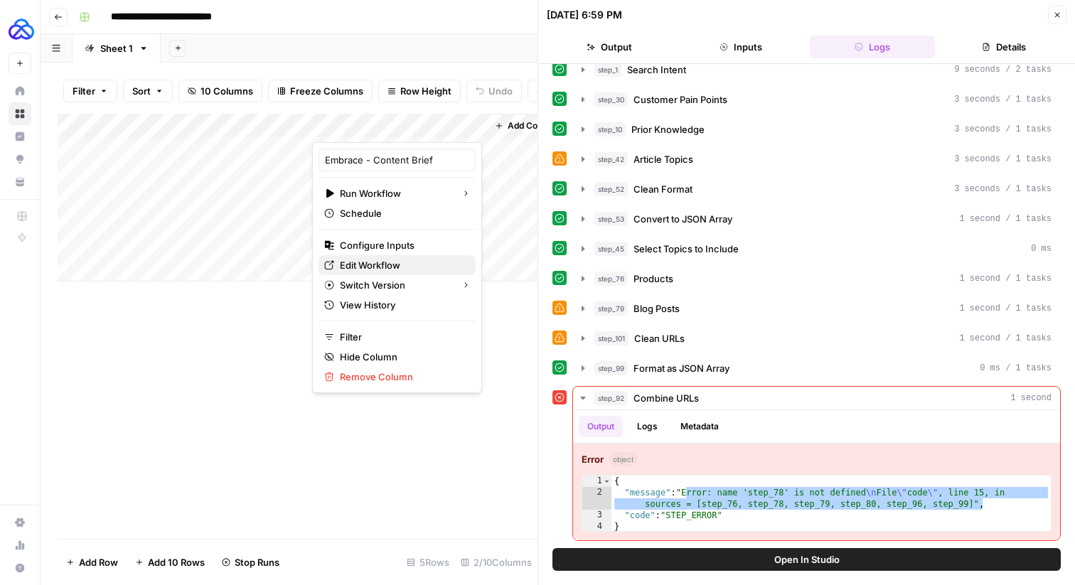
click at [376, 257] on link "Edit Workflow" at bounding box center [396, 265] width 157 height 20
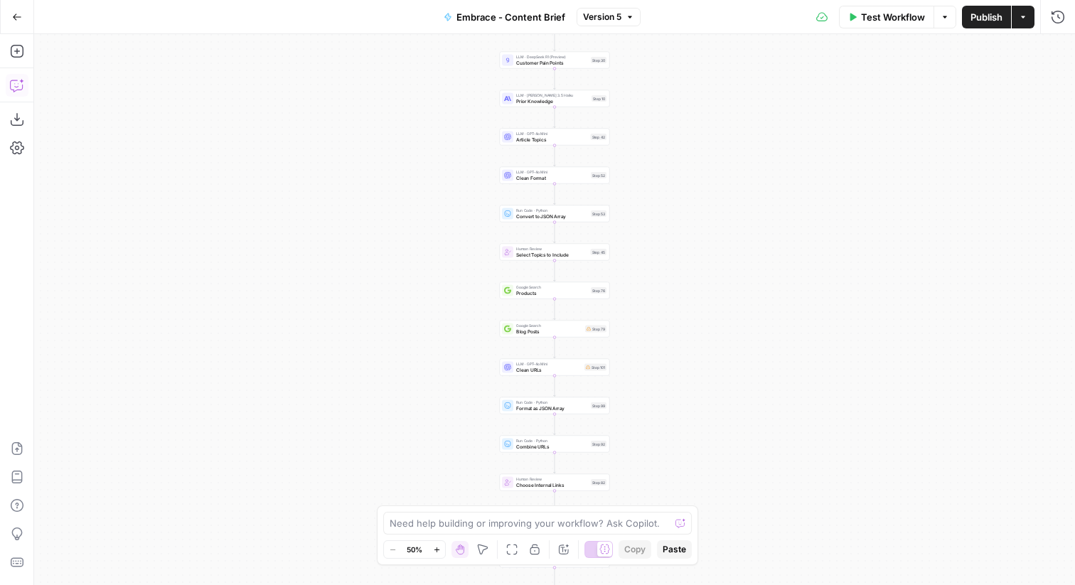
click at [15, 87] on icon "button" at bounding box center [17, 85] width 14 height 14
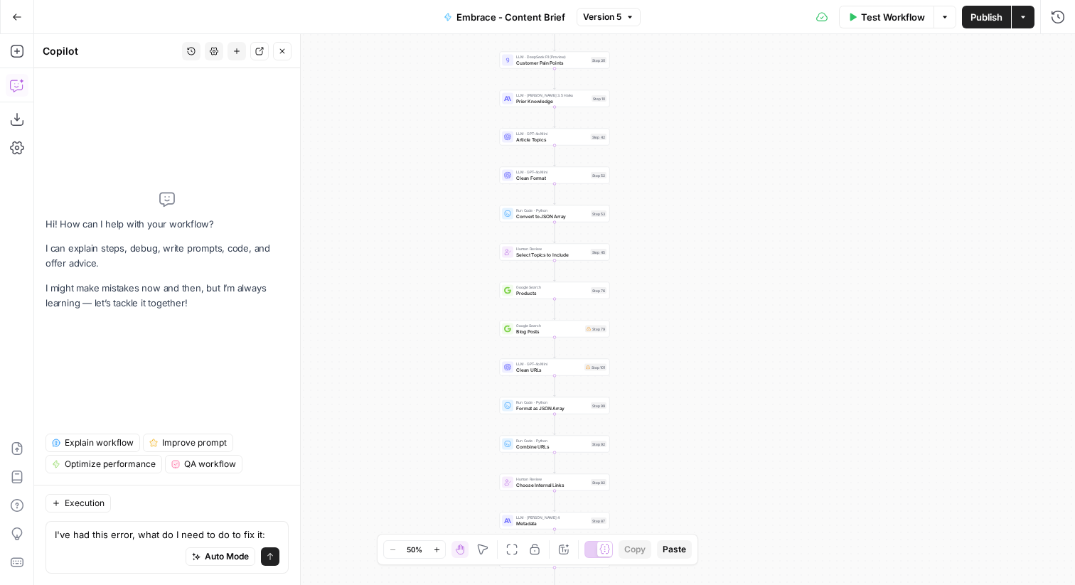
type textarea "I've had this error, what do I need to do to fix it: Error: name 'step_78' is n…"
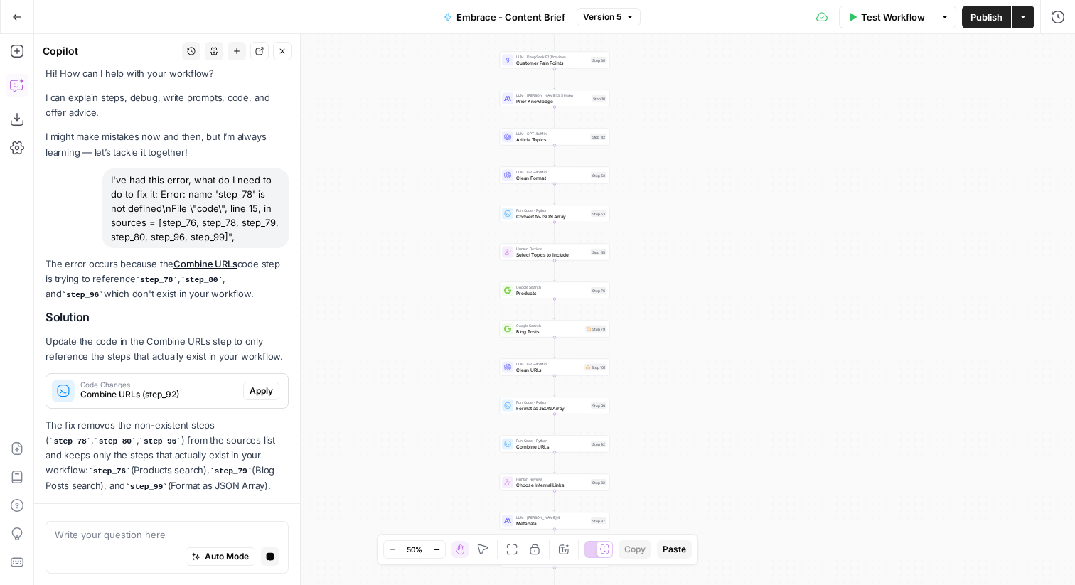
scroll to position [55, 0]
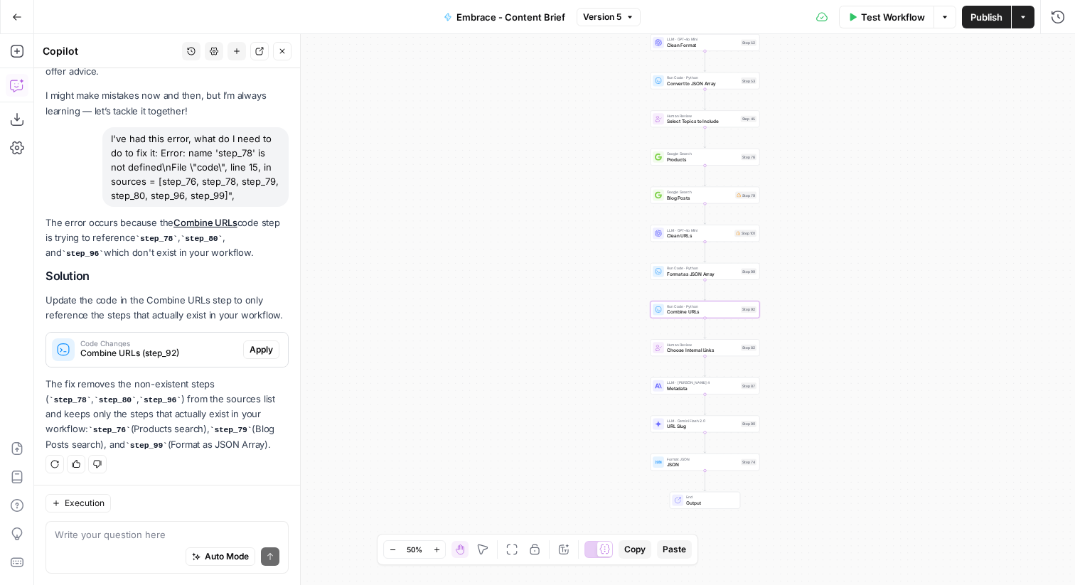
click at [252, 343] on span "Apply" at bounding box center [260, 349] width 23 height 13
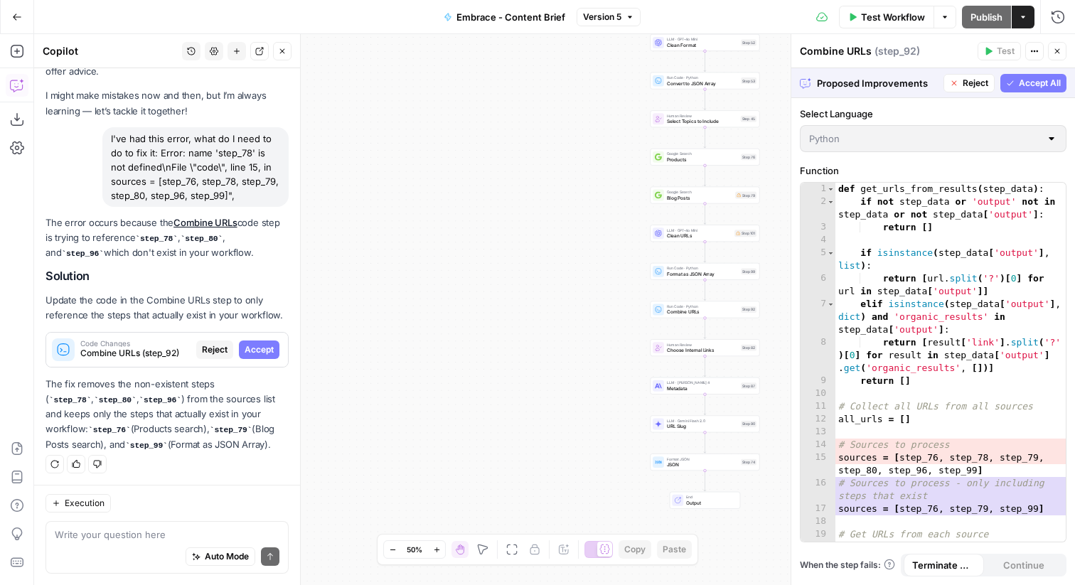
click at [1043, 77] on span "Accept All" at bounding box center [1039, 83] width 42 height 13
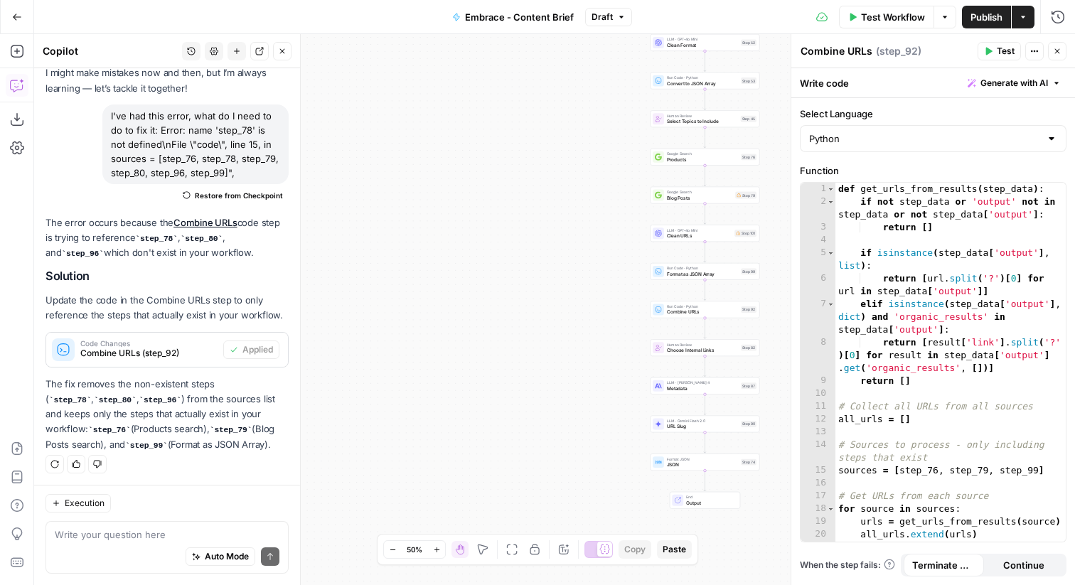
click at [1000, 16] on span "Publish" at bounding box center [986, 17] width 32 height 14
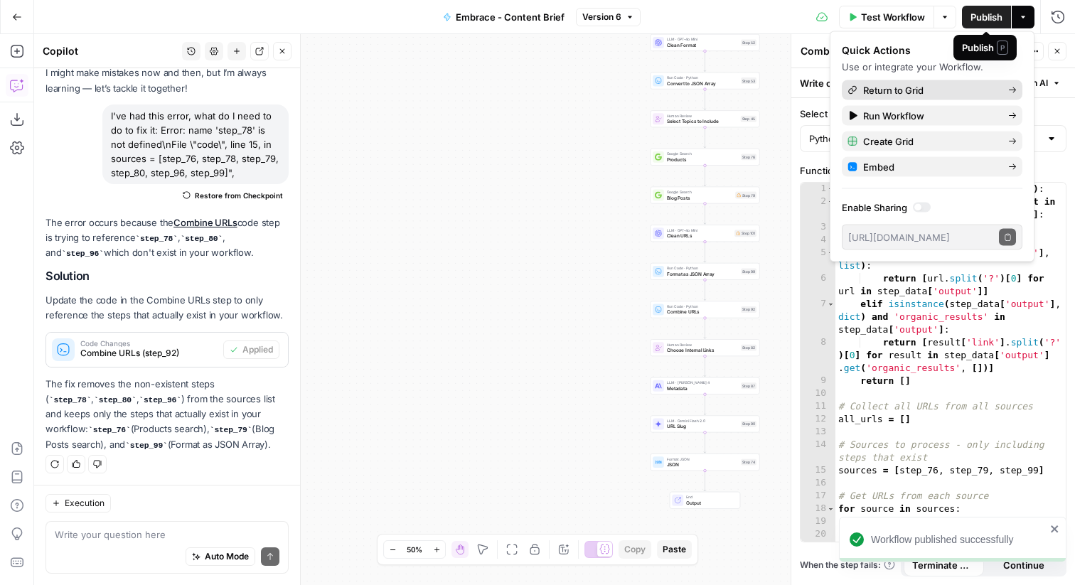
click at [925, 91] on span "Return to Grid" at bounding box center [930, 90] width 134 height 14
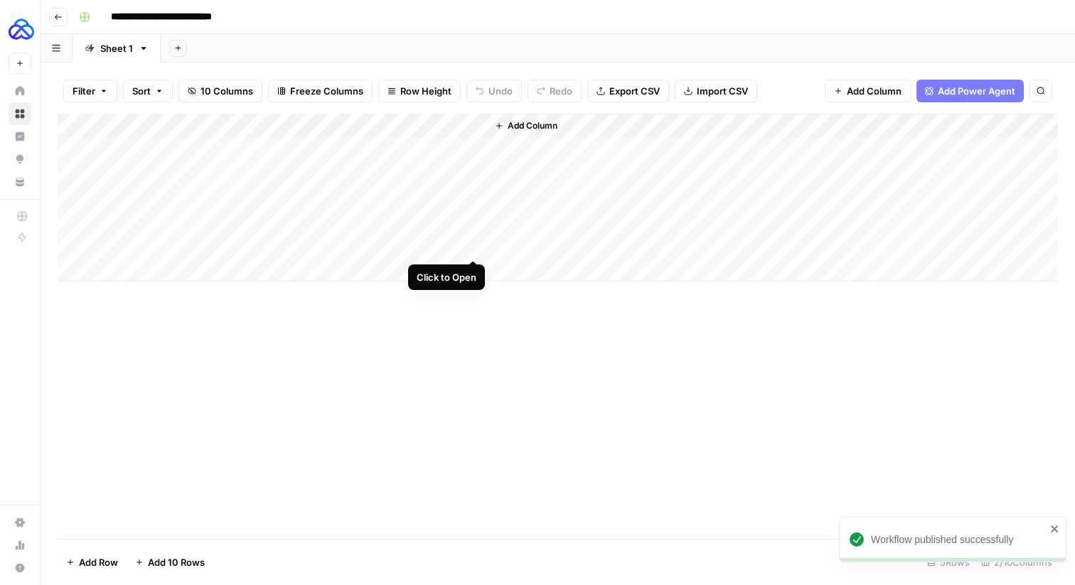
click at [474, 244] on div "Add Column" at bounding box center [558, 198] width 1000 height 168
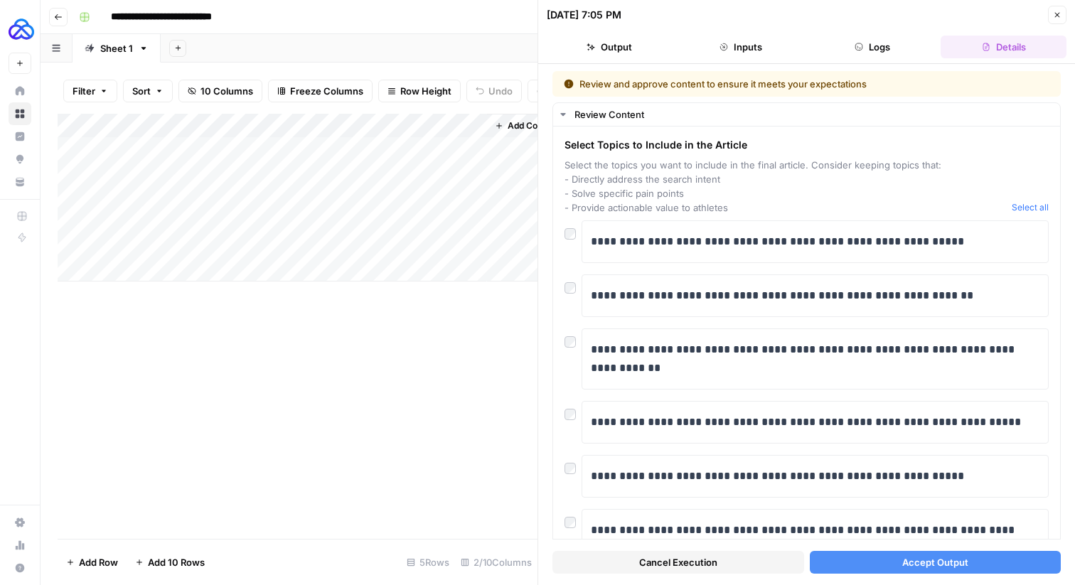
click at [687, 565] on span "Cancel Execution" at bounding box center [678, 562] width 78 height 14
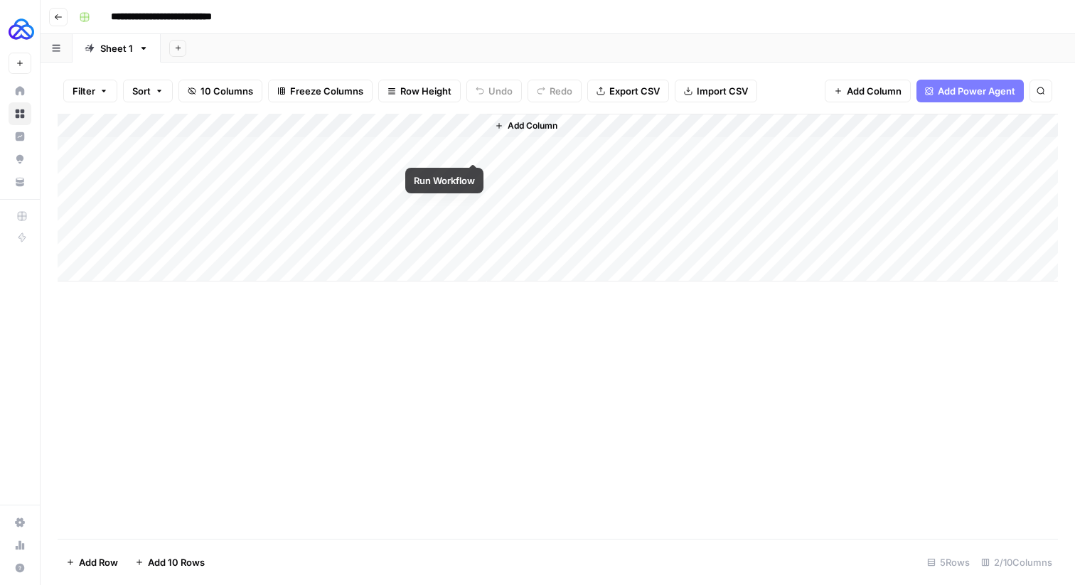
click at [473, 146] on div "Add Column" at bounding box center [558, 198] width 1000 height 168
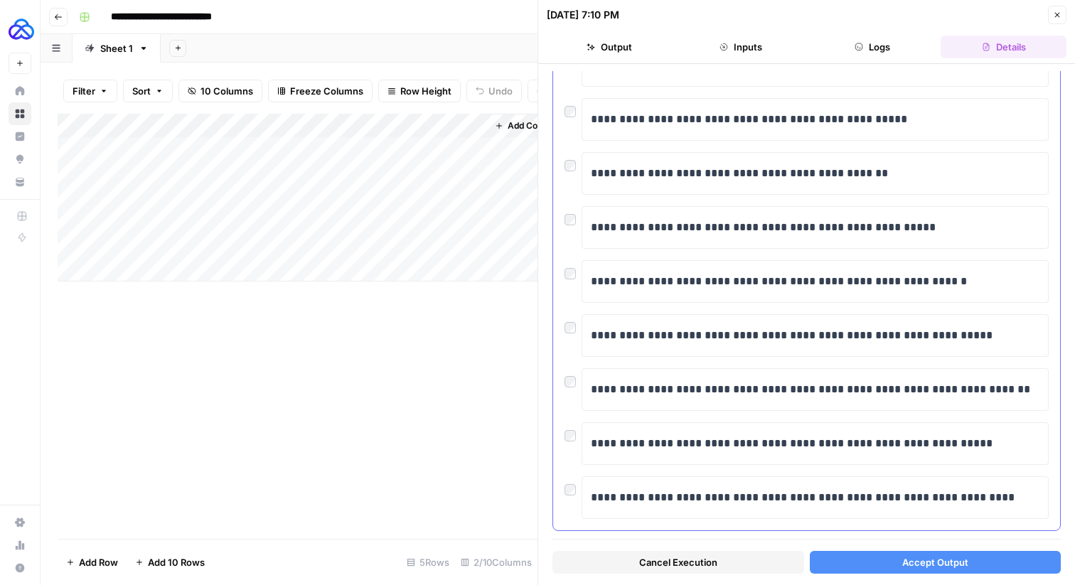
scroll to position [252, 0]
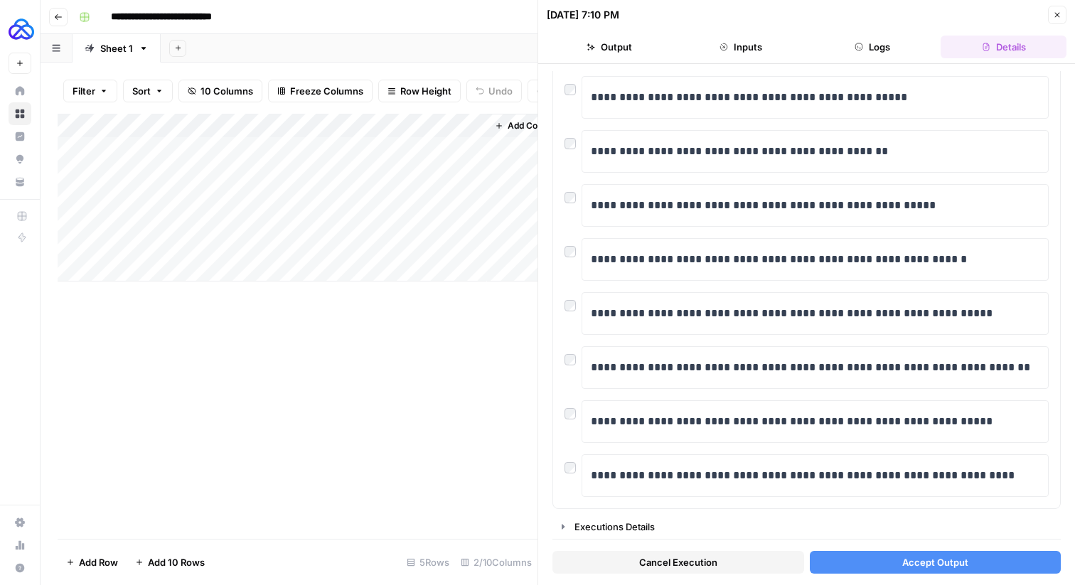
click at [856, 561] on button "Accept Output" at bounding box center [935, 562] width 252 height 23
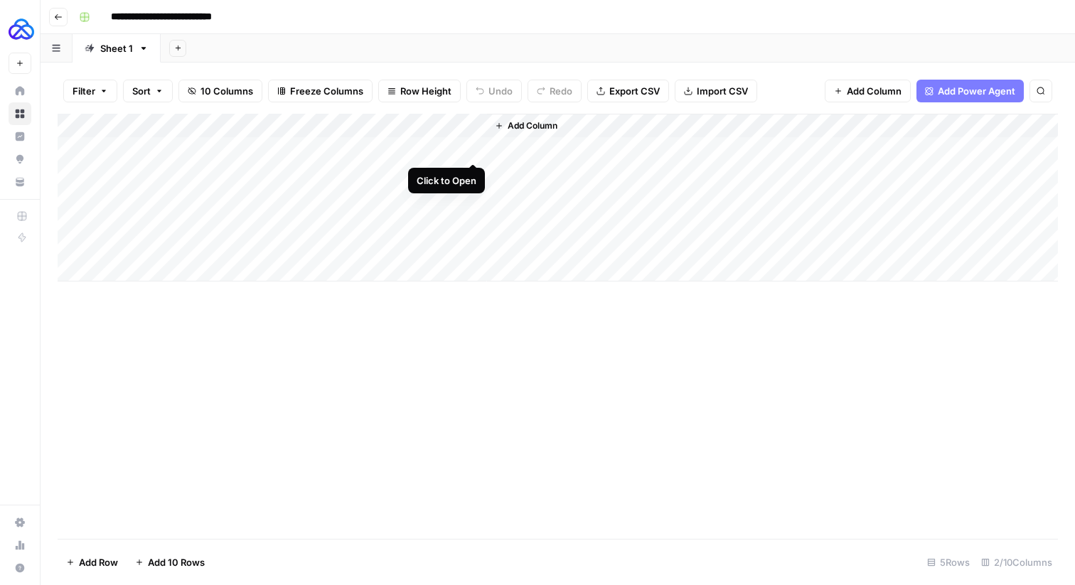
click at [473, 149] on div "Add Column" at bounding box center [558, 198] width 1000 height 168
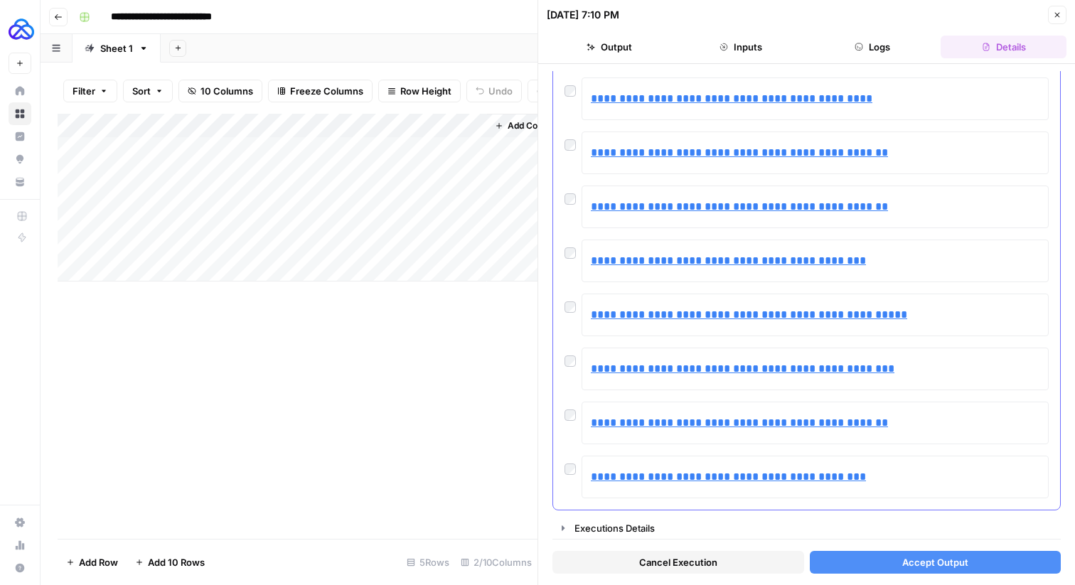
scroll to position [790, 0]
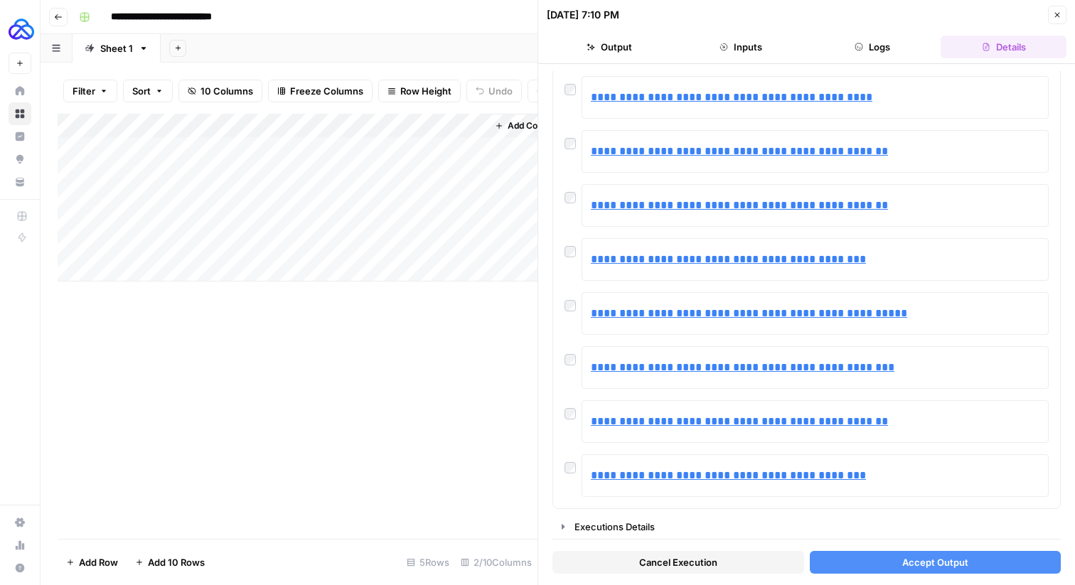
click at [905, 567] on span "Accept Output" at bounding box center [935, 562] width 66 height 14
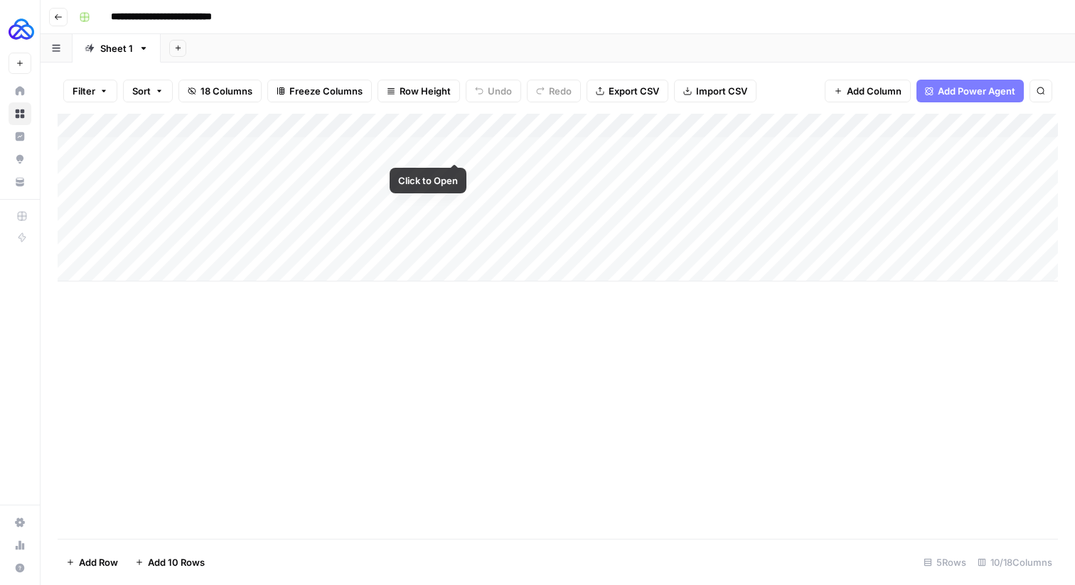
click at [456, 146] on div "Add Column" at bounding box center [558, 198] width 1000 height 168
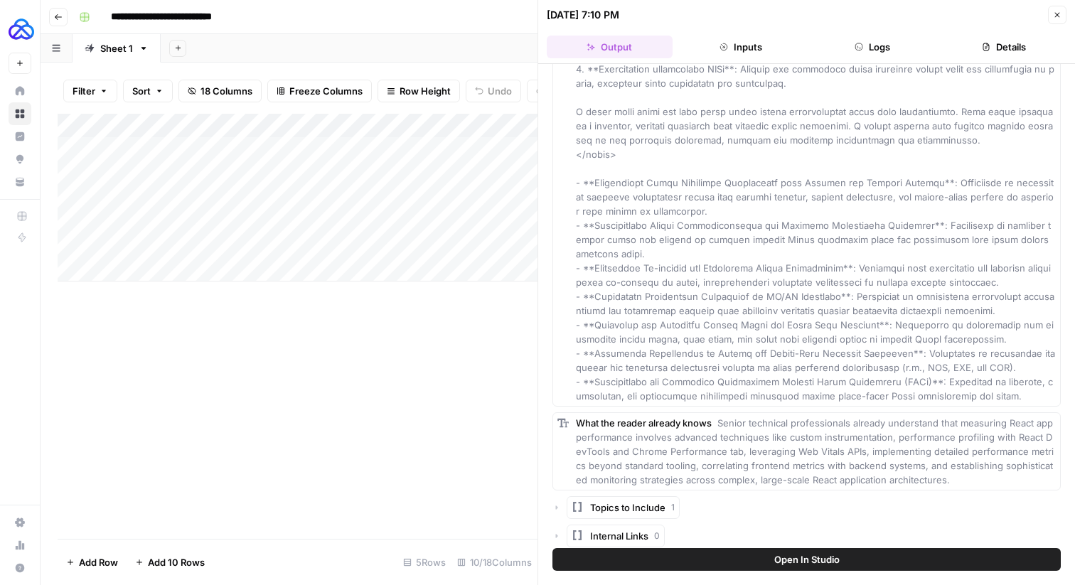
scroll to position [2049, 0]
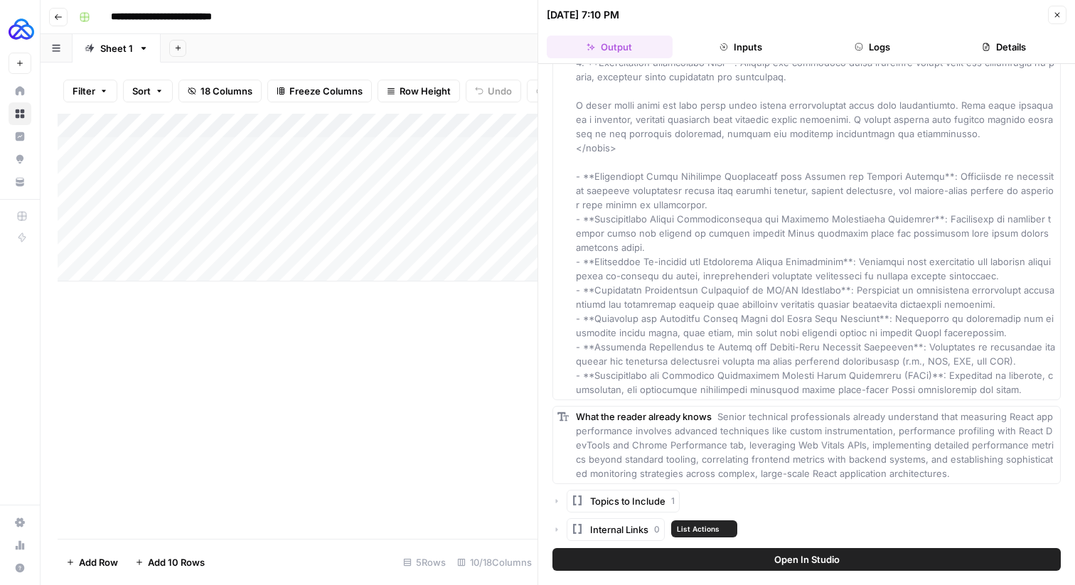
click at [610, 506] on span "Topics to Include" at bounding box center [627, 501] width 75 height 14
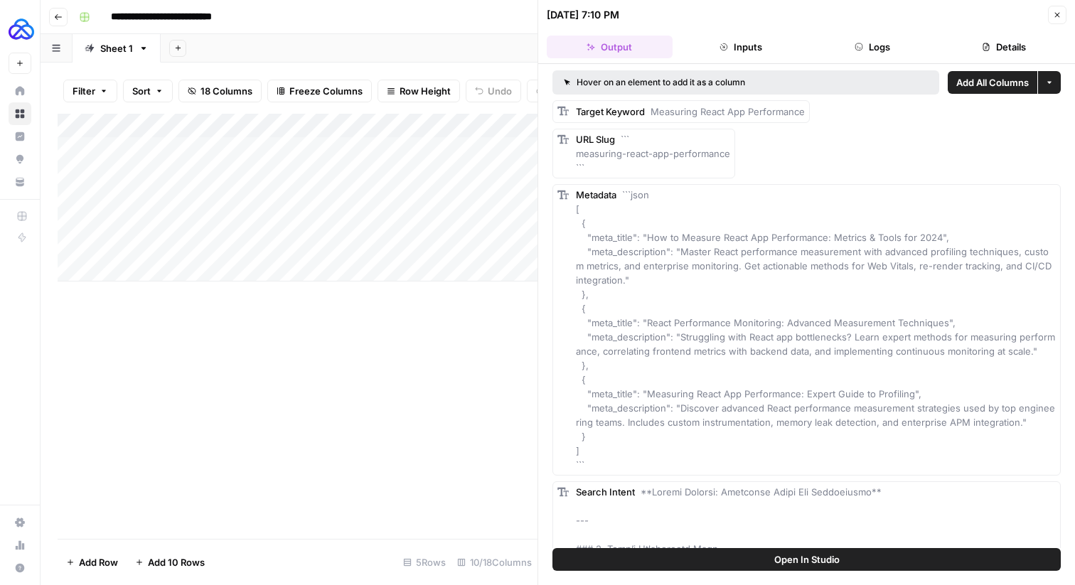
scroll to position [0, 0]
click at [1059, 16] on icon "button" at bounding box center [1056, 15] width 9 height 9
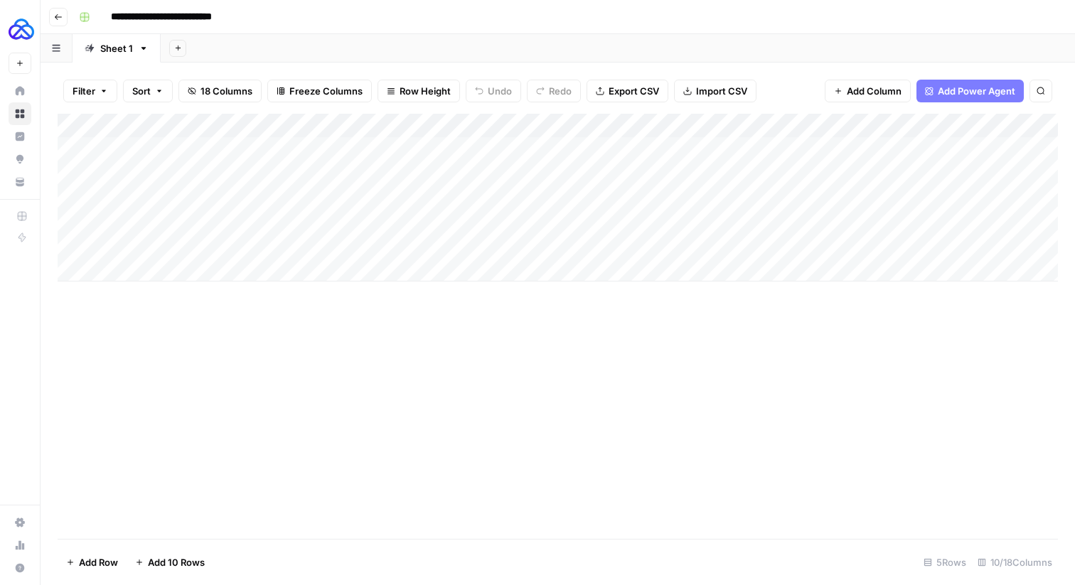
click at [459, 126] on div "Add Column" at bounding box center [558, 198] width 1000 height 168
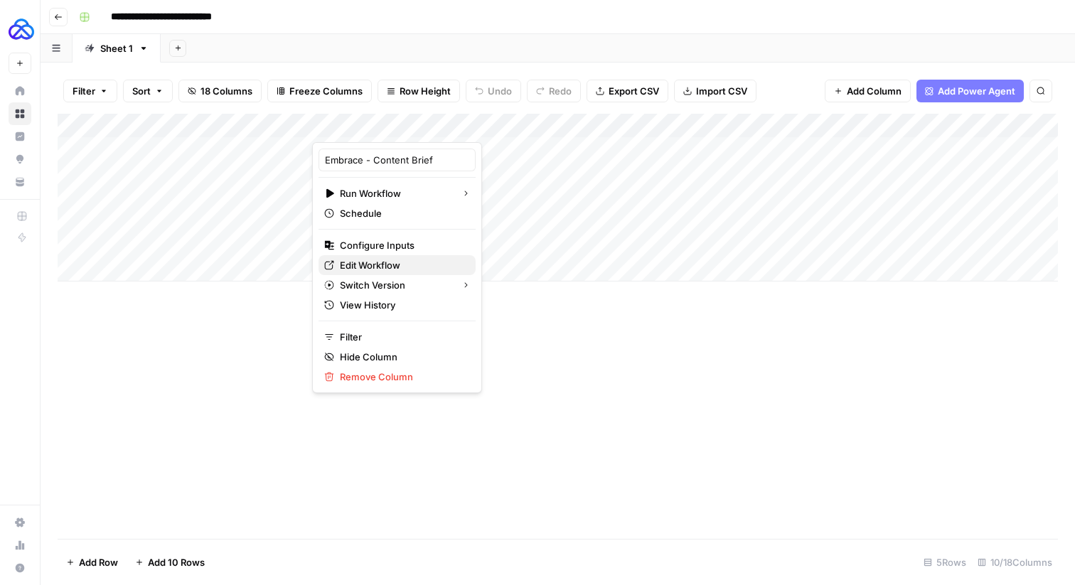
click at [360, 269] on span "Edit Workflow" at bounding box center [402, 265] width 124 height 14
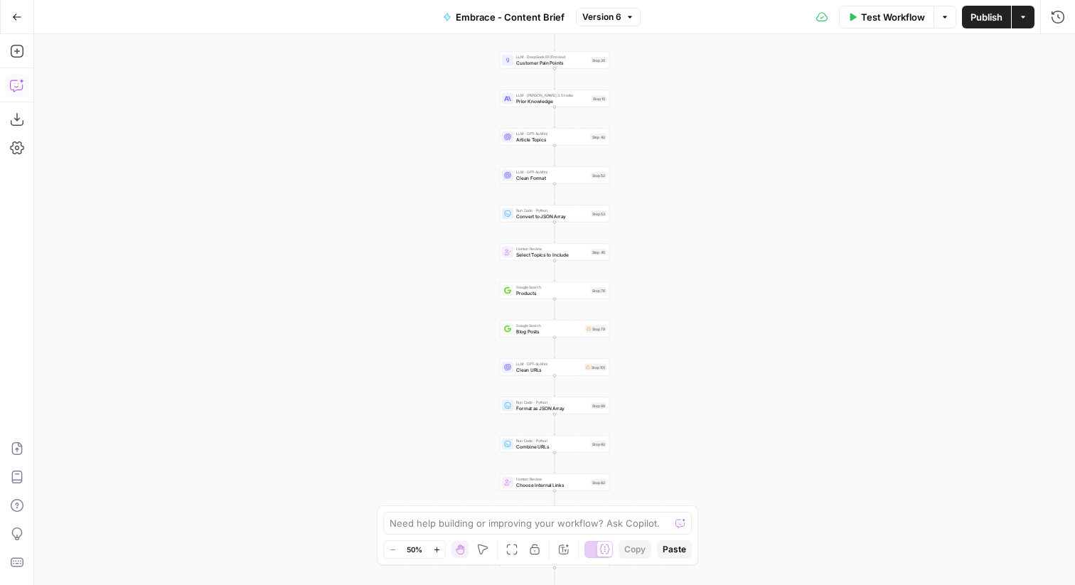
click at [20, 83] on icon "button" at bounding box center [17, 85] width 14 height 14
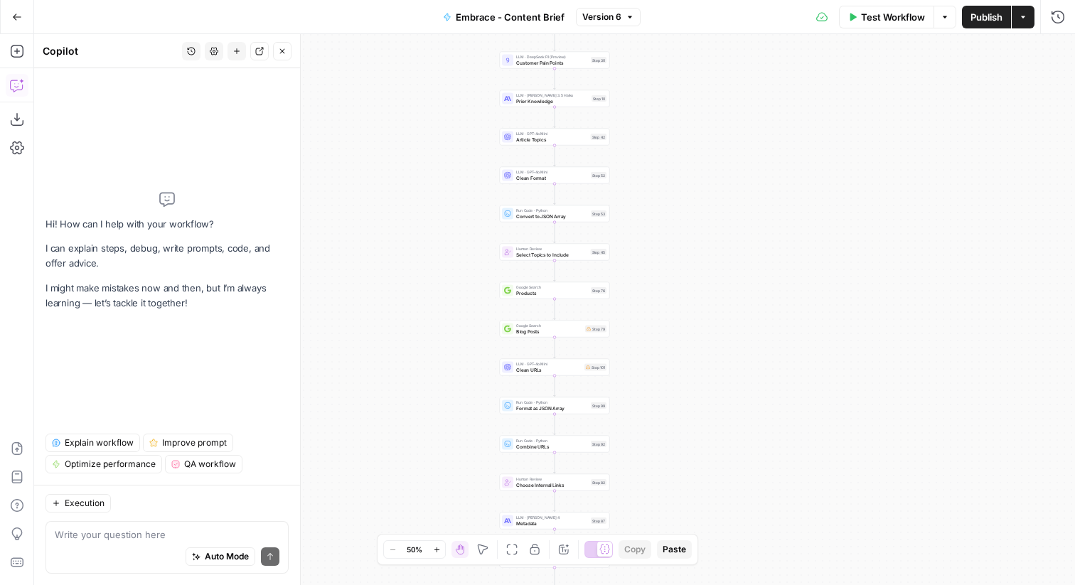
click at [126, 548] on div "Auto Mode Send" at bounding box center [167, 557] width 225 height 31
type textarea "T"
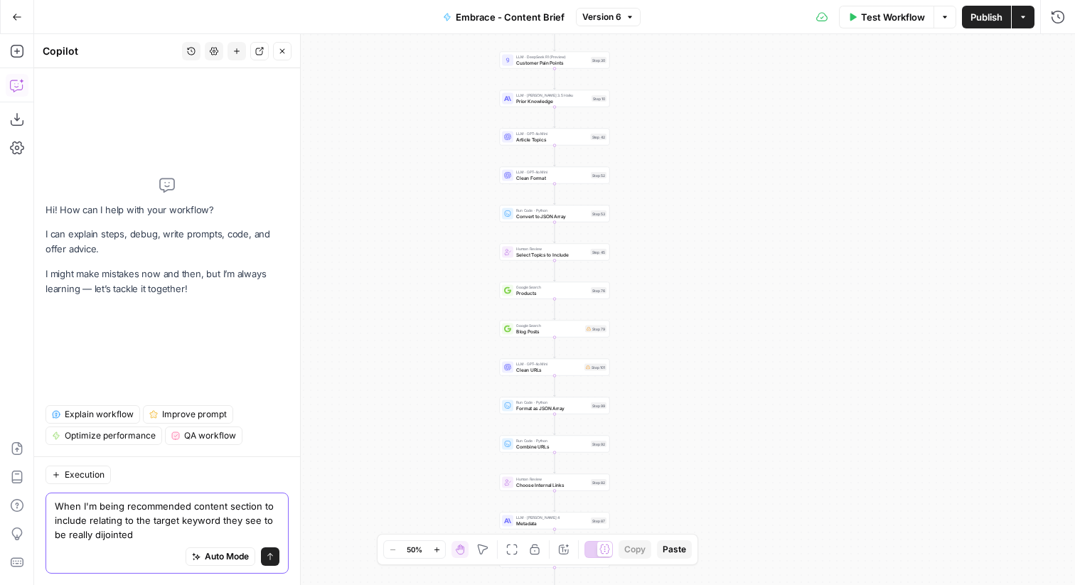
click at [113, 538] on textarea "When I'm being recommended content section to include relating to the target ke…" at bounding box center [167, 520] width 225 height 43
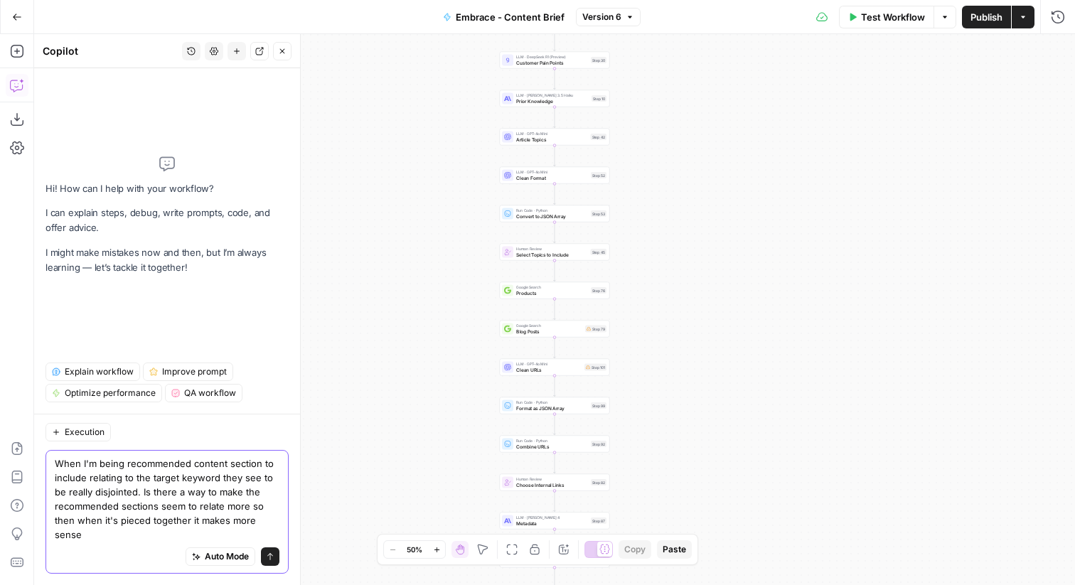
type textarea "When I'm being recommended content section to include relating to the target ke…"
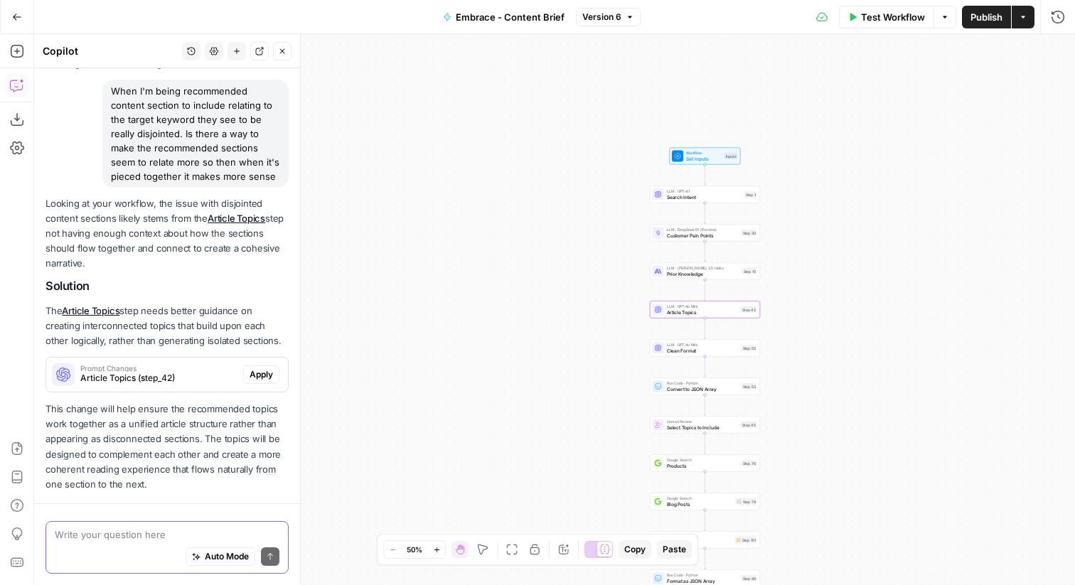
scroll to position [144, 0]
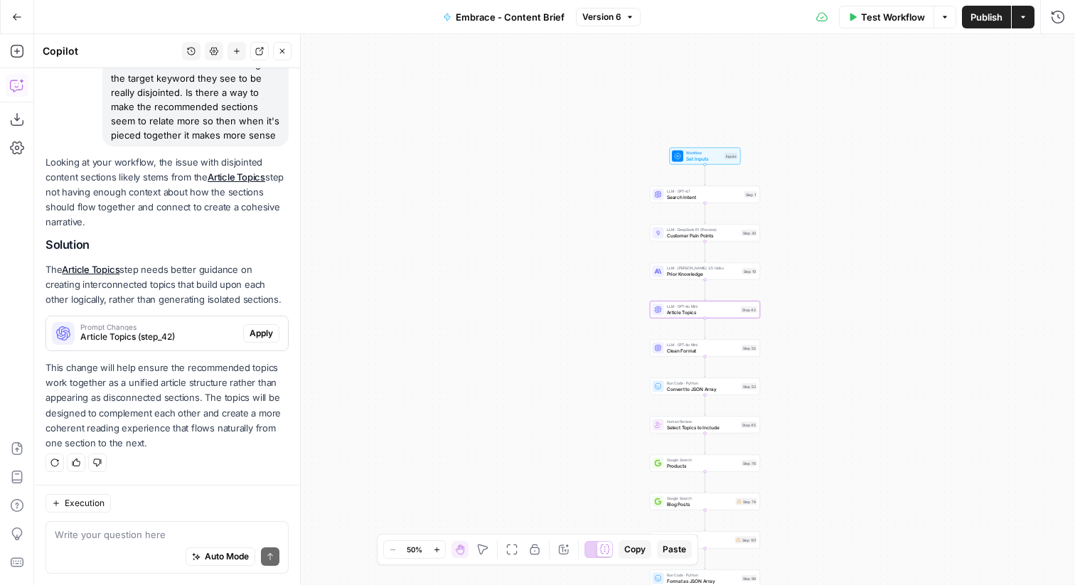
click at [183, 343] on span "Article Topics (step_42)" at bounding box center [158, 336] width 157 height 13
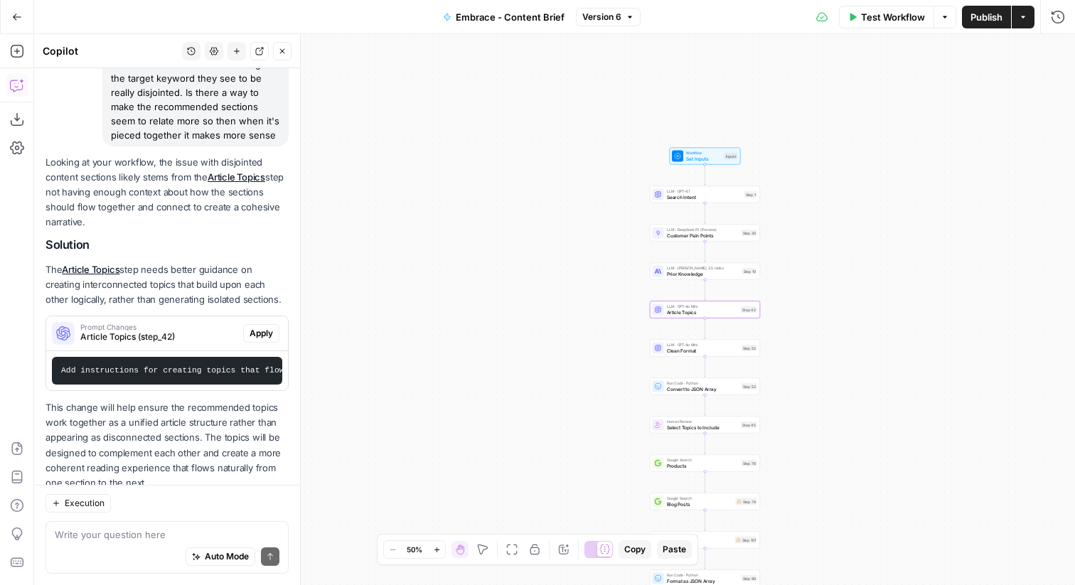
click at [267, 335] on span "Apply" at bounding box center [260, 333] width 23 height 13
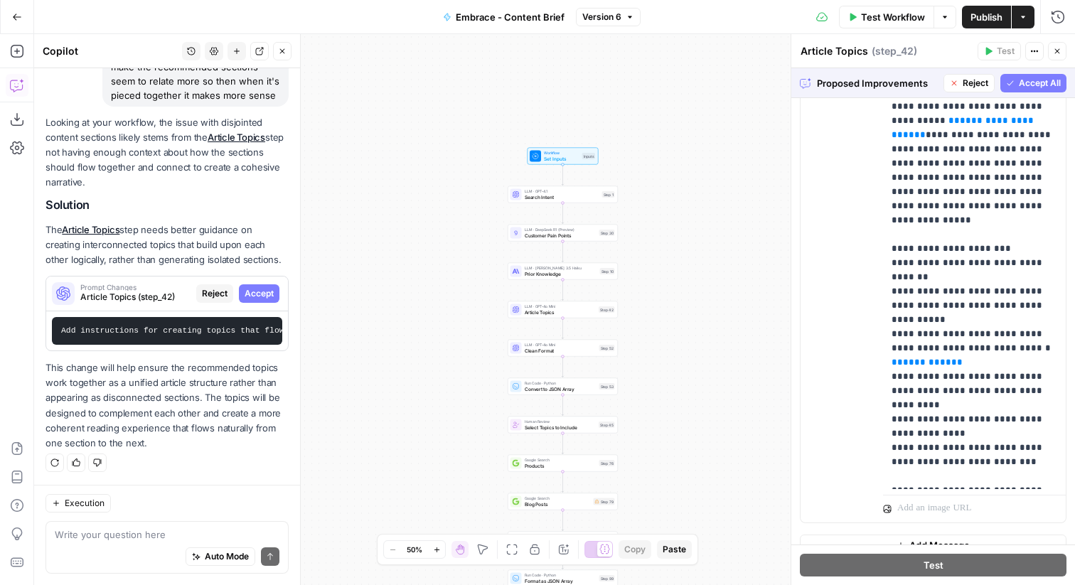
scroll to position [488, 0]
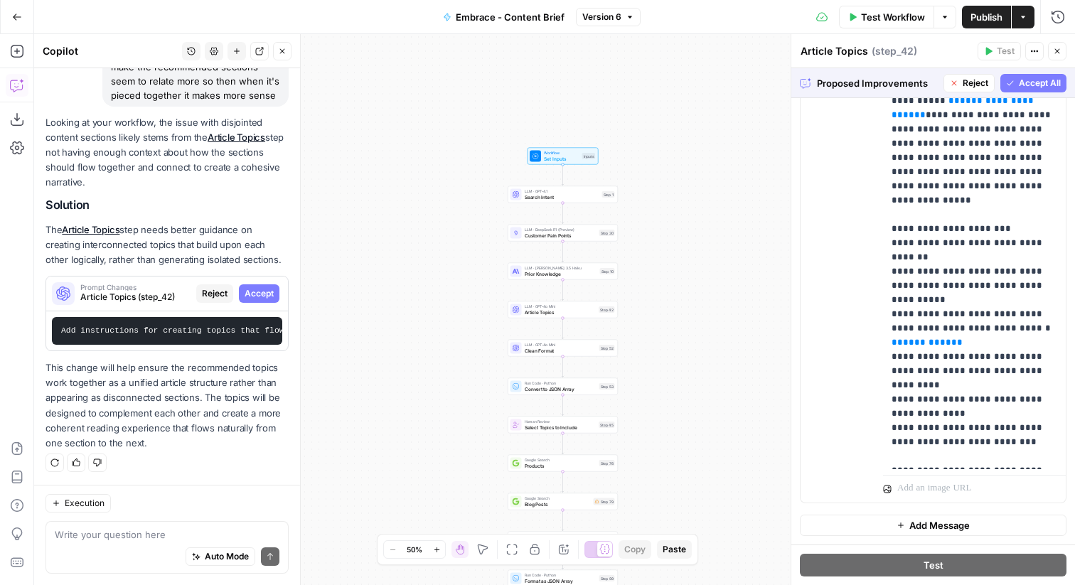
click at [1037, 87] on span "Accept All" at bounding box center [1039, 83] width 42 height 13
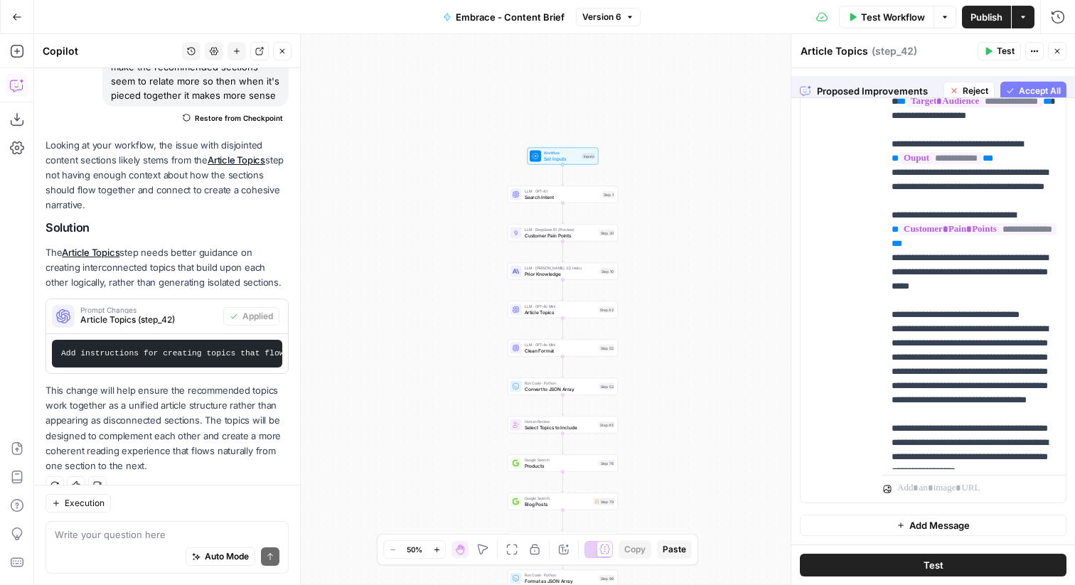
scroll to position [0, 0]
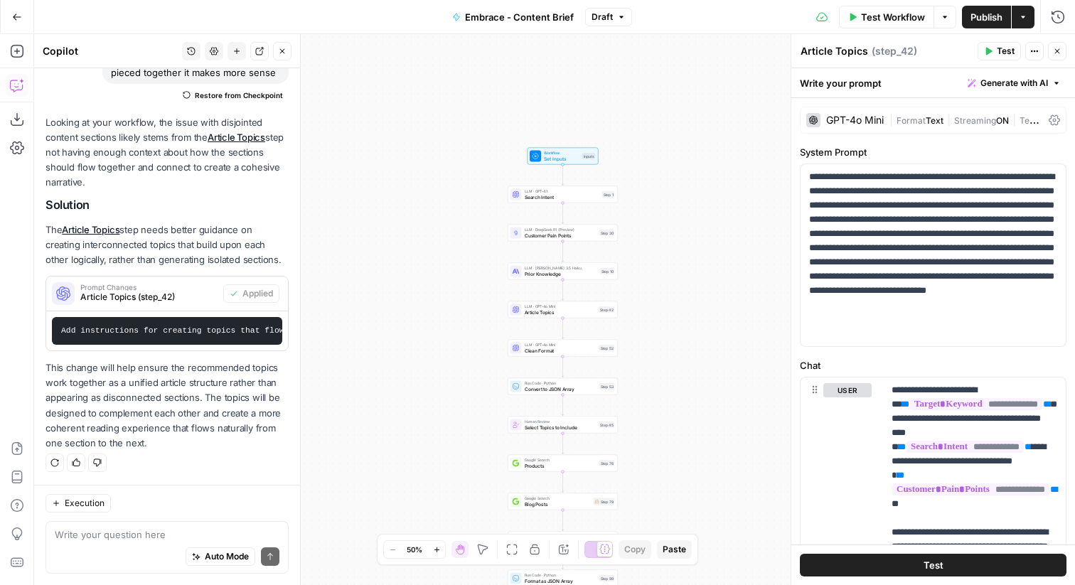
click at [1016, 21] on button "Actions" at bounding box center [1022, 17] width 23 height 23
click at [984, 17] on span "Publish" at bounding box center [986, 17] width 32 height 14
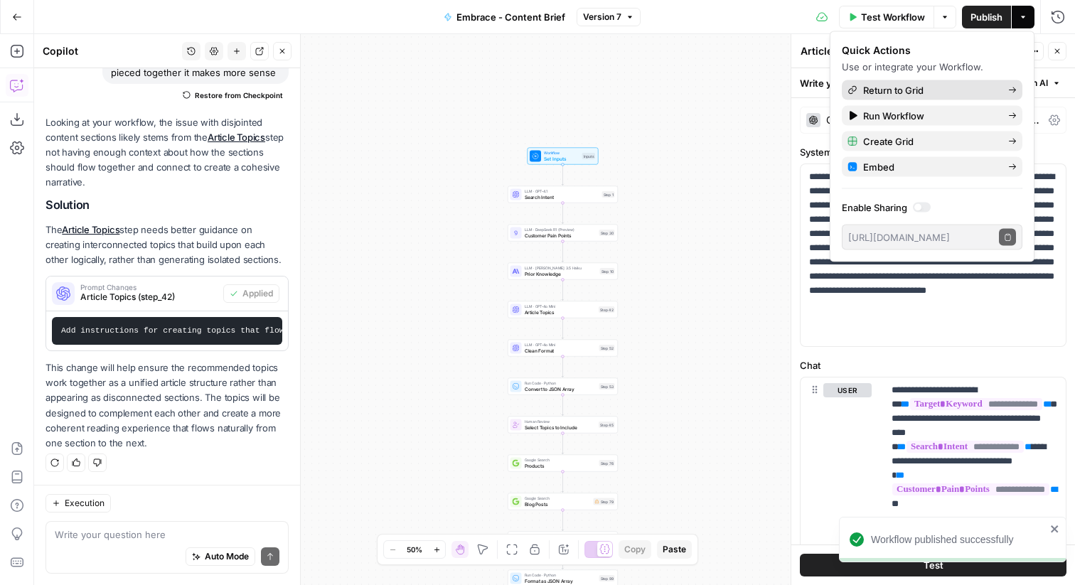
click at [926, 87] on span "Return to Grid" at bounding box center [930, 90] width 134 height 14
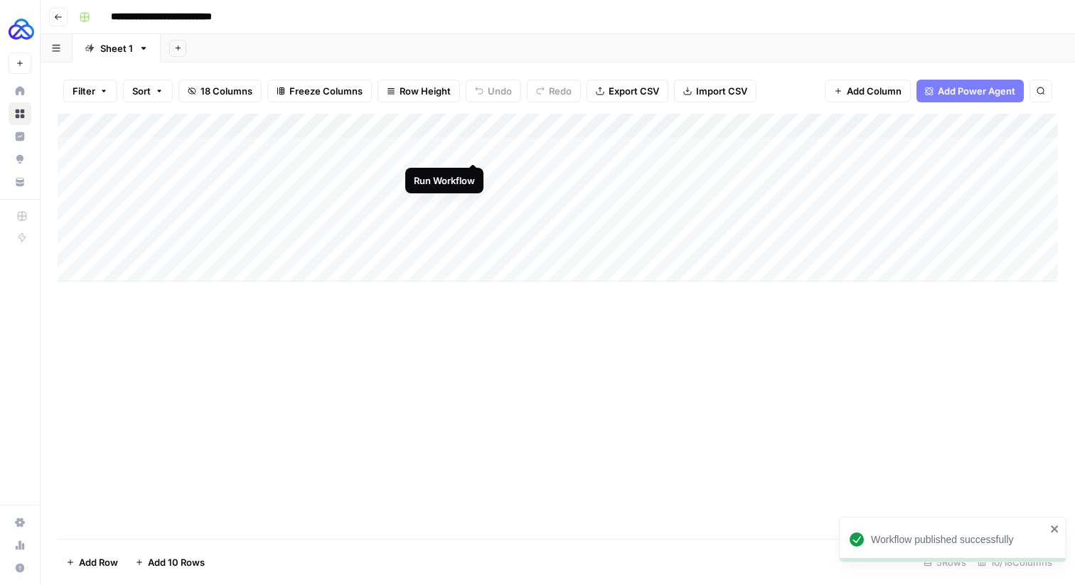
click at [471, 151] on div "Add Column" at bounding box center [558, 198] width 1000 height 168
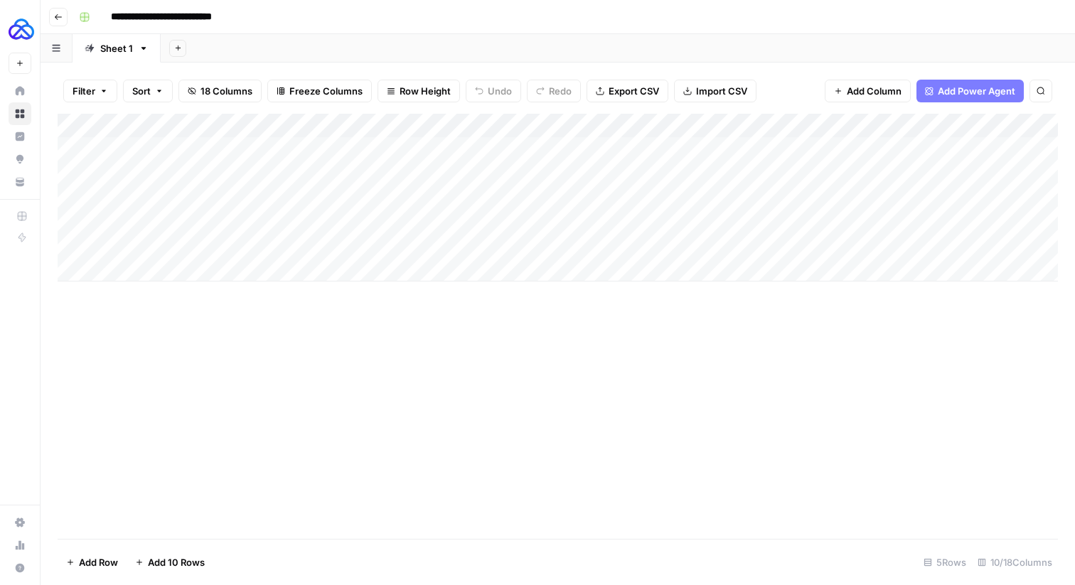
click at [471, 151] on div "Add Column" at bounding box center [558, 198] width 1000 height 168
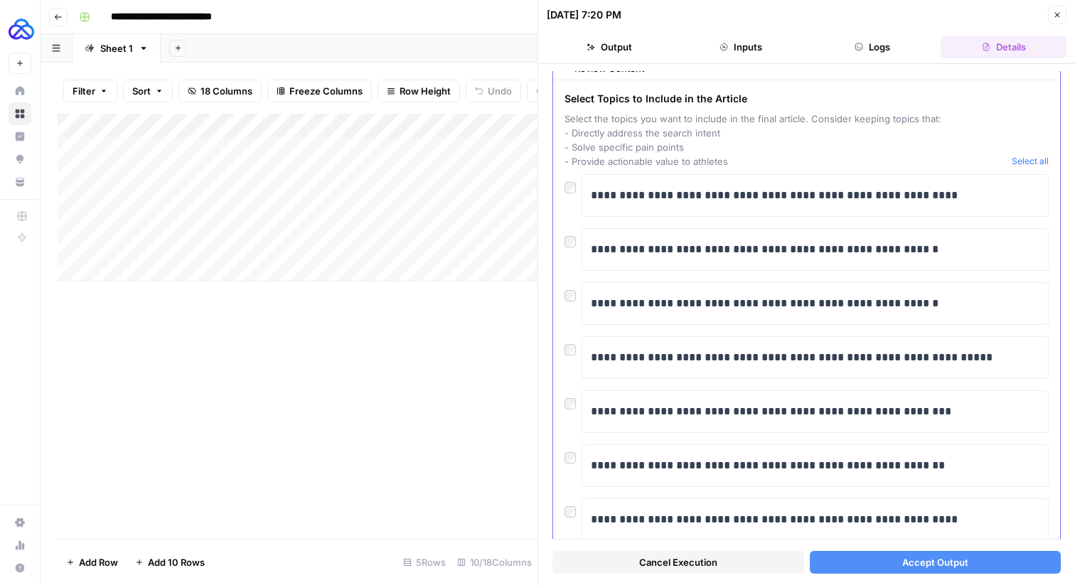
scroll to position [42, 0]
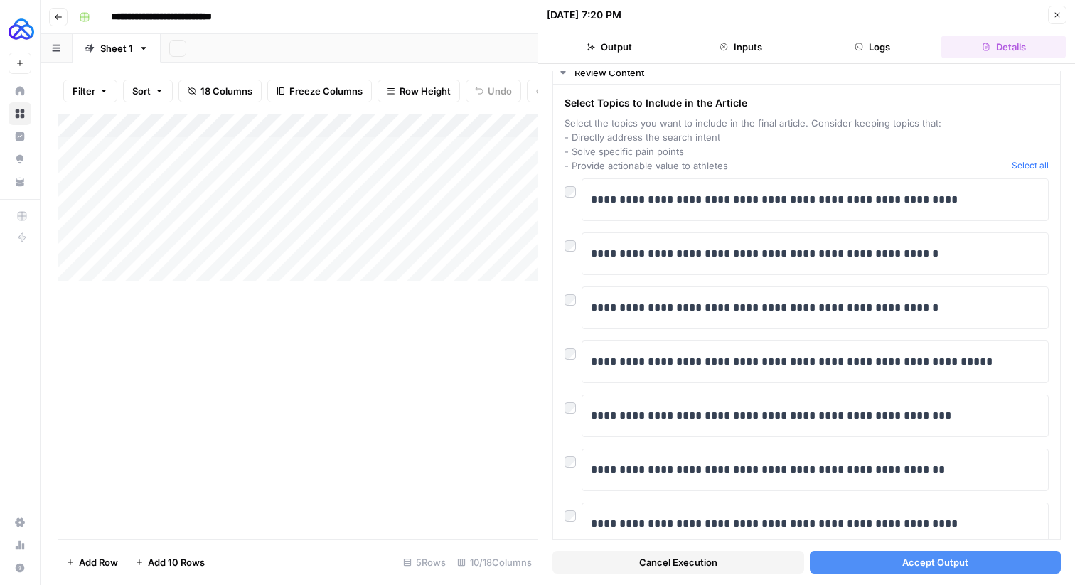
click at [841, 568] on button "Accept Output" at bounding box center [935, 562] width 252 height 23
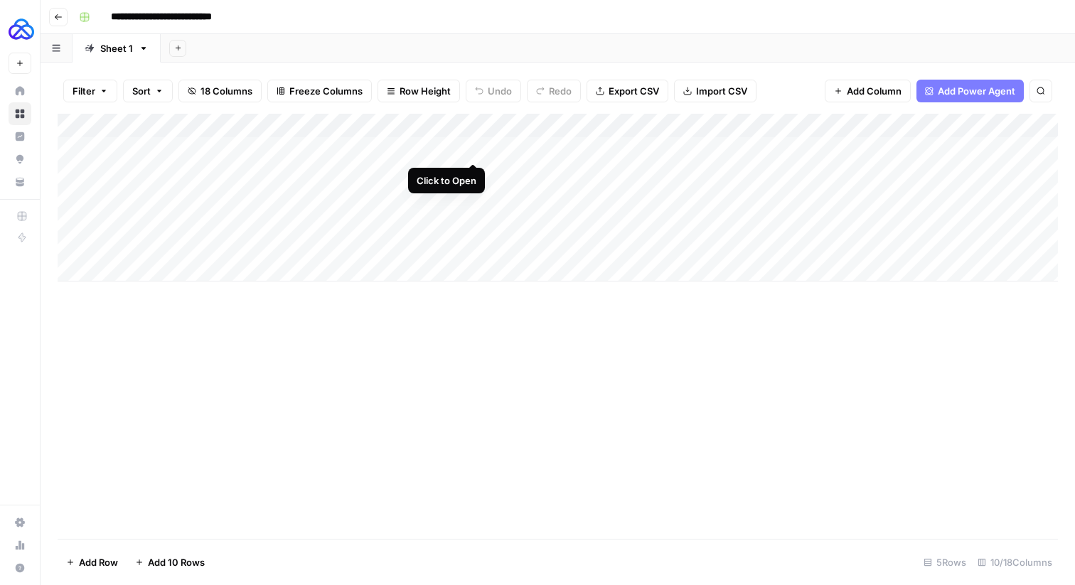
click at [472, 146] on div "Add Column" at bounding box center [558, 198] width 1000 height 168
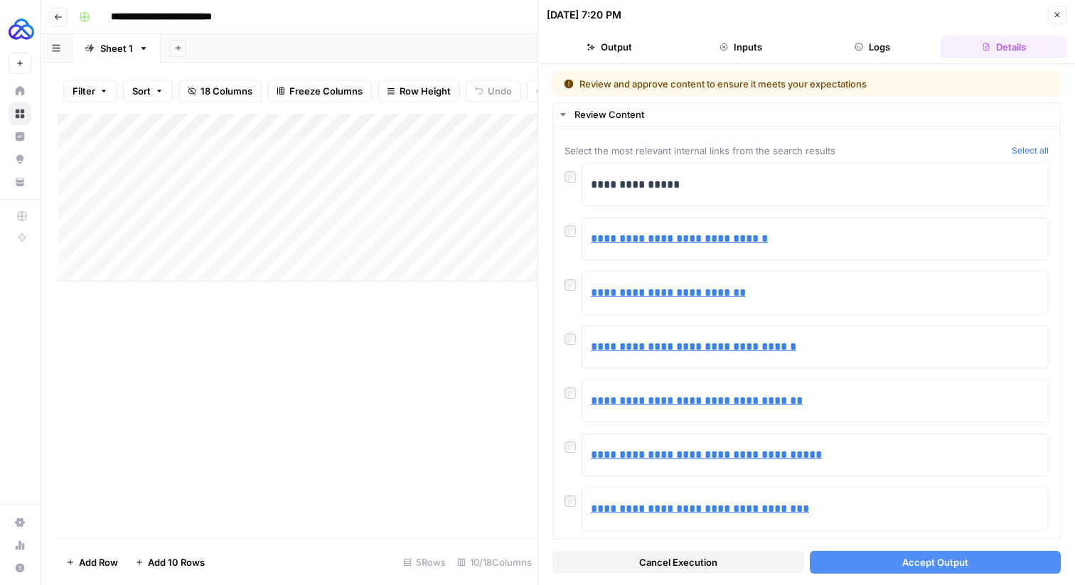
click at [877, 559] on button "Accept Output" at bounding box center [935, 562] width 252 height 23
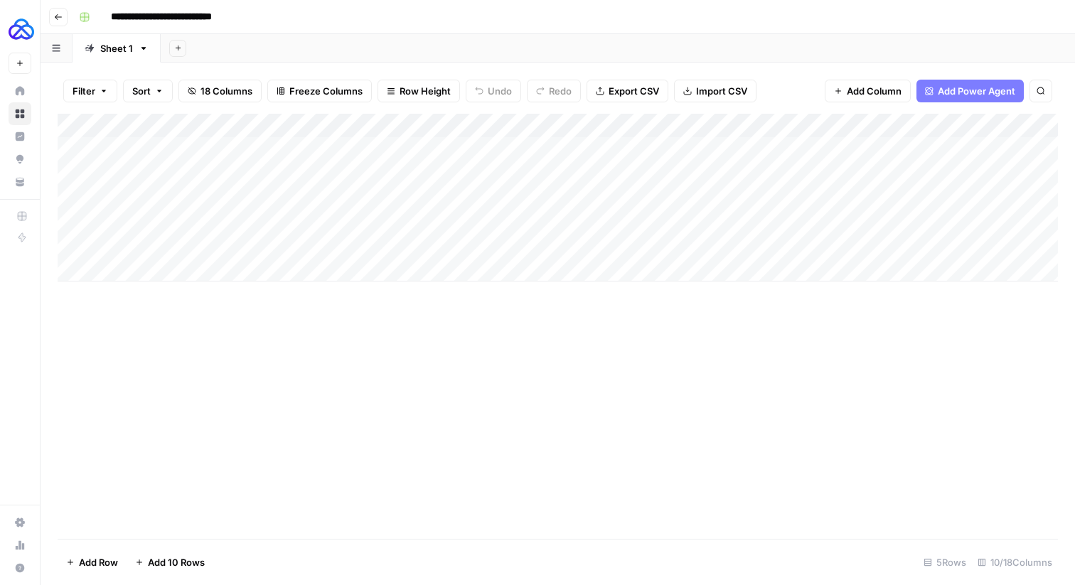
click at [456, 144] on div "Add Column" at bounding box center [558, 198] width 1000 height 168
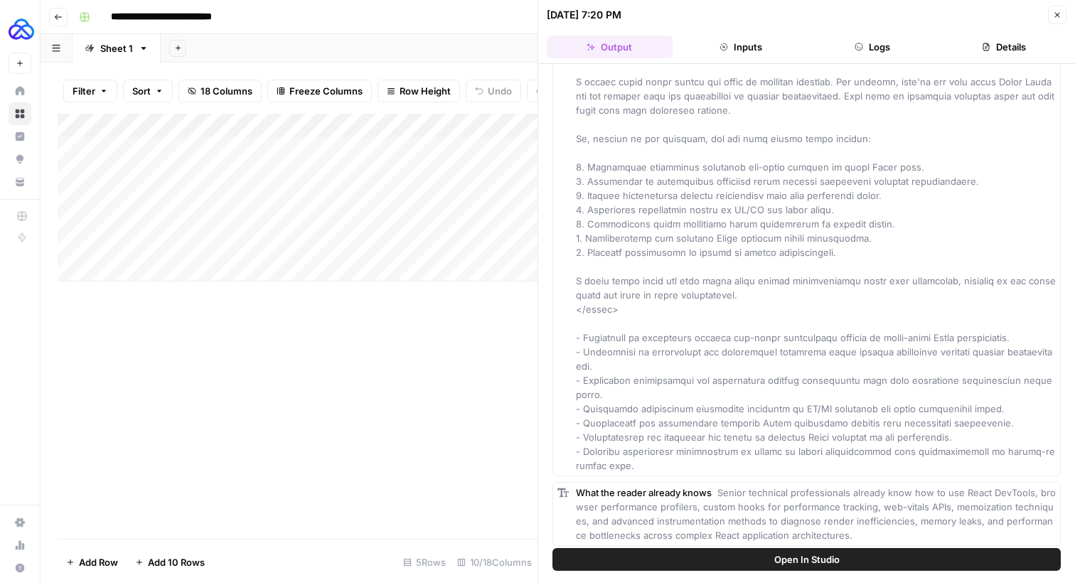
scroll to position [1765, 0]
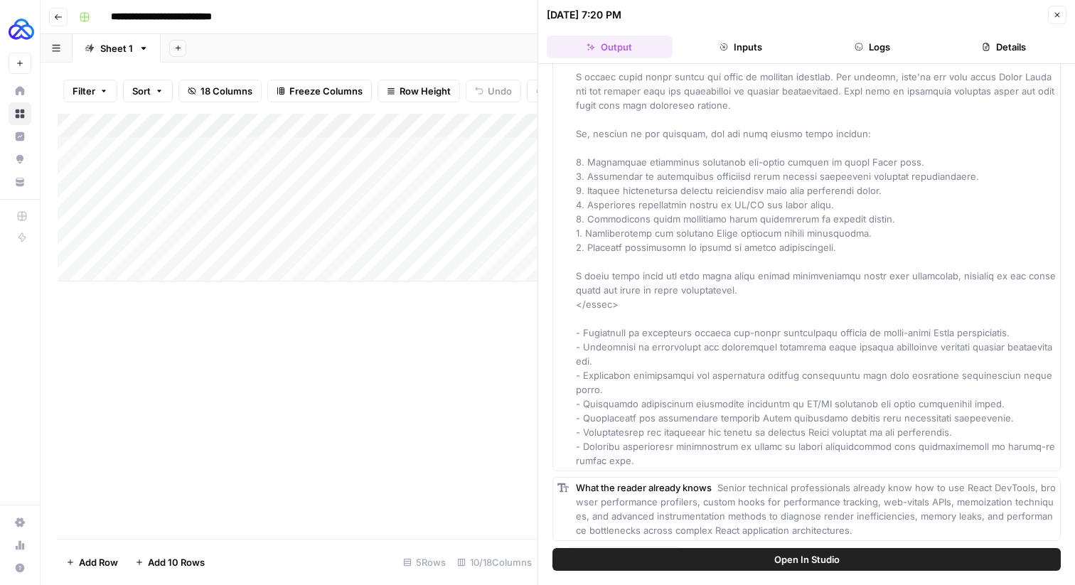
click at [643, 551] on span "Topics to Include" at bounding box center [627, 558] width 75 height 14
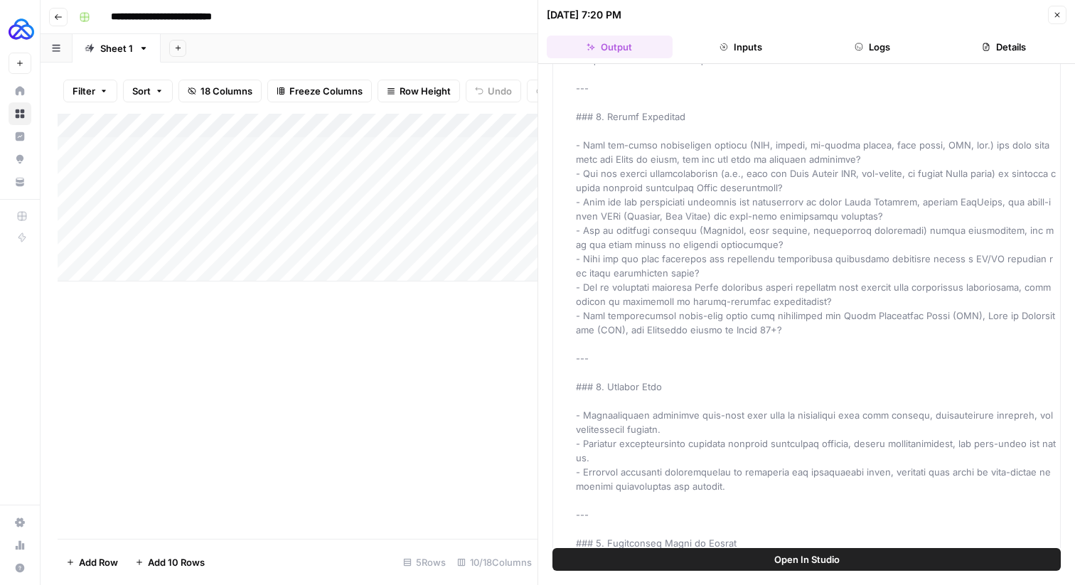
scroll to position [632, 0]
click at [1056, 7] on button "Close" at bounding box center [1057, 15] width 18 height 18
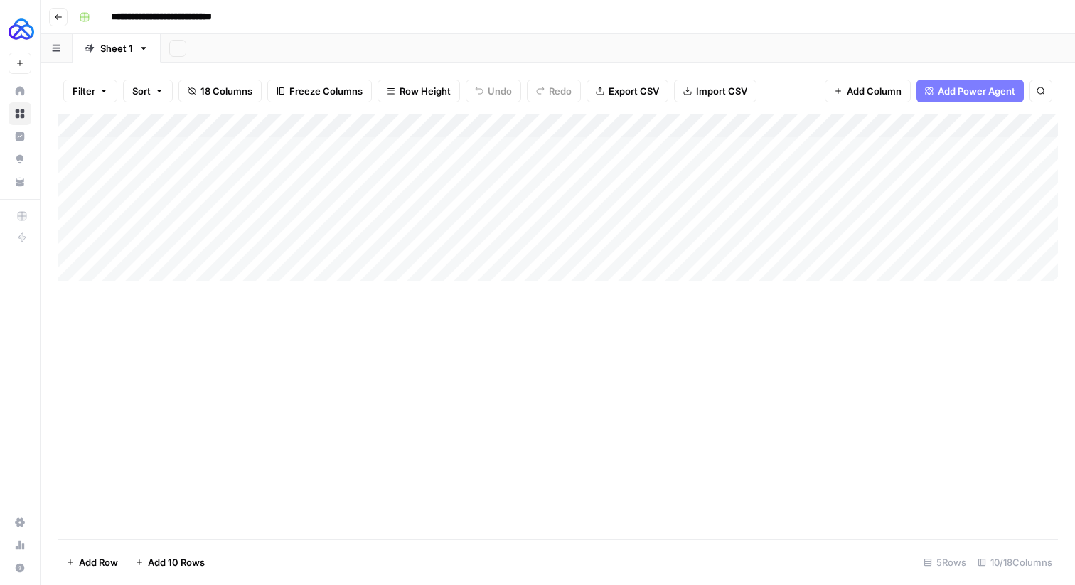
click at [454, 124] on div "Add Column" at bounding box center [558, 198] width 1000 height 168
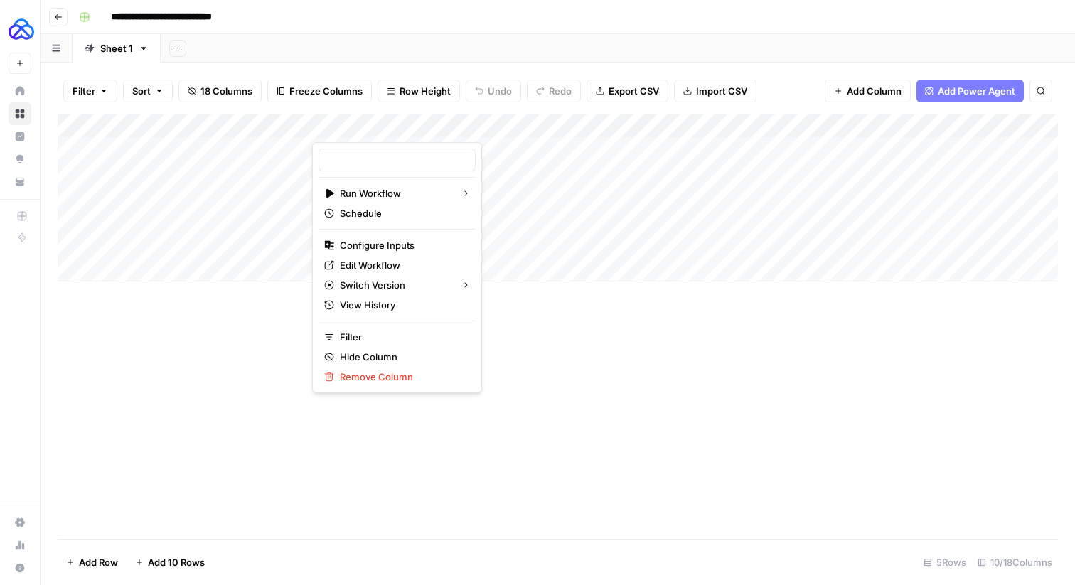
type input "Embrace - Content Brief"
click at [362, 266] on span "Edit Workflow" at bounding box center [402, 265] width 124 height 14
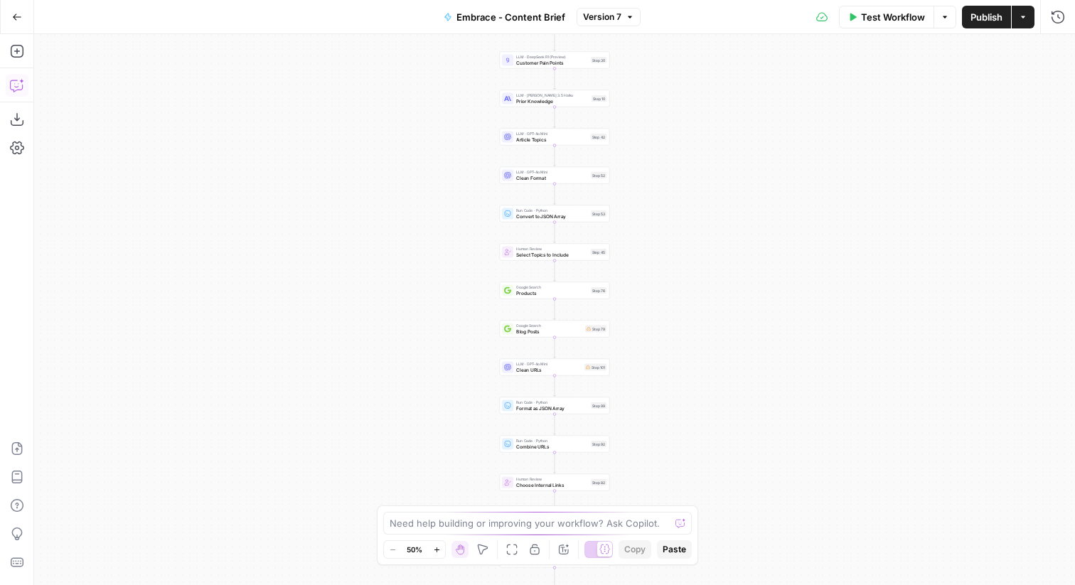
click at [18, 88] on icon "button" at bounding box center [17, 85] width 14 height 14
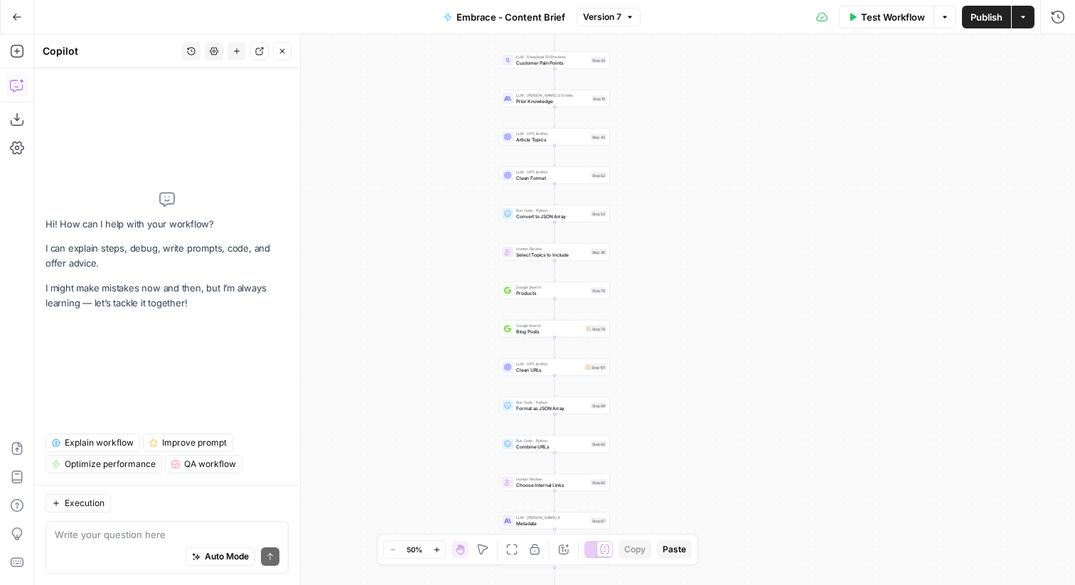
click at [68, 542] on div "Auto Mode Send" at bounding box center [167, 557] width 225 height 31
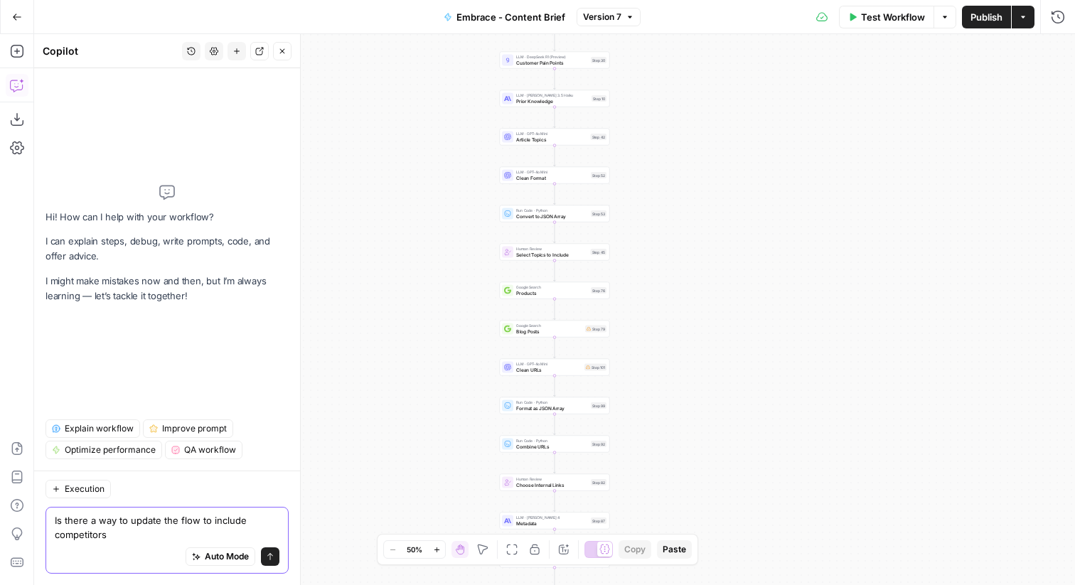
type textarea "Is there a way to update the flow to include competitors"
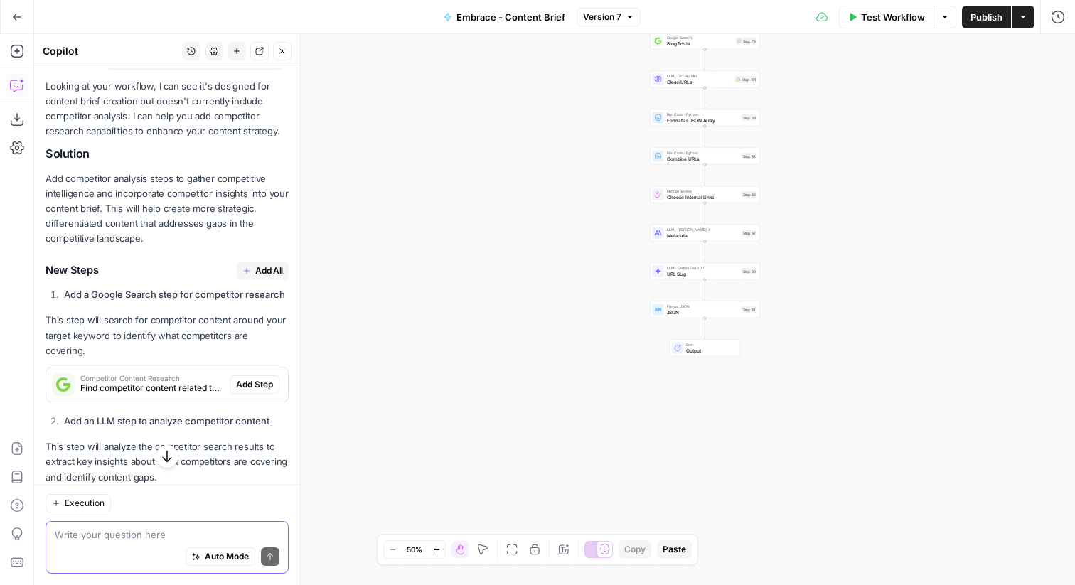
scroll to position [175, 0]
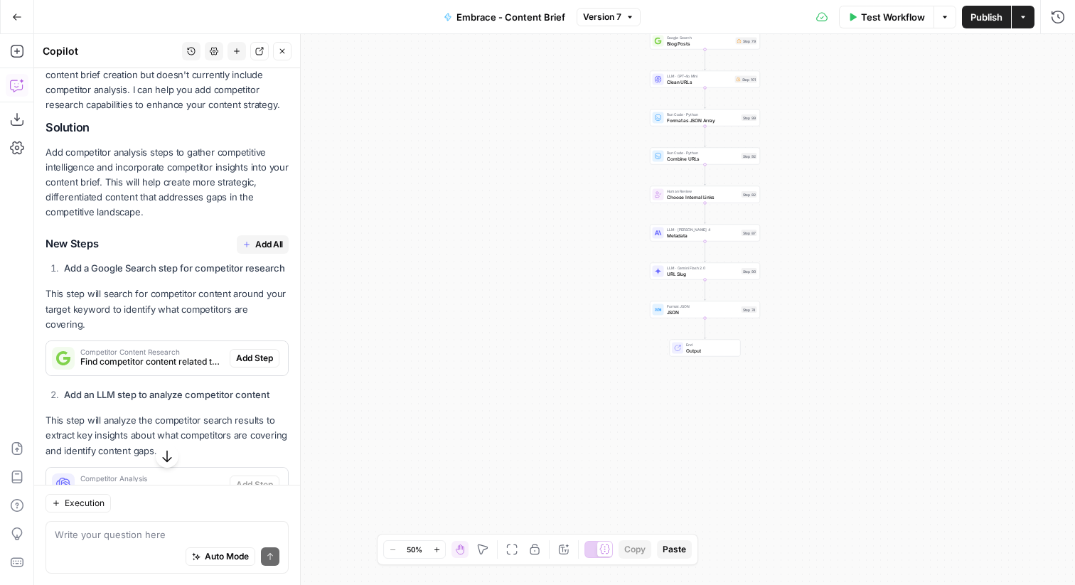
click at [265, 241] on span "Add All" at bounding box center [269, 244] width 28 height 13
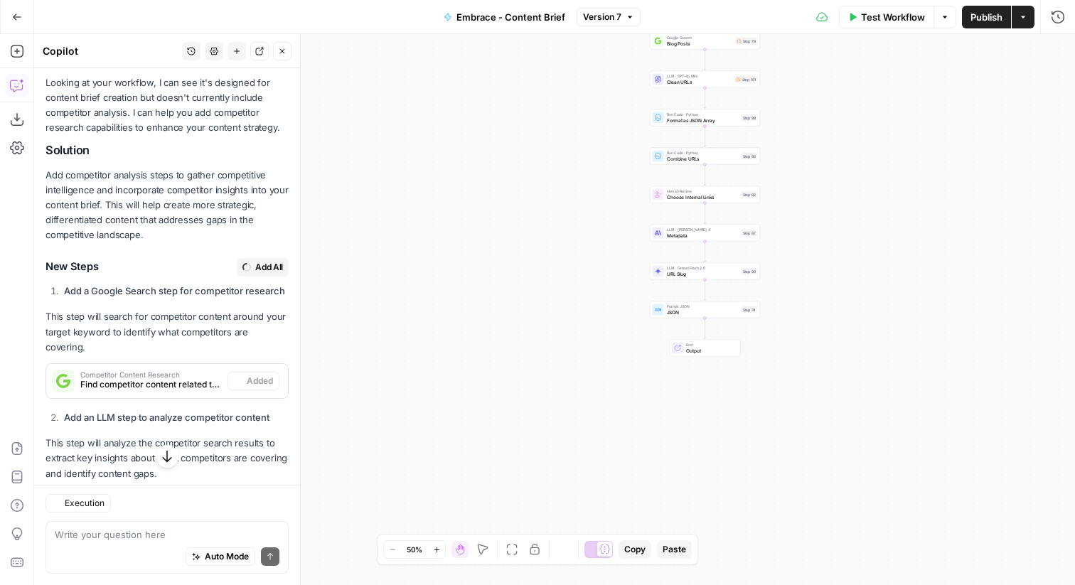
type textarea "Competitor Analysis"
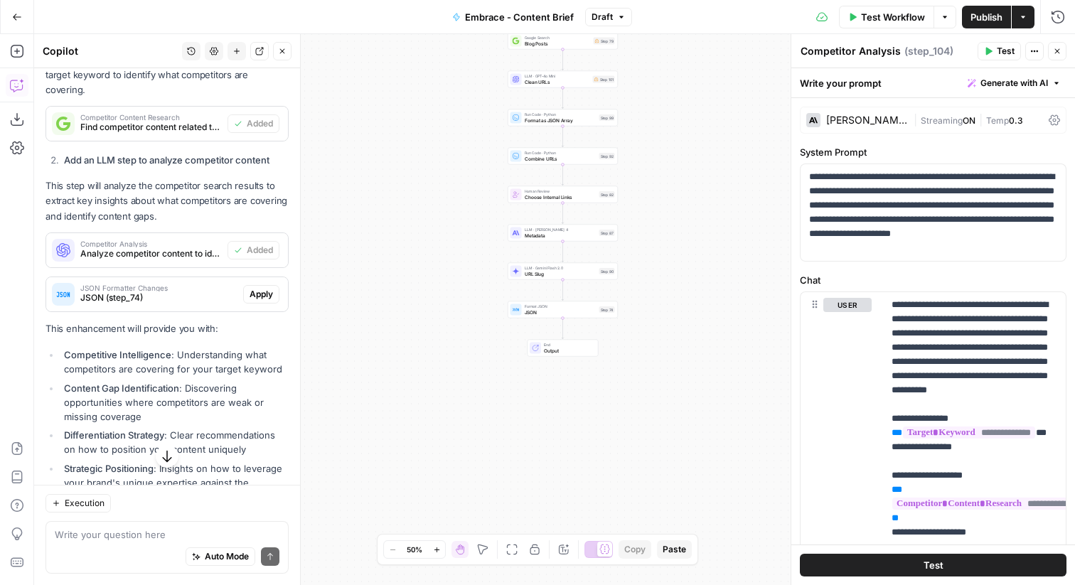
scroll to position [542, 0]
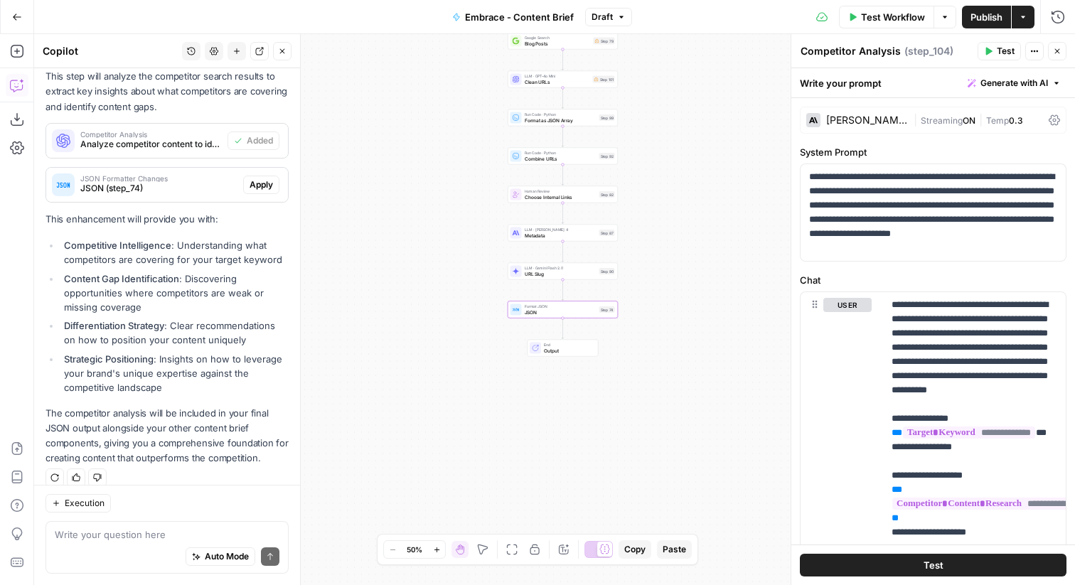
click at [257, 178] on span "Apply" at bounding box center [260, 184] width 23 height 13
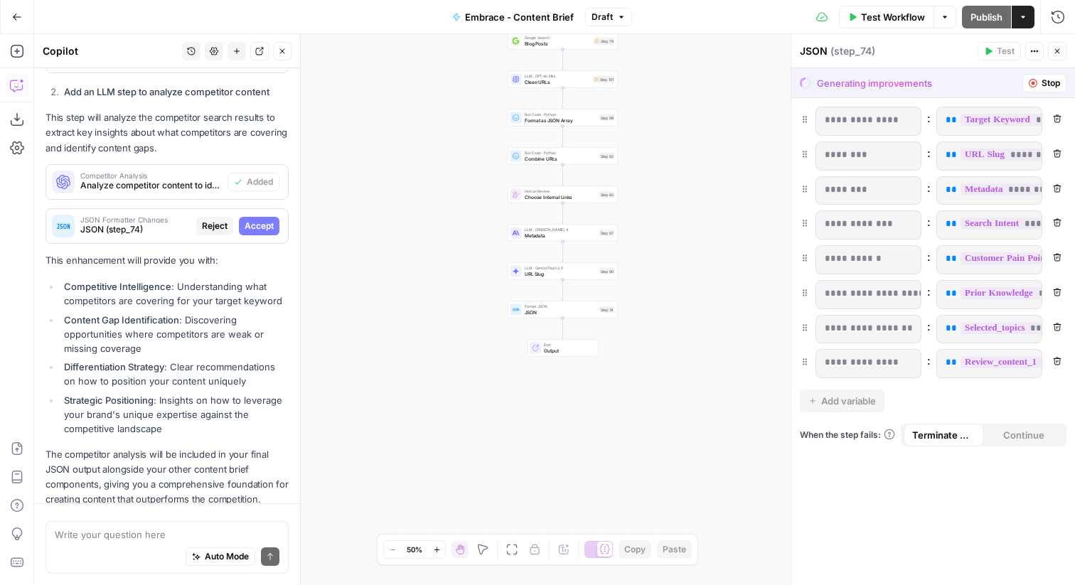
scroll to position [519, 0]
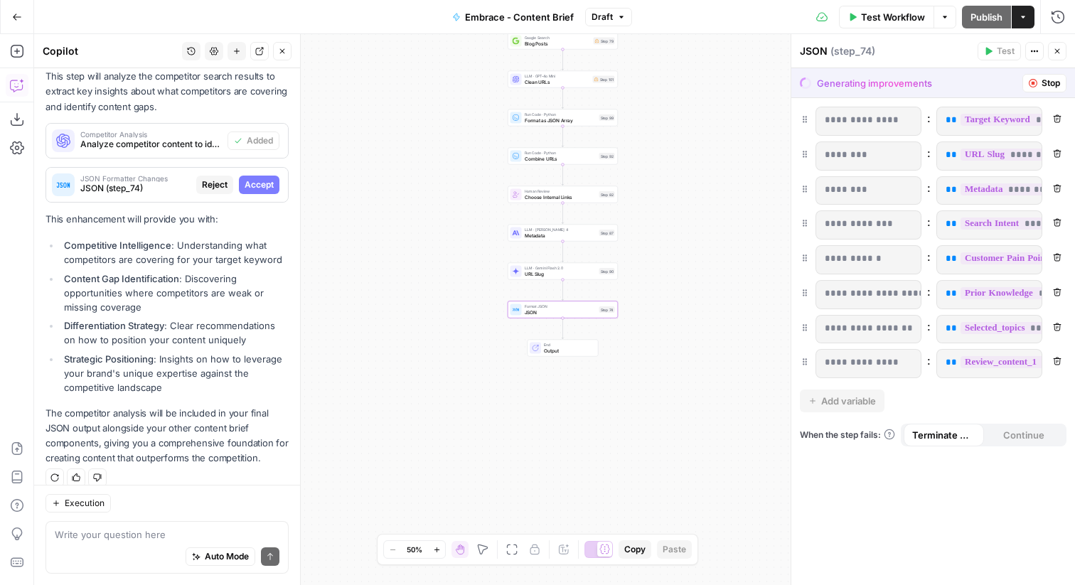
click at [264, 178] on span "Accept" at bounding box center [258, 184] width 29 height 13
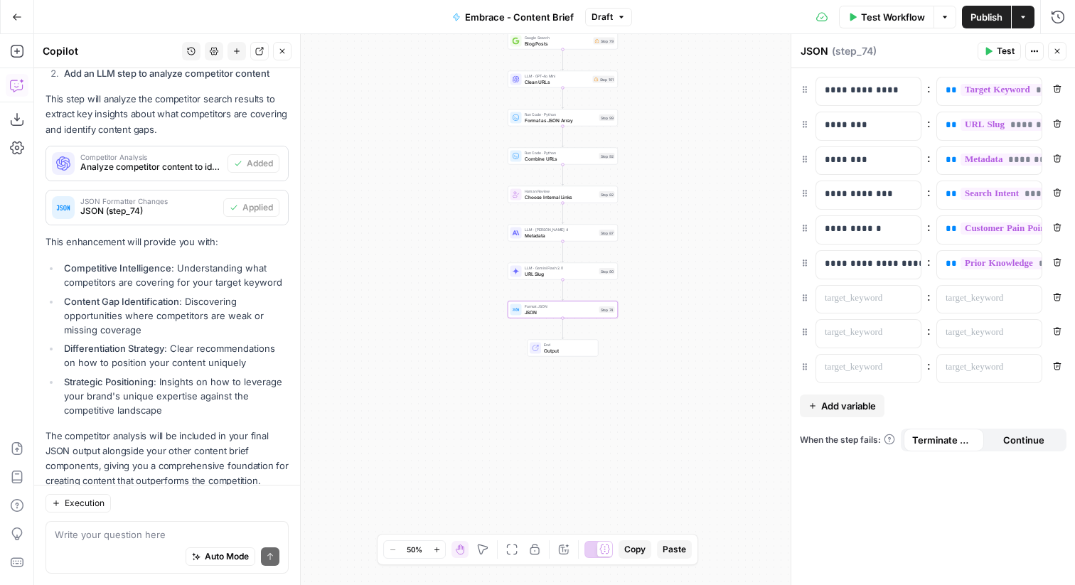
scroll to position [542, 0]
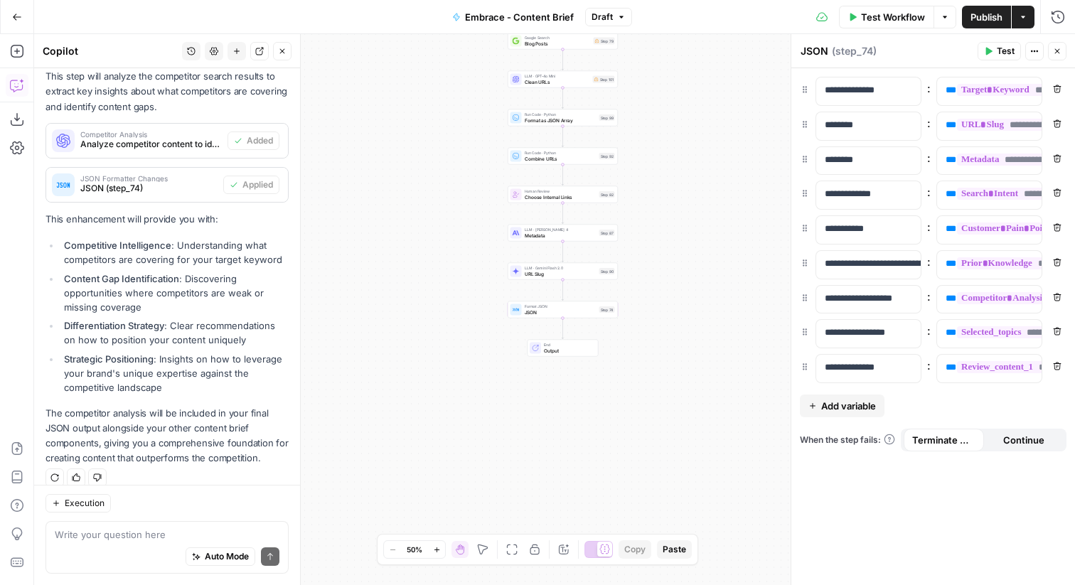
click at [998, 16] on span "Publish" at bounding box center [986, 17] width 32 height 14
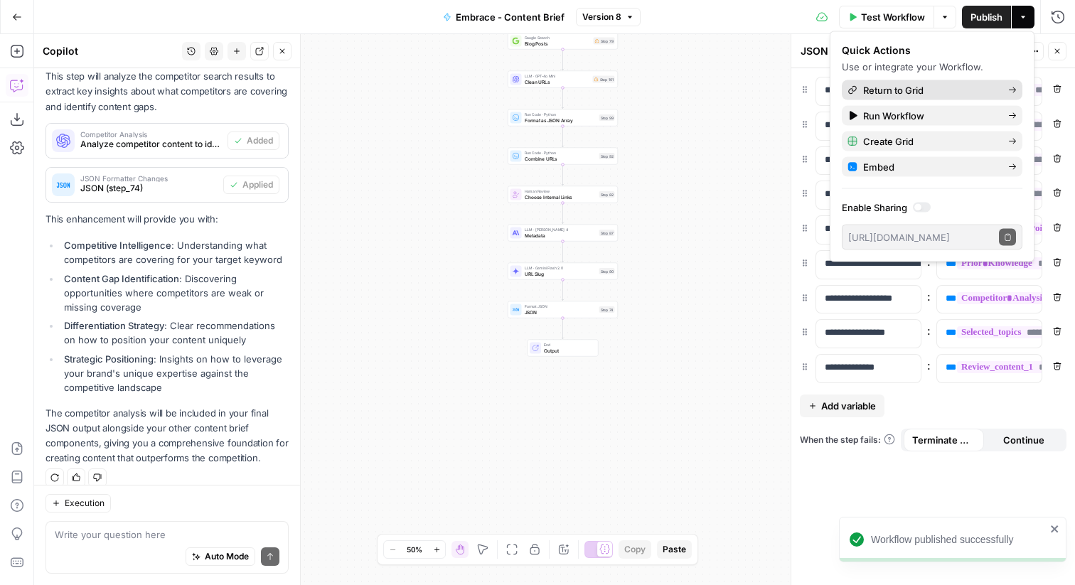
click at [868, 88] on span "Return to Grid" at bounding box center [930, 90] width 134 height 14
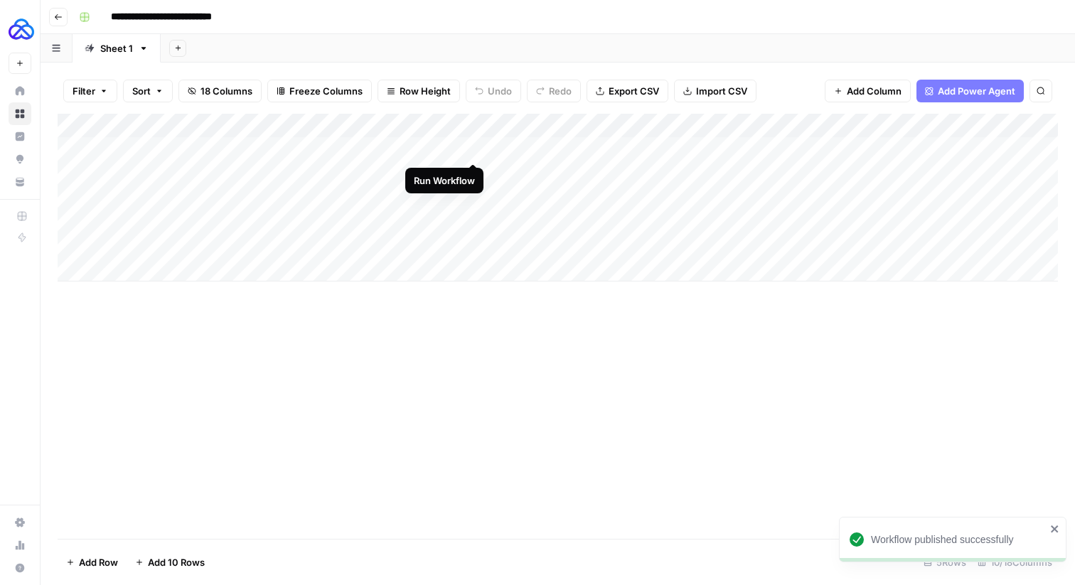
click at [476, 149] on div "Add Column" at bounding box center [558, 198] width 1000 height 168
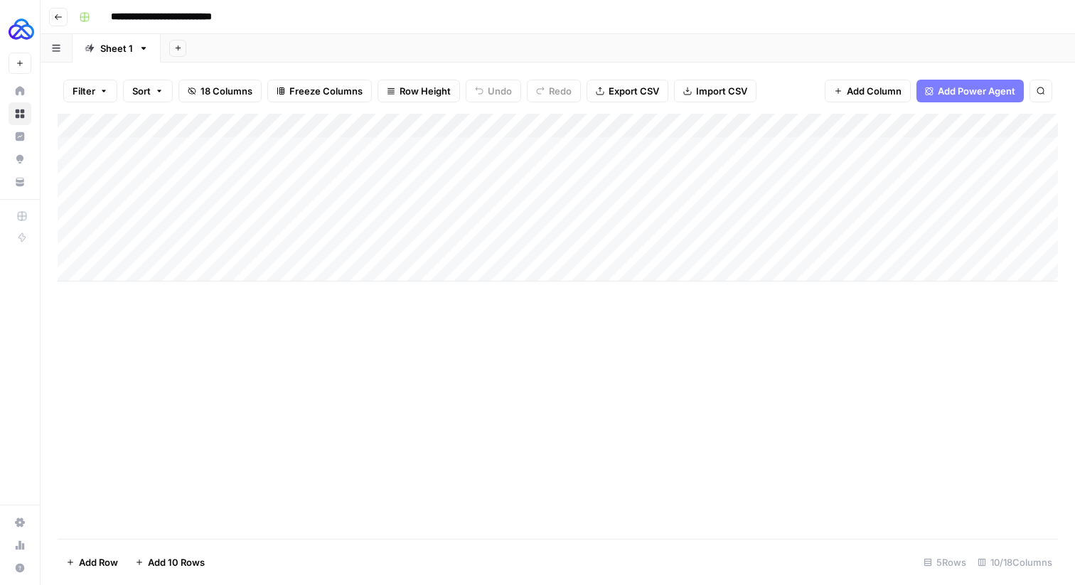
click at [476, 149] on div "Add Column" at bounding box center [558, 198] width 1000 height 168
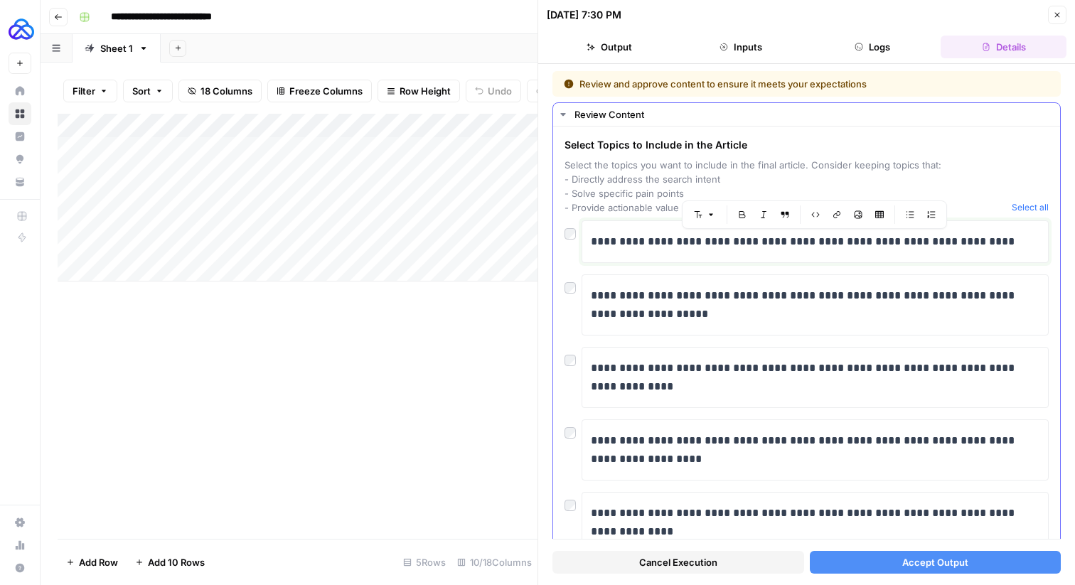
drag, startPoint x: 593, startPoint y: 238, endPoint x: 716, endPoint y: 529, distance: 315.6
click at [716, 530] on div "**********" at bounding box center [806, 540] width 484 height 640
click at [907, 182] on span "Select the topics you want to include in the final article. Consider keeping to…" at bounding box center [784, 186] width 441 height 57
click at [806, 271] on div "**********" at bounding box center [806, 540] width 484 height 640
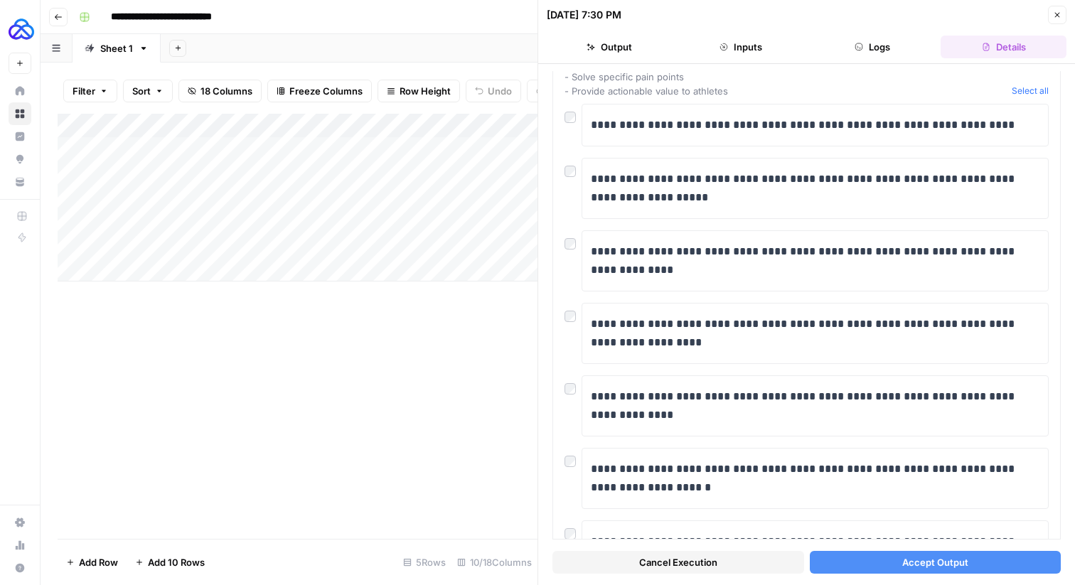
scroll to position [363, 0]
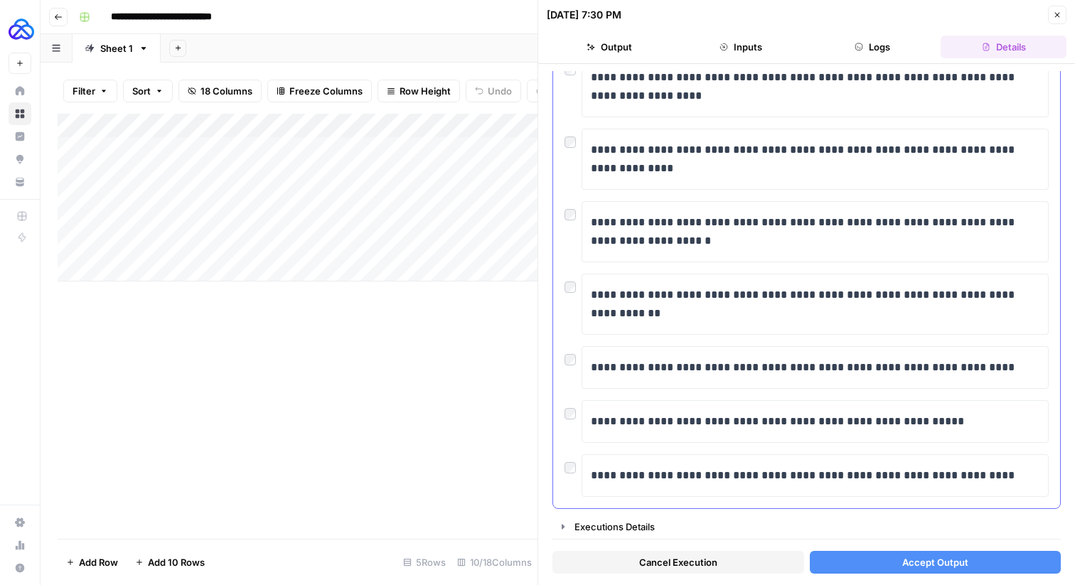
drag, startPoint x: 587, startPoint y: 230, endPoint x: 977, endPoint y: 495, distance: 471.7
click at [977, 495] on div "**********" at bounding box center [806, 177] width 484 height 640
copy div "**********"
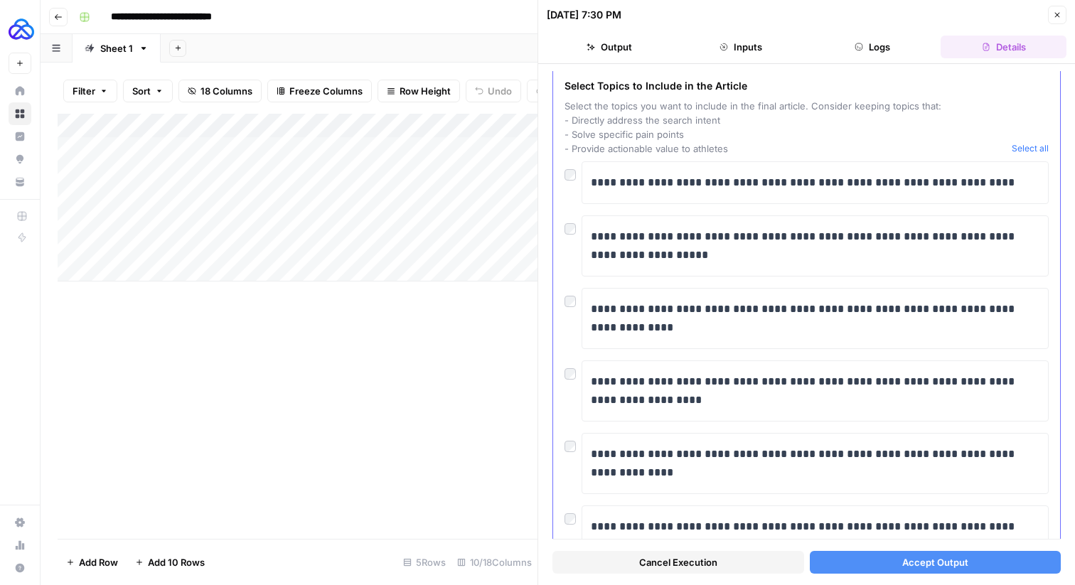
scroll to position [0, 0]
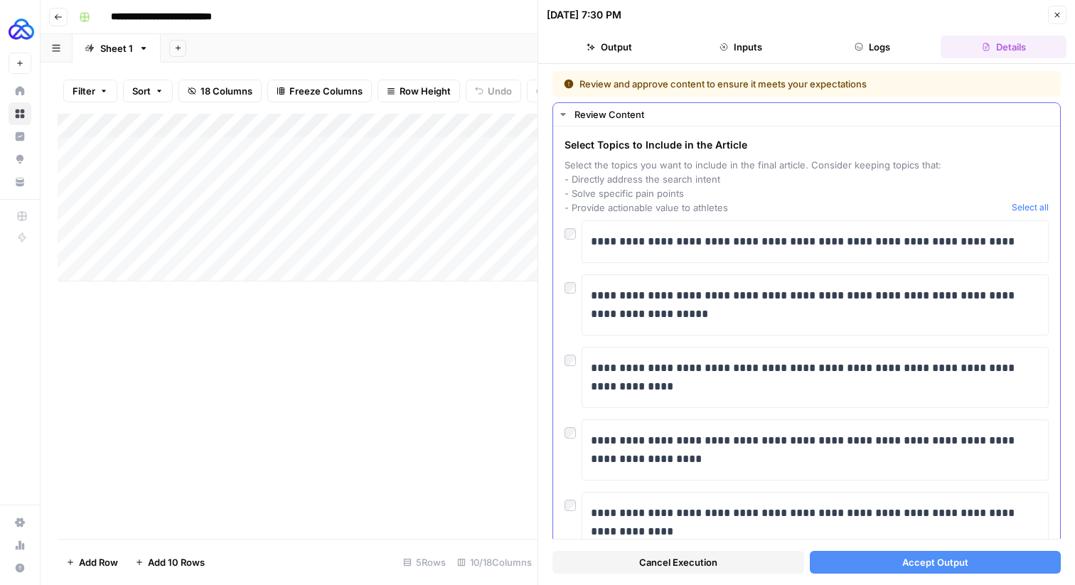
click at [666, 213] on span "Select the topics you want to include in the final article. Consider keeping to…" at bounding box center [784, 186] width 441 height 57
type input "**********"
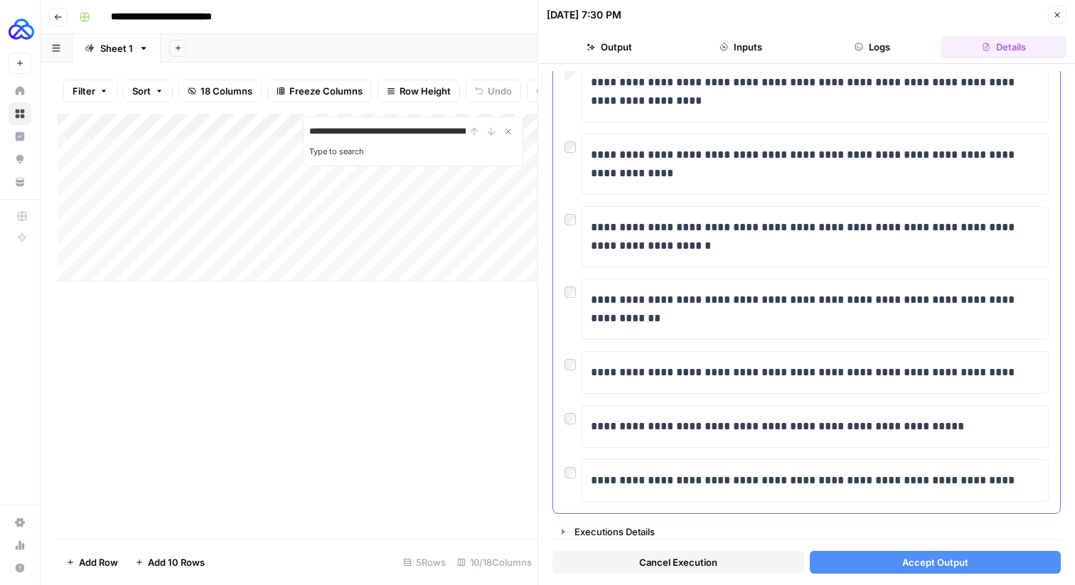
scroll to position [363, 0]
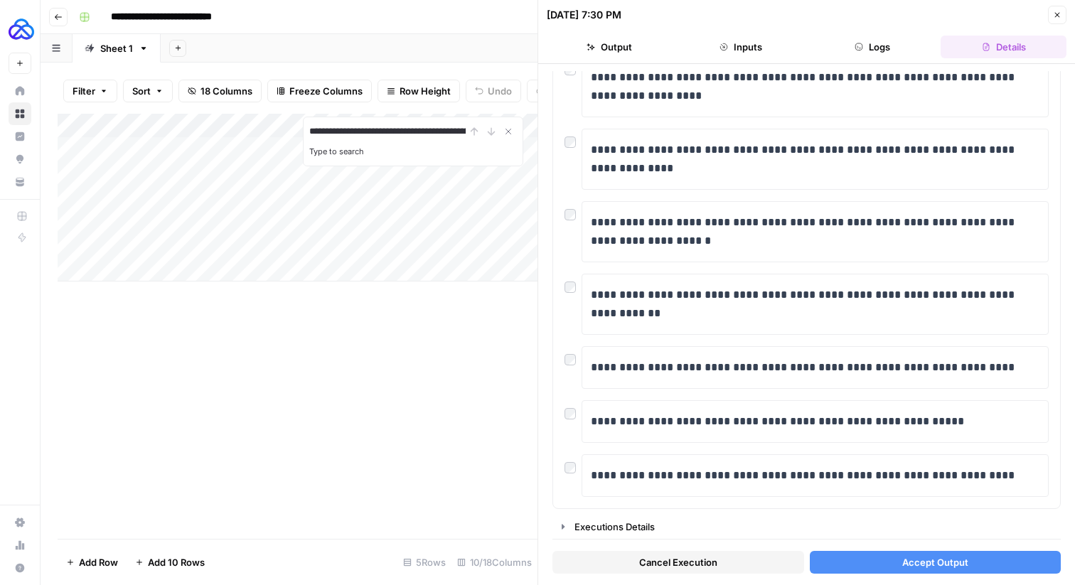
click at [855, 566] on button "Accept Output" at bounding box center [935, 562] width 252 height 23
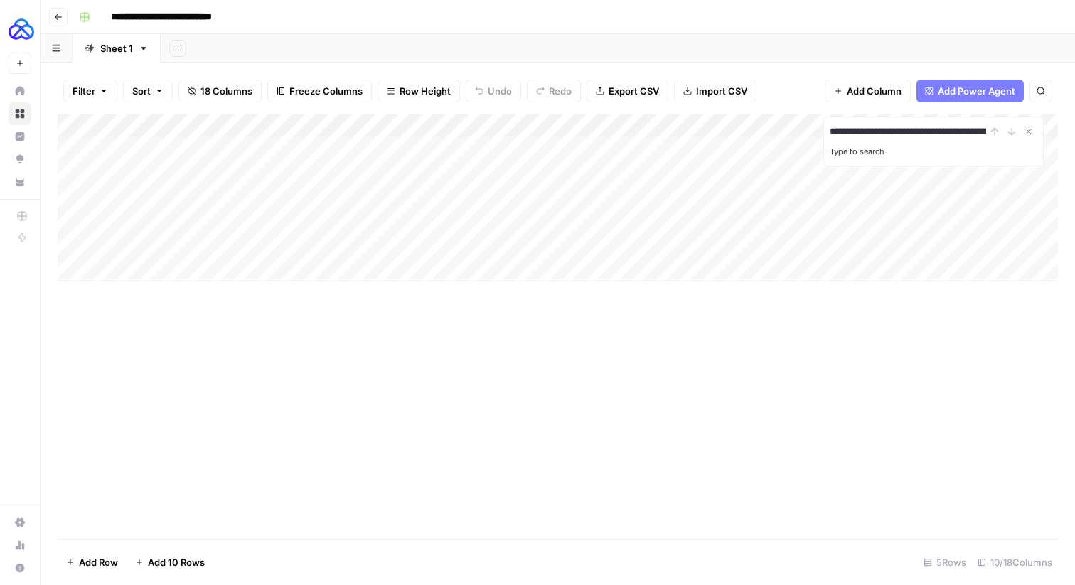
click at [471, 141] on div "Add Column" at bounding box center [558, 198] width 1000 height 168
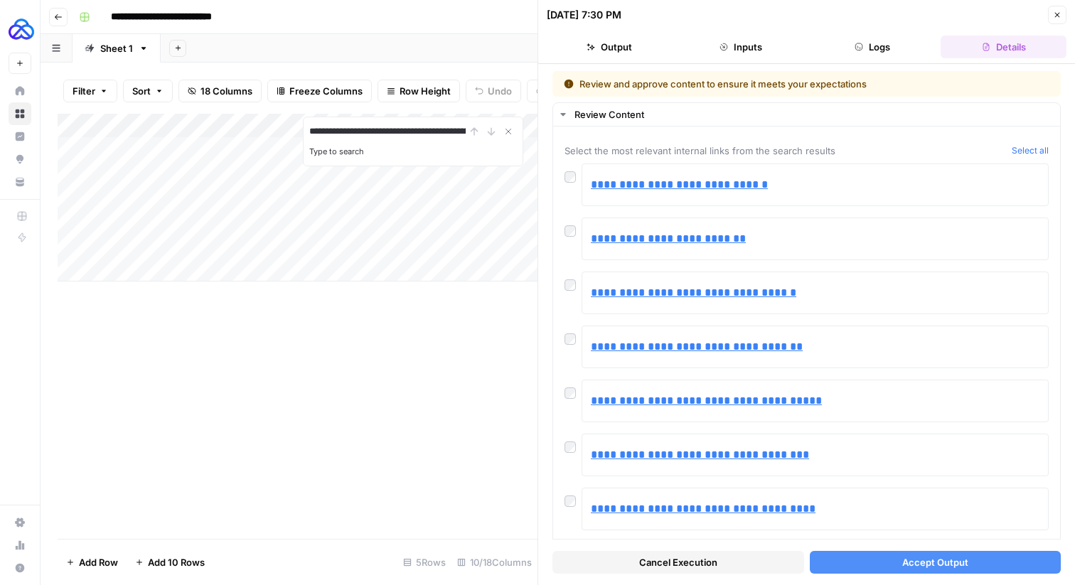
click at [856, 567] on button "Accept Output" at bounding box center [935, 562] width 252 height 23
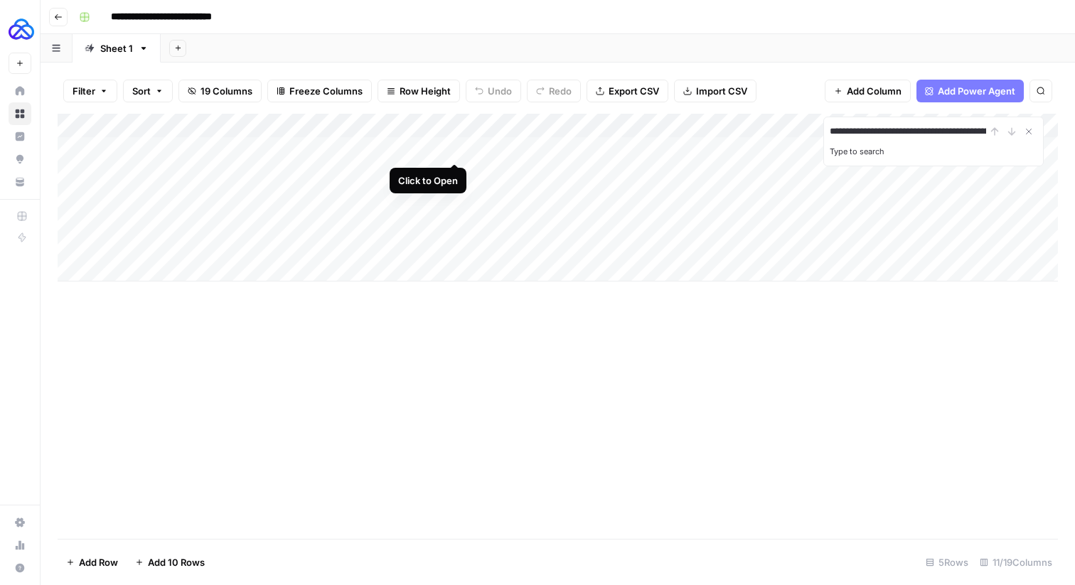
click at [452, 151] on div "Add Column" at bounding box center [558, 198] width 1000 height 168
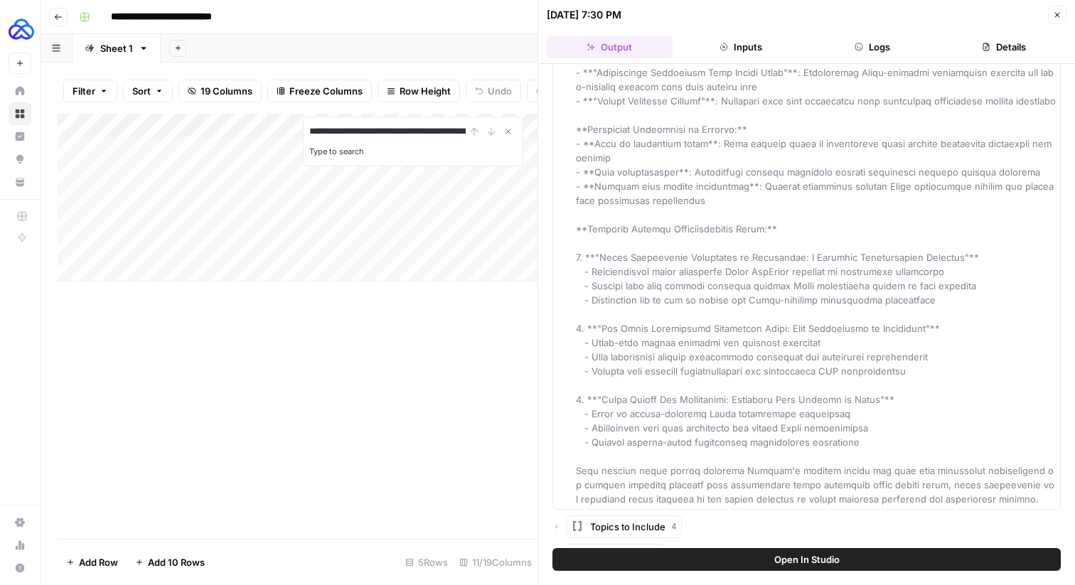
scroll to position [3341, 0]
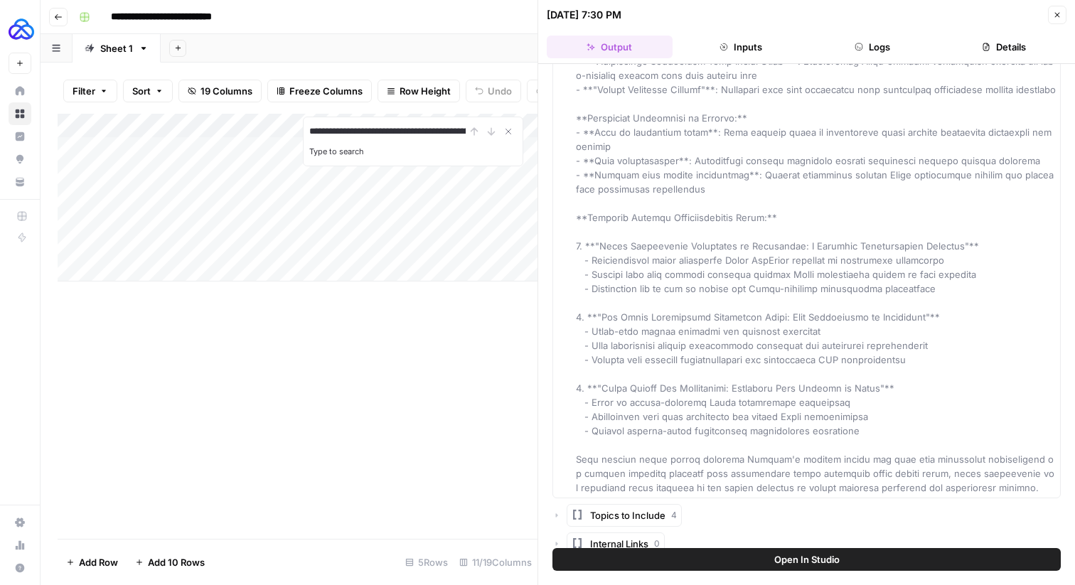
click at [1057, 11] on icon "button" at bounding box center [1056, 15] width 9 height 9
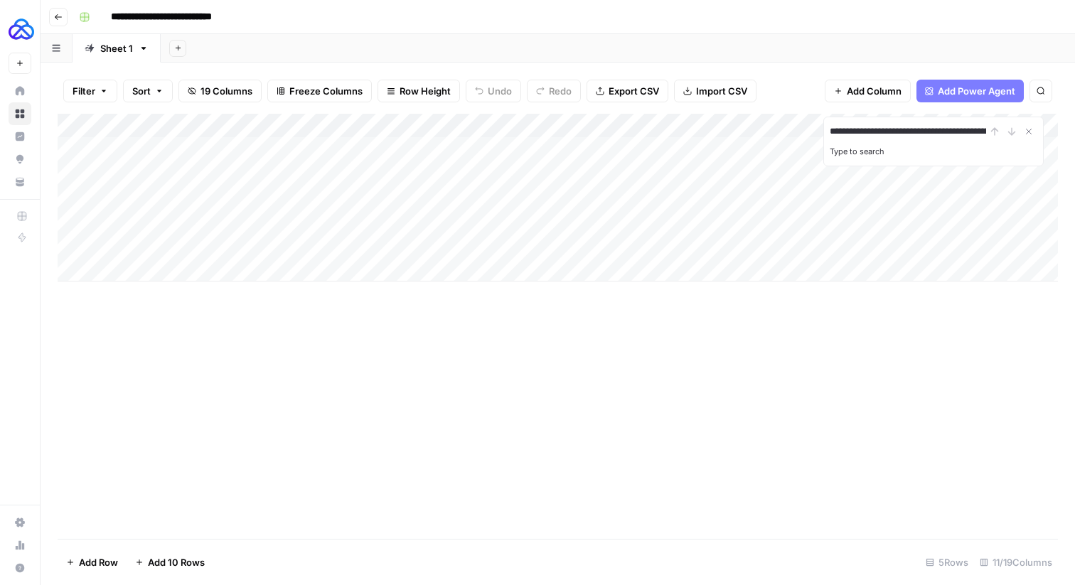
click at [456, 124] on div "Add Column" at bounding box center [558, 198] width 1000 height 168
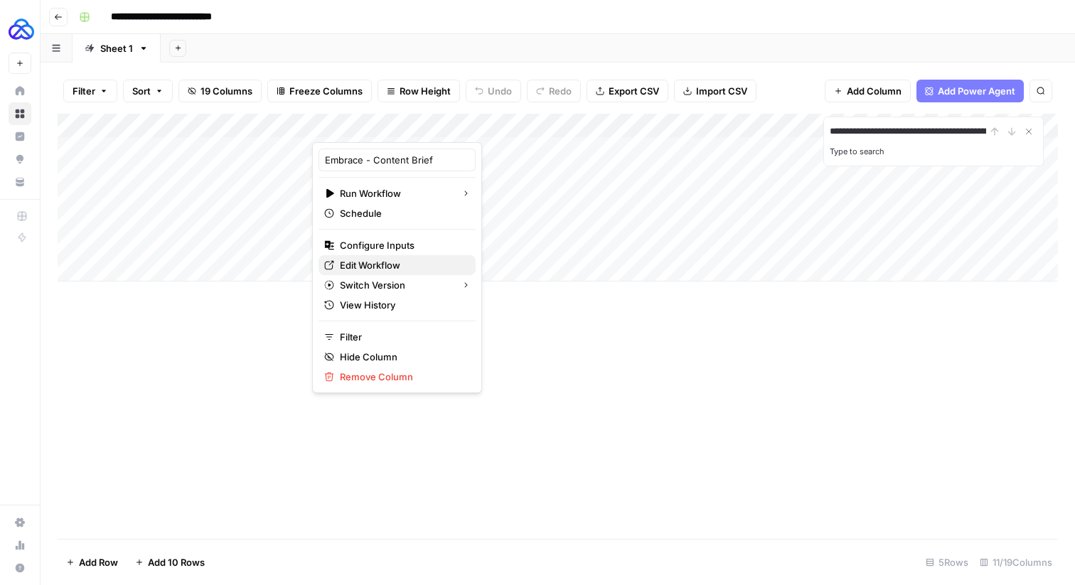
click at [366, 262] on span "Edit Workflow" at bounding box center [402, 265] width 124 height 14
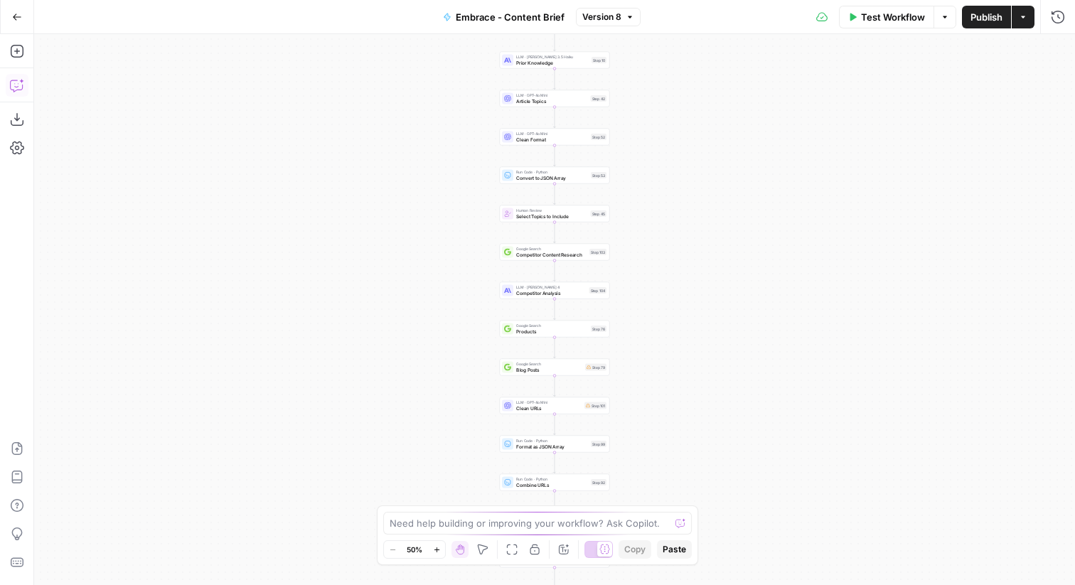
click at [11, 85] on icon "button" at bounding box center [17, 85] width 14 height 14
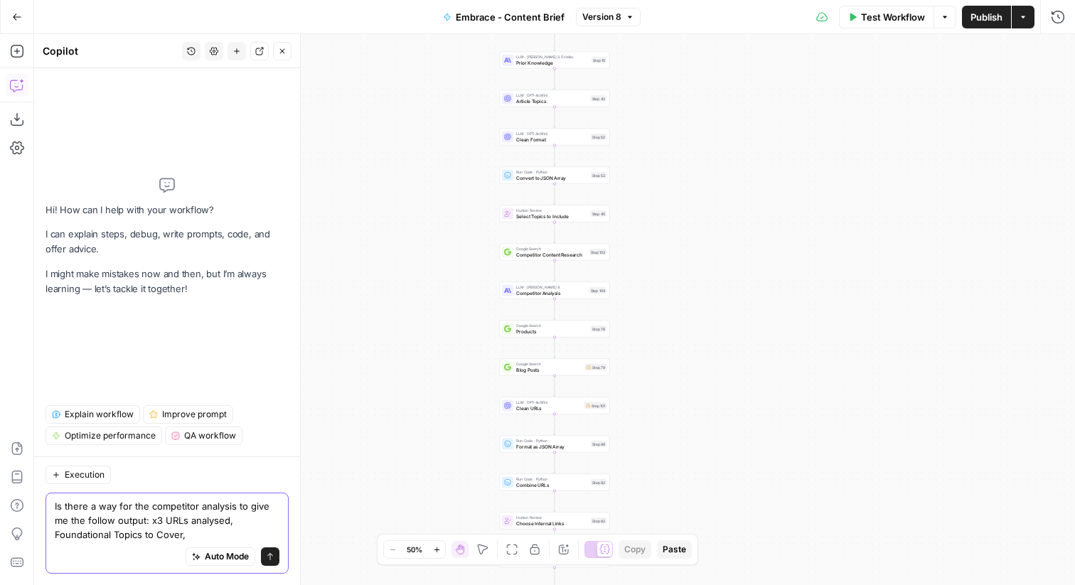
paste textarea "Common Questions to Answer"
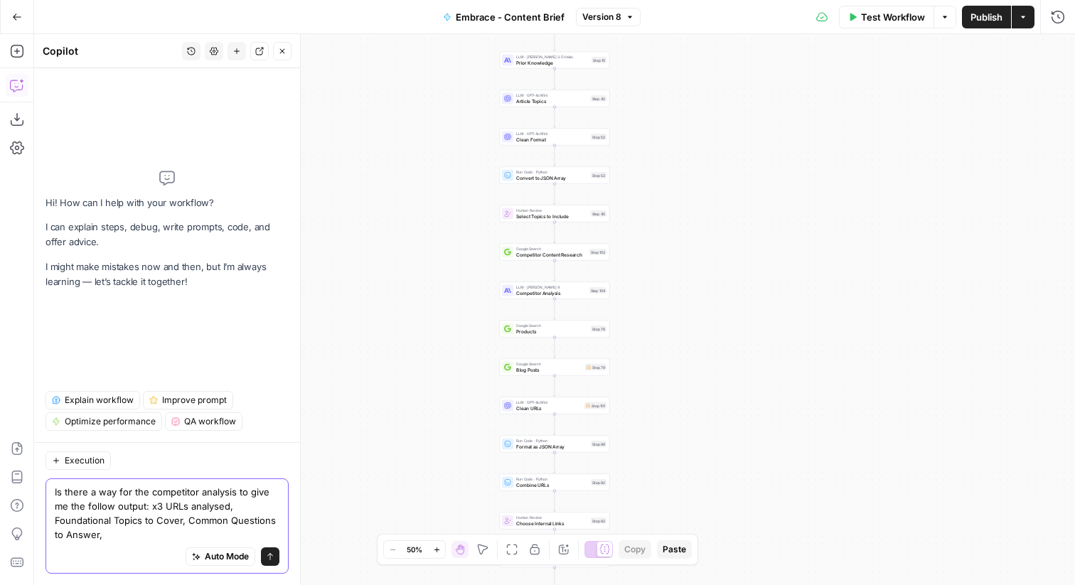
paste textarea "Content Gaps & Opportunities"
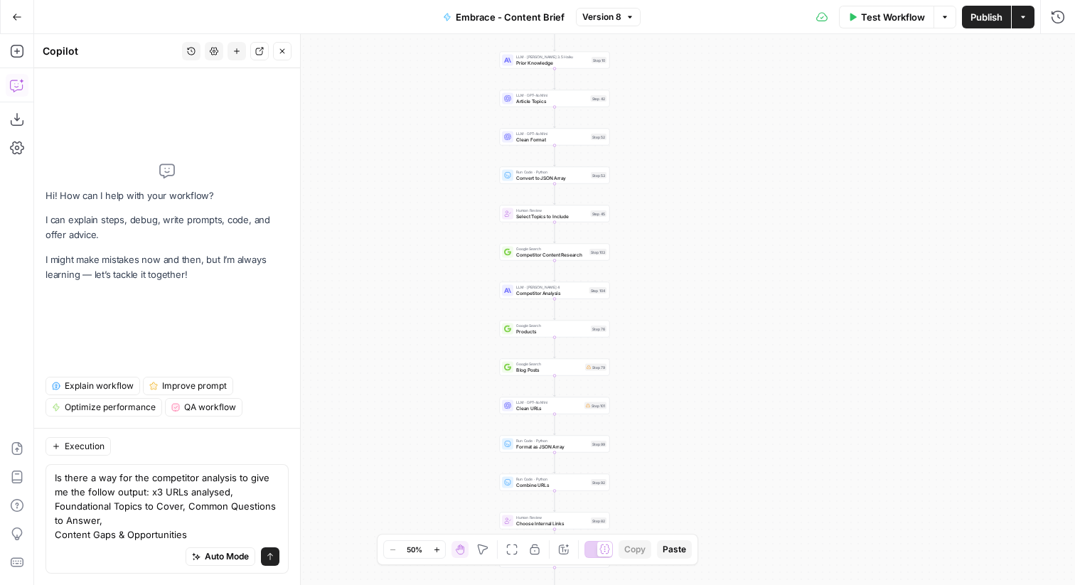
click at [52, 534] on div "Is there a way for the competitor analysis to give me the follow output: x3 URL…" at bounding box center [166, 518] width 243 height 109
paste textarea "Potential Sections to Cover"
type textarea "Is there a way for the competitor analysis to give me the follow output: x3 URL…"
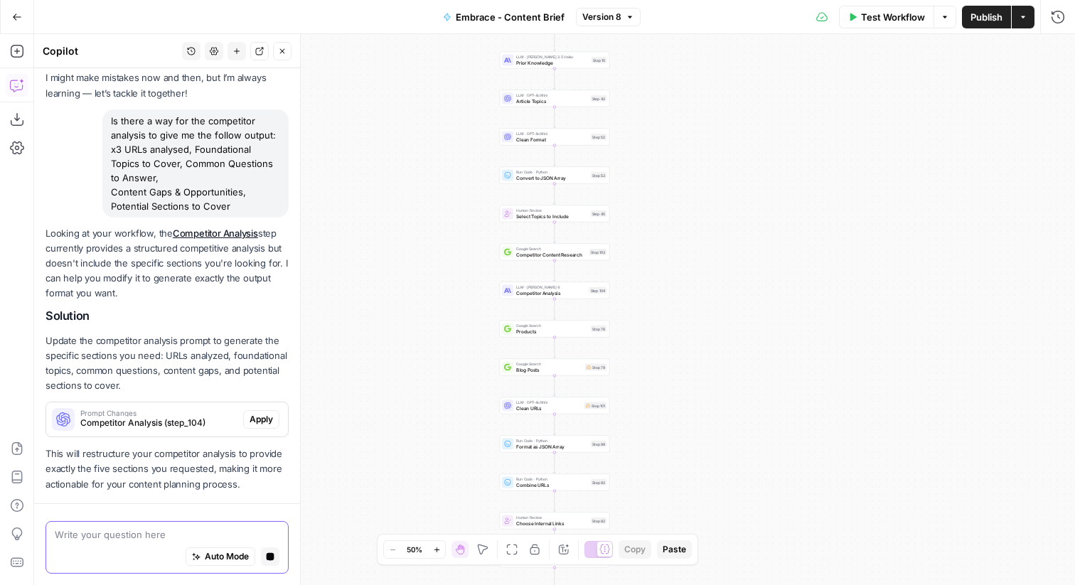
scroll to position [114, 0]
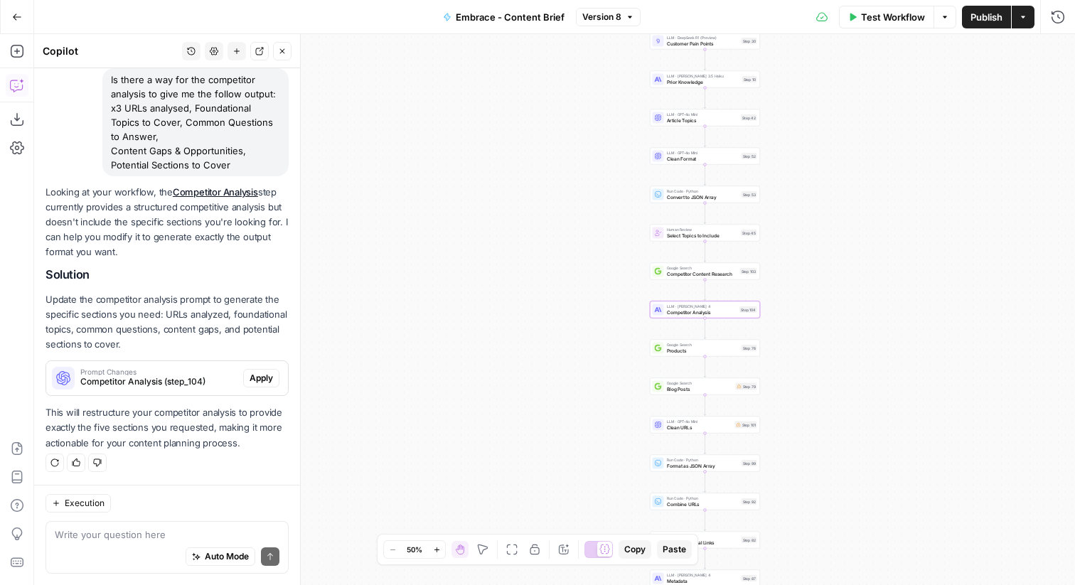
click at [167, 381] on span "Competitor Analysis (step_104)" at bounding box center [158, 381] width 157 height 13
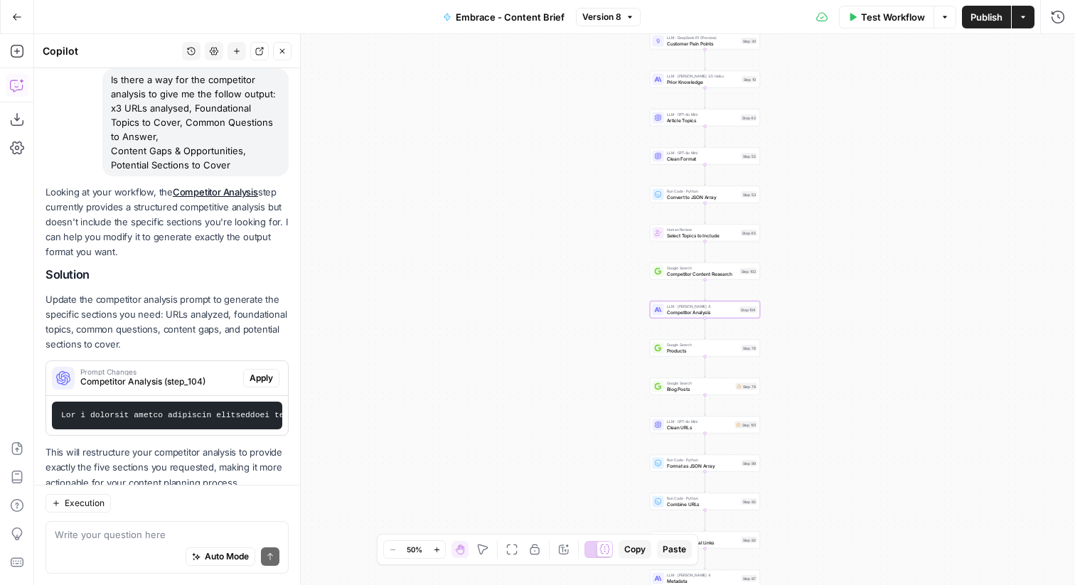
click at [260, 379] on span "Apply" at bounding box center [260, 378] width 23 height 13
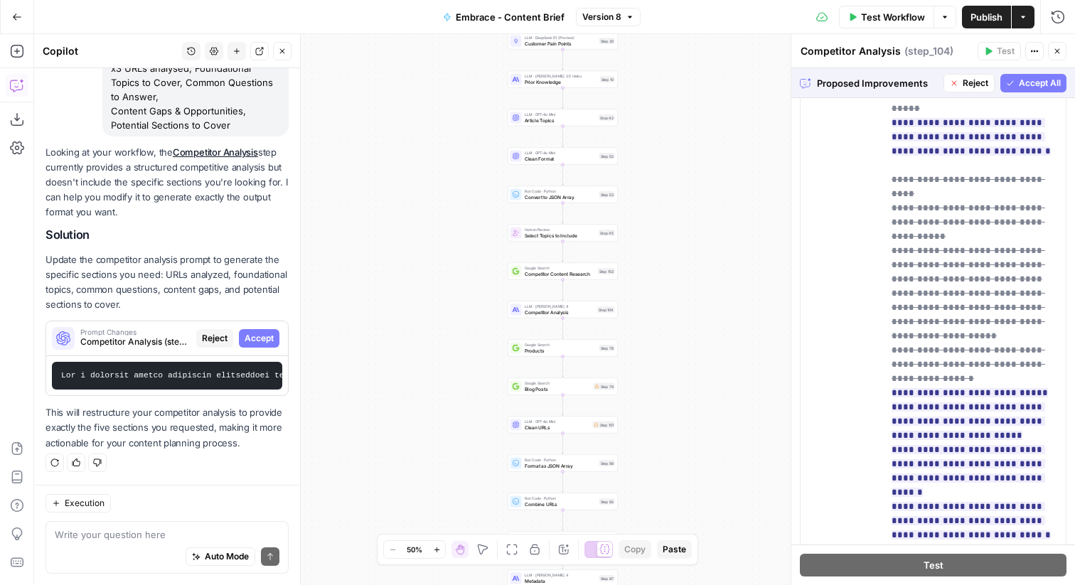
scroll to position [402, 0]
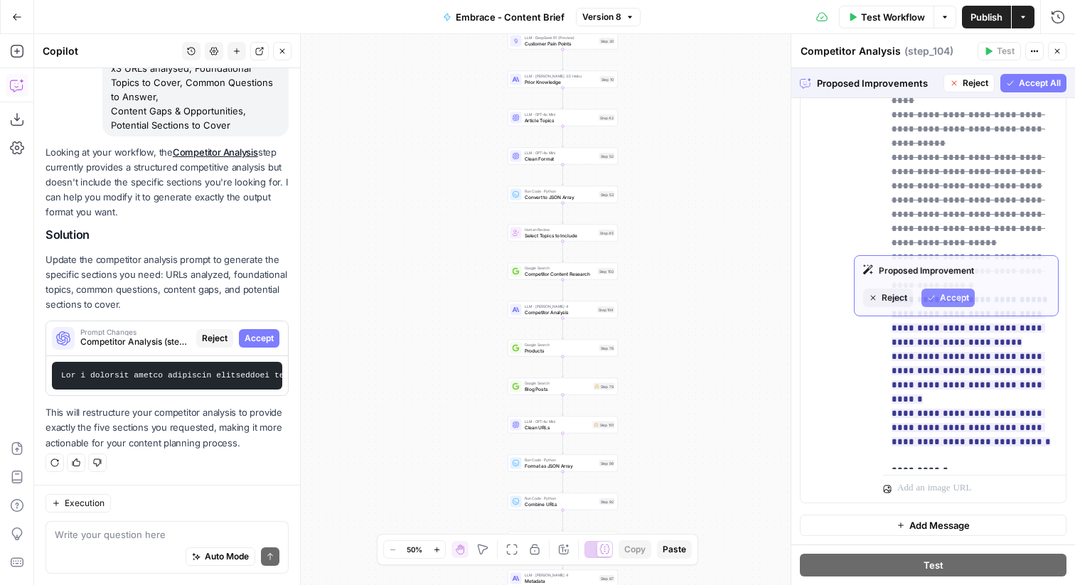
click at [1017, 85] on button "Accept All" at bounding box center [1033, 83] width 66 height 18
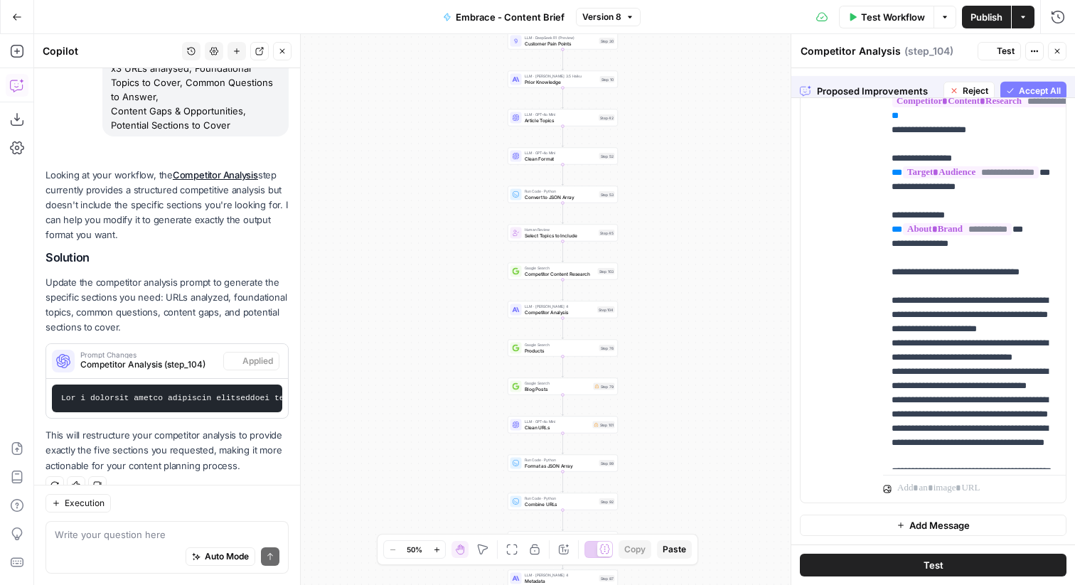
scroll to position [0, 0]
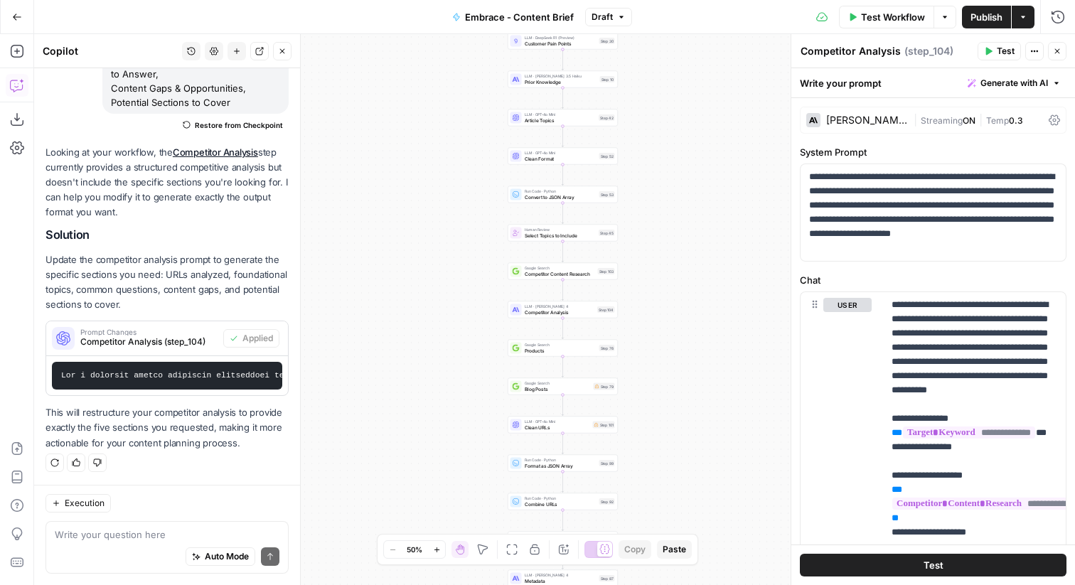
click at [984, 11] on span "Publish" at bounding box center [986, 17] width 32 height 14
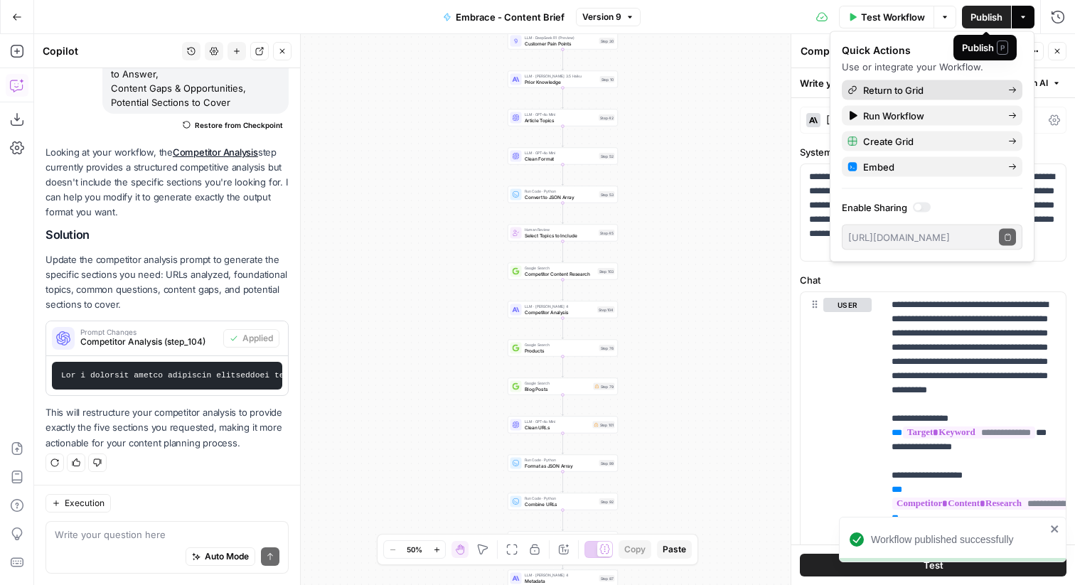
click at [928, 95] on span "Return to Grid" at bounding box center [930, 90] width 134 height 14
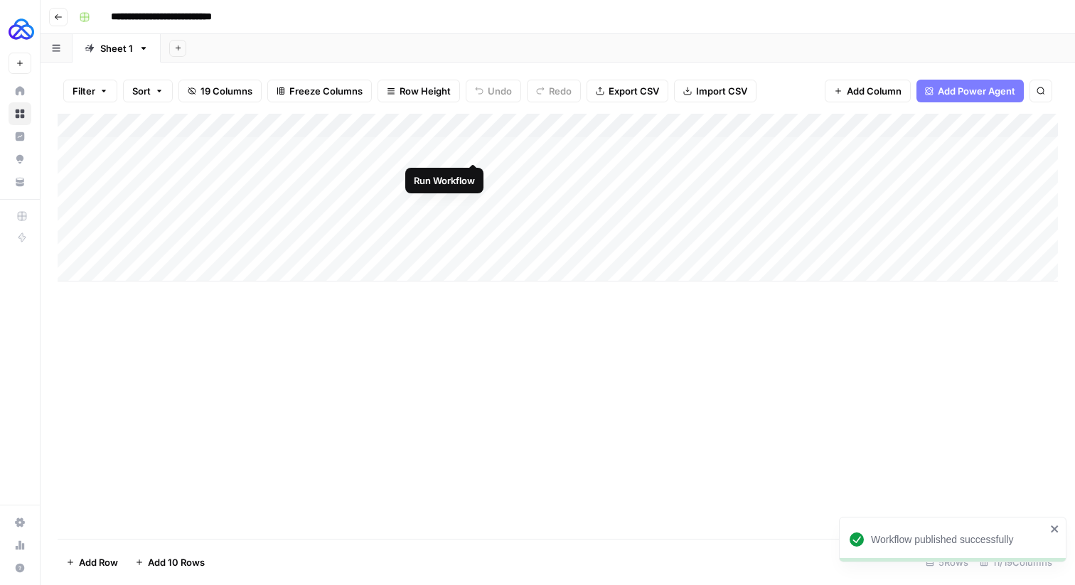
click at [473, 146] on div "Add Column" at bounding box center [558, 198] width 1000 height 168
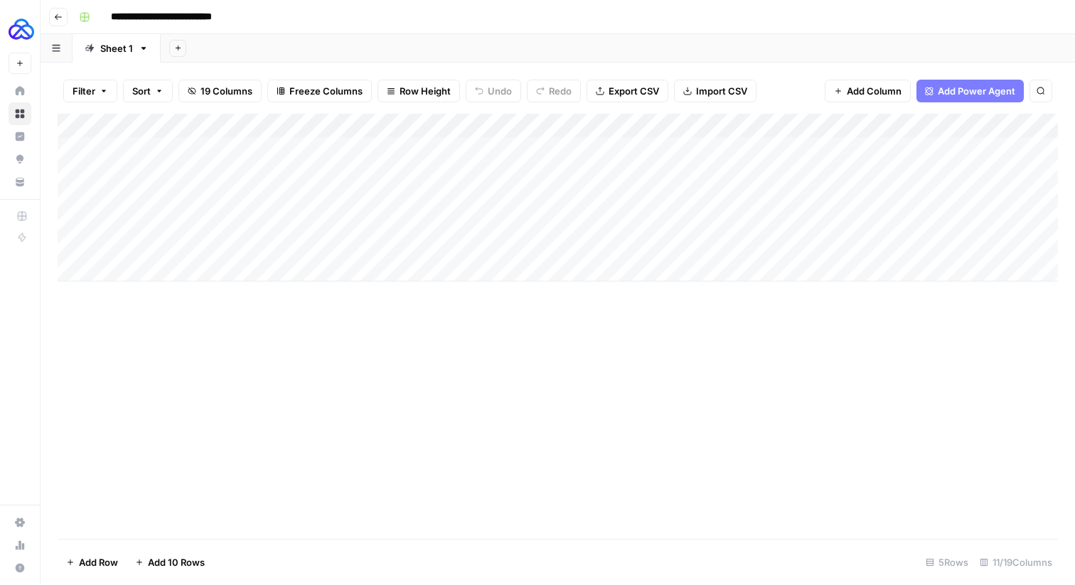
click at [473, 146] on div "Add Column" at bounding box center [558, 198] width 1000 height 168
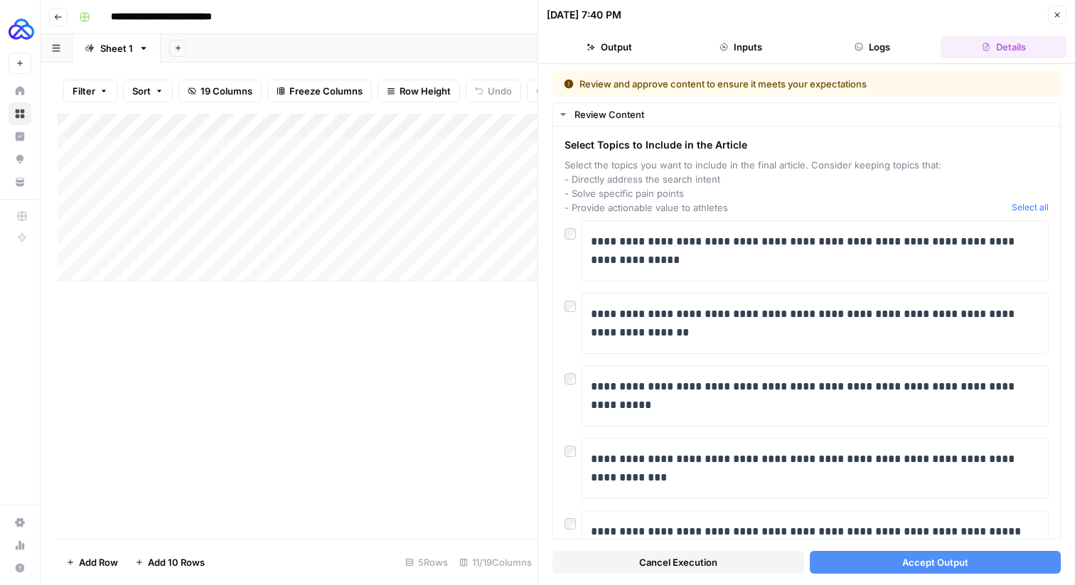
click at [1059, 14] on icon "button" at bounding box center [1056, 15] width 9 height 9
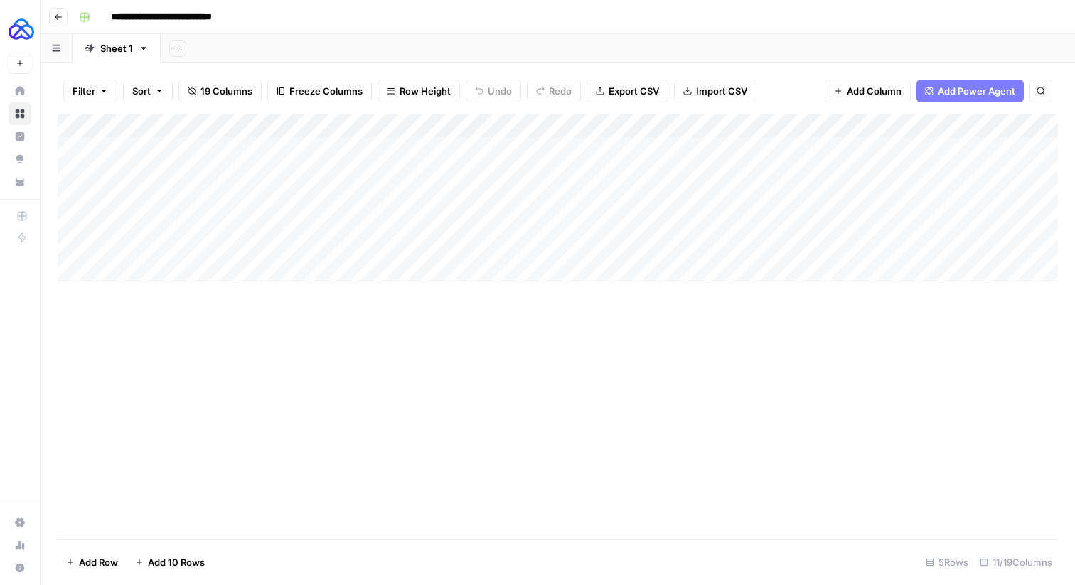
click at [453, 124] on div "Add Column" at bounding box center [558, 198] width 1000 height 168
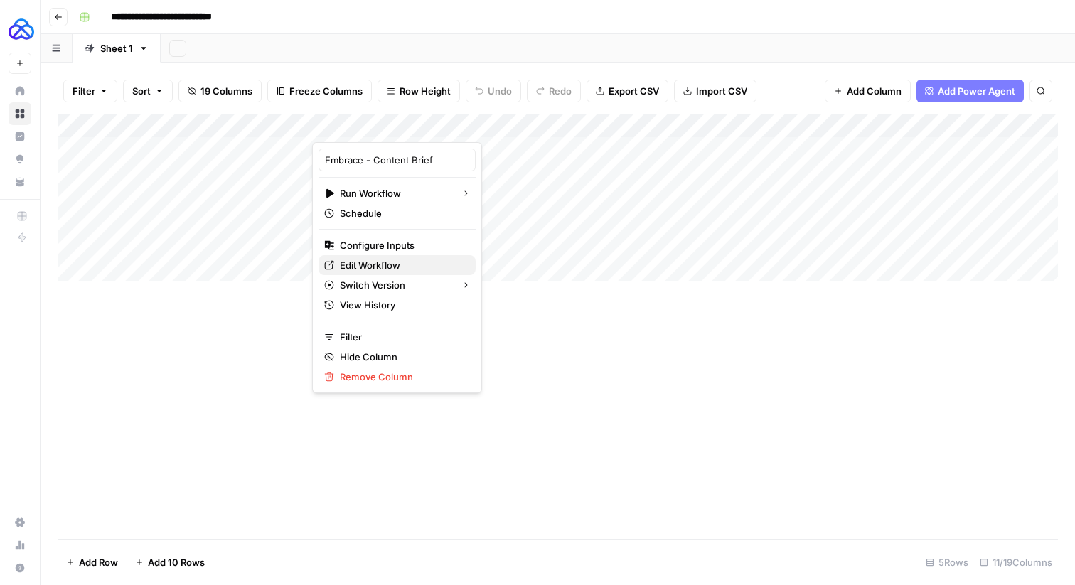
click at [360, 258] on span "Edit Workflow" at bounding box center [402, 265] width 124 height 14
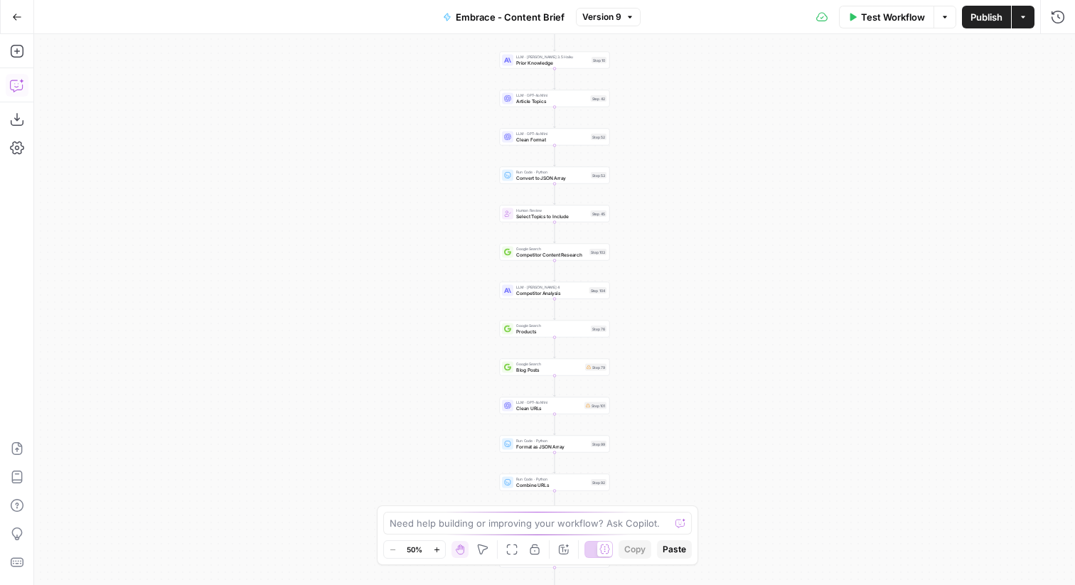
click at [17, 94] on button "Copilot" at bounding box center [17, 85] width 23 height 23
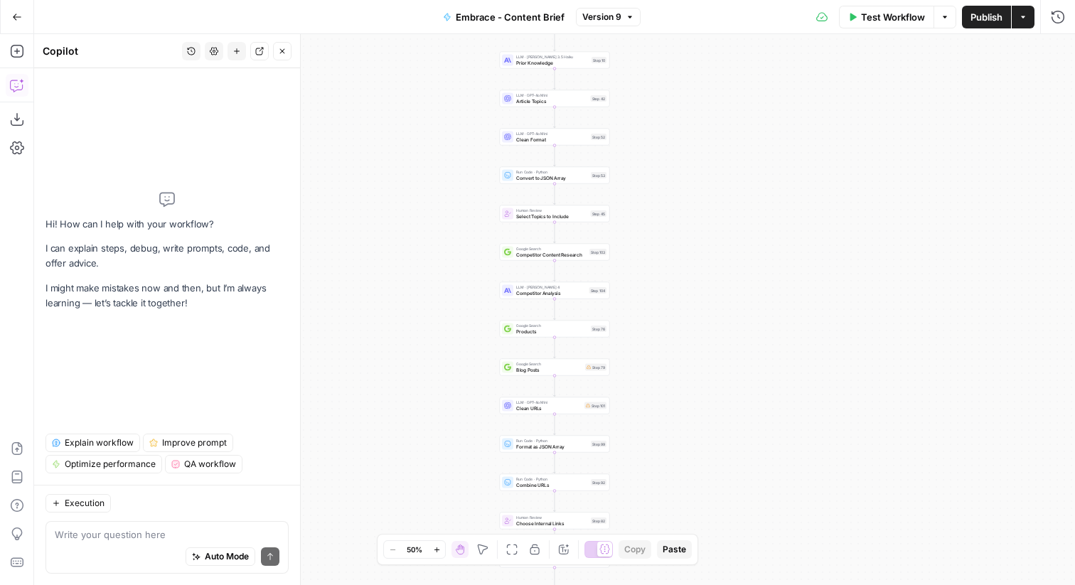
click at [151, 533] on textarea at bounding box center [167, 534] width 225 height 14
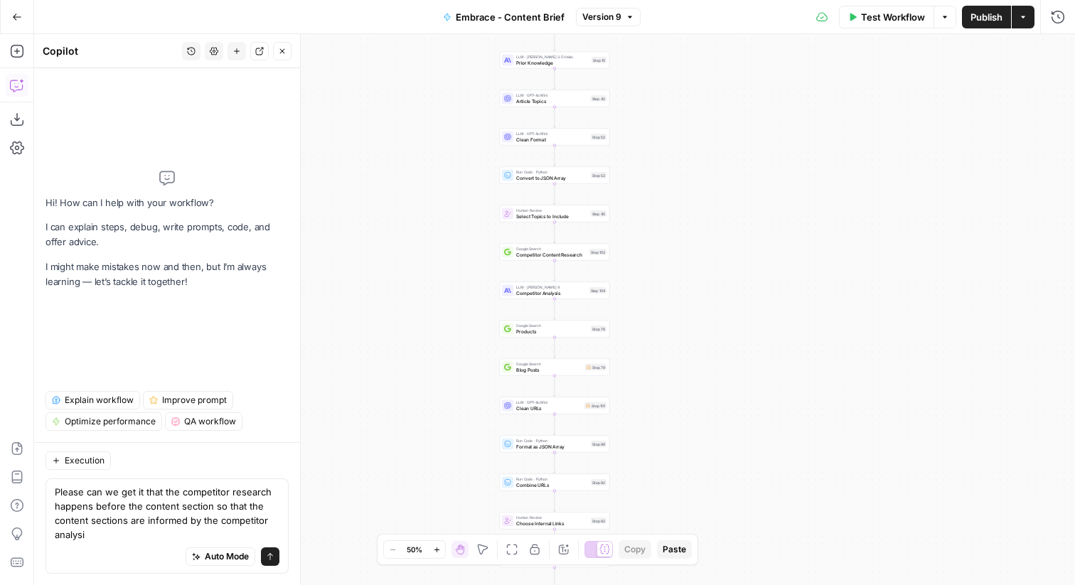
type textarea "Please can we get it that the competitor research happens before the content se…"
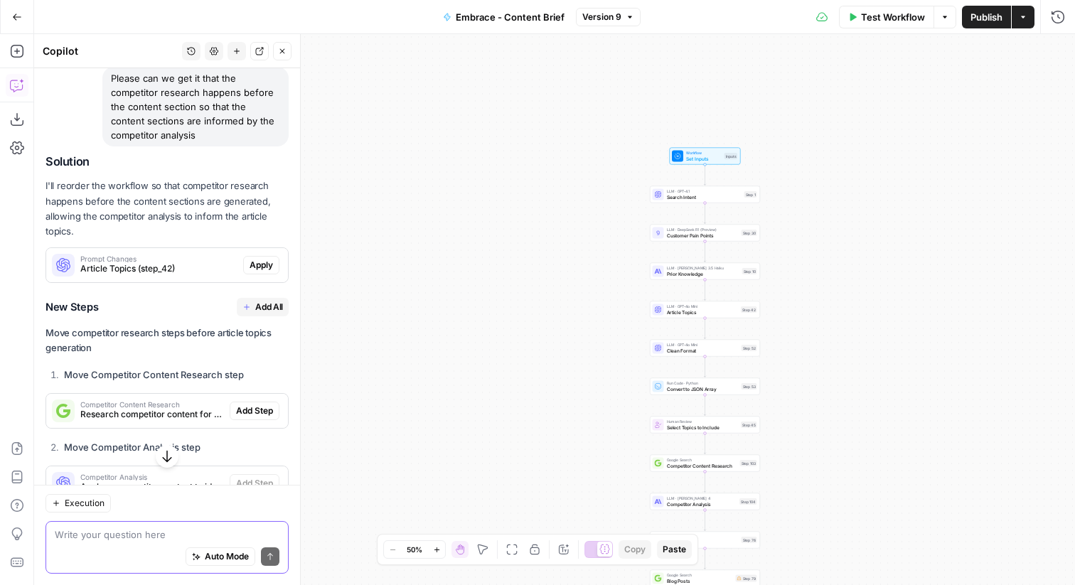
scroll to position [114, 0]
click at [257, 263] on span "Apply" at bounding box center [260, 265] width 23 height 13
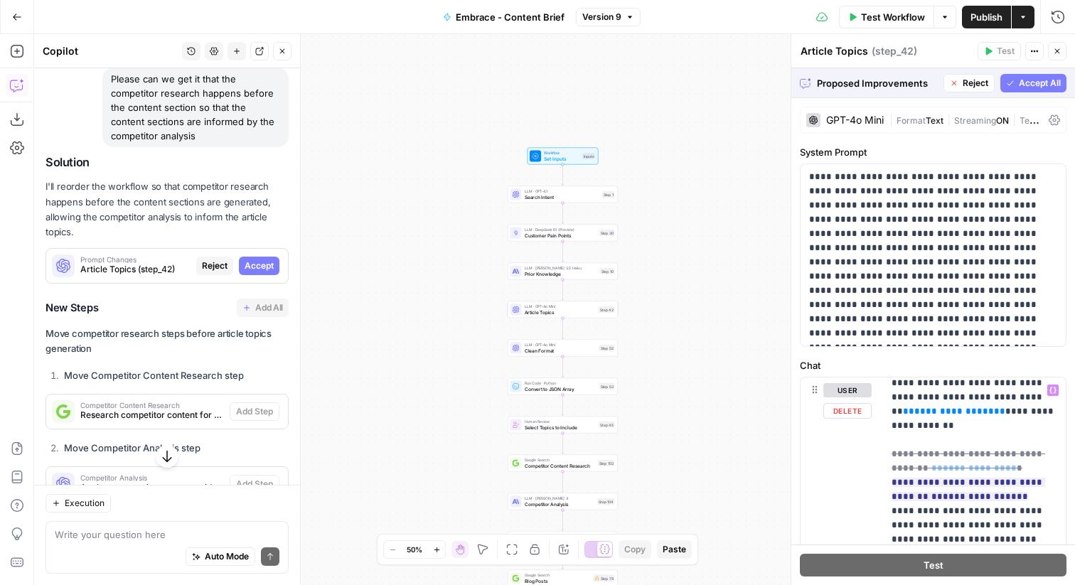
scroll to position [367, 0]
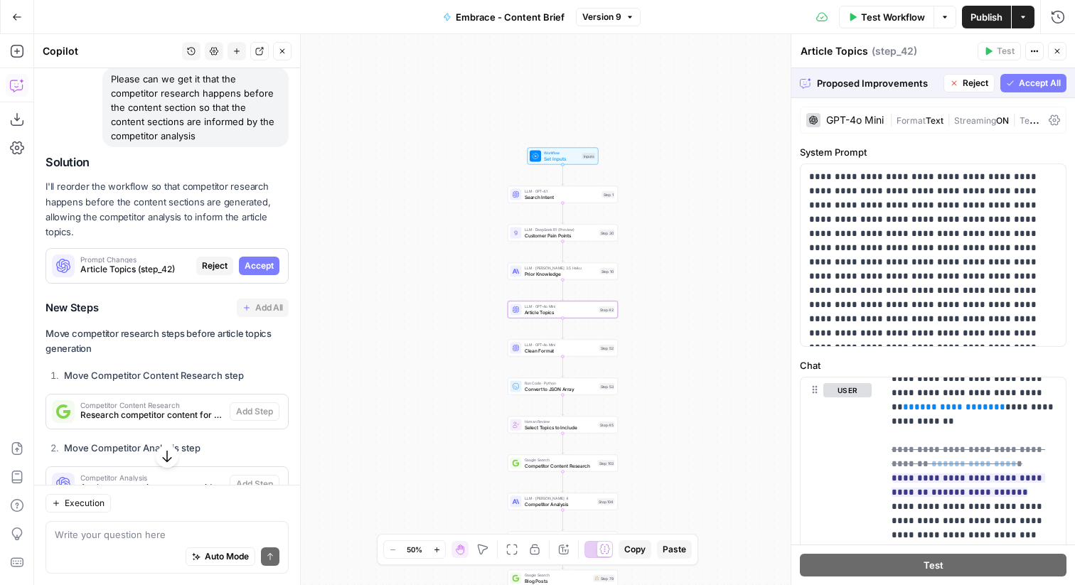
click at [255, 257] on button "Accept" at bounding box center [259, 266] width 41 height 18
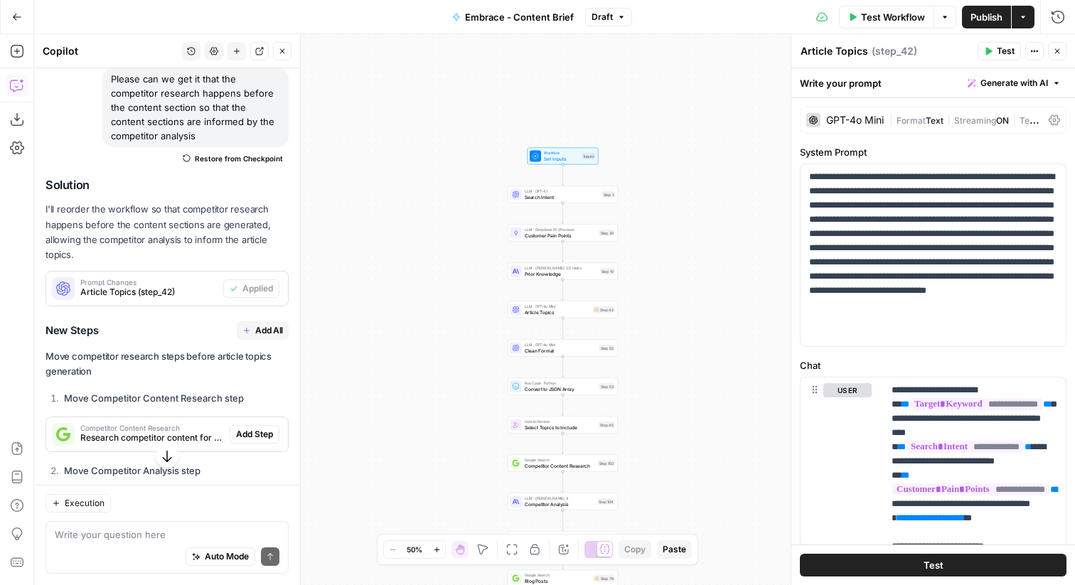
click at [266, 328] on span "Add All" at bounding box center [269, 330] width 28 height 13
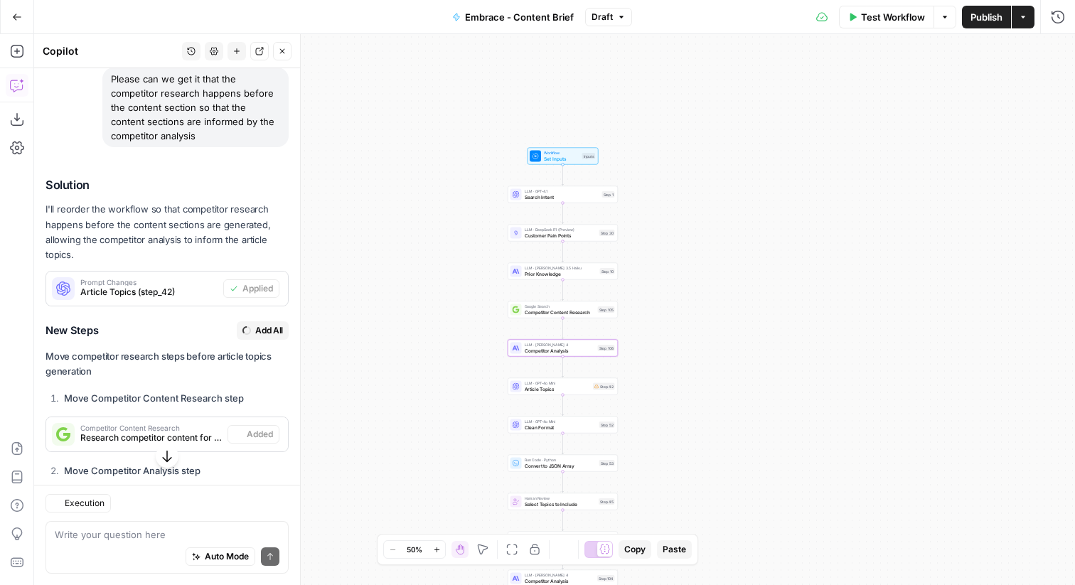
type textarea "Competitor Analysis"
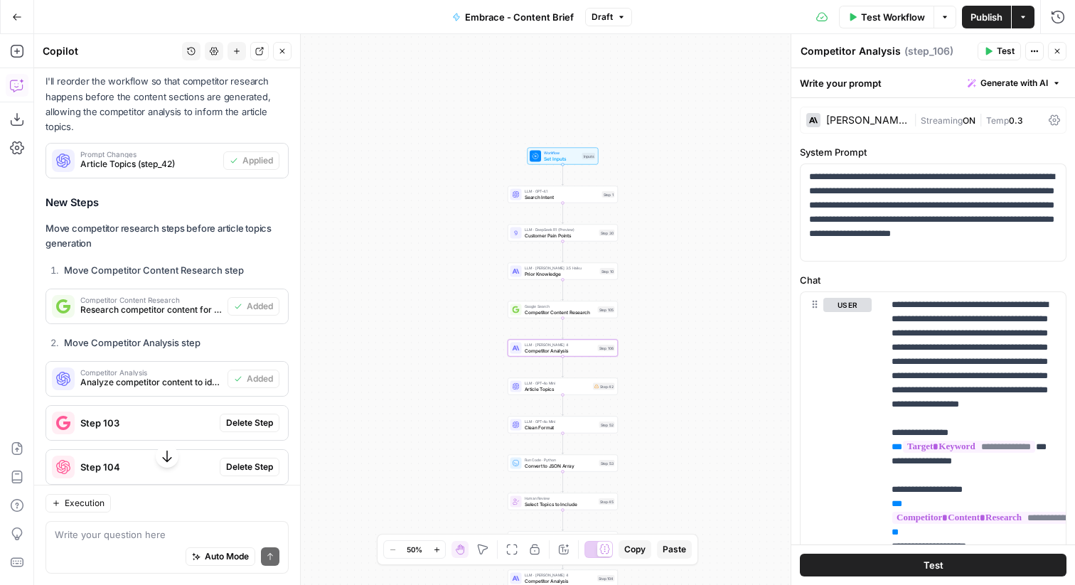
scroll to position [276, 0]
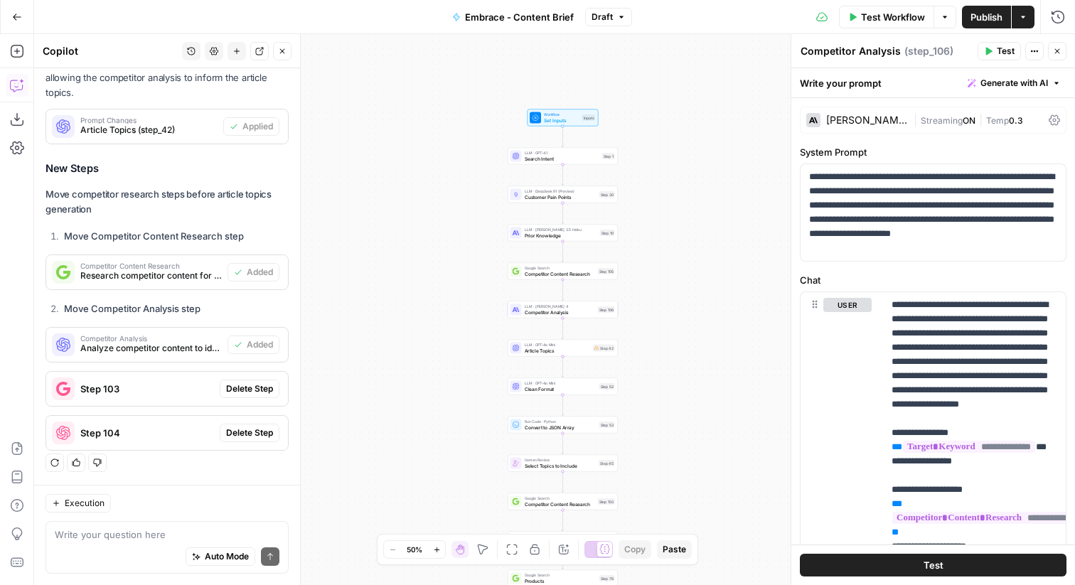
click at [991, 22] on span "Publish" at bounding box center [986, 17] width 32 height 14
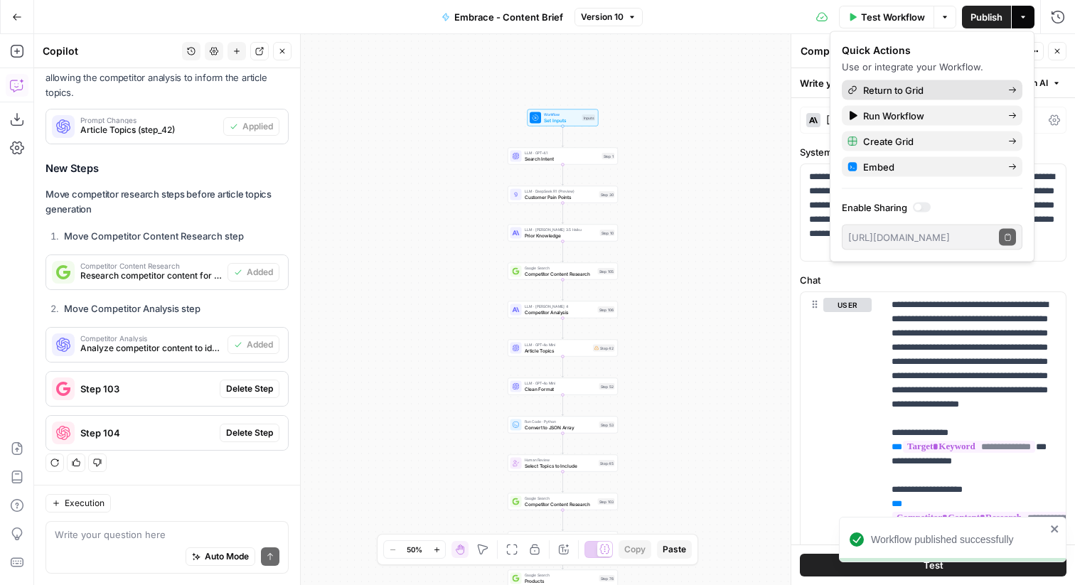
click at [918, 90] on span "Return to Grid" at bounding box center [930, 90] width 134 height 14
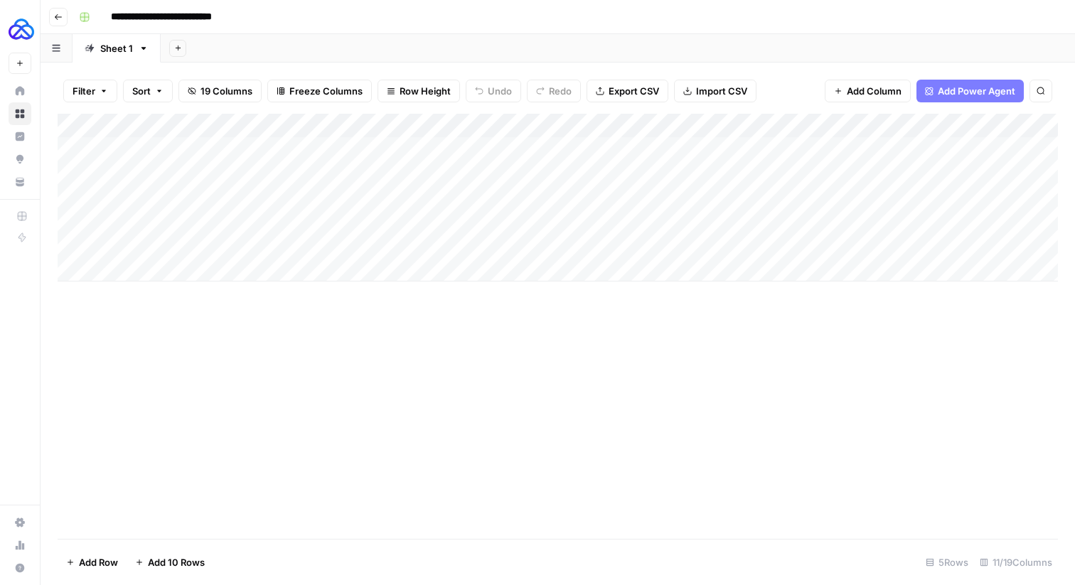
click at [433, 145] on div "Add Column" at bounding box center [558, 198] width 1000 height 168
click at [474, 148] on div "Add Column" at bounding box center [558, 198] width 1000 height 168
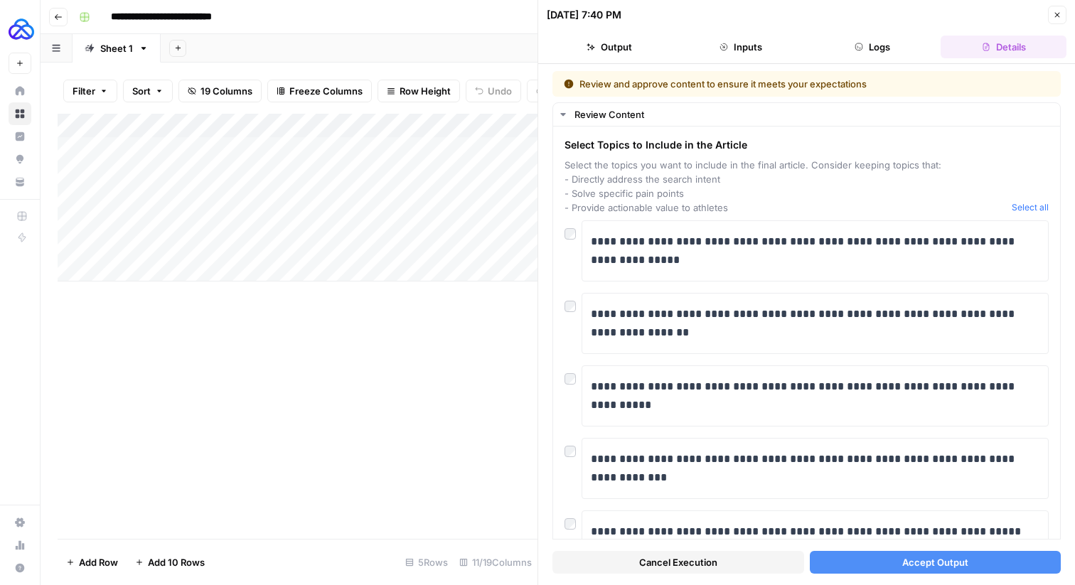
click at [689, 558] on span "Cancel Execution" at bounding box center [678, 562] width 78 height 14
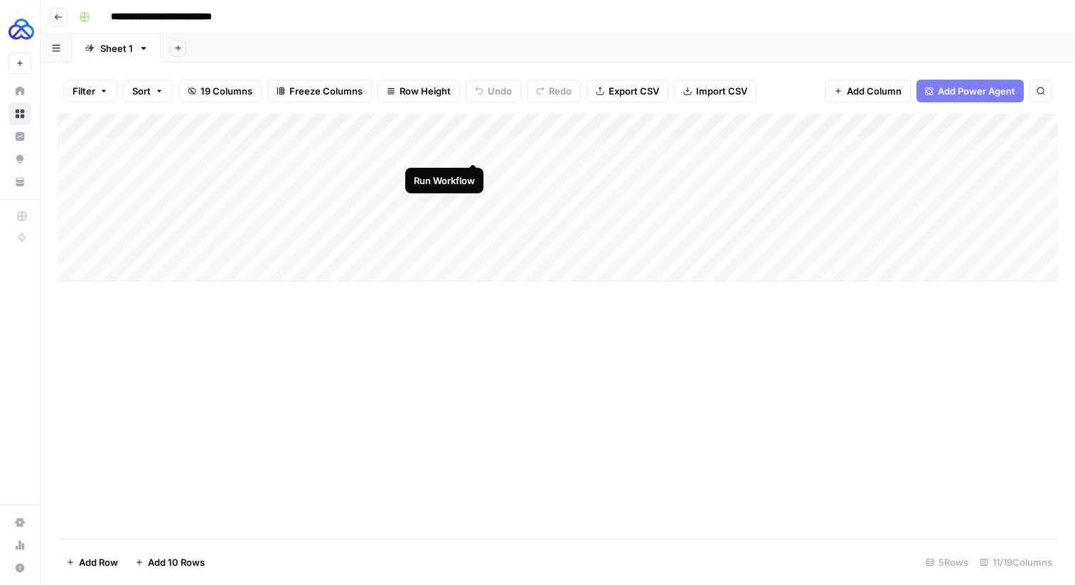
click at [475, 151] on div "Add Column" at bounding box center [558, 198] width 1000 height 168
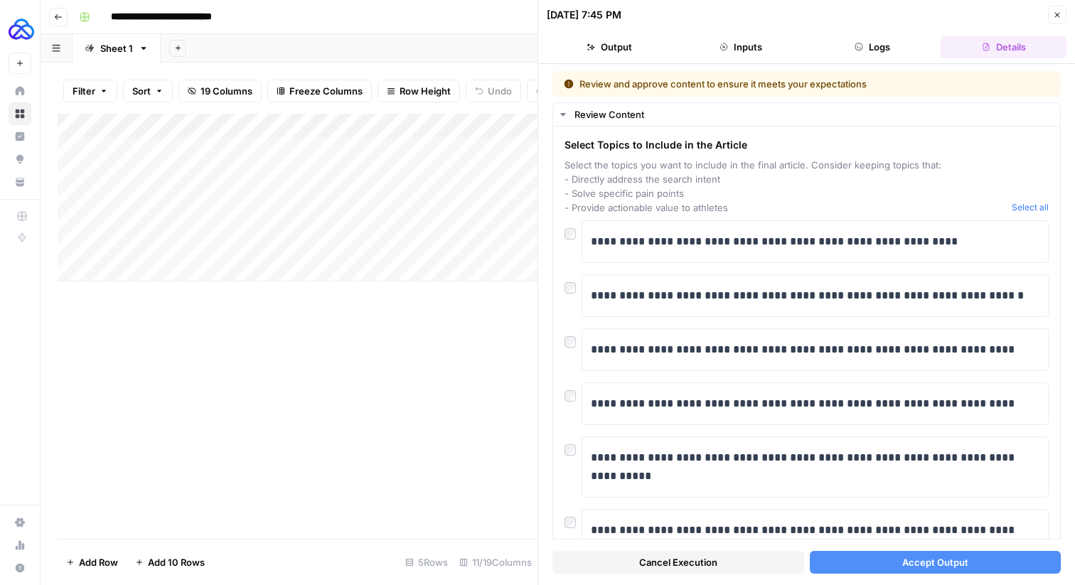
click at [628, 52] on button "Output" at bounding box center [609, 47] width 126 height 23
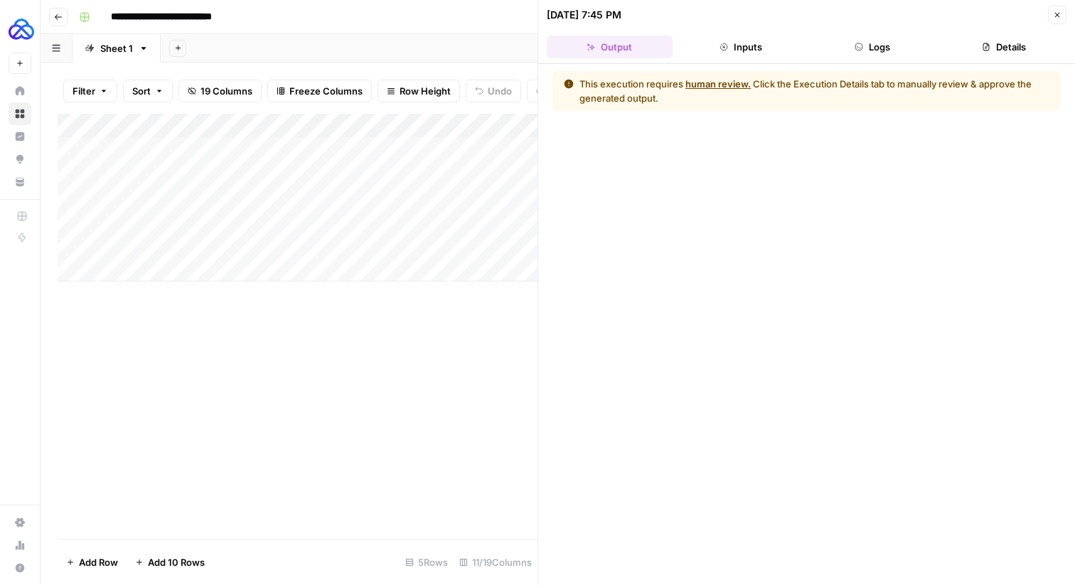
click at [876, 49] on button "Logs" at bounding box center [872, 47] width 126 height 23
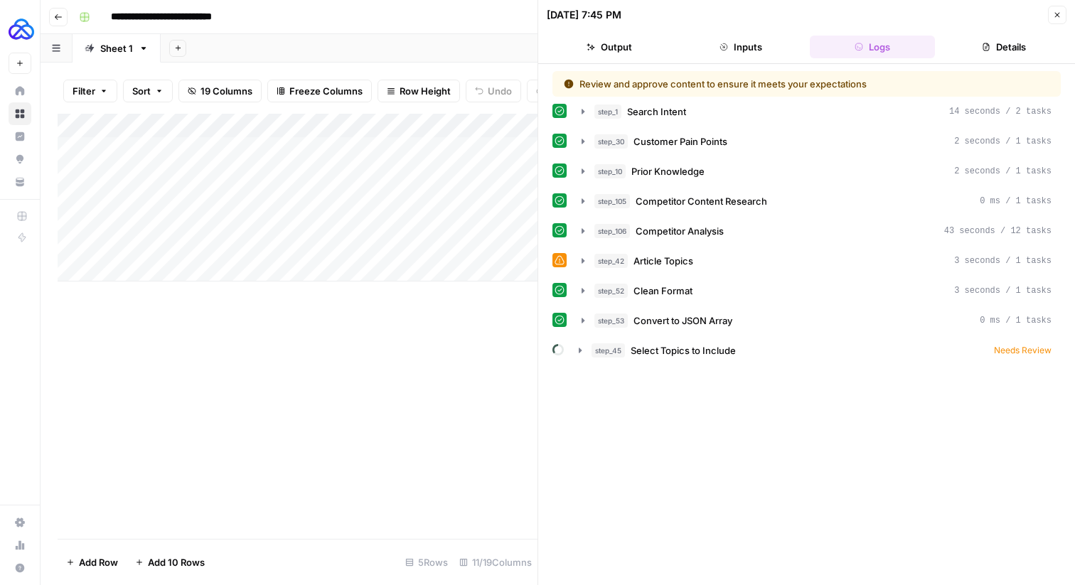
click at [596, 48] on button "Output" at bounding box center [609, 47] width 126 height 23
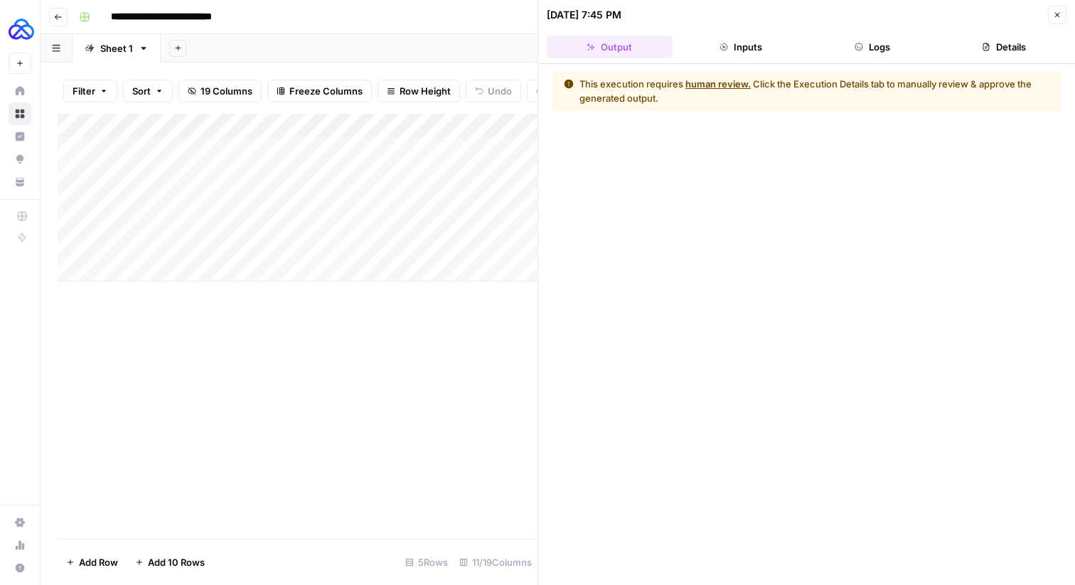
click at [714, 89] on button "human review." at bounding box center [717, 84] width 65 height 14
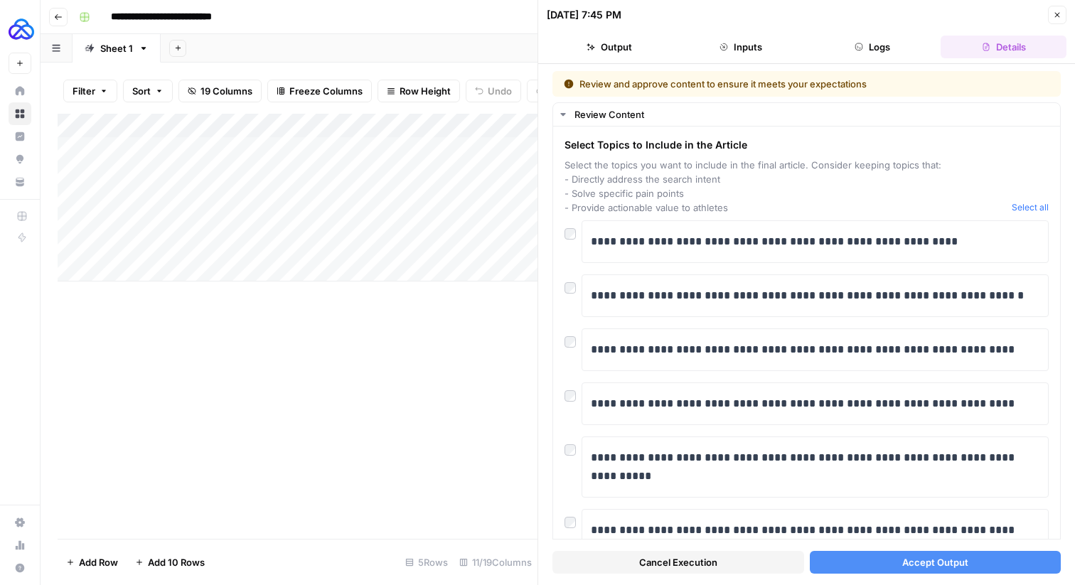
click at [945, 559] on span "Accept Output" at bounding box center [935, 562] width 66 height 14
